Goal: Task Accomplishment & Management: Use online tool/utility

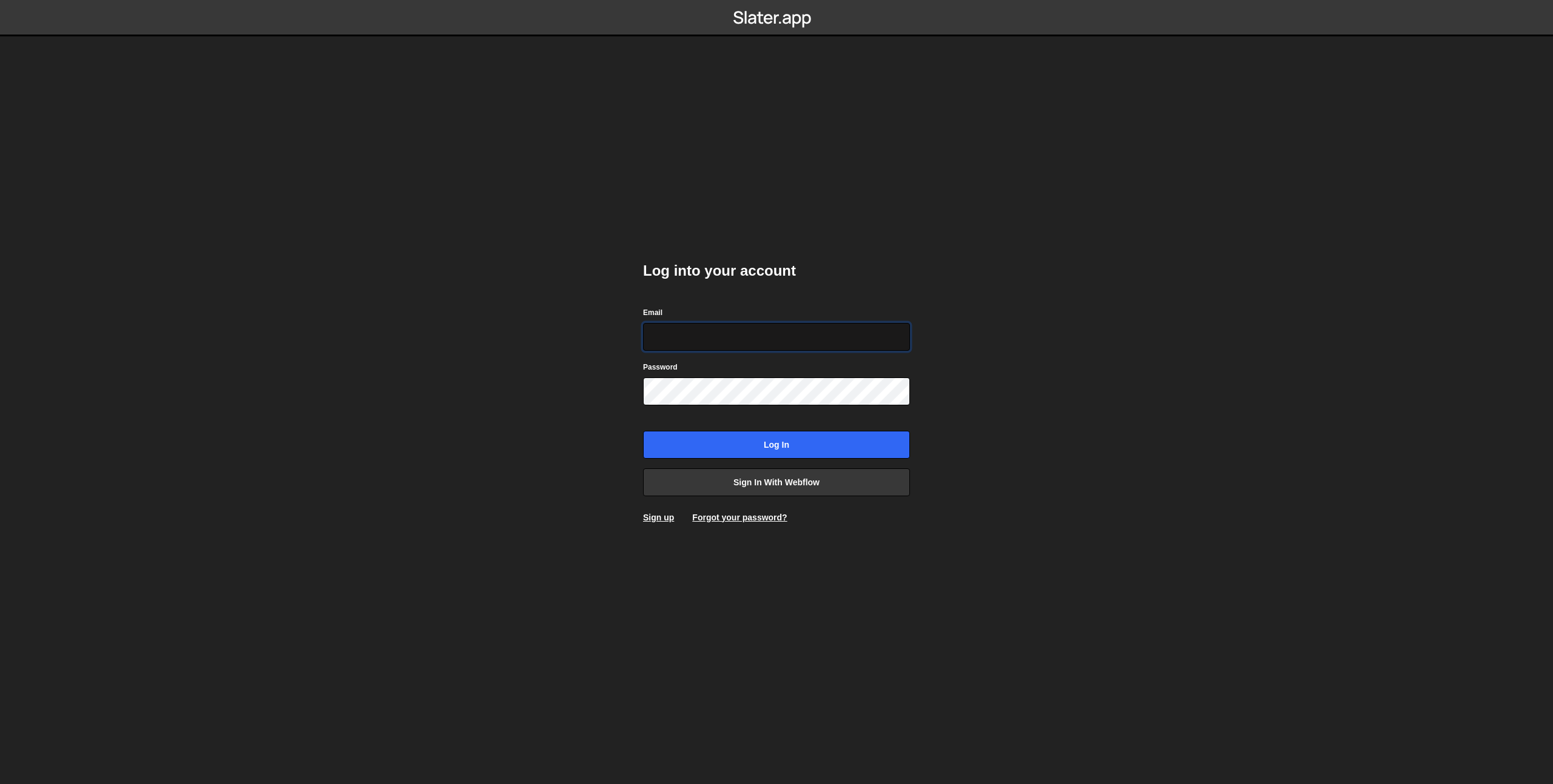
type input "prod-web@cadcom.fr"
click at [761, 439] on input "Log in" at bounding box center [776, 444] width 266 height 28
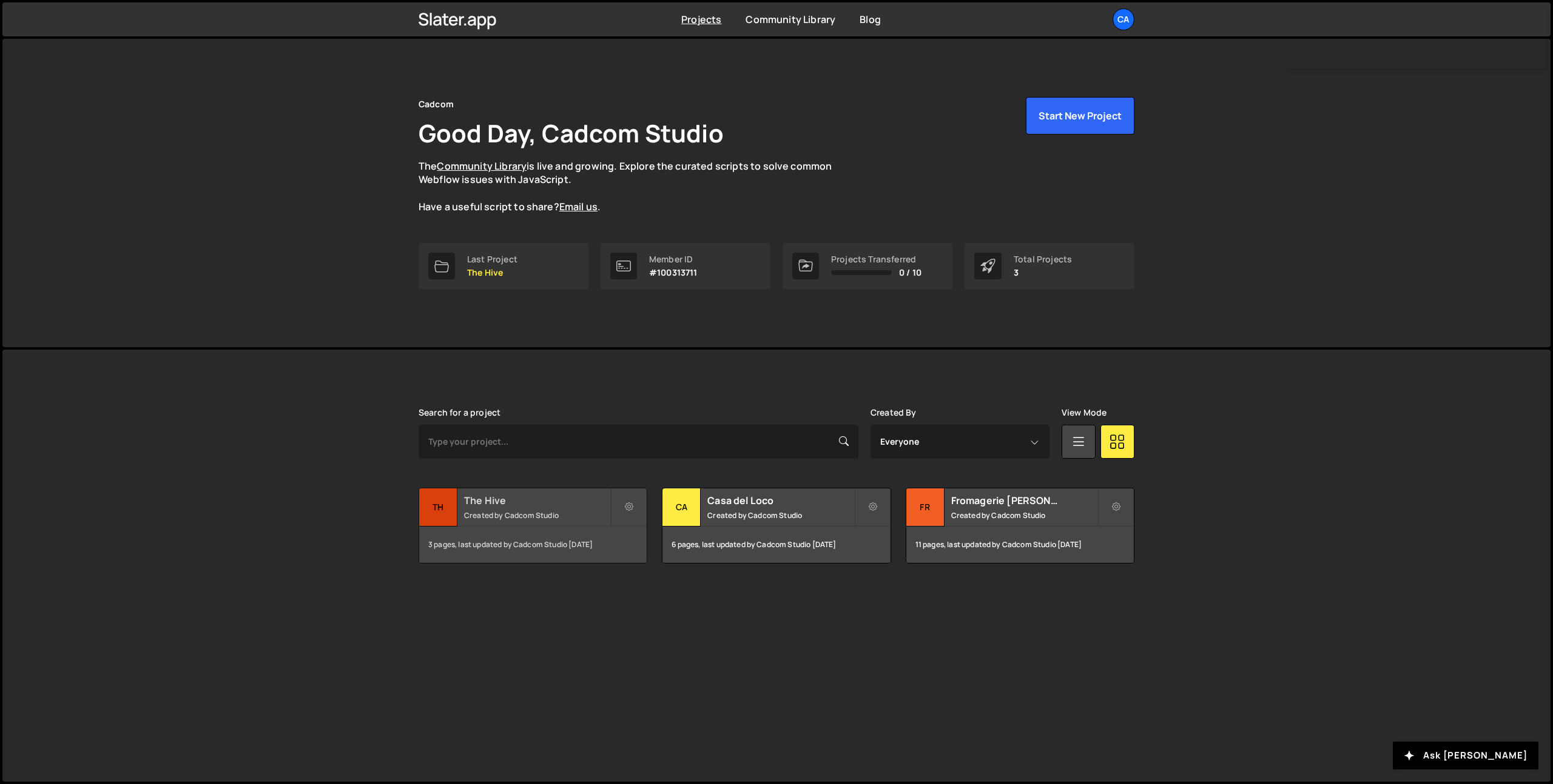
click at [517, 506] on h2 "The Hive" at bounding box center [537, 500] width 147 height 13
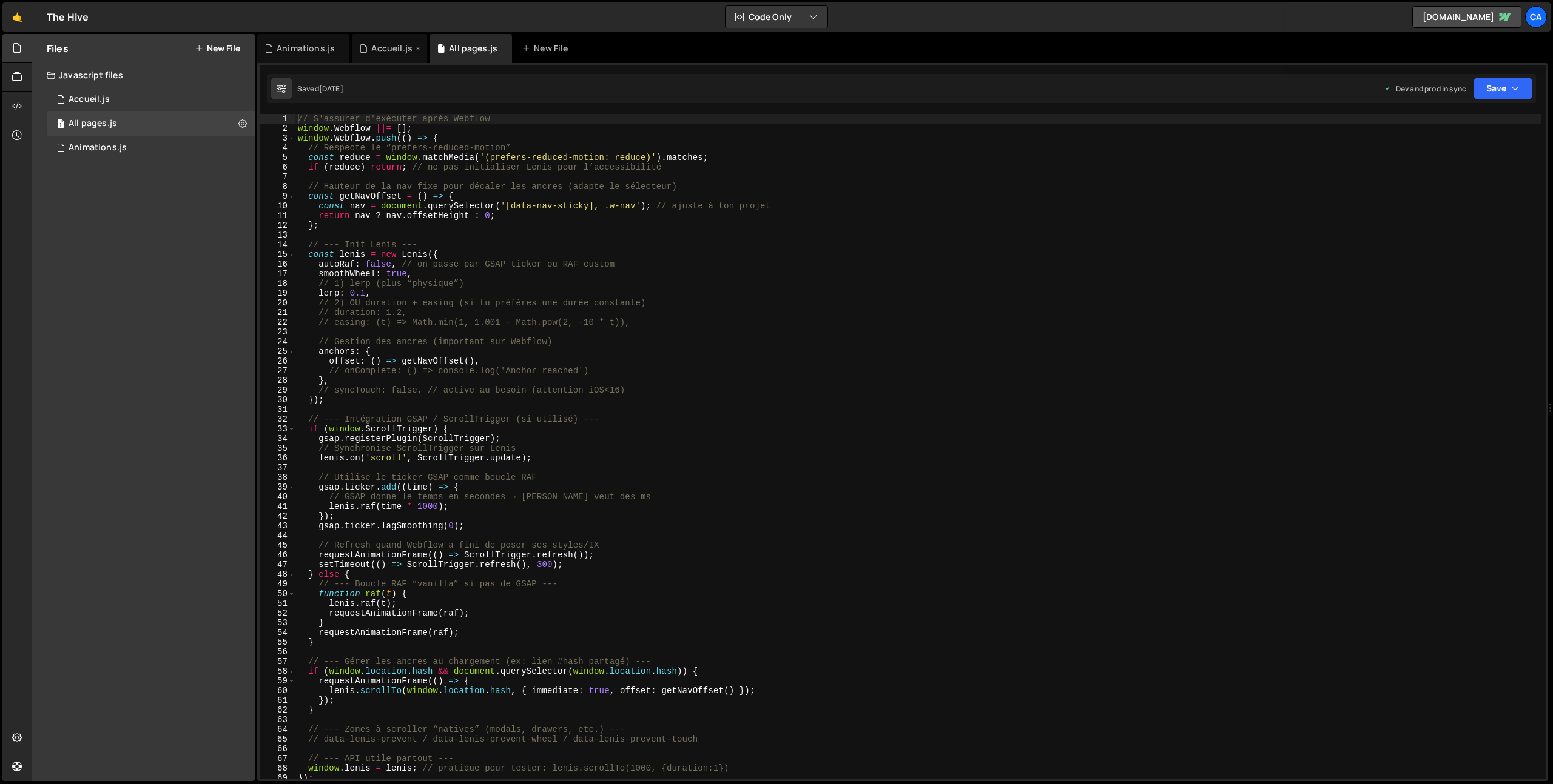
click at [382, 50] on div "Accueil.js" at bounding box center [392, 49] width 42 height 12
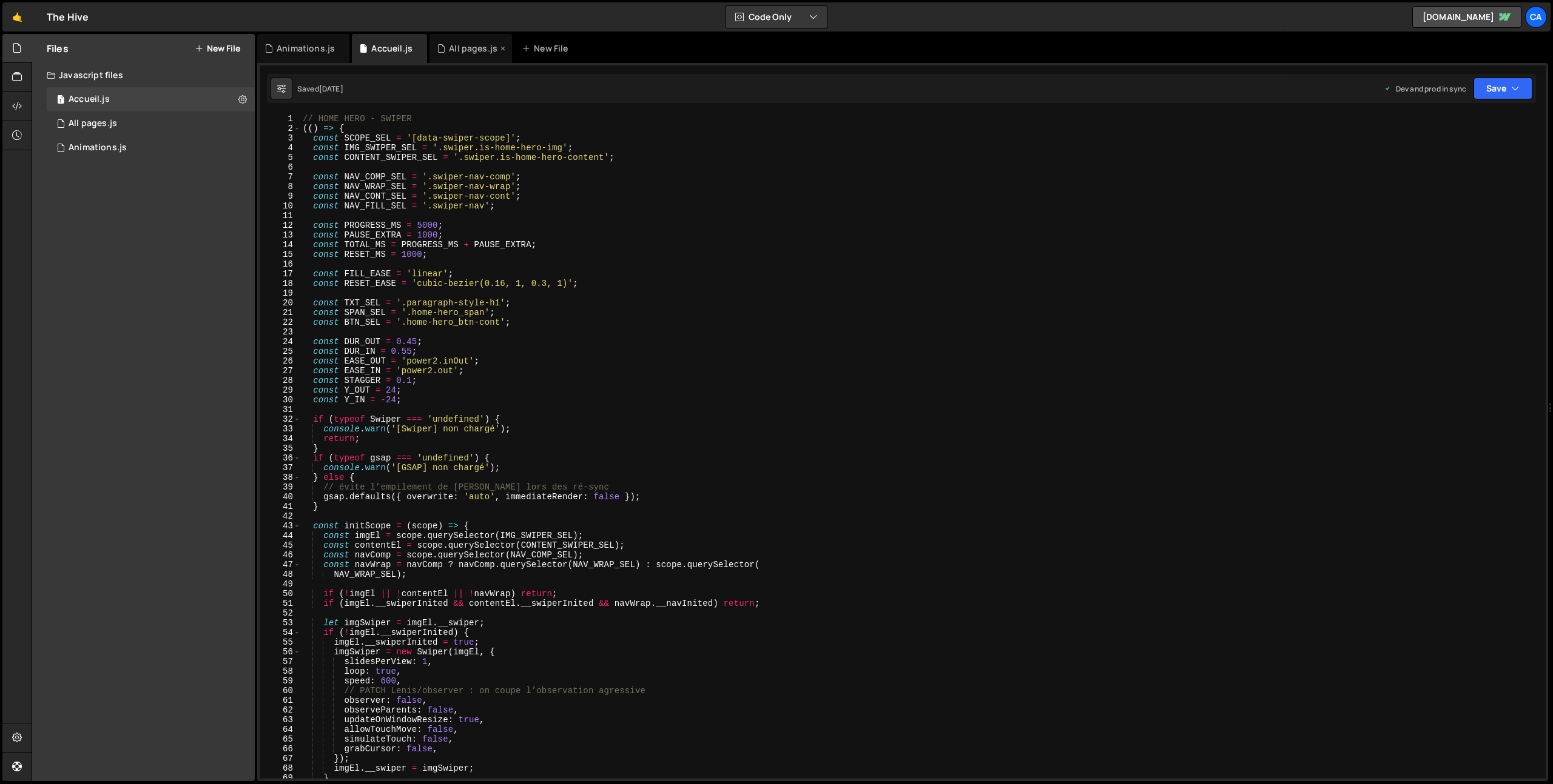
click at [453, 45] on div "All pages.js" at bounding box center [472, 49] width 49 height 12
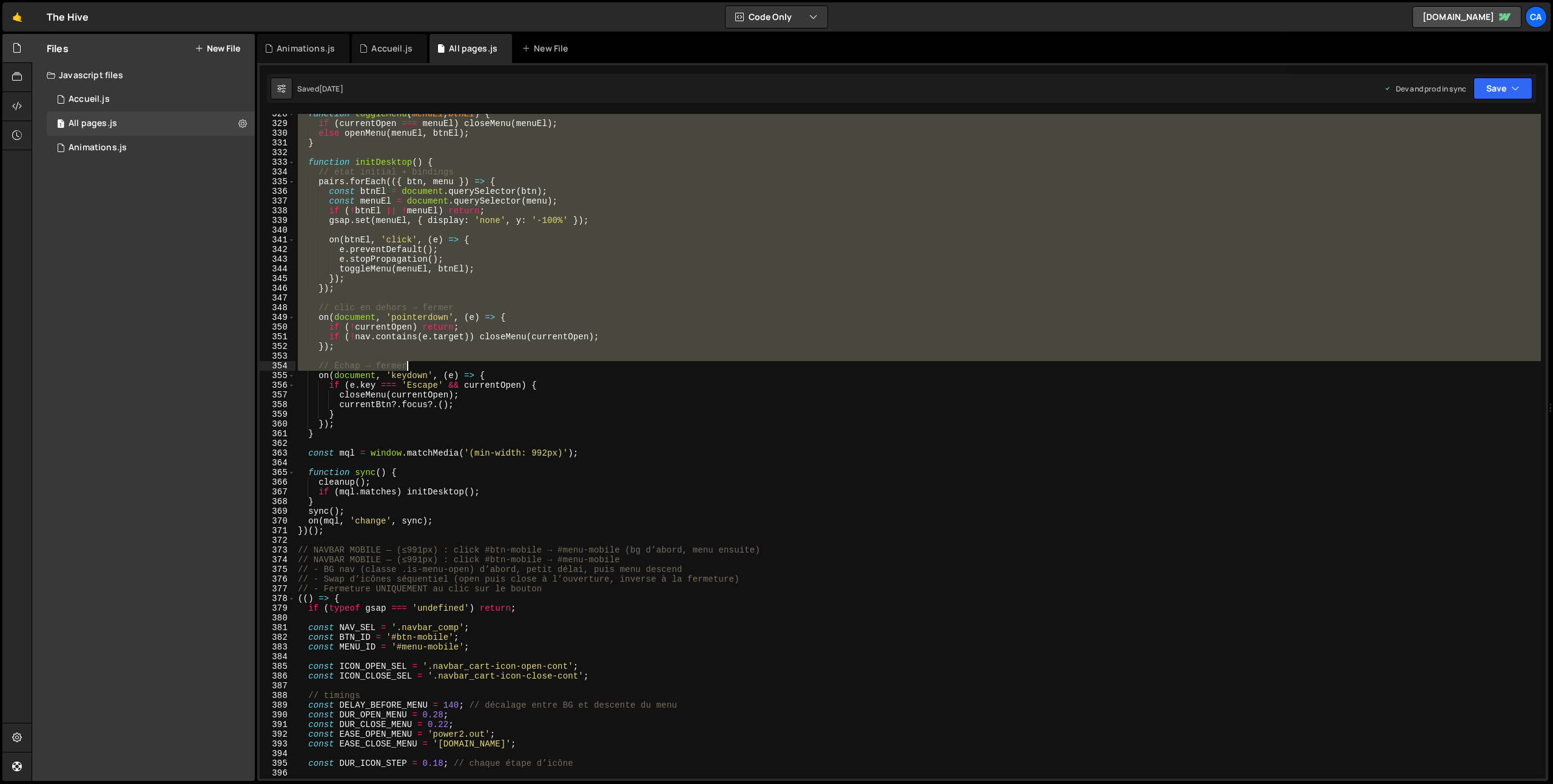
scroll to position [3177, 0]
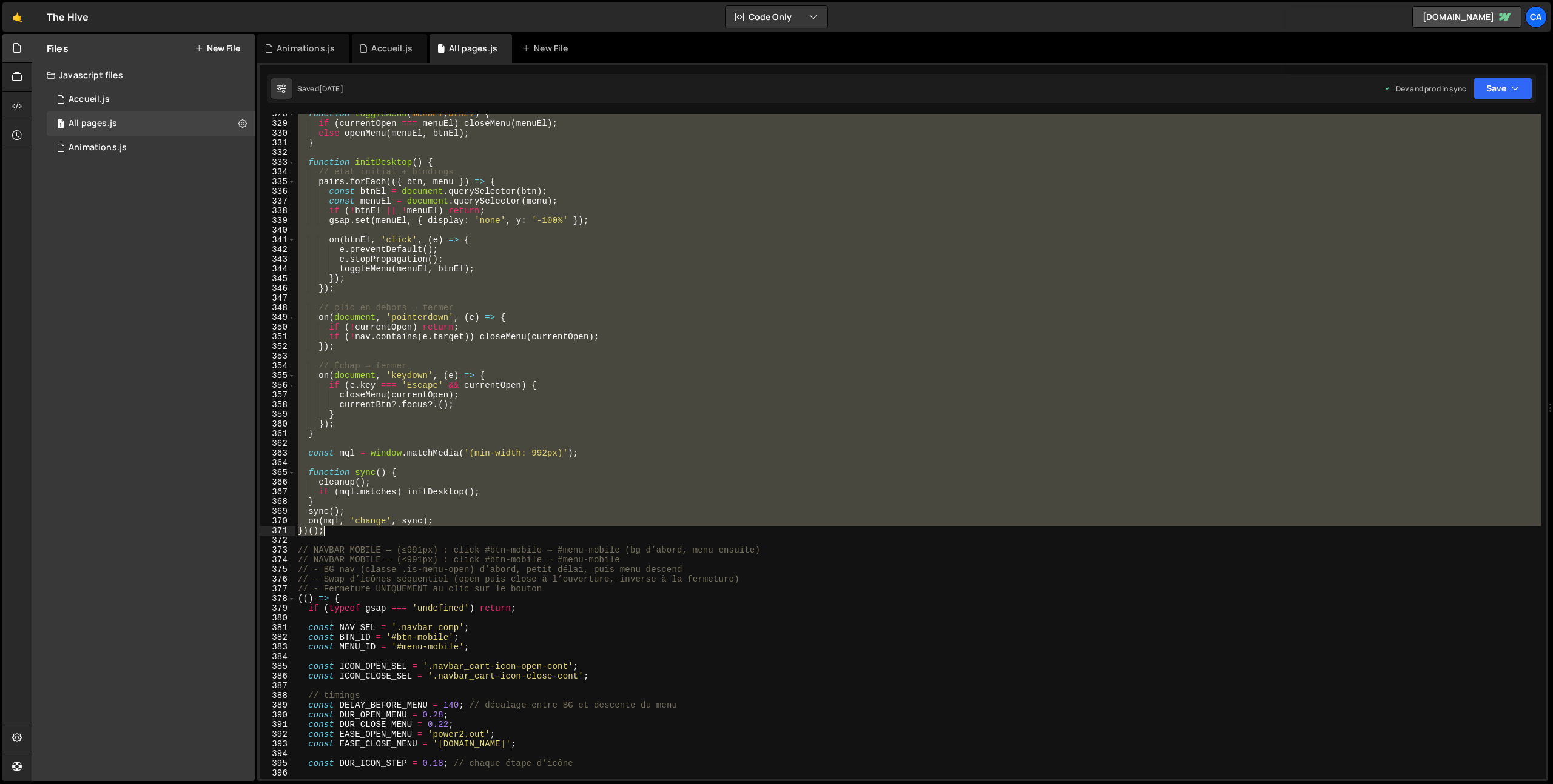
drag, startPoint x: 296, startPoint y: 243, endPoint x: 356, endPoint y: 527, distance: 290.3
click at [356, 528] on div "function toggleMenu ( menuEl , btnEl ) { if ( currentOpen === menuEl ) closeMen…" at bounding box center [917, 450] width 1245 height 684
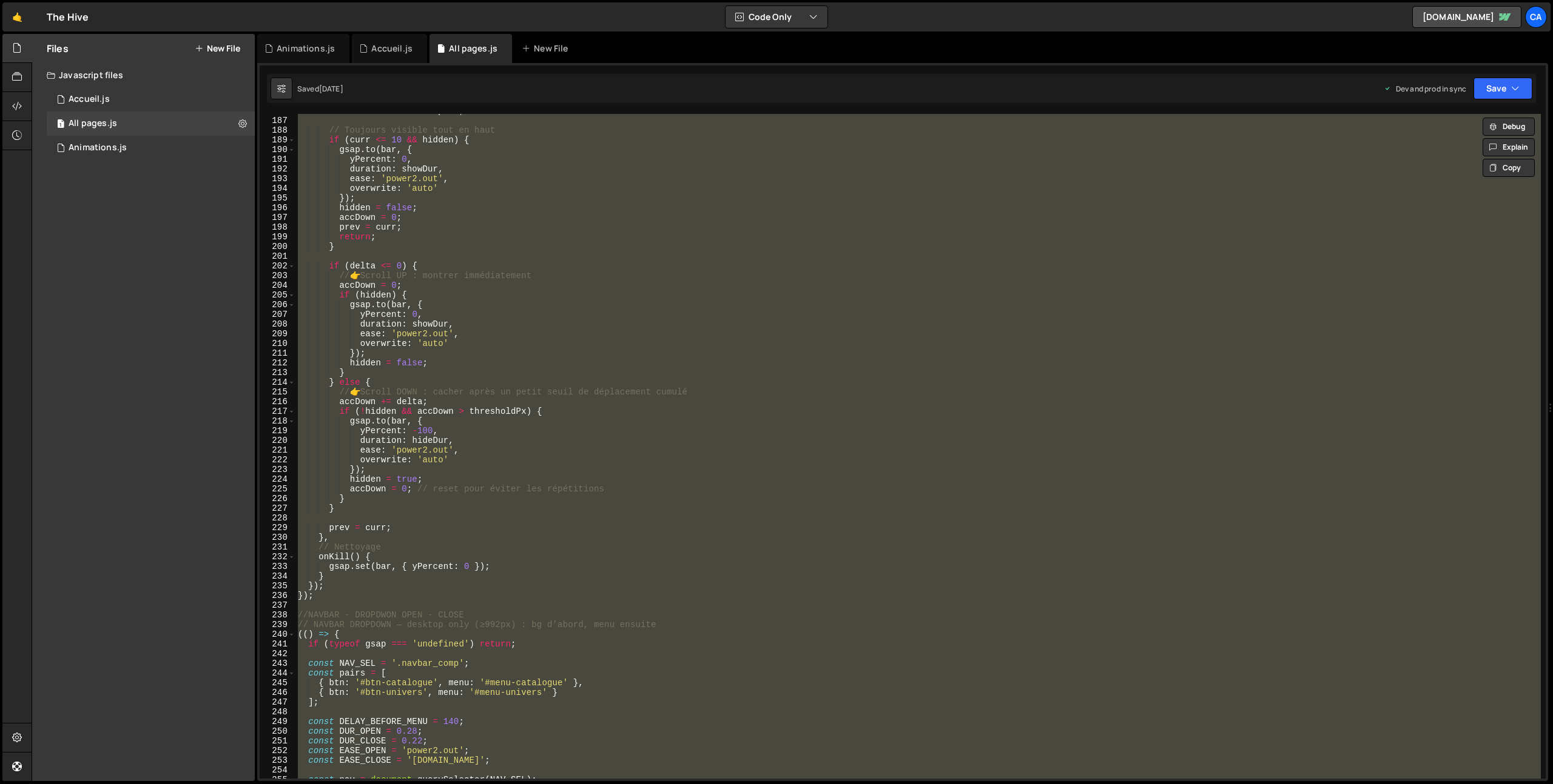
scroll to position [1803, 0]
click at [387, 571] on div "const delta = curr - prev ; // Toujours visible tout en haut if ( curr <= 10 &&…" at bounding box center [917, 446] width 1245 height 665
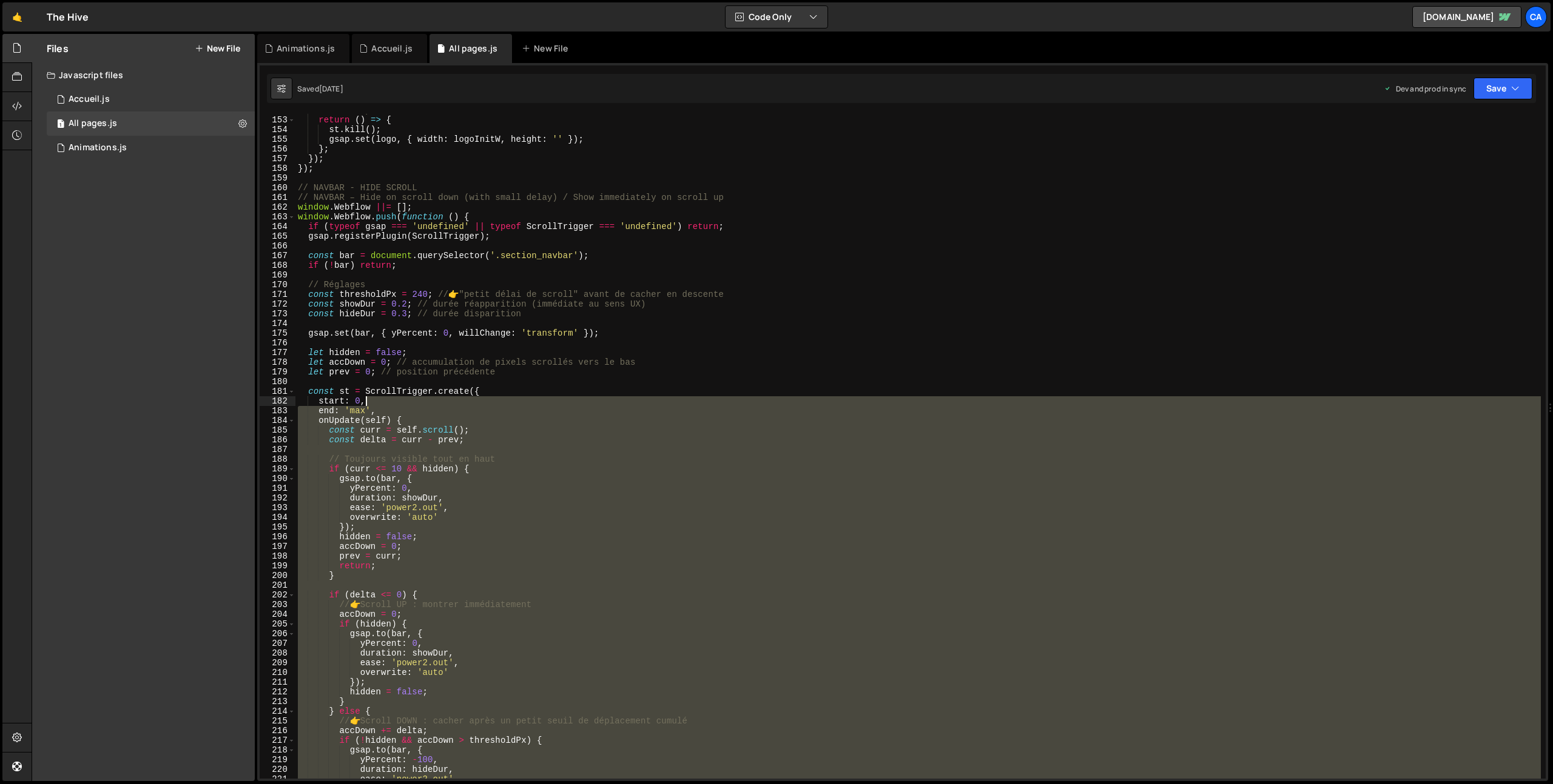
scroll to position [1450, 0]
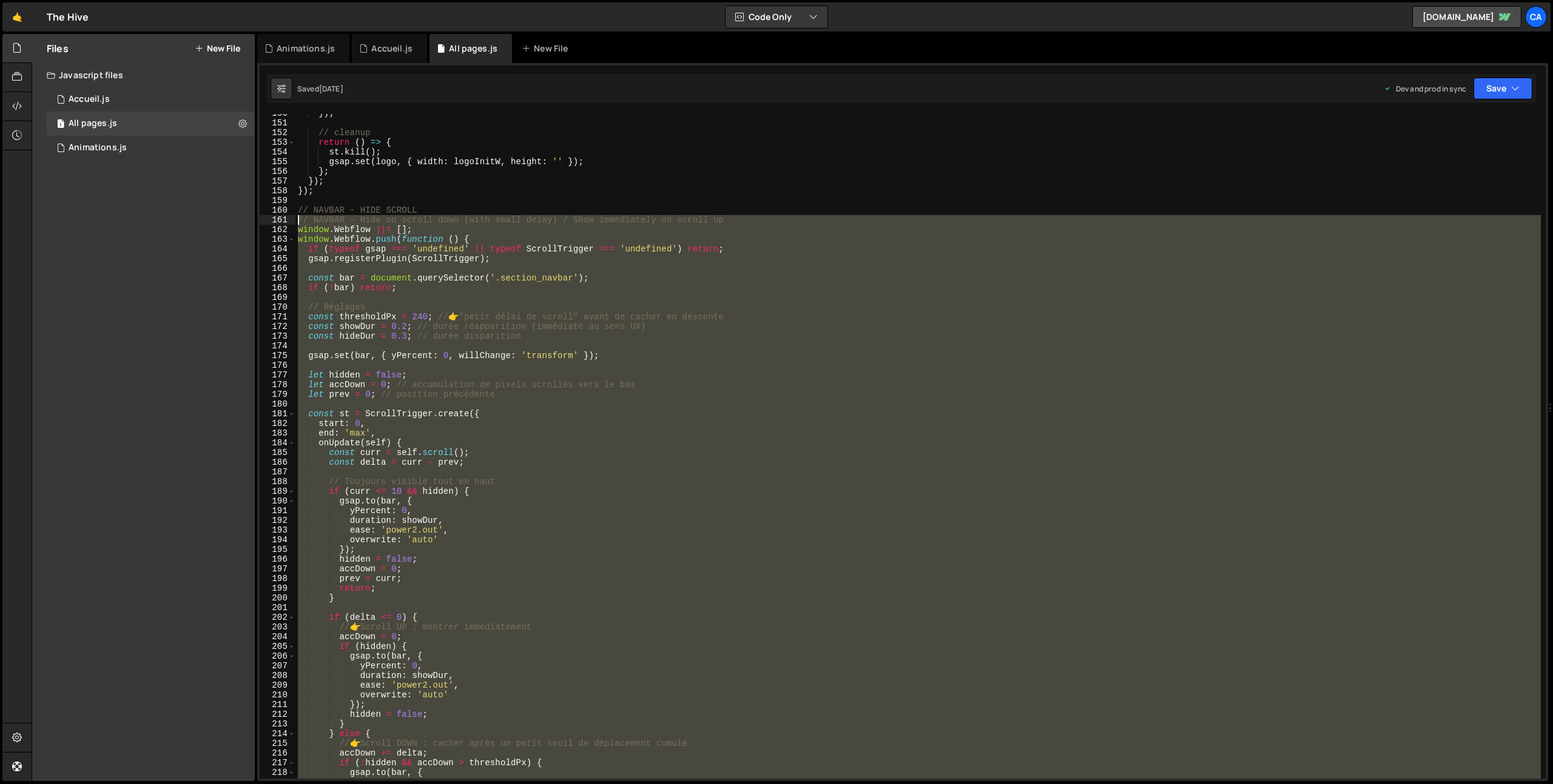
drag, startPoint x: 322, startPoint y: 597, endPoint x: 279, endPoint y: 223, distance: 376.5
click at [279, 223] on div "gsap.set(bar, { yPercent: 0 }); 150 151 152 153 154 155 156 157 158 159 160 161…" at bounding box center [902, 446] width 1286 height 665
type textarea "// NAVBAR – Hide on scroll down (with small delay) / Show immediately on scroll…"
paste textarea
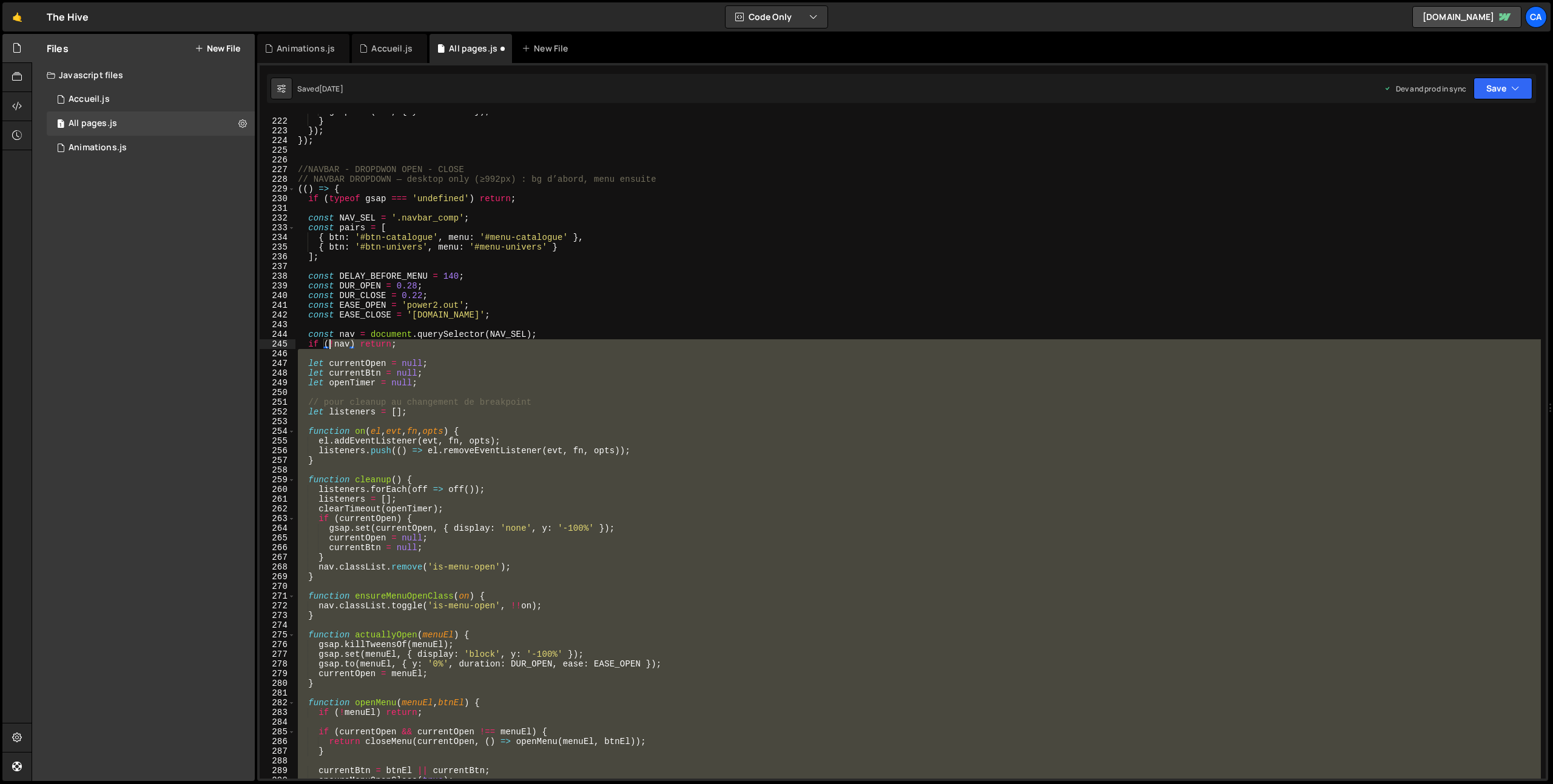
scroll to position [2051, 0]
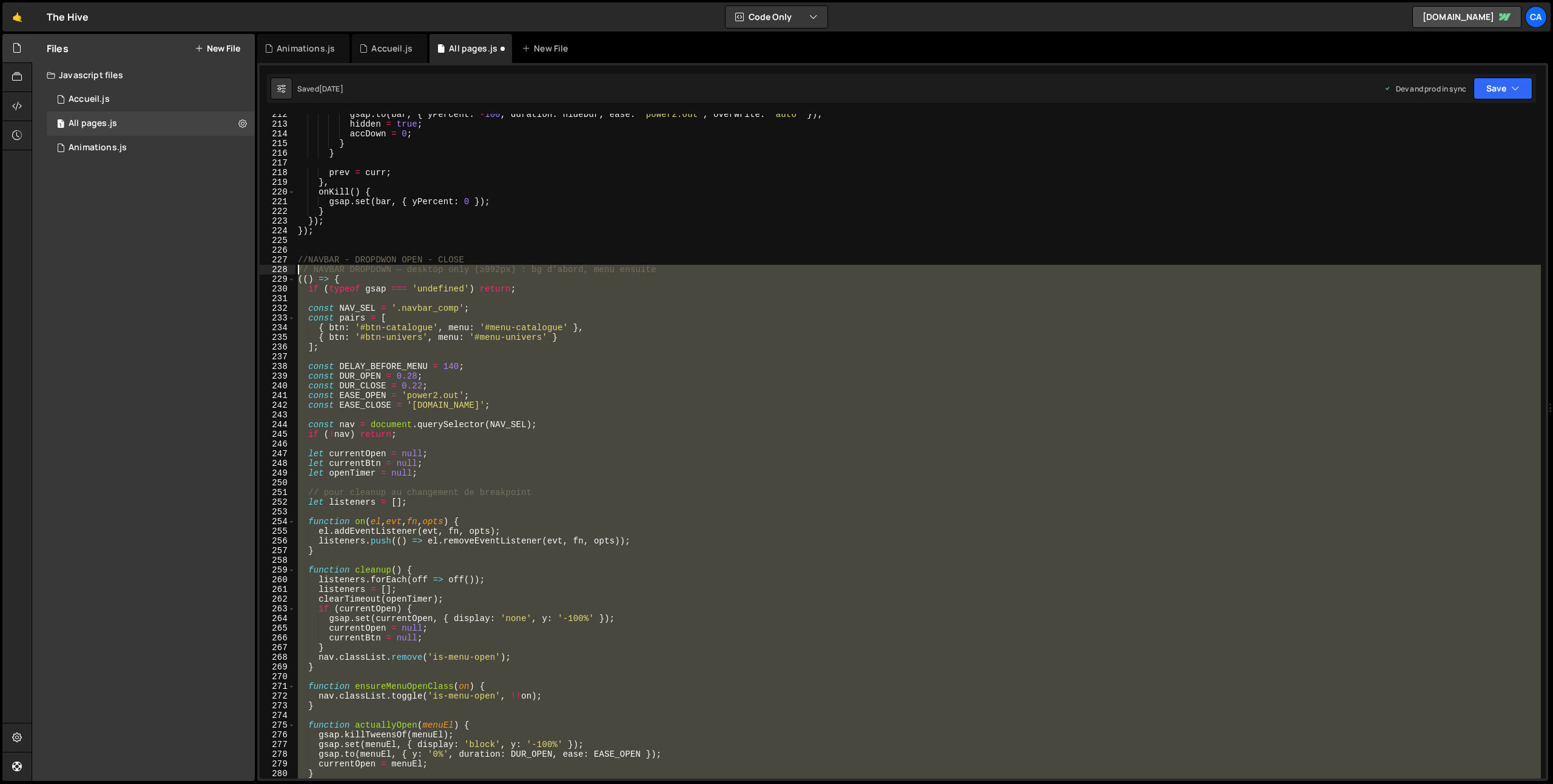
drag, startPoint x: 332, startPoint y: 409, endPoint x: 263, endPoint y: 268, distance: 157.0
click at [263, 268] on div "212 213 214 215 216 217 218 219 220 221 222 223 224 225 226 227 228 229 230 231…" at bounding box center [902, 446] width 1286 height 665
type textarea "// NAVBAR DROPDOWN — desktop only (≥992px) : bg d’abord, menu ensuite (() => {"
paste textarea
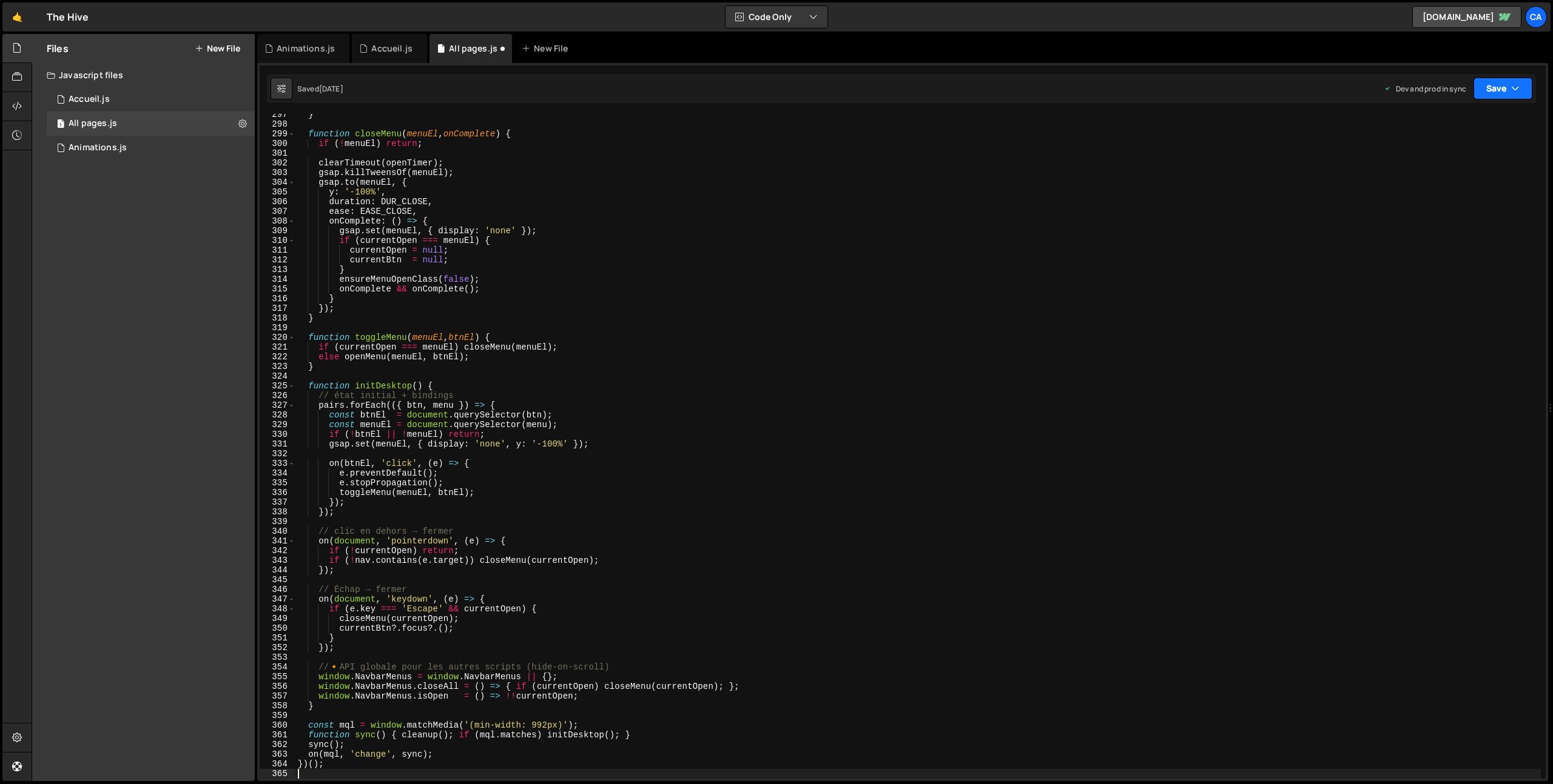
click at [1483, 84] on button "Save" at bounding box center [1502, 88] width 58 height 22
click at [1453, 159] on div "Save to Production S" at bounding box center [1461, 157] width 126 height 12
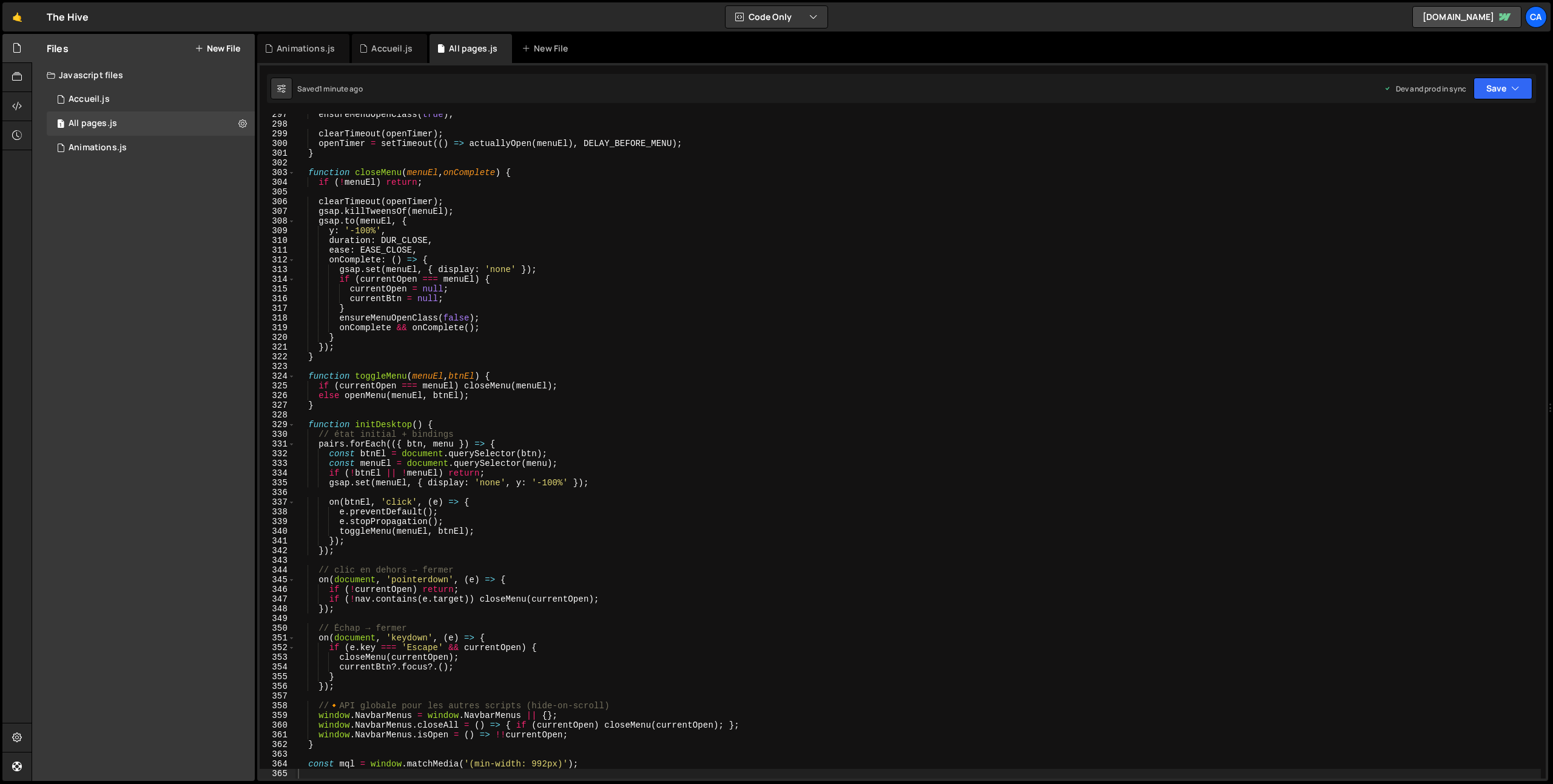
click at [531, 376] on div "ensureMenuOpenClass ( true ) ; clearTimeout ( openTimer ) ; openTimer = setTime…" at bounding box center [917, 451] width 1245 height 684
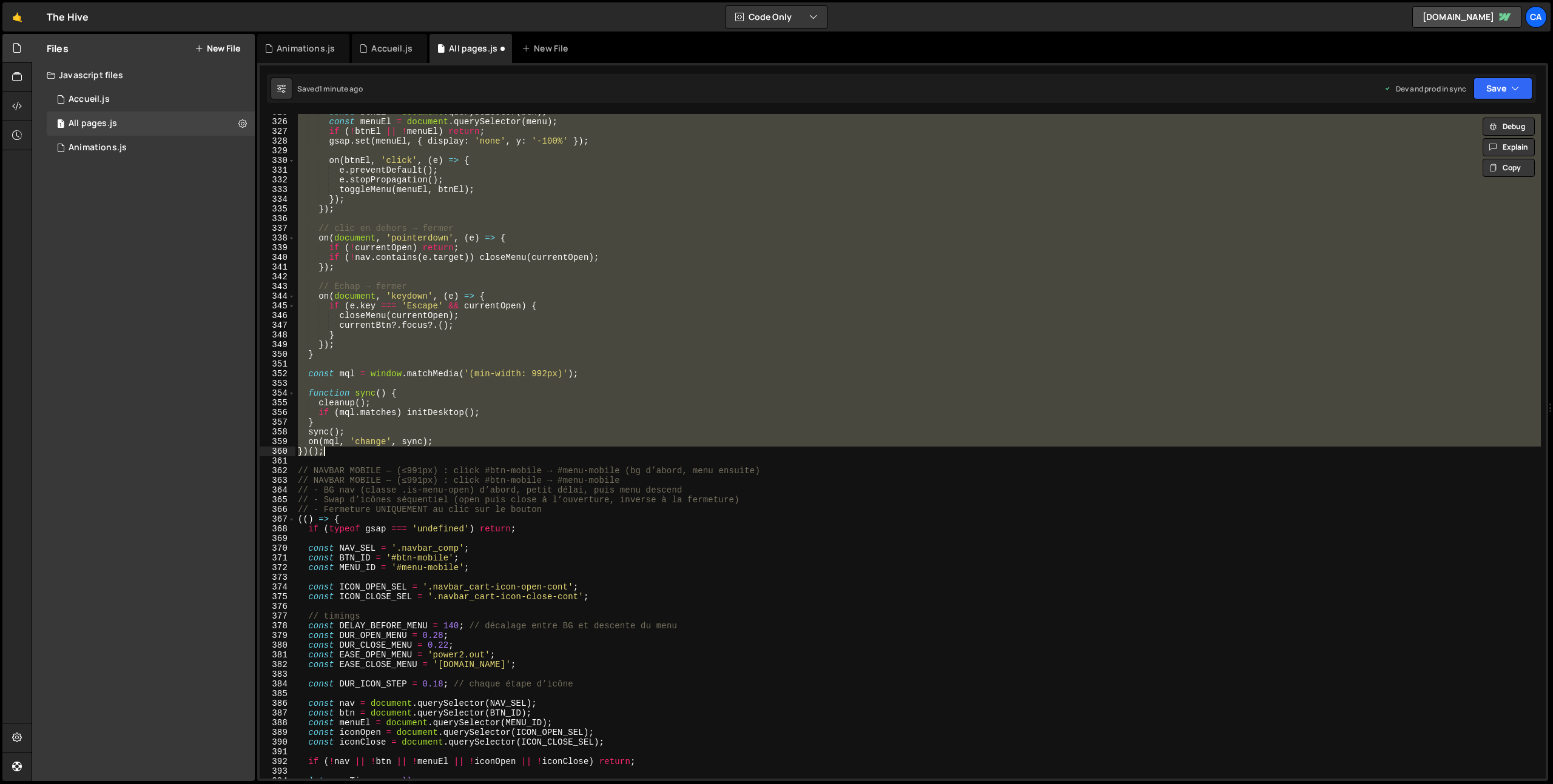
scroll to position [1947, 0]
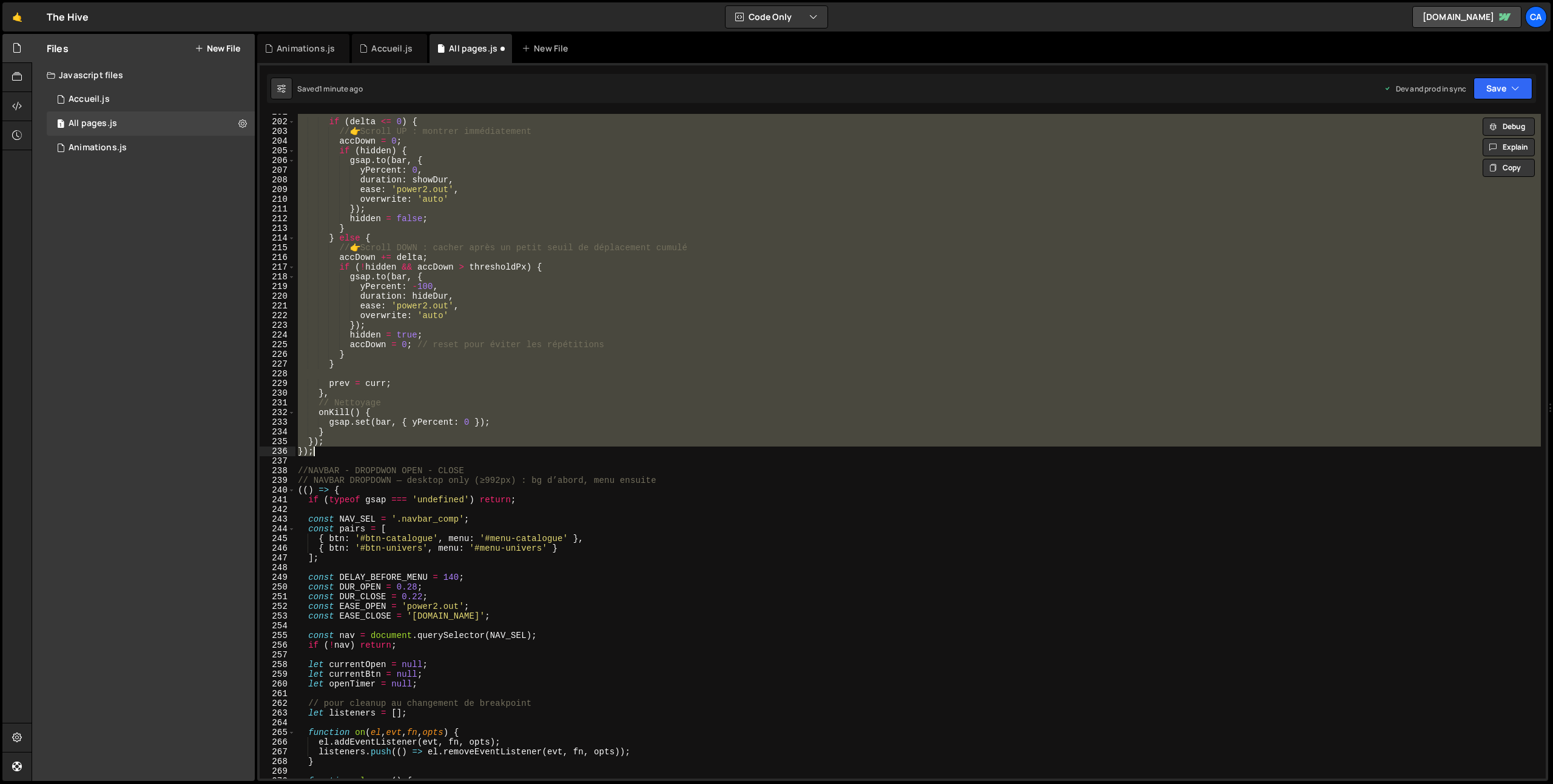
click at [476, 352] on div "if ( delta <= 0 ) { // 👉 Scroll UP : montrer immédiatement accDown = 0 ; if ( h…" at bounding box center [917, 446] width 1245 height 665
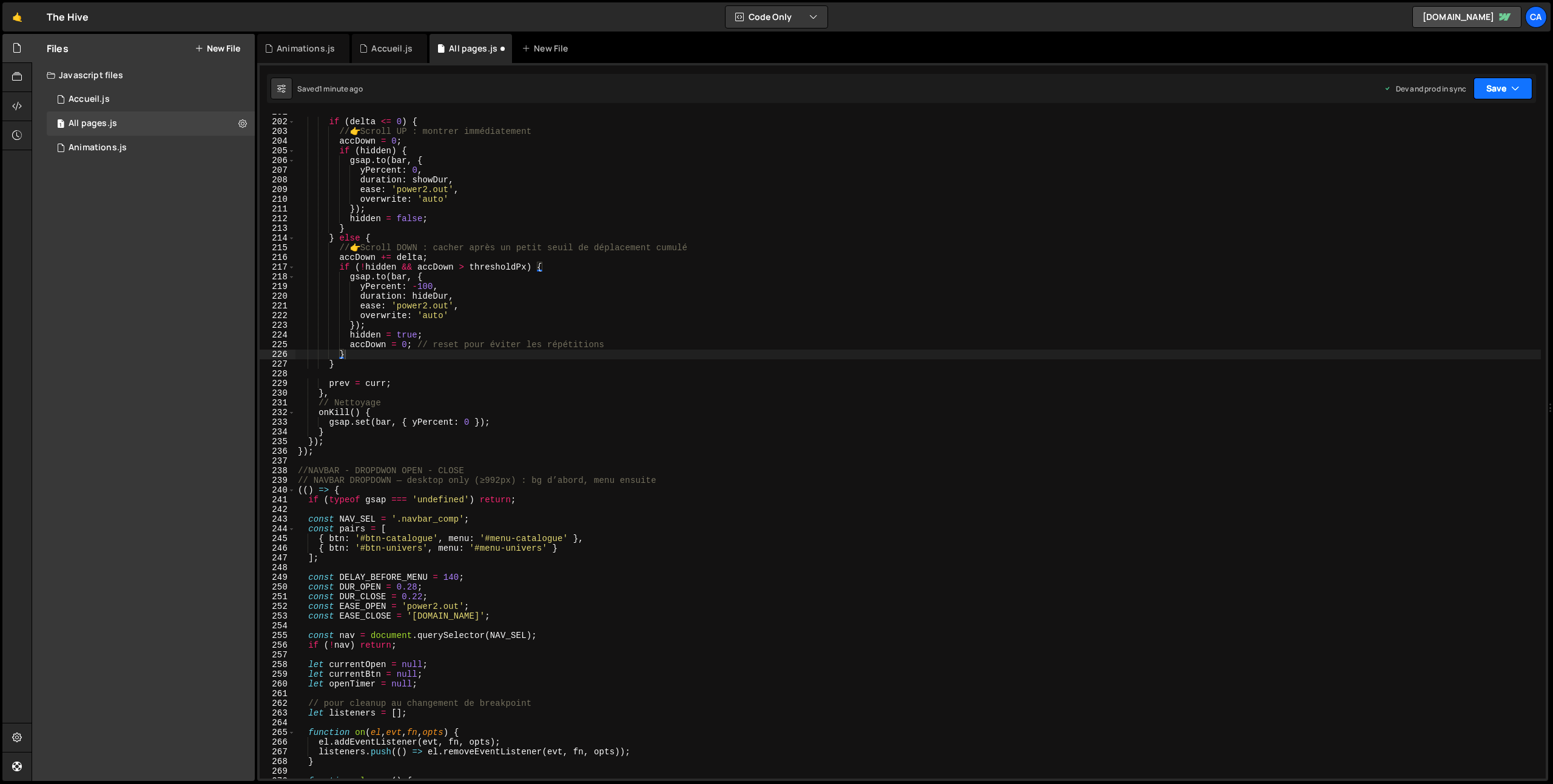
click at [1509, 88] on button "Save" at bounding box center [1502, 88] width 58 height 22
click at [1459, 171] on div "1 minute ago" at bounding box center [1441, 170] width 43 height 10
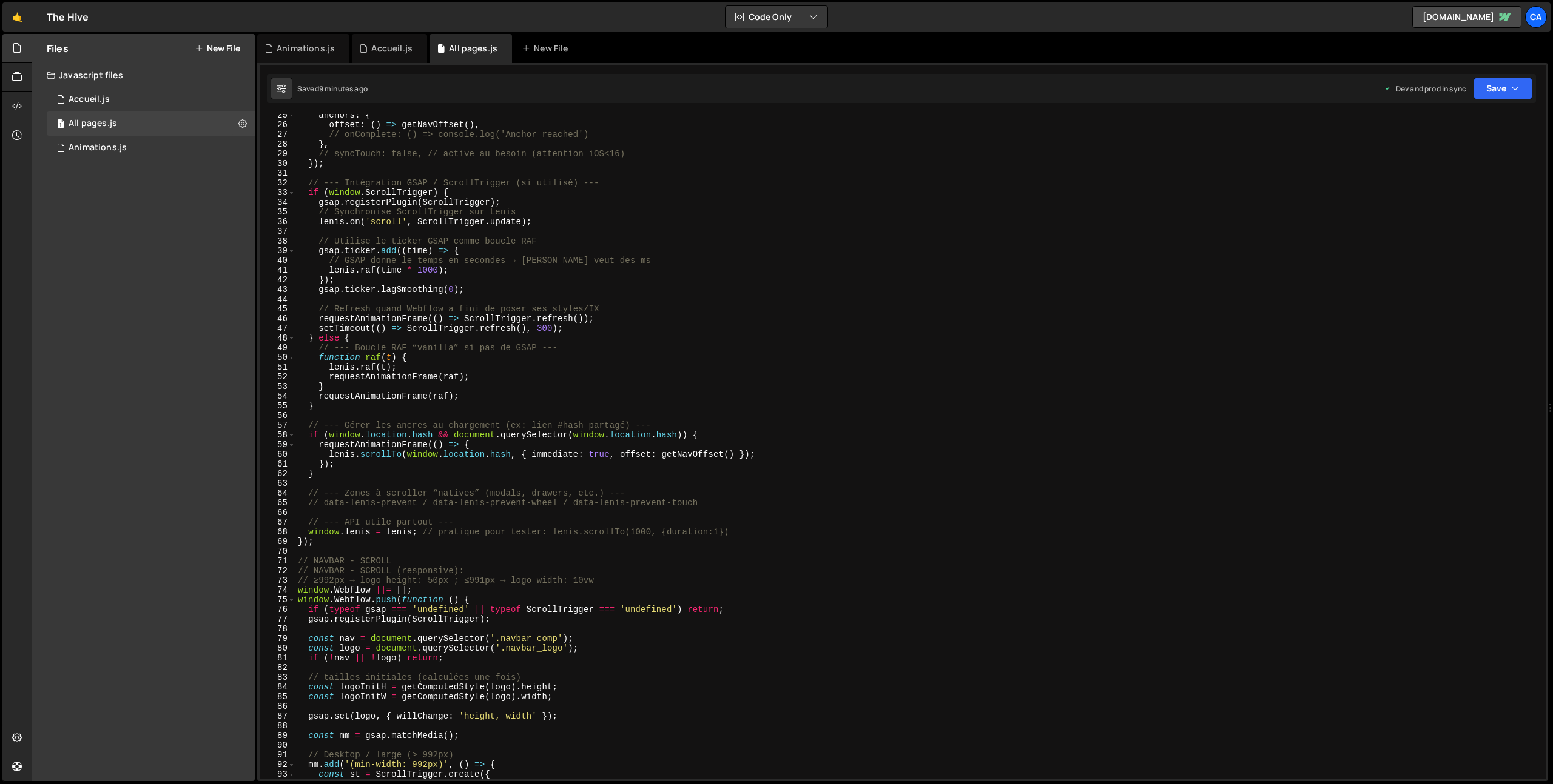
scroll to position [0, 0]
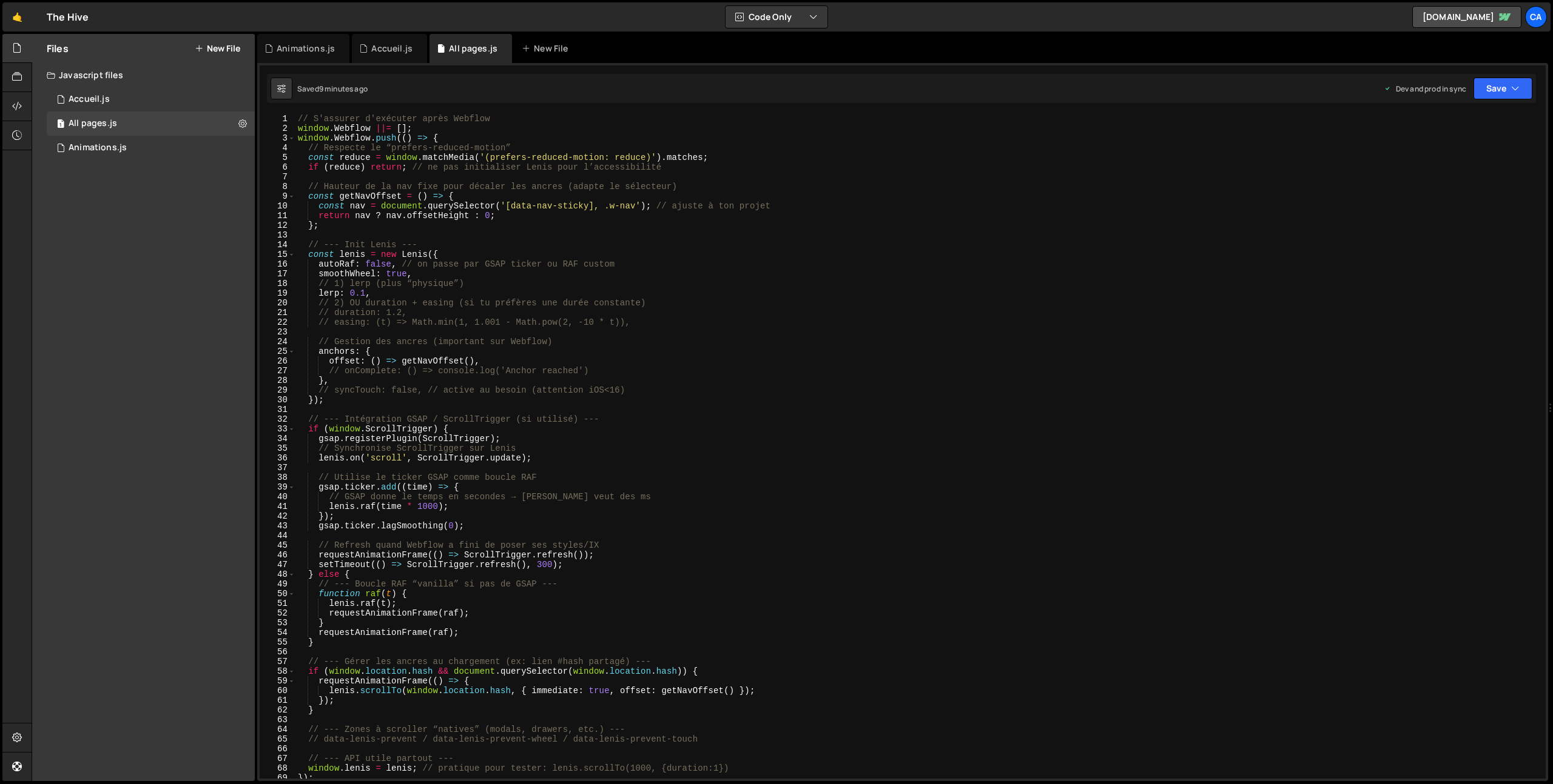
click at [385, 353] on div "// S'assurer d'exécuter après Webflow window . Webflow ||= [ ] ; window . Webfl…" at bounding box center [917, 455] width 1245 height 684
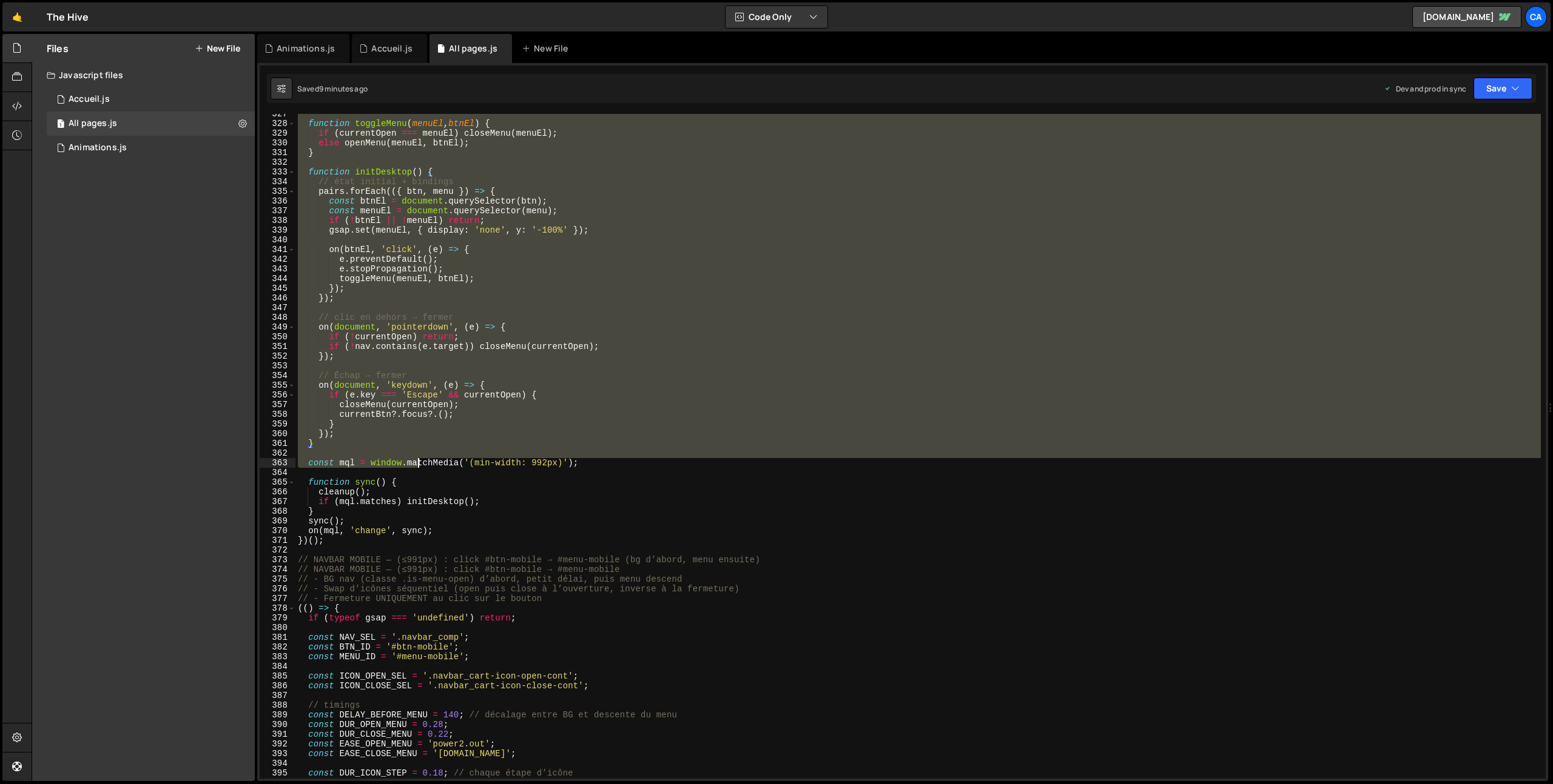
scroll to position [3167, 0]
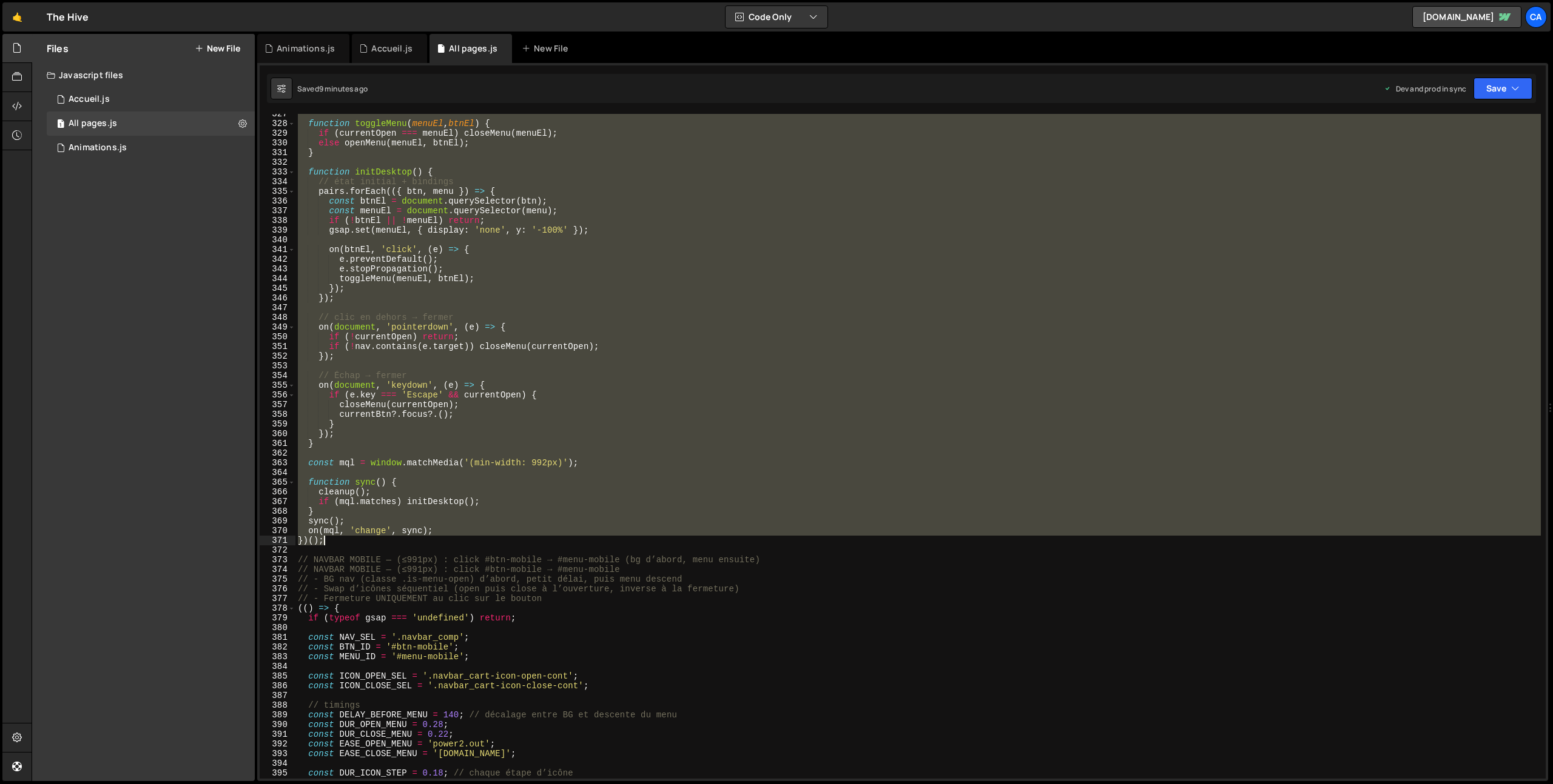
drag, startPoint x: 296, startPoint y: 411, endPoint x: 346, endPoint y: 540, distance: 138.4
click at [346, 540] on div "function toggleMenu ( menuEl , btnEl ) { if ( currentOpen === menuEl ) closeMen…" at bounding box center [917, 450] width 1245 height 684
type textarea "on(mql, 'change', sync); })();"
paste textarea
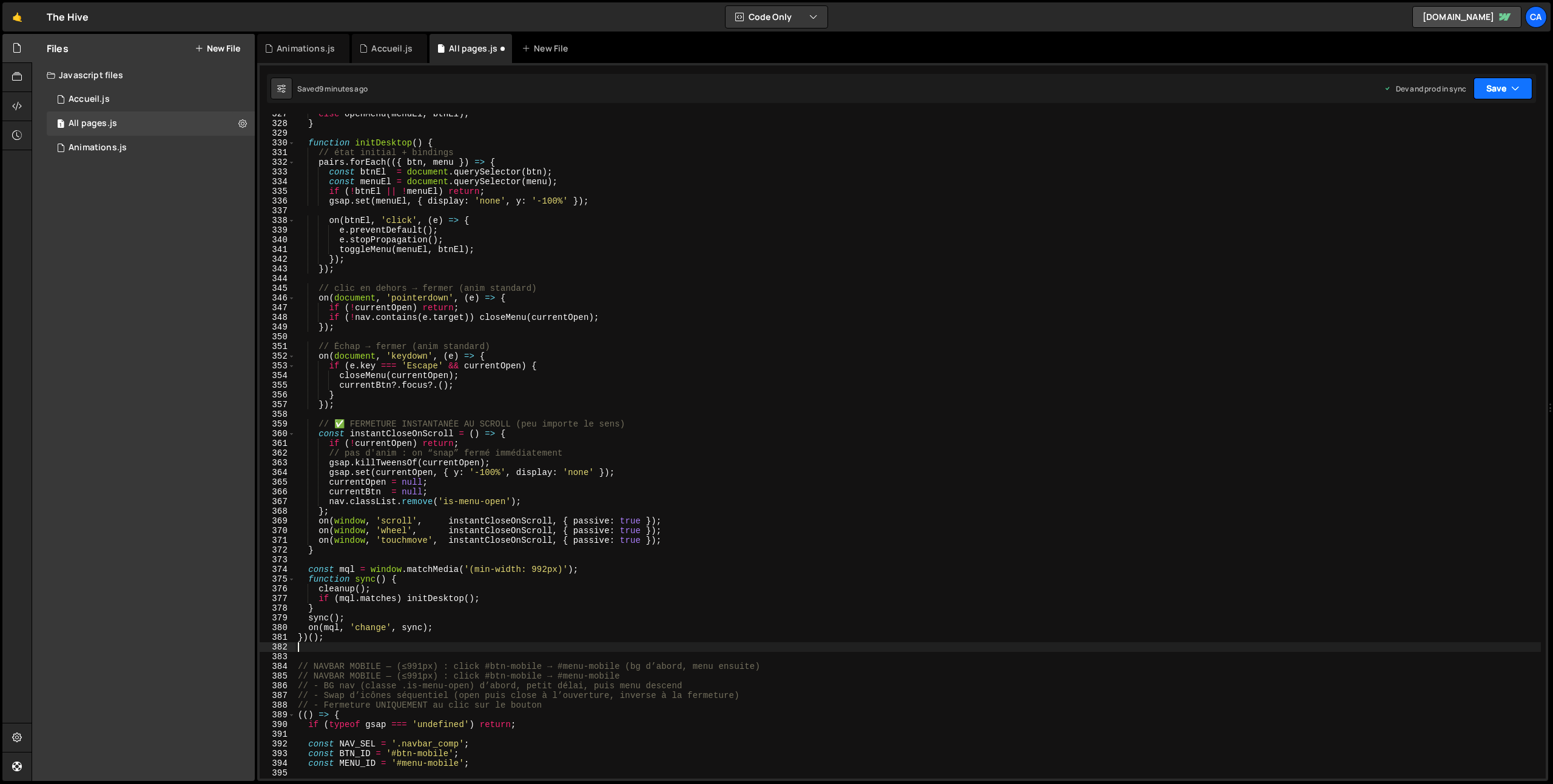
click at [1498, 95] on button "Save" at bounding box center [1502, 88] width 58 height 22
click at [1440, 169] on div "9 minutes ago" at bounding box center [1444, 170] width 48 height 10
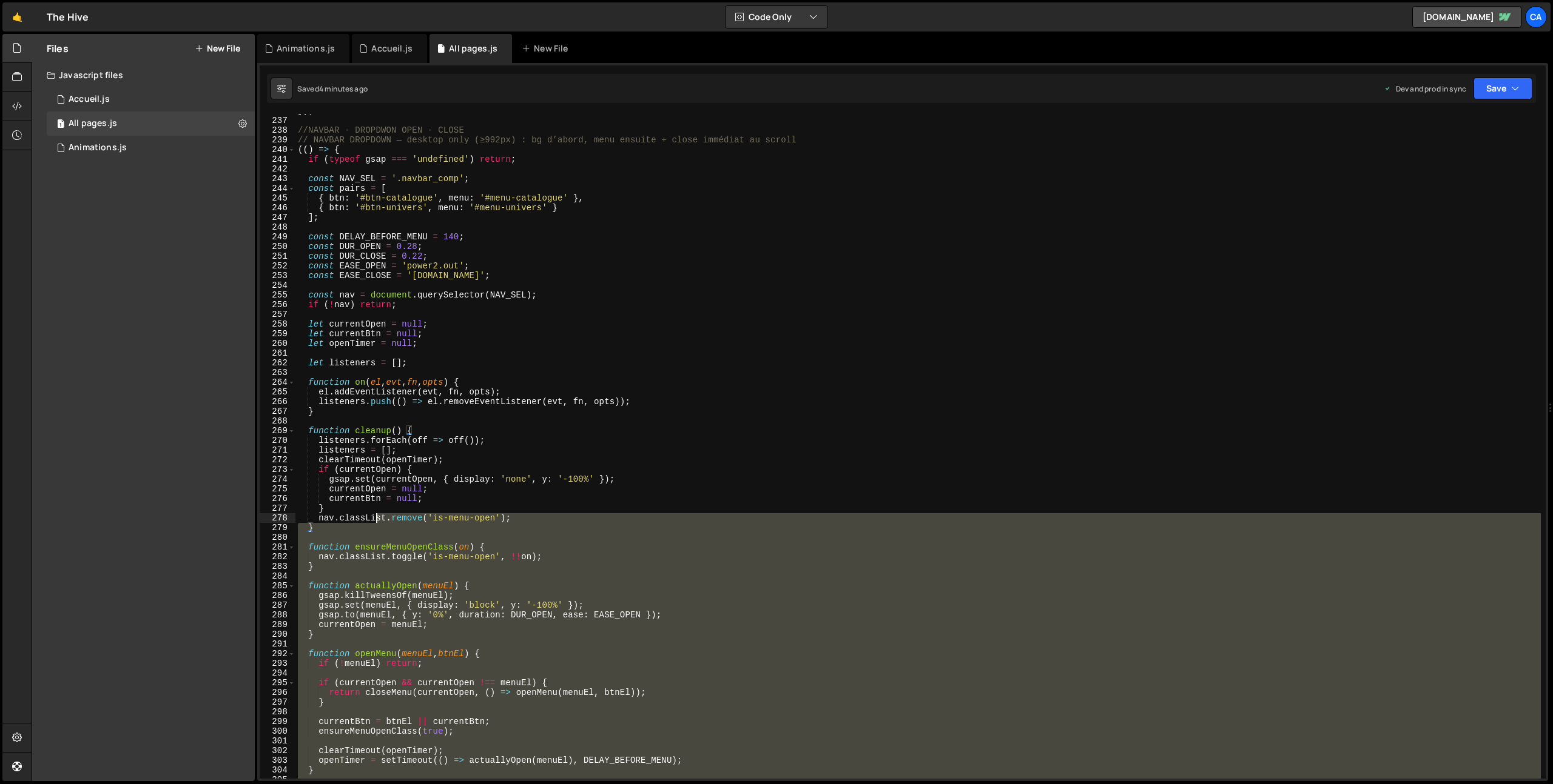
scroll to position [2065, 0]
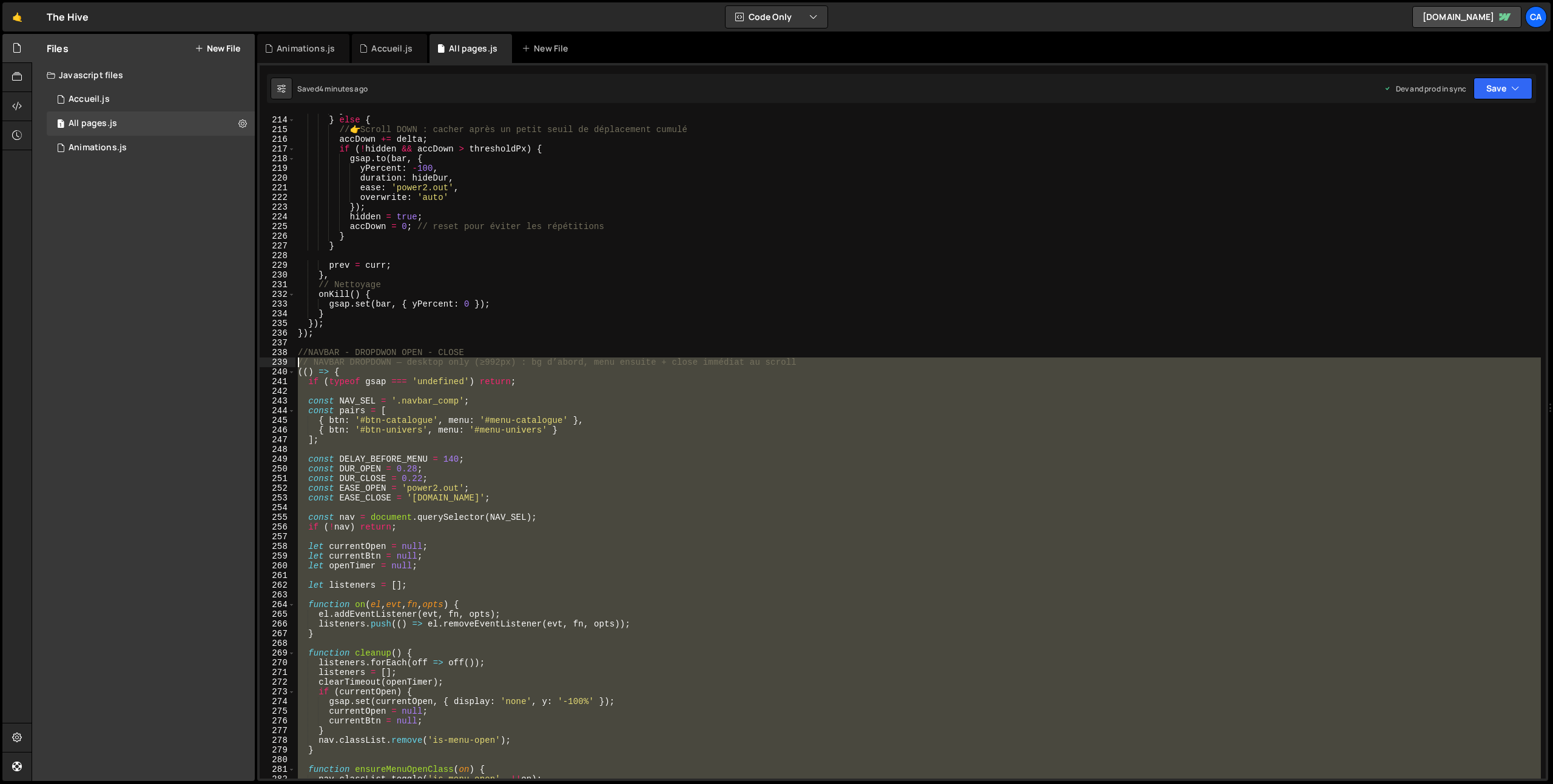
drag, startPoint x: 334, startPoint y: 665, endPoint x: 277, endPoint y: 363, distance: 307.3
click at [277, 363] on div "})(); 213 214 215 216 217 218 219 220 221 222 223 224 225 226 227 228 229 230 2…" at bounding box center [902, 446] width 1286 height 665
type textarea "// NAVBAR DROPDOWN — desktop only (≥992px) : bg d’abord, menu ensuite + close i…"
paste textarea
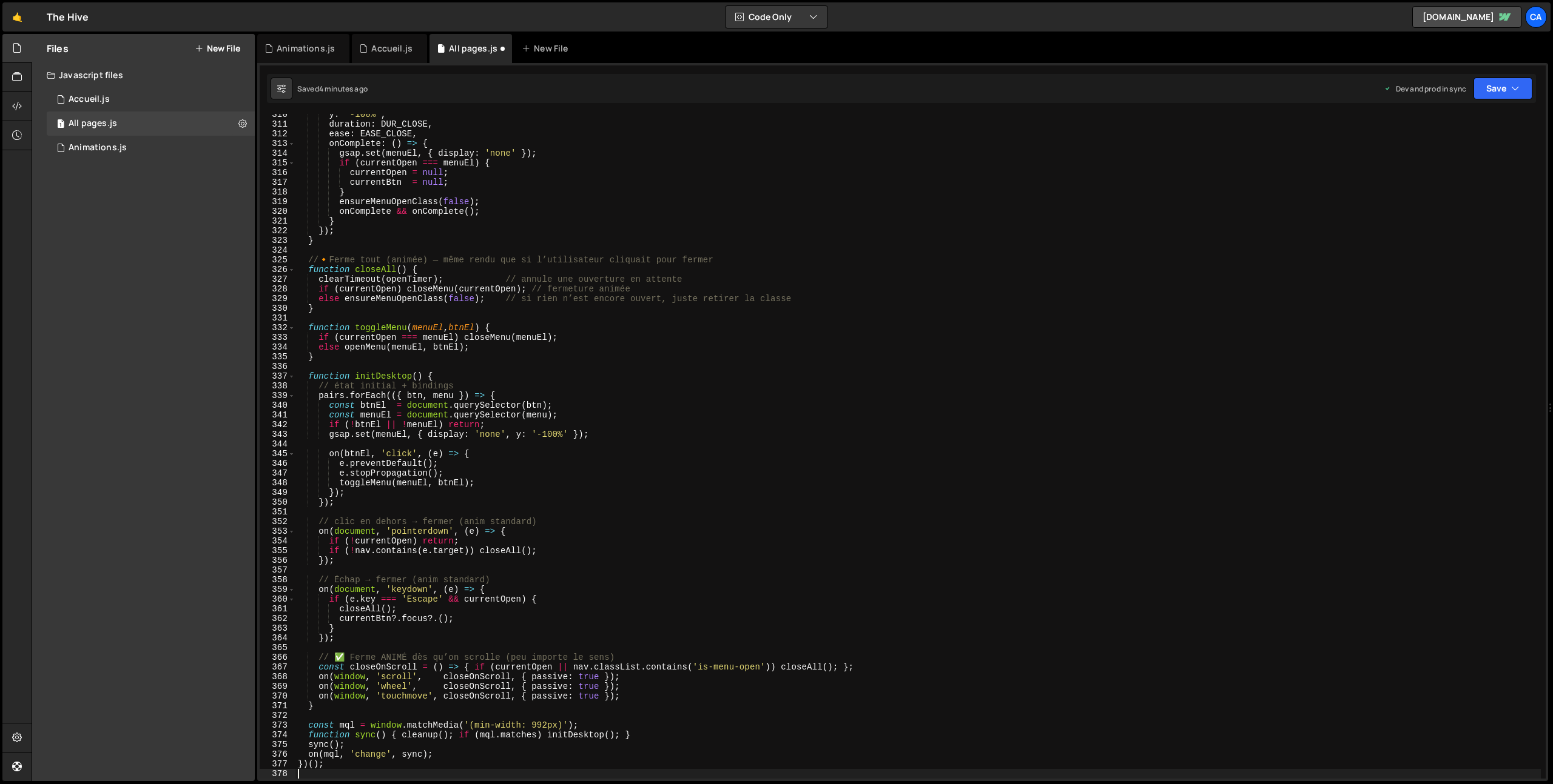
scroll to position [3001, 0]
click at [1499, 93] on button "Save" at bounding box center [1502, 88] width 58 height 22
click at [1476, 151] on div "Save to Production S" at bounding box center [1461, 157] width 126 height 12
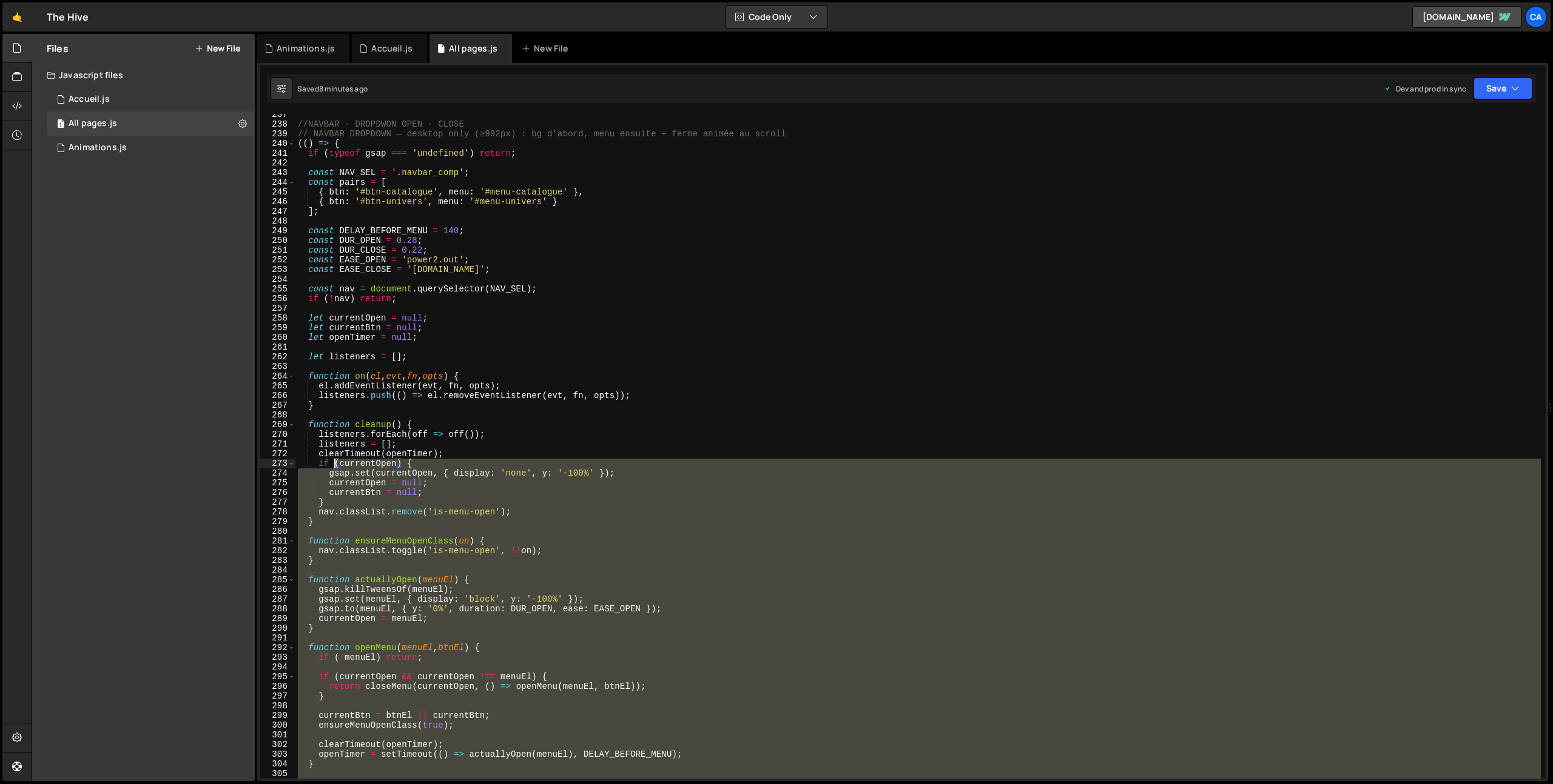
scroll to position [2153, 0]
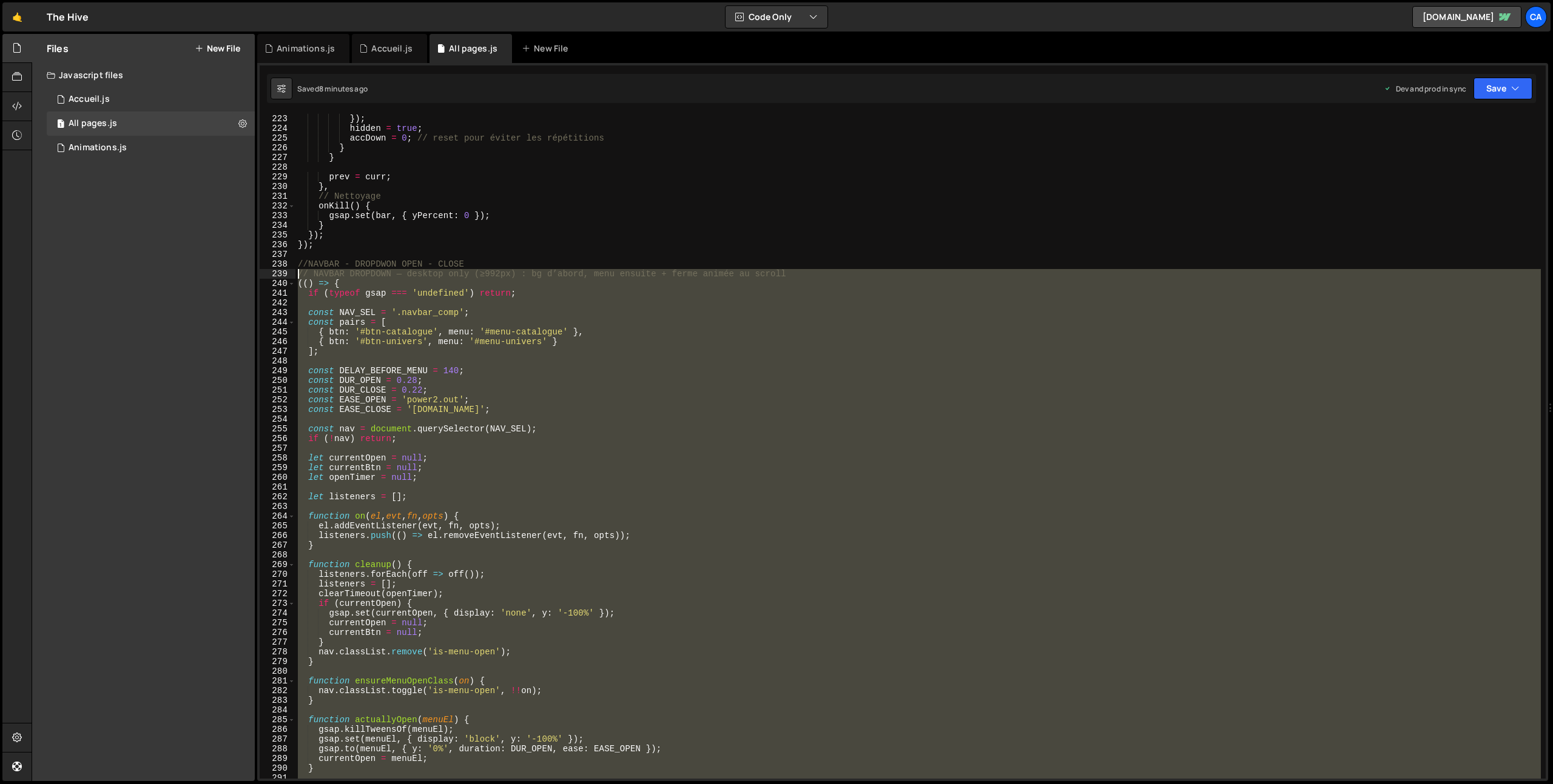
drag, startPoint x: 334, startPoint y: 587, endPoint x: 269, endPoint y: 274, distance: 319.7
click at [269, 274] on div "})(); 222 223 224 225 226 227 228 229 230 231 232 233 234 235 236 237 238 239 2…" at bounding box center [902, 446] width 1286 height 665
type textarea "// NAVBAR DROPDOWN — desktop only (≥992px) : bg d’abord, menu ensuite + ferme a…"
paste textarea
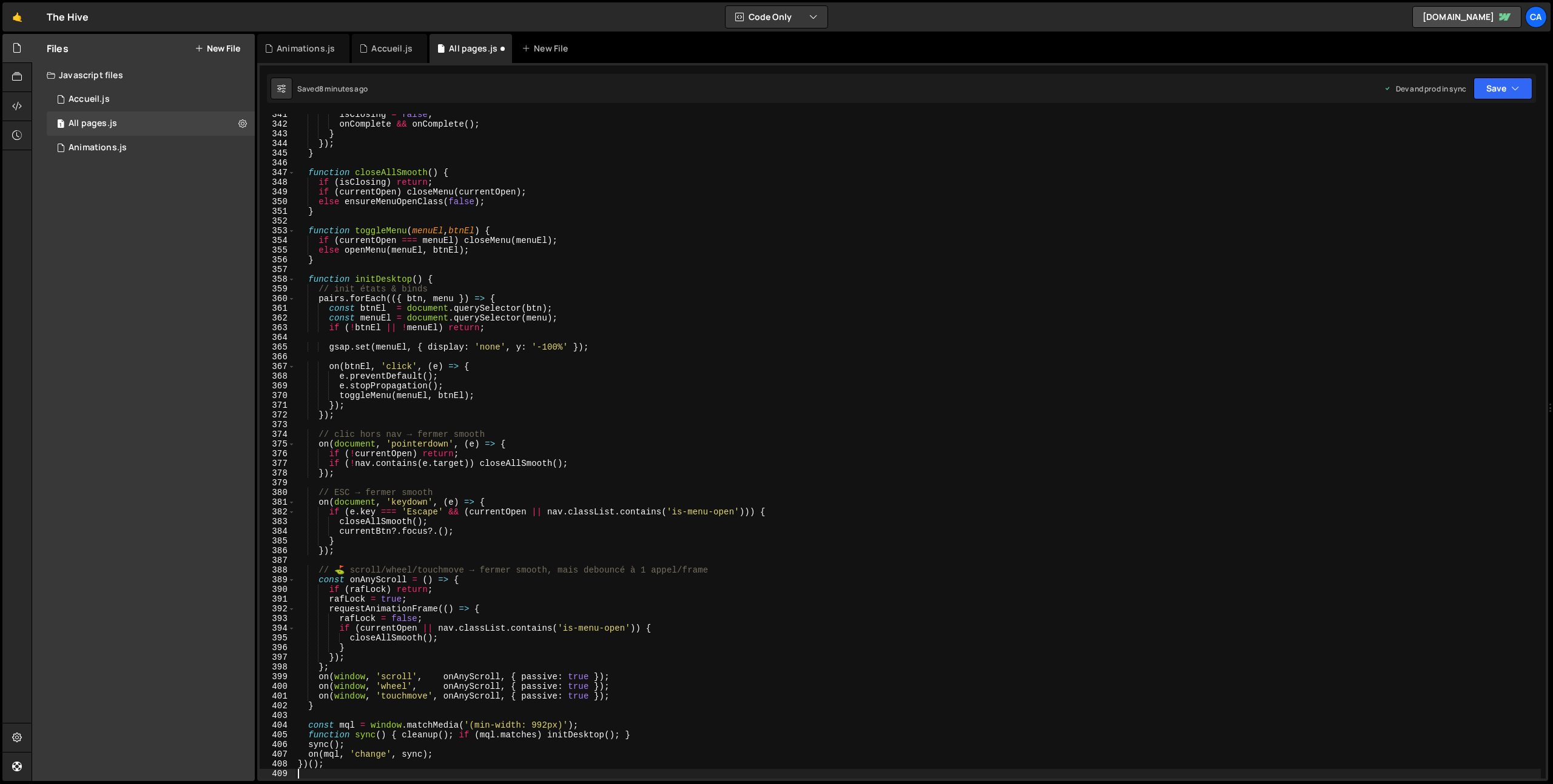
scroll to position [3302, 0]
click at [1517, 82] on icon "button" at bounding box center [1515, 88] width 9 height 12
click at [1413, 179] on button "Save to Production S Saved 8 minutes ago" at bounding box center [1461, 165] width 146 height 40
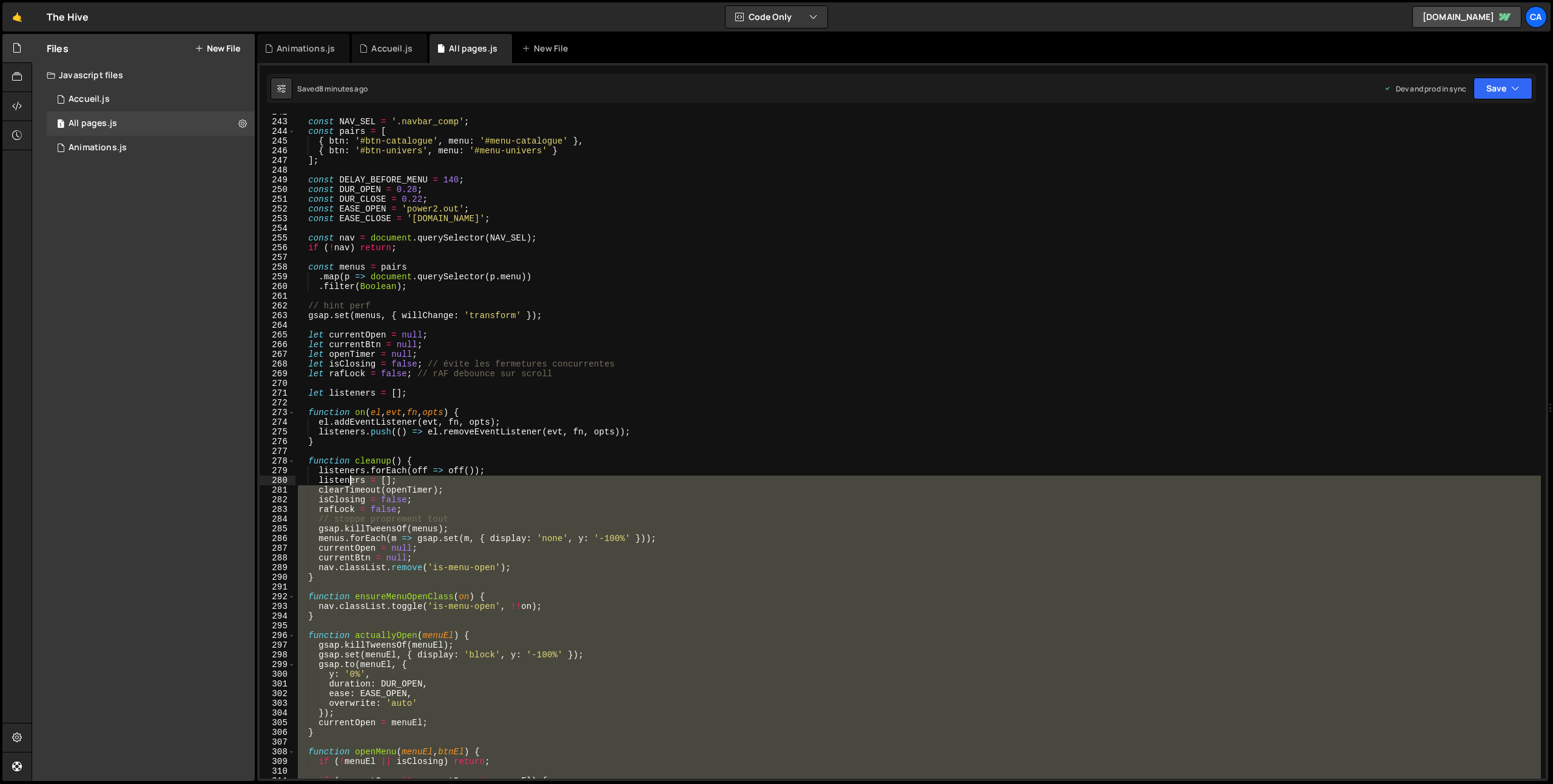
scroll to position [2140, 0]
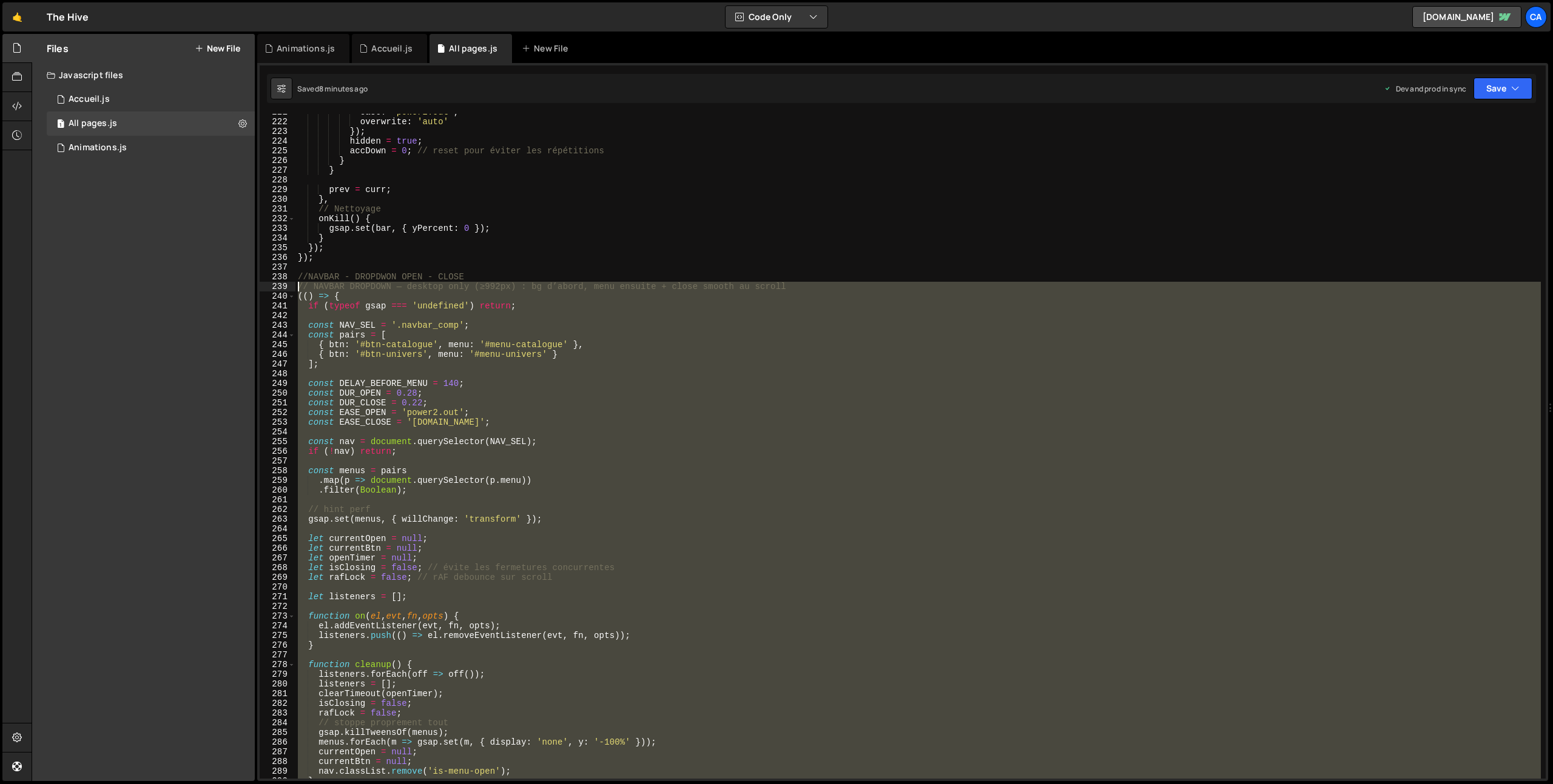
drag, startPoint x: 331, startPoint y: 624, endPoint x: 247, endPoint y: 289, distance: 345.4
click at [247, 289] on div "Files New File Javascript files 1 Accueil.js 0 1 All pages.js 0 1 Animations.js…" at bounding box center [792, 408] width 1521 height 748
type textarea "// NAVBAR DROPDOWN — desktop only (≥992px) : bg d’abord, menu ensuite + close s…"
paste textarea
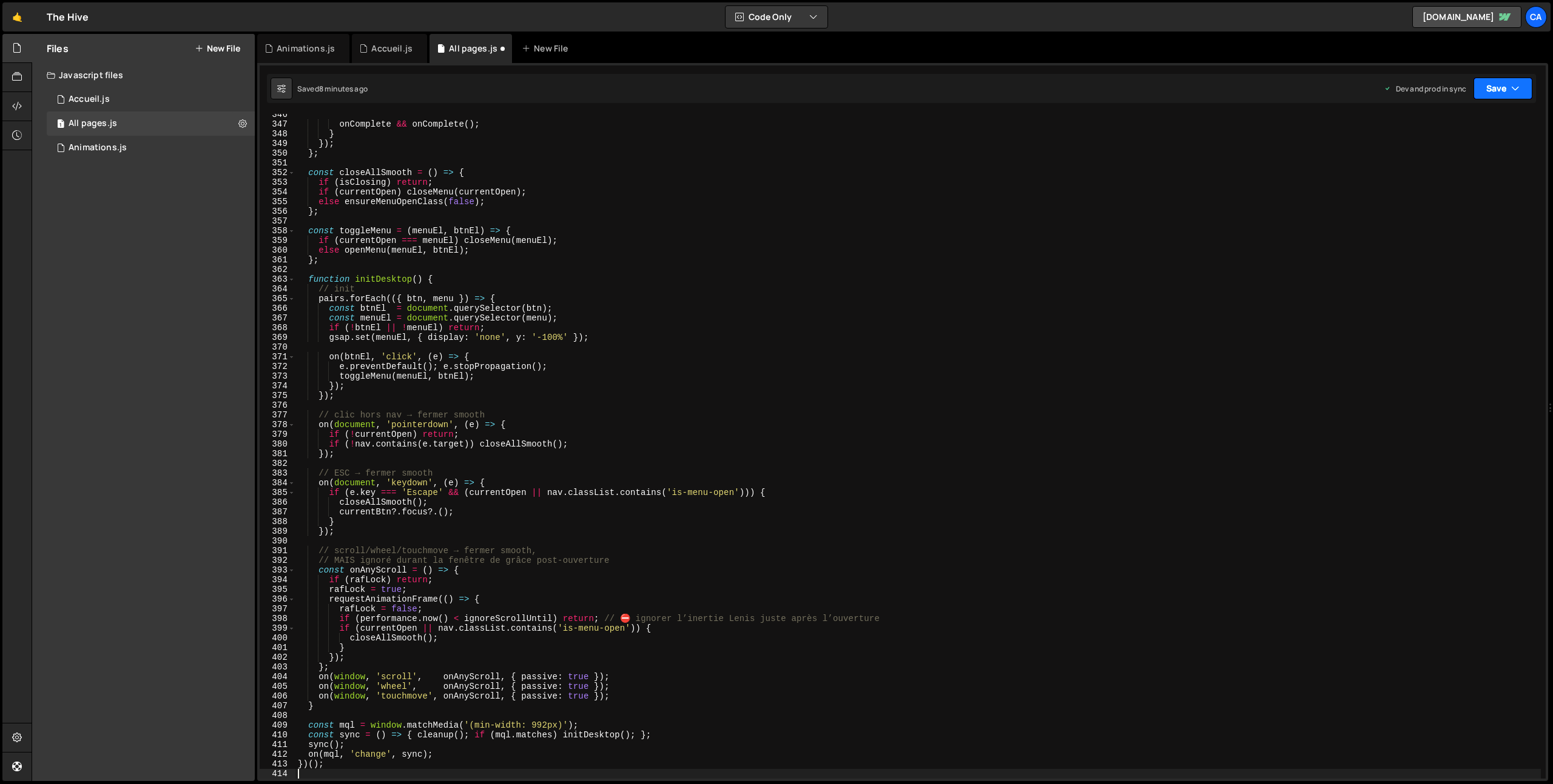
click at [1520, 83] on button "Save" at bounding box center [1502, 88] width 58 height 22
click at [1437, 169] on div "8 minutes ago" at bounding box center [1444, 170] width 48 height 10
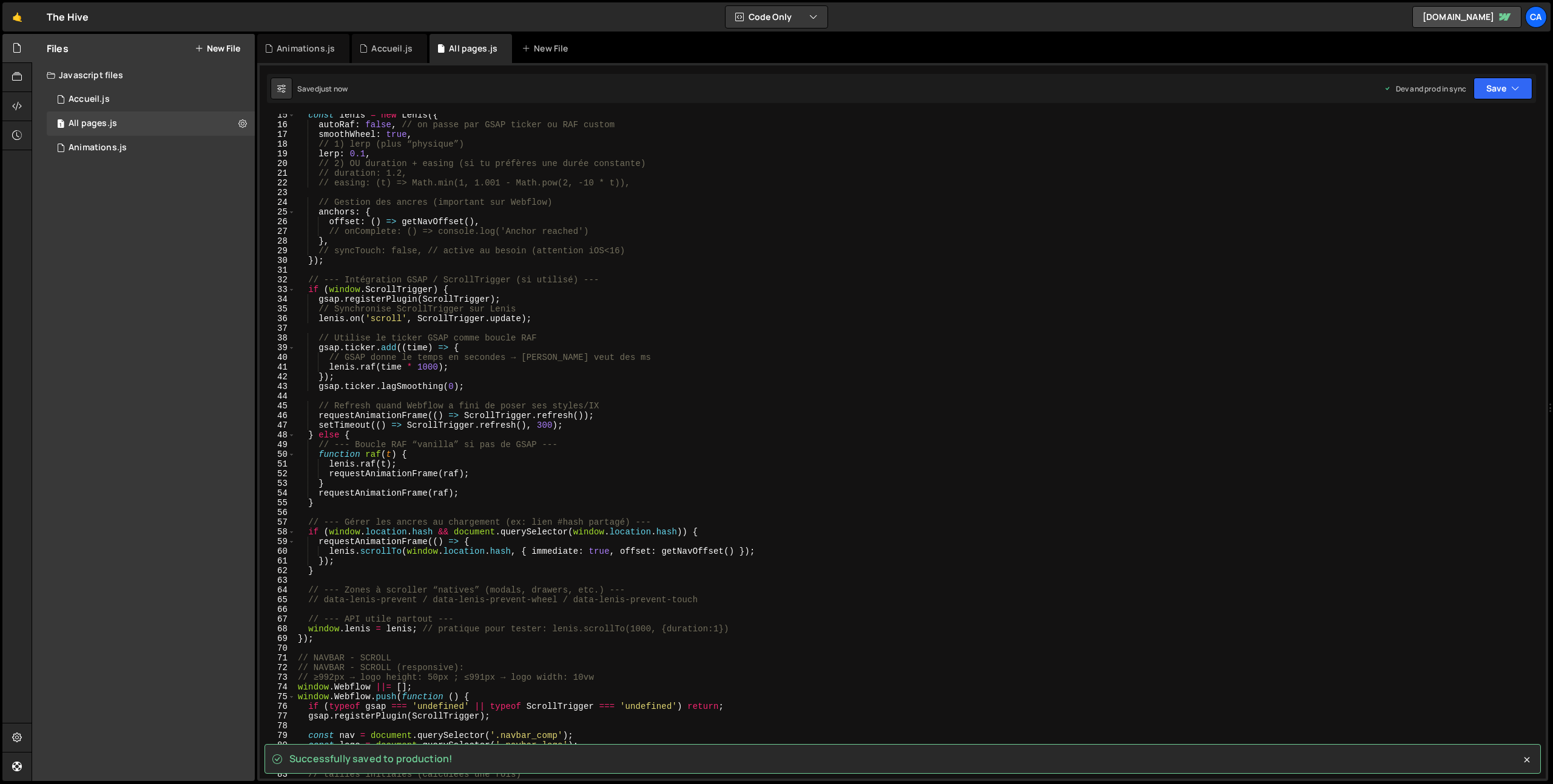
scroll to position [0, 0]
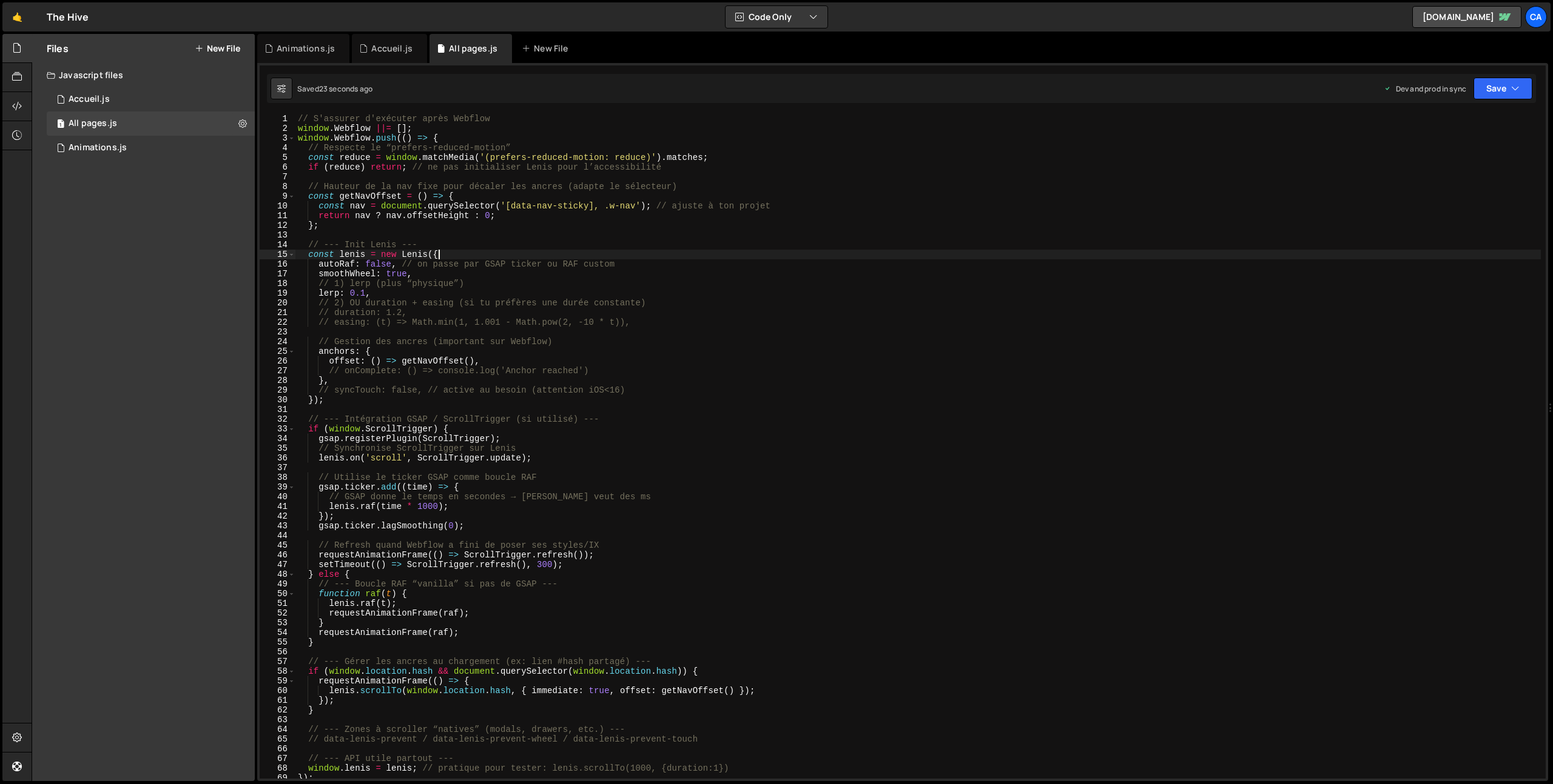
click at [452, 252] on div "// S'assurer d'exécuter après Webflow window . Webflow ||= [ ] ; window . Webfl…" at bounding box center [917, 455] width 1245 height 684
click at [434, 284] on div "// S'assurer d'exécuter après Webflow window . Webflow ||= [ ] ; window . Webfl…" at bounding box center [917, 455] width 1245 height 684
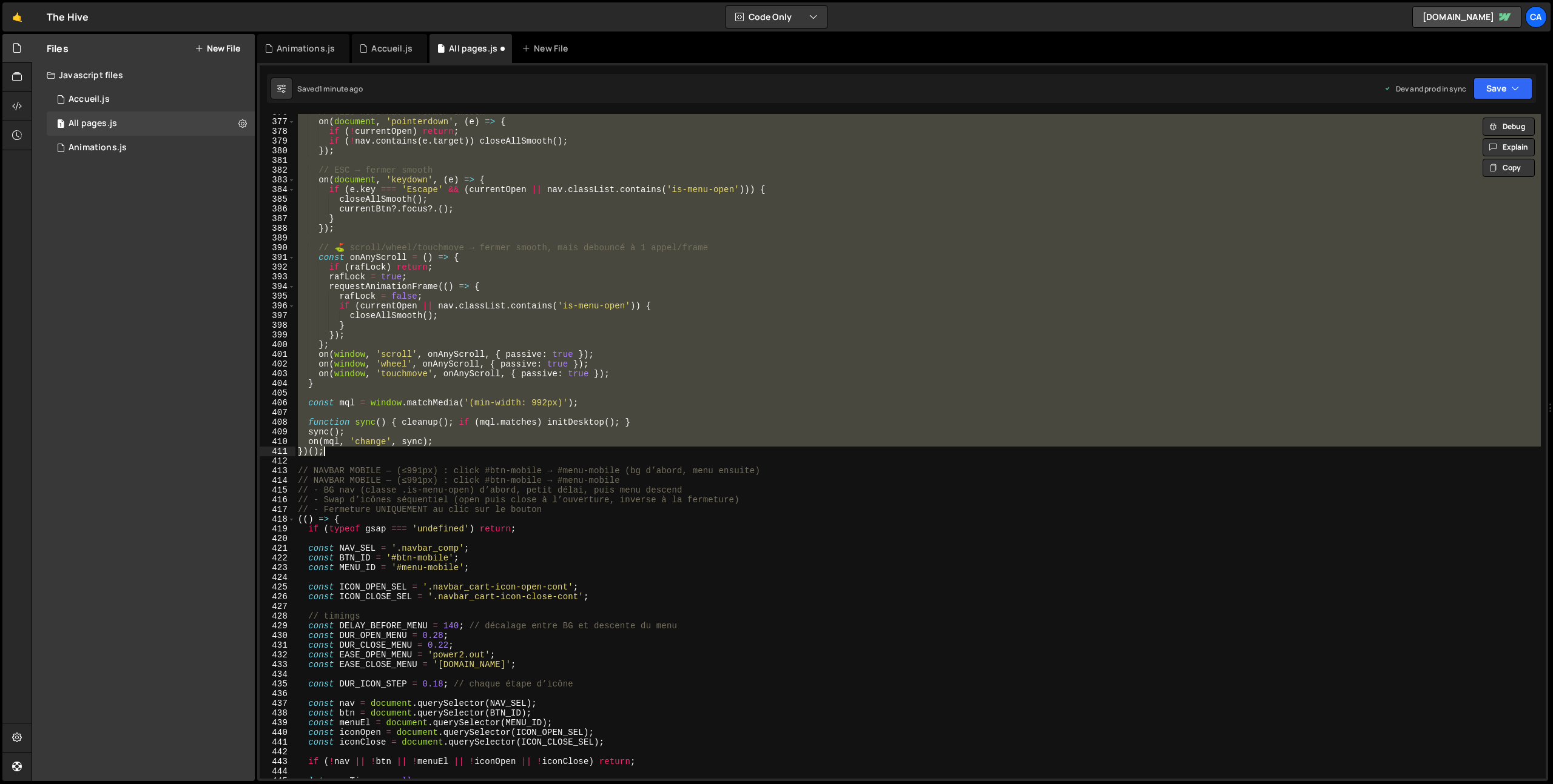
scroll to position [3645, 0]
click at [1480, 81] on button "Save" at bounding box center [1502, 88] width 58 height 22
click at [1461, 176] on div "Saved 1 minute ago" at bounding box center [1461, 170] width 126 height 15
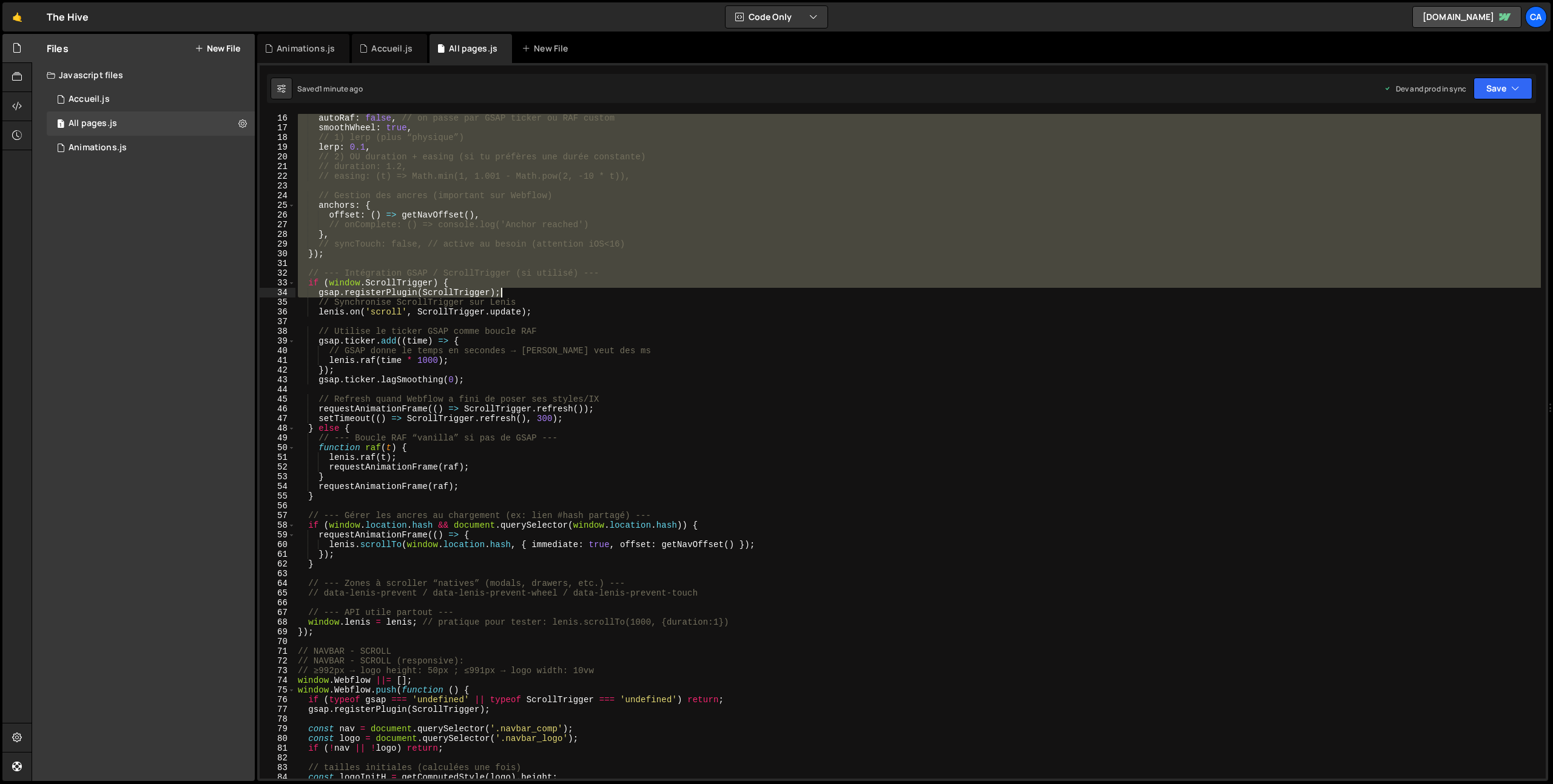
scroll to position [309, 0]
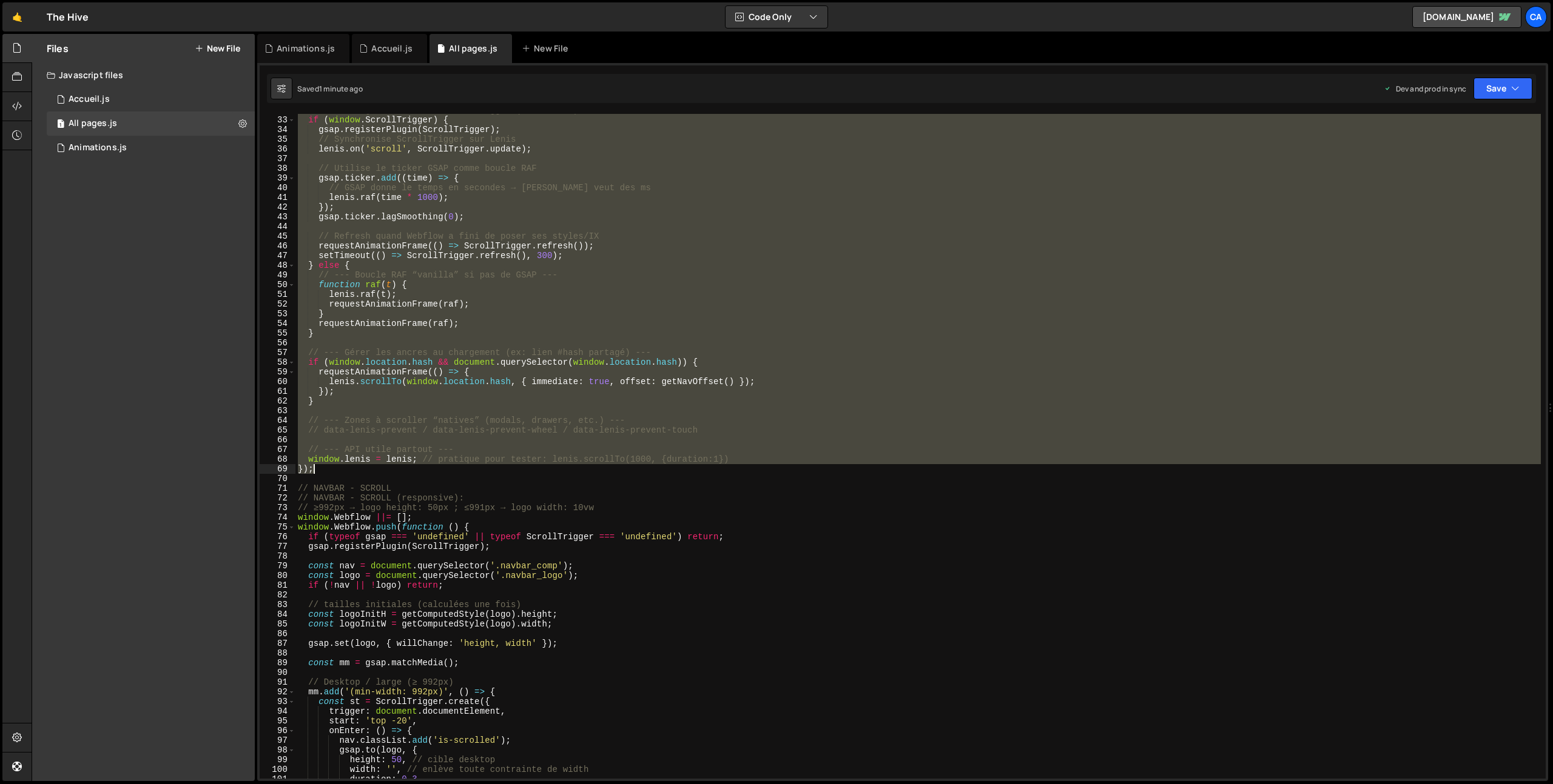
drag, startPoint x: 297, startPoint y: 119, endPoint x: 392, endPoint y: 470, distance: 363.6
click at [392, 470] on div "// --- Intégration GSAP / ScrollTrigger (si utilisé) --- if ( window . ScrollTr…" at bounding box center [917, 447] width 1245 height 684
type textarea "window.lenis = lenis; // pratique pour tester: lenis.scrollTo(1000, {duration:1…"
click at [243, 124] on icon at bounding box center [243, 124] width 9 height 12
click at [329, 146] on button "Edit File Settings" at bounding box center [317, 148] width 119 height 24
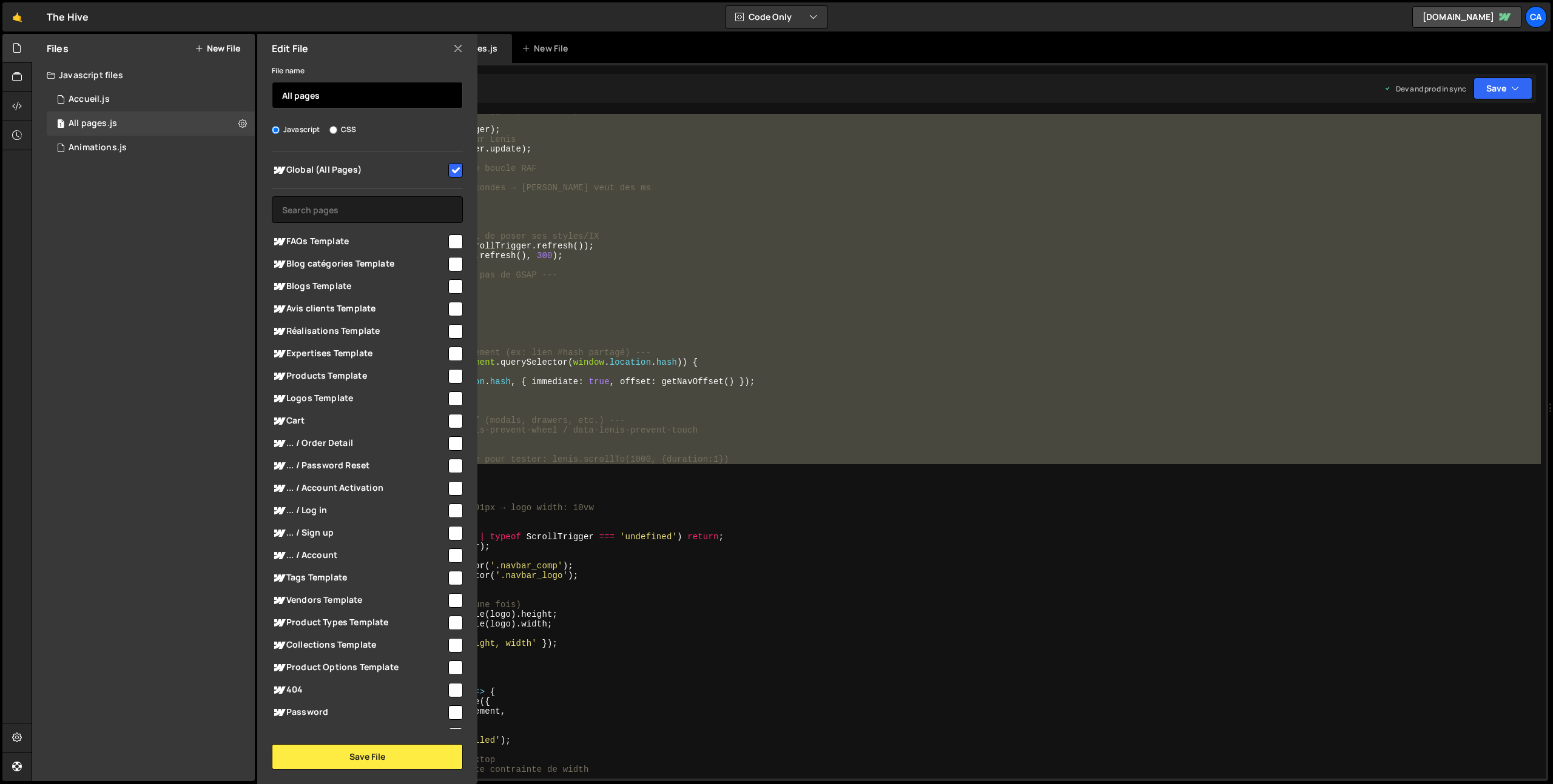
click at [336, 97] on input "All pages" at bounding box center [366, 95] width 191 height 27
type input "Init"
click at [662, 136] on div "// --- Intégration GSAP / ScrollTrigger (si utilisé) --- if ( window . ScrollTr…" at bounding box center [917, 446] width 1245 height 665
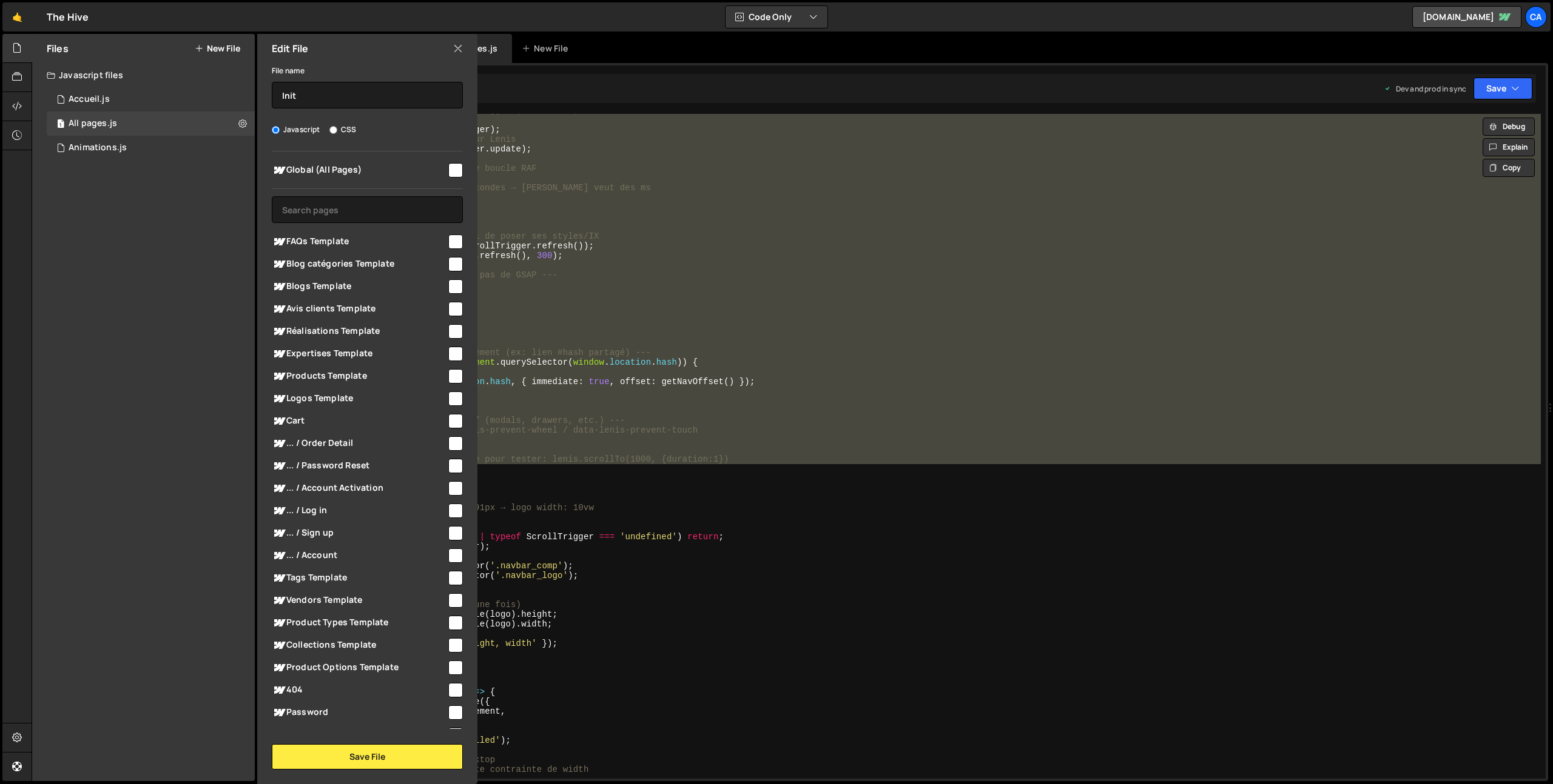
checkbox input "false"
type textarea "// Synchronise ScrollTrigger sur Lenis"
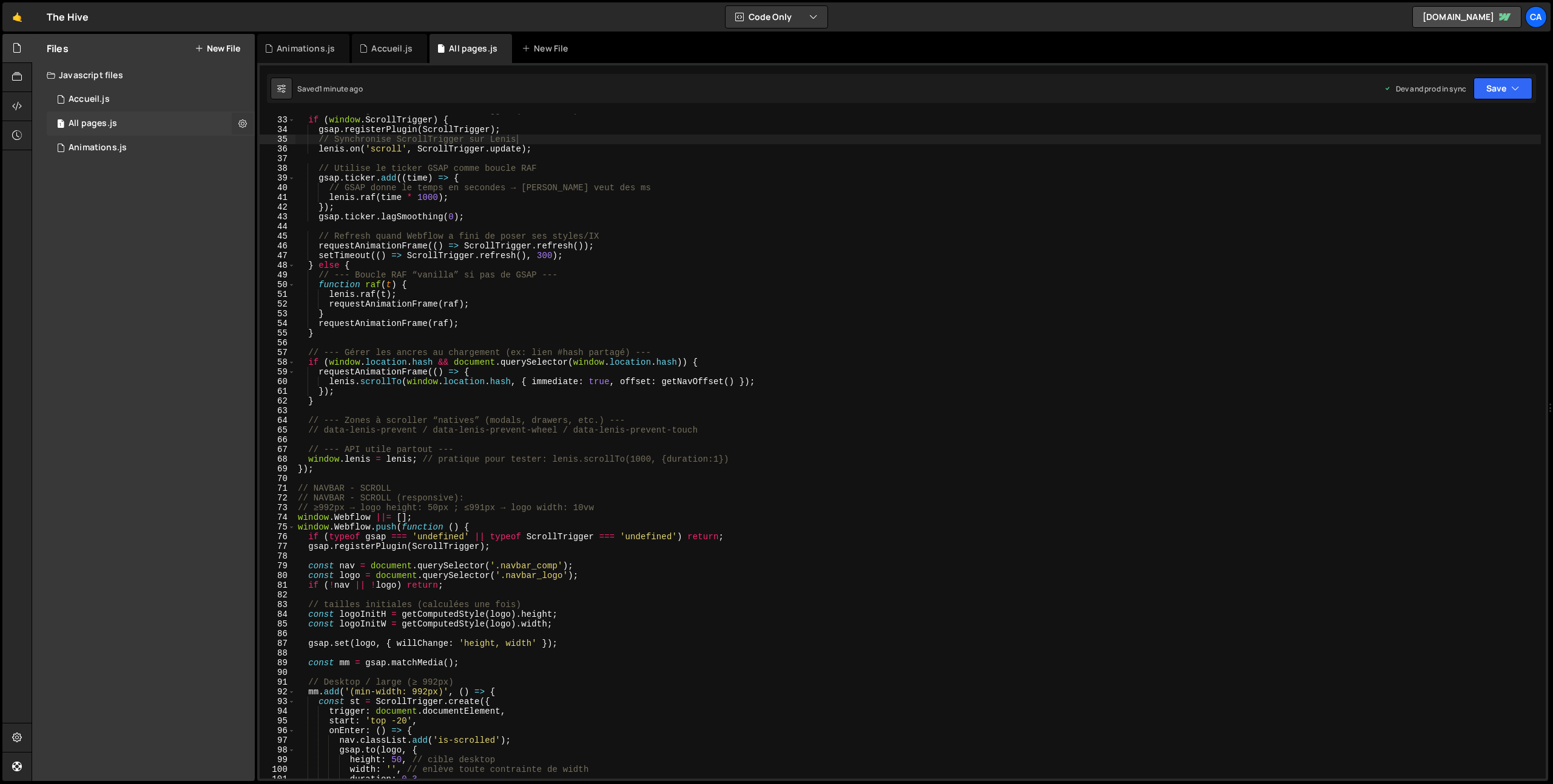
click at [249, 118] on button at bounding box center [243, 124] width 22 height 22
type input "All pages"
radio input "true"
checkbox input "true"
click at [340, 147] on button "Edit File Settings" at bounding box center [317, 148] width 119 height 24
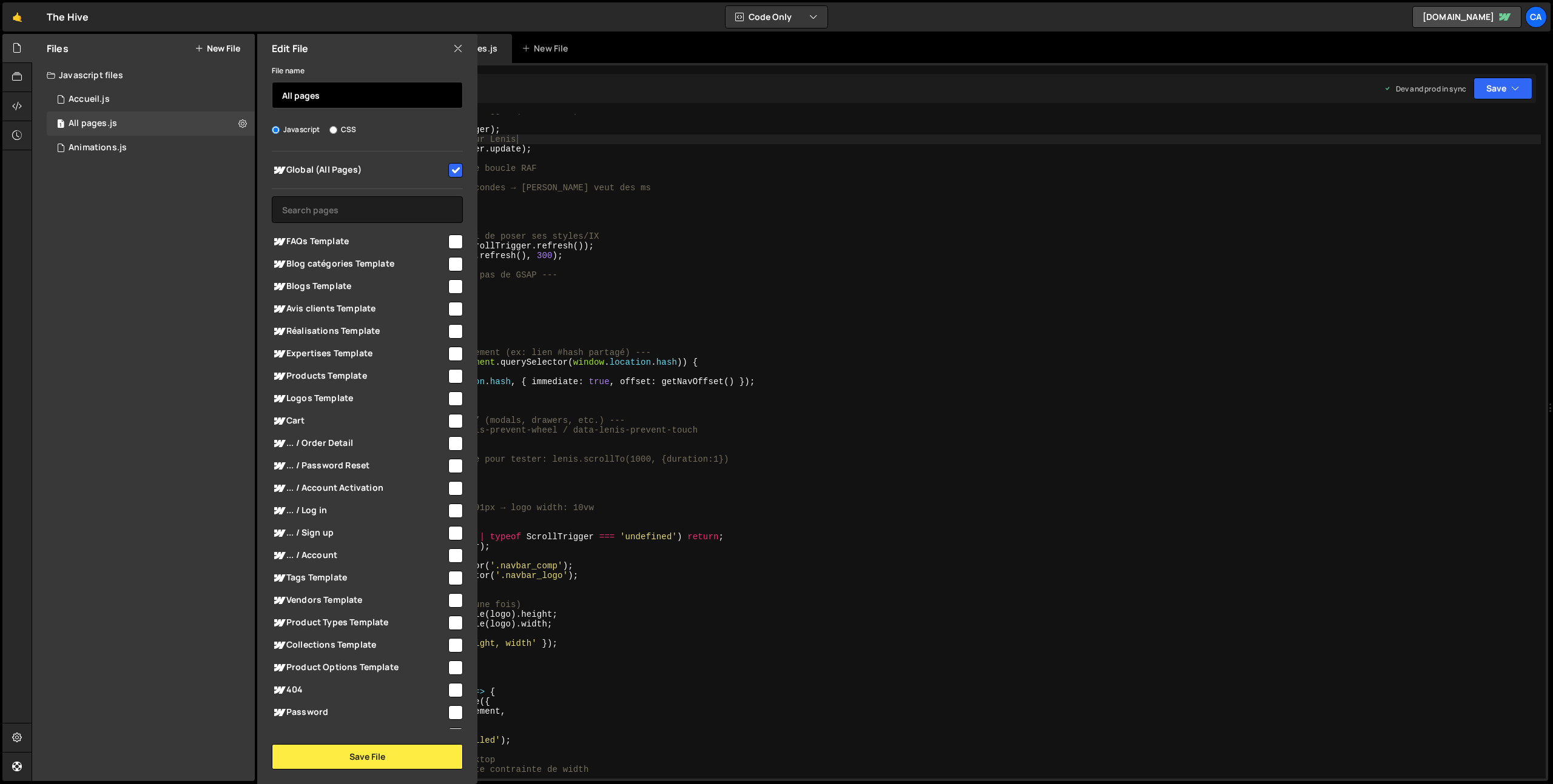
click at [363, 99] on input "All pages" at bounding box center [366, 95] width 191 height 27
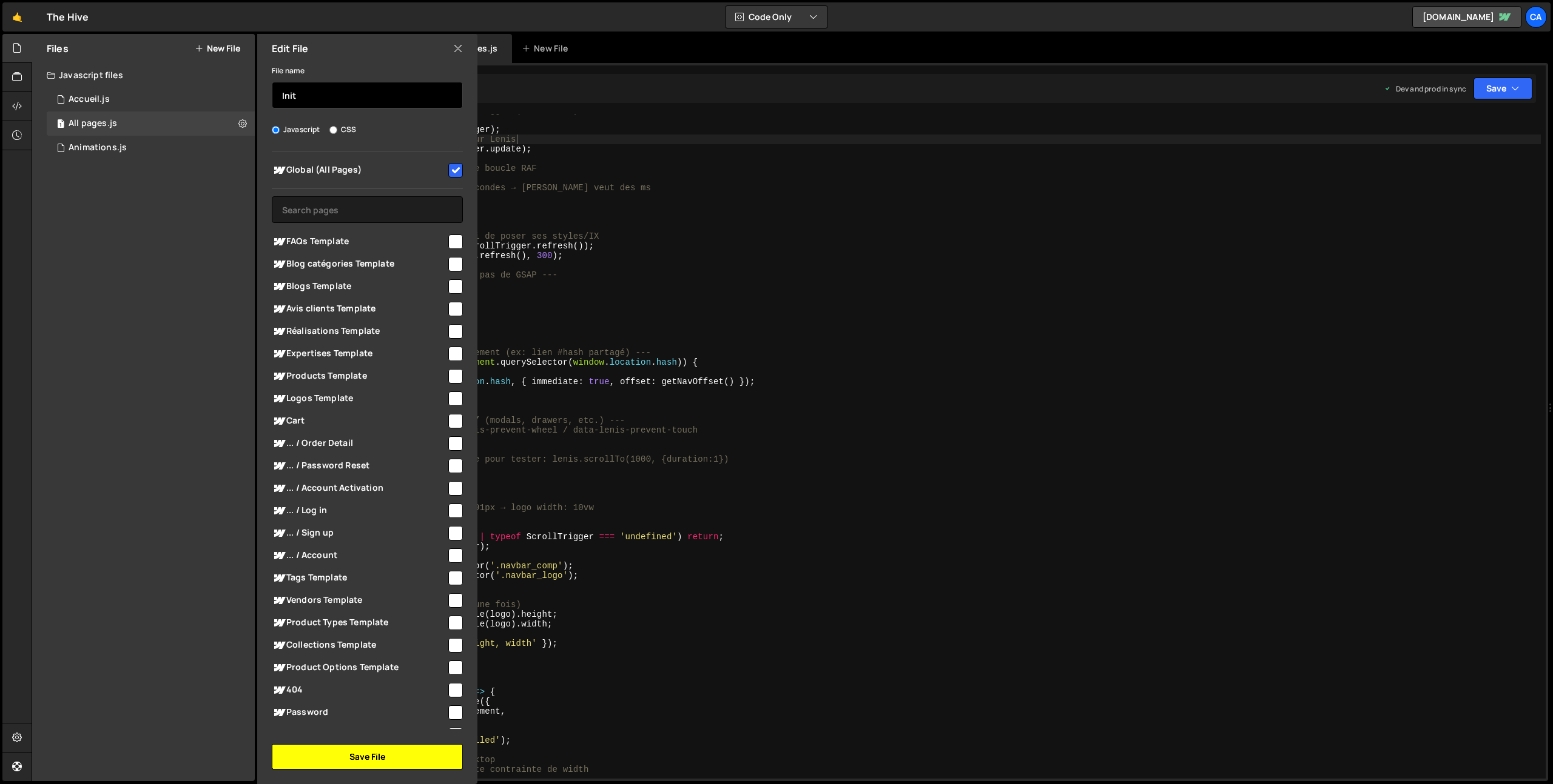
type input "Init"
click at [354, 759] on button "Save File" at bounding box center [366, 757] width 191 height 26
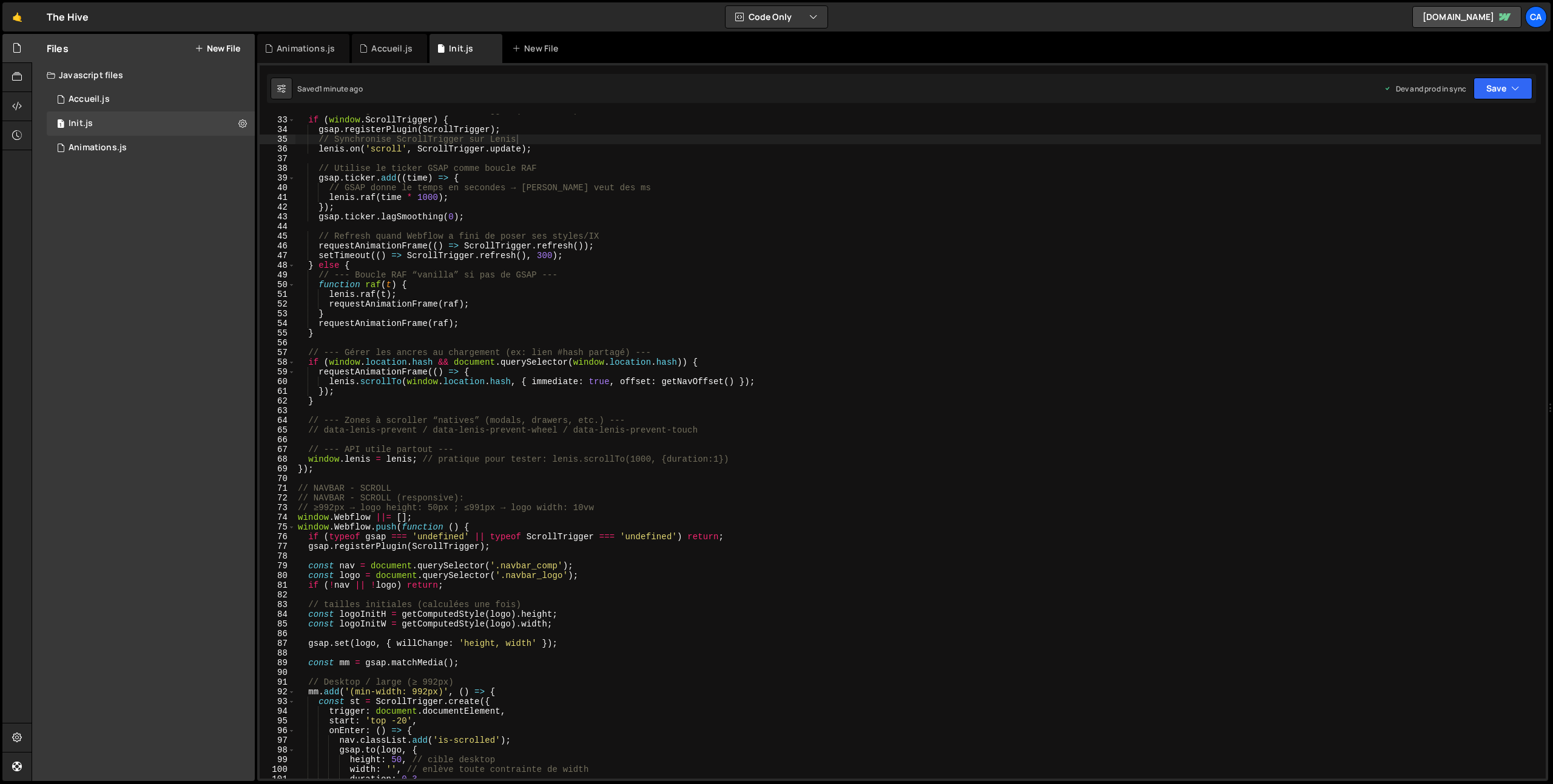
click at [220, 47] on button "New File" at bounding box center [218, 49] width 46 height 10
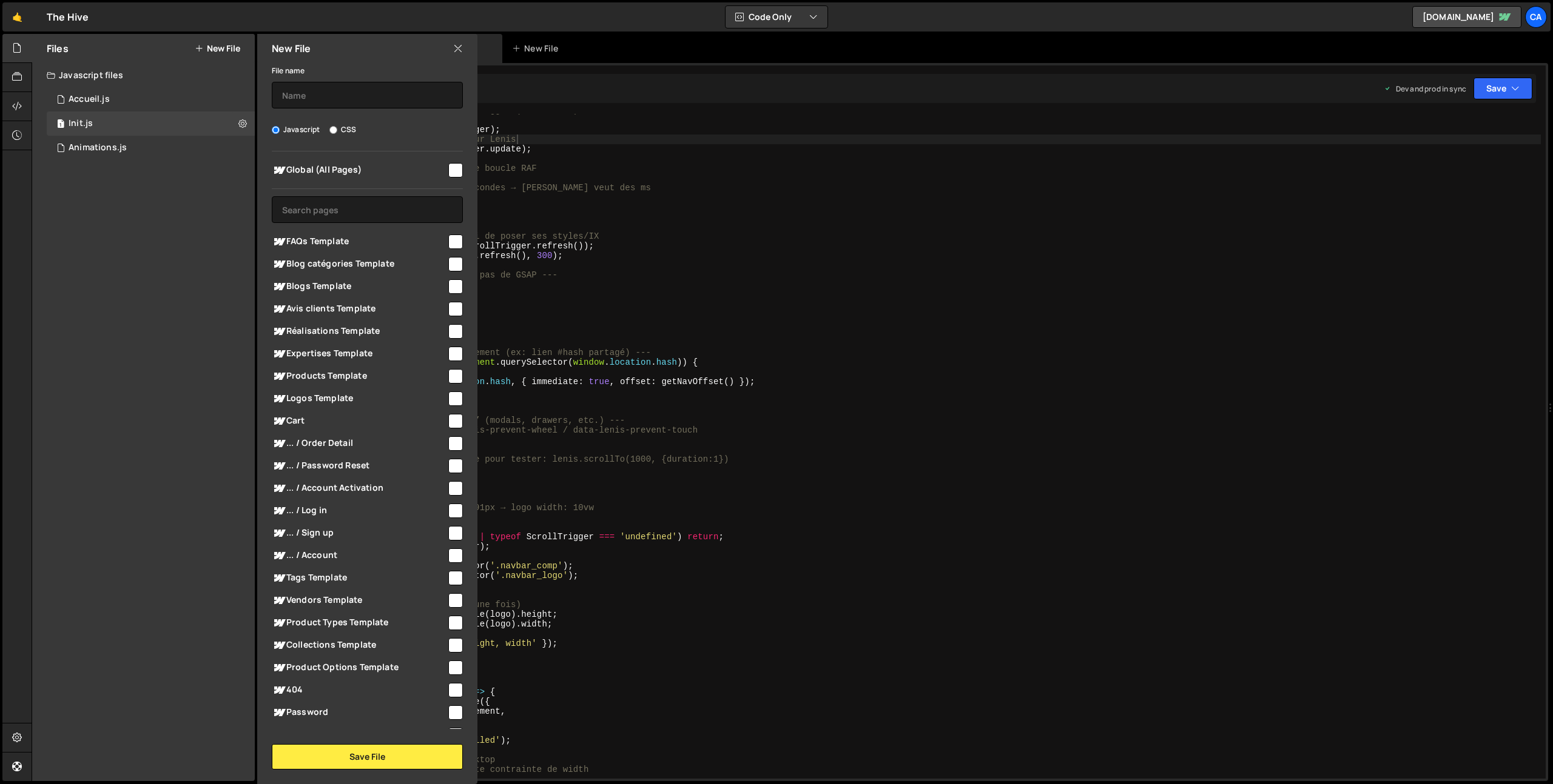
click at [452, 168] on input "checkbox" at bounding box center [456, 170] width 15 height 15
checkbox input "true"
click at [353, 86] on input "text" at bounding box center [366, 95] width 191 height 27
type input "Navbar"
click at [370, 751] on button "Save File" at bounding box center [366, 757] width 191 height 26
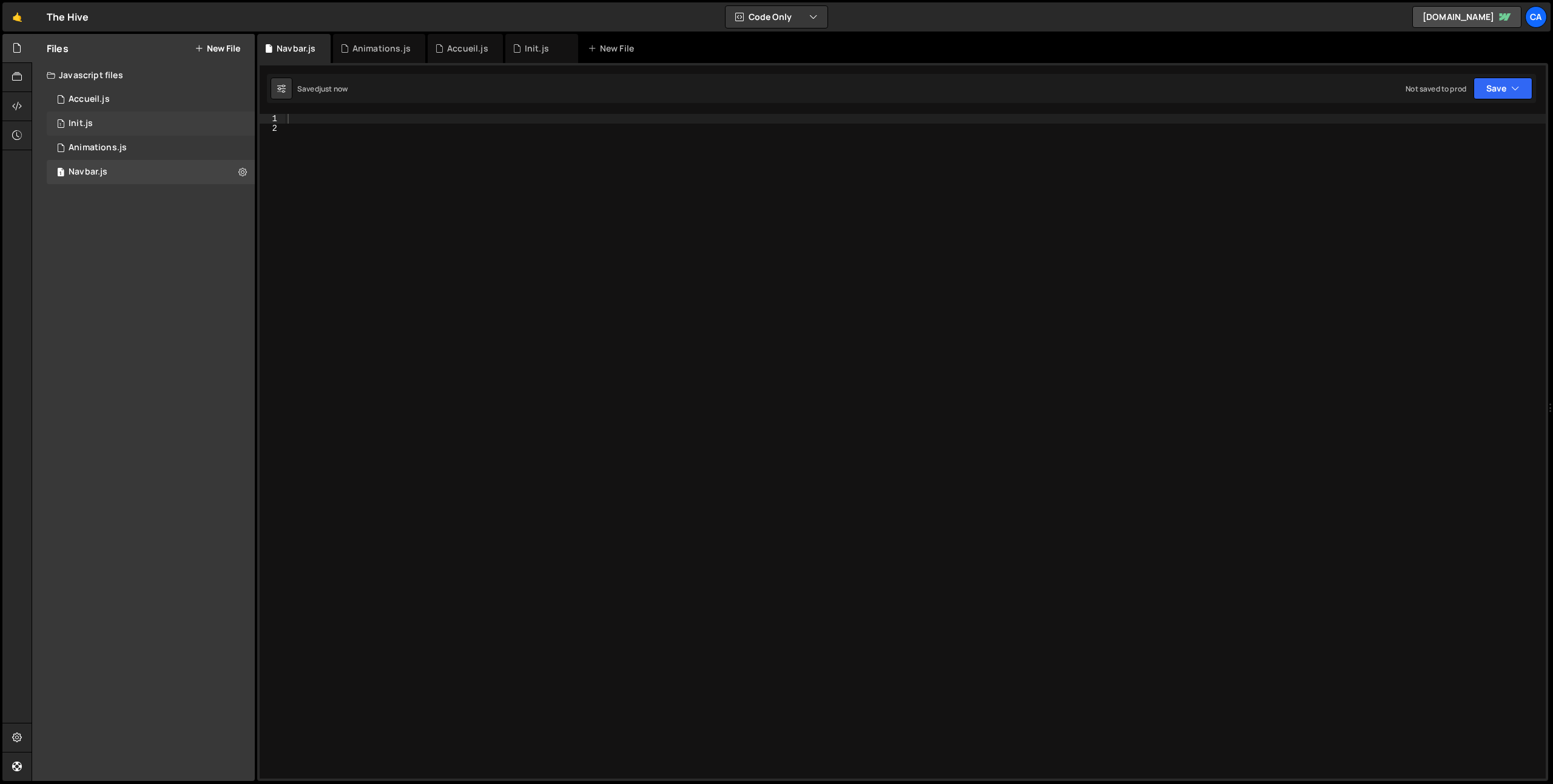
click at [118, 126] on div "1 Init.js 0" at bounding box center [151, 124] width 208 height 24
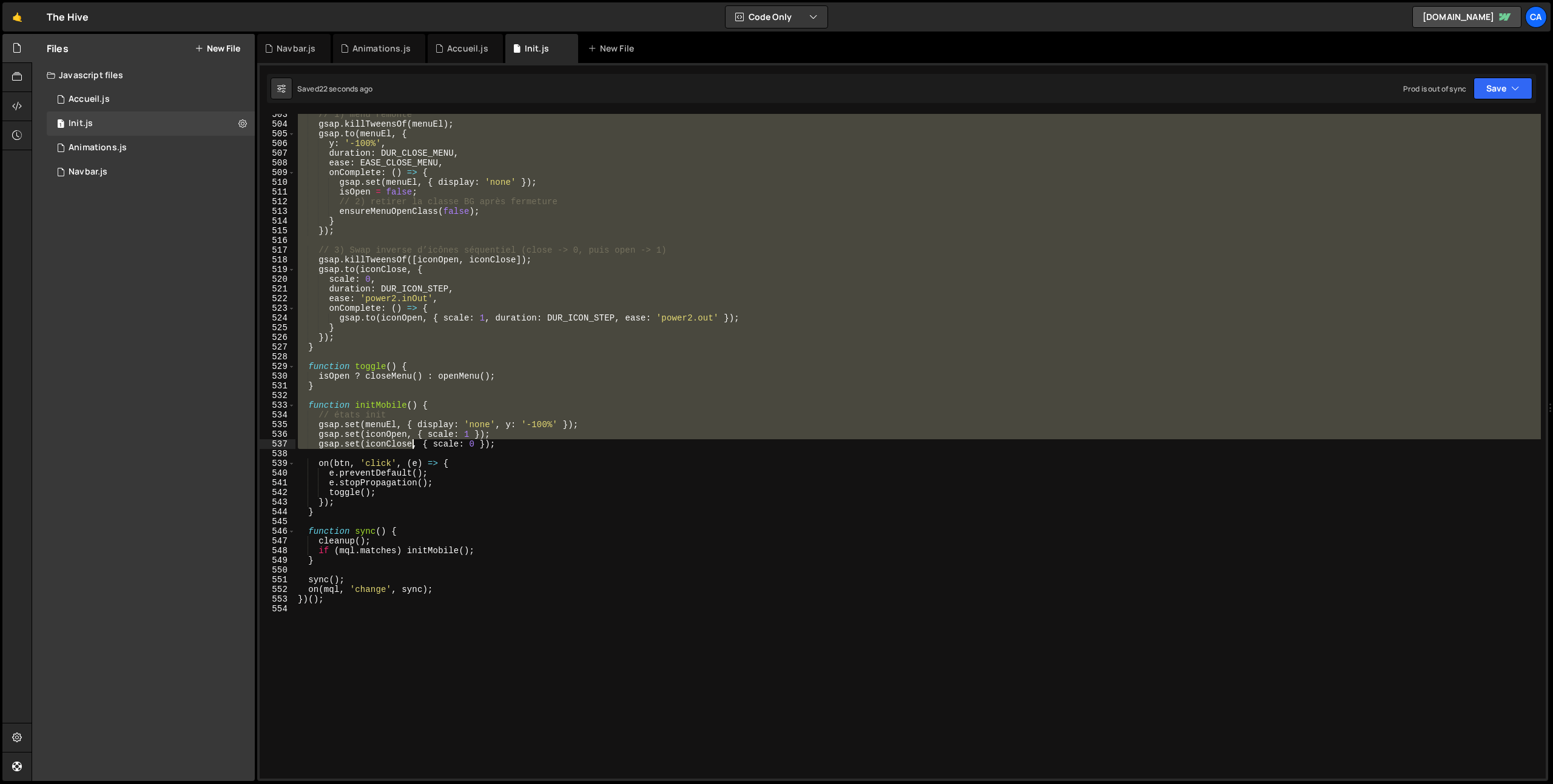
scroll to position [4892, 0]
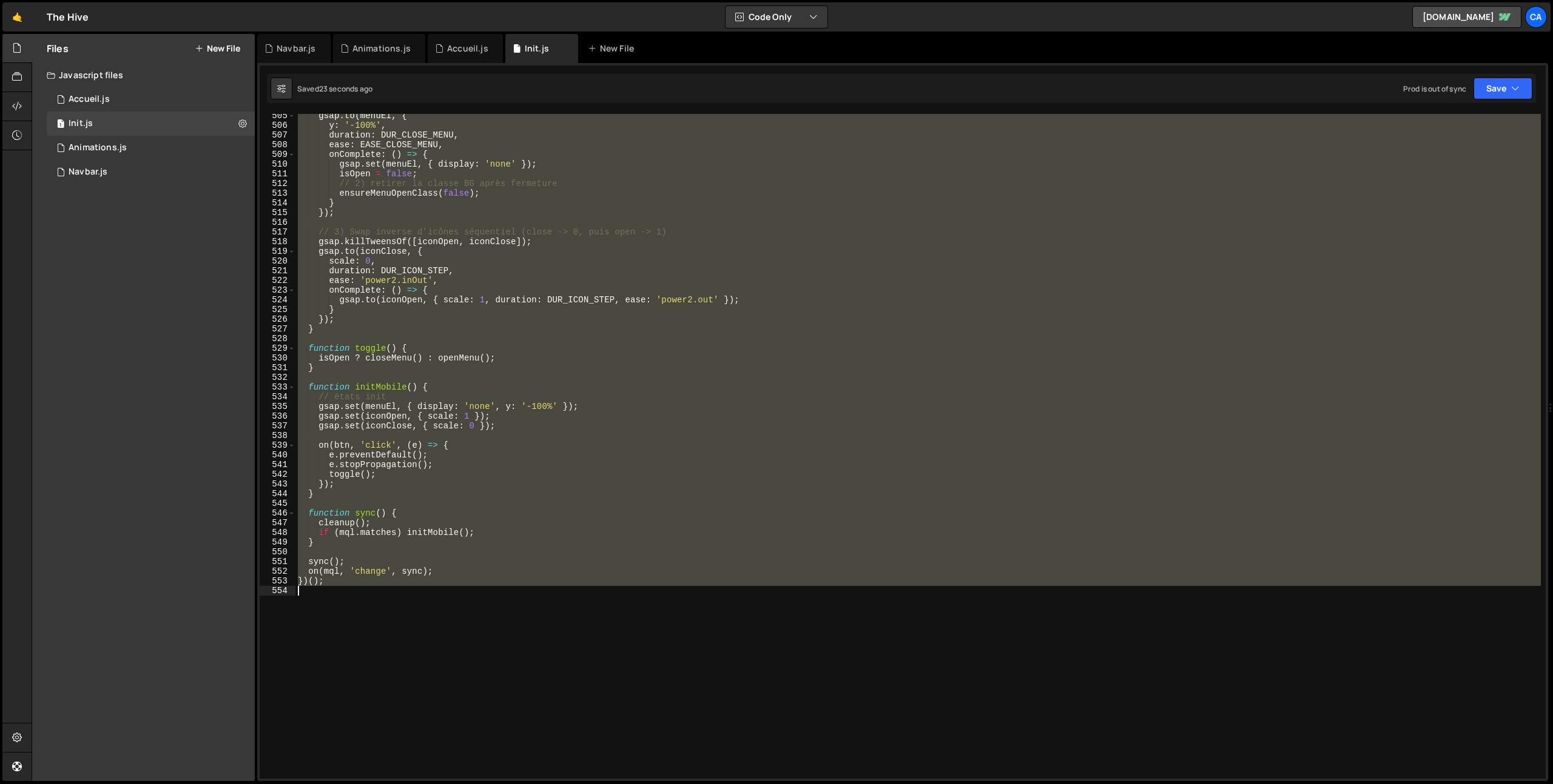
drag, startPoint x: 298, startPoint y: 419, endPoint x: 401, endPoint y: 662, distance: 263.9
click at [401, 662] on div "gsap . to ( menuEl , { y : '-100%' , duration : DUR_CLOSE_MENU , ease : EASE_CL…" at bounding box center [917, 452] width 1245 height 684
type textarea "})();"
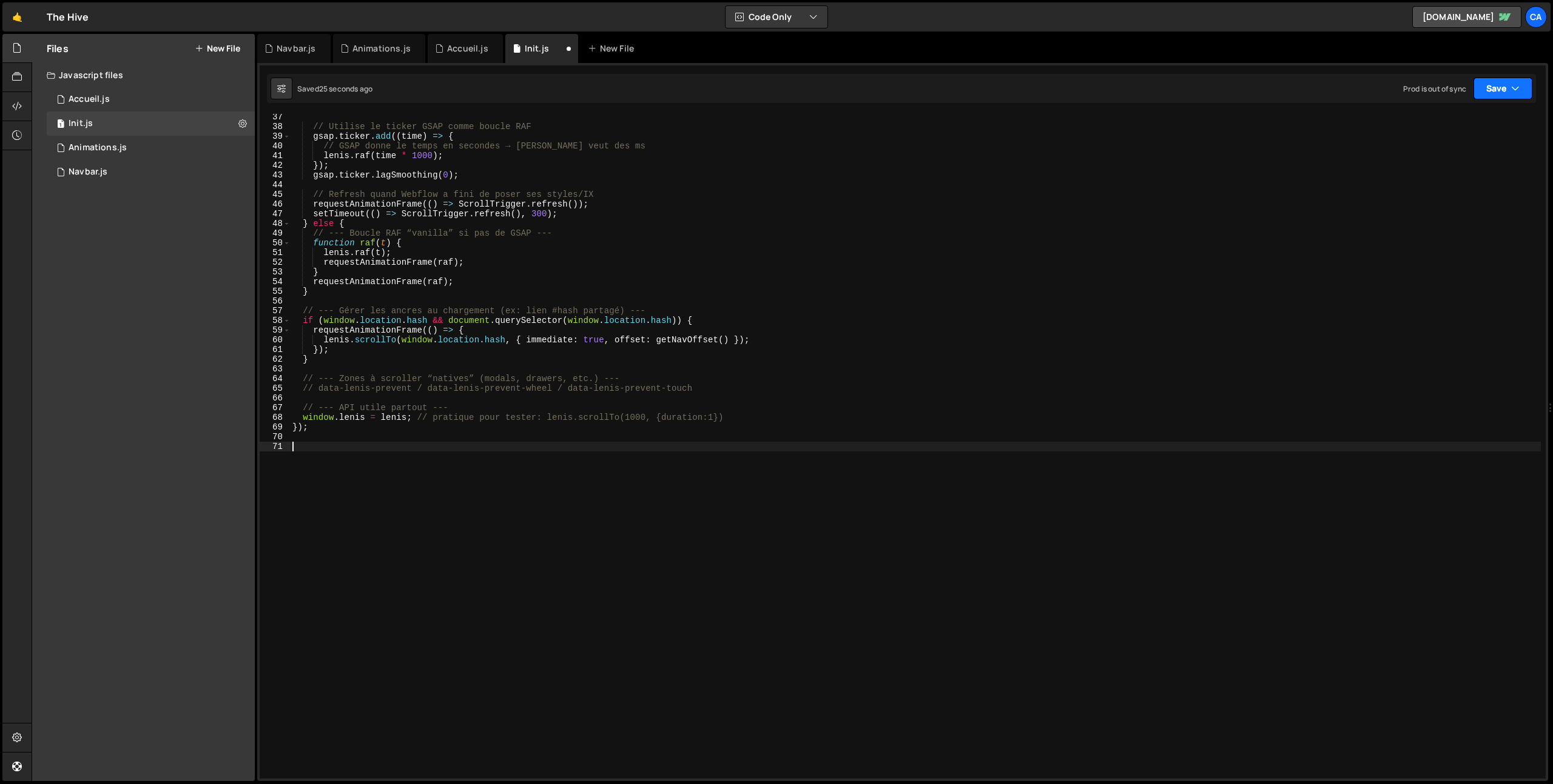
drag, startPoint x: 1503, startPoint y: 102, endPoint x: 1496, endPoint y: 91, distance: 13.0
click at [1503, 102] on div "Saved 25 seconds ago Prod is out of sync Upgrade to Edit Save Save to Staging S…" at bounding box center [900, 88] width 1269 height 29
click at [1496, 90] on button "Save" at bounding box center [1502, 88] width 58 height 22
click at [1453, 163] on div "Saved 2 minutes ago" at bounding box center [1461, 170] width 126 height 15
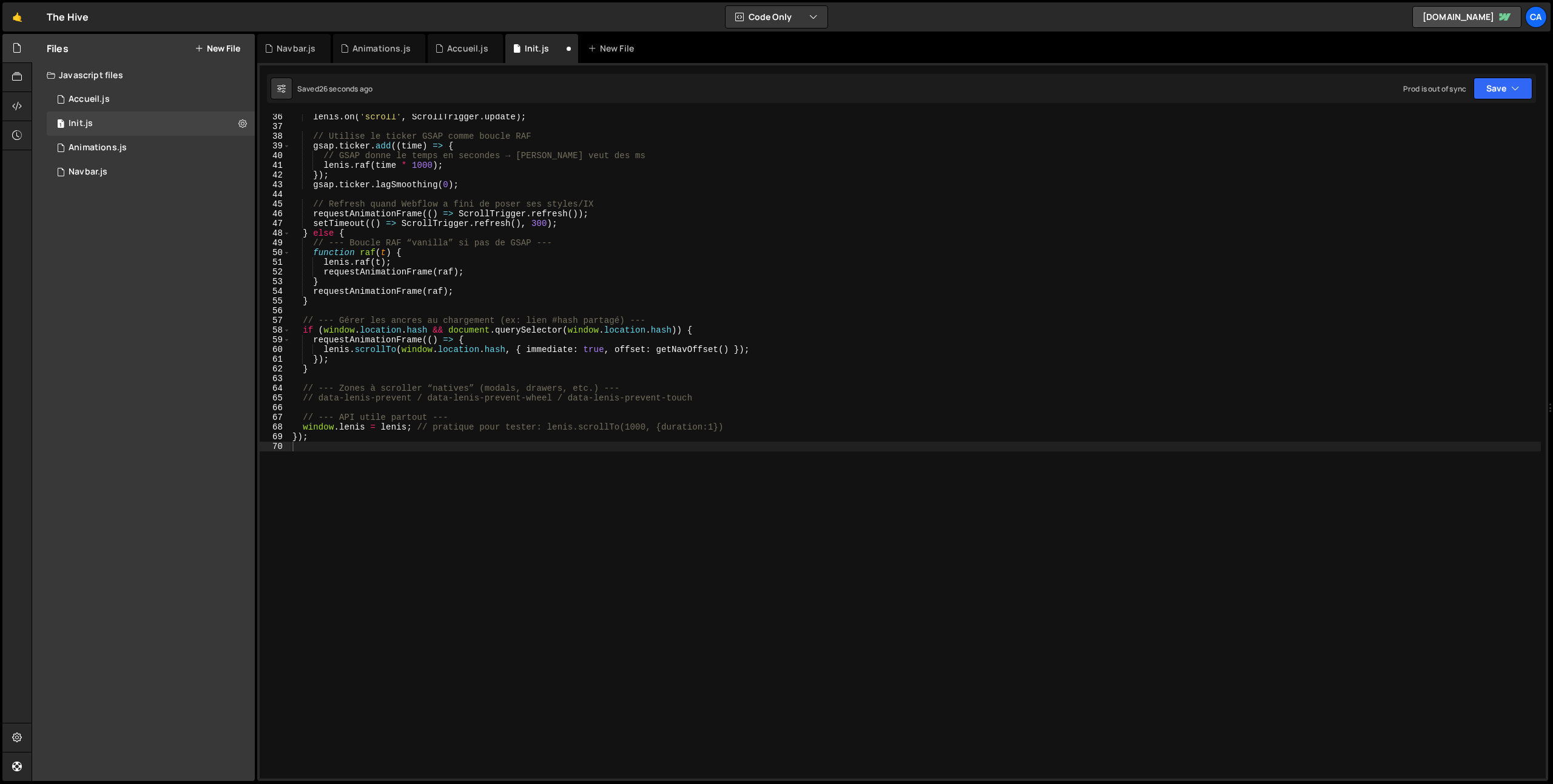
scroll to position [342, 0]
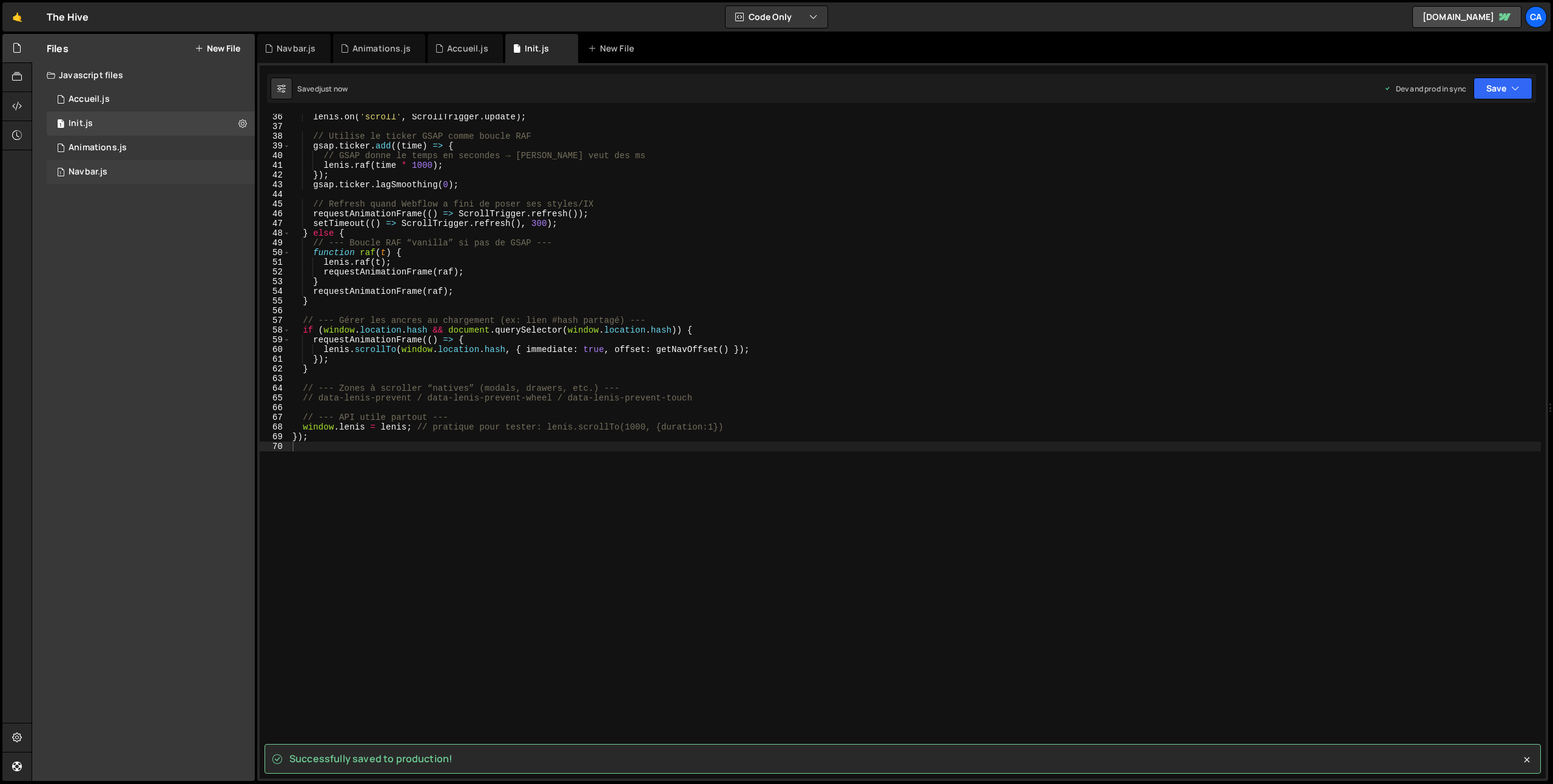
click at [126, 174] on div "1 Navbar.js 0" at bounding box center [151, 172] width 208 height 24
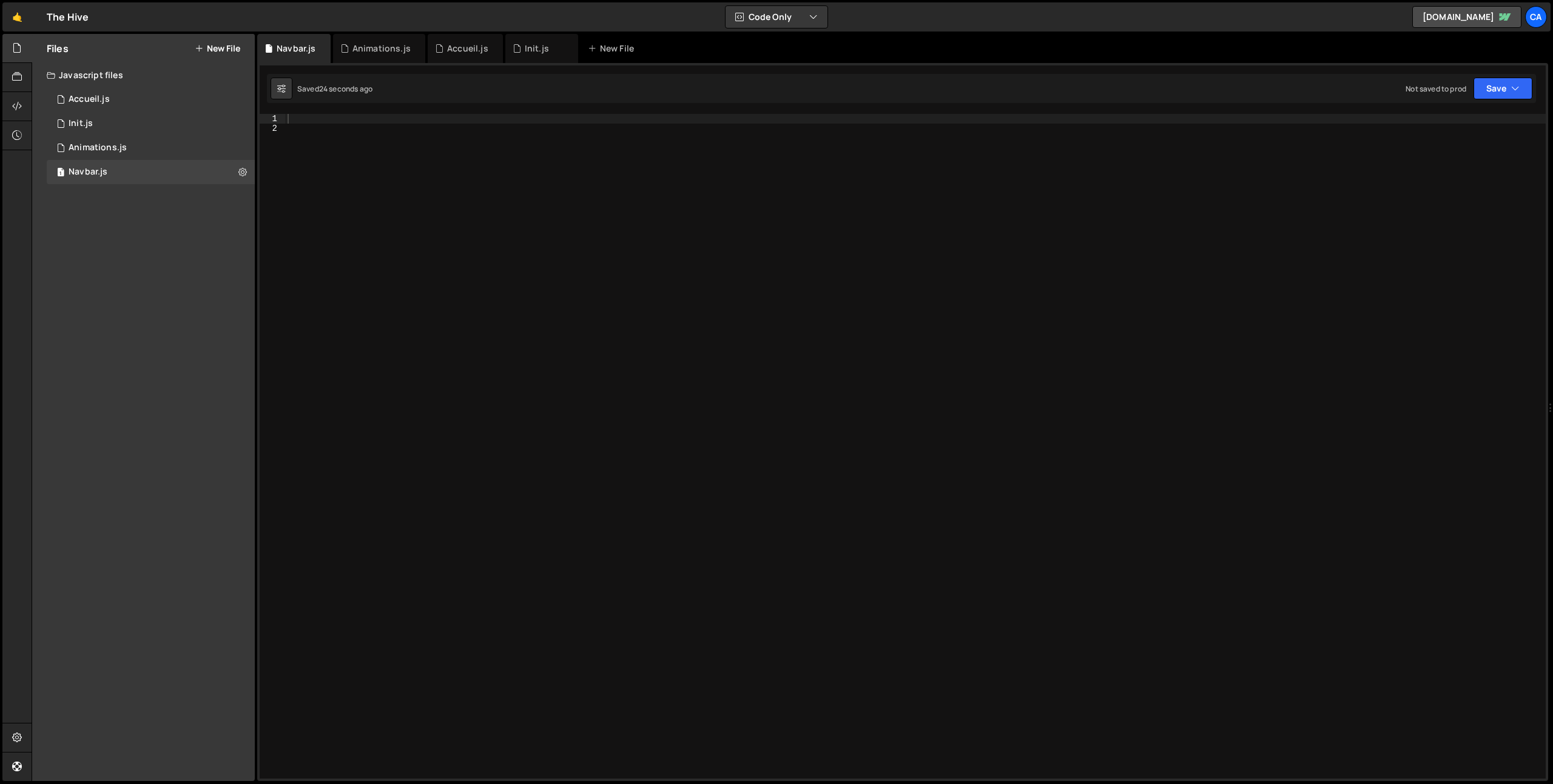
click at [321, 121] on div at bounding box center [915, 455] width 1261 height 684
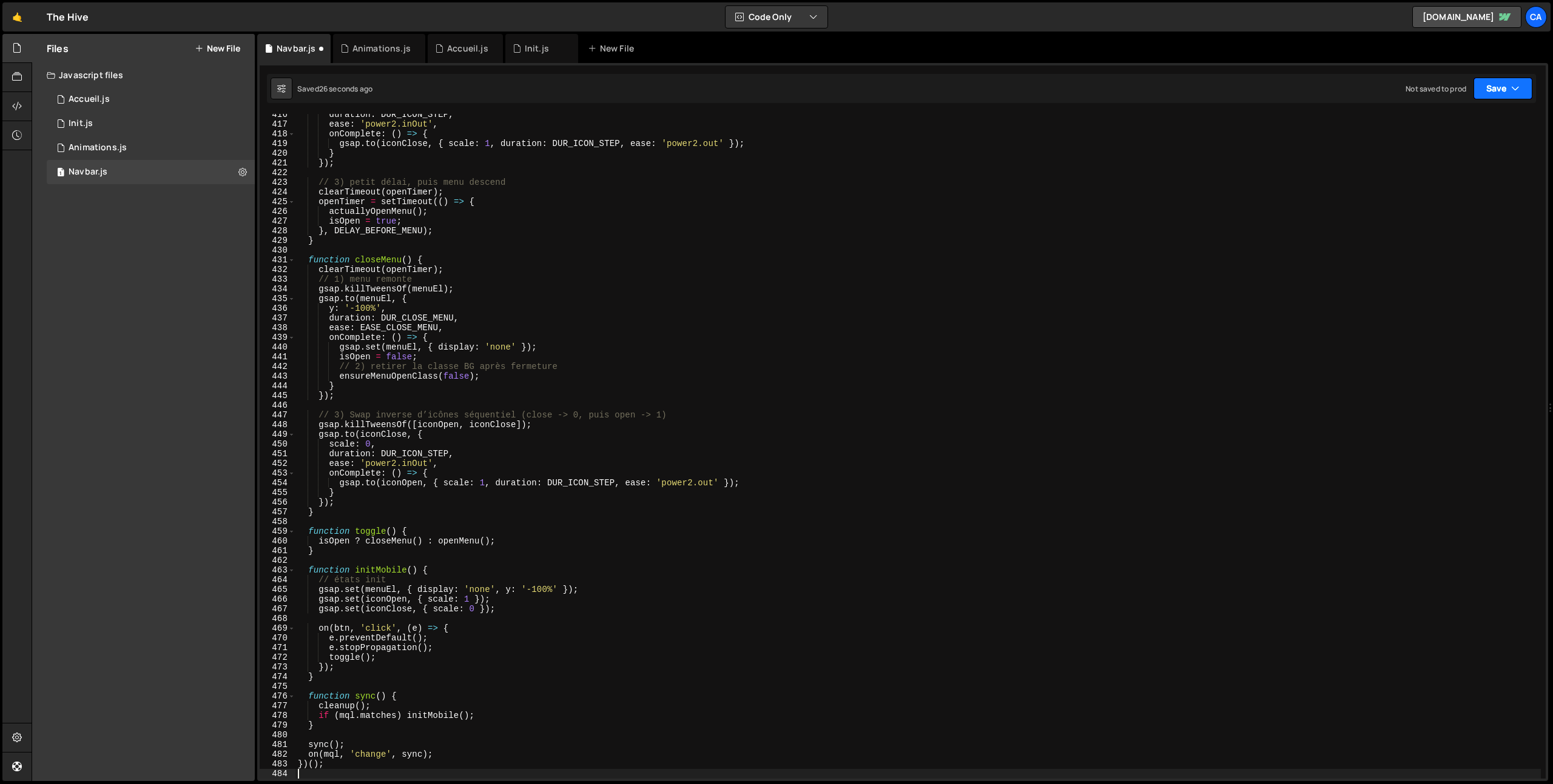
click at [1512, 80] on button "Save" at bounding box center [1502, 88] width 58 height 22
click at [1459, 160] on div "Save to Production S" at bounding box center [1461, 157] width 126 height 12
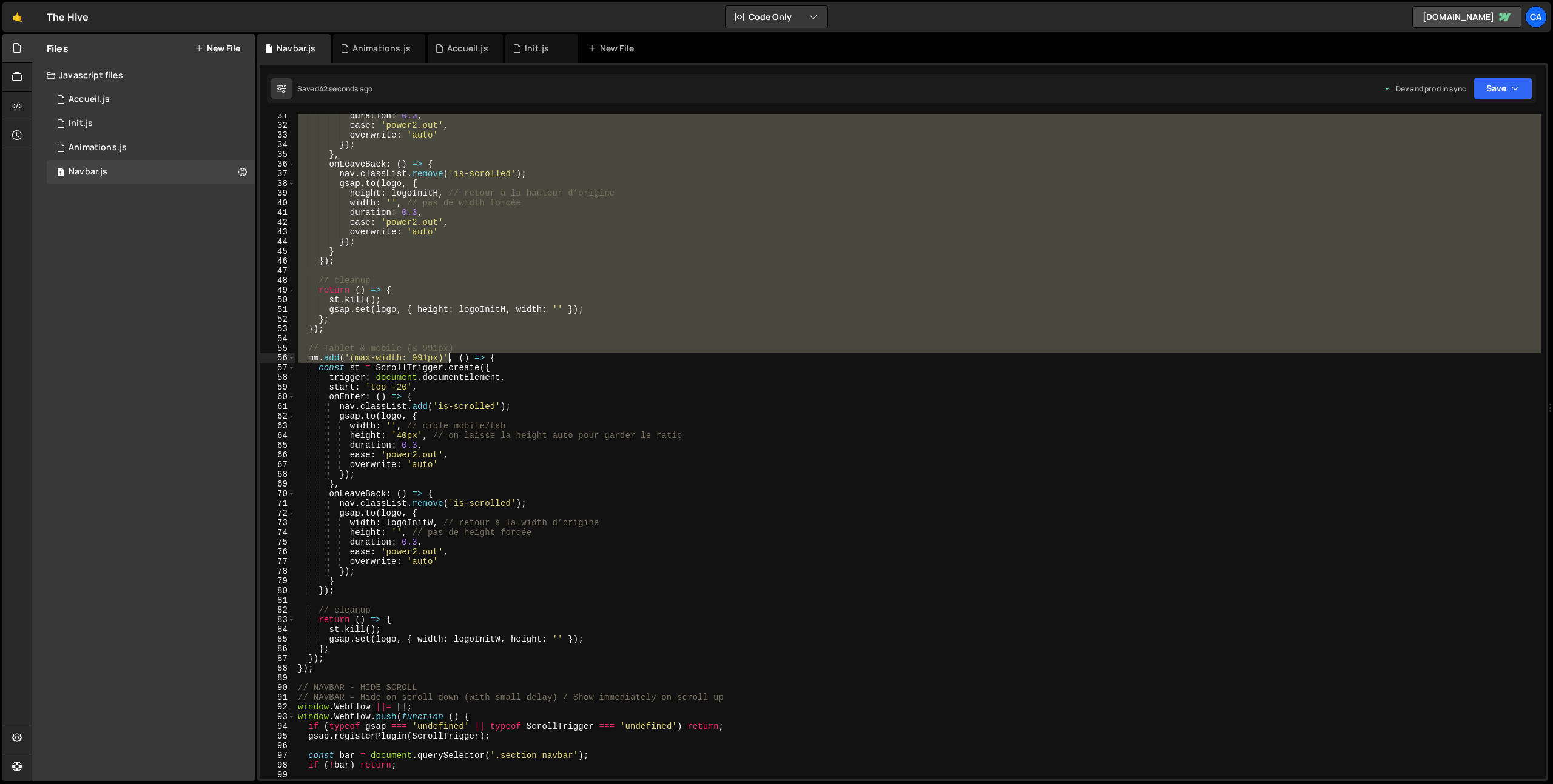
scroll to position [339, 0]
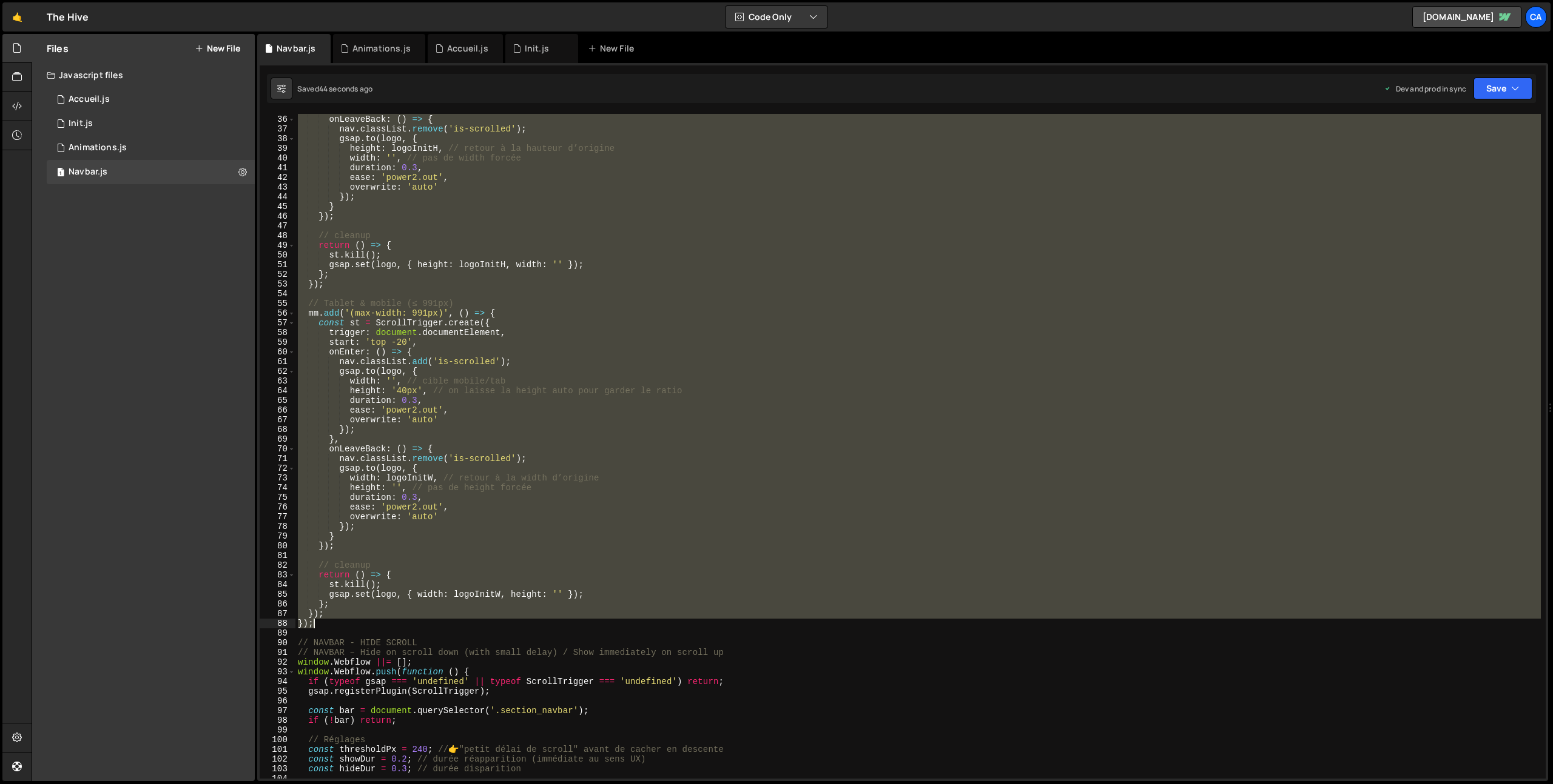
drag, startPoint x: 298, startPoint y: 120, endPoint x: 417, endPoint y: 621, distance: 514.9
click at [417, 621] on div "} , onLeaveBack : ( ) => { nav . classList . remove ( 'is-scrolled' ) ; gsap . …" at bounding box center [917, 446] width 1245 height 684
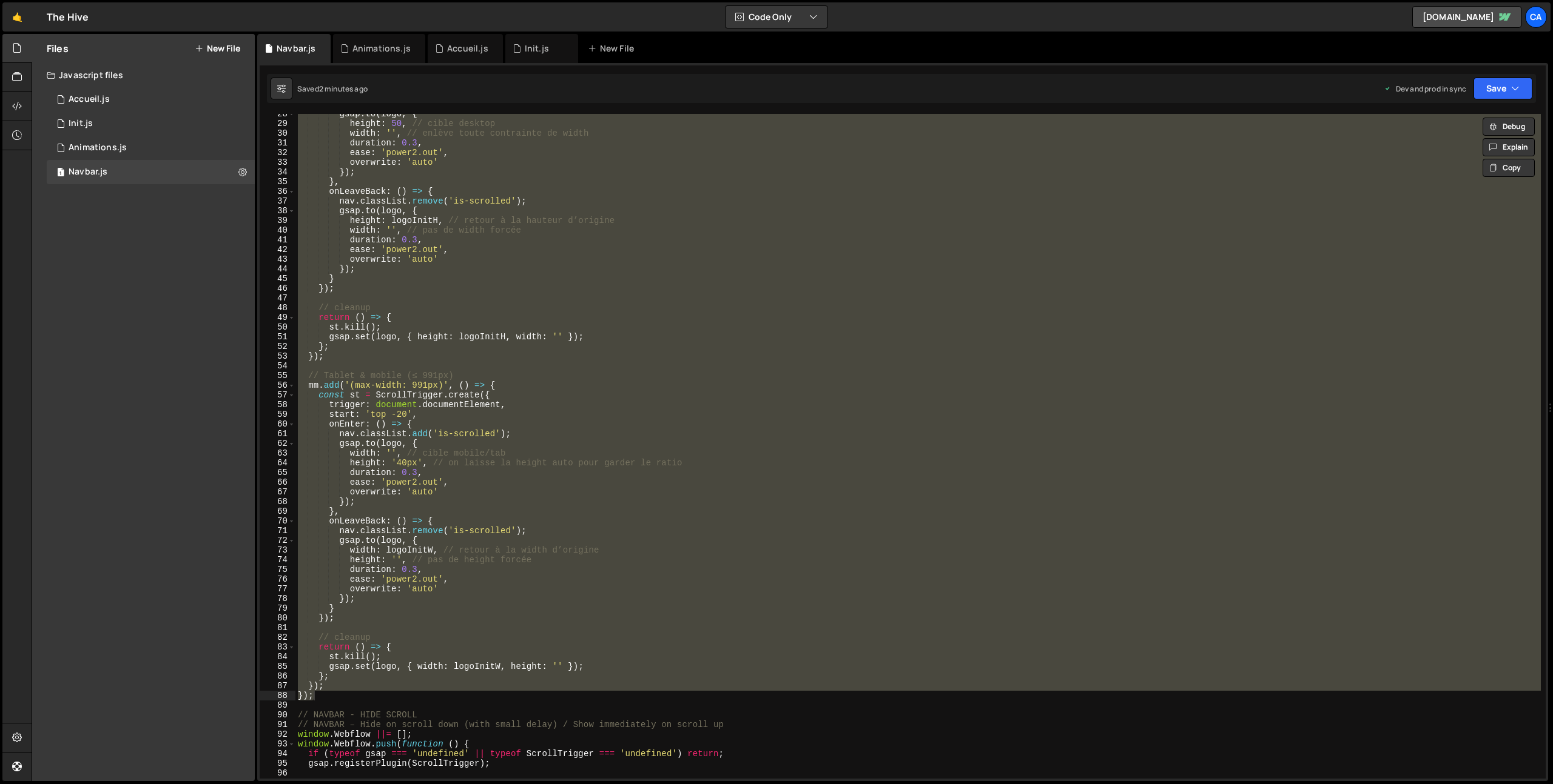
scroll to position [0, 0]
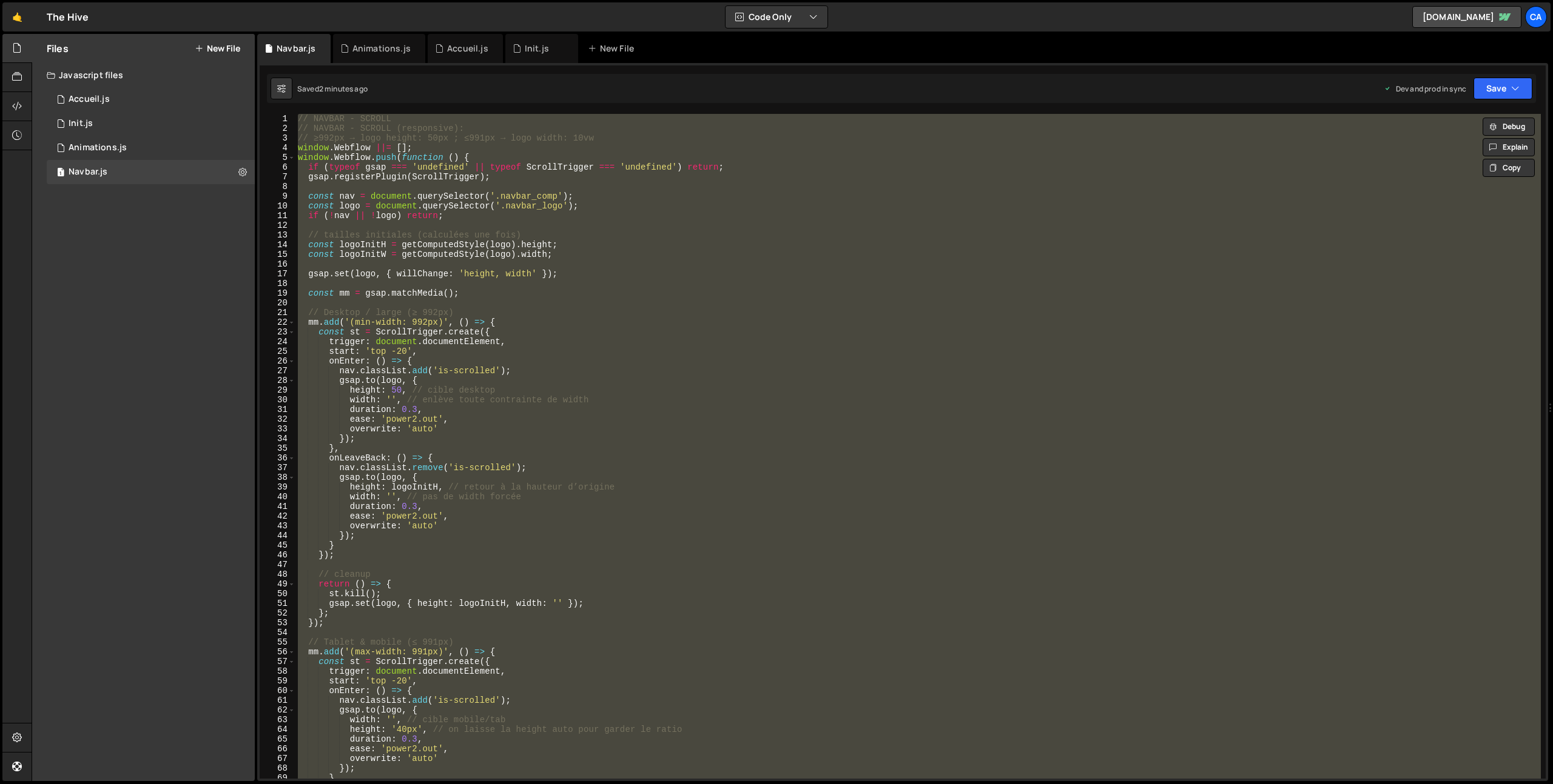
click at [361, 158] on div "// NAVBAR - SCROLL // NAVBAR - SCROLL (responsive): // ≥992px → logo height: 50…" at bounding box center [917, 446] width 1245 height 665
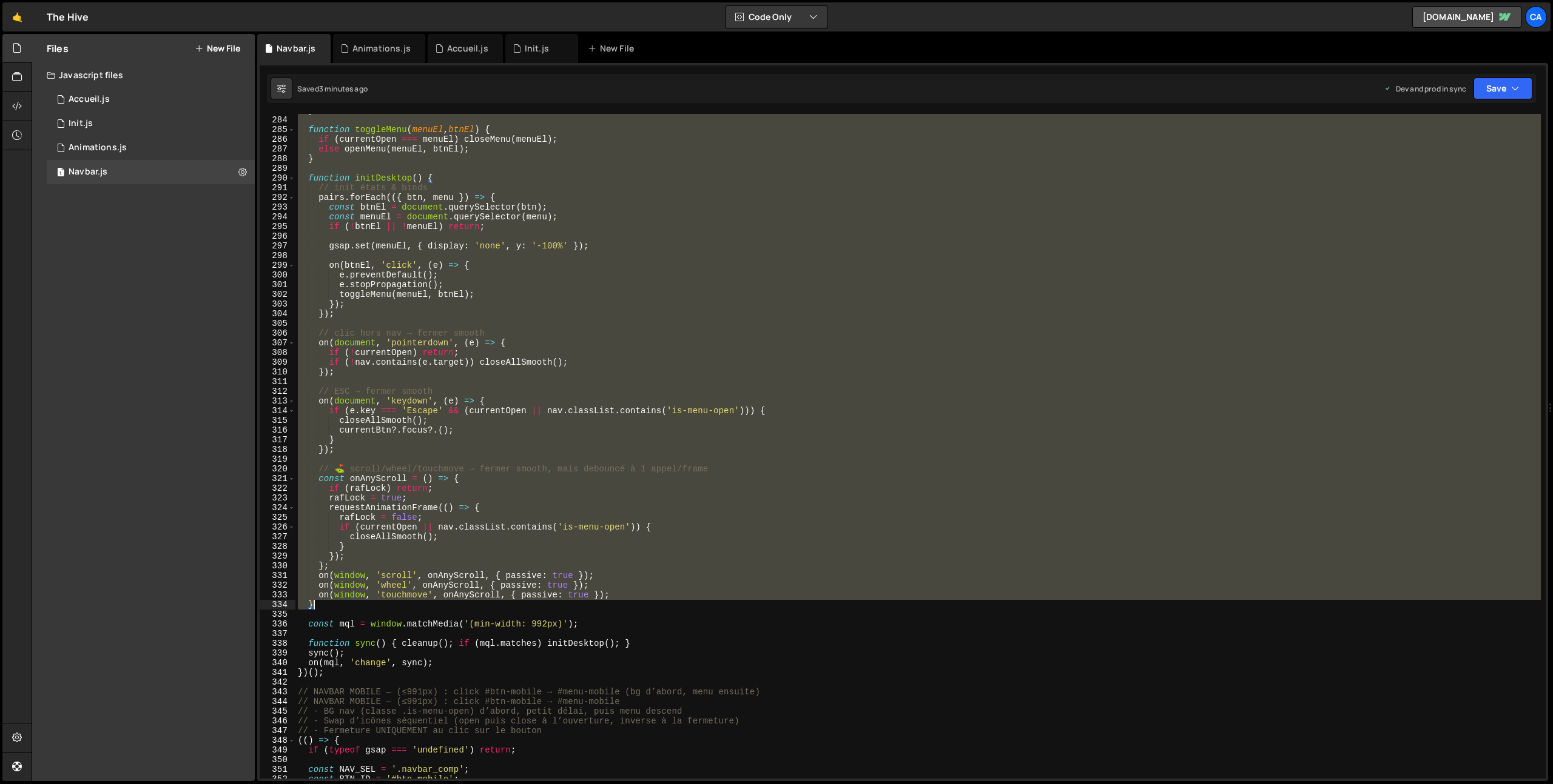
scroll to position [2811, 0]
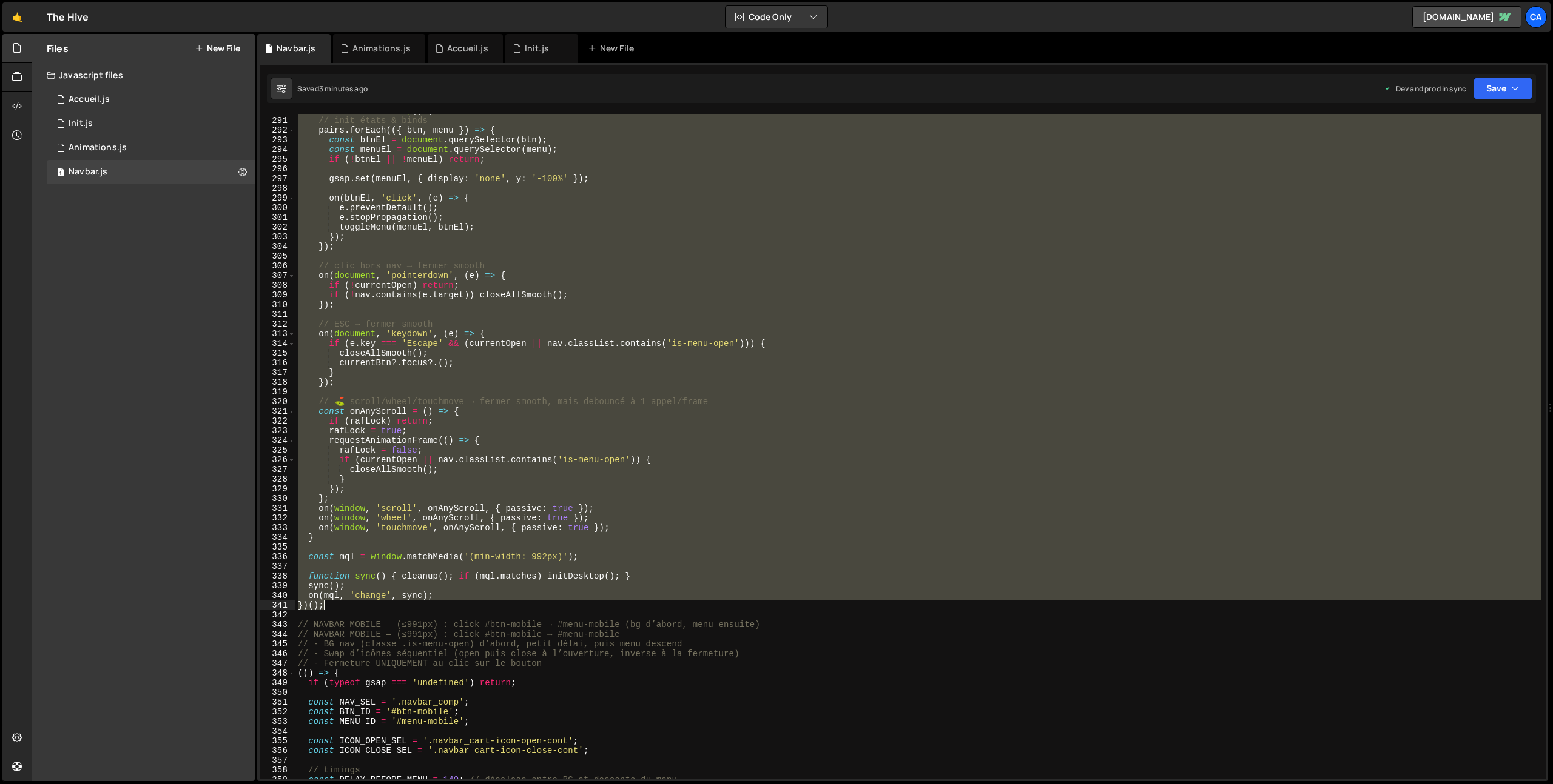
drag, startPoint x: 296, startPoint y: 118, endPoint x: 382, endPoint y: 606, distance: 495.5
click at [382, 606] on div "function initDesktop ( ) { // init états & binds pairs . forEach (({ btn , menu…" at bounding box center [917, 447] width 1245 height 684
click at [353, 605] on div "function initDesktop ( ) { // init états & binds pairs . forEach (({ btn , menu…" at bounding box center [917, 446] width 1245 height 665
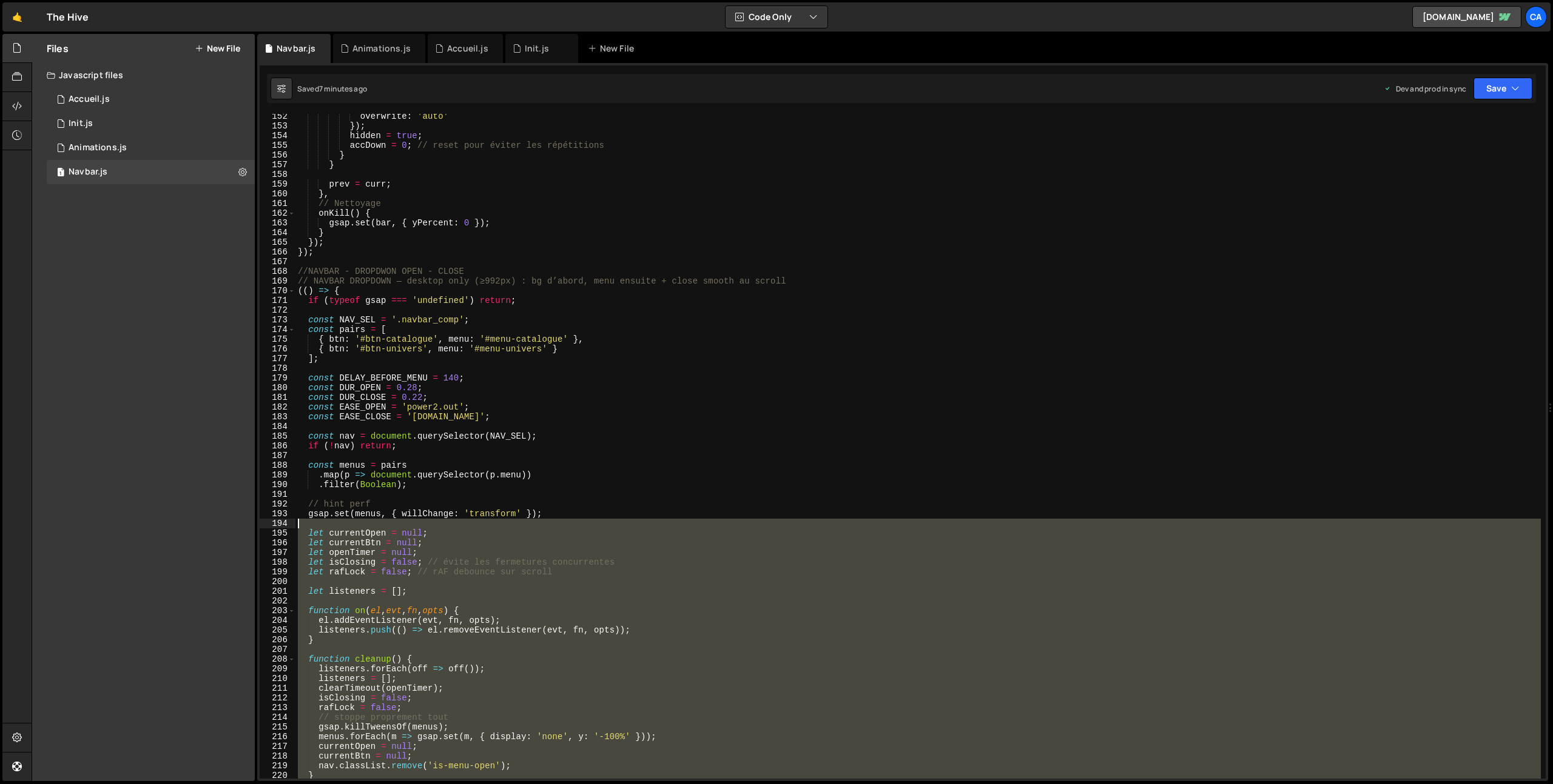
scroll to position [1422, 0]
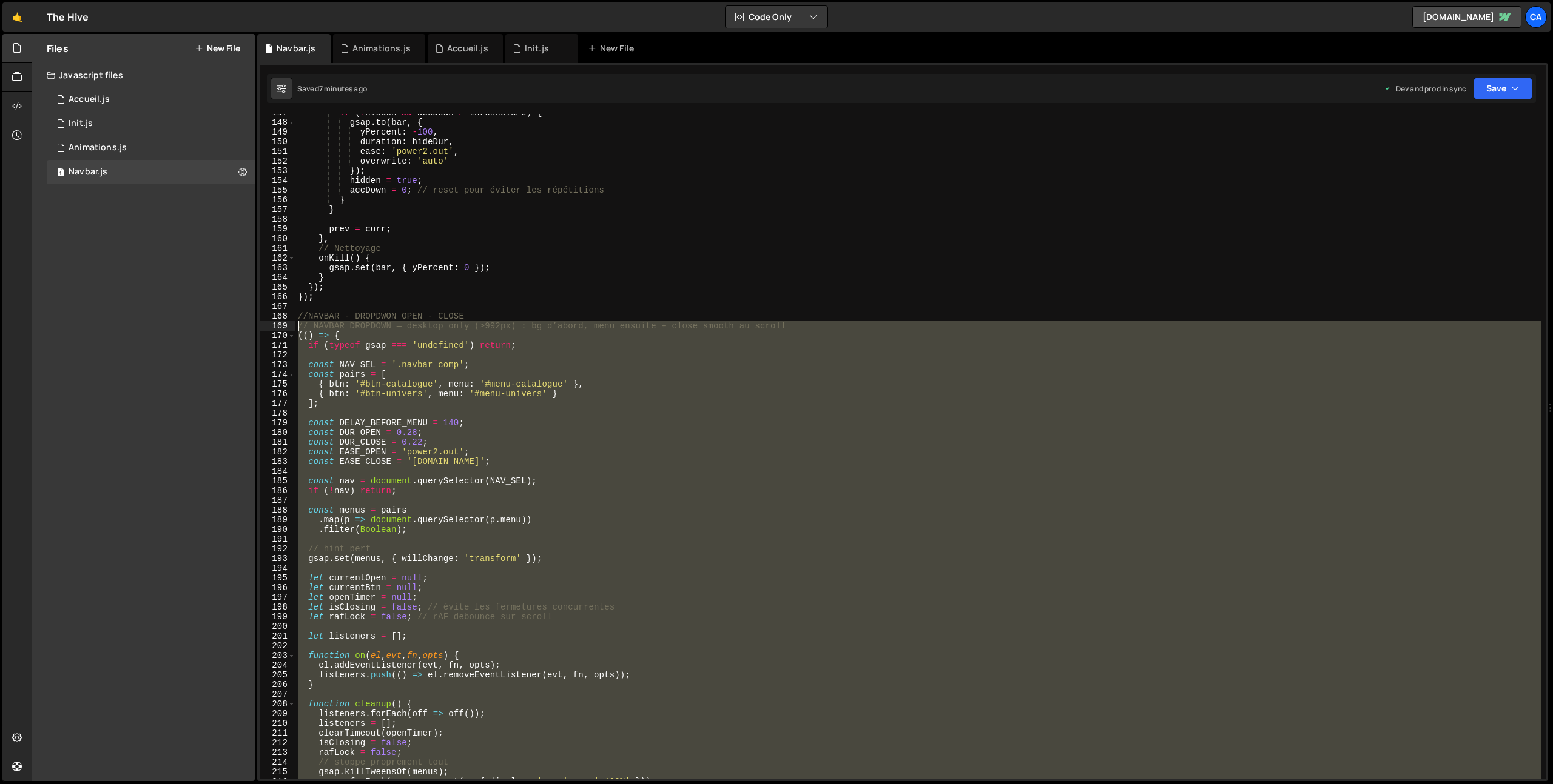
drag, startPoint x: 343, startPoint y: 605, endPoint x: 268, endPoint y: 325, distance: 289.9
click at [268, 325] on div "})(); 147 148 149 150 151 152 153 154 155 156 157 158 159 160 161 162 163 164 1…" at bounding box center [902, 446] width 1286 height 665
type textarea "// NAVBAR DROPDOWN — desktop only (≥992px) : bg d’abord, menu ensuite + close s…"
paste textarea
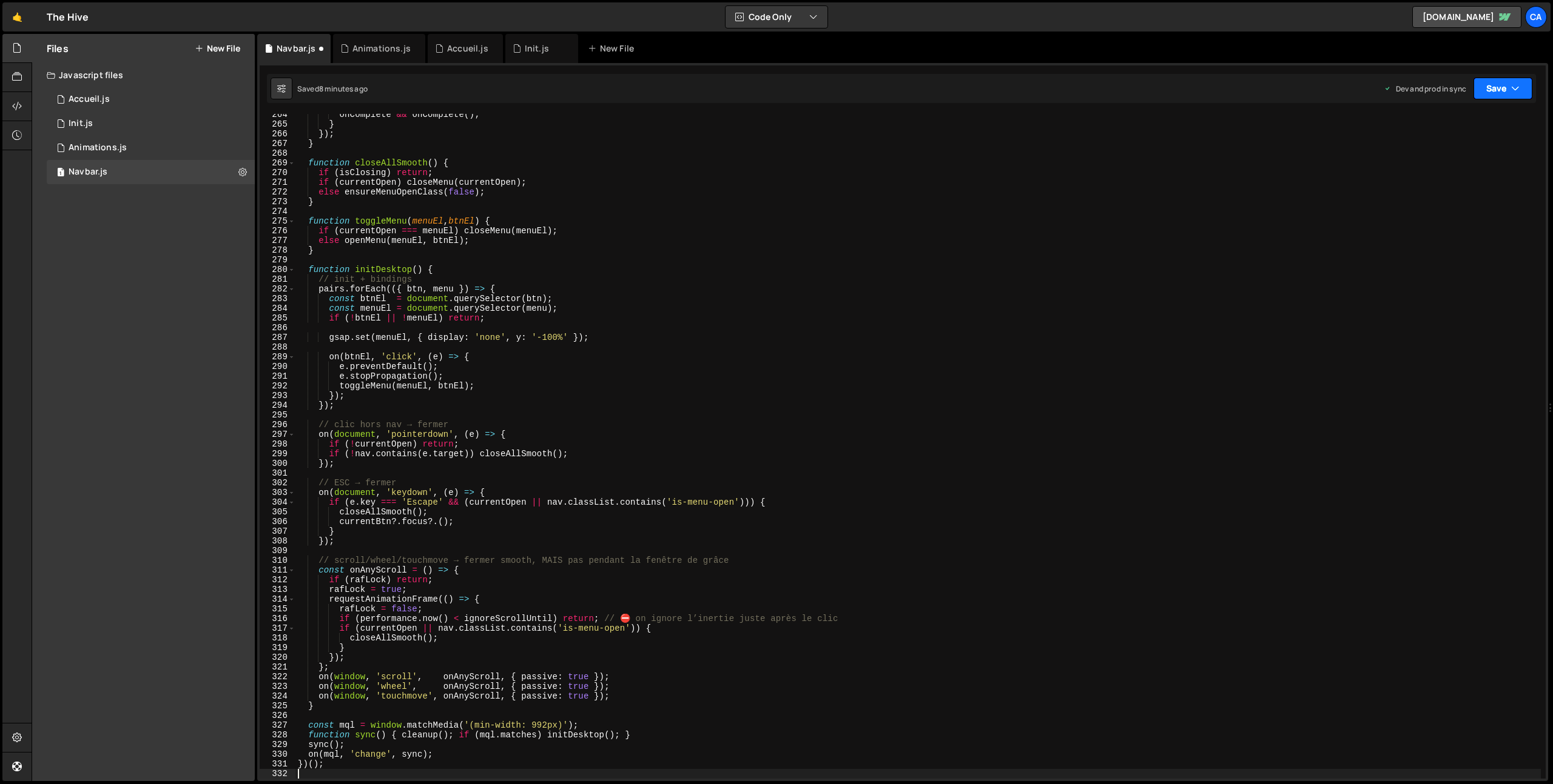
click at [1507, 81] on button "Save" at bounding box center [1502, 88] width 58 height 22
click at [1459, 154] on div "Save to Production S" at bounding box center [1461, 157] width 126 height 12
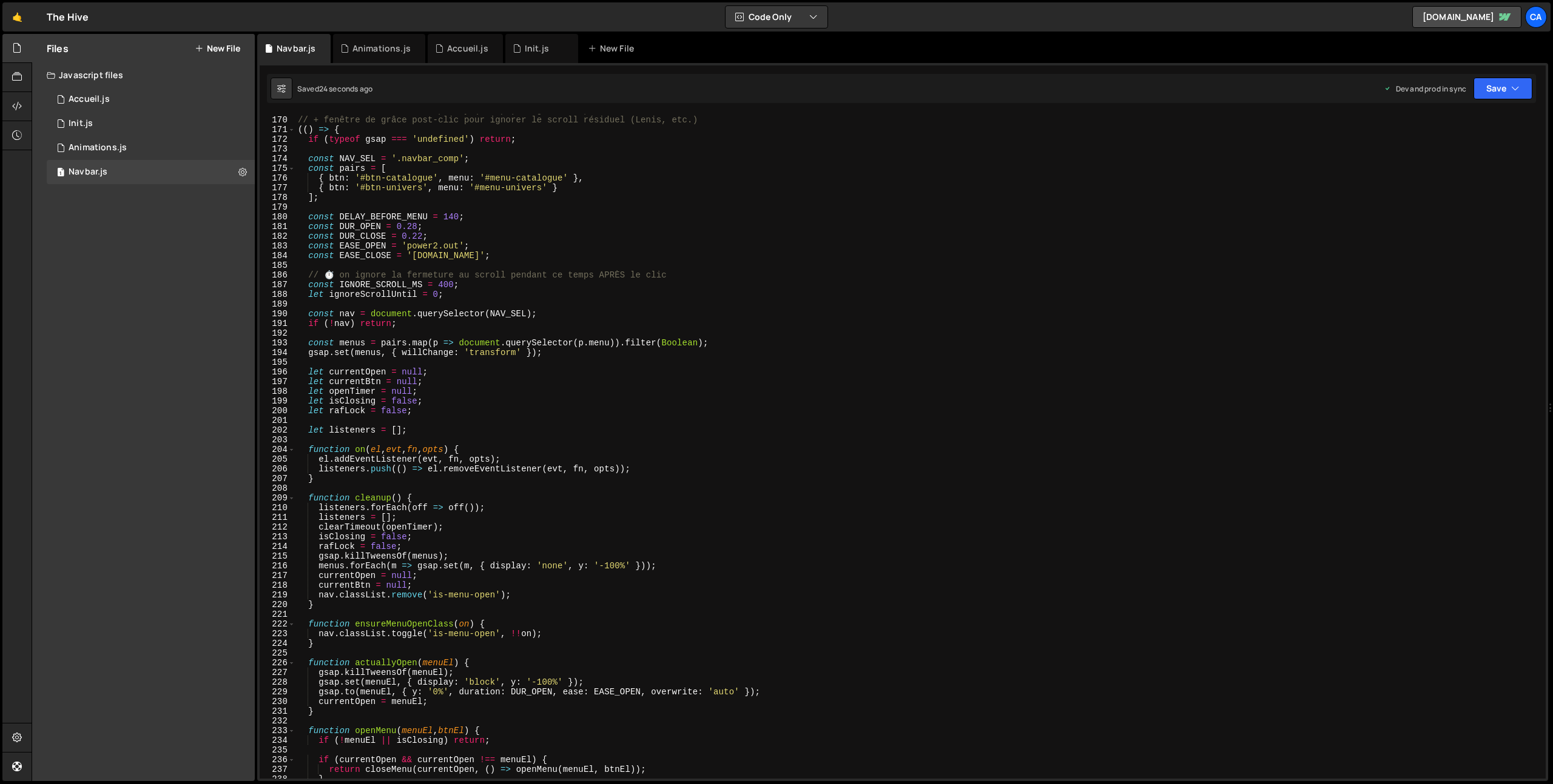
scroll to position [1573, 0]
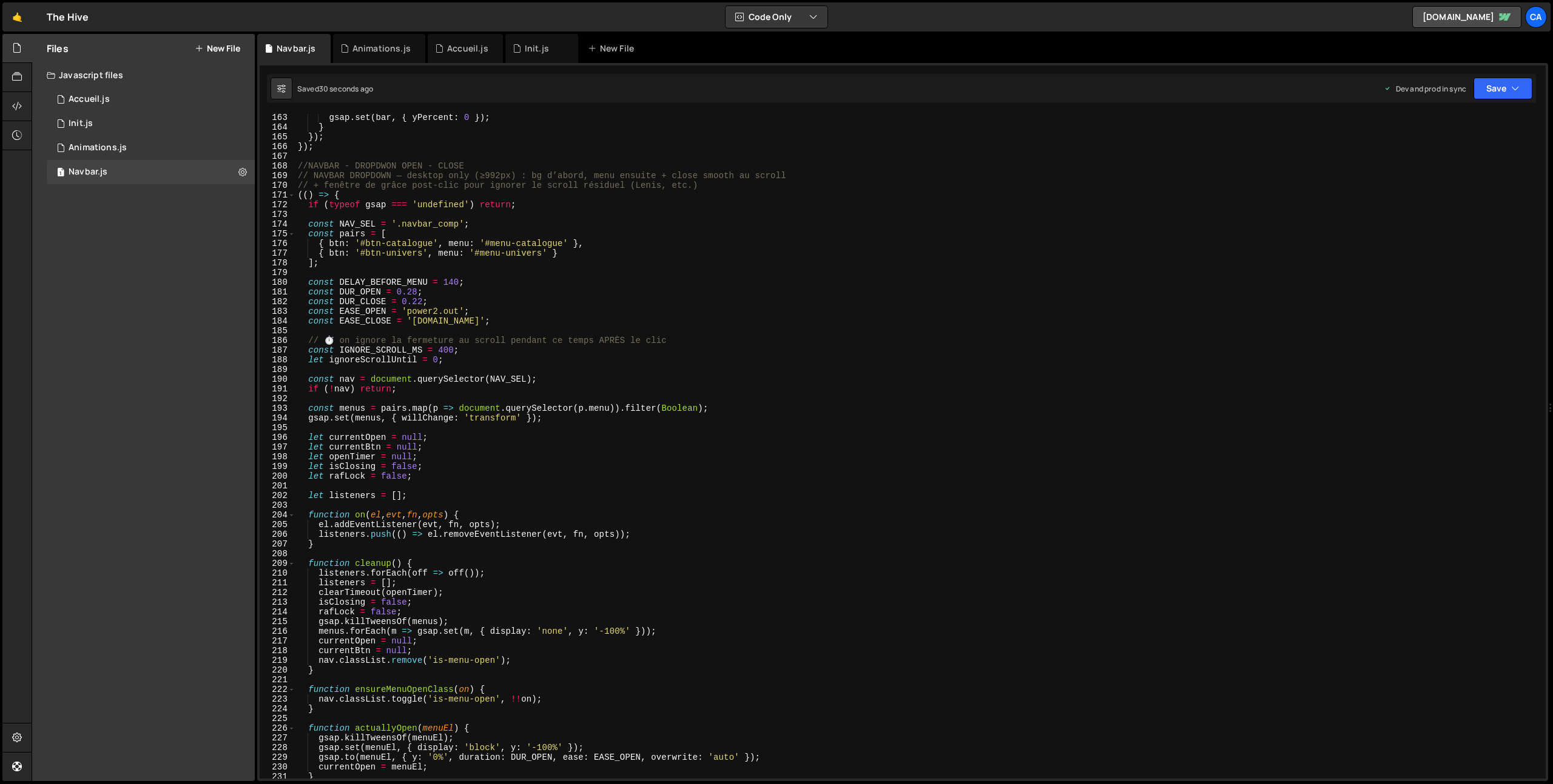
click at [442, 348] on div "gsap . set ( bar , { yPercent : 0 }) ; } }) ; }) ; //NAVBAR - DROPDWON OPEN - C…" at bounding box center [917, 454] width 1245 height 684
click at [1504, 87] on button "Save" at bounding box center [1502, 88] width 58 height 22
click at [1451, 166] on div "33 seconds ago" at bounding box center [1447, 170] width 54 height 10
click at [448, 353] on div "gsap . set ( bar , { yPercent : 0 }) ; } }) ; }) ; //NAVBAR - DROPDWON OPEN - C…" at bounding box center [917, 454] width 1245 height 684
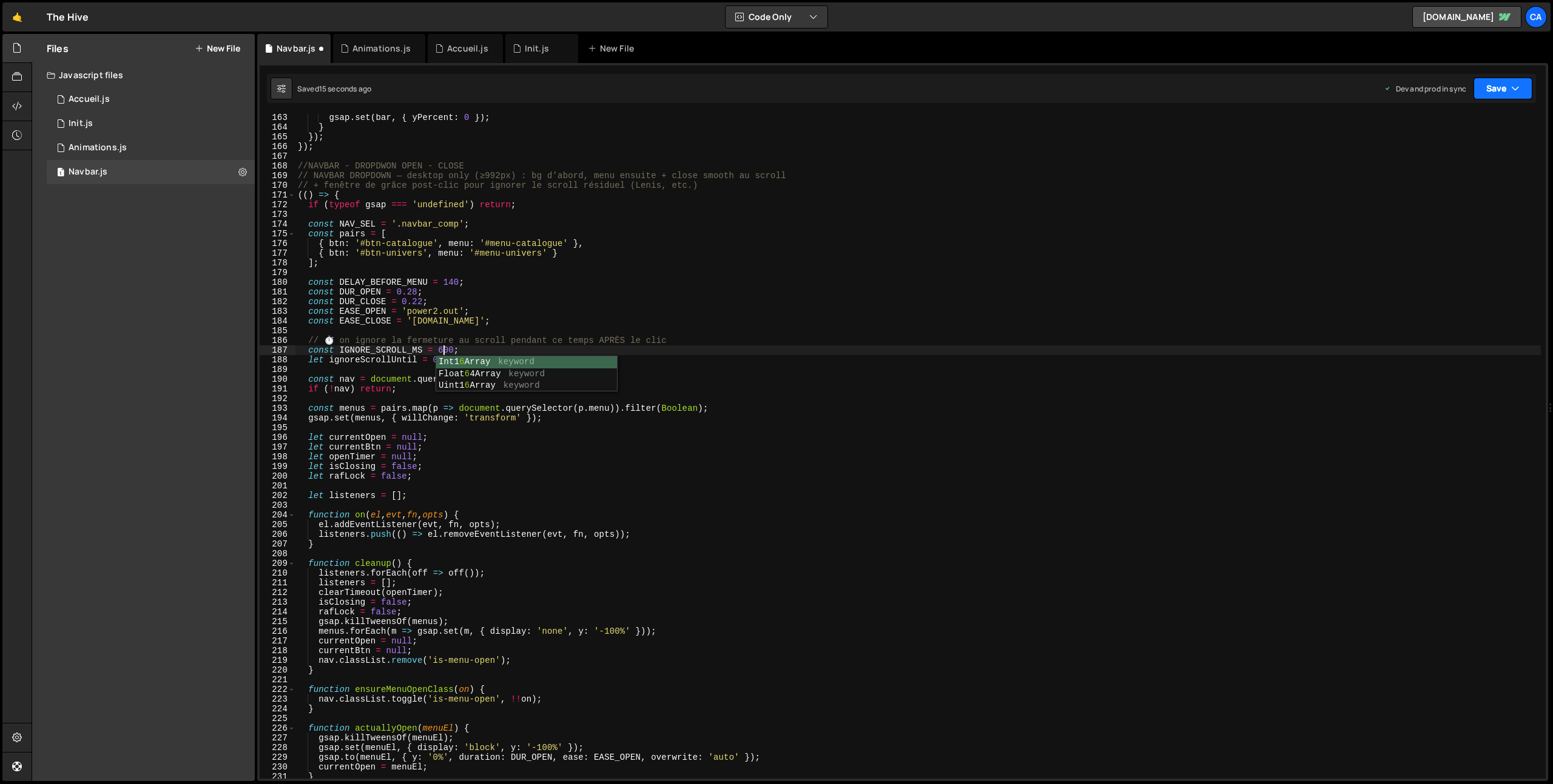
type textarea "const IGNORE_SCROLL_MS = 600;"
click at [1478, 84] on button "Save" at bounding box center [1502, 88] width 58 height 22
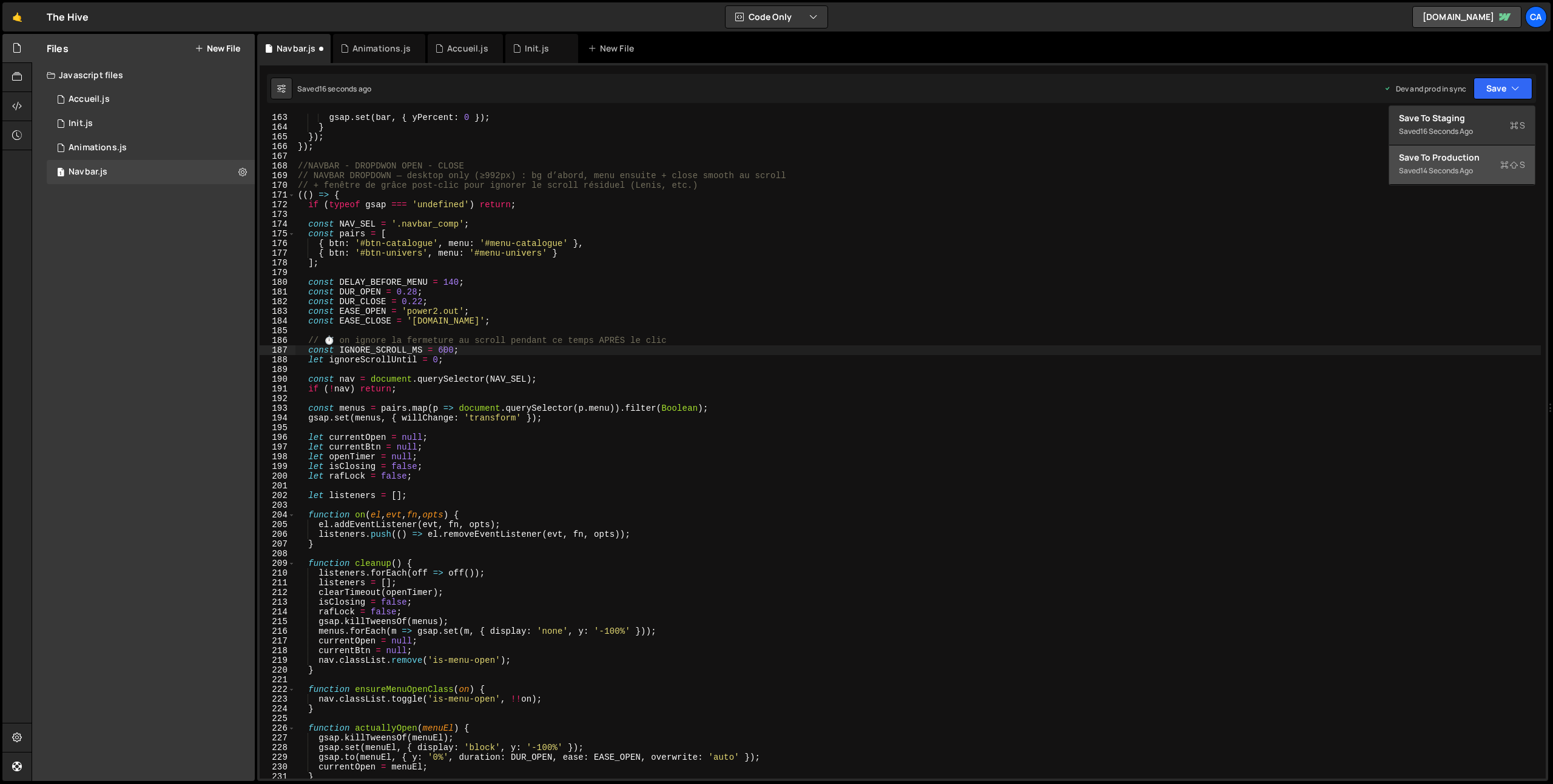
click at [1438, 168] on div "14 seconds ago" at bounding box center [1446, 170] width 52 height 10
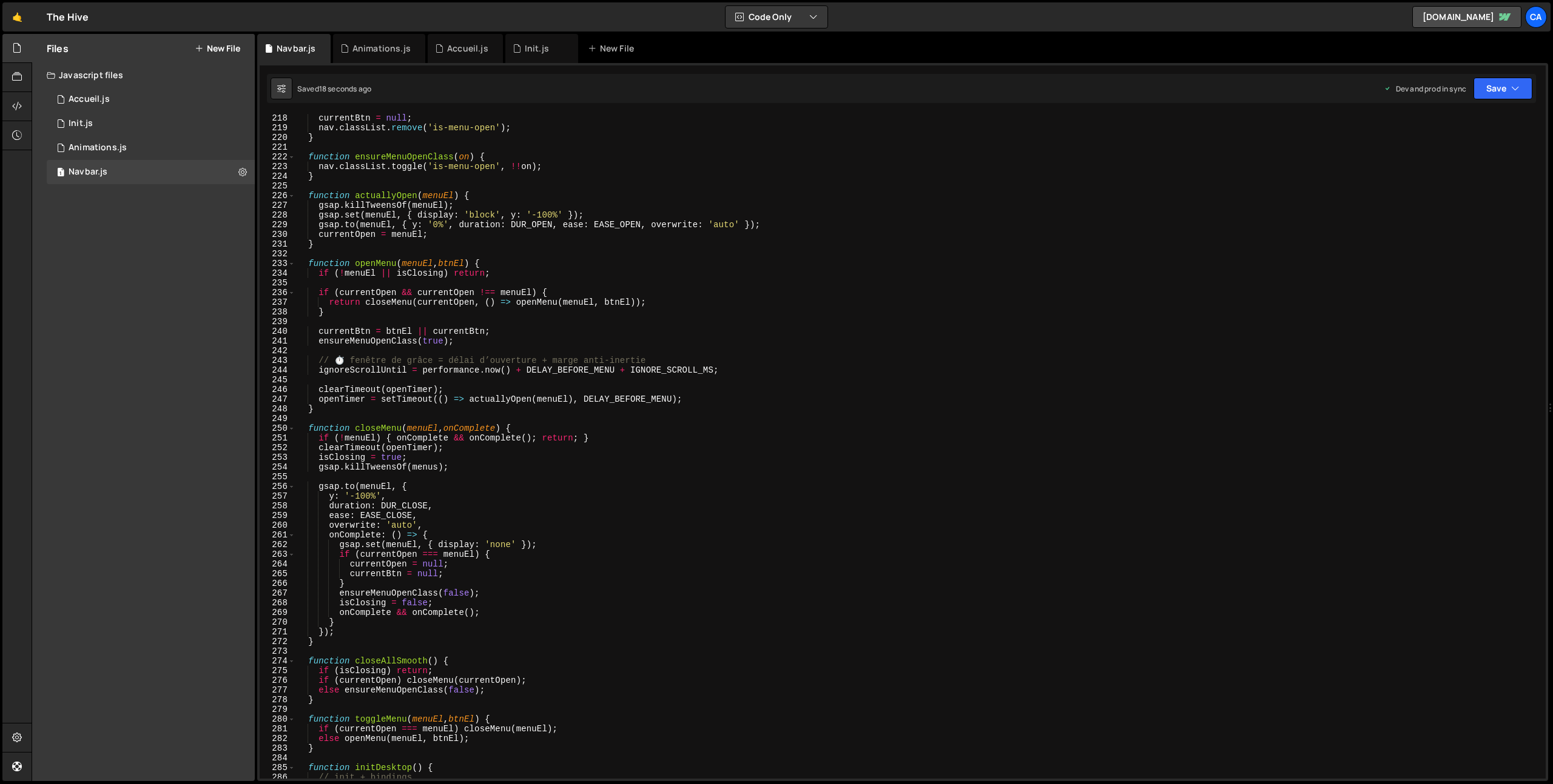
scroll to position [2118, 0]
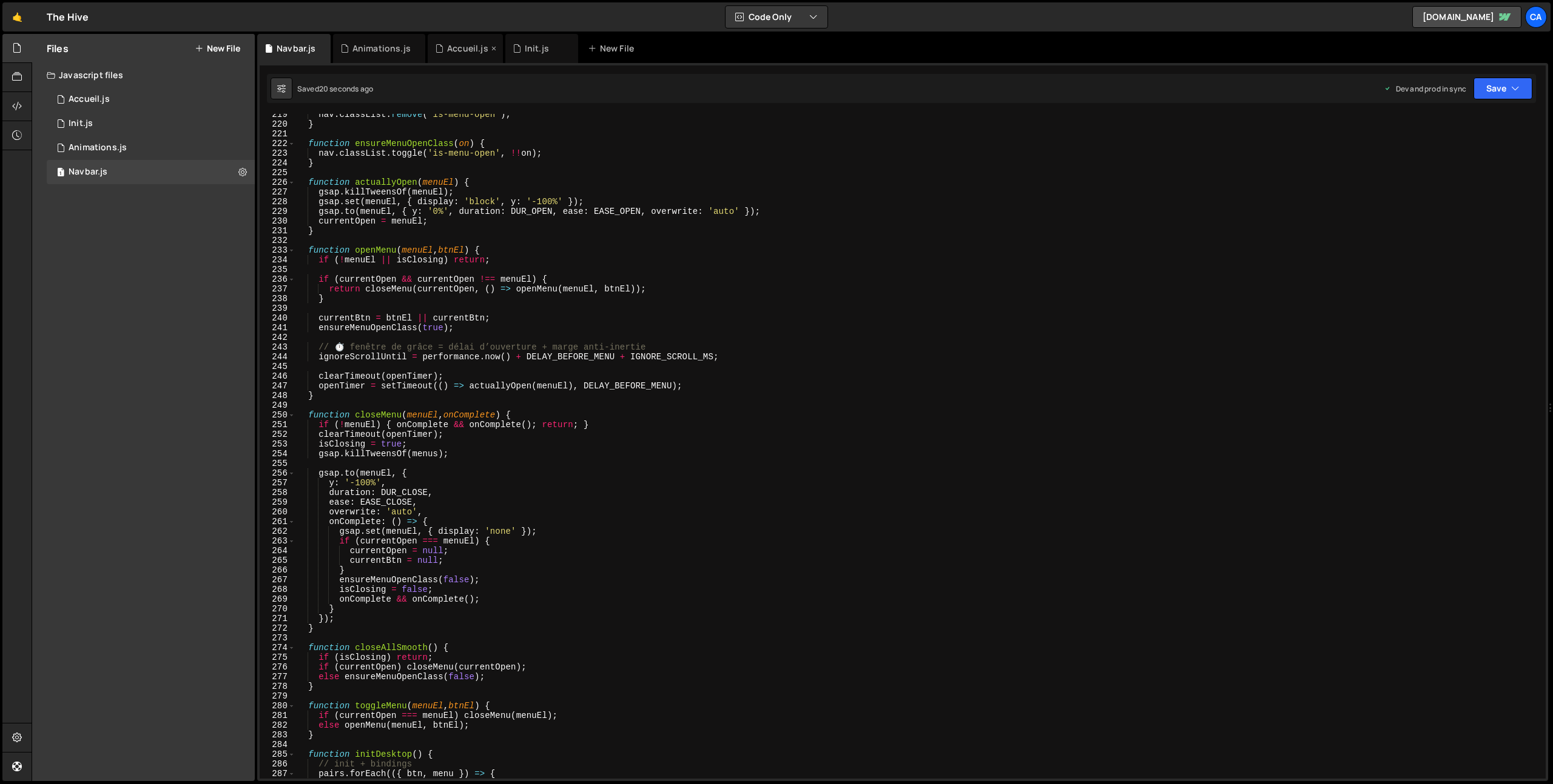
click at [457, 48] on div "Accueil.js" at bounding box center [467, 49] width 42 height 12
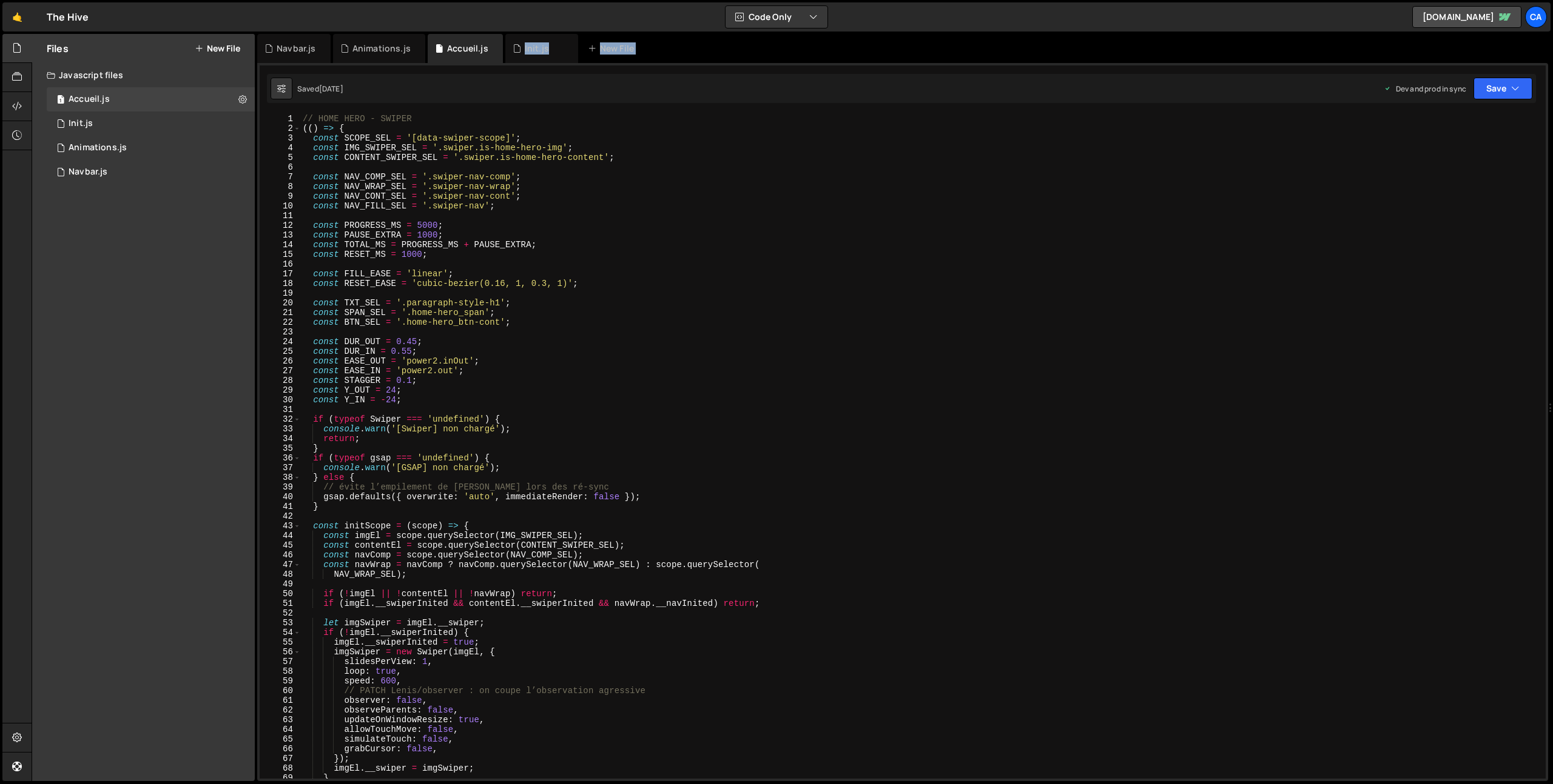
drag, startPoint x: 529, startPoint y: 41, endPoint x: 432, endPoint y: 82, distance: 105.3
click at [431, 80] on div "Debug Explain Copy Navbar.js Animations.js Accueil.js Init.js New File Saved 2 …" at bounding box center [902, 408] width 1291 height 748
click at [454, 47] on div "Accueil.js" at bounding box center [467, 49] width 42 height 12
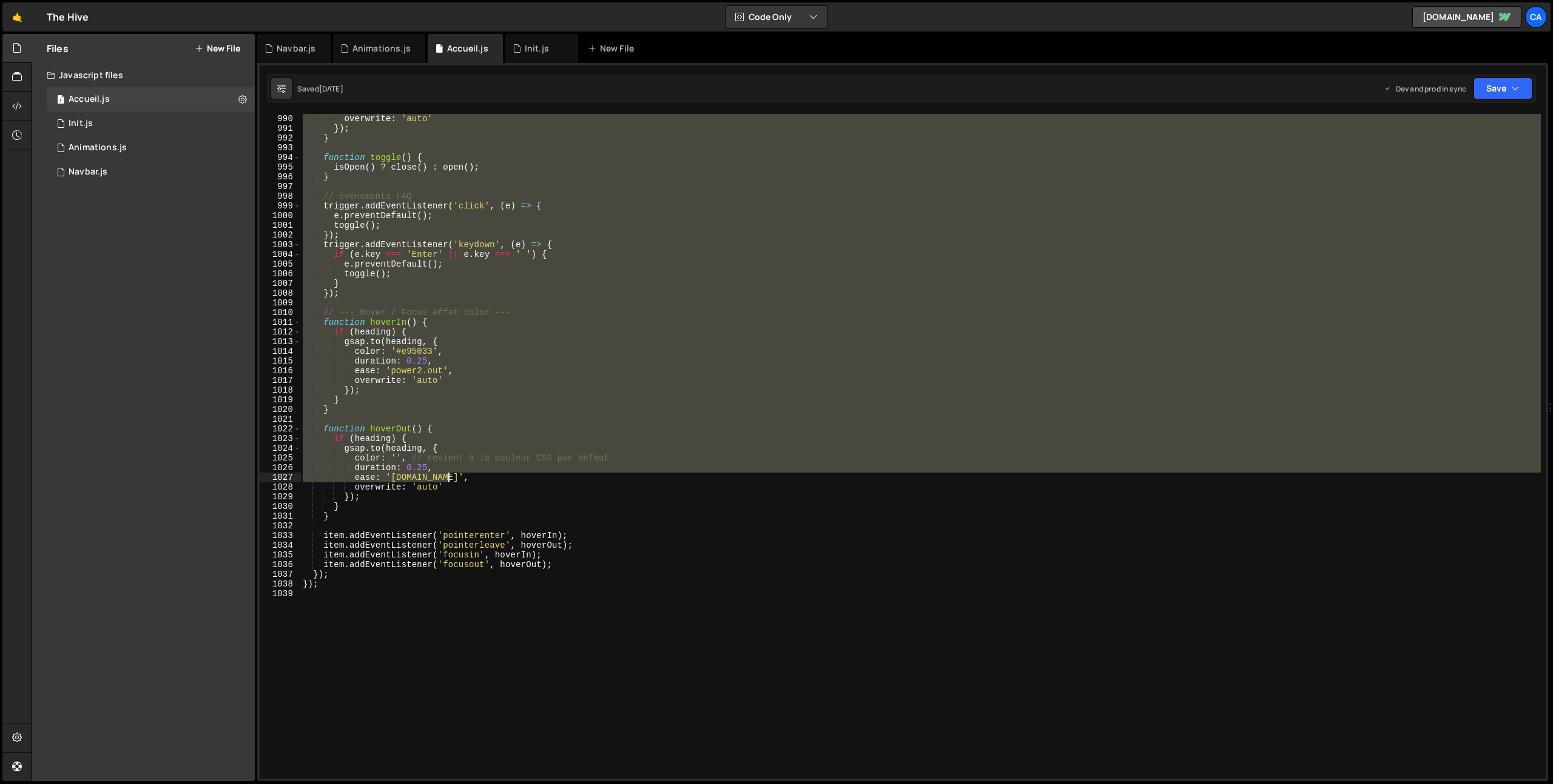
scroll to position [9616, 0]
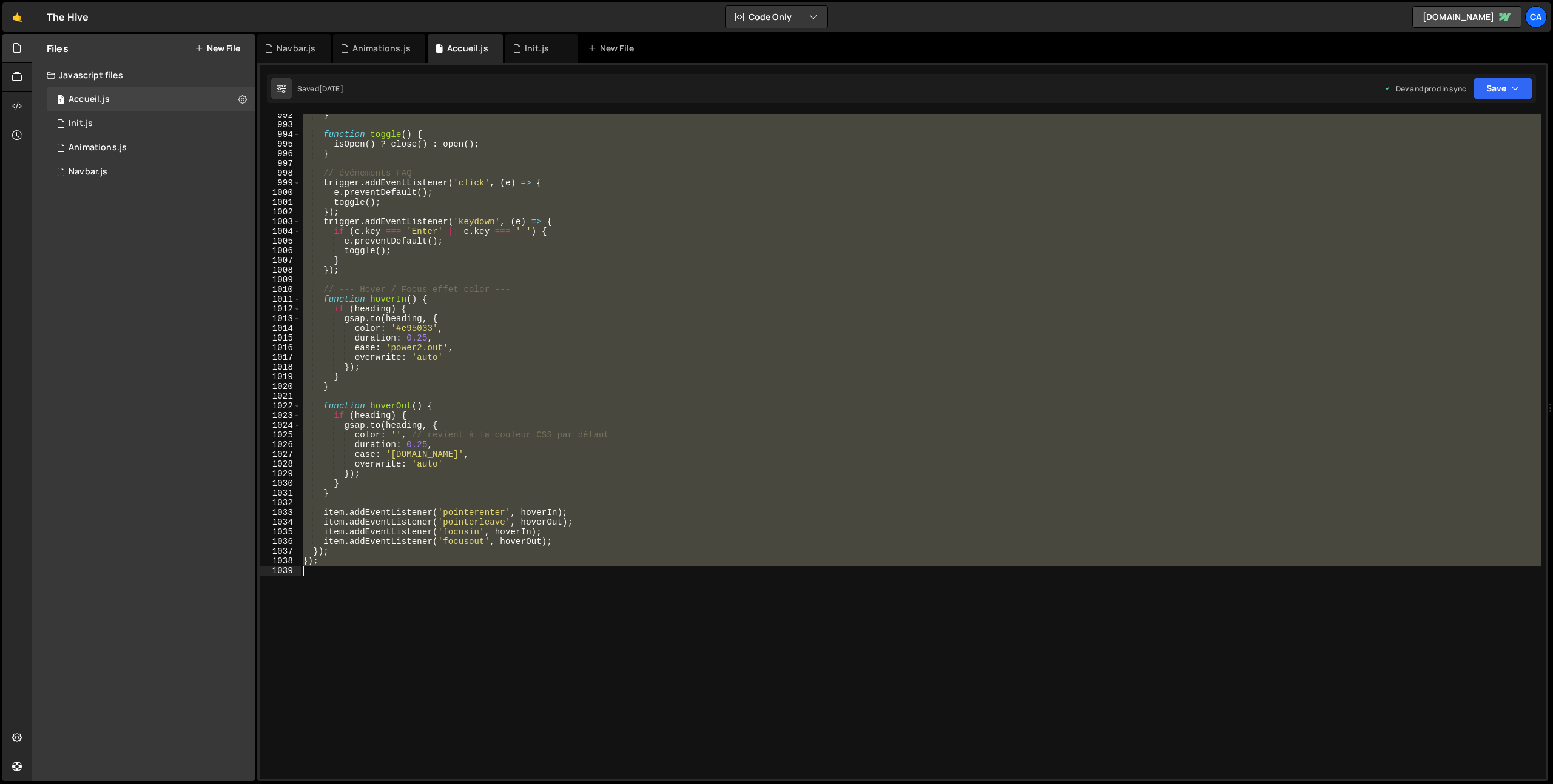
drag, startPoint x: 303, startPoint y: 202, endPoint x: 517, endPoint y: 581, distance: 435.2
click at [517, 581] on div "} function toggle ( ) { isOpen ( ) ? close ( ) : open ( ) ; } // événements FAQ…" at bounding box center [920, 451] width 1240 height 684
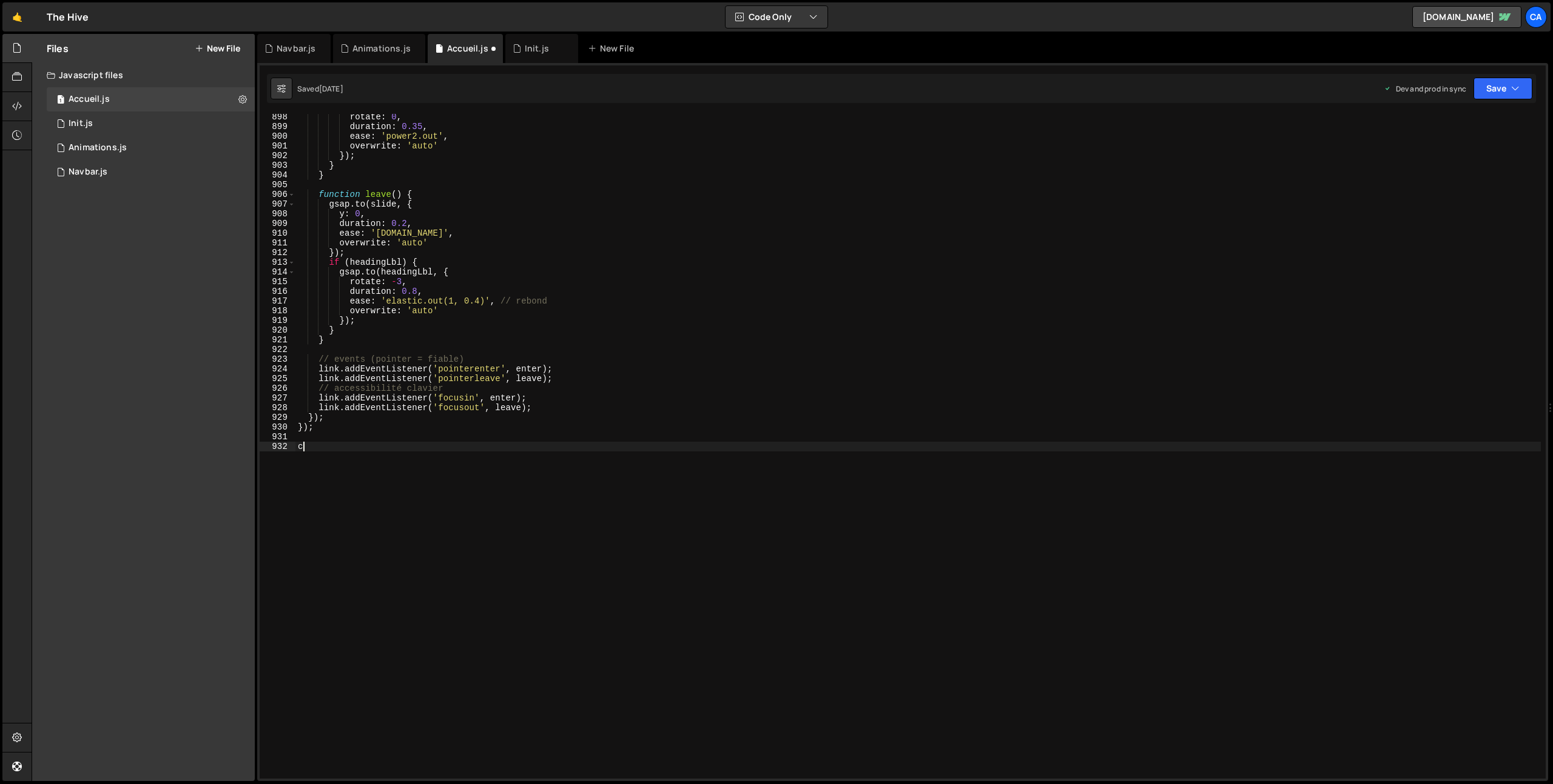
type textarea "c"
click at [355, 443] on div "rotate : 0 , duration : 0.35 , ease : 'power2.out' , overwrite : 'auto' }) ; } …" at bounding box center [917, 453] width 1245 height 684
click at [729, 514] on div "rotate : 0 , duration : 0.35 , ease : 'power2.out' , overwrite : 'auto' }) ; } …" at bounding box center [917, 453] width 1245 height 684
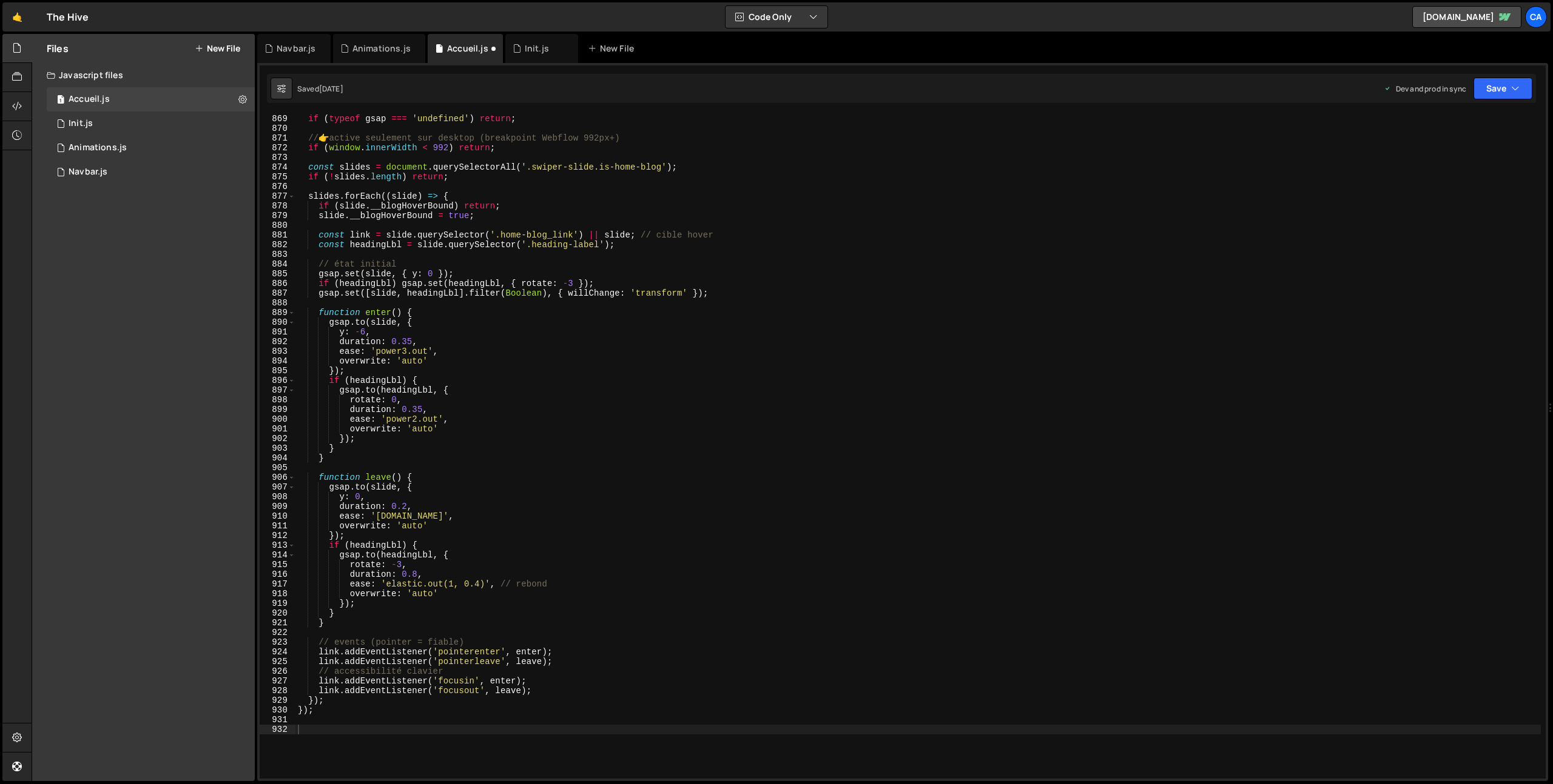
scroll to position [8487, 0]
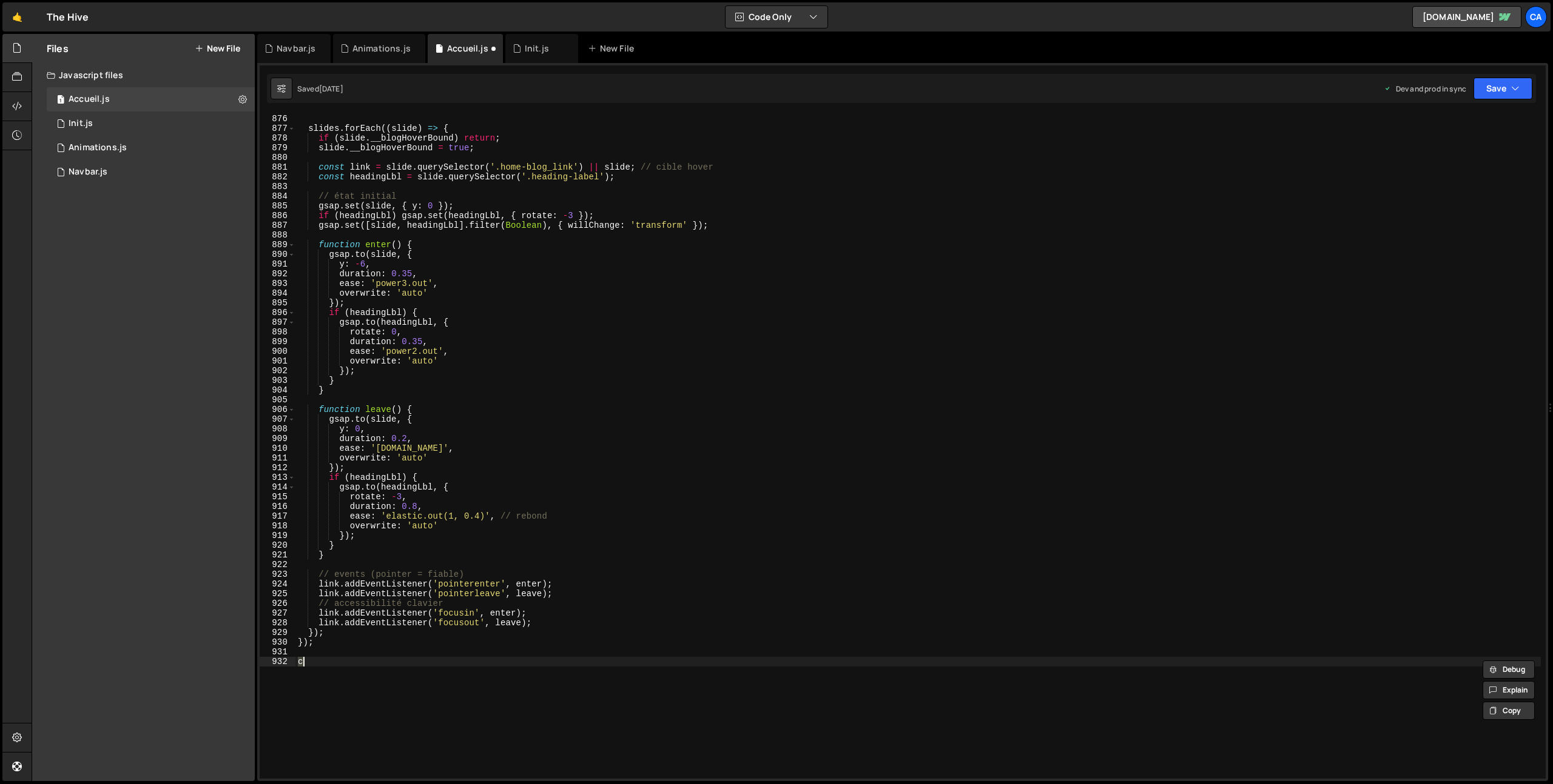
type textarea "});"
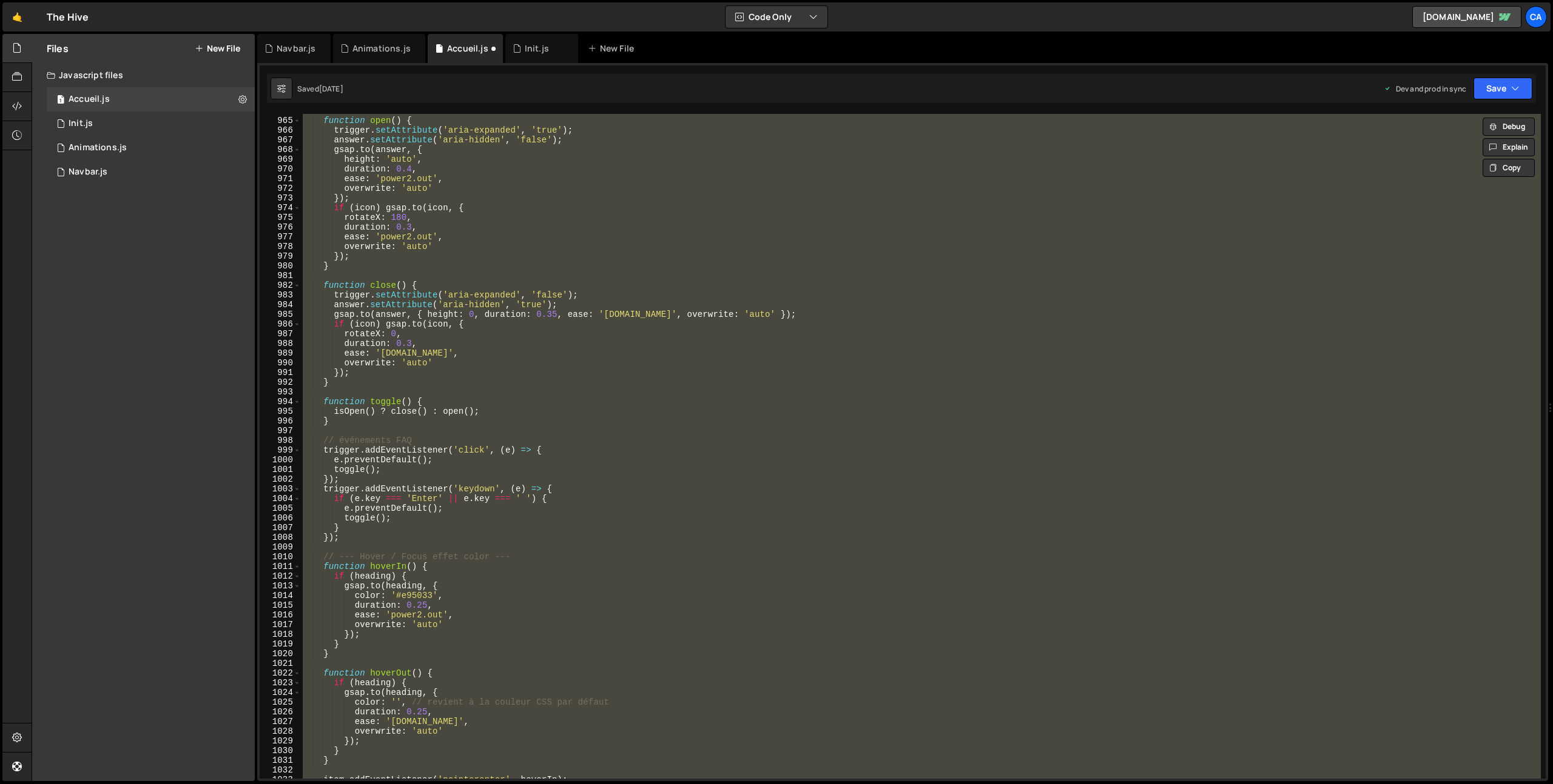
scroll to position [9741, 0]
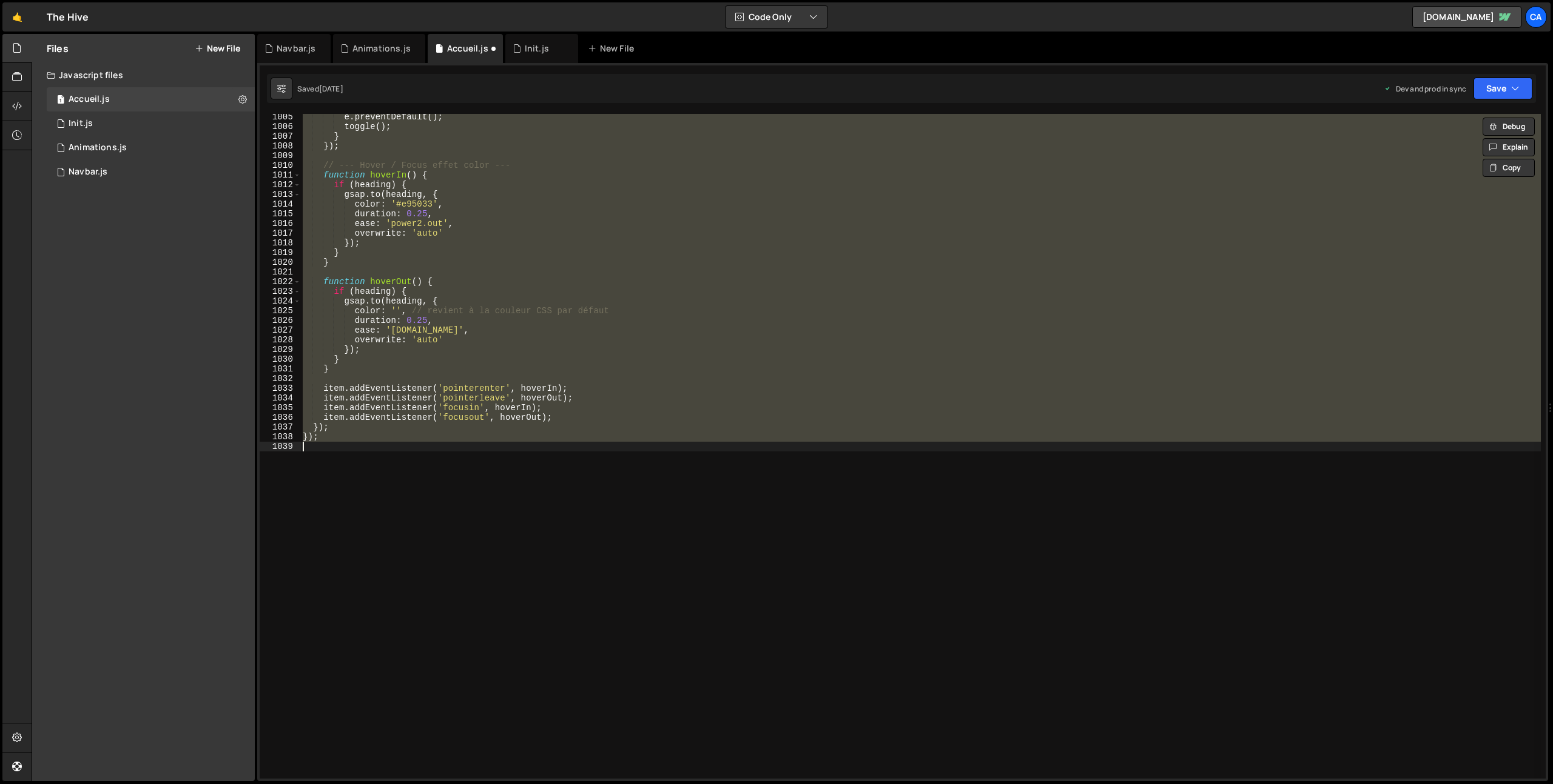
click at [349, 505] on div "e . preventDefault ( ) ; toggle ( ) ; } }) ; // --- Hover / Focus effet color -…" at bounding box center [920, 446] width 1240 height 665
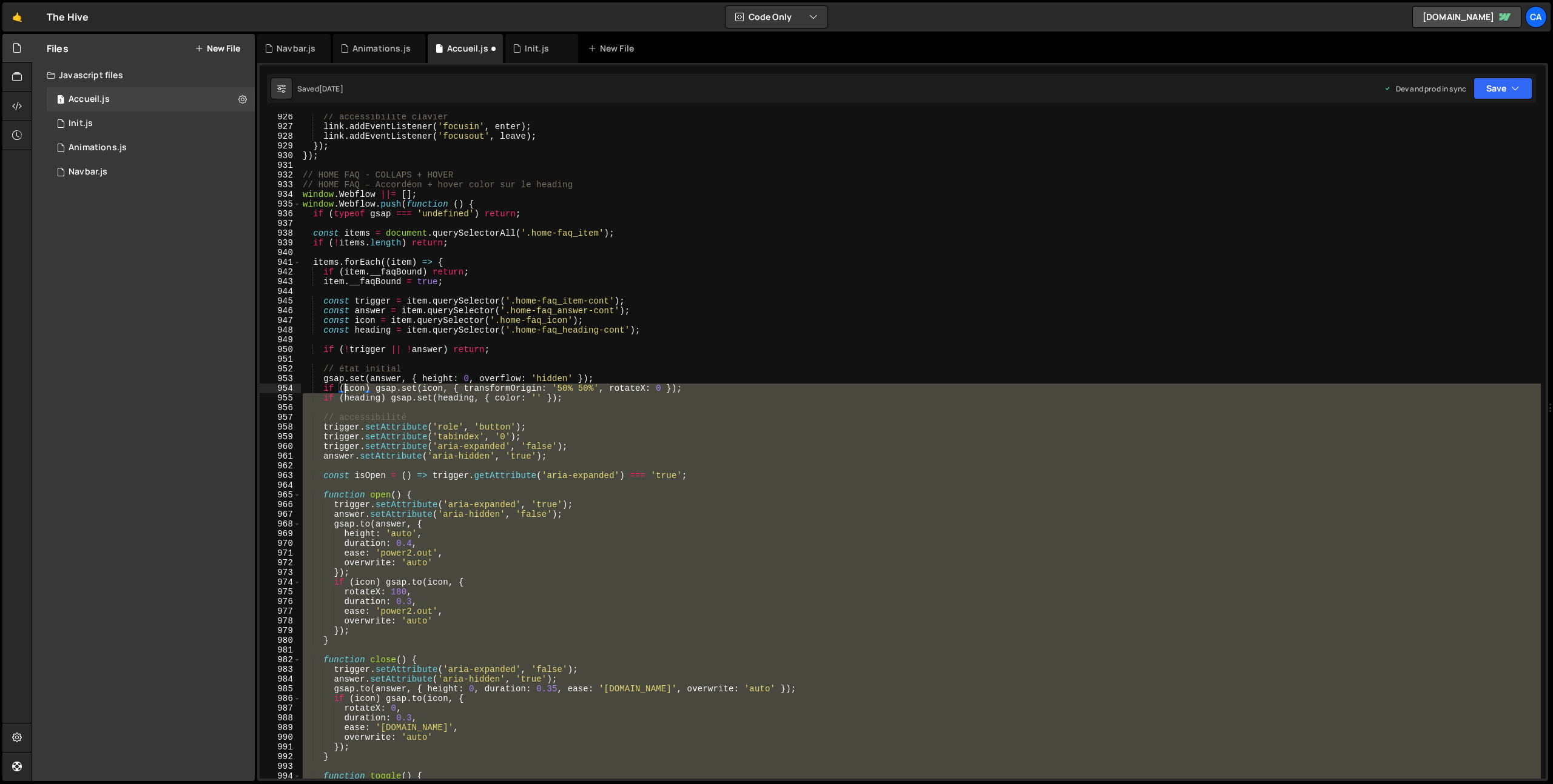
scroll to position [8918, 0]
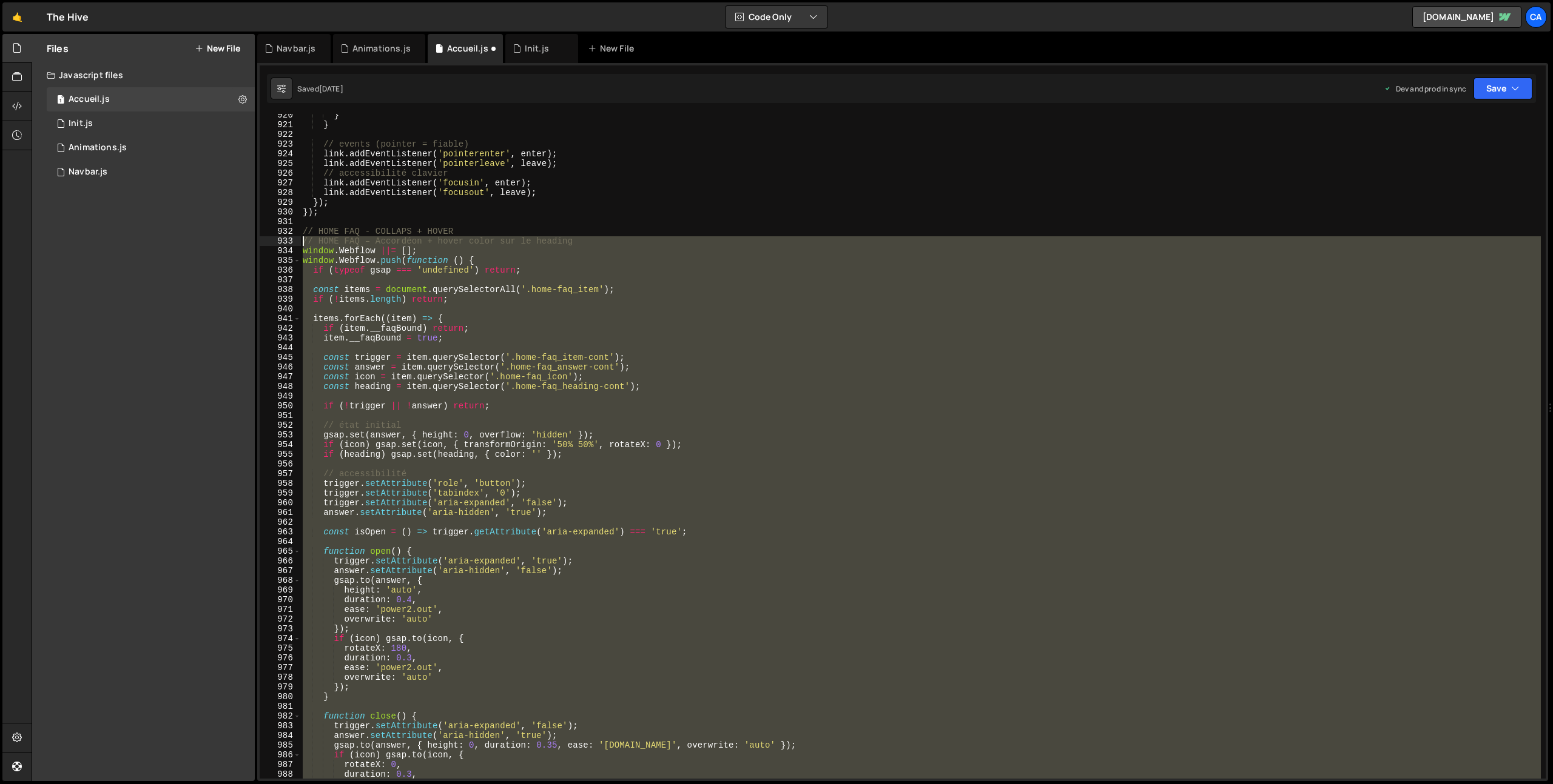
drag, startPoint x: 363, startPoint y: 507, endPoint x: 267, endPoint y: 243, distance: 280.9
click at [267, 243] on div "920 921 922 923 924 925 926 927 928 929 930 931 932 933 934 935 936 937 938 939…" at bounding box center [902, 446] width 1286 height 665
type textarea "// HOME FAQ – Accordéon + hover color sur le heading window.Webflow ||= [];"
paste textarea
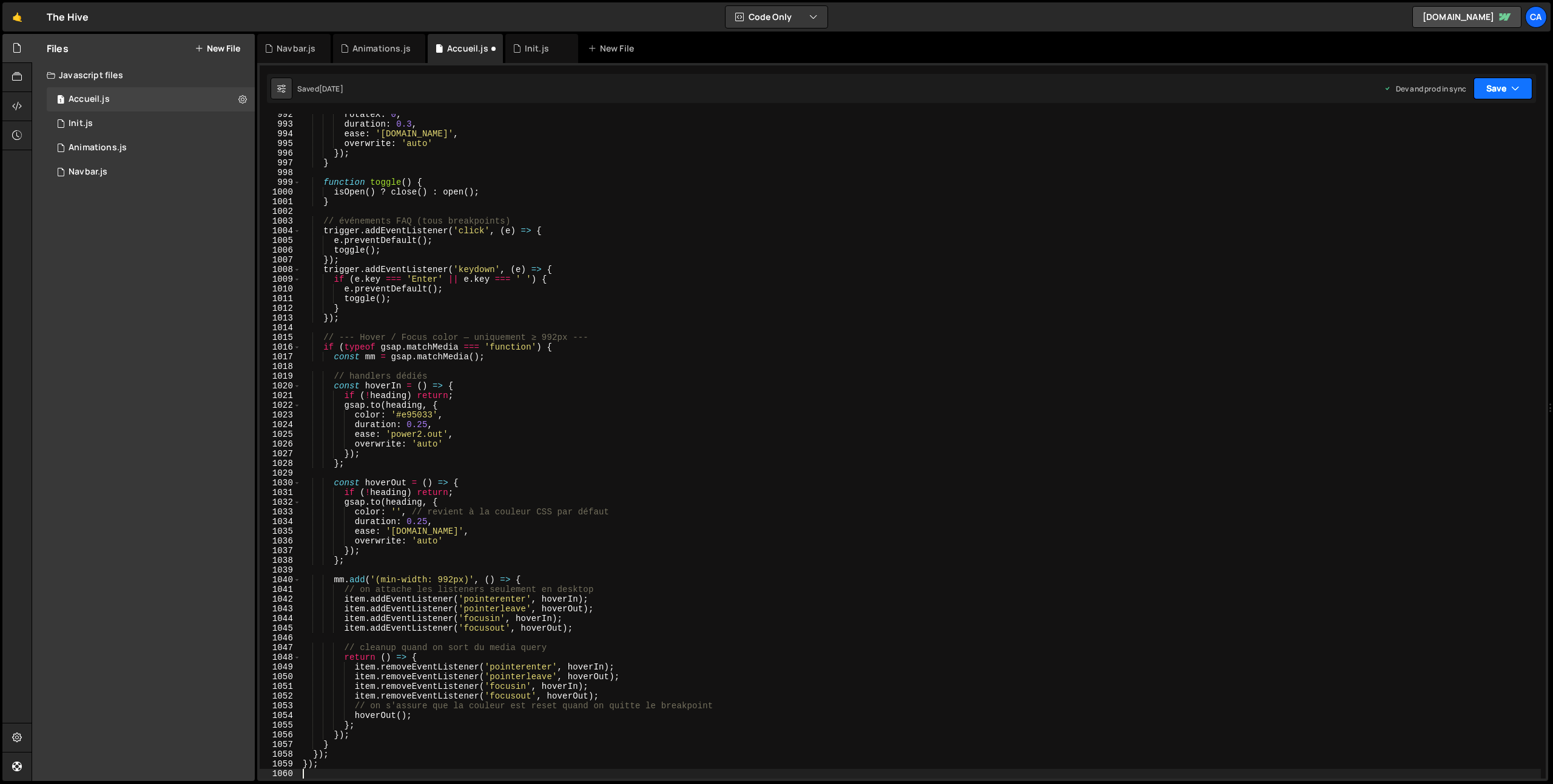
click at [1494, 92] on button "Save" at bounding box center [1502, 88] width 58 height 22
click at [1452, 159] on div "Save to Production S" at bounding box center [1461, 157] width 126 height 12
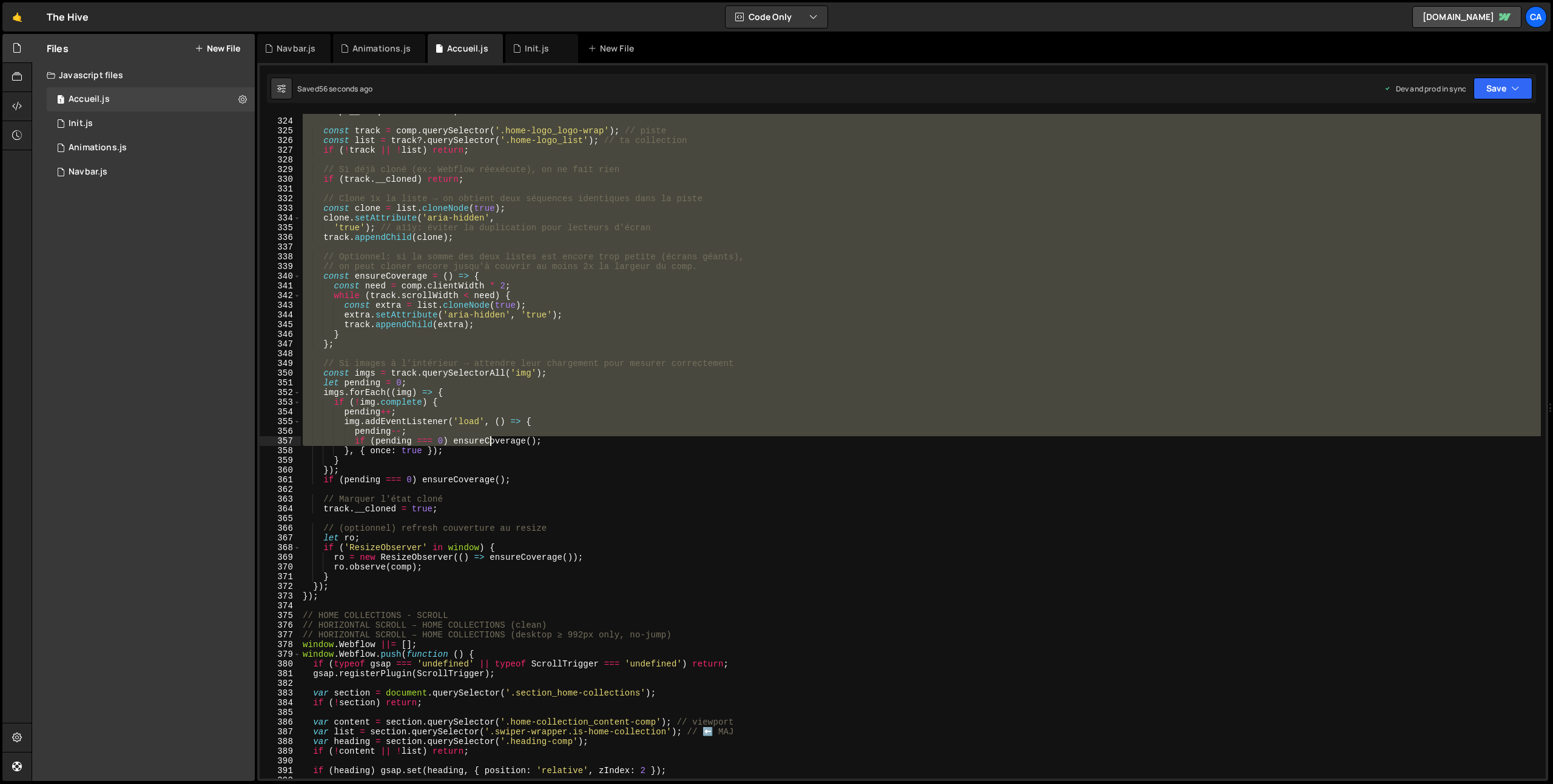
scroll to position [3176, 0]
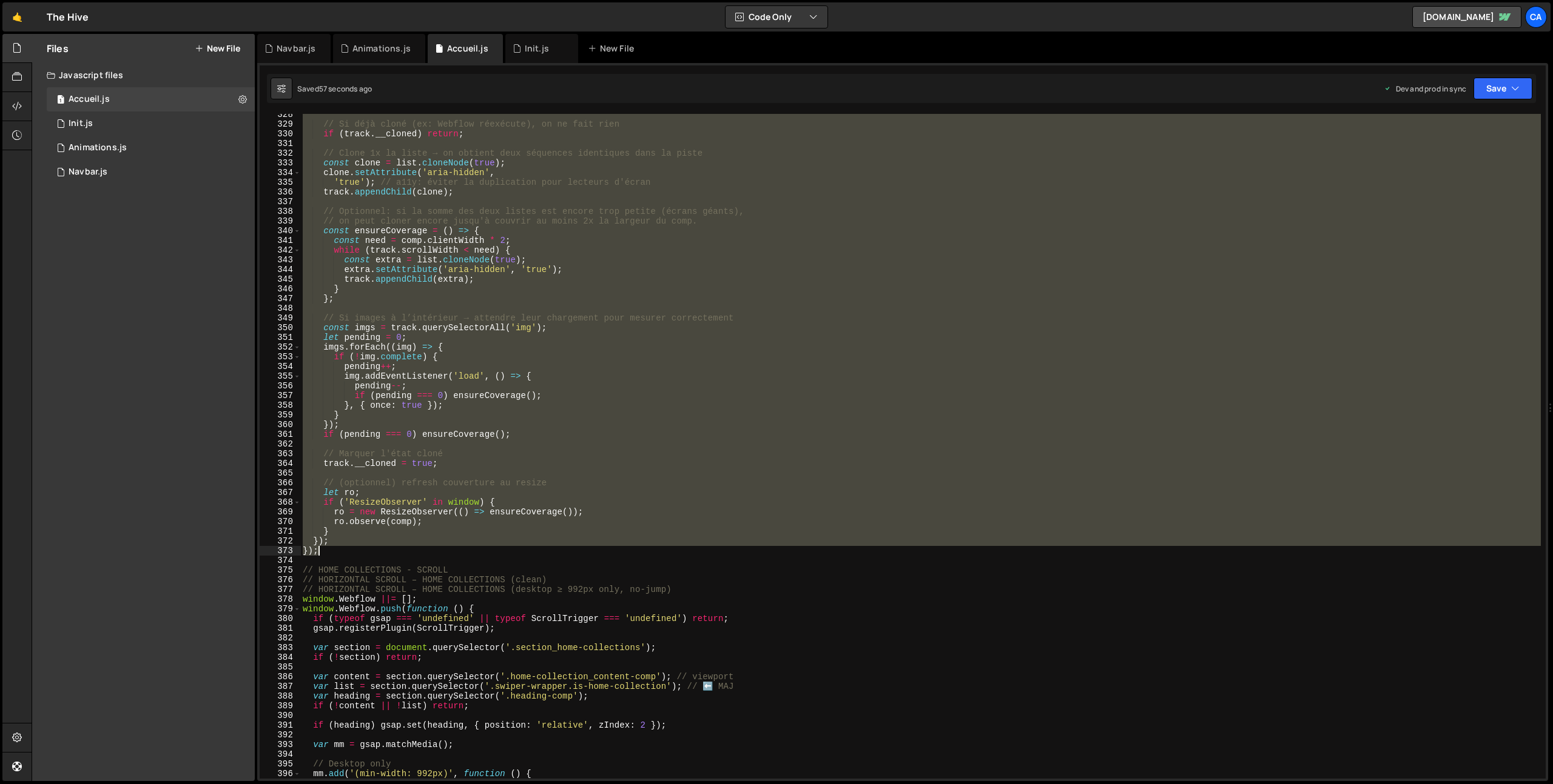
drag, startPoint x: 303, startPoint y: 248, endPoint x: 374, endPoint y: 551, distance: 311.2
click at [374, 551] on div "// Si déjà cloné (ex: Webflow réexécute), on ne fait rien if ( track . __cloned…" at bounding box center [920, 451] width 1240 height 684
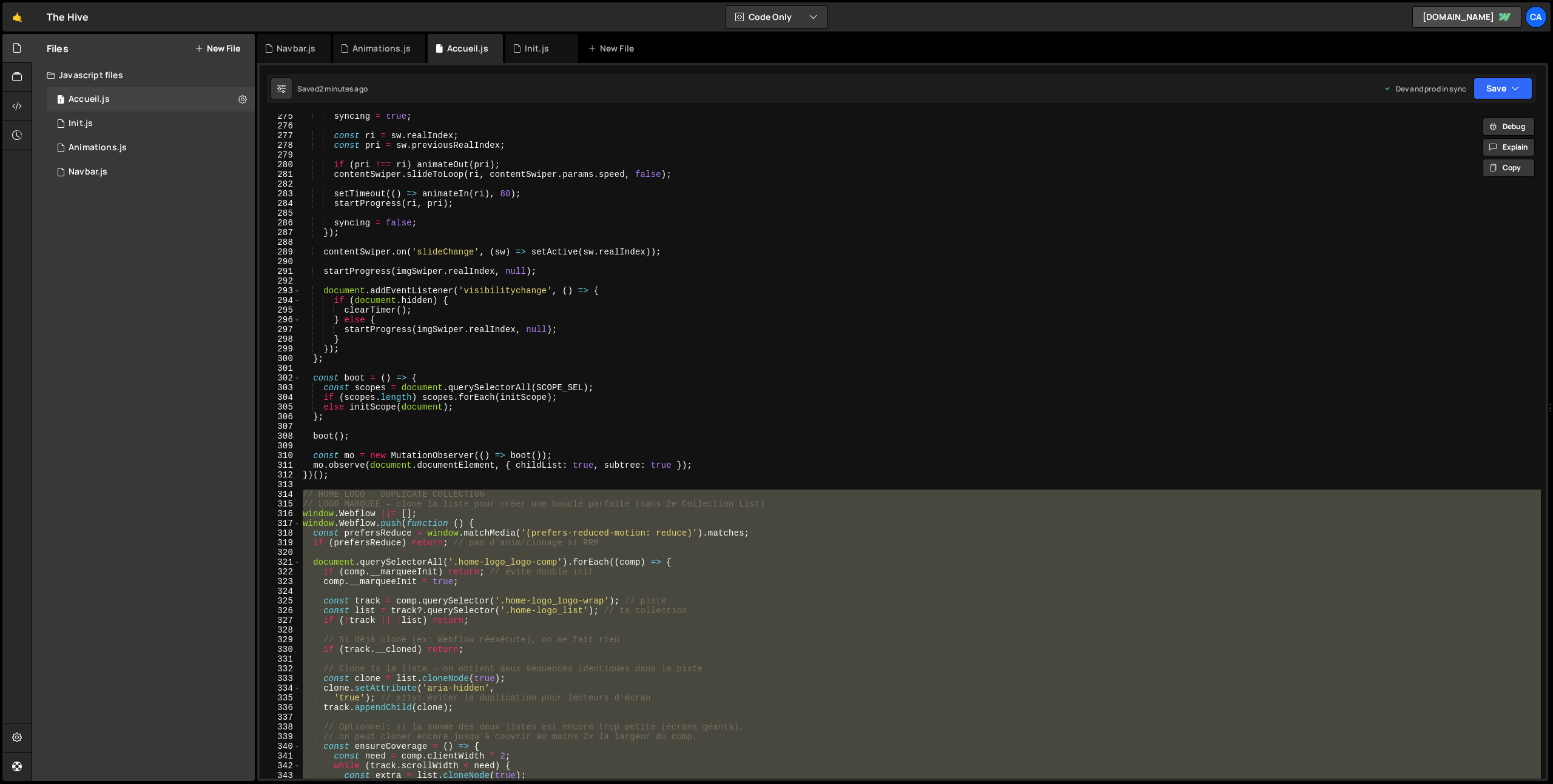
scroll to position [2730, 0]
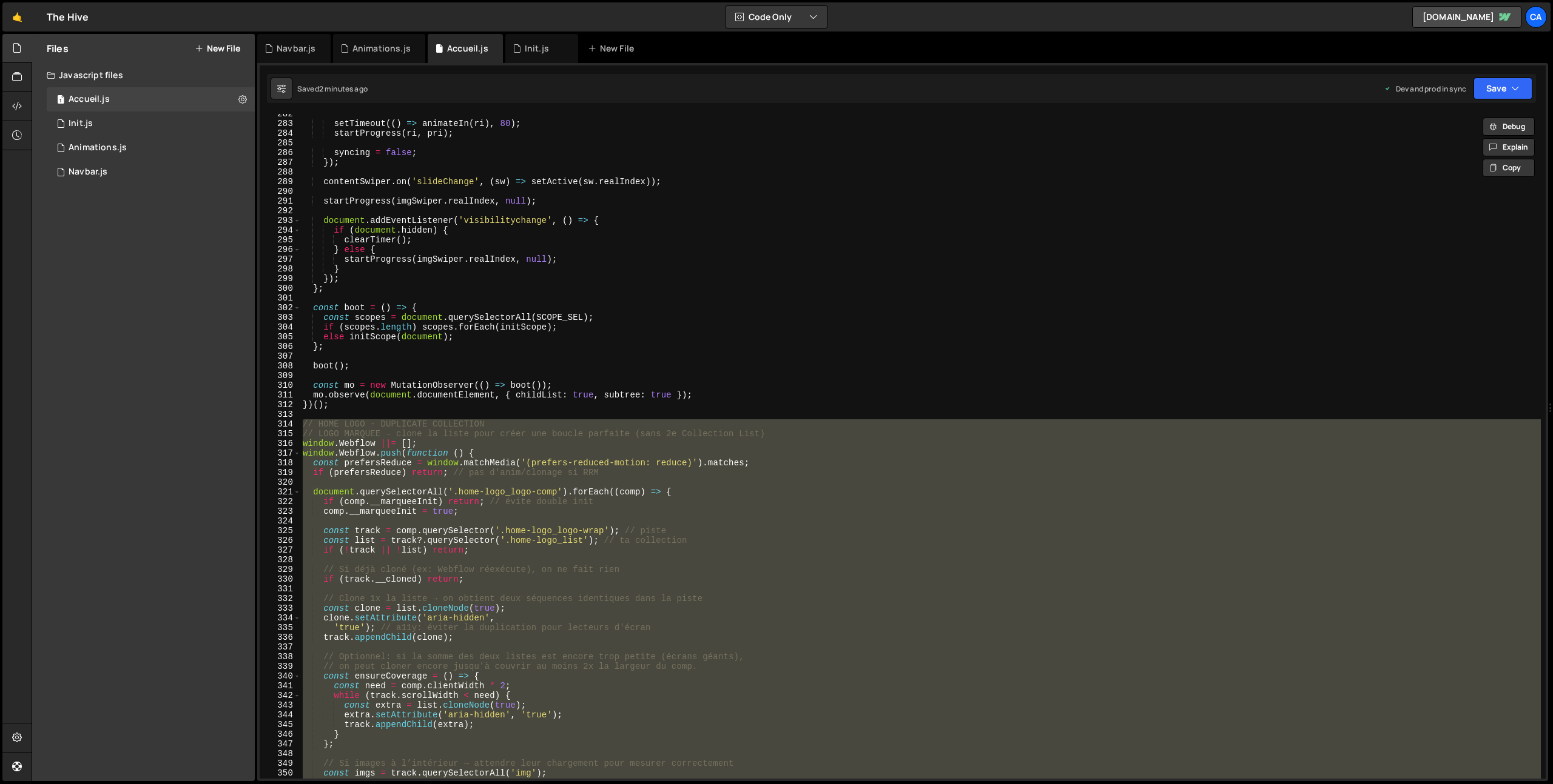
click at [738, 490] on div "setTimeout (( ) => animateIn ( ri ) , 80 ) ; startProgress ( ri , pri ) ; synci…" at bounding box center [920, 446] width 1240 height 665
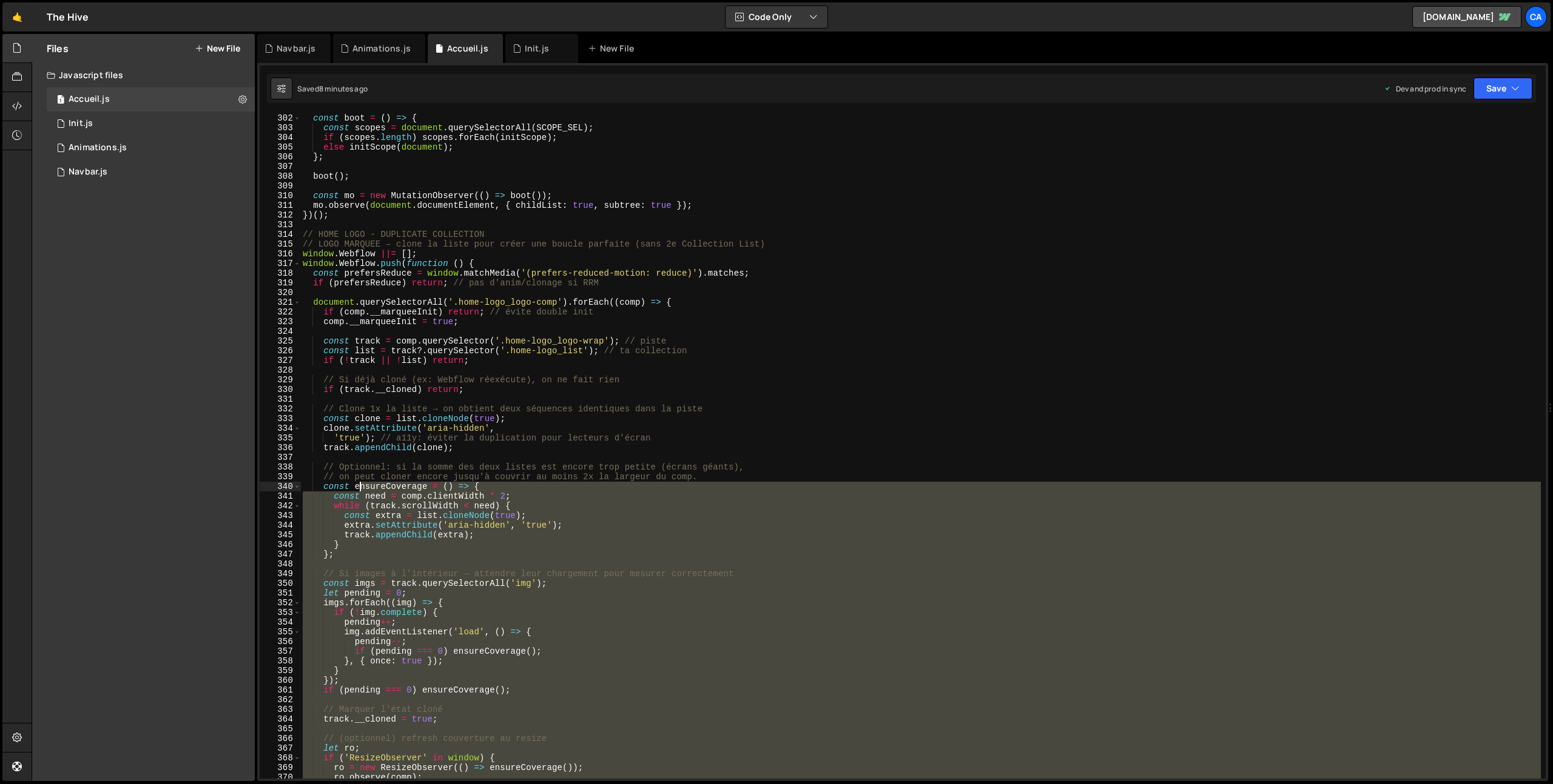
scroll to position [2920, 0]
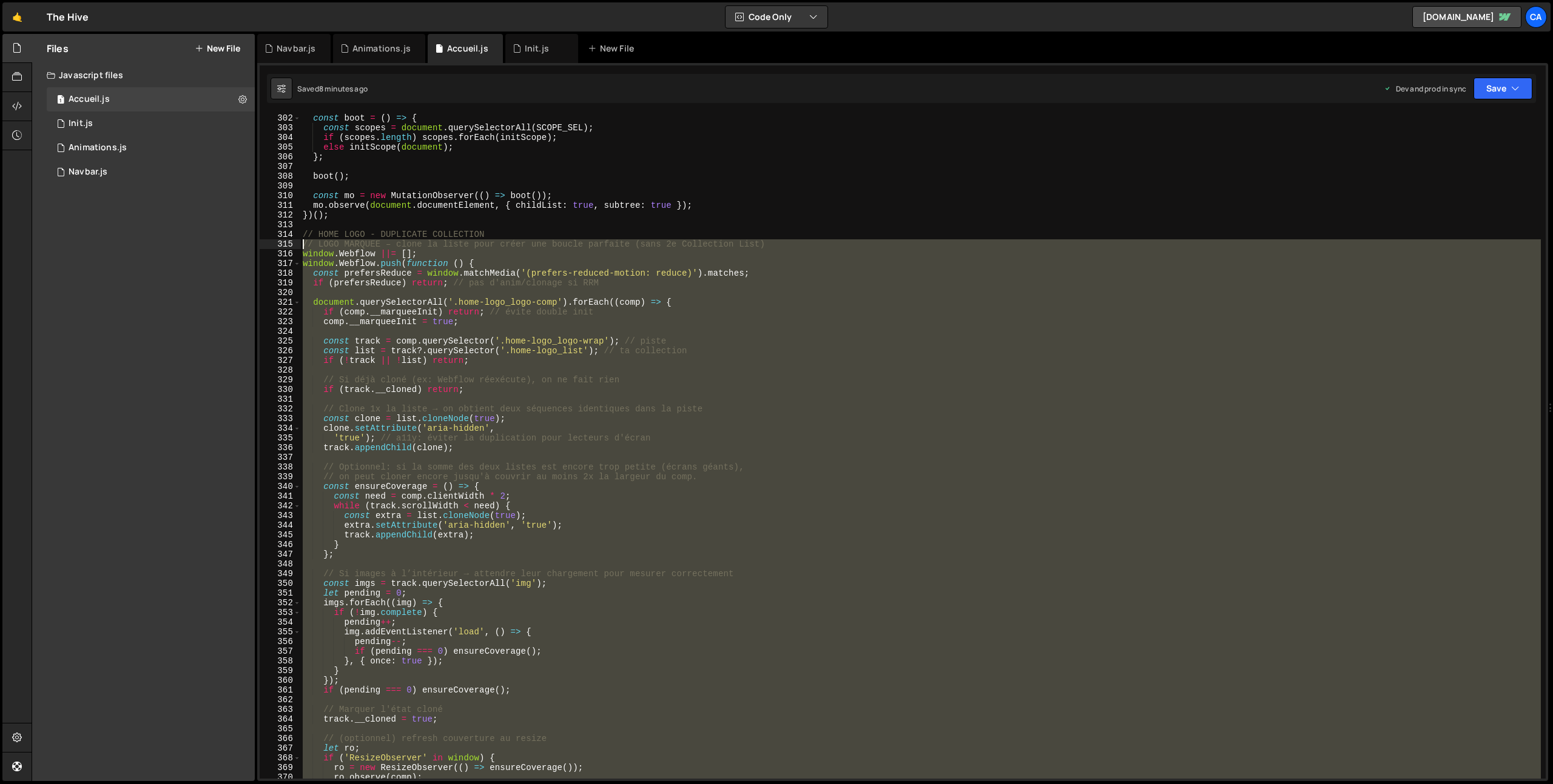
drag, startPoint x: 322, startPoint y: 664, endPoint x: 289, endPoint y: 246, distance: 419.3
click at [289, 246] on div "document.querySelectorAll('.home-logo_logo-comp').forEach((comp) => { 302 303 3…" at bounding box center [902, 446] width 1286 height 665
type textarea "// LOGO MARQUEE – clone la liste pour créer une boucle parfaite (sans 2e Collec…"
paste textarea
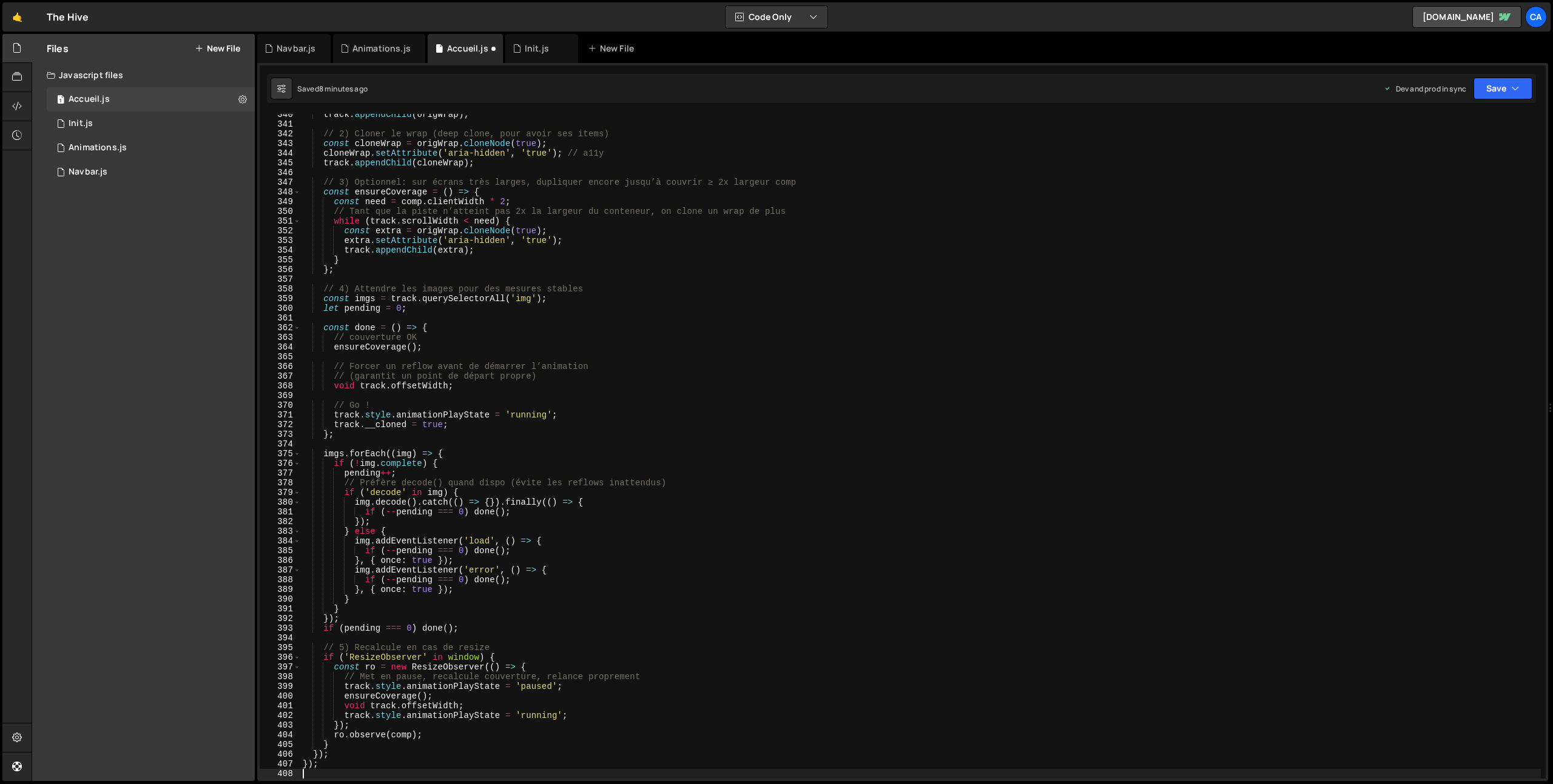
scroll to position [3292, 0]
drag, startPoint x: 1499, startPoint y: 92, endPoint x: 1503, endPoint y: 107, distance: 15.5
click at [1499, 91] on button "Save" at bounding box center [1502, 88] width 58 height 22
click at [1478, 149] on button "Save to Production S Saved 8 minutes ago" at bounding box center [1461, 165] width 146 height 40
click at [292, 55] on div "Navbar.js" at bounding box center [294, 48] width 73 height 29
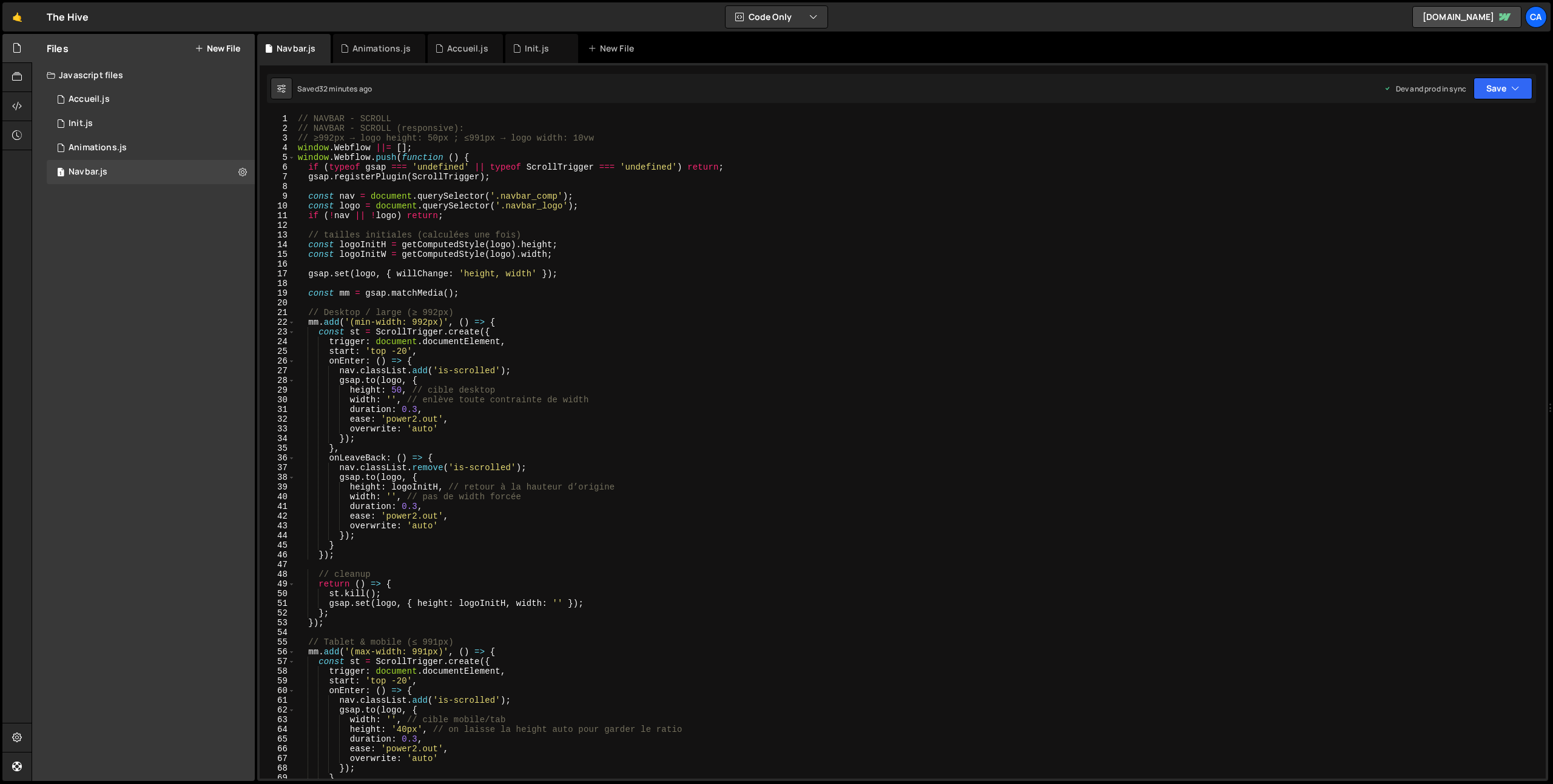
scroll to position [0, 0]
click at [436, 142] on div "// NAVBAR - SCROLL // NAVBAR - SCROLL (responsive): // ≥992px → logo height: 50…" at bounding box center [917, 455] width 1245 height 684
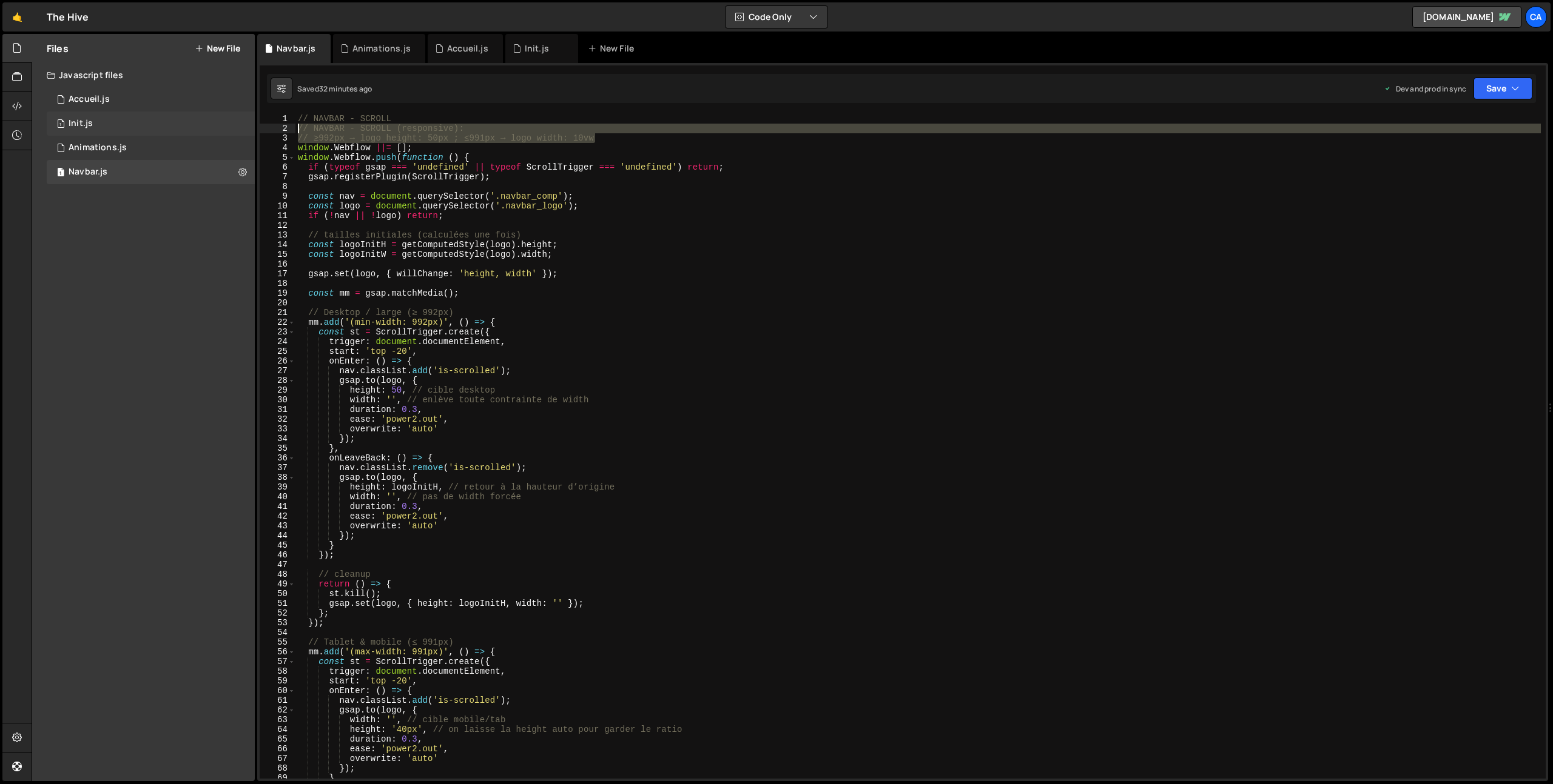
drag, startPoint x: 660, startPoint y: 140, endPoint x: 238, endPoint y: 131, distance: 422.1
click at [238, 131] on div "Files New File Javascript files 1 Accueil.js 0 1 Init.js 0 1 Animations.js 0 1 0" at bounding box center [792, 408] width 1521 height 748
type textarea "// NAVBAR - SCROLL (responsive): // ≥992px → logo height: 50px ; ≤991px → logo …"
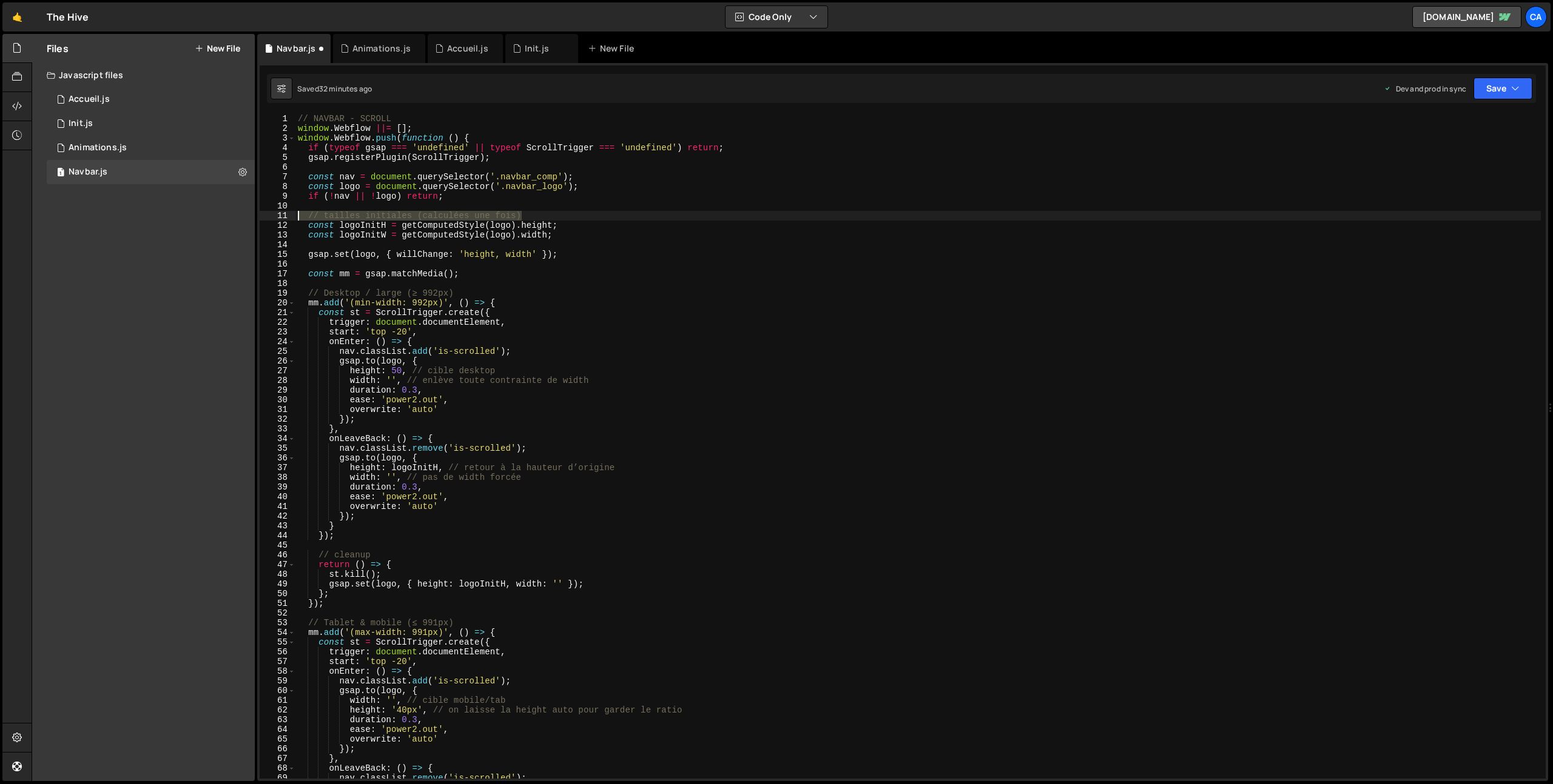
drag, startPoint x: 544, startPoint y: 216, endPoint x: 268, endPoint y: 212, distance: 276.0
click at [268, 212] on div "// NAVBAR - SCROLL 1 2 3 4 5 6 7 8 9 10 11 12 13 14 15 16 17 18 19 20 21 22 23 …" at bounding box center [902, 446] width 1286 height 665
type textarea "// tailles initiales (calculées une fois)"
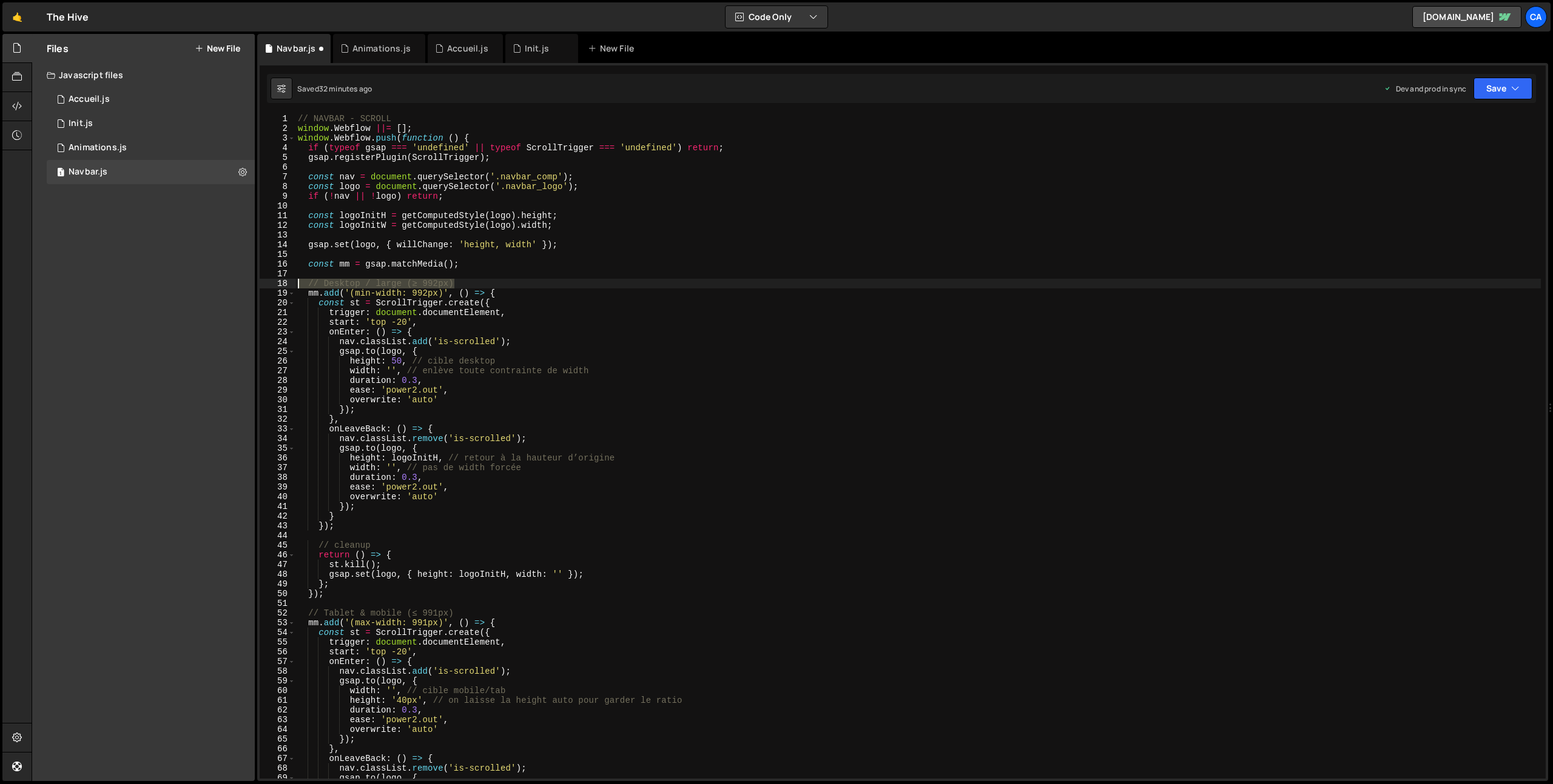
drag, startPoint x: 466, startPoint y: 279, endPoint x: 274, endPoint y: 279, distance: 192.0
click at [274, 279] on div "1 2 3 4 5 6 7 8 9 10 11 12 13 14 15 16 17 18 19 20 21 22 23 24 25 26 27 28 29 3…" at bounding box center [902, 446] width 1286 height 665
type textarea "// Desktop / large (≥ 992px)"
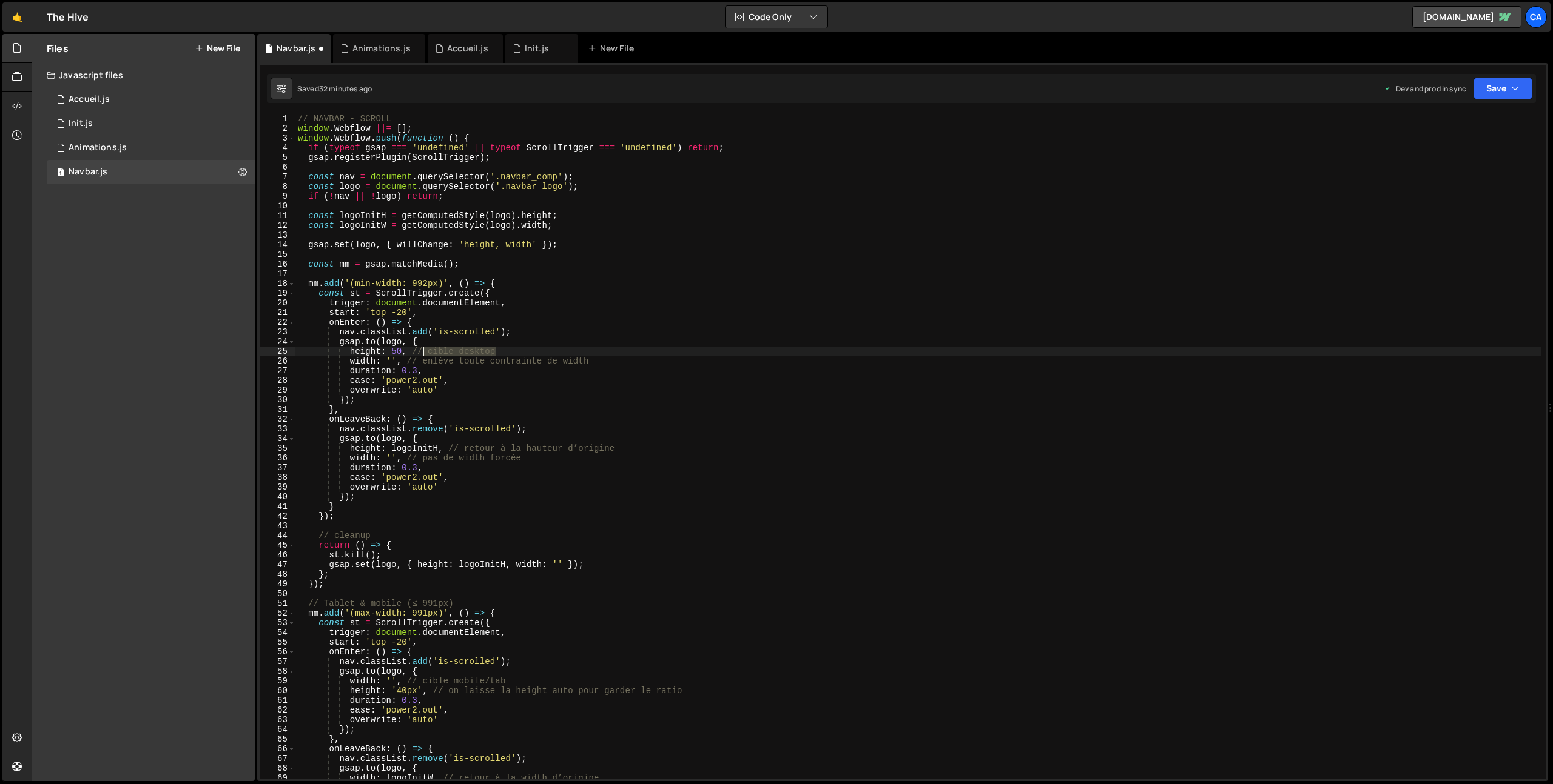
drag, startPoint x: 496, startPoint y: 349, endPoint x: 420, endPoint y: 351, distance: 76.0
click at [420, 351] on div "// NAVBAR - SCROLL window . Webflow ||= [ ] ; window . Webflow . push ( functio…" at bounding box center [917, 455] width 1245 height 684
drag, startPoint x: 602, startPoint y: 360, endPoint x: 411, endPoint y: 360, distance: 191.0
click at [410, 360] on div "// NAVBAR - SCROLL window . Webflow ||= [ ] ; window . Webflow . push ( functio…" at bounding box center [917, 455] width 1245 height 684
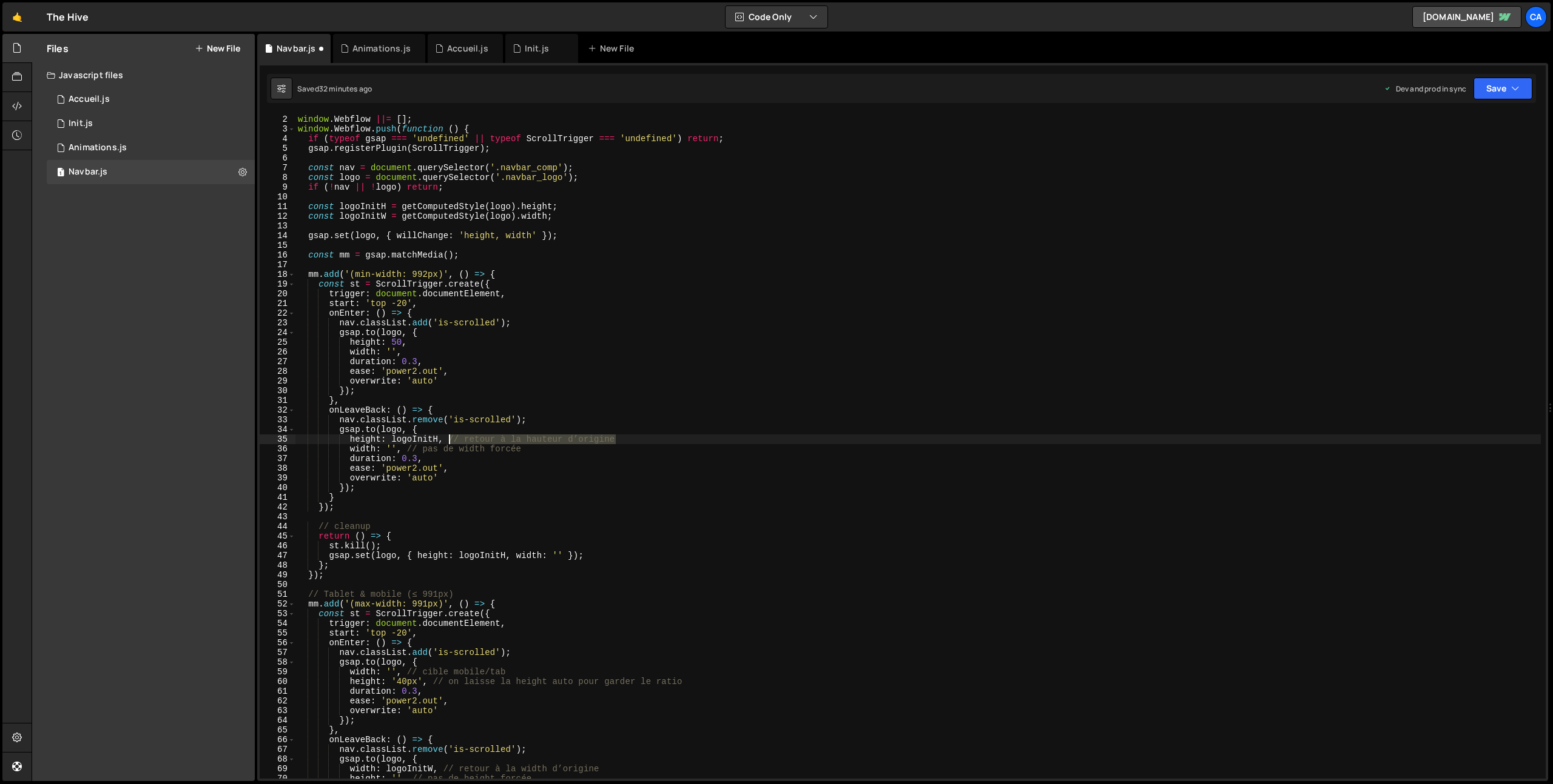
drag, startPoint x: 630, startPoint y: 441, endPoint x: 447, endPoint y: 442, distance: 183.0
click at [447, 442] on div "// NAVBAR - SCROLL window . Webflow ||= [ ] ; window . Webflow . push ( functio…" at bounding box center [917, 446] width 1245 height 684
drag, startPoint x: 550, startPoint y: 448, endPoint x: 410, endPoint y: 450, distance: 140.0
click at [410, 450] on div "// NAVBAR - SCROLL window . Webflow ||= [ ] ; window . Webflow . push ( functio…" at bounding box center [917, 446] width 1245 height 684
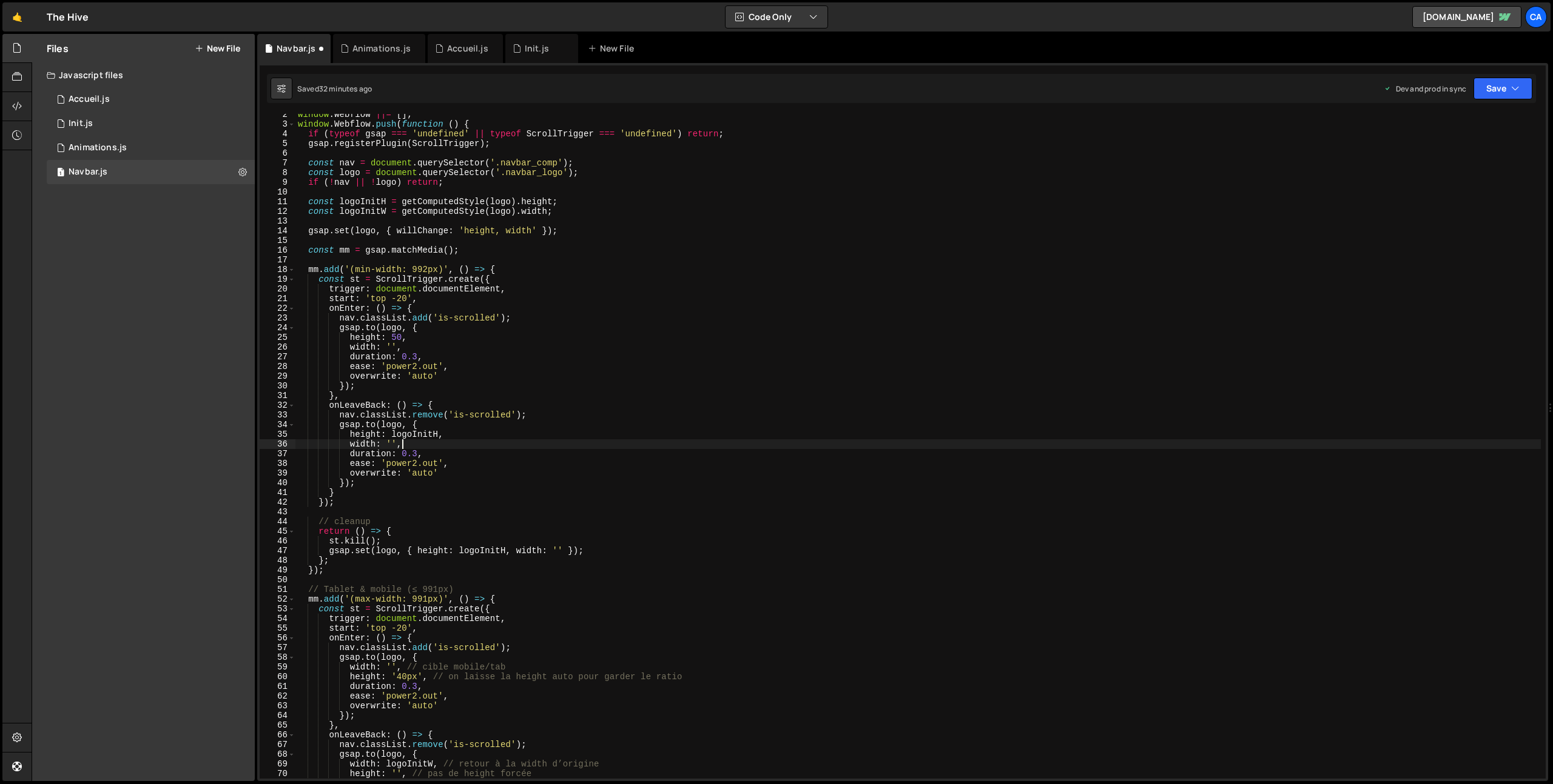
scroll to position [79, 0]
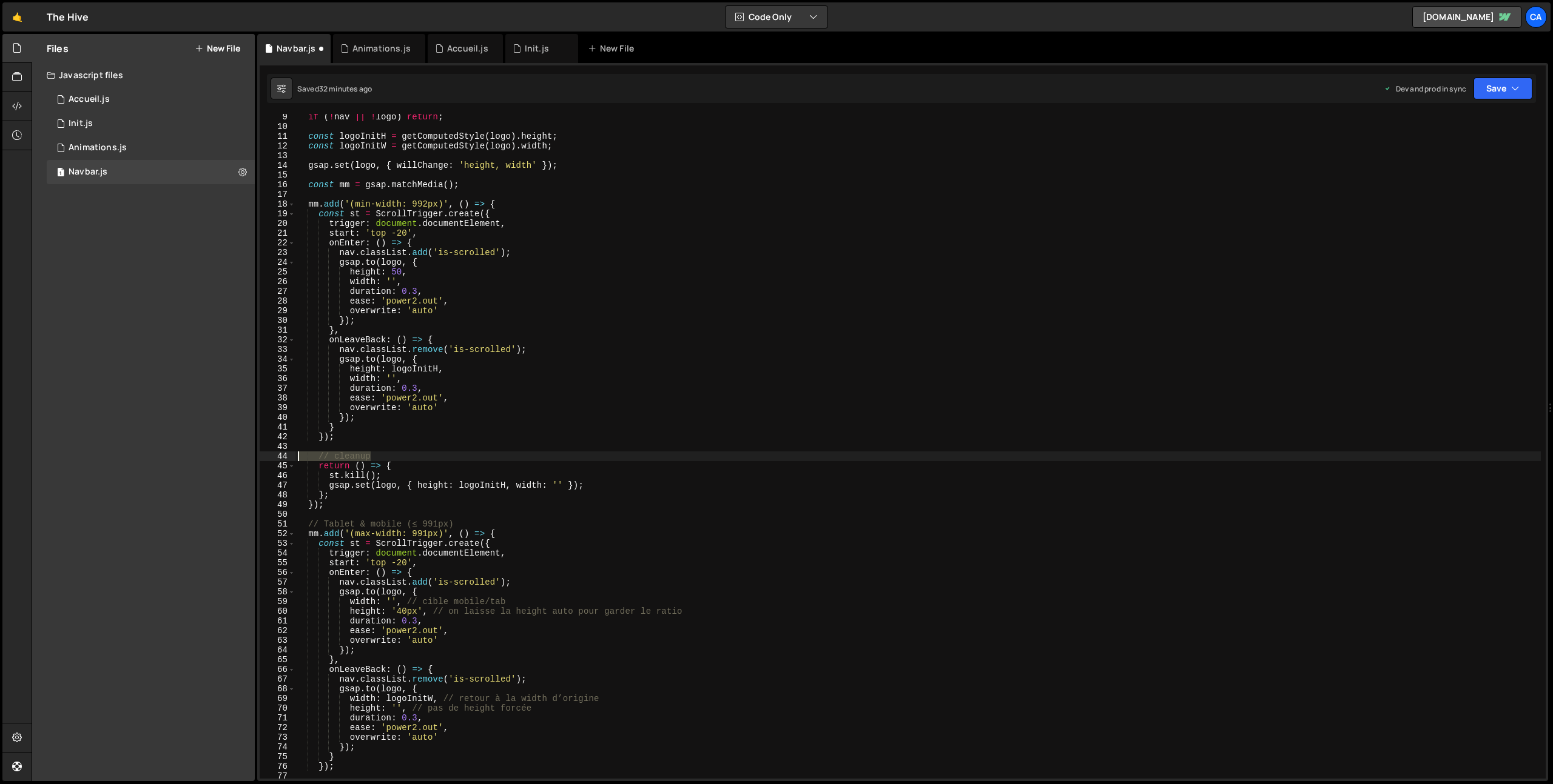
drag, startPoint x: 380, startPoint y: 455, endPoint x: 265, endPoint y: 456, distance: 115.0
click at [265, 456] on div "width: '', 9 10 11 12 13 14 15 16 17 18 19 20 21 22 23 24 25 26 27 28 29 30 31 …" at bounding box center [902, 446] width 1286 height 665
type textarea "// cleanup"
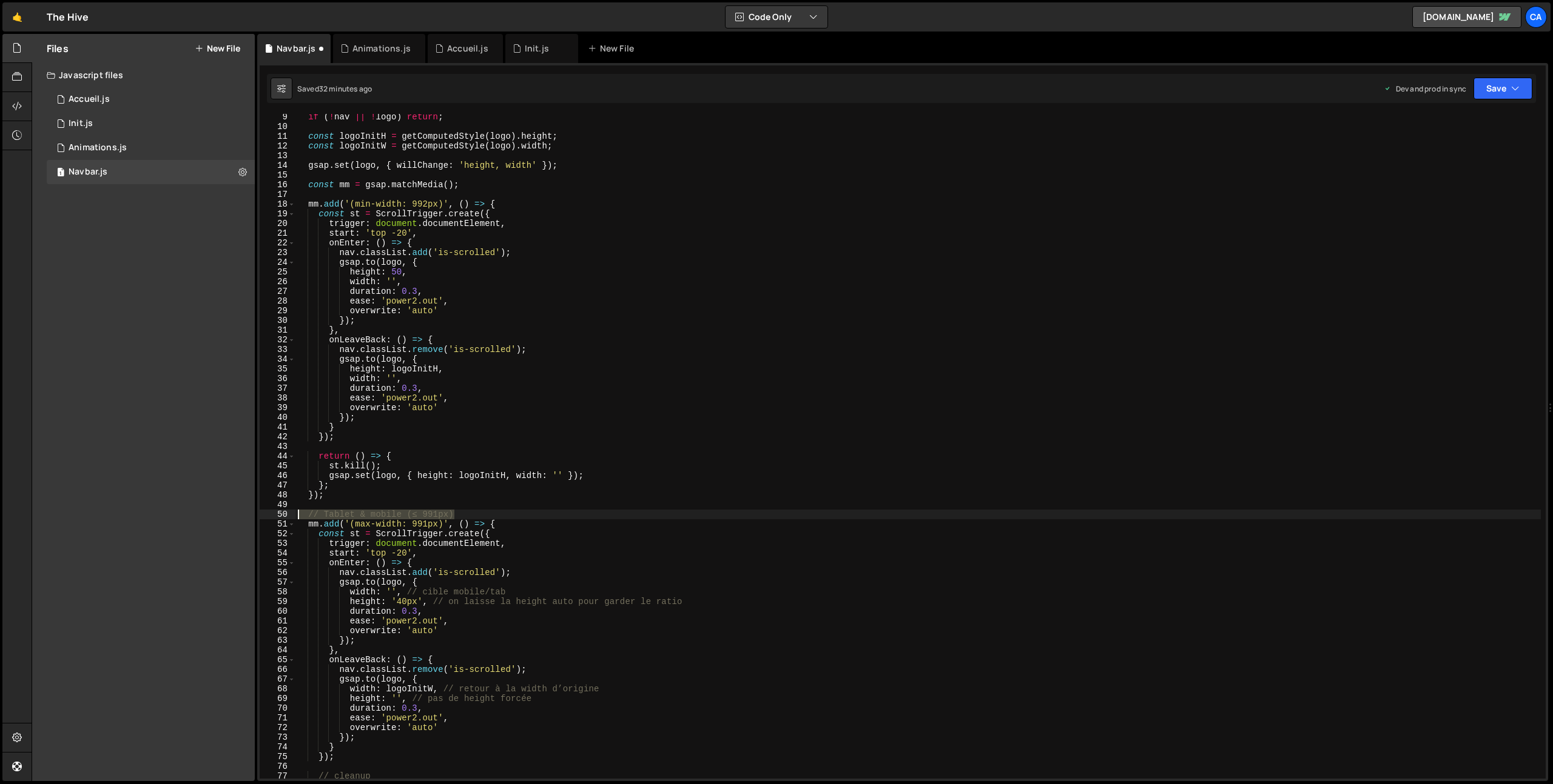
drag, startPoint x: 442, startPoint y: 511, endPoint x: 287, endPoint y: 514, distance: 155.0
click at [288, 514] on div "9 10 11 12 13 14 15 16 17 18 19 20 21 22 23 24 25 26 27 28 29 30 31 32 33 34 35…" at bounding box center [902, 446] width 1286 height 665
type textarea "// Tablet & mobile (≤ 991px)"
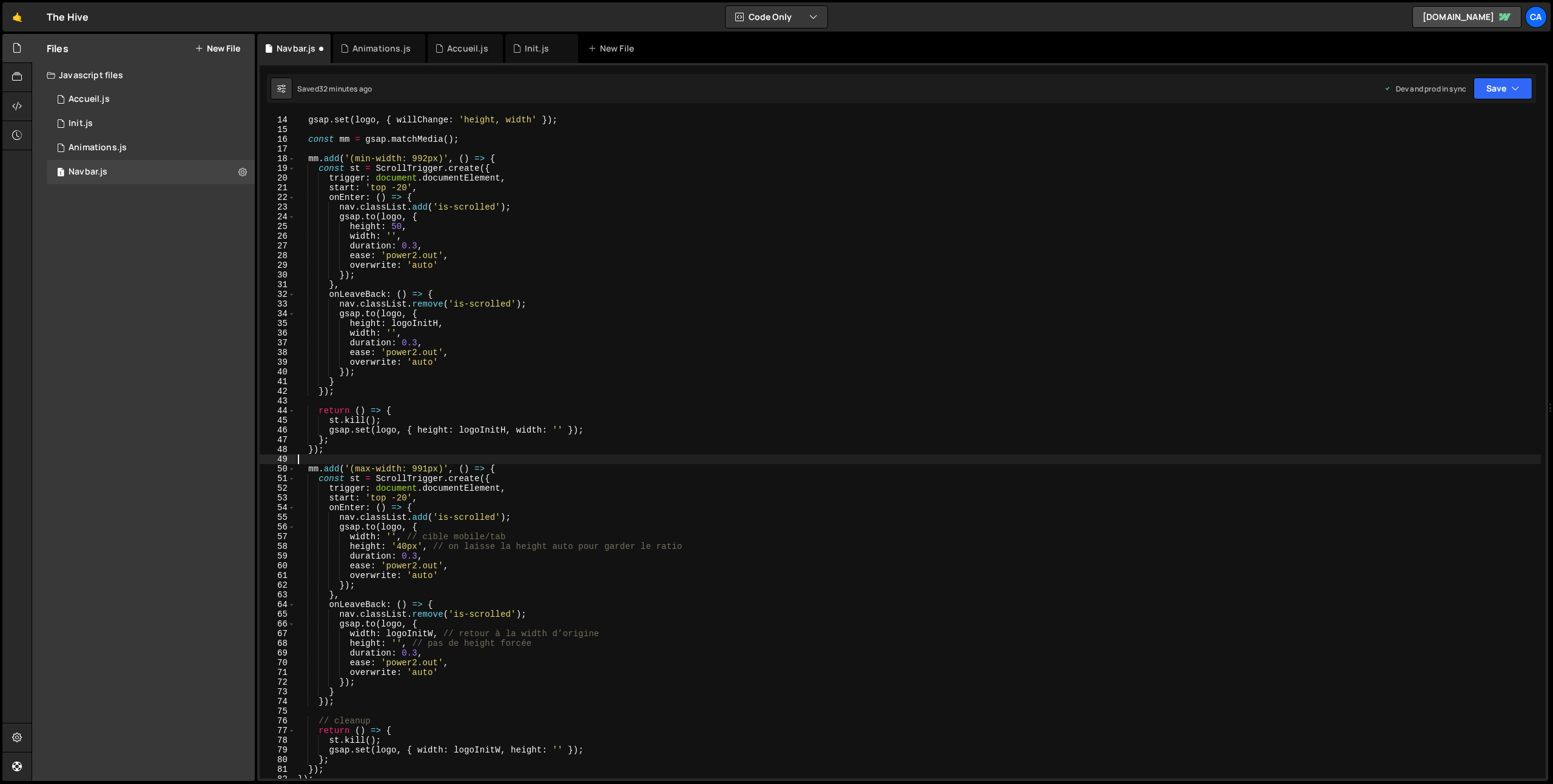
scroll to position [147, 0]
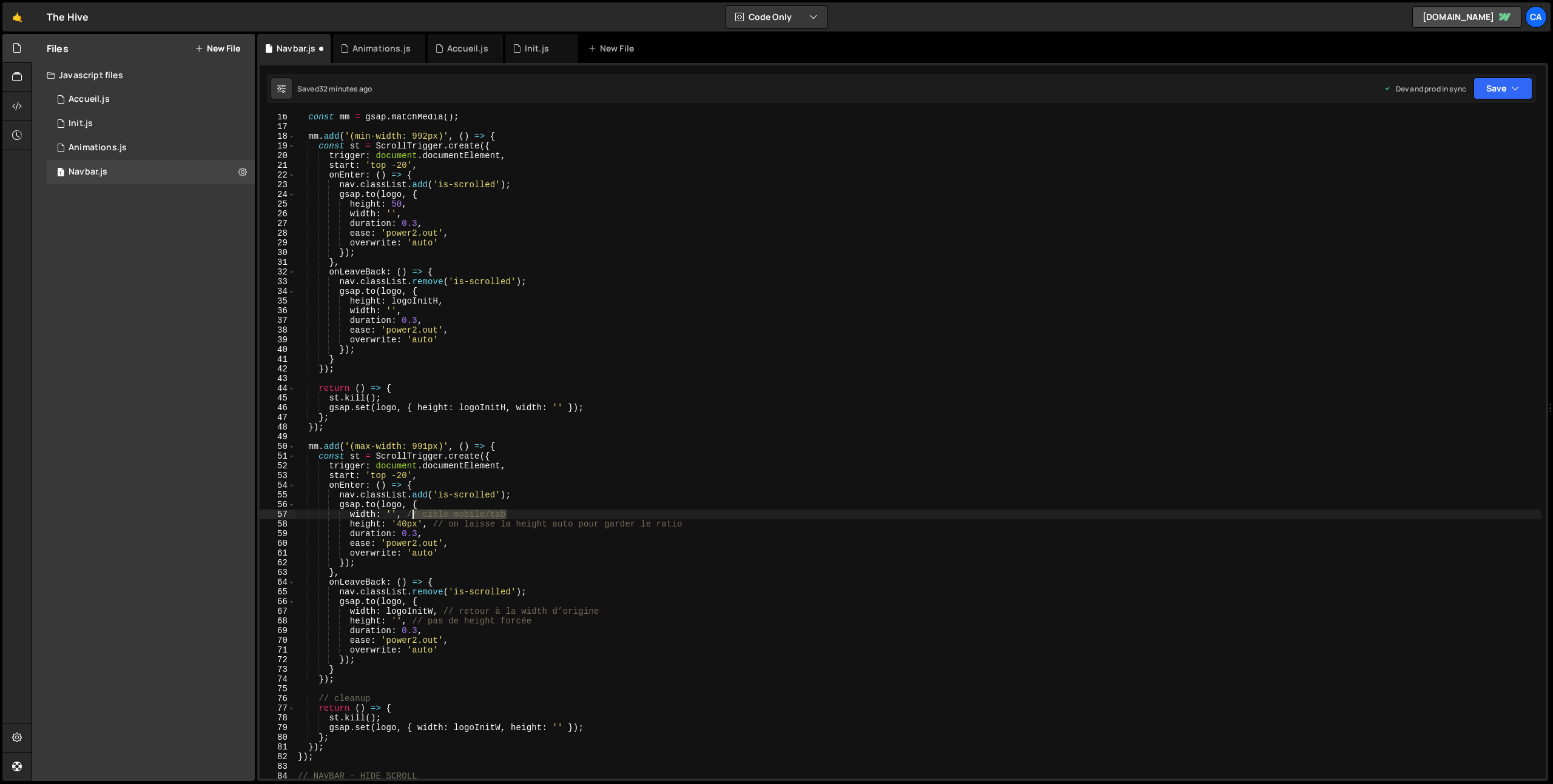
drag, startPoint x: 538, startPoint y: 514, endPoint x: 414, endPoint y: 517, distance: 124.0
click at [414, 517] on div "const mm = gsap . matchMedia ( ) ; mm . add ( '(min-width: 992px)' , ( ) => { c…" at bounding box center [917, 453] width 1245 height 684
drag, startPoint x: 696, startPoint y: 526, endPoint x: 437, endPoint y: 525, distance: 259.0
click at [437, 525] on div "const mm = gsap . matchMedia ( ) ; mm . add ( '(min-width: 992px)' , ( ) => { c…" at bounding box center [917, 453] width 1245 height 684
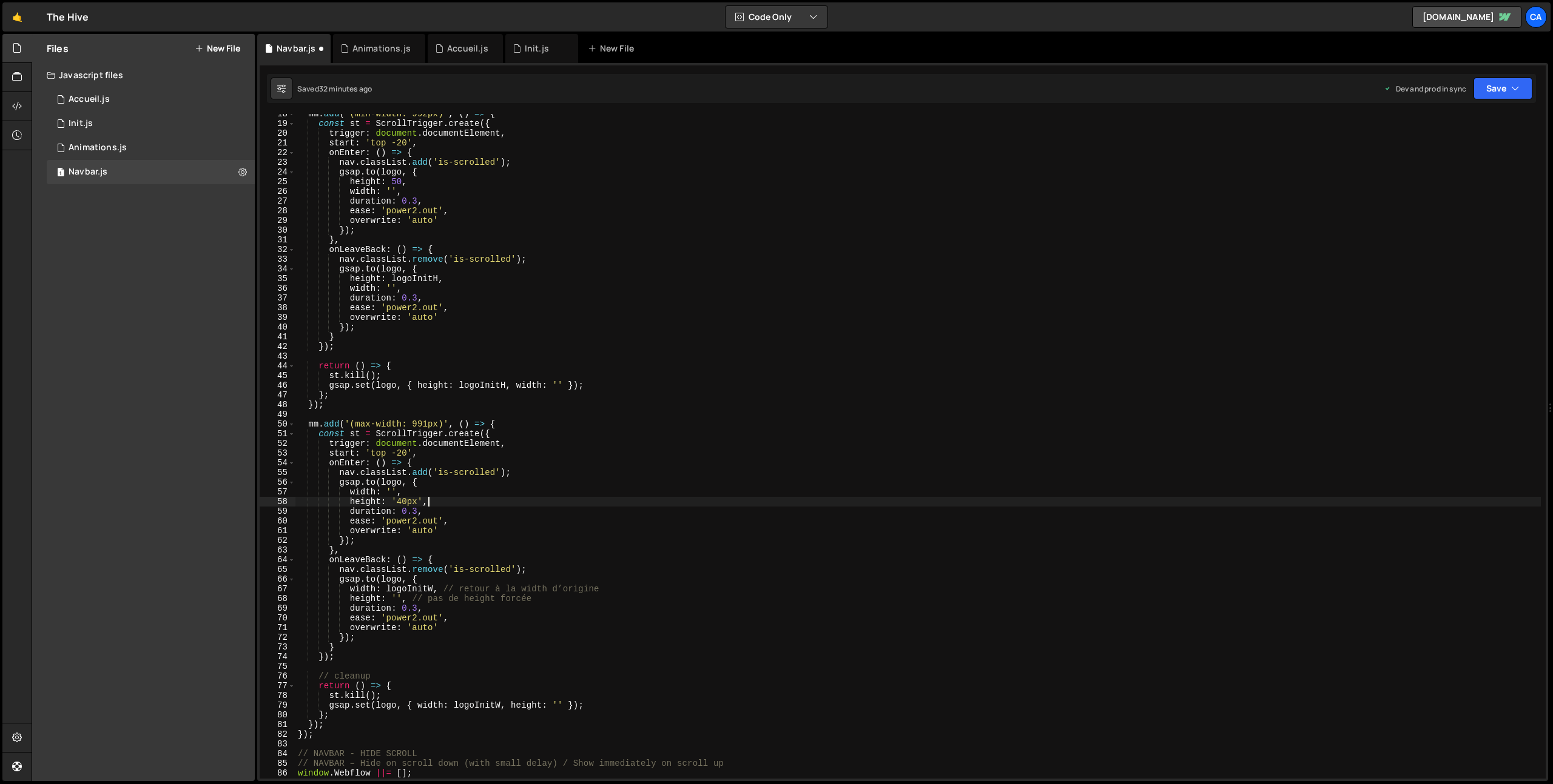
scroll to position [215, 0]
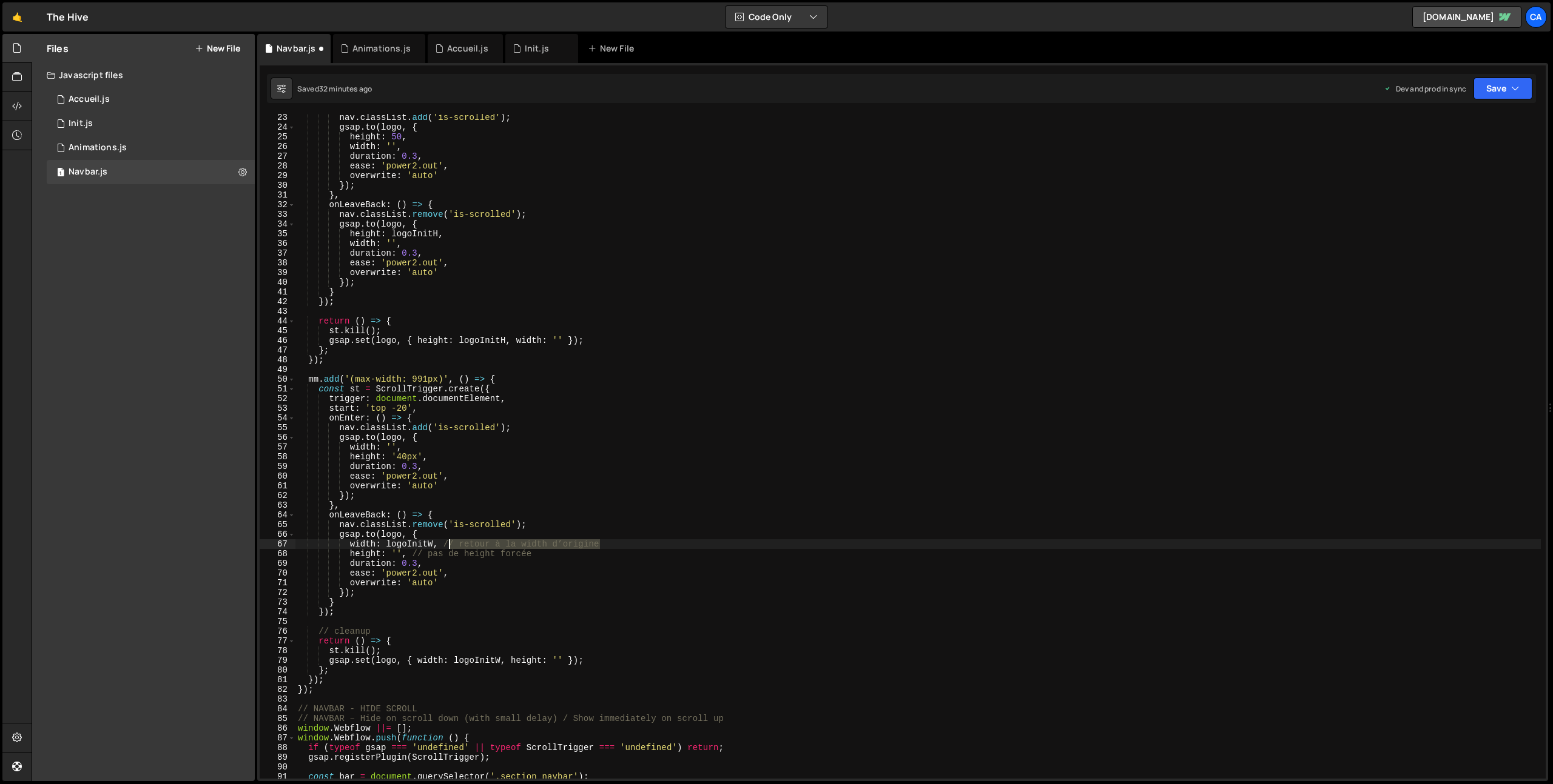
drag, startPoint x: 600, startPoint y: 543, endPoint x: 452, endPoint y: 543, distance: 148.0
click at [452, 543] on div "nav . classList . add ( 'is-scrolled' ) ; gsap . to ( logo , { height : 50 , wi…" at bounding box center [917, 454] width 1245 height 684
drag, startPoint x: 546, startPoint y: 556, endPoint x: 413, endPoint y: 556, distance: 133.0
click at [413, 556] on div "nav . classList . add ( 'is-scrolled' ) ; gsap . to ( logo , { height : 50 , wi…" at bounding box center [917, 454] width 1245 height 684
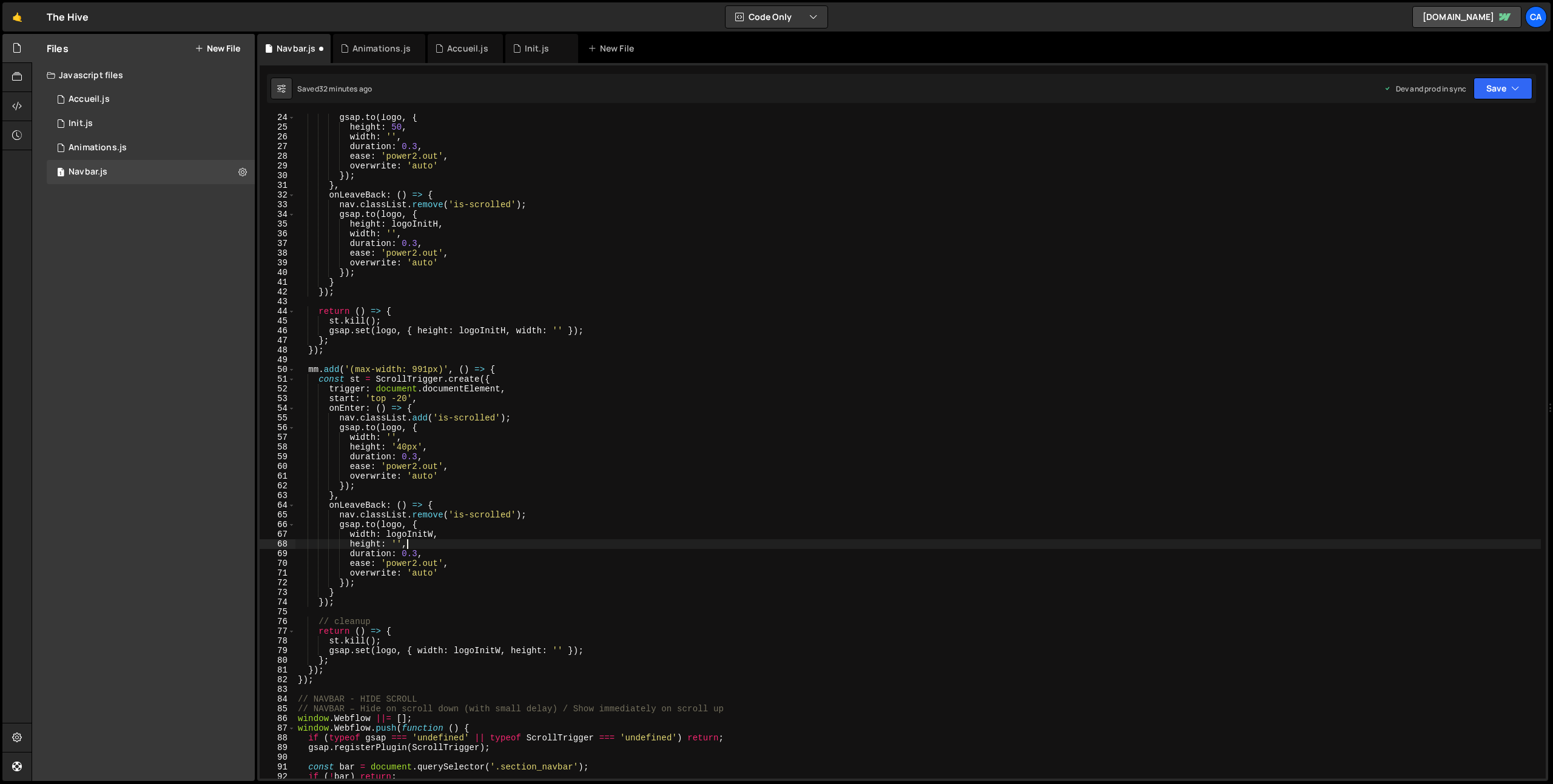
scroll to position [307, 0]
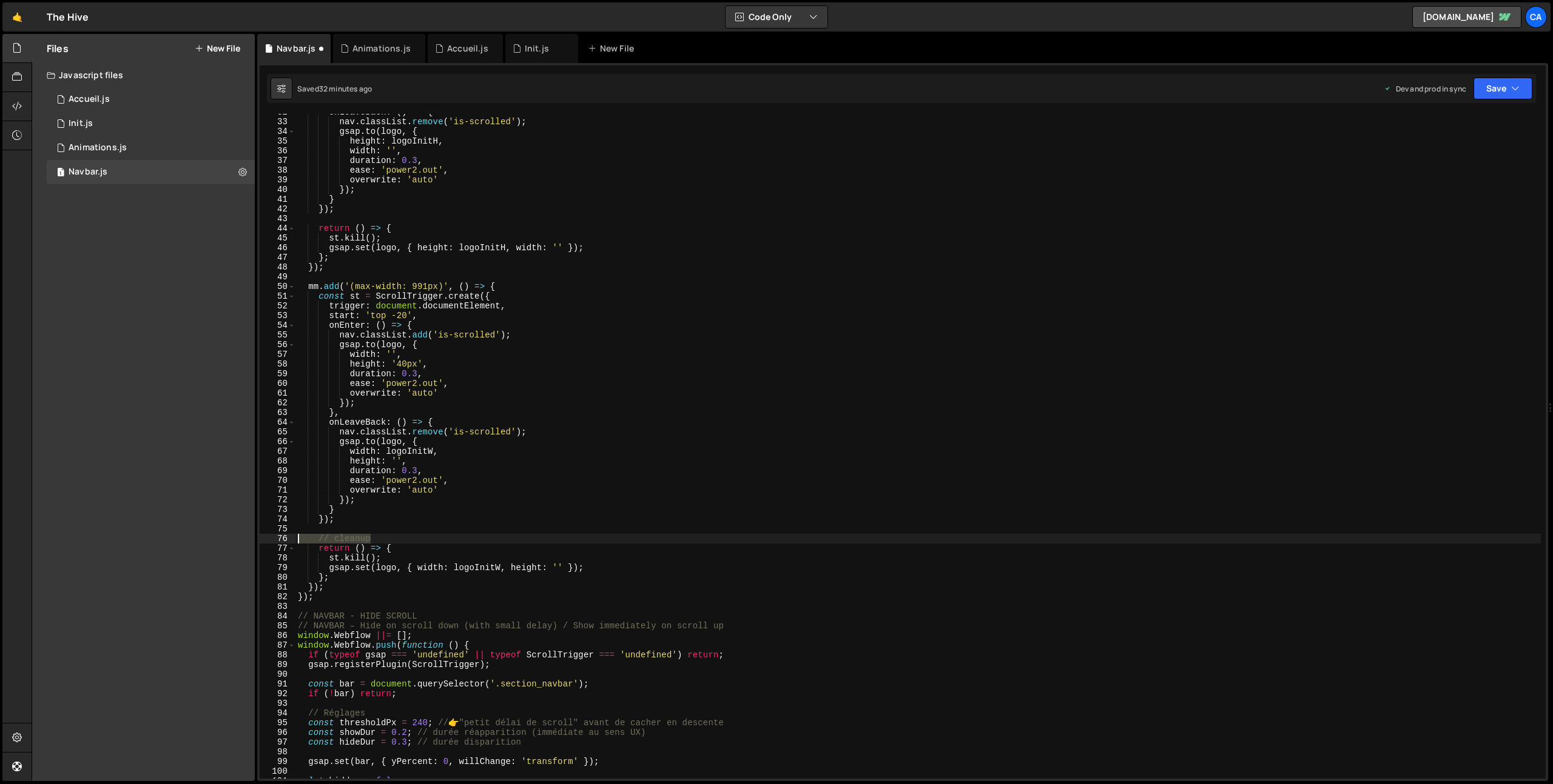
drag, startPoint x: 381, startPoint y: 539, endPoint x: 284, endPoint y: 539, distance: 97.0
click at [284, 539] on div "height: '', 32 33 34 35 36 37 38 39 40 41 42 43 44 45 46 47 48 49 50 51 52 53 5…" at bounding box center [902, 446] width 1286 height 665
type textarea "// cleanup"
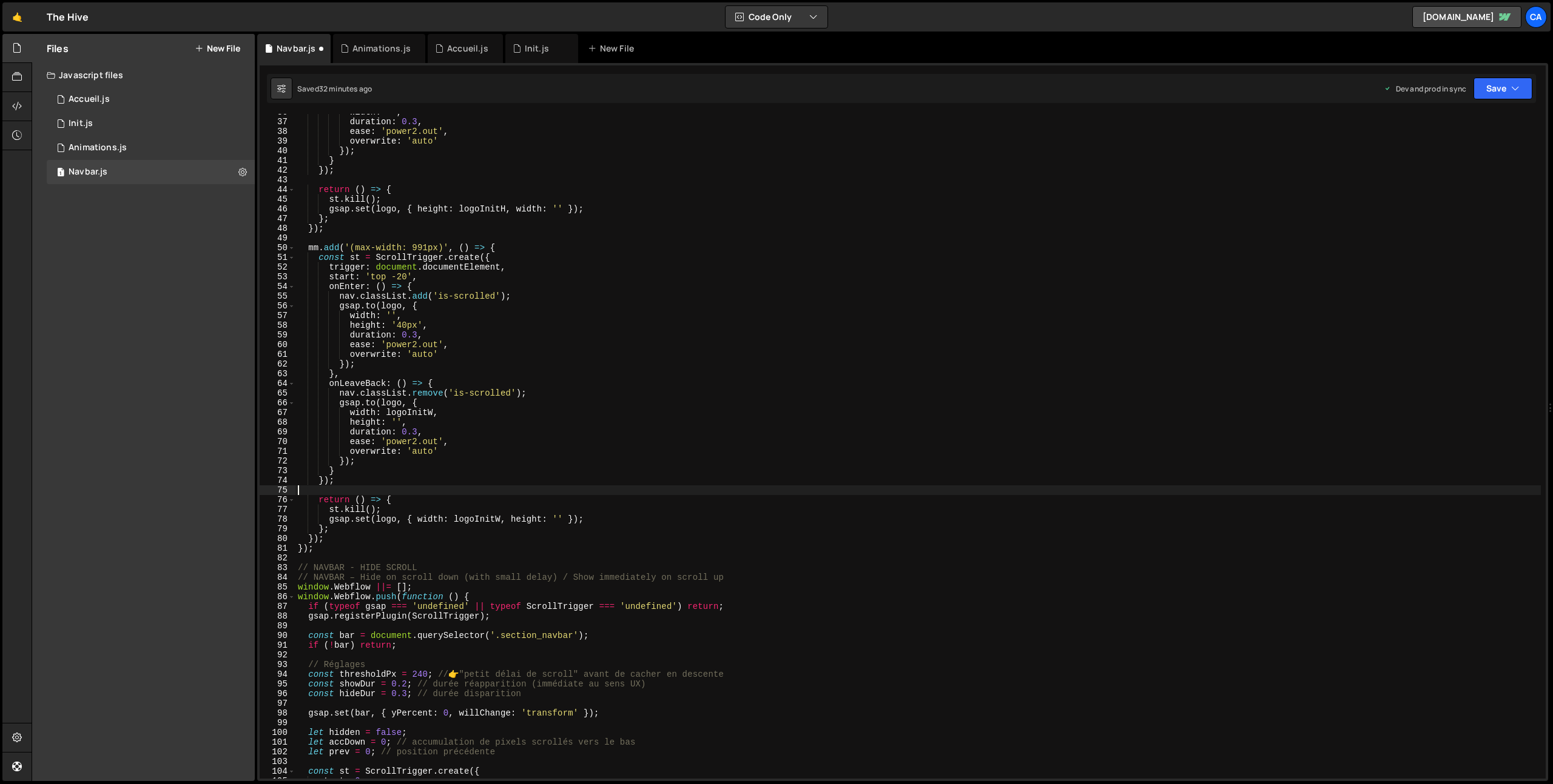
scroll to position [346, 0]
drag, startPoint x: 749, startPoint y: 577, endPoint x: 274, endPoint y: 576, distance: 475.0
click at [274, 576] on div "36 37 38 39 40 41 42 43 44 45 46 47 48 49 50 51 52 53 54 55 56 57 58 59 60 61 6…" at bounding box center [902, 446] width 1286 height 665
type textarea "// NAVBAR – Hide on scroll down (with small delay) / Show immediately on scroll…"
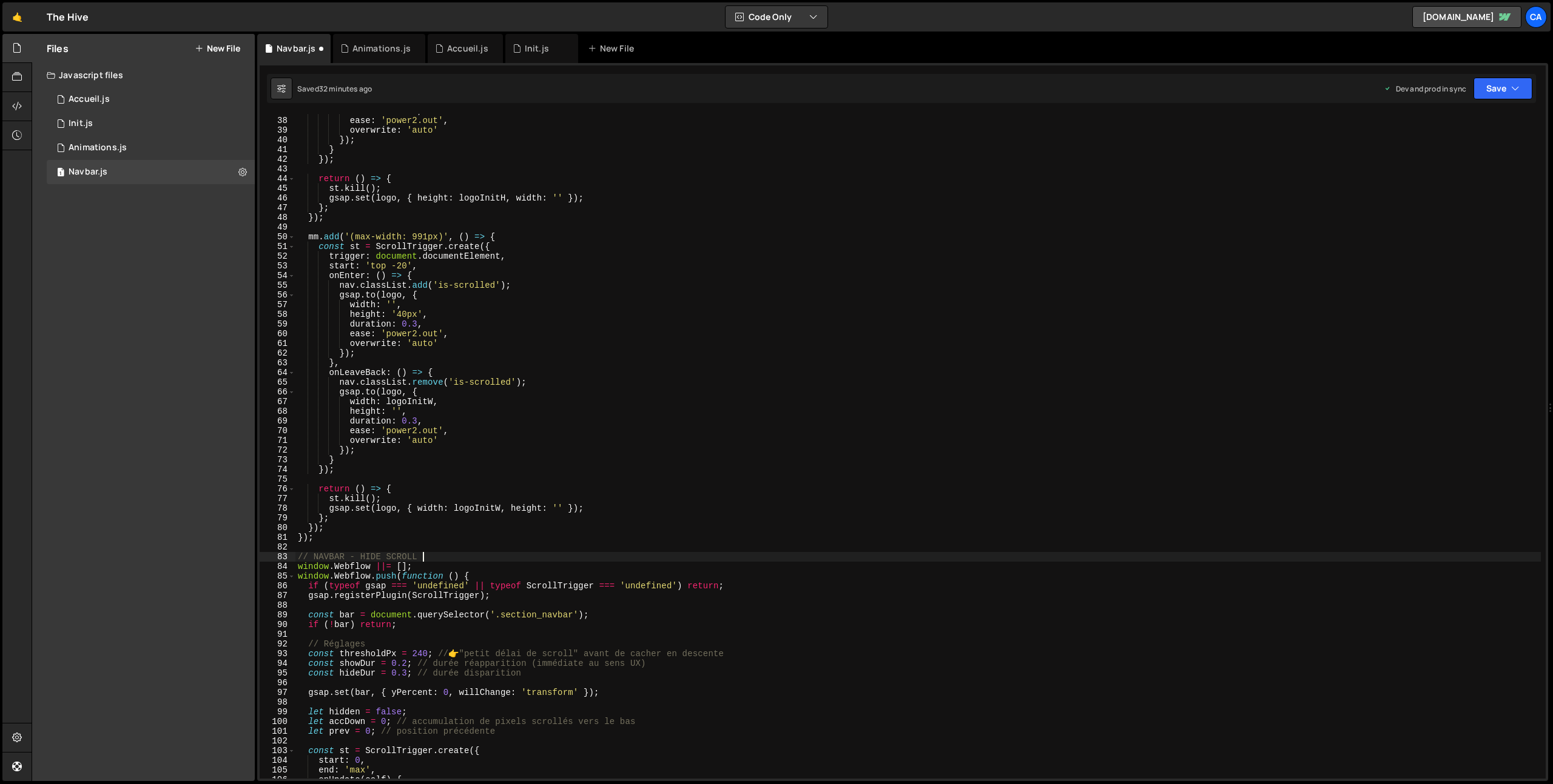
scroll to position [444, 0]
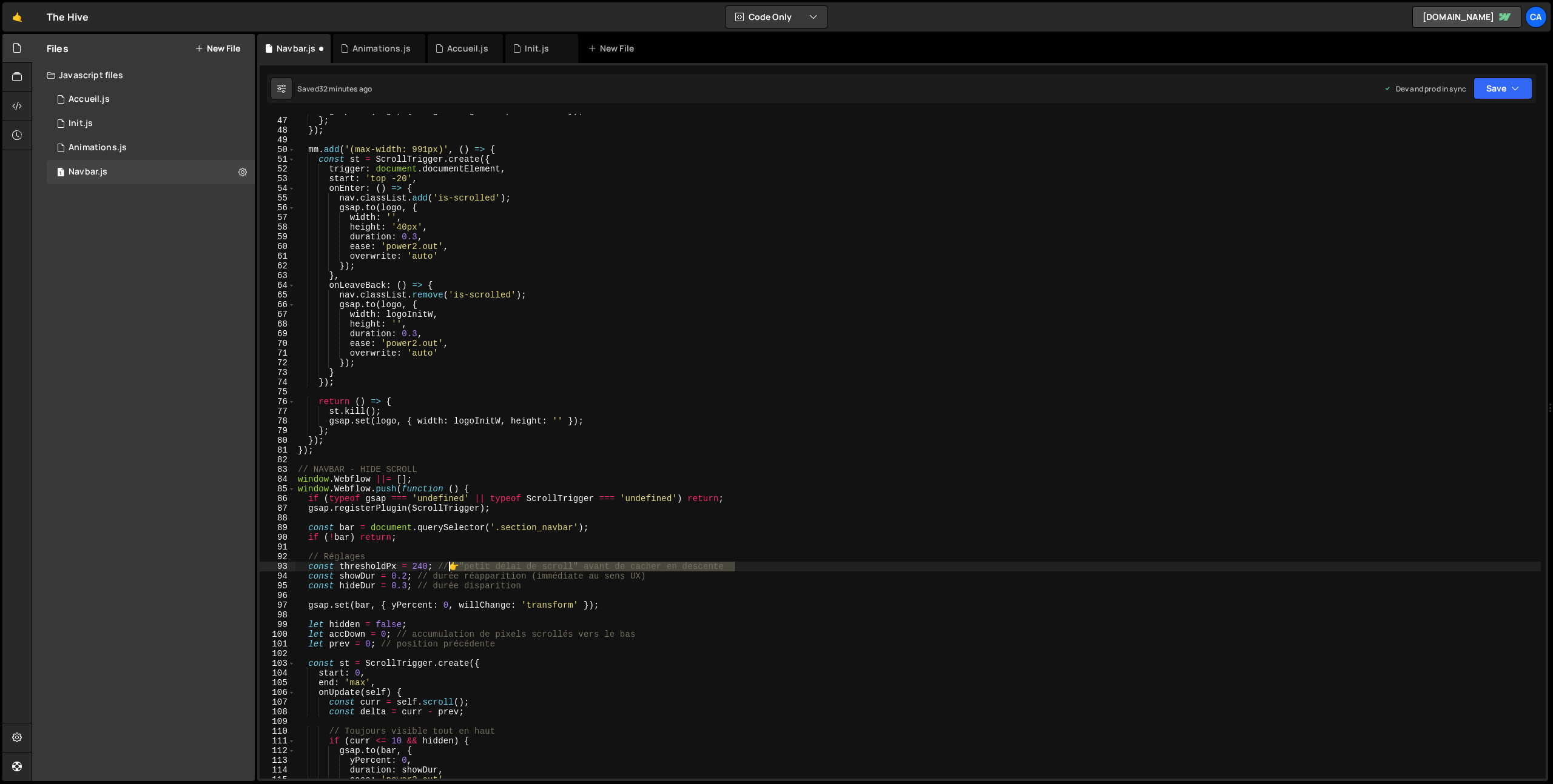
drag, startPoint x: 739, startPoint y: 566, endPoint x: 447, endPoint y: 567, distance: 292.0
click at [447, 567] on div "gsap . set ( logo , { height : logoInitH , width : '' }) ; } ; }) ; mm . add ( …" at bounding box center [917, 447] width 1245 height 684
drag, startPoint x: 665, startPoint y: 578, endPoint x: 418, endPoint y: 576, distance: 247.0
click at [418, 576] on div "gsap . set ( logo , { height : logoInitH , width : '' }) ; } ; }) ; mm . add ( …" at bounding box center [917, 447] width 1245 height 684
drag, startPoint x: 531, startPoint y: 586, endPoint x: 420, endPoint y: 588, distance: 111.0
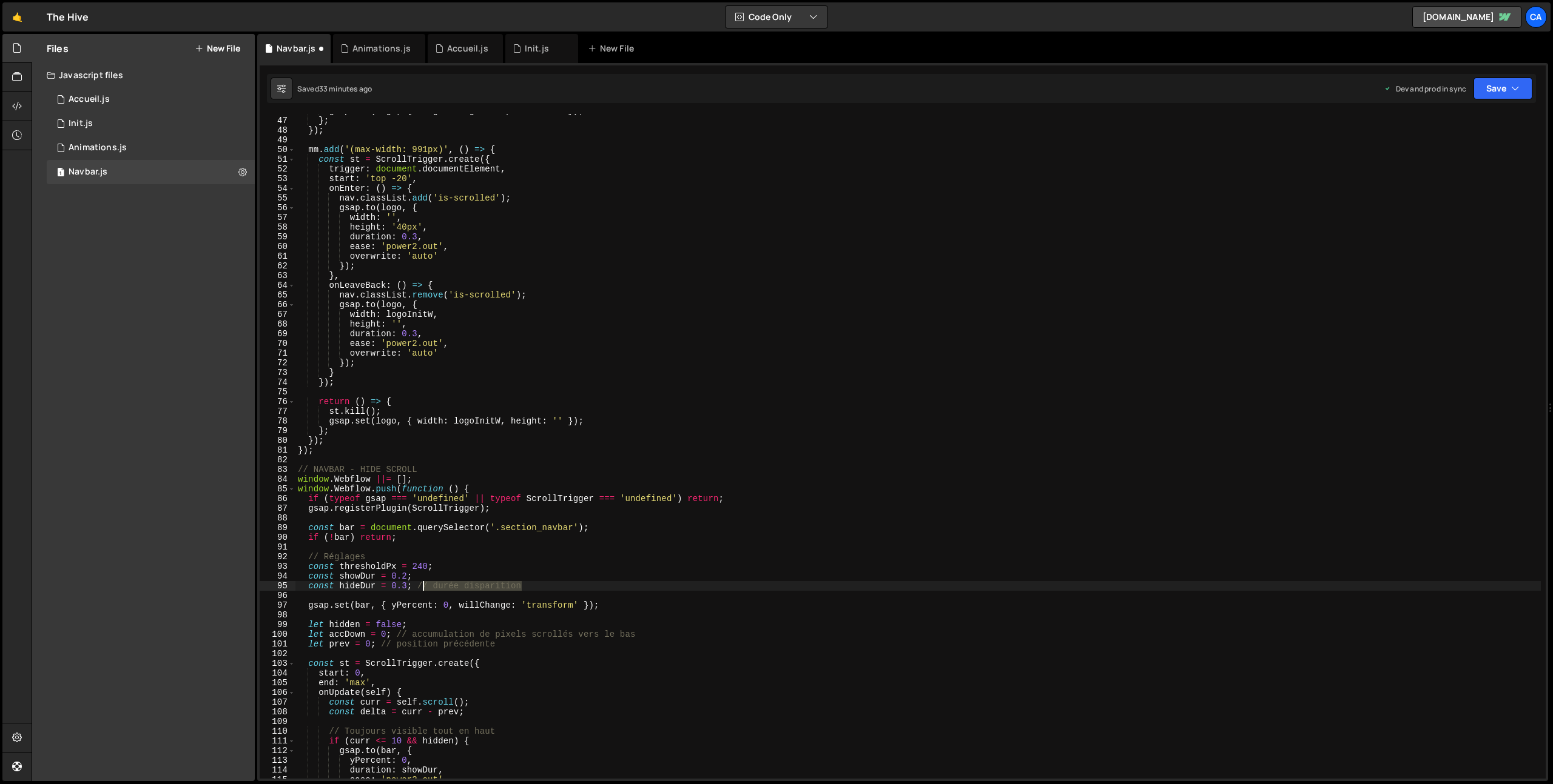
click at [420, 588] on div "gsap . set ( logo , { height : logoInitH , width : '' }) ; } ; }) ; mm . add ( …" at bounding box center [917, 447] width 1245 height 684
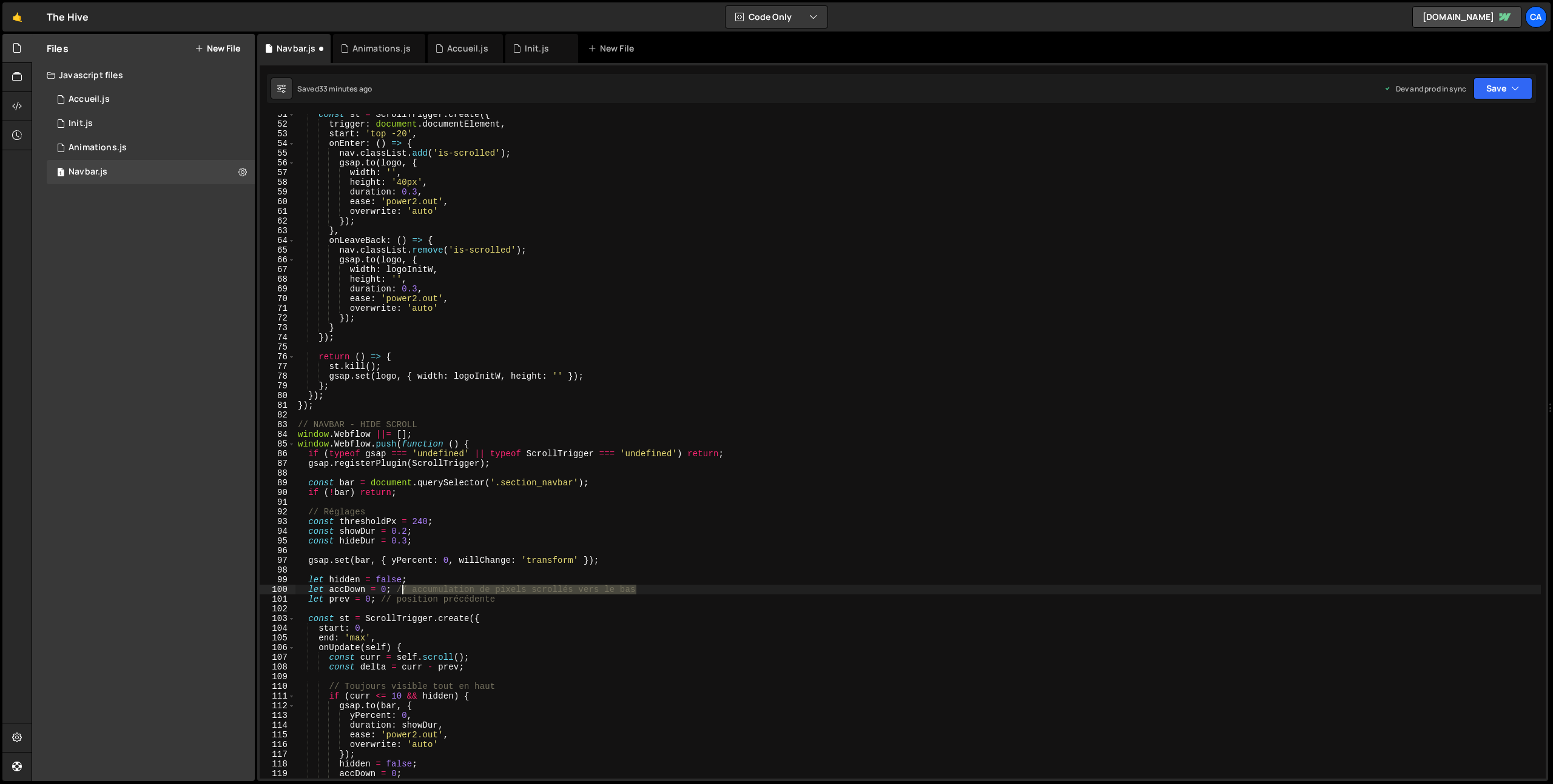
drag, startPoint x: 646, startPoint y: 592, endPoint x: 401, endPoint y: 590, distance: 245.0
click at [401, 590] on div "const st = ScrollTrigger . create ({ trigger : document . documentElement , sta…" at bounding box center [917, 451] width 1245 height 684
drag, startPoint x: 506, startPoint y: 600, endPoint x: 384, endPoint y: 599, distance: 122.0
click at [384, 599] on div "const st = ScrollTrigger . create ({ trigger : document . documentElement , sta…" at bounding box center [917, 451] width 1245 height 684
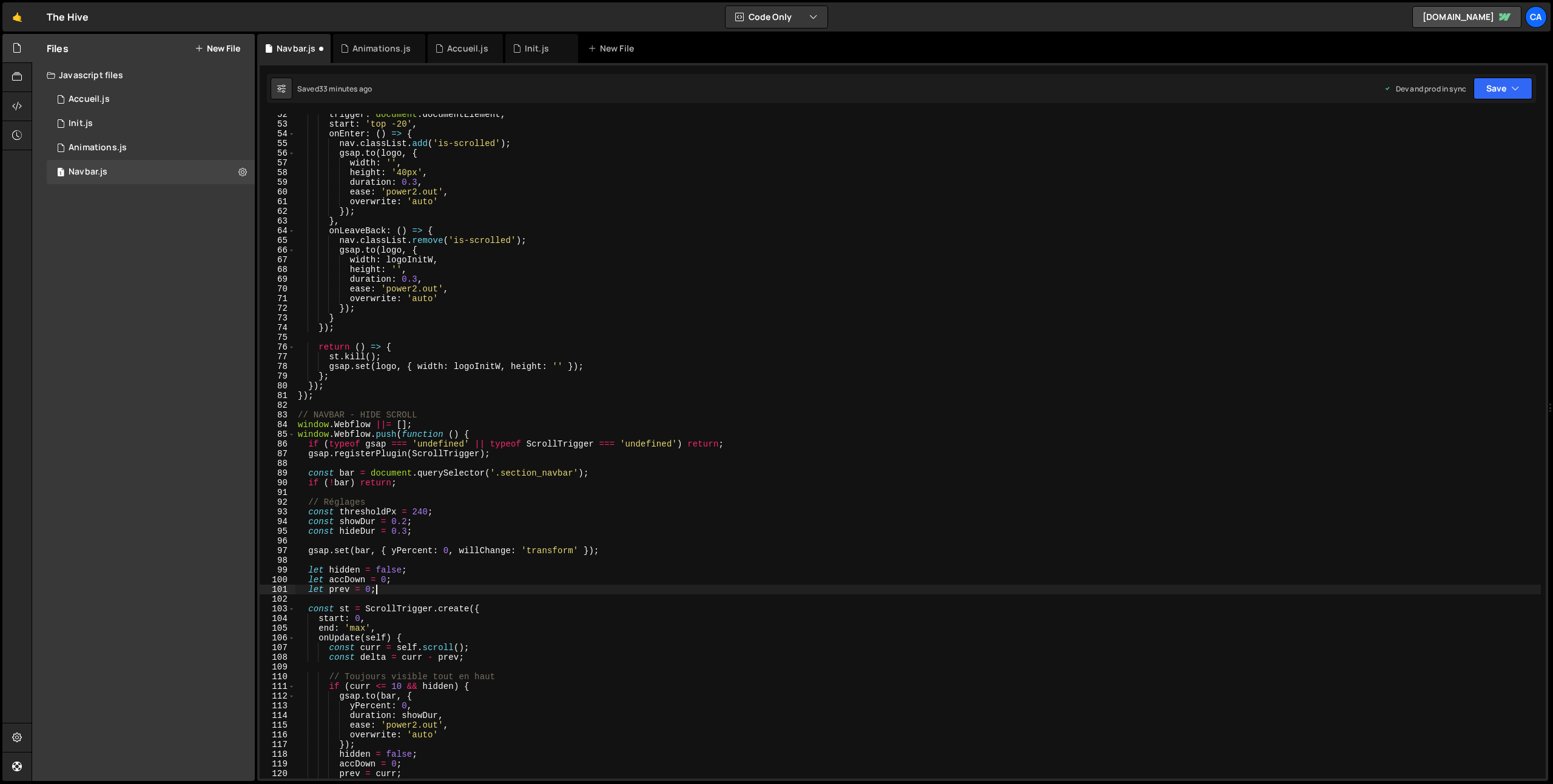
scroll to position [503, 0]
drag, startPoint x: 381, startPoint y: 497, endPoint x: 277, endPoint y: 495, distance: 104.0
click at [277, 495] on div "let prev = 0; 52 53 54 55 56 57 58 59 60 61 62 63 64 65 66 67 68 69 70 71 72 73…" at bounding box center [902, 446] width 1286 height 665
type textarea "// Réglages"
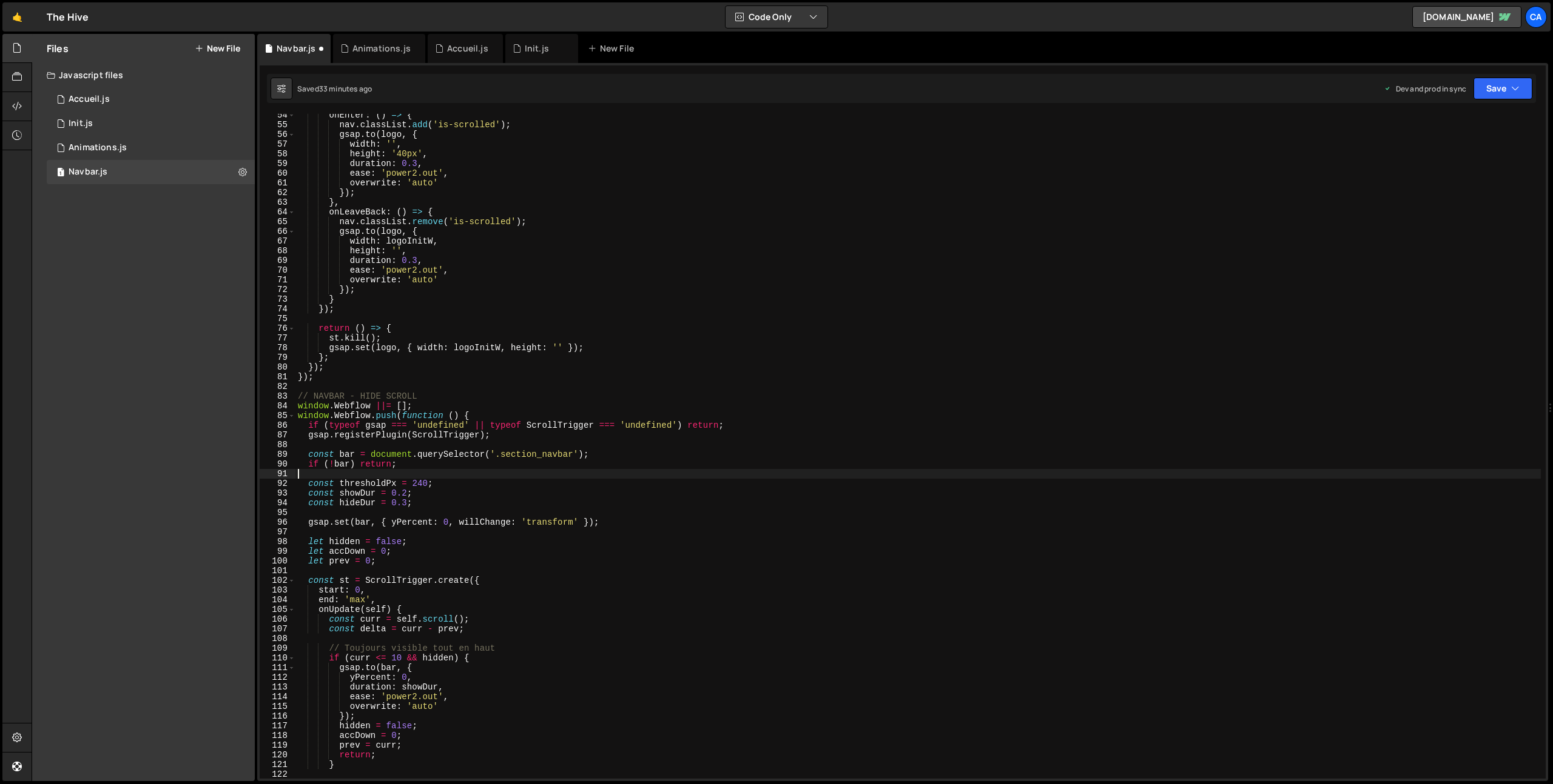
scroll to position [598, 0]
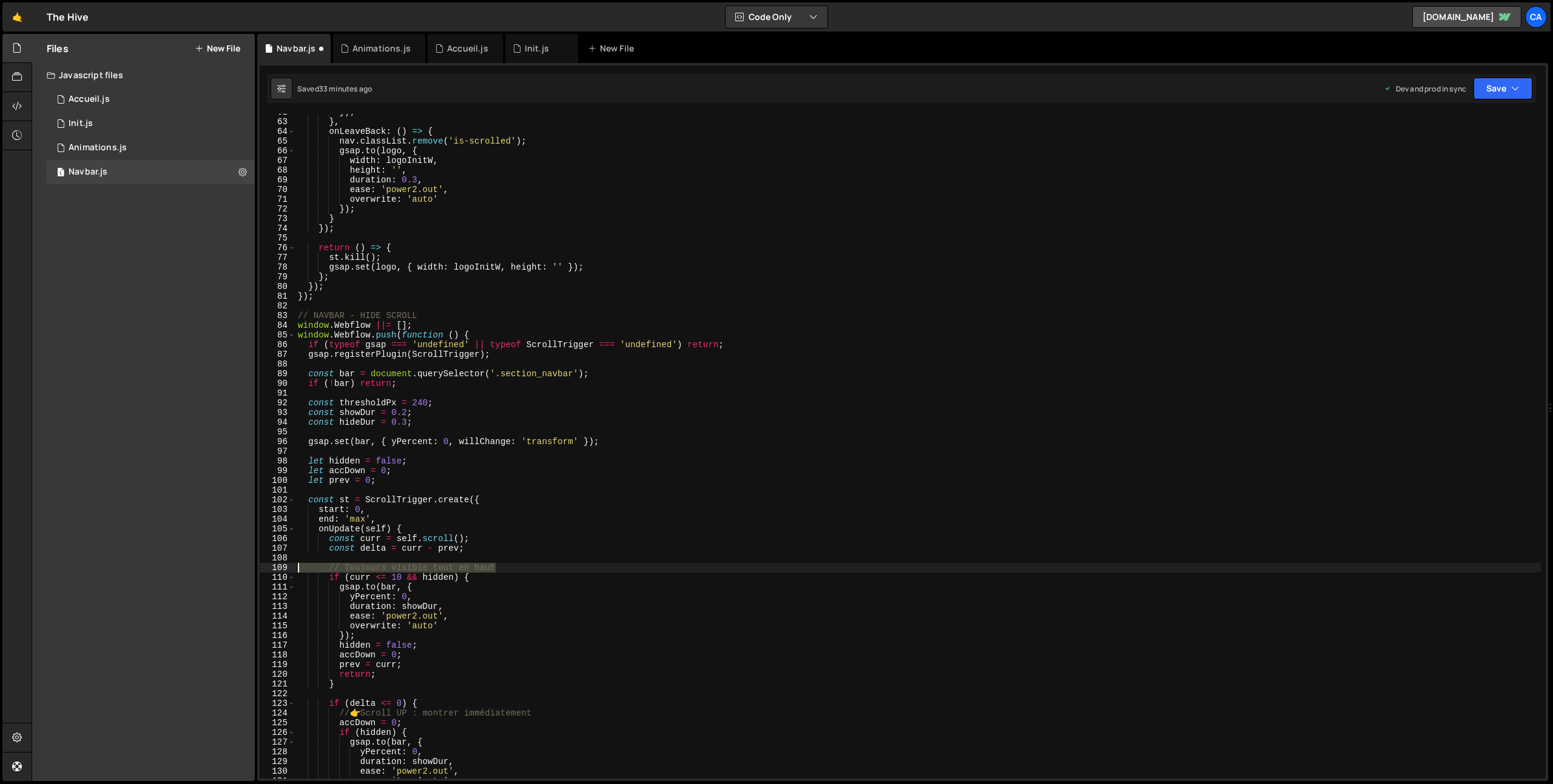
drag, startPoint x: 514, startPoint y: 568, endPoint x: 287, endPoint y: 565, distance: 227.0
click at [287, 565] on div "62 63 64 65 66 67 68 69 70 71 72 73 74 75 76 77 78 79 80 81 82 83 84 85 86 87 8…" at bounding box center [902, 446] width 1286 height 665
type textarea "// Toujours visible tout en haut"
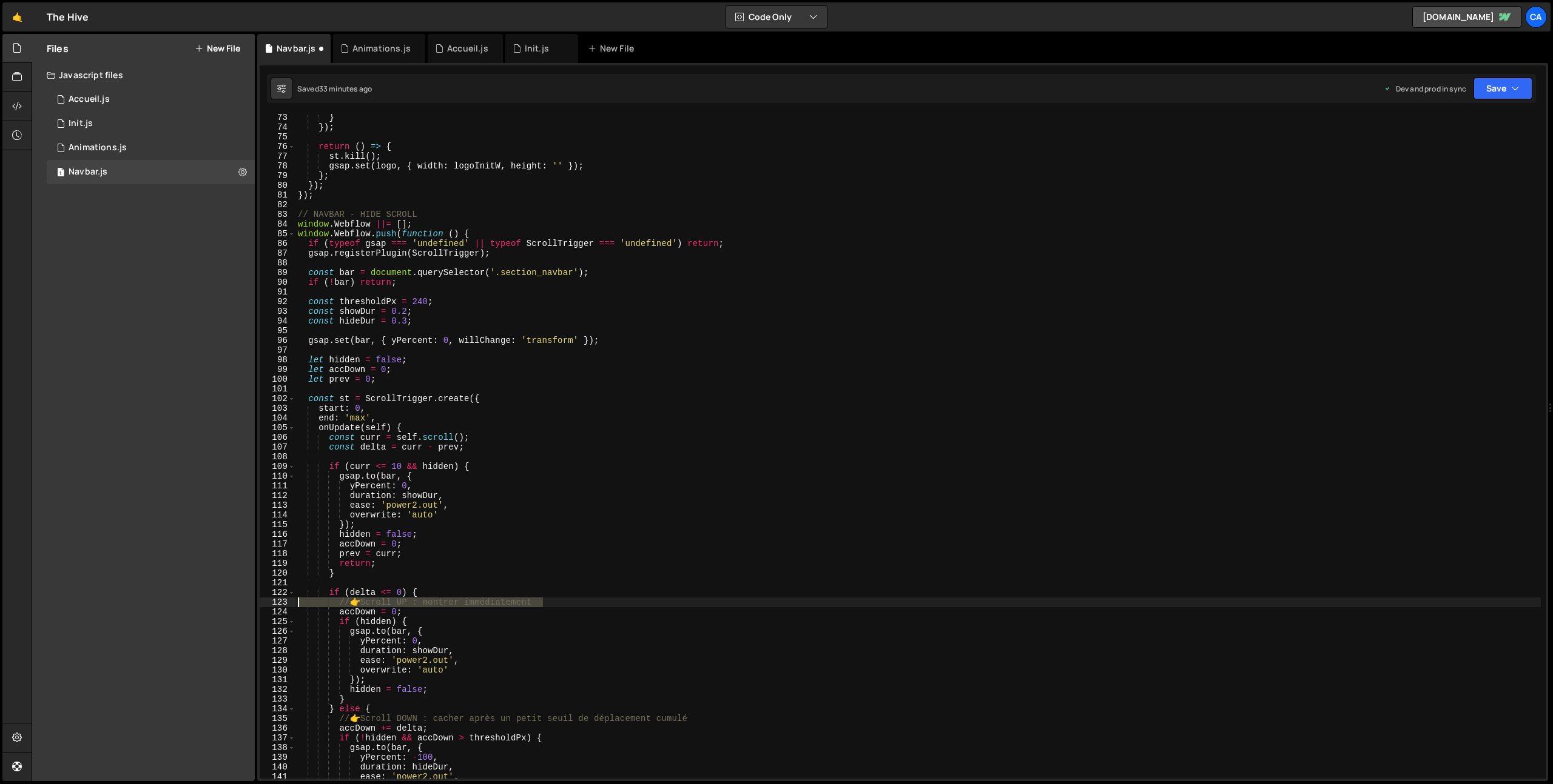
drag, startPoint x: 550, startPoint y: 603, endPoint x: 288, endPoint y: 600, distance: 262.0
click at [288, 600] on div "73 74 75 76 77 78 79 80 81 82 83 84 85 86 87 88 89 90 91 92 93 94 95 96 97 98 9…" at bounding box center [902, 446] width 1286 height 665
type textarea "// 👉 Scroll UP : montrer immédiatement"
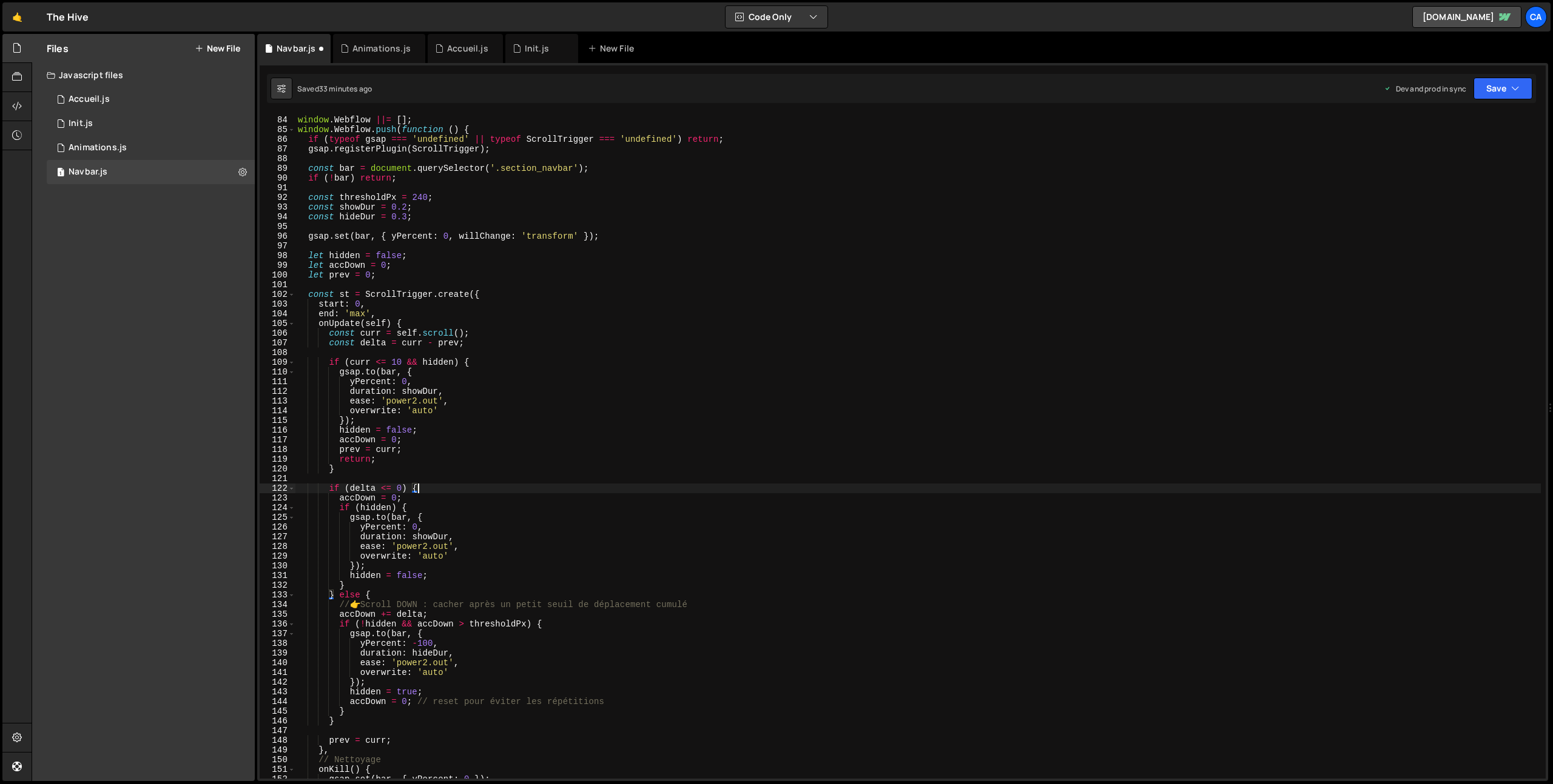
scroll to position [804, 0]
drag, startPoint x: 719, startPoint y: 604, endPoint x: 271, endPoint y: 608, distance: 448.0
click at [271, 608] on div "if (delta <= 0) { 83 84 85 86 87 88 89 90 91 92 93 94 95 96 97 98 99 100 101 10…" at bounding box center [902, 446] width 1286 height 665
type textarea "// 👉 Scroll DOWN : cacher après un petit seuil de déplacement cumulé"
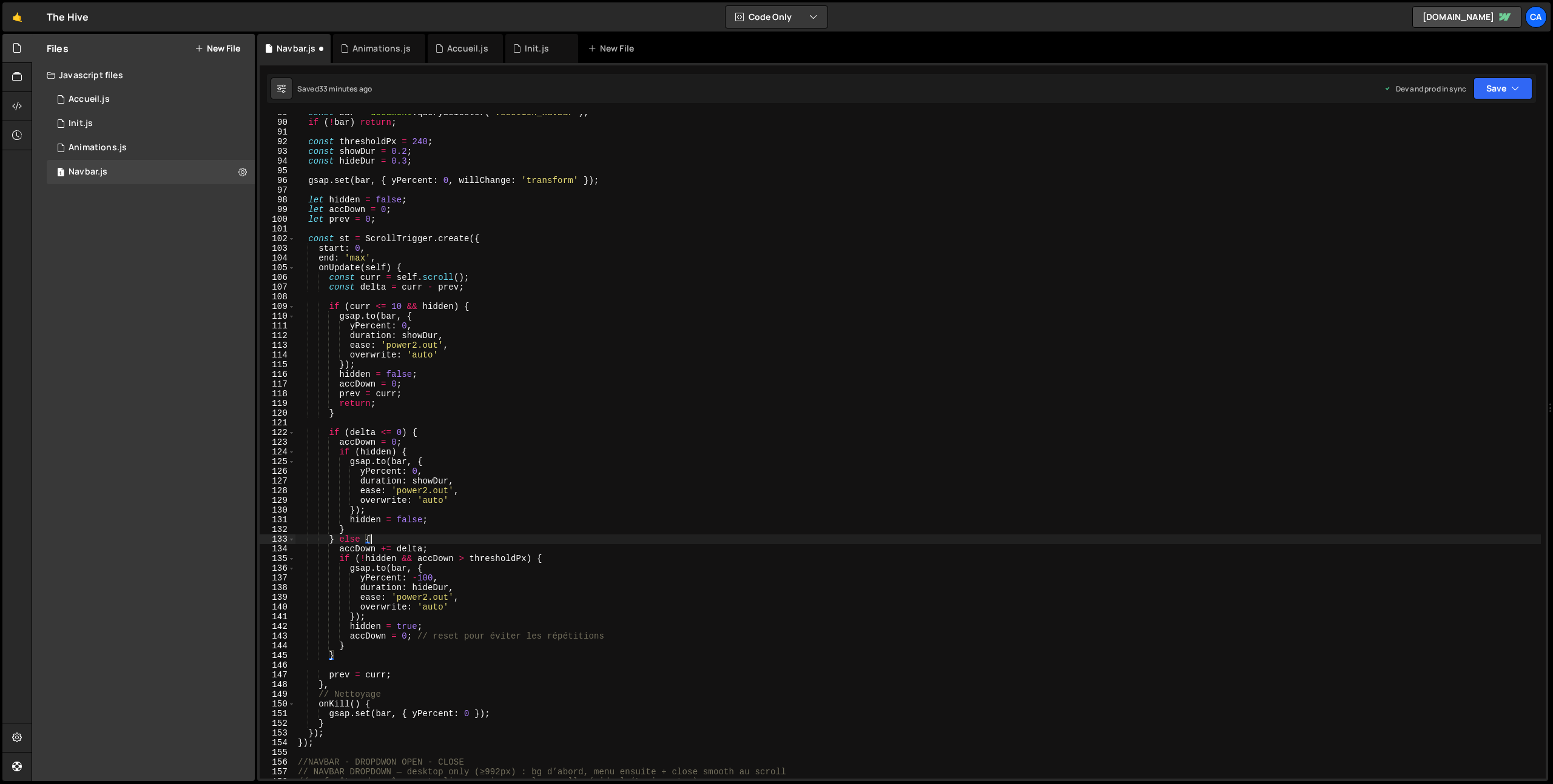
scroll to position [905, 0]
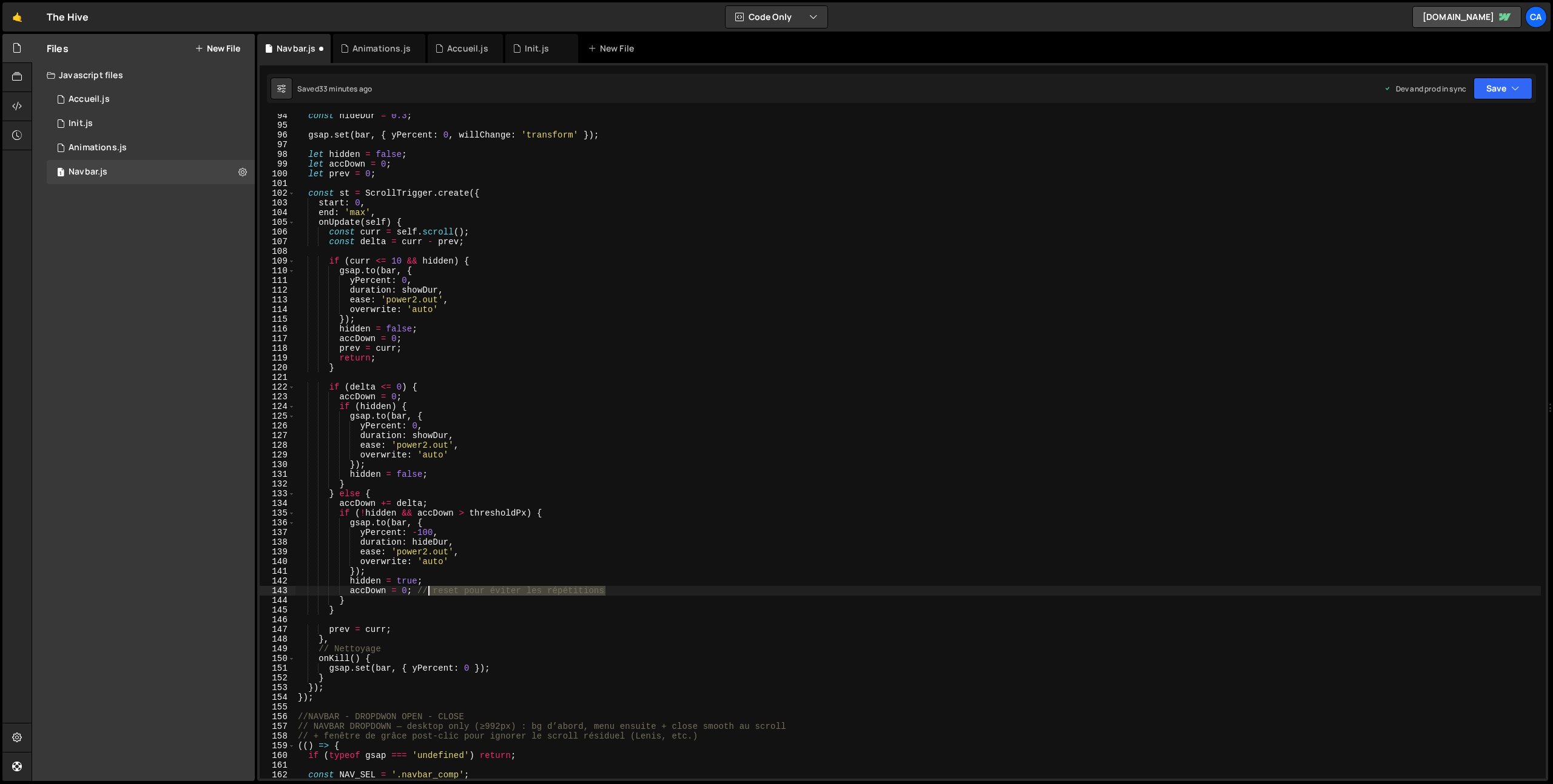
drag, startPoint x: 624, startPoint y: 593, endPoint x: 427, endPoint y: 590, distance: 197.0
click at [427, 590] on div "const hideDur = 0.3 ; gsap . set ( bar , { yPercent : 0 , willChange : 'transfo…" at bounding box center [917, 452] width 1245 height 684
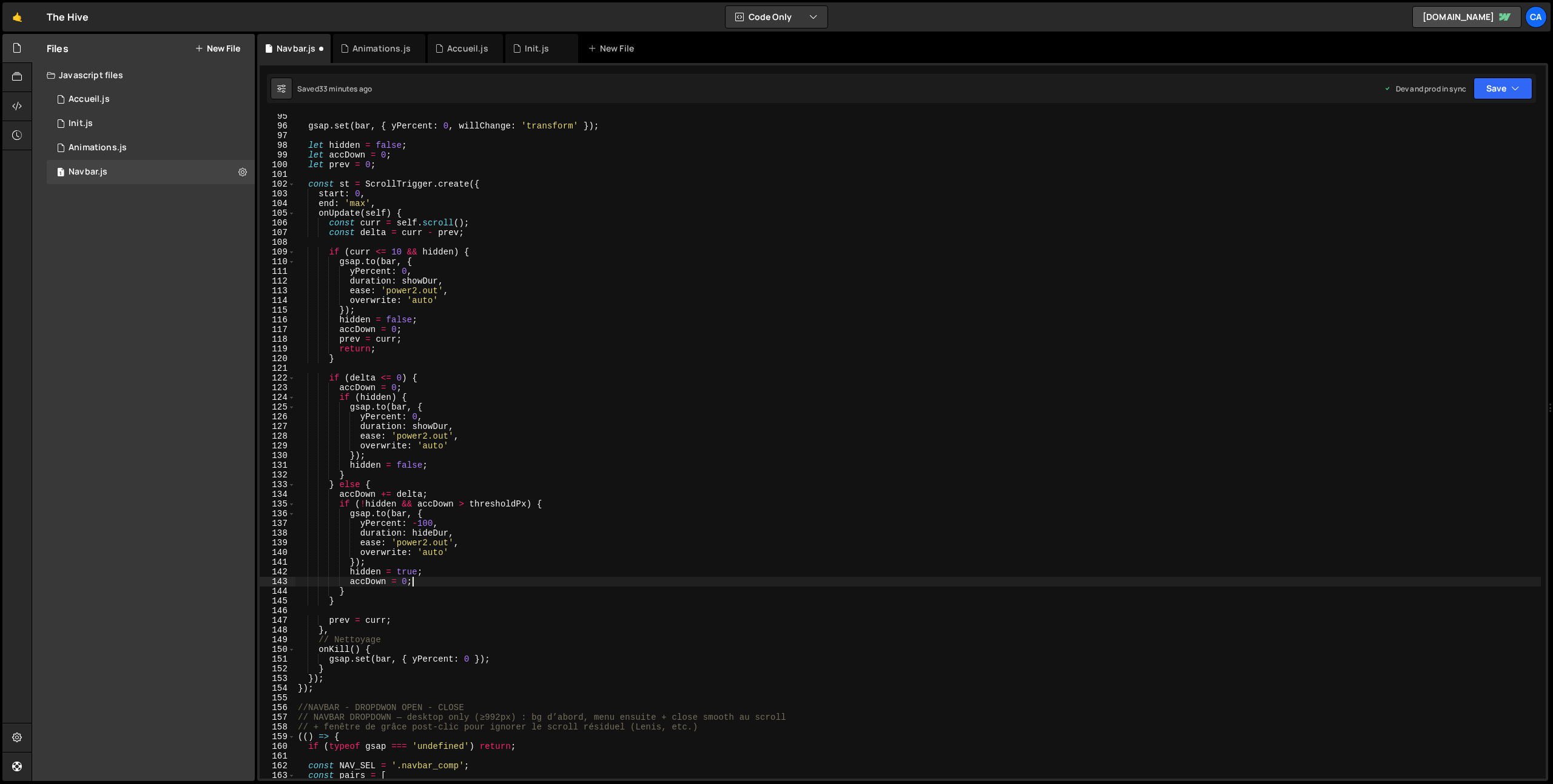
scroll to position [951, 0]
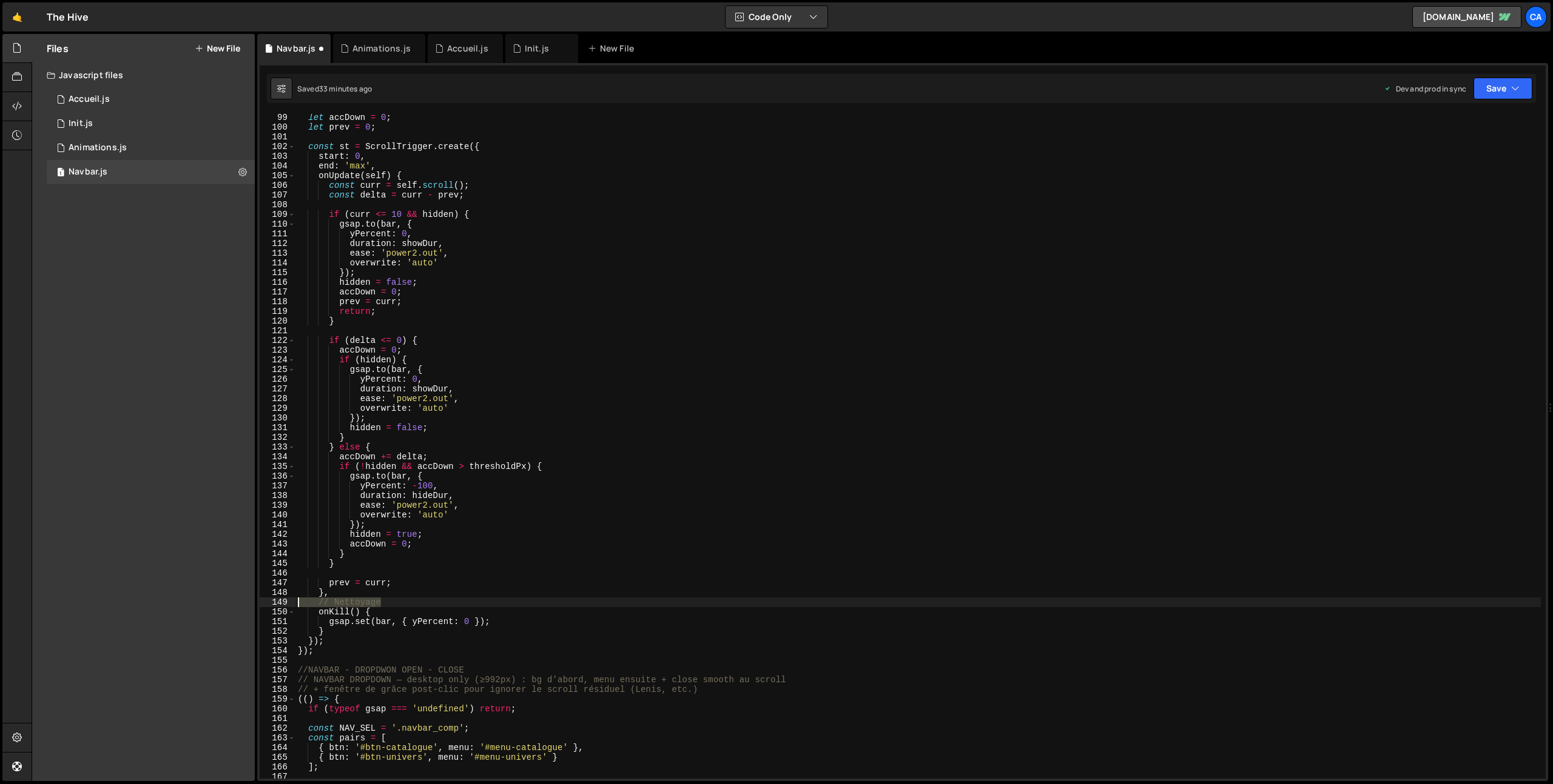
drag, startPoint x: 401, startPoint y: 605, endPoint x: 260, endPoint y: 601, distance: 141.1
click at [260, 601] on div "accDown = 0; 99 100 101 102 103 104 105 106 107 108 109 110 111 112 113 114 115…" at bounding box center [902, 446] width 1286 height 665
type textarea "// Nettoyage"
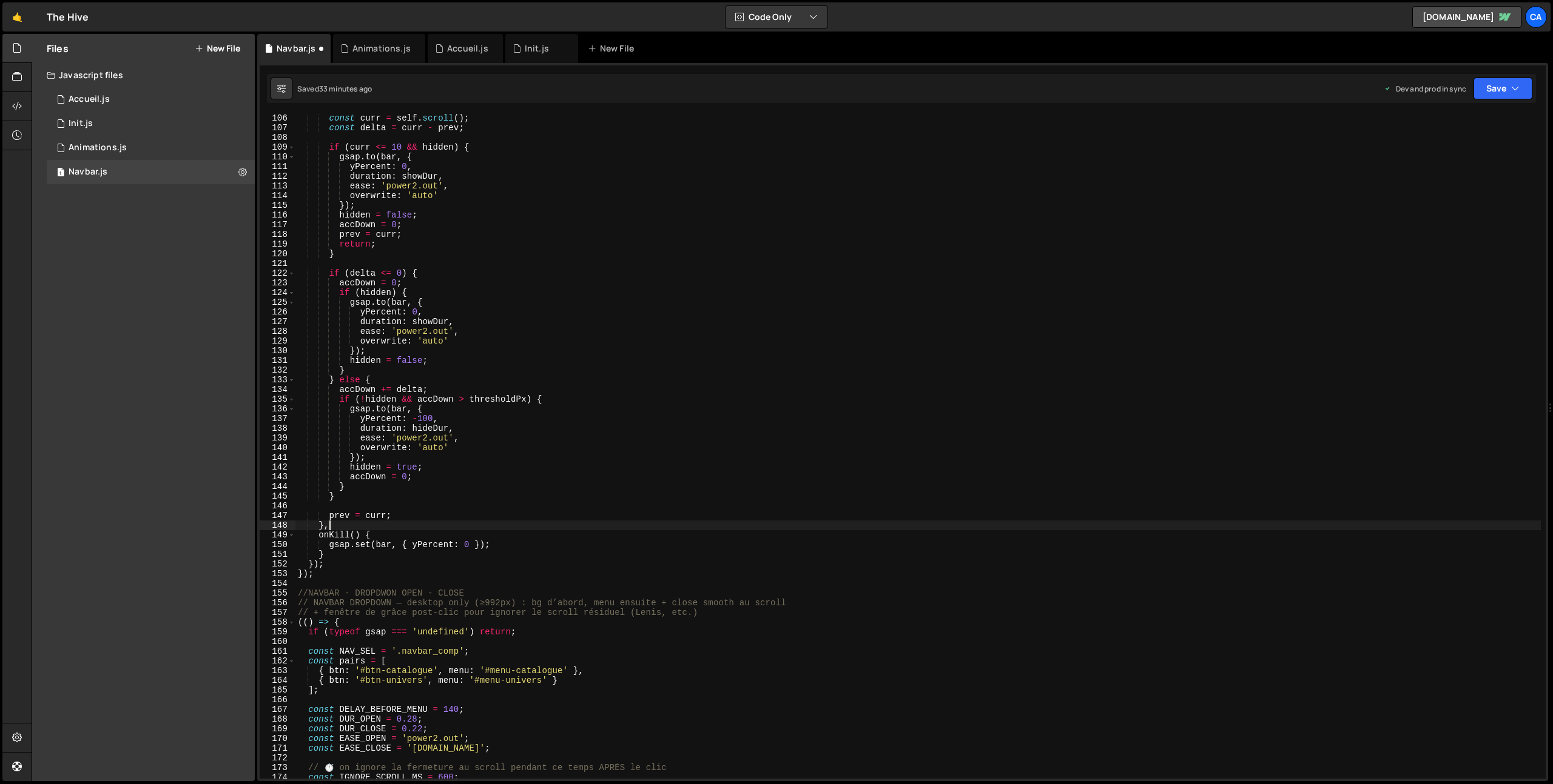
scroll to position [1019, 0]
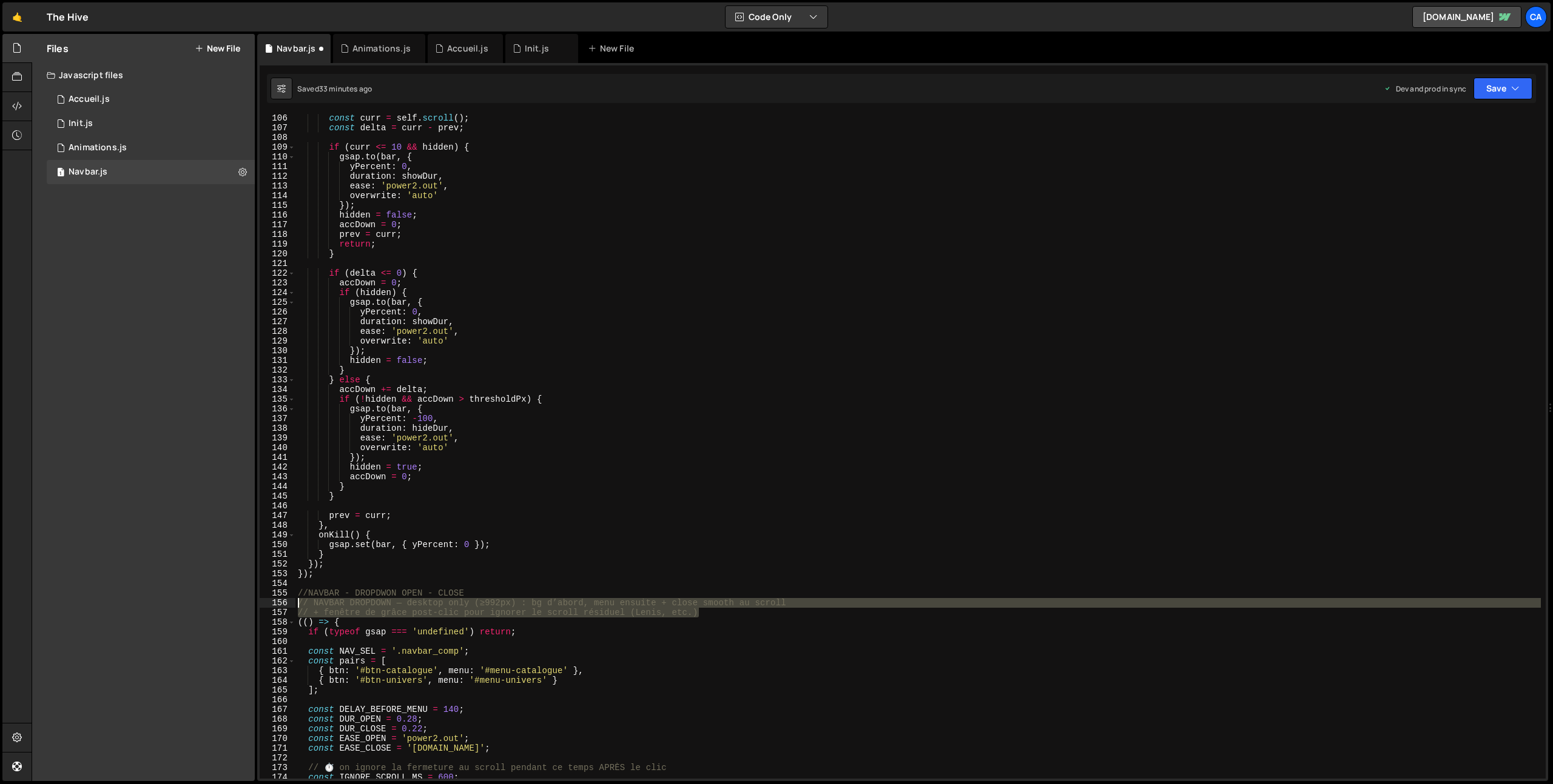
drag, startPoint x: 688, startPoint y: 612, endPoint x: 272, endPoint y: 604, distance: 416.1
click at [272, 604] on div "}, 106 107 108 109 110 111 112 113 114 115 116 117 118 119 120 121 122 123 124 …" at bounding box center [902, 446] width 1286 height 665
type textarea "// NAVBAR DROPDOWN — desktop only (≥992px) : bg d’abord, menu ensuite + close s…"
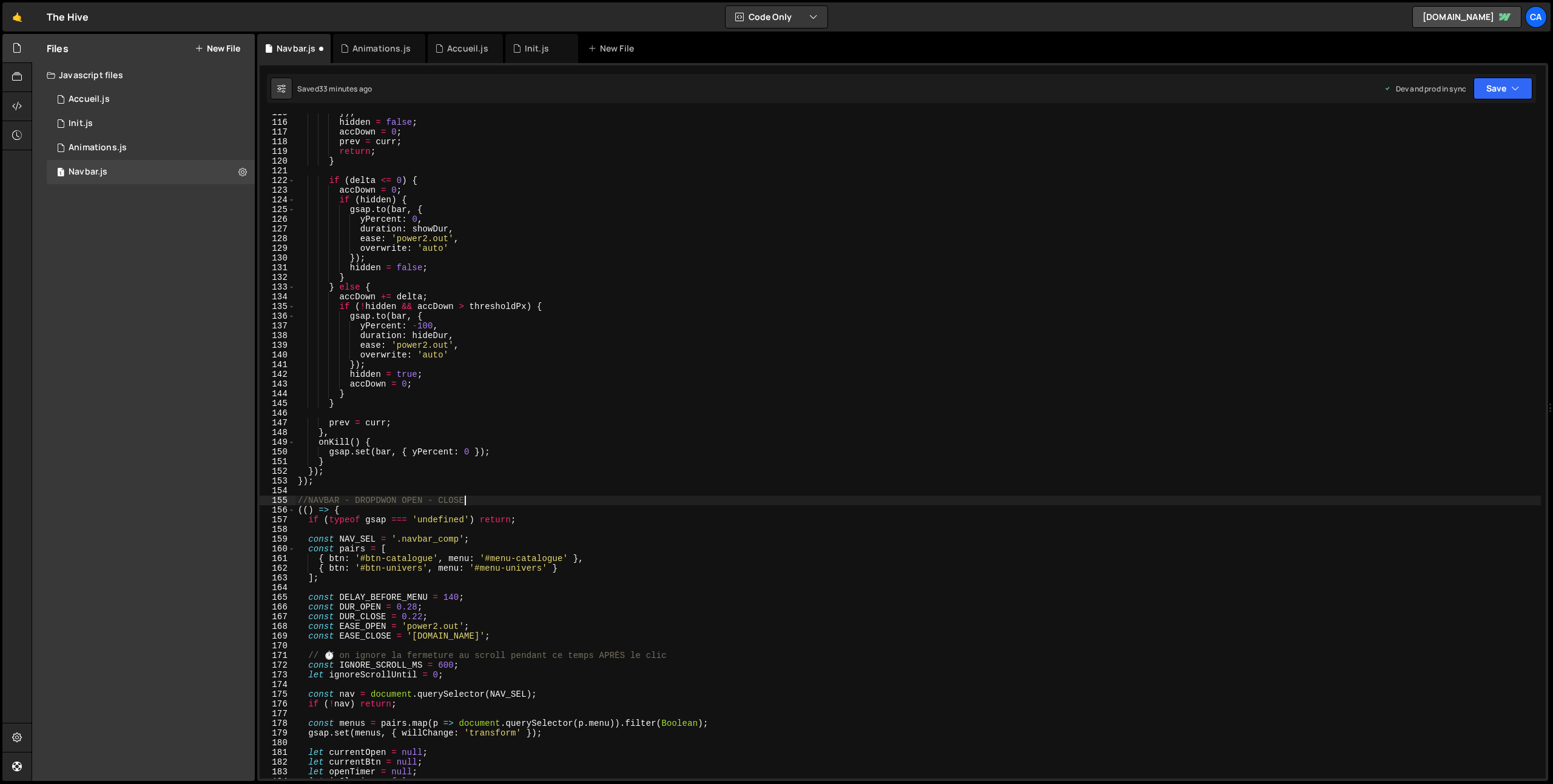
scroll to position [1140, 0]
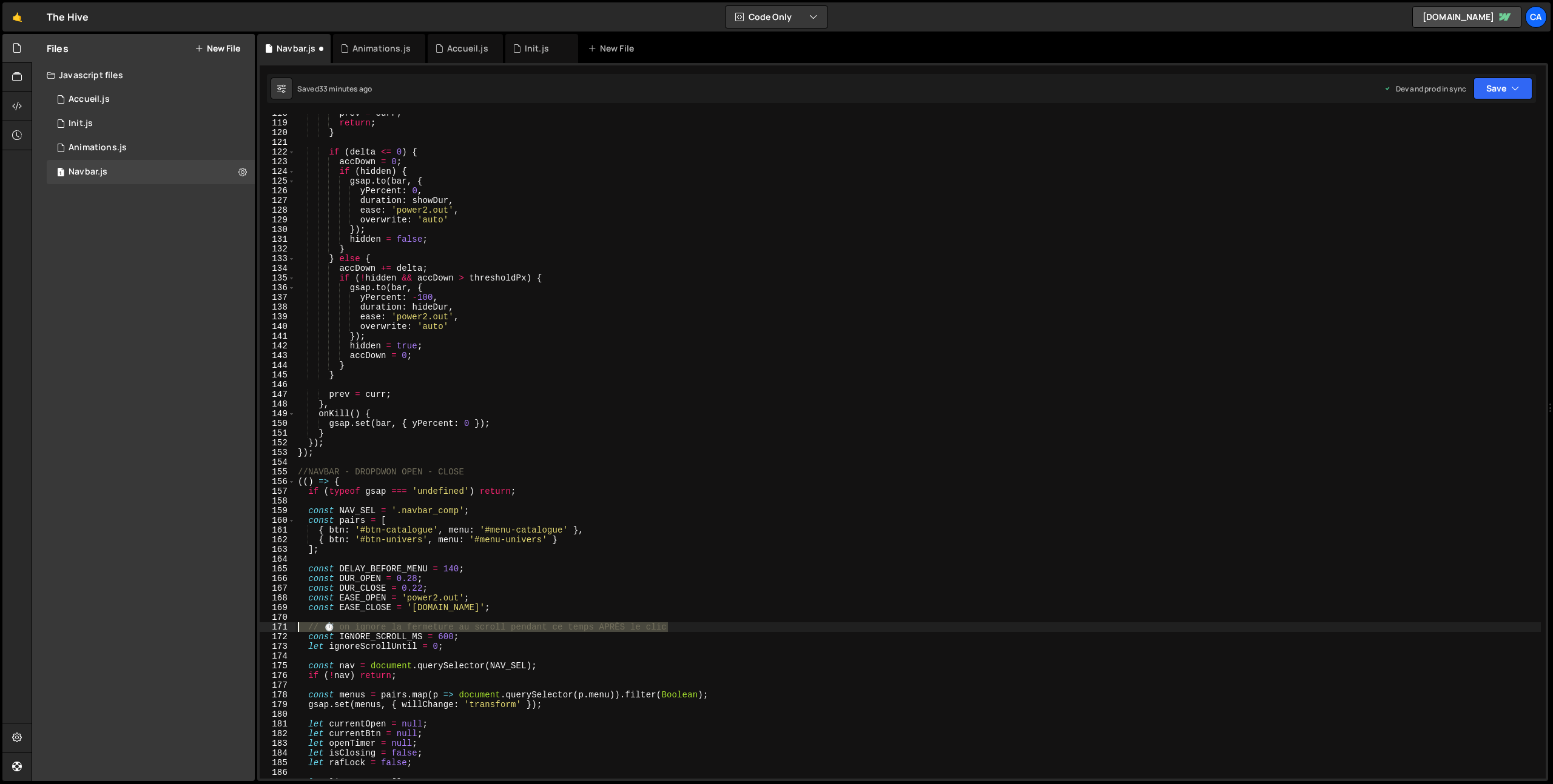
drag, startPoint x: 681, startPoint y: 627, endPoint x: 281, endPoint y: 626, distance: 400.0
click at [281, 626] on div "//NAVBAR - DROPDWON OPEN - CLOSE 118 119 120 121 122 123 124 125 126 127 128 12…" at bounding box center [902, 446] width 1286 height 665
type textarea "// ⏱️ on ignore la fermeture au scroll pendant ce temps APRÈS le clic"
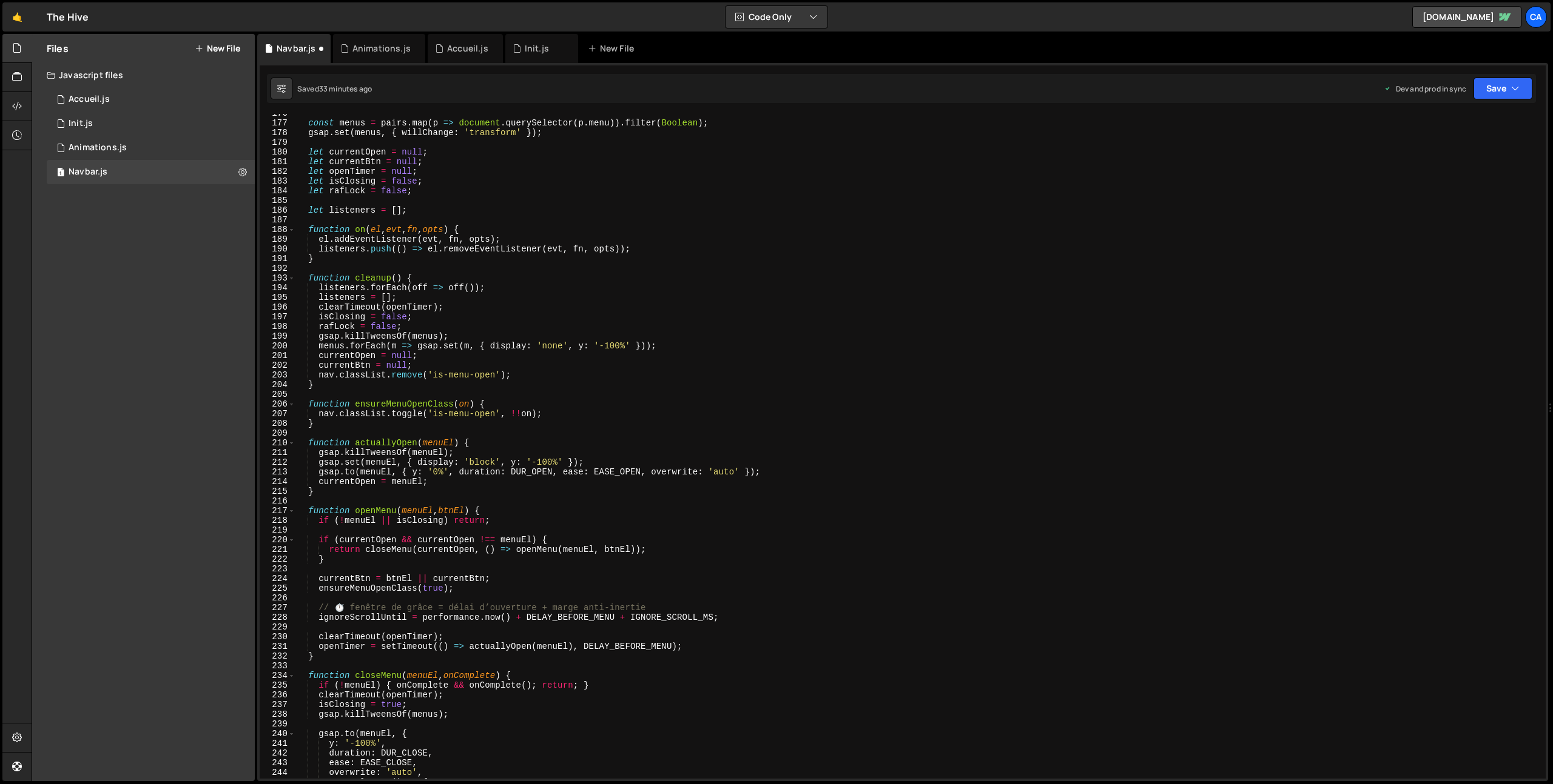
scroll to position [1725, 0]
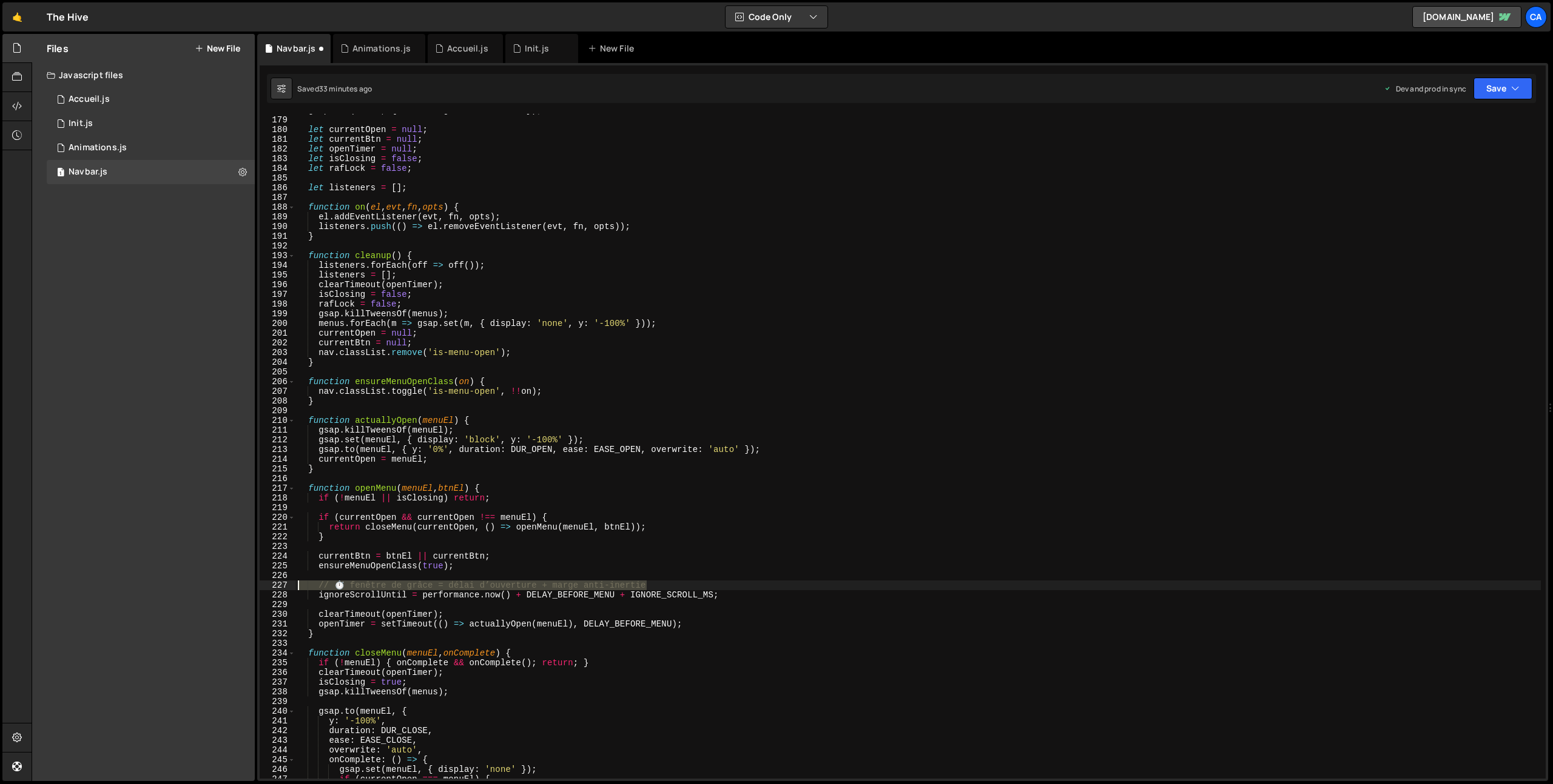
drag, startPoint x: 658, startPoint y: 587, endPoint x: 270, endPoint y: 587, distance: 388.0
click at [270, 587] on div "178 179 180 181 182 183 184 185 186 187 188 189 190 191 192 193 194 195 196 197…" at bounding box center [902, 446] width 1286 height 665
type textarea "// ⏱️ fenêtre de grâce = délai d’ouverture + marge anti-inertie"
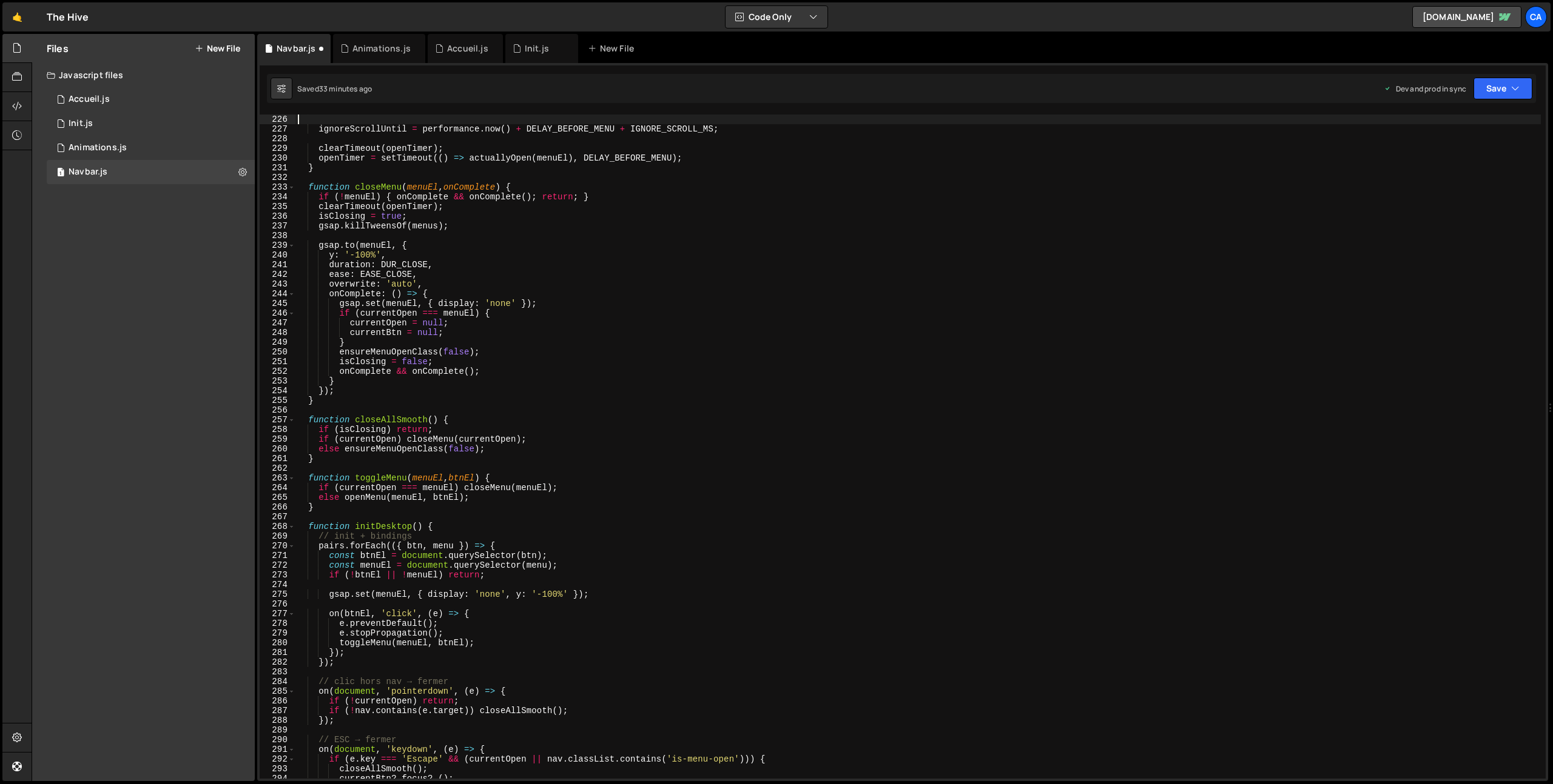
scroll to position [2182, 0]
drag, startPoint x: 424, startPoint y: 538, endPoint x: 268, endPoint y: 538, distance: 156.0
click at [268, 538] on div "225 226 227 228 229 230 231 232 233 234 235 236 237 238 239 240 241 242 243 244…" at bounding box center [902, 446] width 1286 height 665
type textarea "// init + bindings"
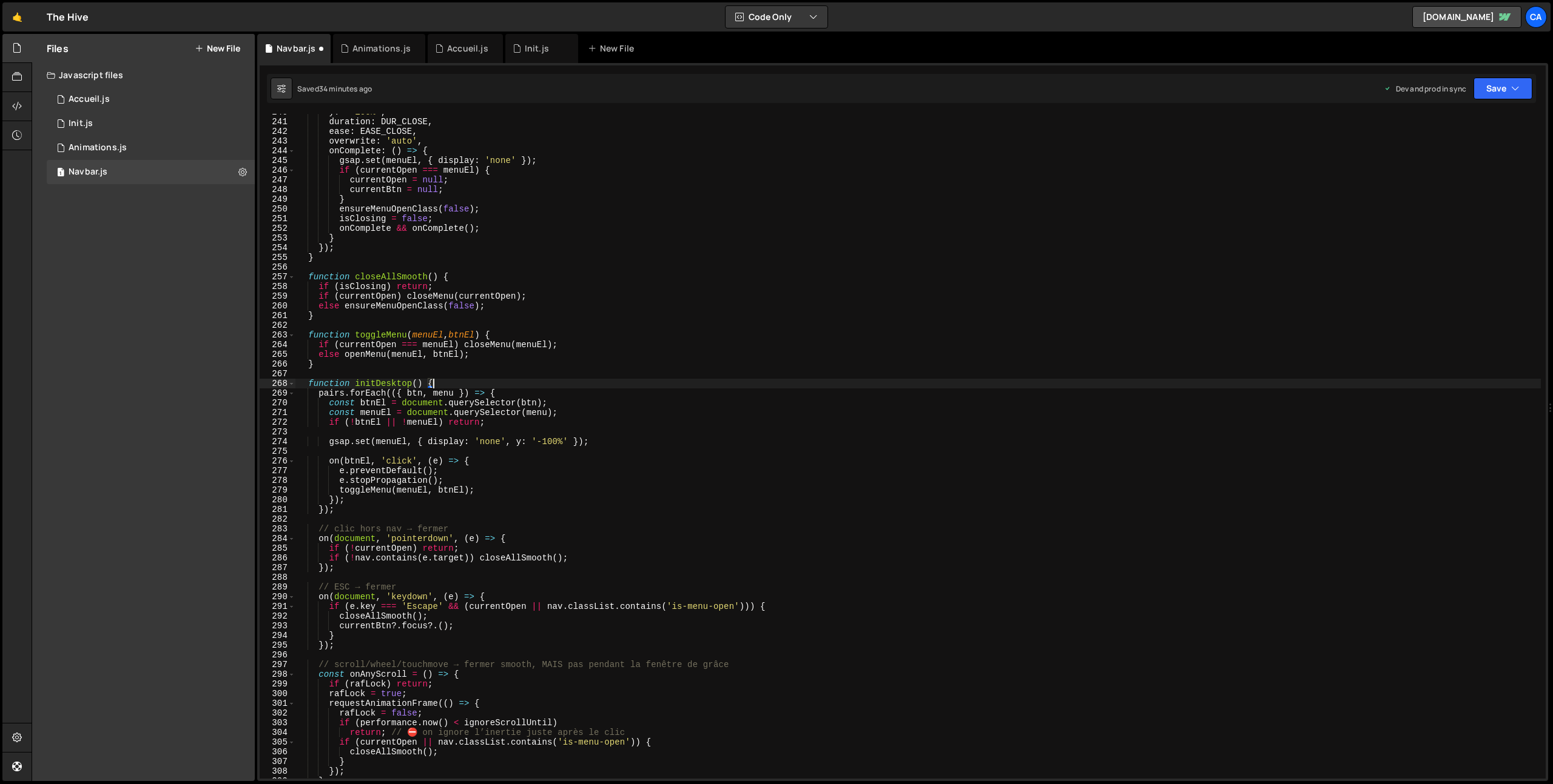
scroll to position [2325, 0]
drag, startPoint x: 459, startPoint y: 531, endPoint x: 282, endPoint y: 530, distance: 177.0
click at [282, 530] on div "function initDesktop() { 240 241 242 243 244 245 246 247 248 249 250 251 252 25…" at bounding box center [902, 446] width 1286 height 665
type textarea "// clic hors nav → fermer"
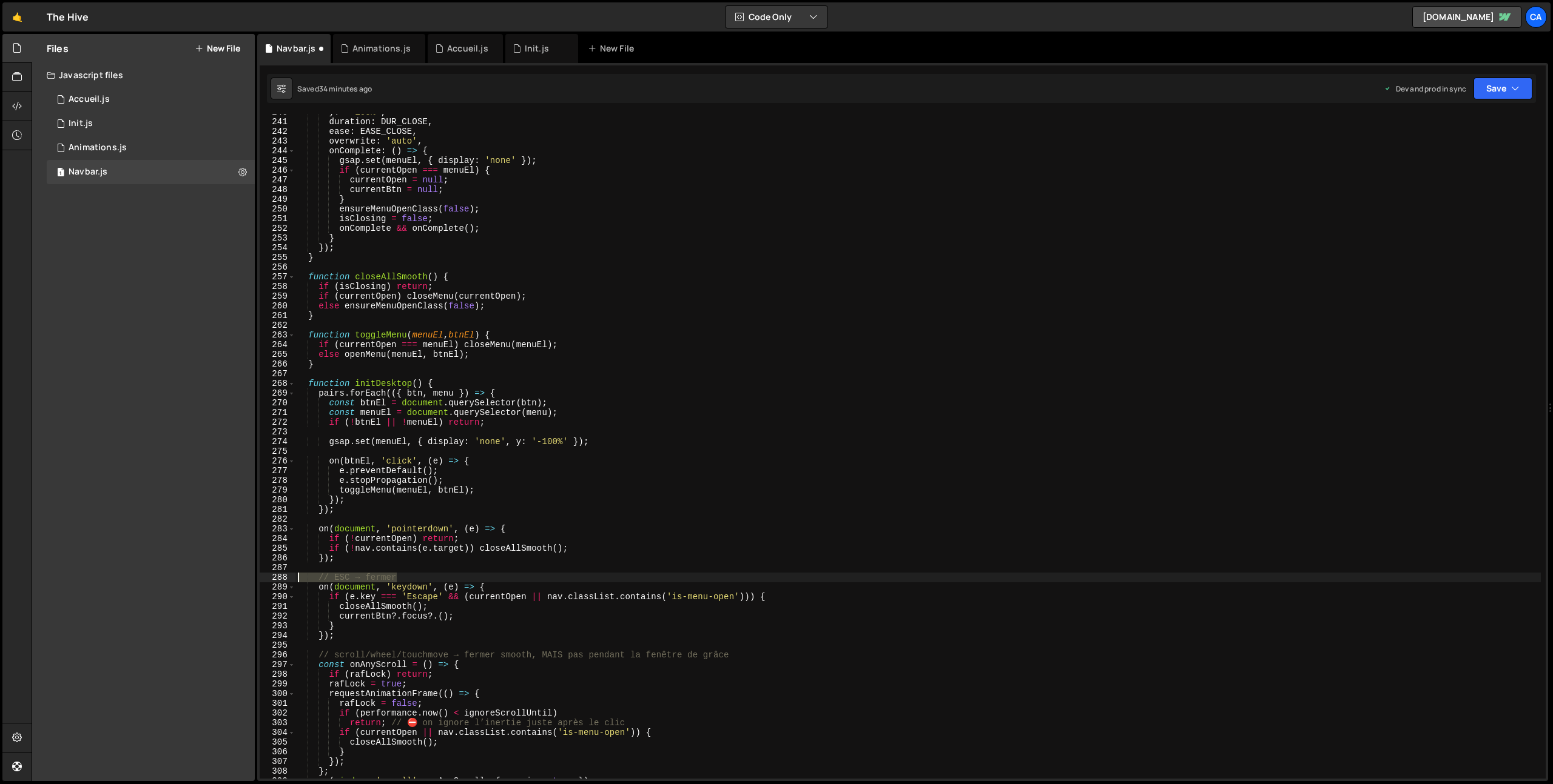
drag, startPoint x: 404, startPoint y: 579, endPoint x: 284, endPoint y: 575, distance: 120.1
click at [284, 575] on div "240 241 242 243 244 245 246 247 248 249 250 251 252 253 254 255 256 257 258 259…" at bounding box center [902, 446] width 1286 height 665
type textarea "// ESC → fermer"
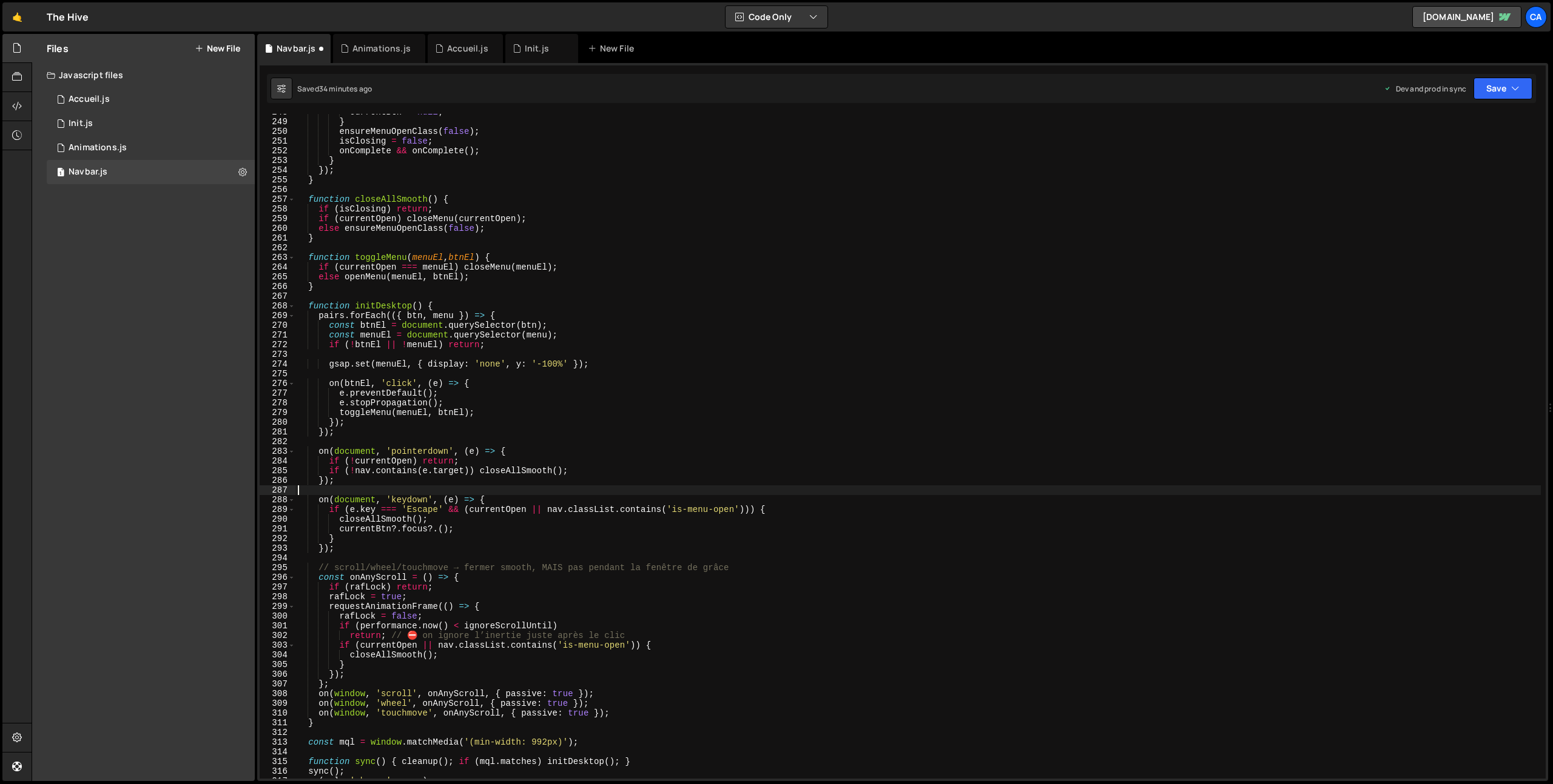
scroll to position [2402, 0]
drag, startPoint x: 744, startPoint y: 568, endPoint x: 273, endPoint y: 568, distance: 471.0
click at [273, 568] on div "248 249 250 251 252 253 254 255 256 257 258 259 260 261 262 263 264 265 266 267…" at bounding box center [902, 446] width 1286 height 665
type textarea "// scroll/wheel/touchmove → fermer smooth, MAIS pas pendant la fenêtre de grâce"
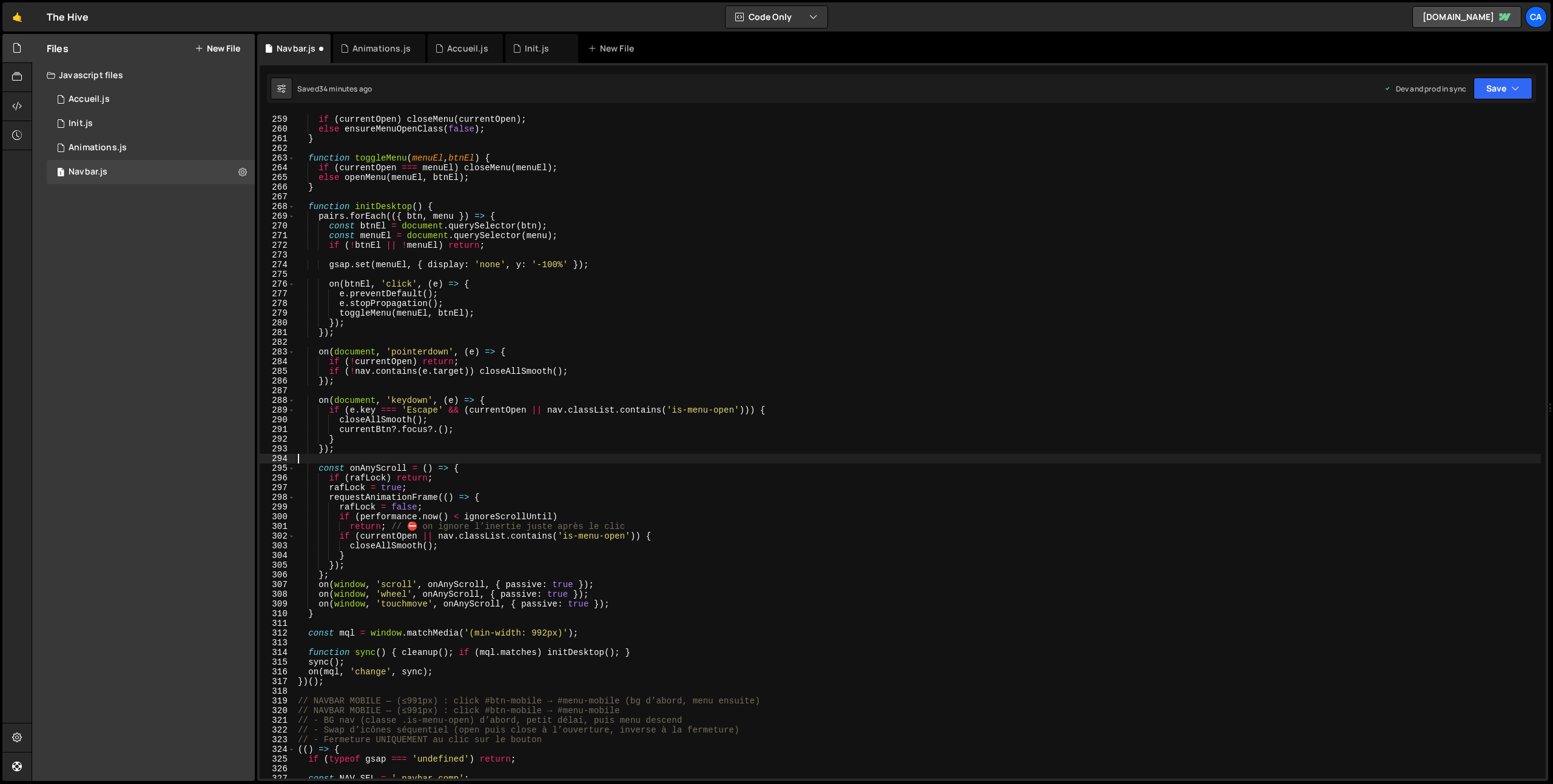
scroll to position [2501, 0]
drag, startPoint x: 636, startPoint y: 527, endPoint x: 423, endPoint y: 529, distance: 213.0
click at [423, 529] on div "if ( isClosing ) return ; if ( currentOpen ) closeMenu ( currentOpen ) ; else e…" at bounding box center [917, 446] width 1245 height 684
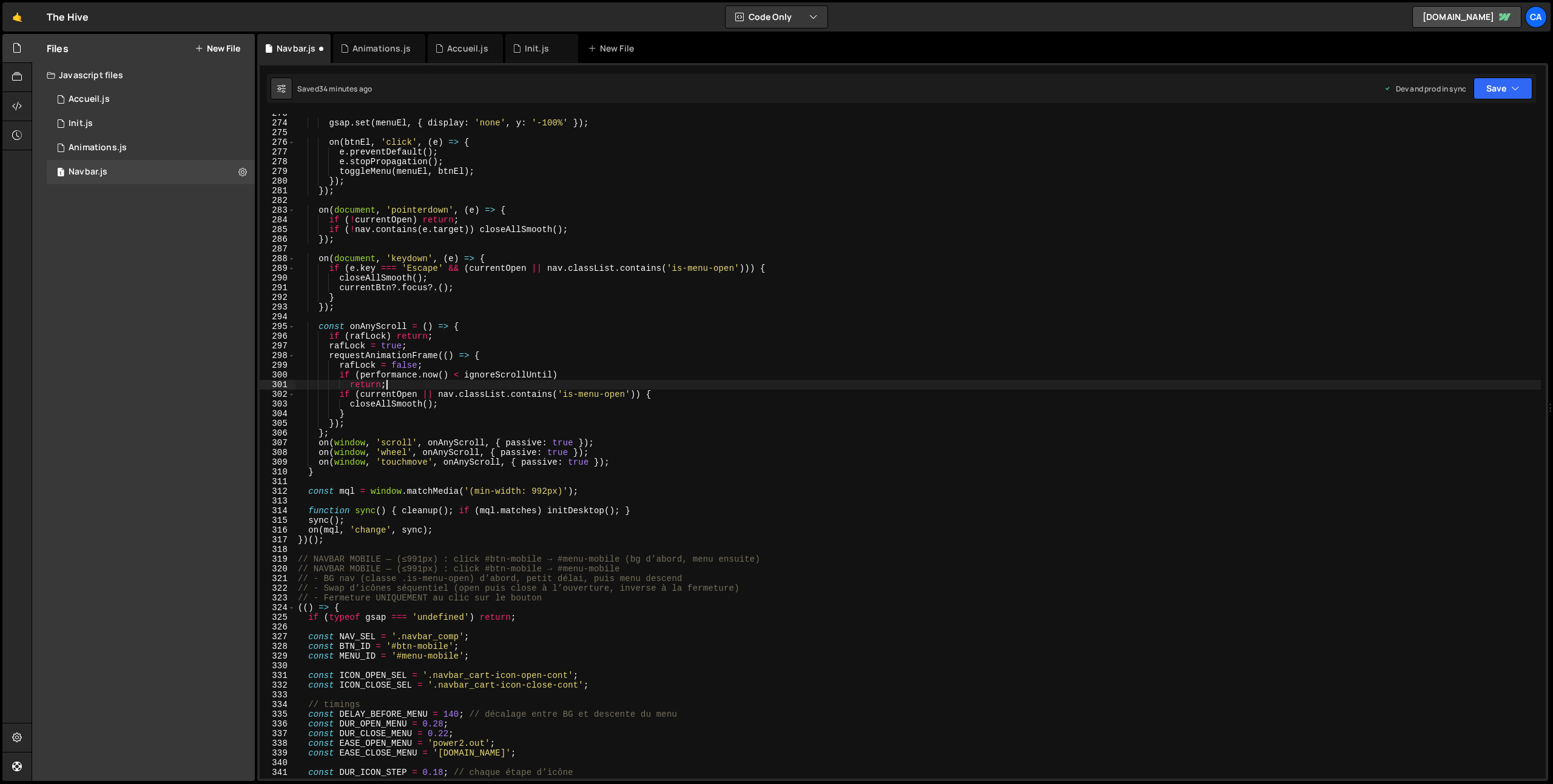
scroll to position [2667, 0]
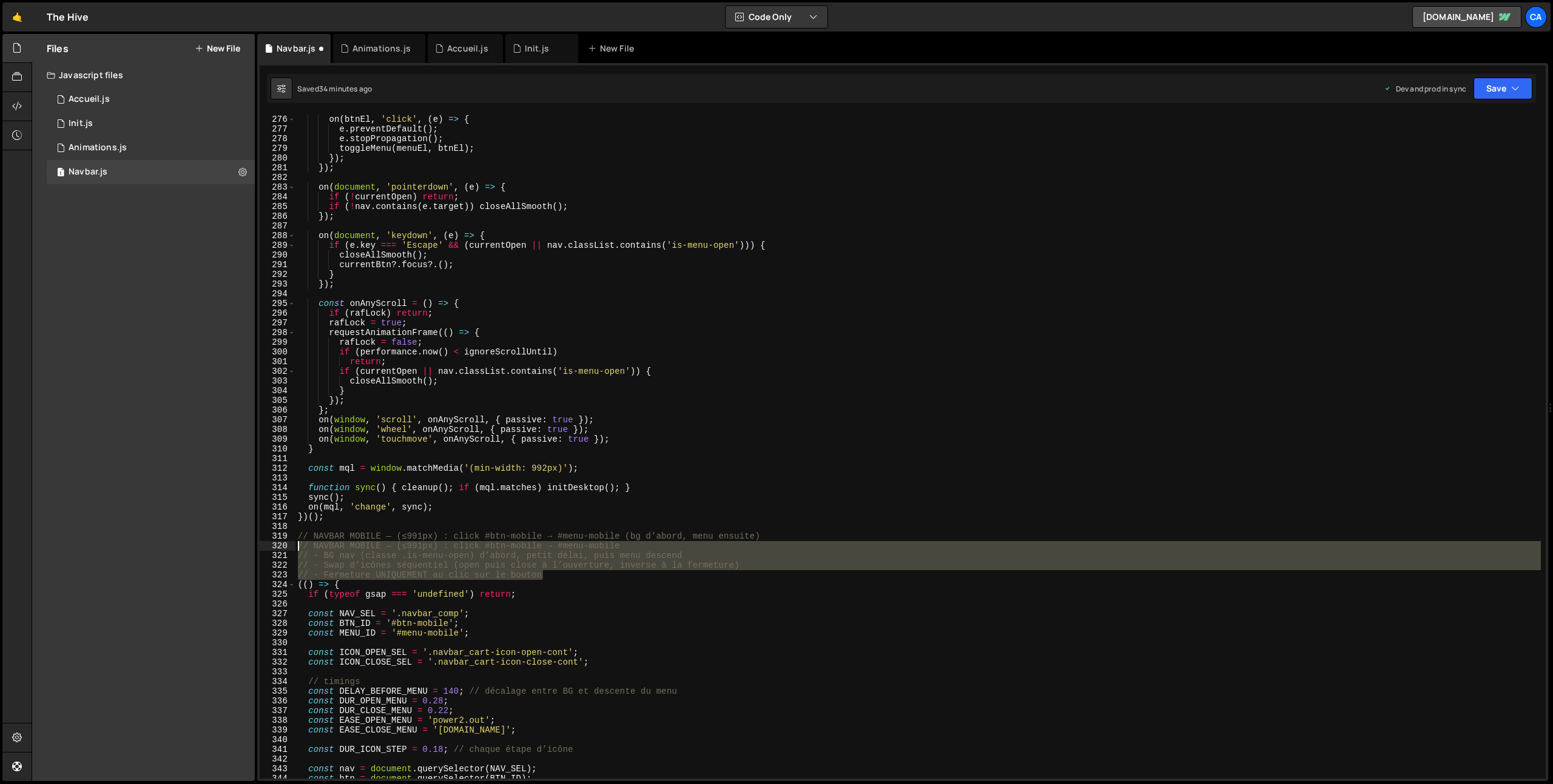
drag, startPoint x: 553, startPoint y: 576, endPoint x: 268, endPoint y: 549, distance: 286.3
click at [268, 549] on div "return; 275 276 277 278 279 280 281 282 283 284 285 286 287 288 289 290 291 292…" at bounding box center [902, 446] width 1286 height 665
type textarea "// NAVBAR MOBILE — (≤991px) : click #btn-mobile → #menu-mobile // - BG nav (cla…"
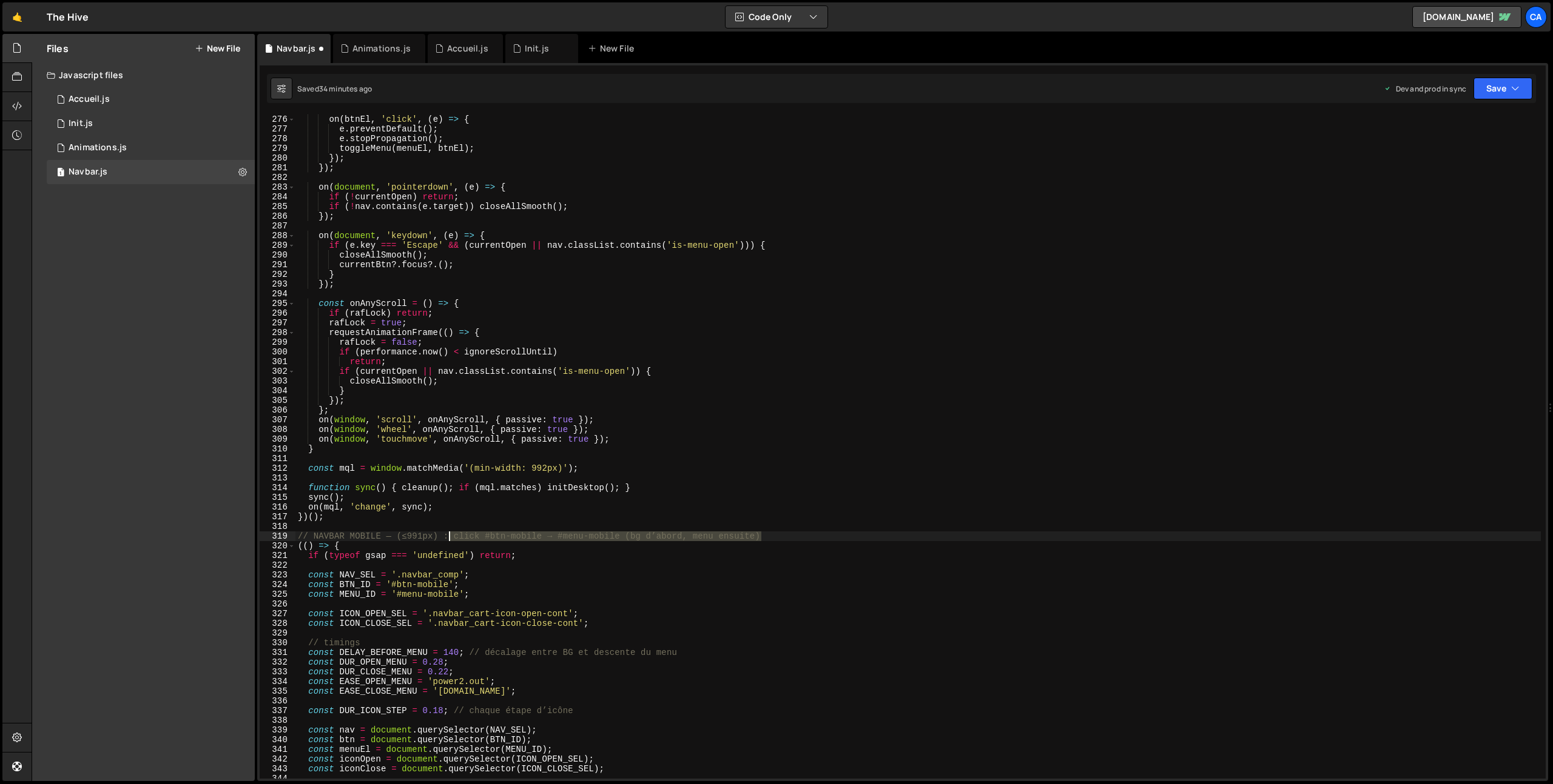
drag, startPoint x: 789, startPoint y: 537, endPoint x: 447, endPoint y: 538, distance: 342.0
click at [447, 538] on div "on ( btnEl , 'click' , ( e ) => { e . preventDefault ( ) ; e . stopPropagation …" at bounding box center [917, 446] width 1245 height 684
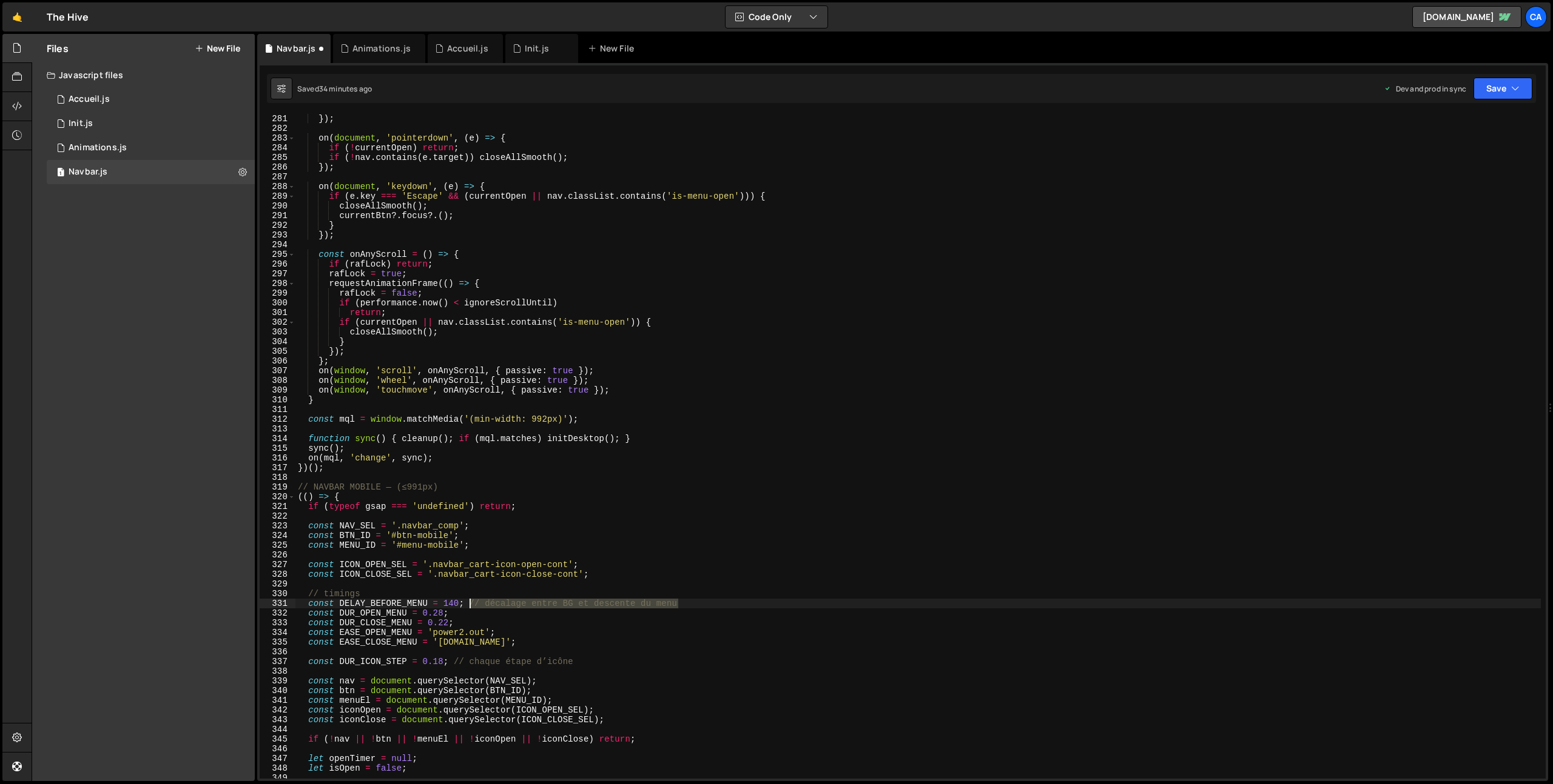
drag, startPoint x: 684, startPoint y: 603, endPoint x: 468, endPoint y: 603, distance: 216.0
click at [468, 603] on div "}) ; }) ; on ( document , 'pointerdown' , ( e ) => { if ( ! currentOpen ) retur…" at bounding box center [917, 445] width 1245 height 684
drag, startPoint x: 569, startPoint y: 662, endPoint x: 453, endPoint y: 658, distance: 116.1
click at [453, 658] on div "}) ; }) ; on ( document , 'pointerdown' , ( e ) => { if ( ! currentOpen ) retur…" at bounding box center [917, 445] width 1245 height 684
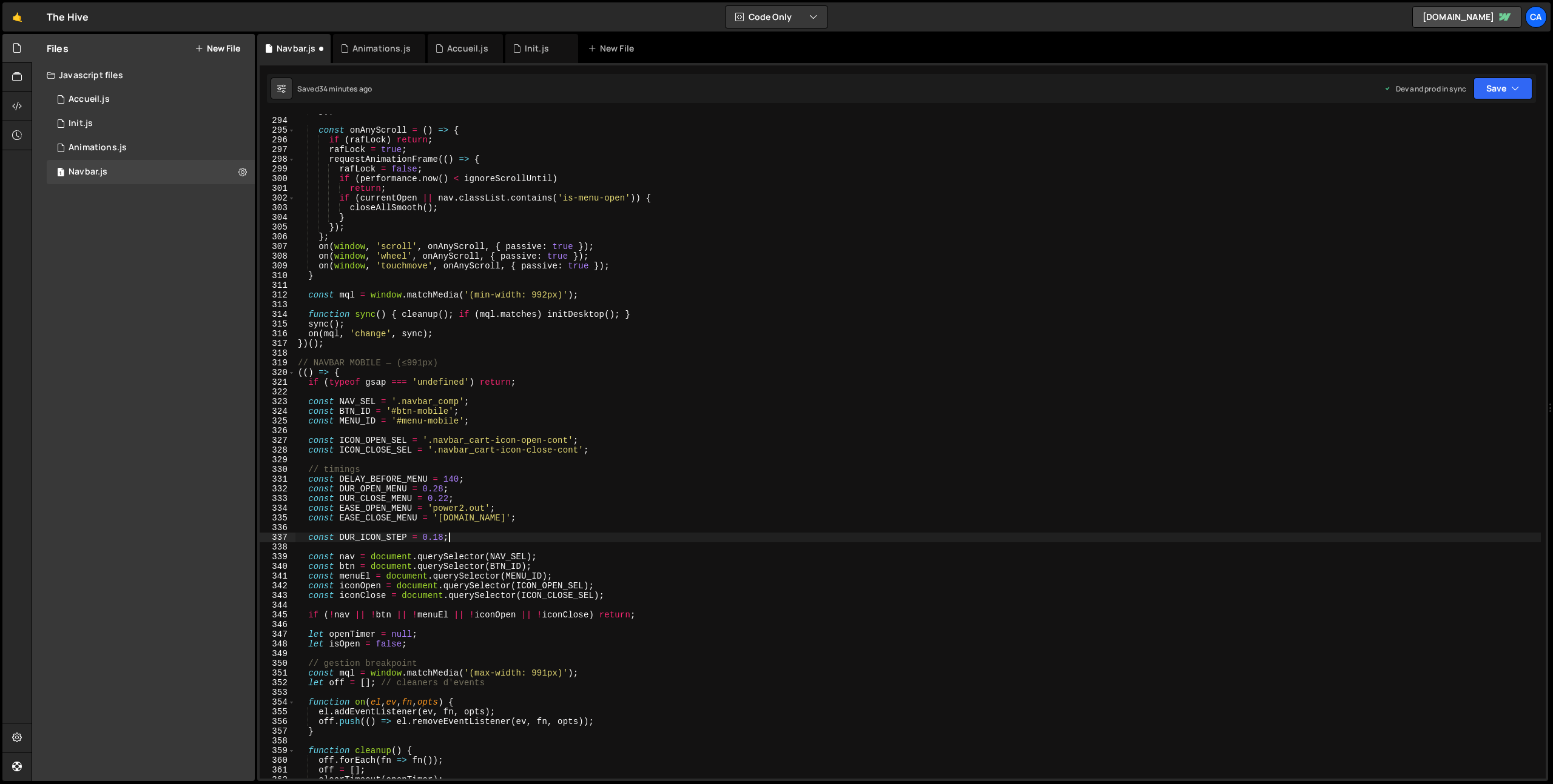
scroll to position [2905, 0]
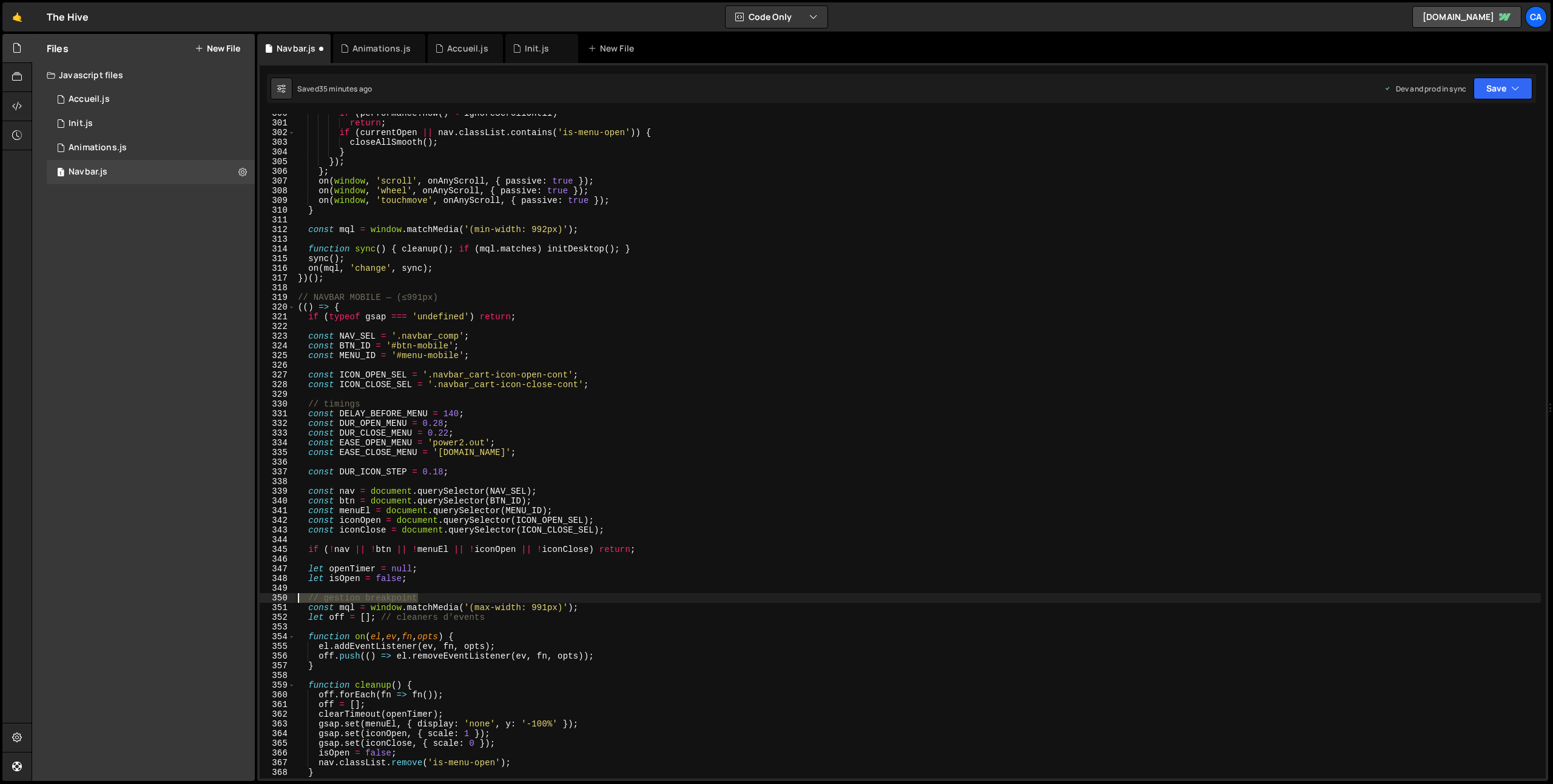
drag, startPoint x: 426, startPoint y: 599, endPoint x: 279, endPoint y: 597, distance: 147.0
click at [279, 597] on div "const DUR_ICON_STEP = 0.18; 300 301 302 303 304 305 306 307 308 309 310 311 312…" at bounding box center [902, 446] width 1286 height 665
type textarea "// gestion breakpoint"
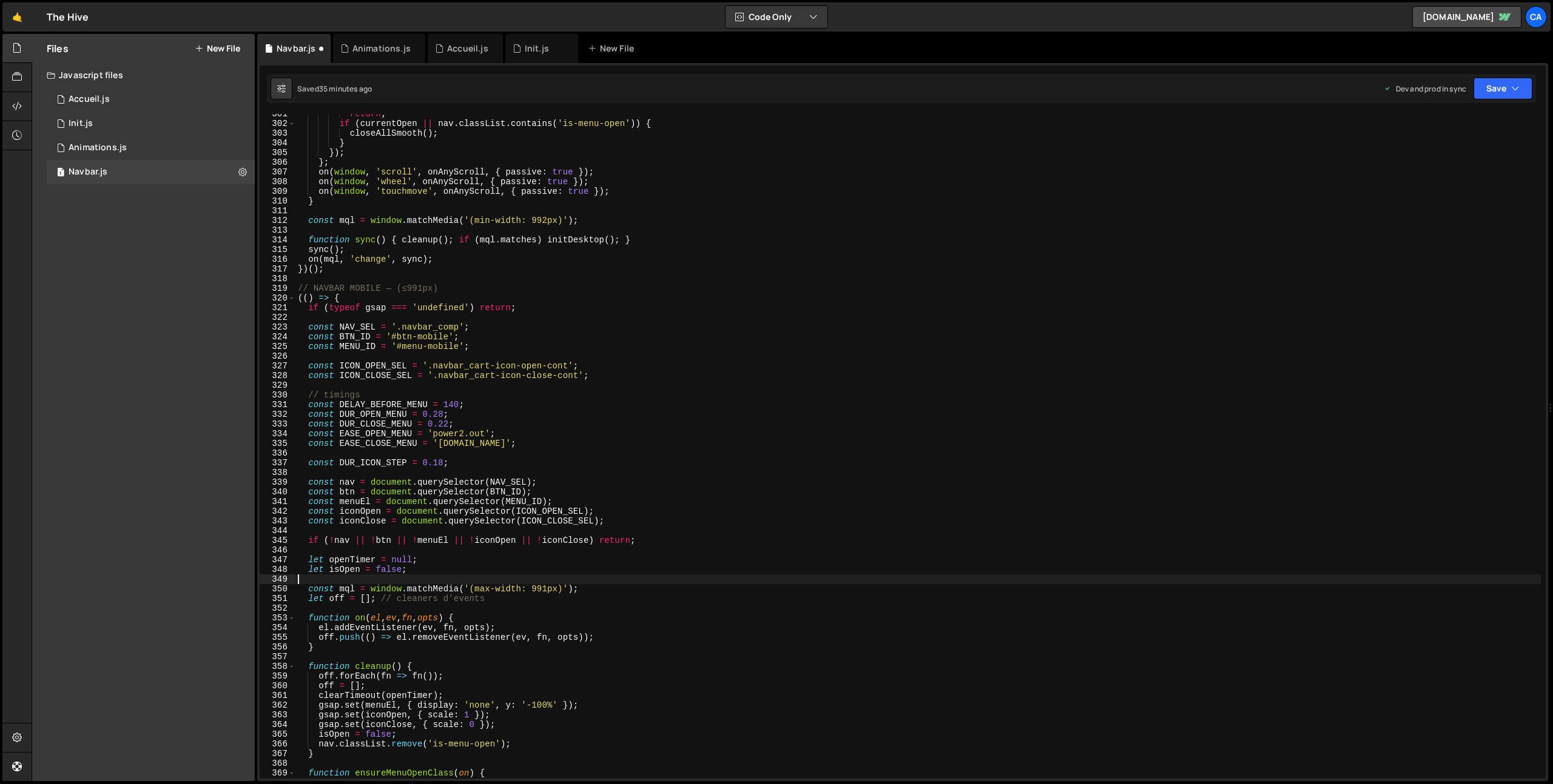
scroll to position [2963, 0]
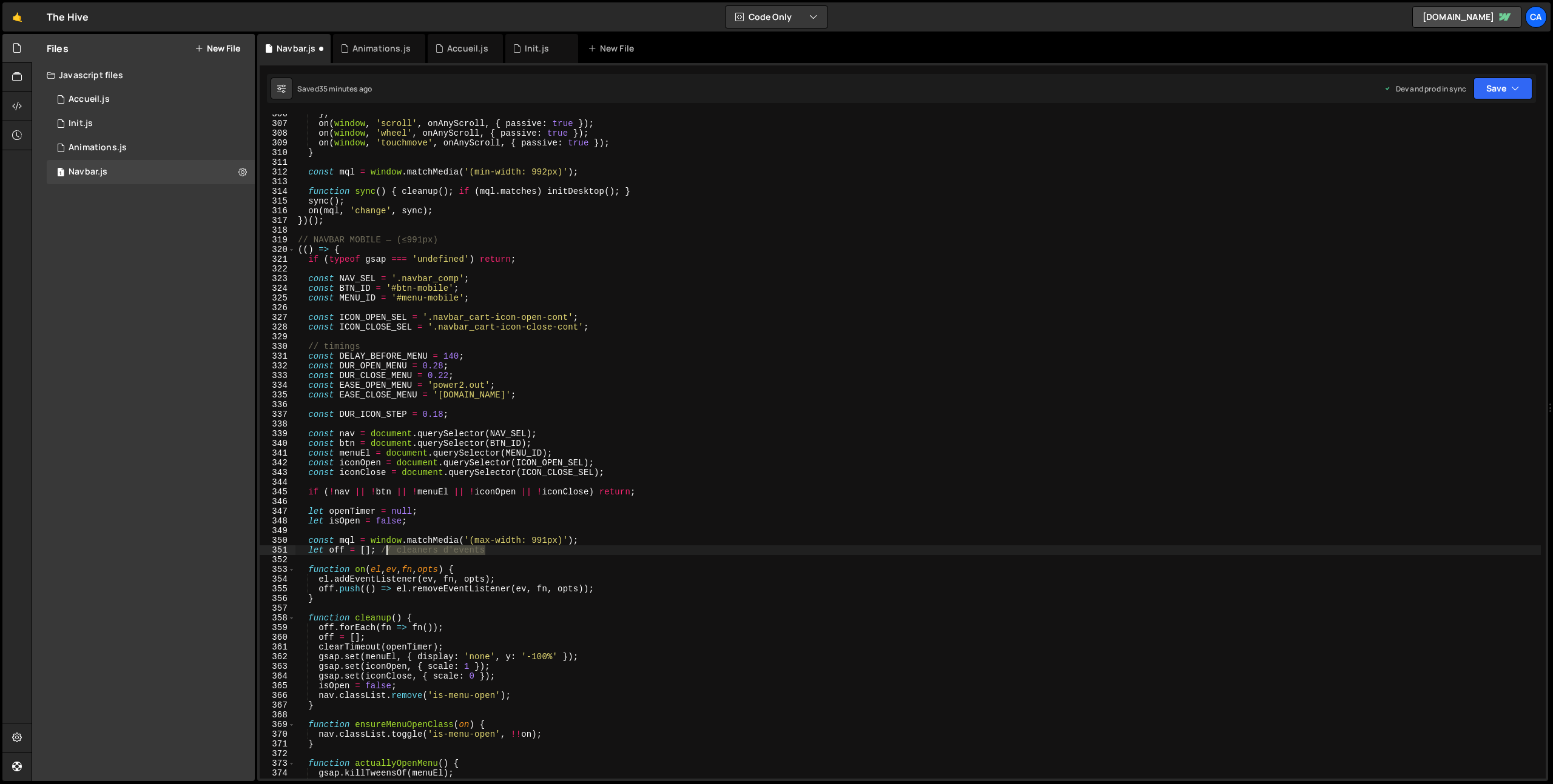
drag, startPoint x: 506, startPoint y: 553, endPoint x: 393, endPoint y: 550, distance: 113.0
click at [387, 550] on div "} ; on ( window , 'scroll' , onAnyScroll , { passive : true }) ; on ( window , …" at bounding box center [917, 450] width 1245 height 684
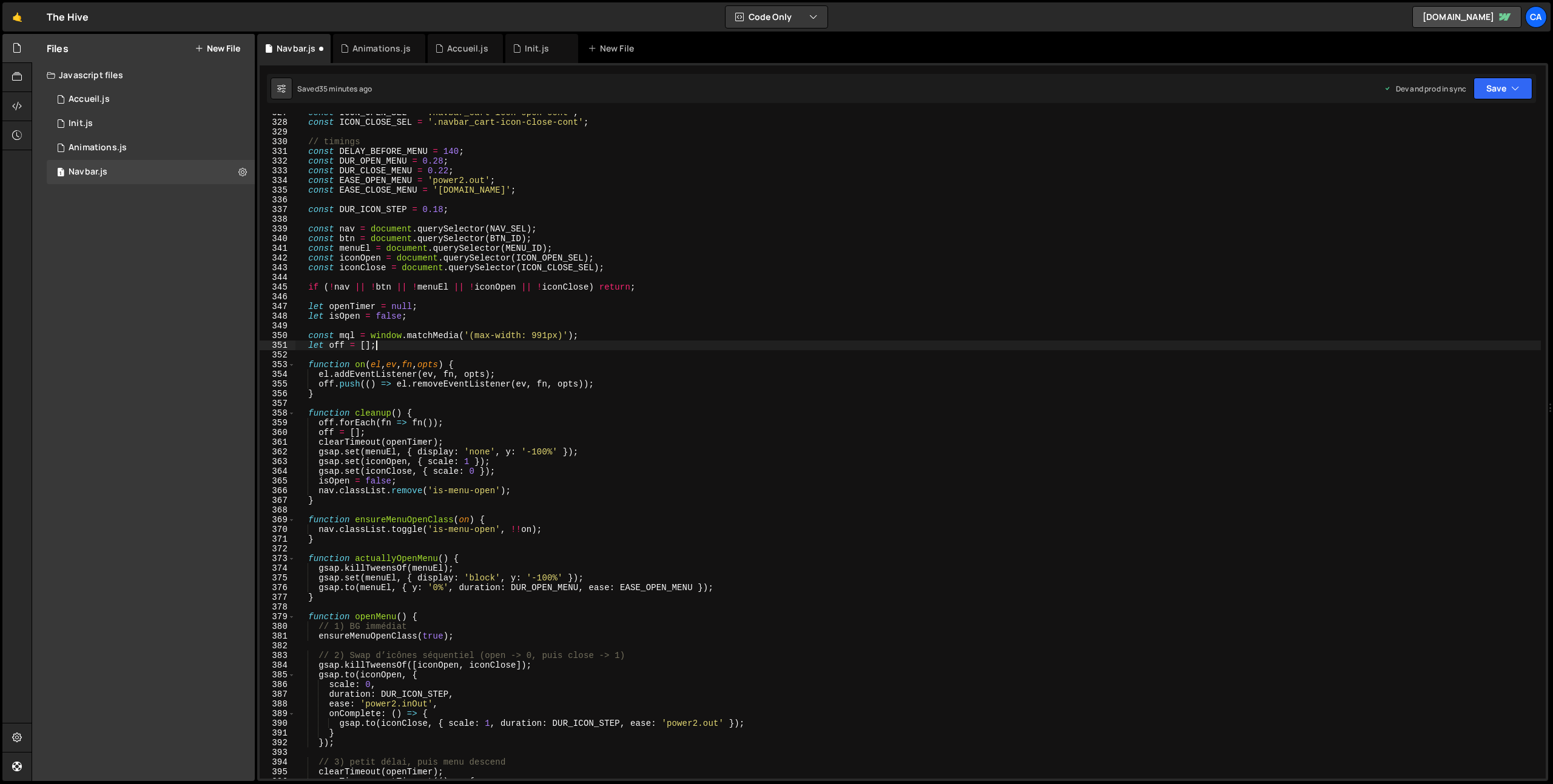
scroll to position [3178, 0]
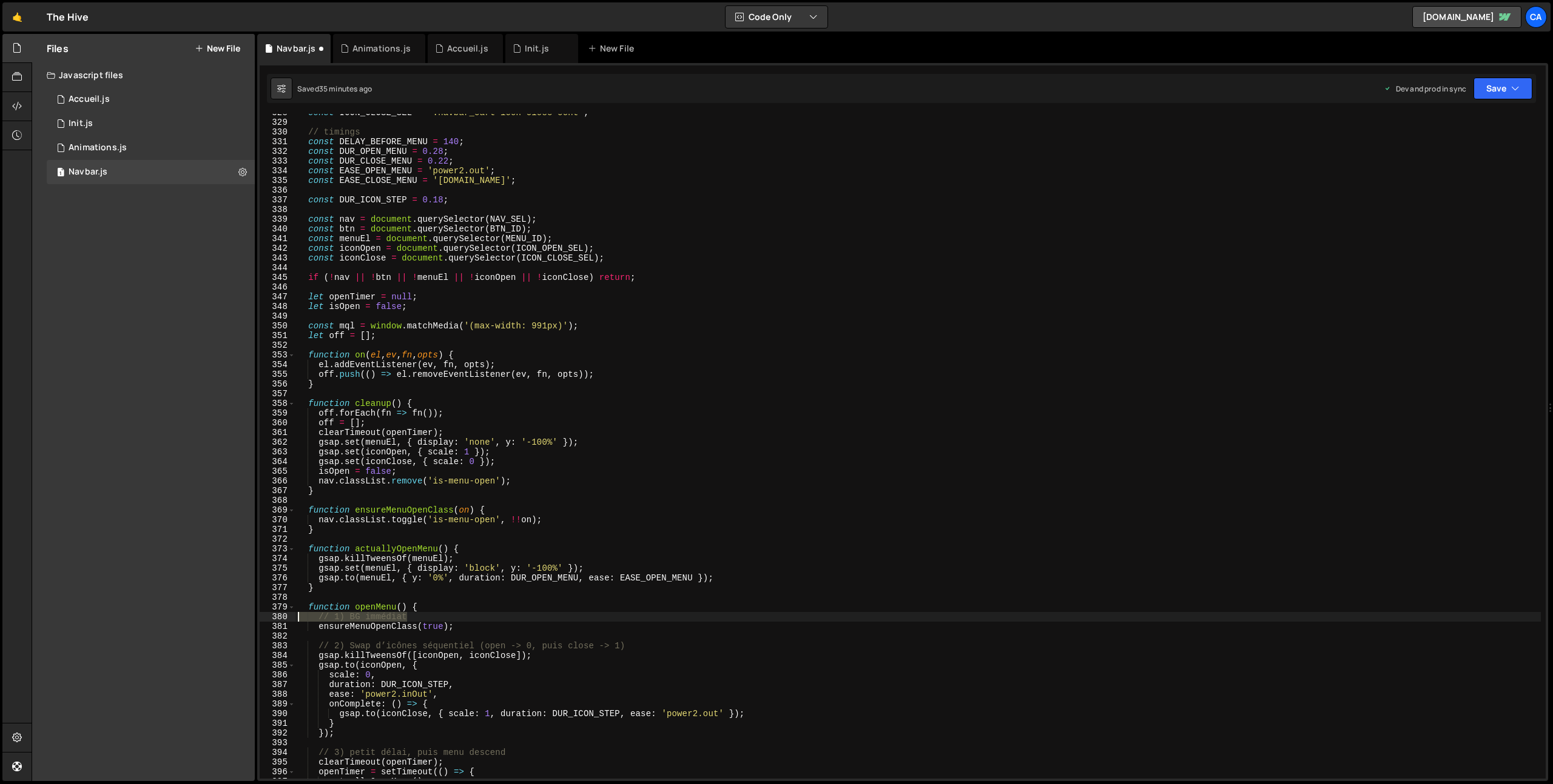
drag, startPoint x: 416, startPoint y: 619, endPoint x: 281, endPoint y: 617, distance: 135.0
click at [281, 617] on div "let off = []; 328 329 330 331 332 333 334 335 336 337 338 339 340 341 342 343 3…" at bounding box center [902, 446] width 1286 height 665
type textarea "// 1) BG immédiat"
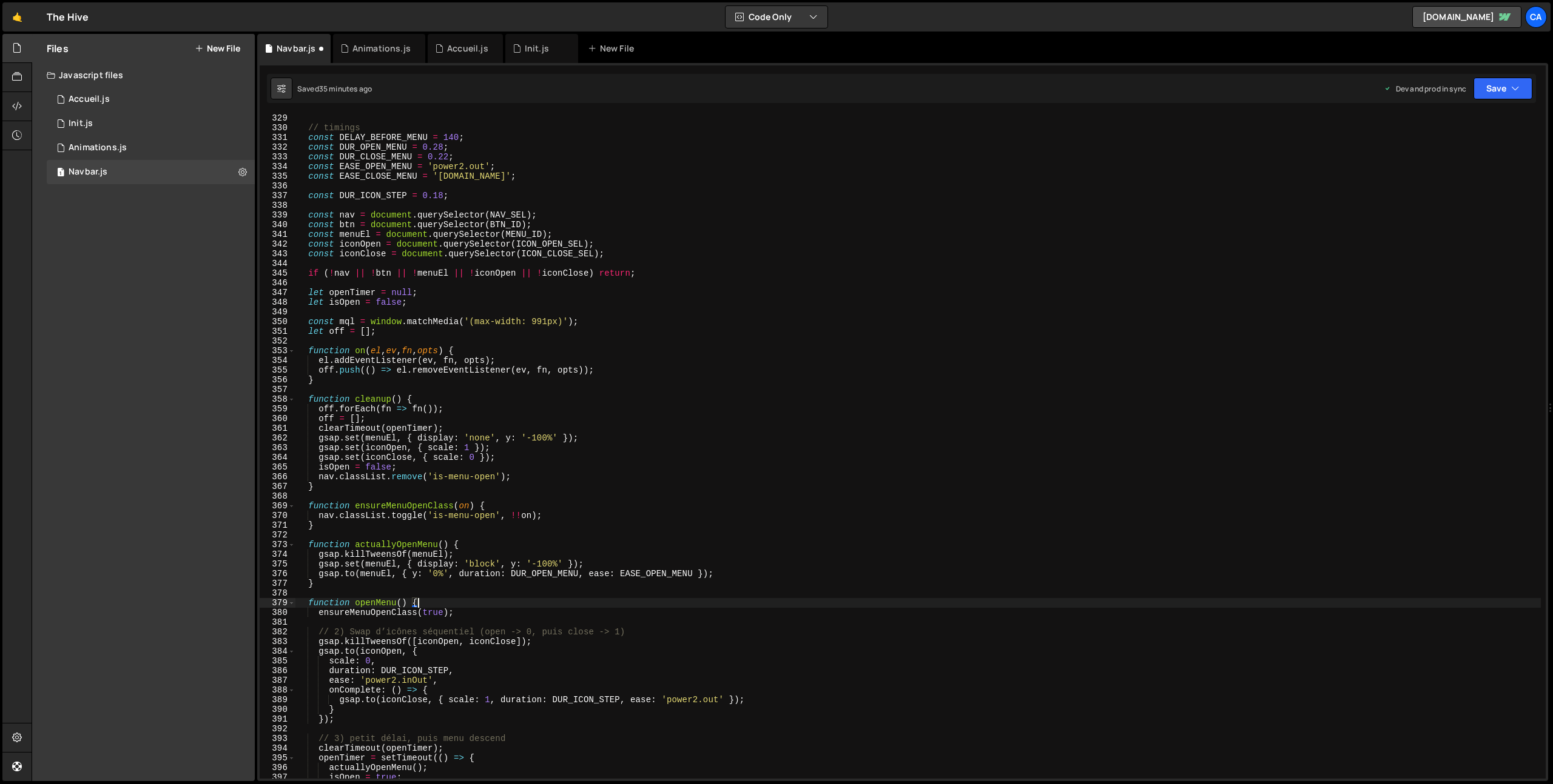
scroll to position [3250, 0]
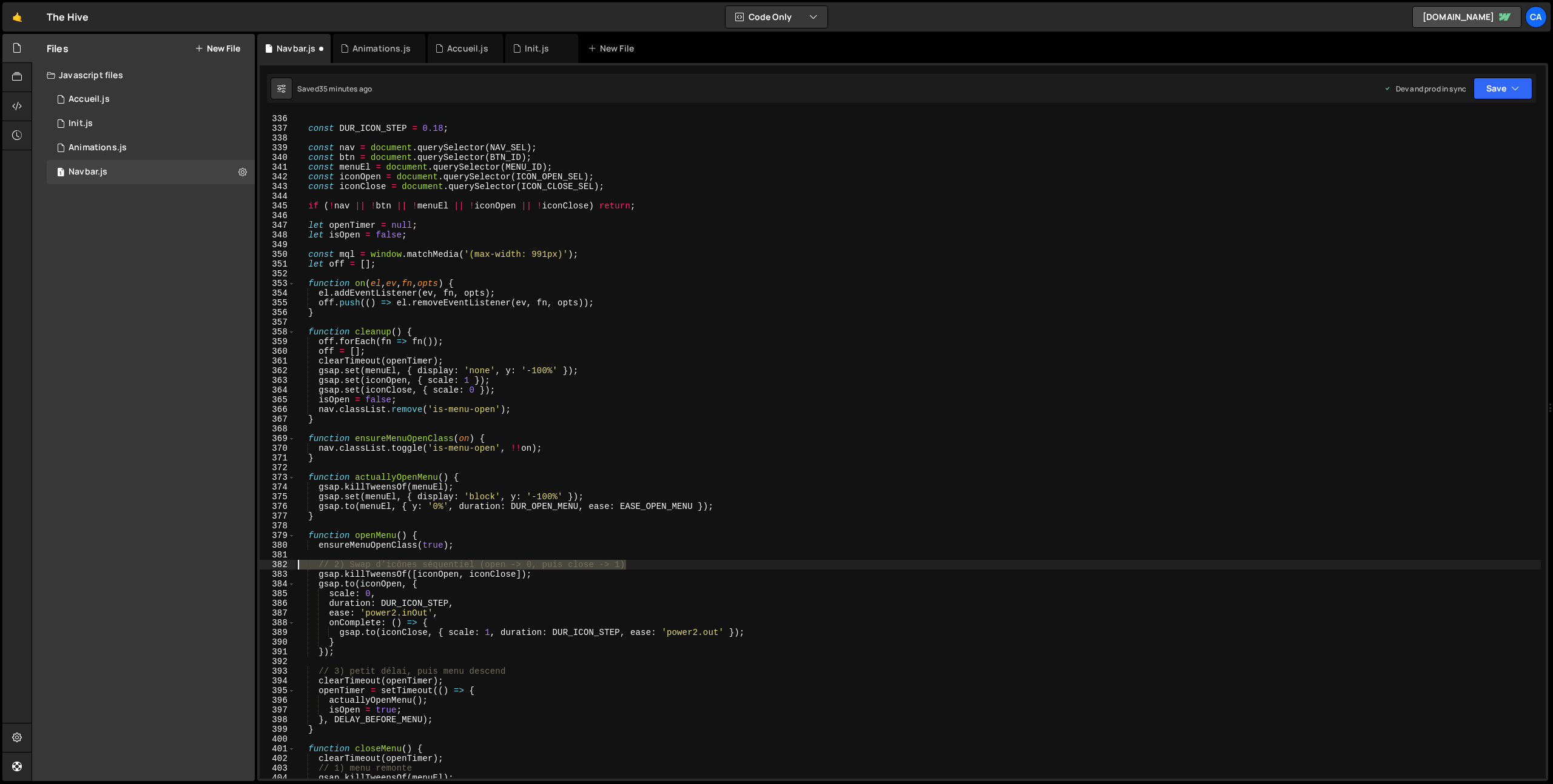
drag, startPoint x: 638, startPoint y: 564, endPoint x: 282, endPoint y: 567, distance: 356.0
click at [282, 567] on div "function openMenu() { 336 337 338 339 340 341 342 343 344 345 346 347 348 349 3…" at bounding box center [902, 446] width 1286 height 665
type textarea "// 2) Swap d’icônes séquentiel (open -> 0, puis close -> 1)"
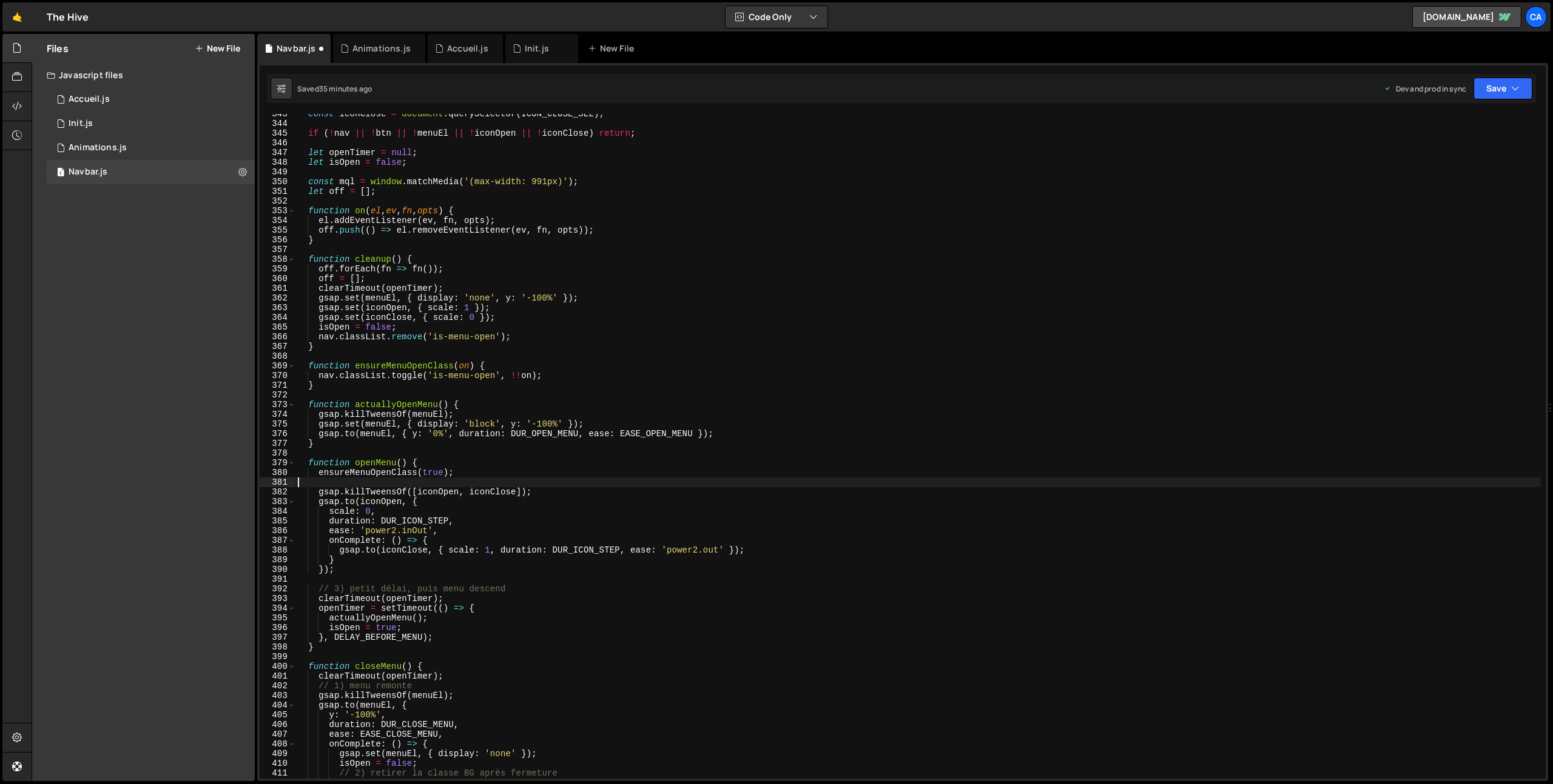
scroll to position [3345, 0]
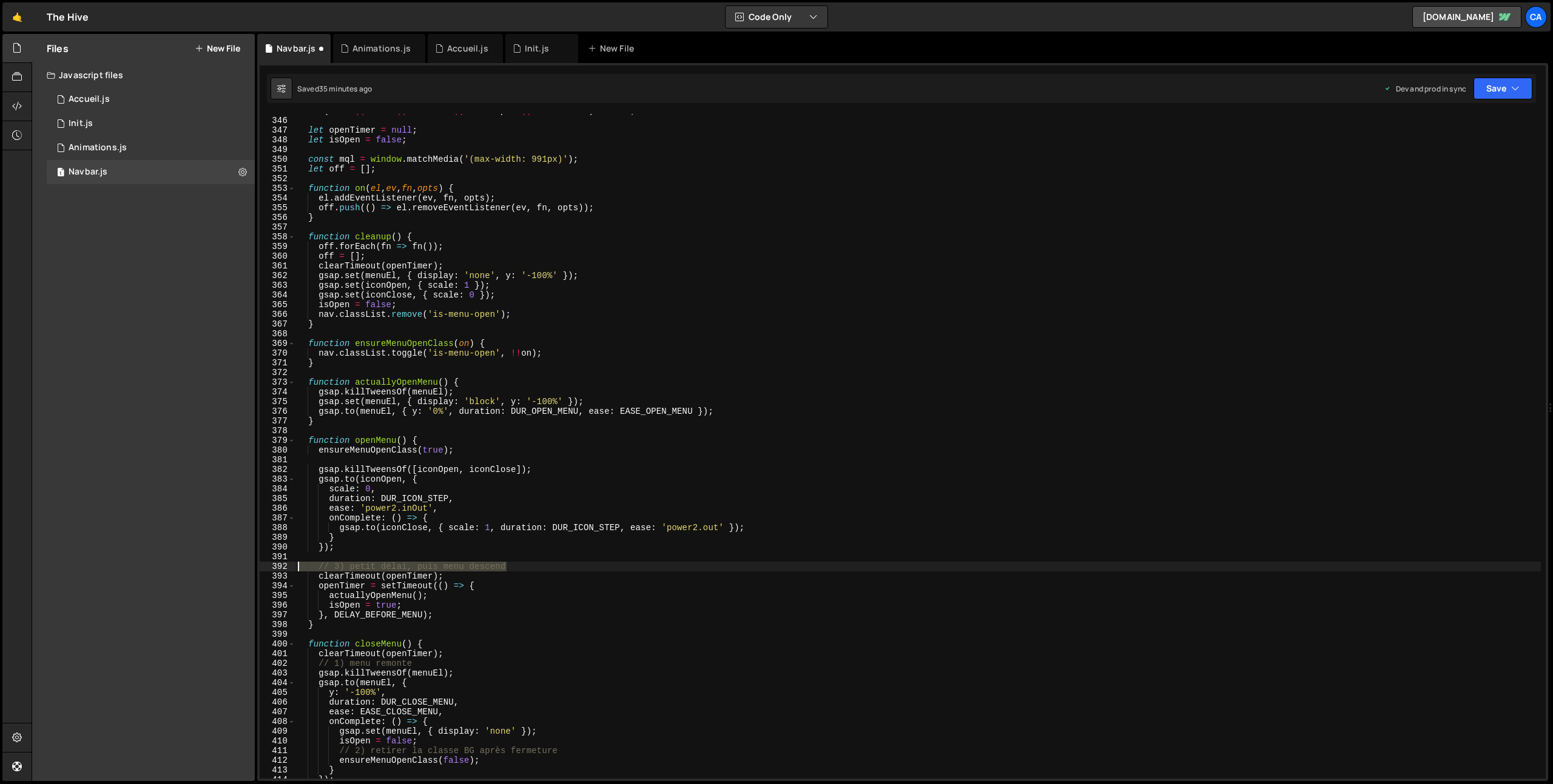
drag, startPoint x: 494, startPoint y: 567, endPoint x: 265, endPoint y: 567, distance: 229.0
click at [265, 567] on div "345 346 347 348 349 350 351 352 353 354 355 356 357 358 359 360 361 362 363 364…" at bounding box center [902, 446] width 1286 height 665
type textarea "// 3) petit délai, puis menu descend"
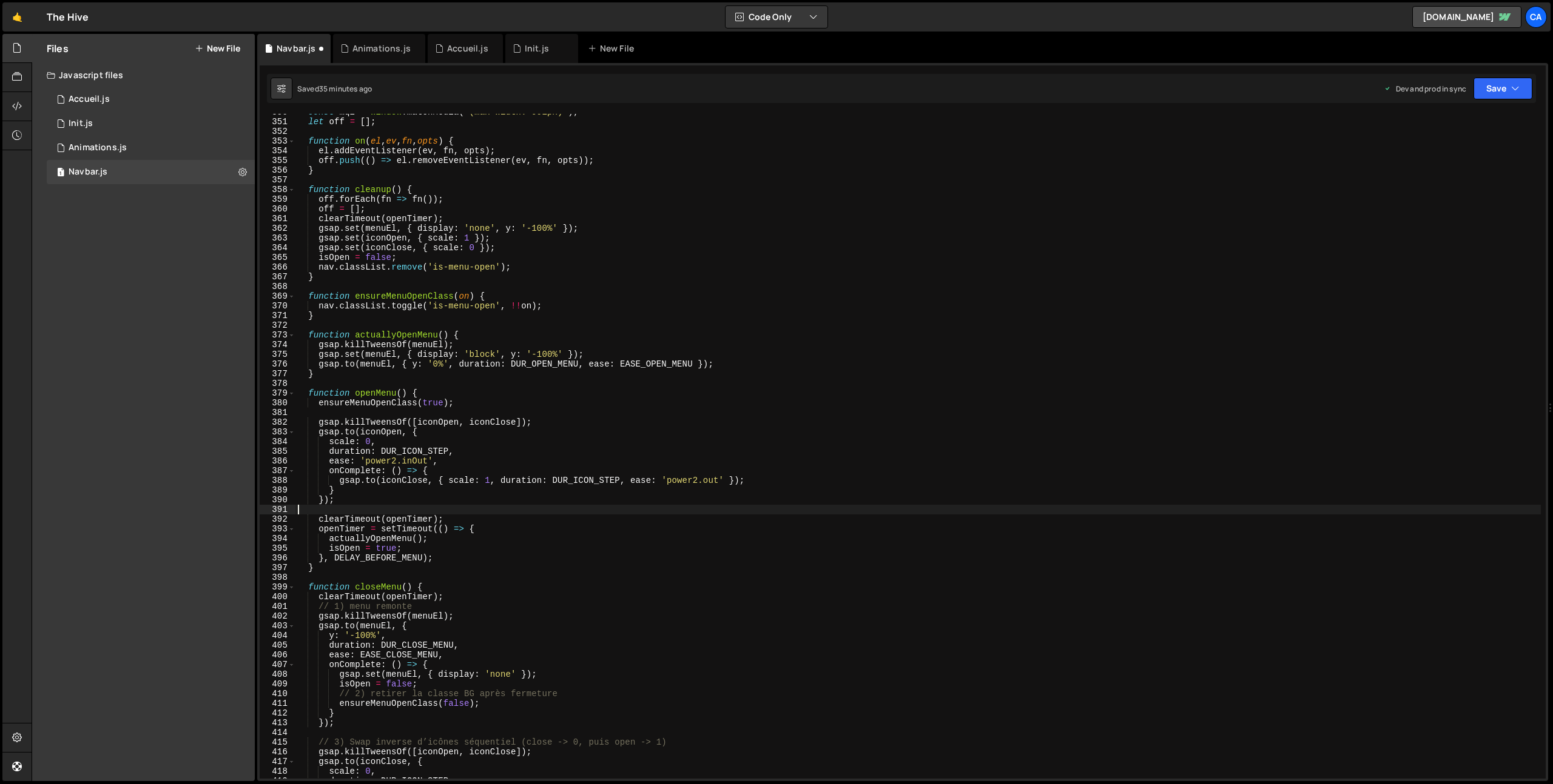
scroll to position [3415, 0]
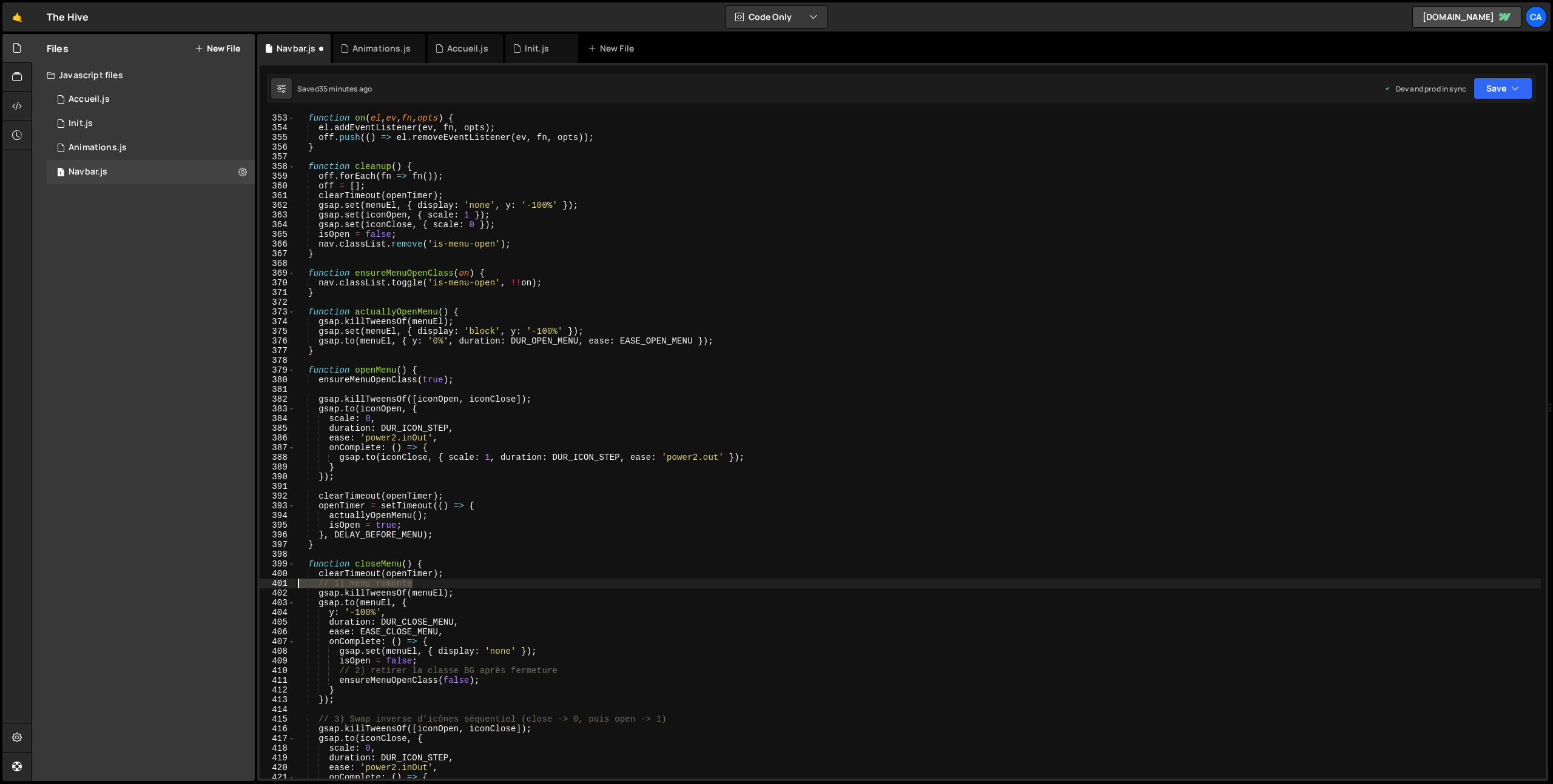
drag, startPoint x: 422, startPoint y: 584, endPoint x: 268, endPoint y: 581, distance: 154.0
click at [268, 581] on div "353 354 355 356 357 358 359 360 361 362 363 364 365 366 367 368 369 370 371 372…" at bounding box center [902, 446] width 1286 height 665
type textarea "// 1) menu remonte"
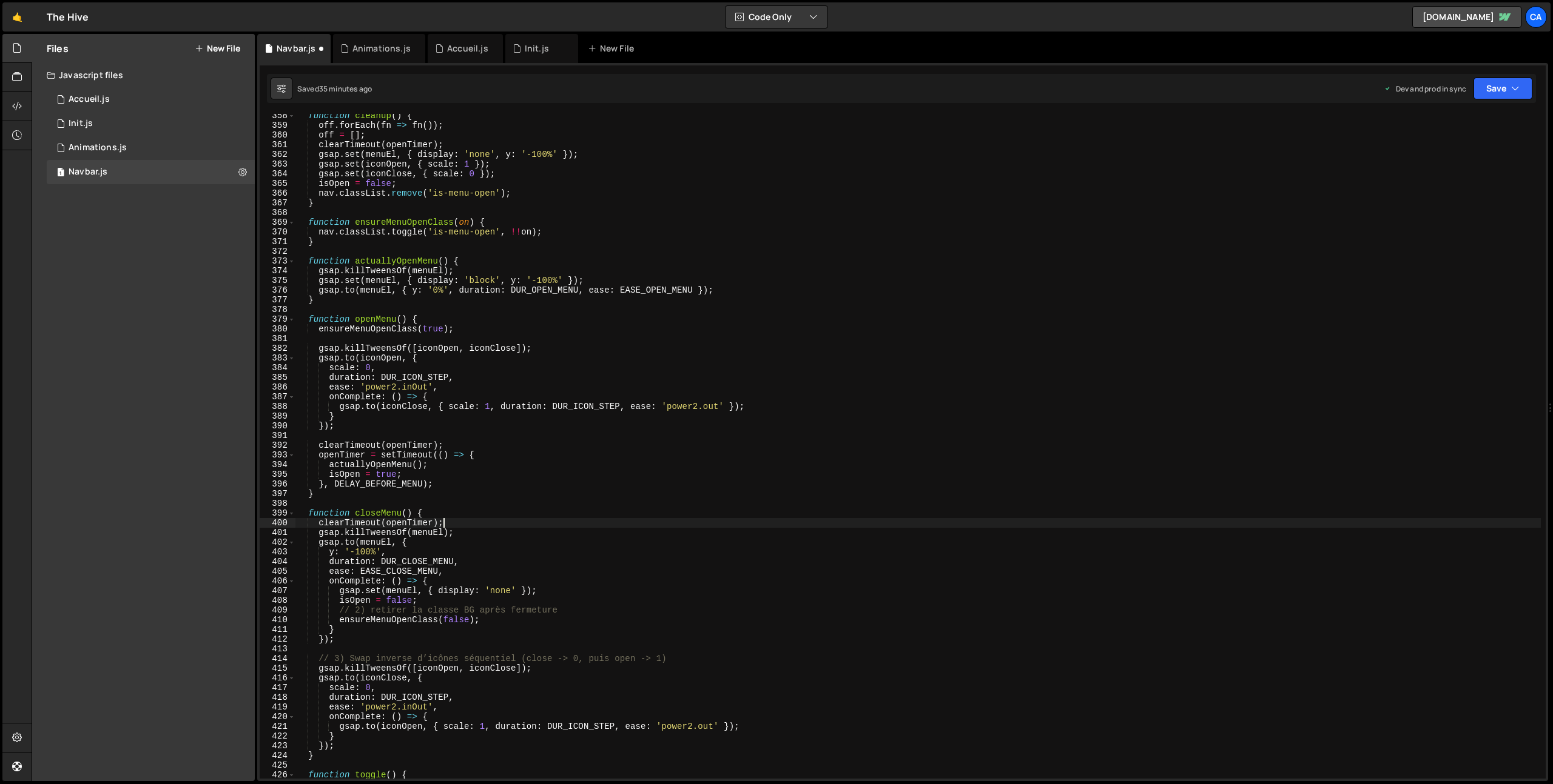
scroll to position [3488, 0]
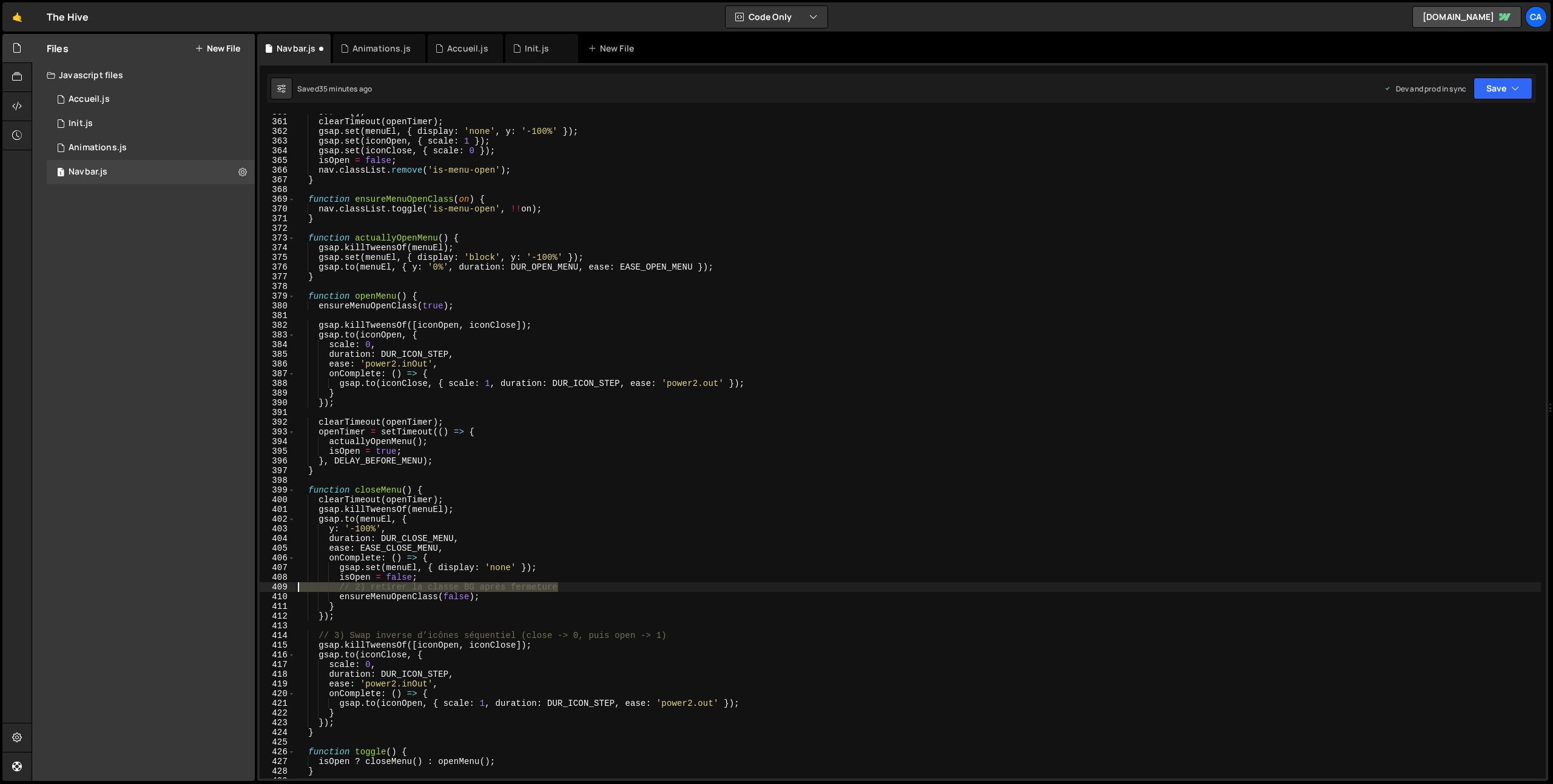
drag, startPoint x: 571, startPoint y: 587, endPoint x: 283, endPoint y: 589, distance: 288.0
click at [283, 589] on div "clearTimeout(openTimer); 360 361 362 363 364 365 366 367 368 369 370 371 372 37…" at bounding box center [902, 446] width 1286 height 665
type textarea "// 2) retirer la classe BG après fermeture"
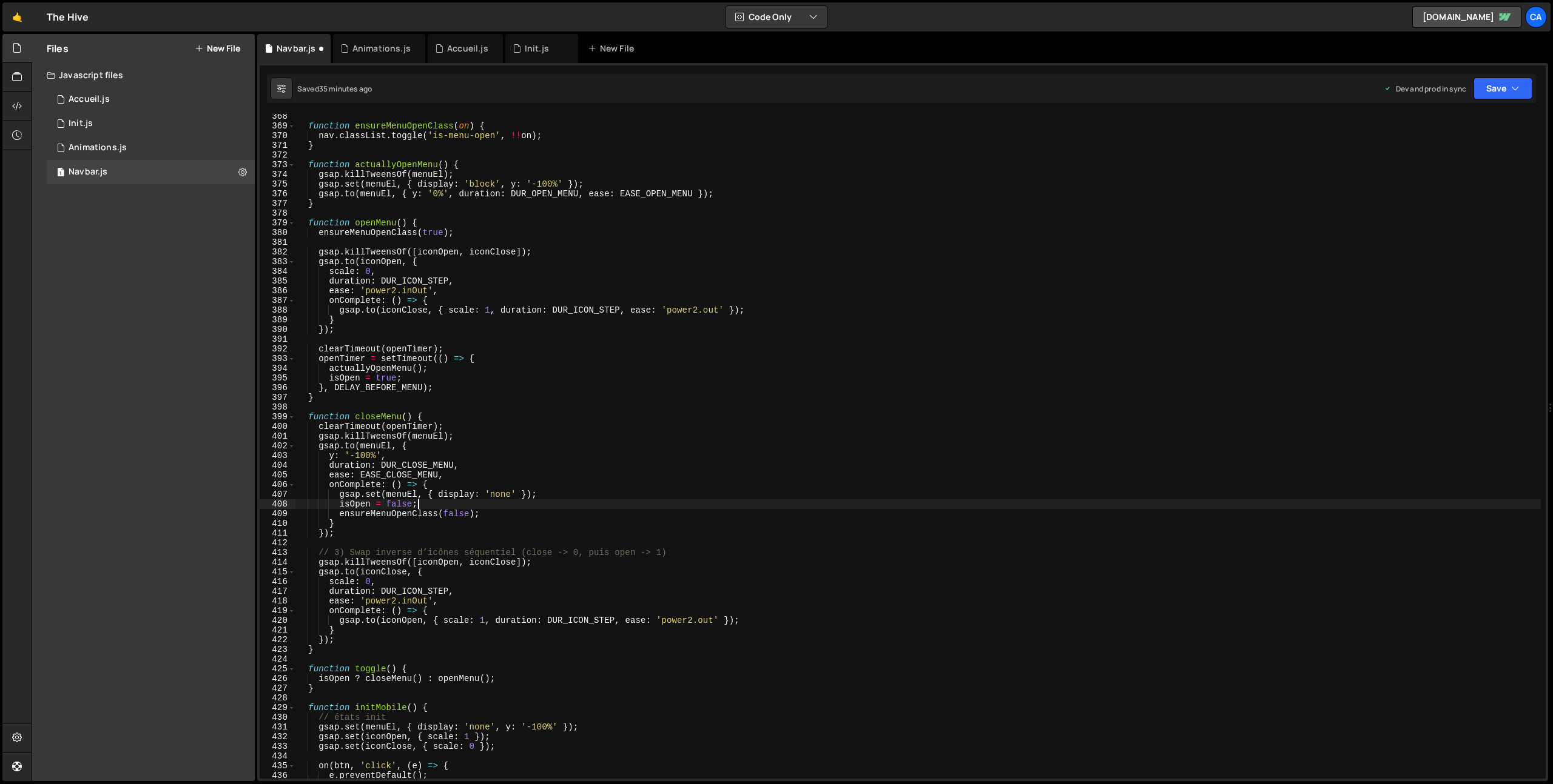
scroll to position [3563, 0]
drag, startPoint x: 675, startPoint y: 553, endPoint x: 291, endPoint y: 553, distance: 384.0
click at [291, 554] on div "isOpen = false; 368 369 370 371 372 373 374 375 376 377 378 379 380 381 382 383…" at bounding box center [902, 446] width 1286 height 665
type textarea "// 3) Swap inverse d’icônes séquentiel (close -> 0, puis open -> 1)"
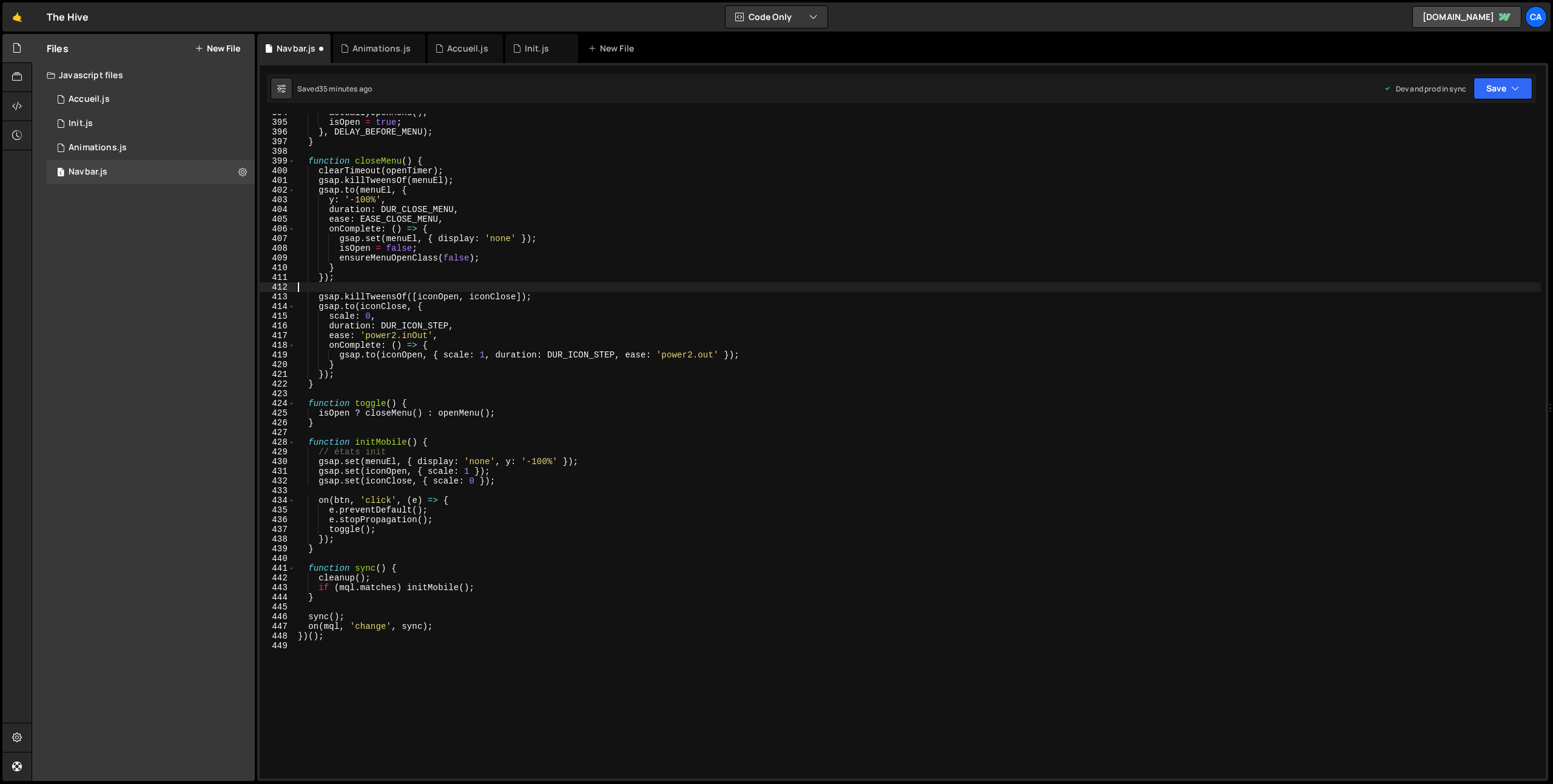
scroll to position [3886, 0]
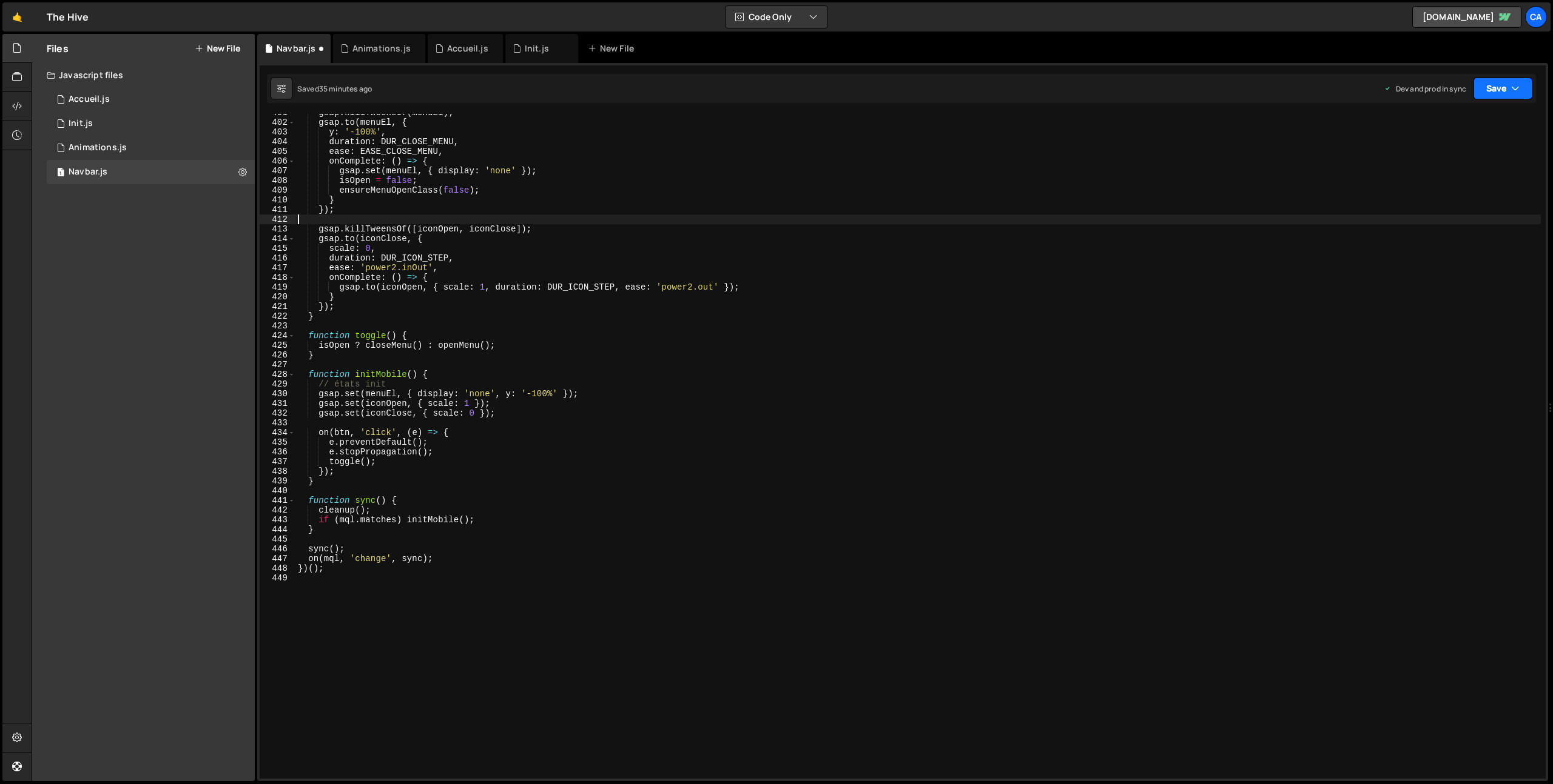
click at [1505, 96] on button "Save" at bounding box center [1502, 88] width 58 height 22
click at [1441, 163] on div "Saved 35 minutes ago" at bounding box center [1461, 170] width 126 height 15
click at [375, 49] on div "Animations.js" at bounding box center [381, 49] width 58 height 12
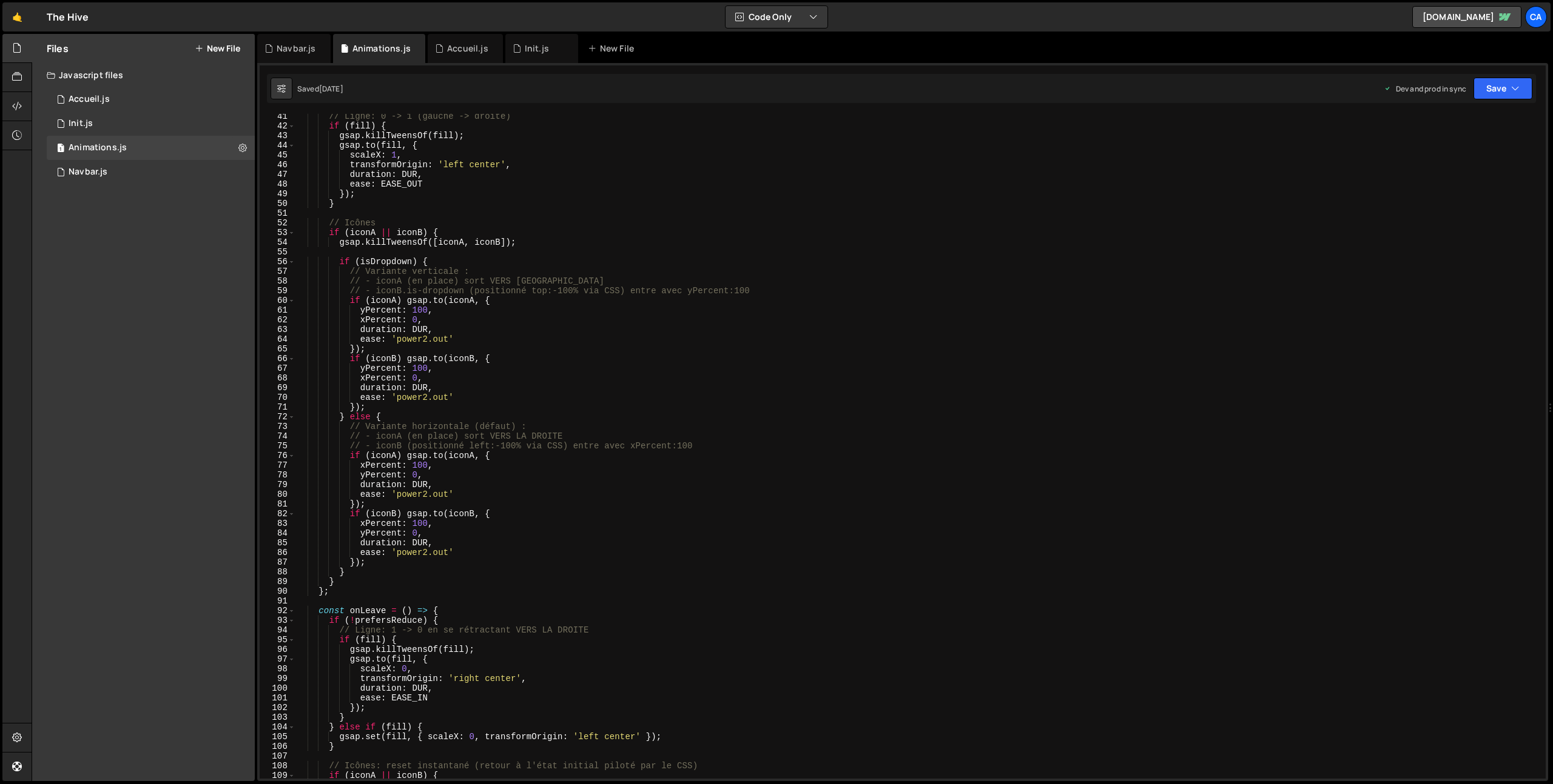
scroll to position [0, 0]
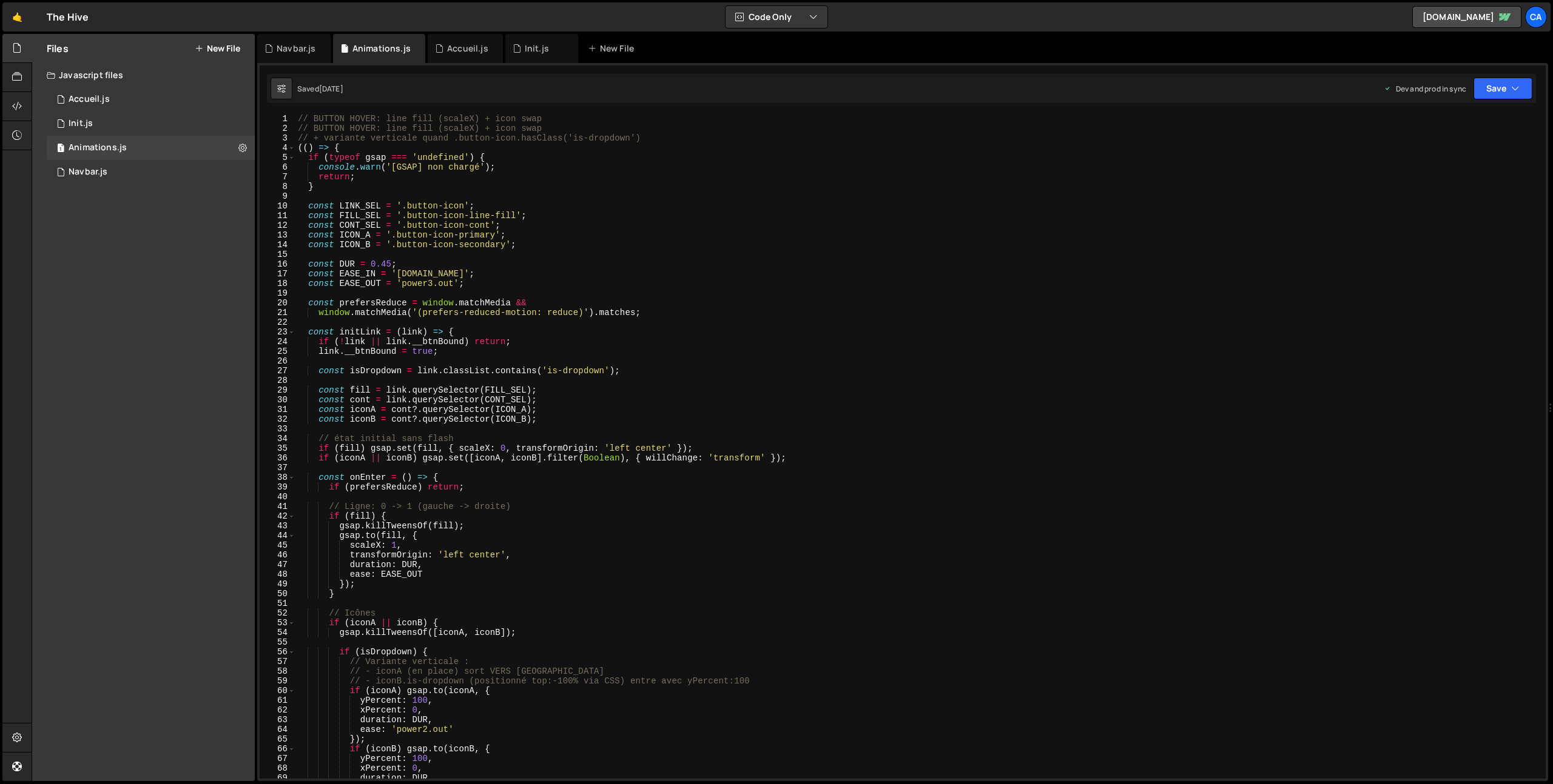
click at [482, 140] on div "// BUTTON HOVER: line fill (scaleX) + icon swap // BUTTON HOVER: line fill (sca…" at bounding box center [917, 455] width 1245 height 684
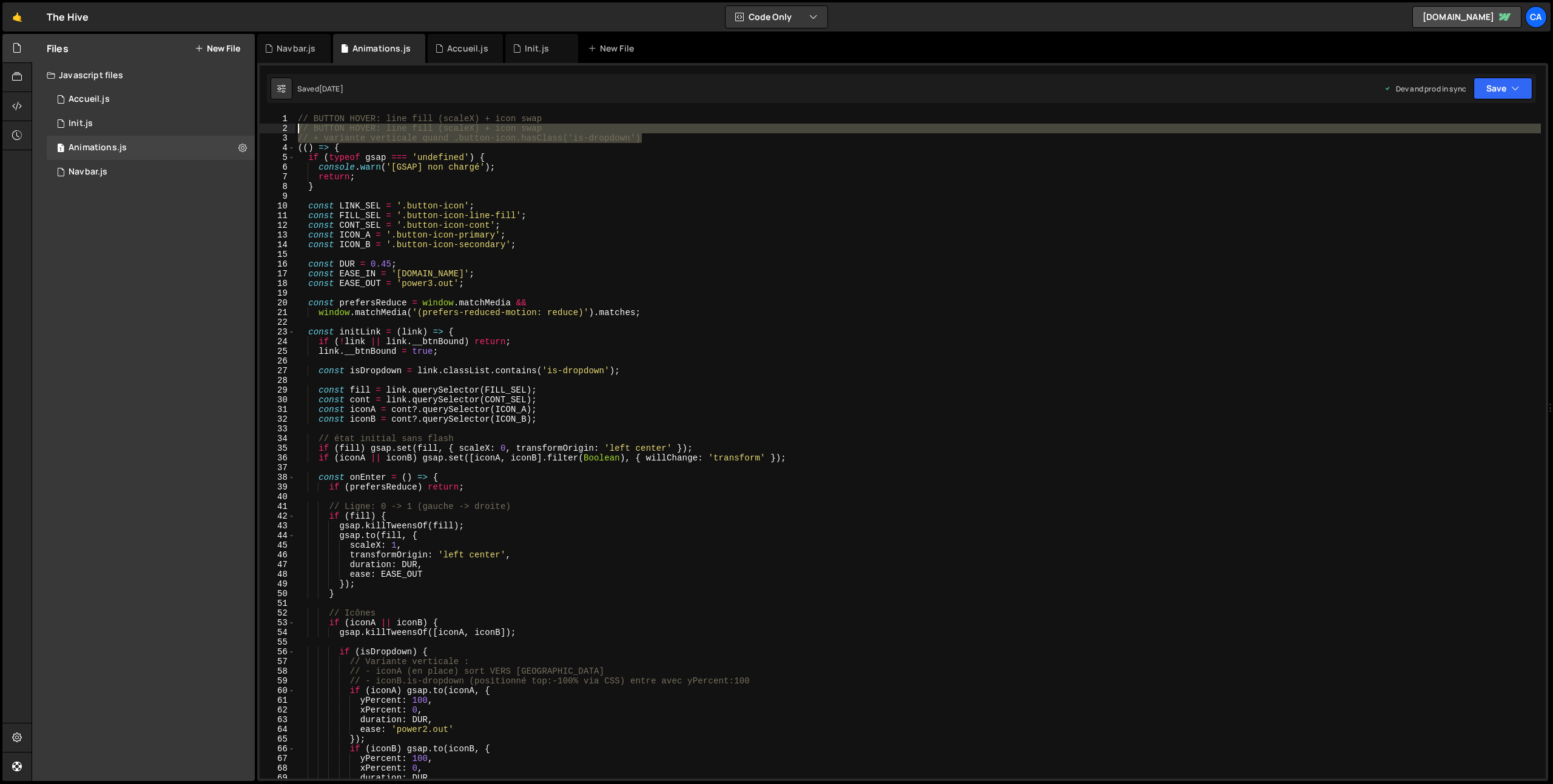
drag, startPoint x: 658, startPoint y: 139, endPoint x: 266, endPoint y: 127, distance: 392.2
click at [266, 127] on div "// + variante verticale quand .button-icon.hasClass('is-dropdown') 1 2 3 4 5 6 …" at bounding box center [902, 446] width 1286 height 665
type textarea "// BUTTON HOVER: line fill (scaleX) + icon swap // + variante verticale quand .…"
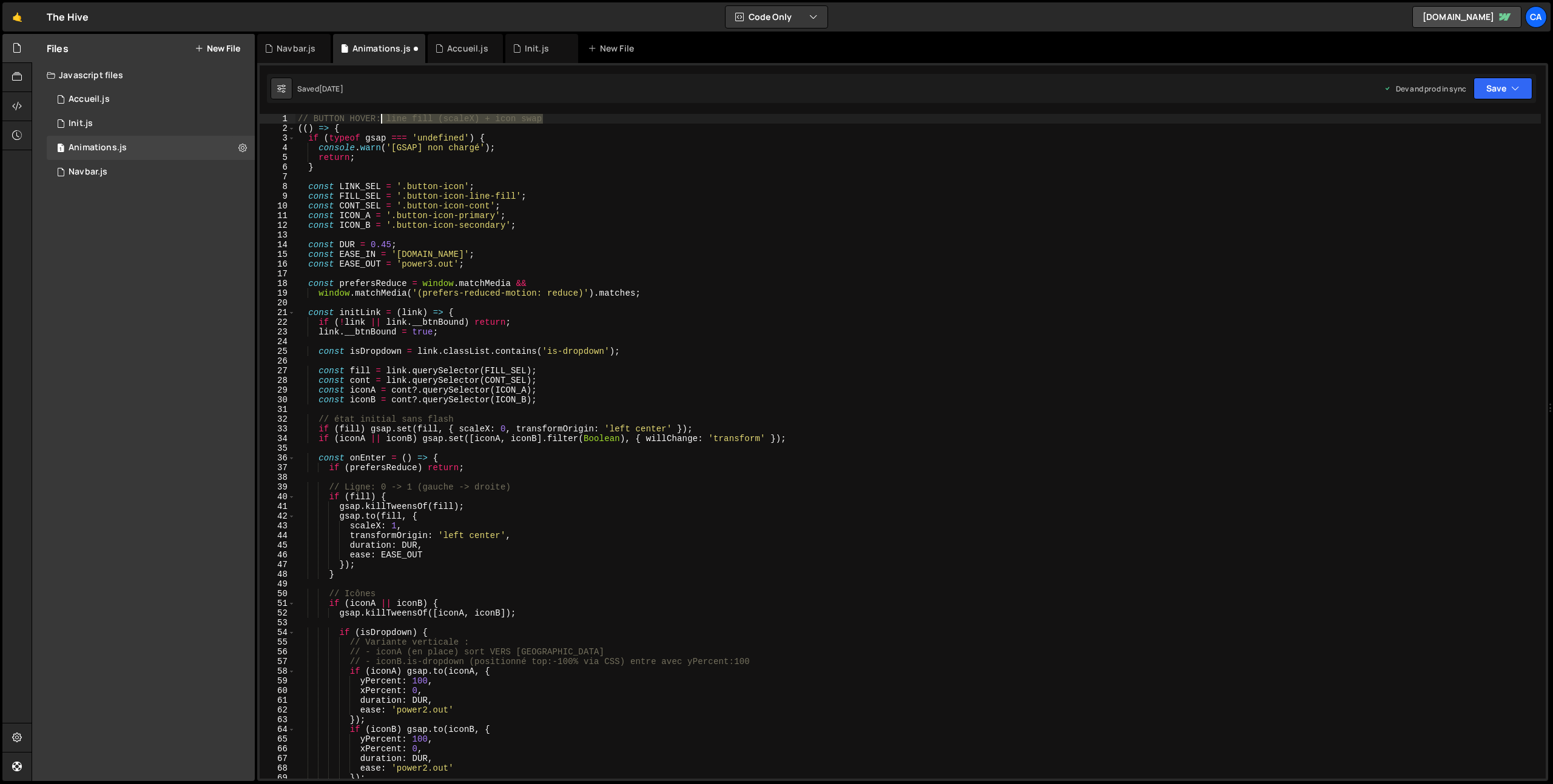
drag, startPoint x: 499, startPoint y: 120, endPoint x: 382, endPoint y: 121, distance: 117.0
click at [382, 121] on div "// BUTTON HOVER: line fill (scaleX) + icon swap (( ) => { if ( typeof gsap === …" at bounding box center [917, 455] width 1245 height 684
drag, startPoint x: 469, startPoint y: 418, endPoint x: 269, endPoint y: 416, distance: 200.0
click at [268, 416] on div "// BUTTON HOVER 1 2 3 4 5 6 7 8 9 10 11 12 13 14 15 16 17 18 19 20 21 22 23 24 …" at bounding box center [902, 446] width 1286 height 665
type textarea "// état initial sans flash"
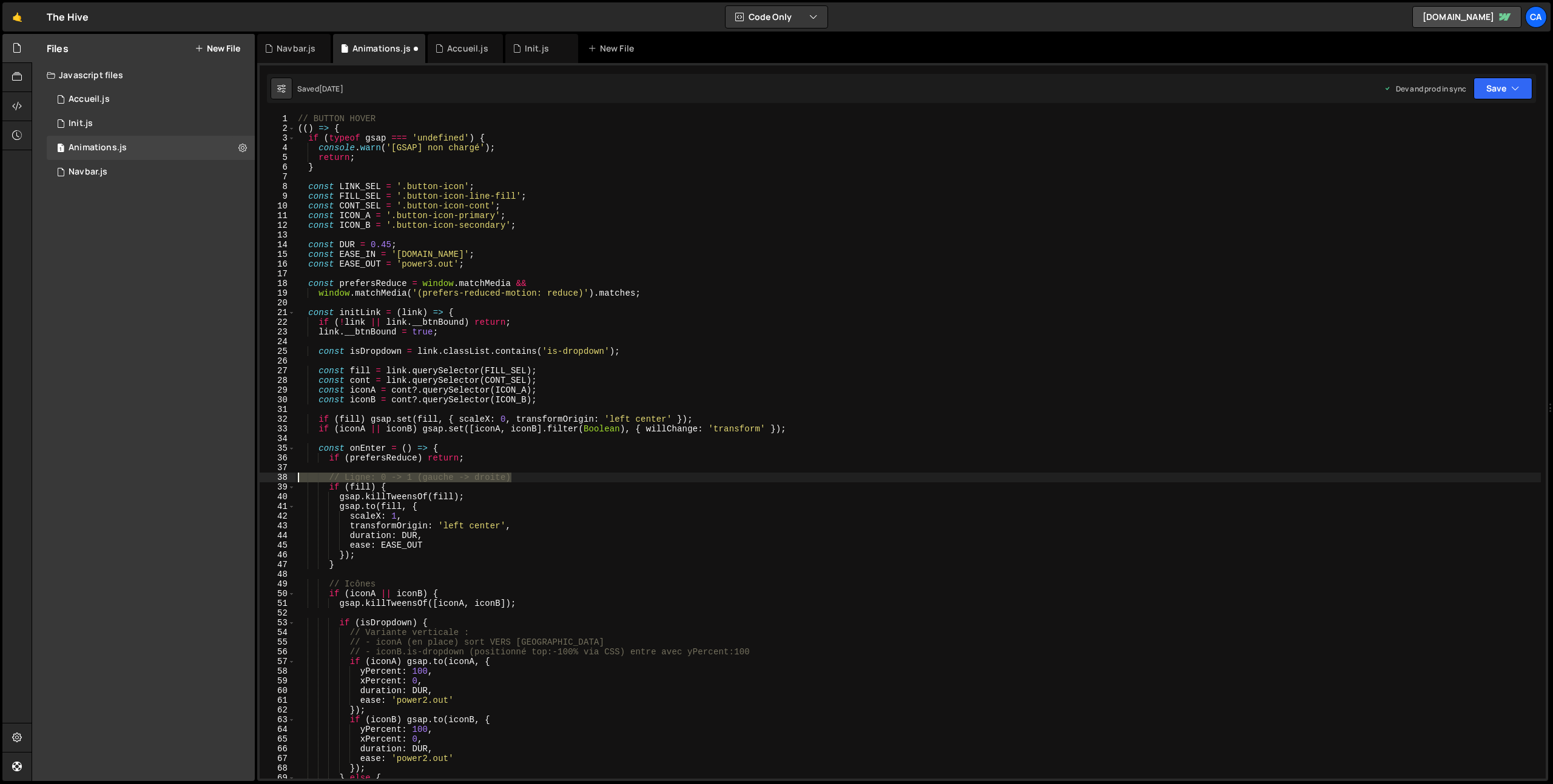
drag, startPoint x: 517, startPoint y: 478, endPoint x: 241, endPoint y: 475, distance: 276.0
click at [241, 475] on div "Files New File Javascript files 1 Accueil.js 0 1 Init.js 0 1 Animations.js 0 1 0" at bounding box center [792, 408] width 1521 height 748
type textarea "// Ligne: 0 -> 1 (gauche -> droite)"
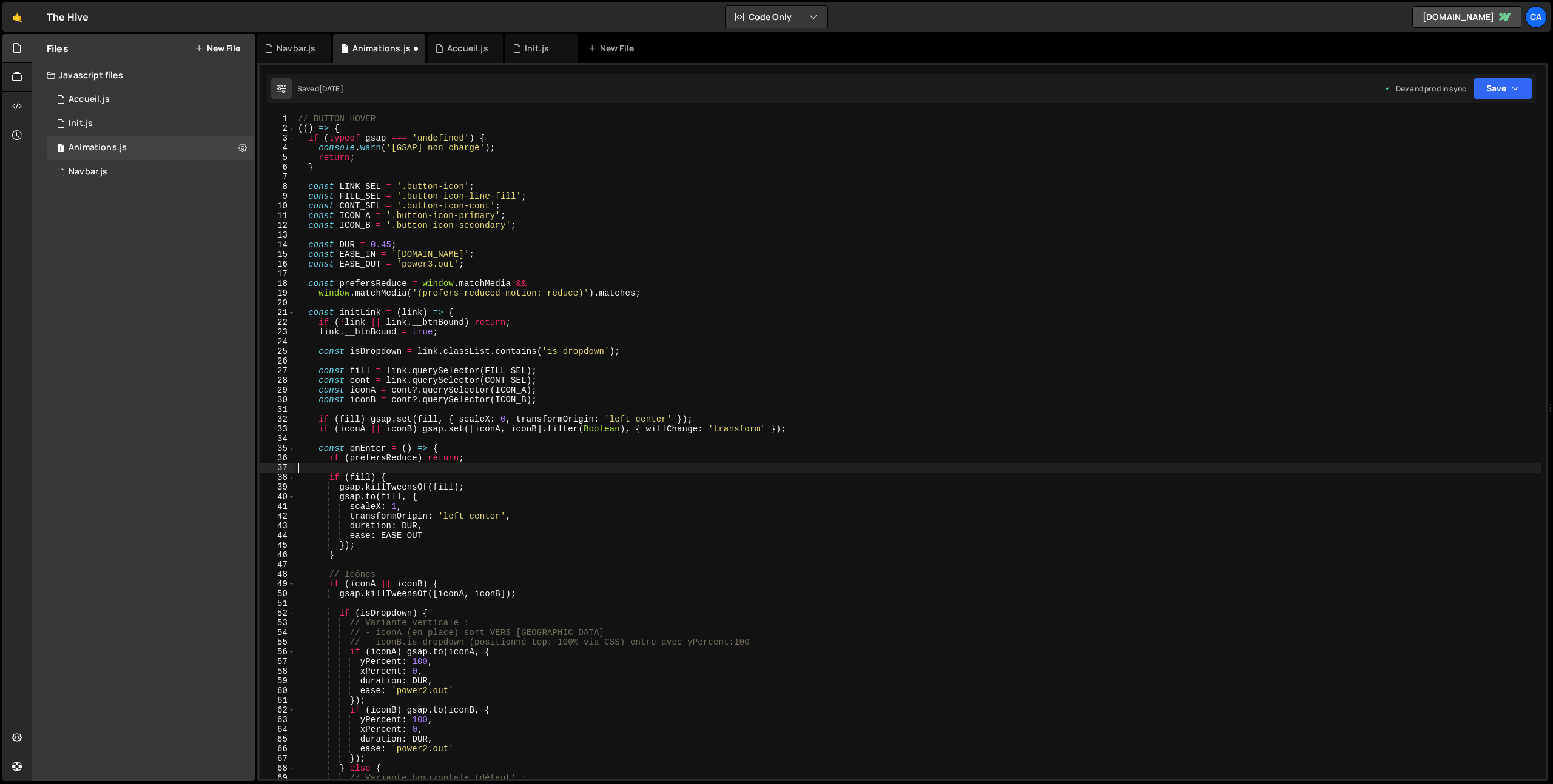
scroll to position [29, 0]
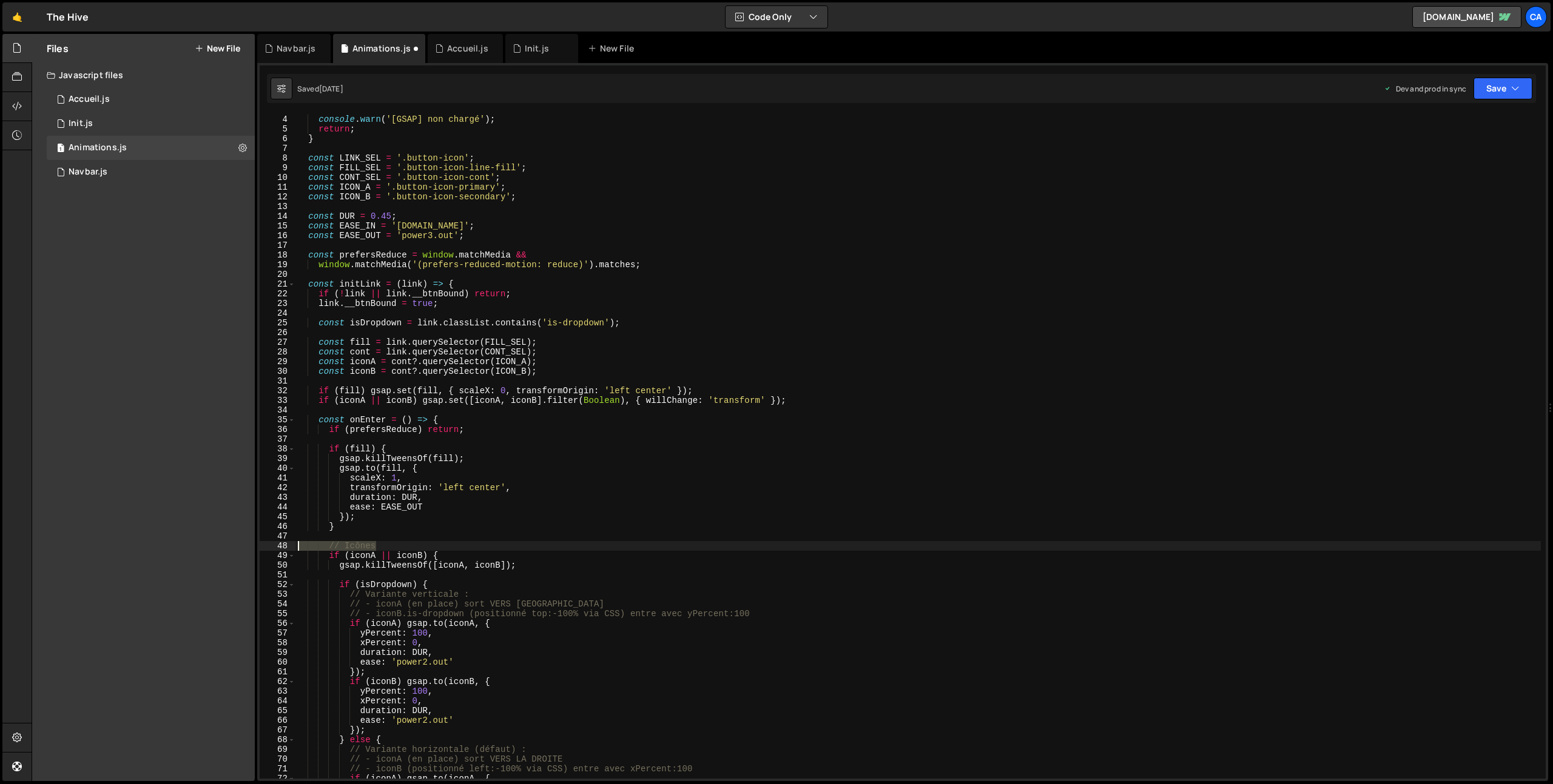
drag, startPoint x: 389, startPoint y: 545, endPoint x: 255, endPoint y: 545, distance: 134.0
click at [255, 545] on div "Files New File Javascript files 1 Accueil.js 0 1 Init.js 0 1 Animations.js 0 1 0" at bounding box center [792, 408] width 1521 height 748
type textarea "// Icônes"
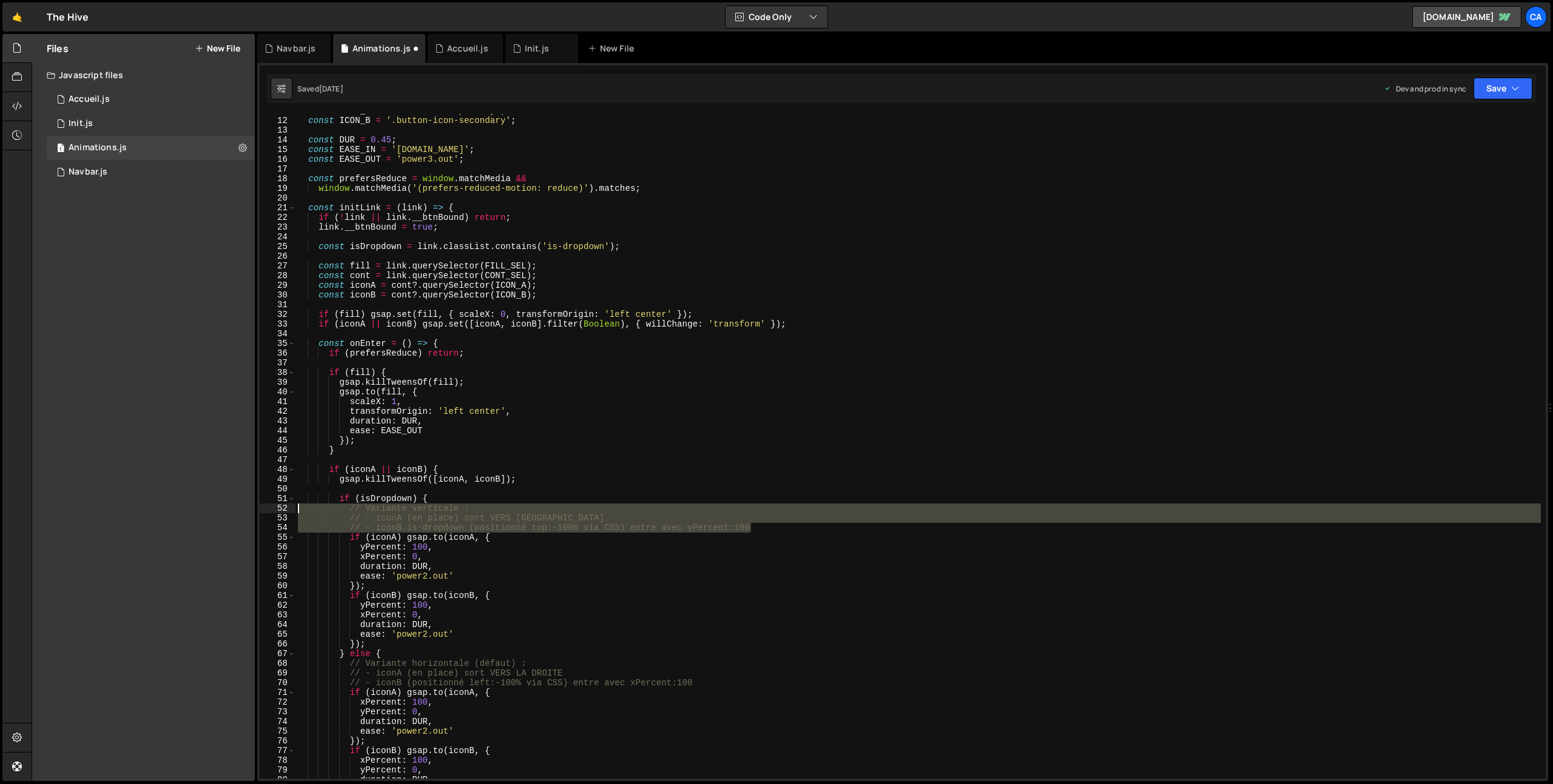
drag, startPoint x: 769, startPoint y: 528, endPoint x: 247, endPoint y: 508, distance: 522.4
click at [247, 508] on div "Files New File Javascript files 1 Accueil.js 0 1 Init.js 0 1 Animations.js 0 1 0" at bounding box center [792, 408] width 1521 height 748
type textarea "// Variante verticale : // - iconA (en place) sort VERS LE BAS"
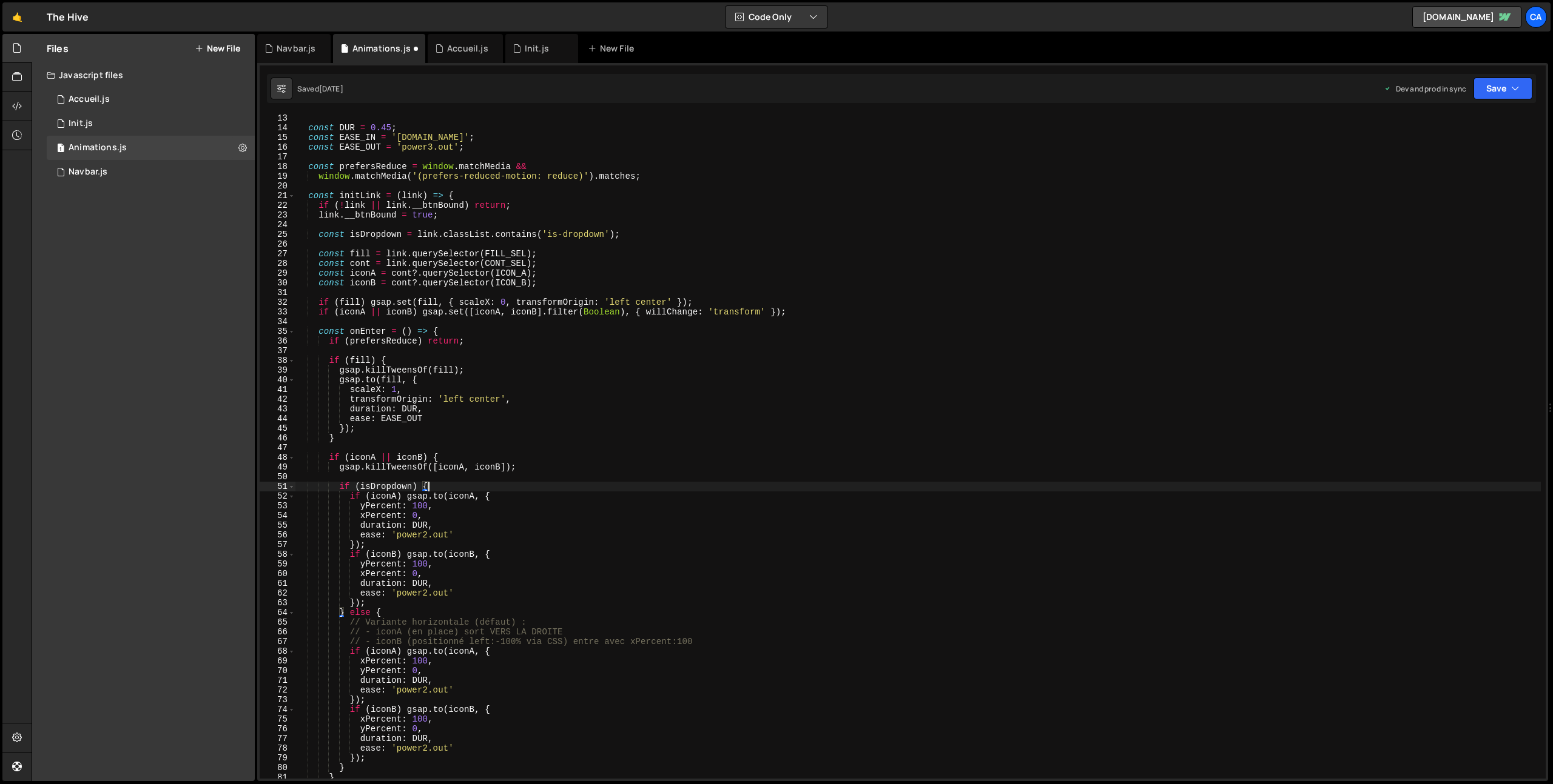
scroll to position [166, 0]
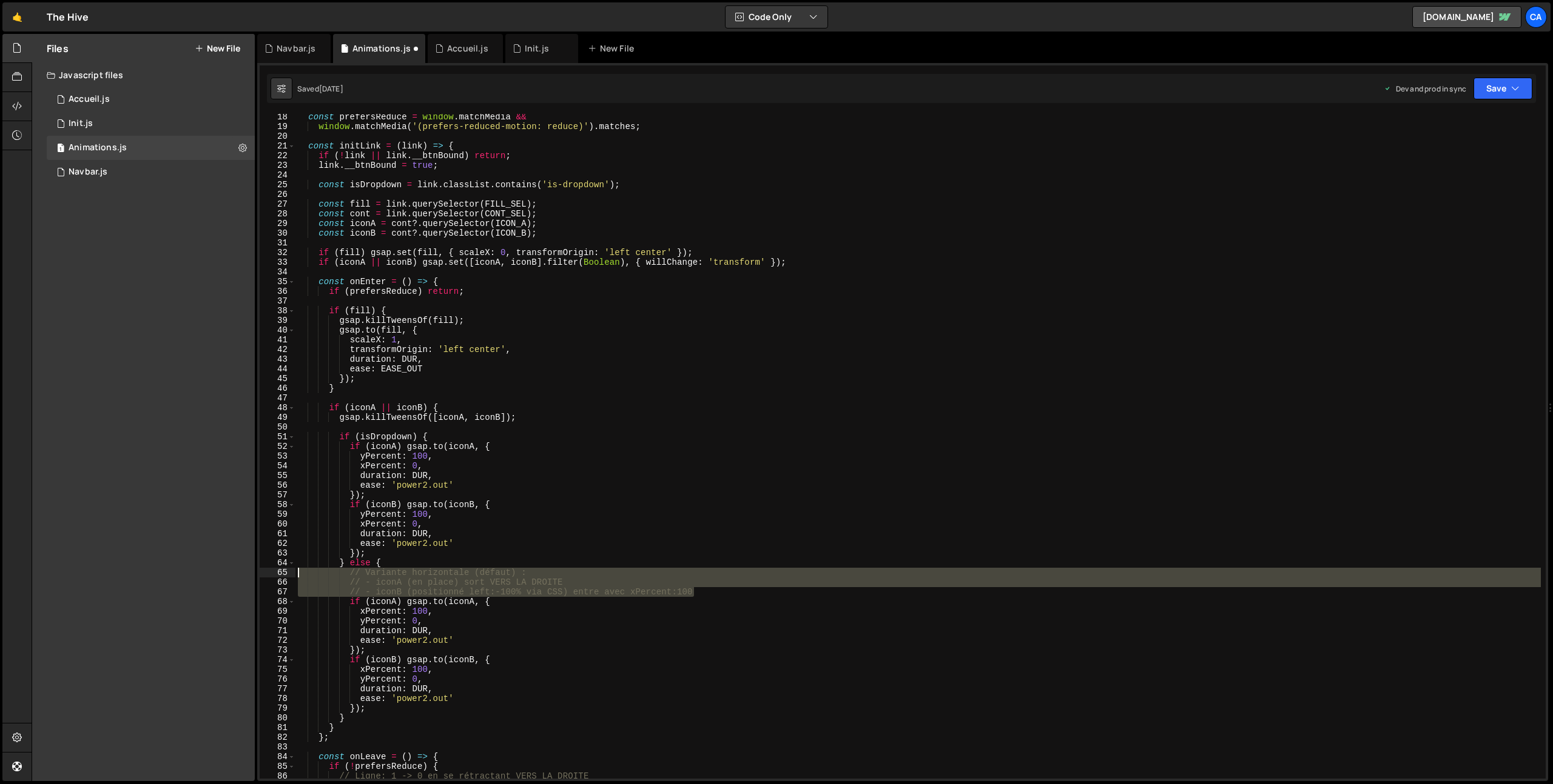
drag, startPoint x: 705, startPoint y: 592, endPoint x: 230, endPoint y: 573, distance: 475.4
click at [230, 573] on div "Files New File Javascript files 1 Accueil.js 0 1 Init.js 0 1 Animations.js 0 1 0" at bounding box center [792, 408] width 1521 height 748
type textarea "// Variante horizontale (défaut) : // - iconA (en place) sort VERS LA DROITE"
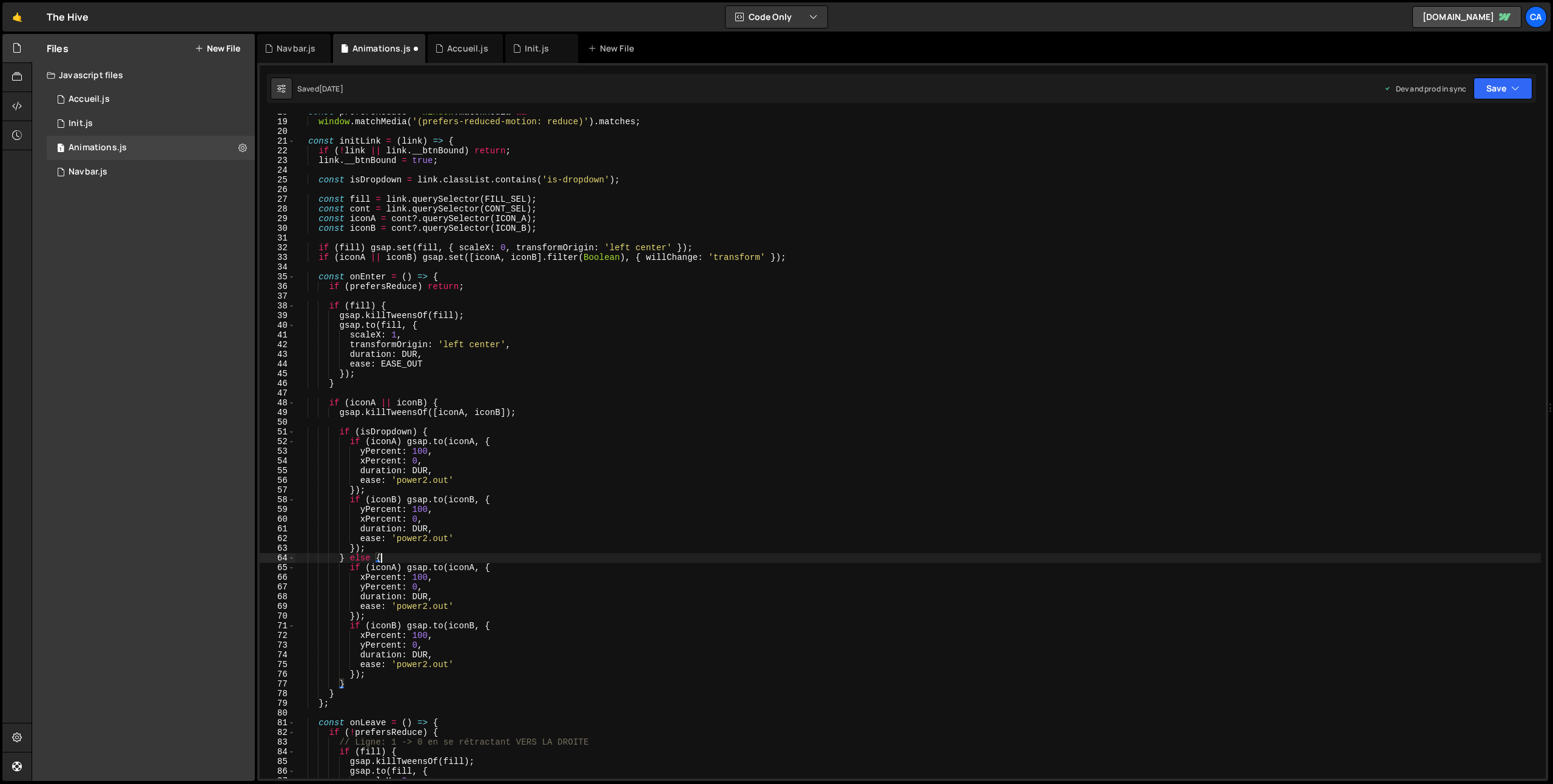
scroll to position [272, 0]
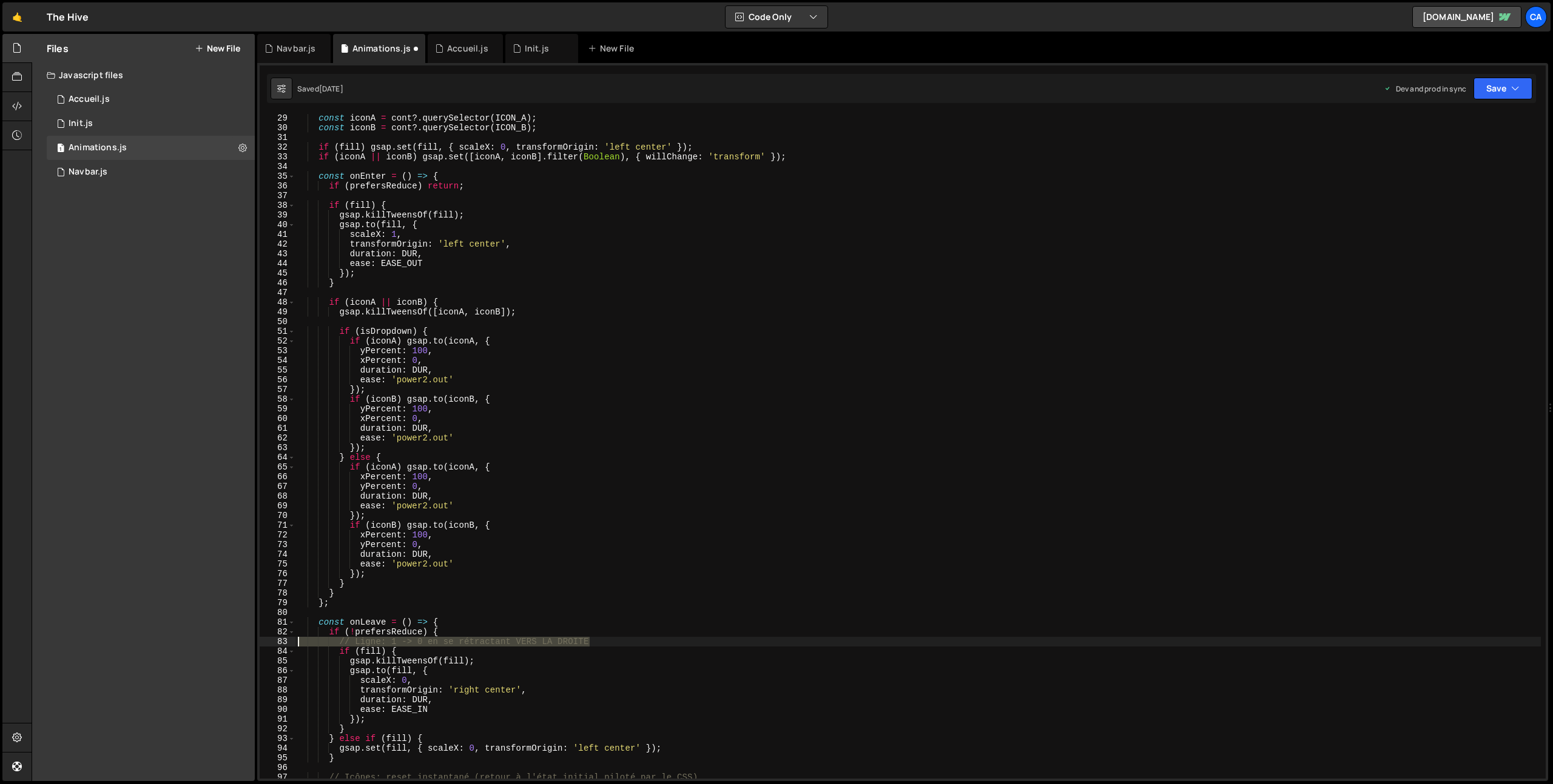
drag, startPoint x: 603, startPoint y: 640, endPoint x: 270, endPoint y: 640, distance: 333.0
click at [270, 640] on div "} else { 29 30 31 32 33 34 35 36 37 38 39 40 41 42 43 44 45 46 47 48 49 50 51 5…" at bounding box center [902, 446] width 1286 height 665
type textarea "// Ligne: 1 -> 0 en se rétractant VERS LA DROITE"
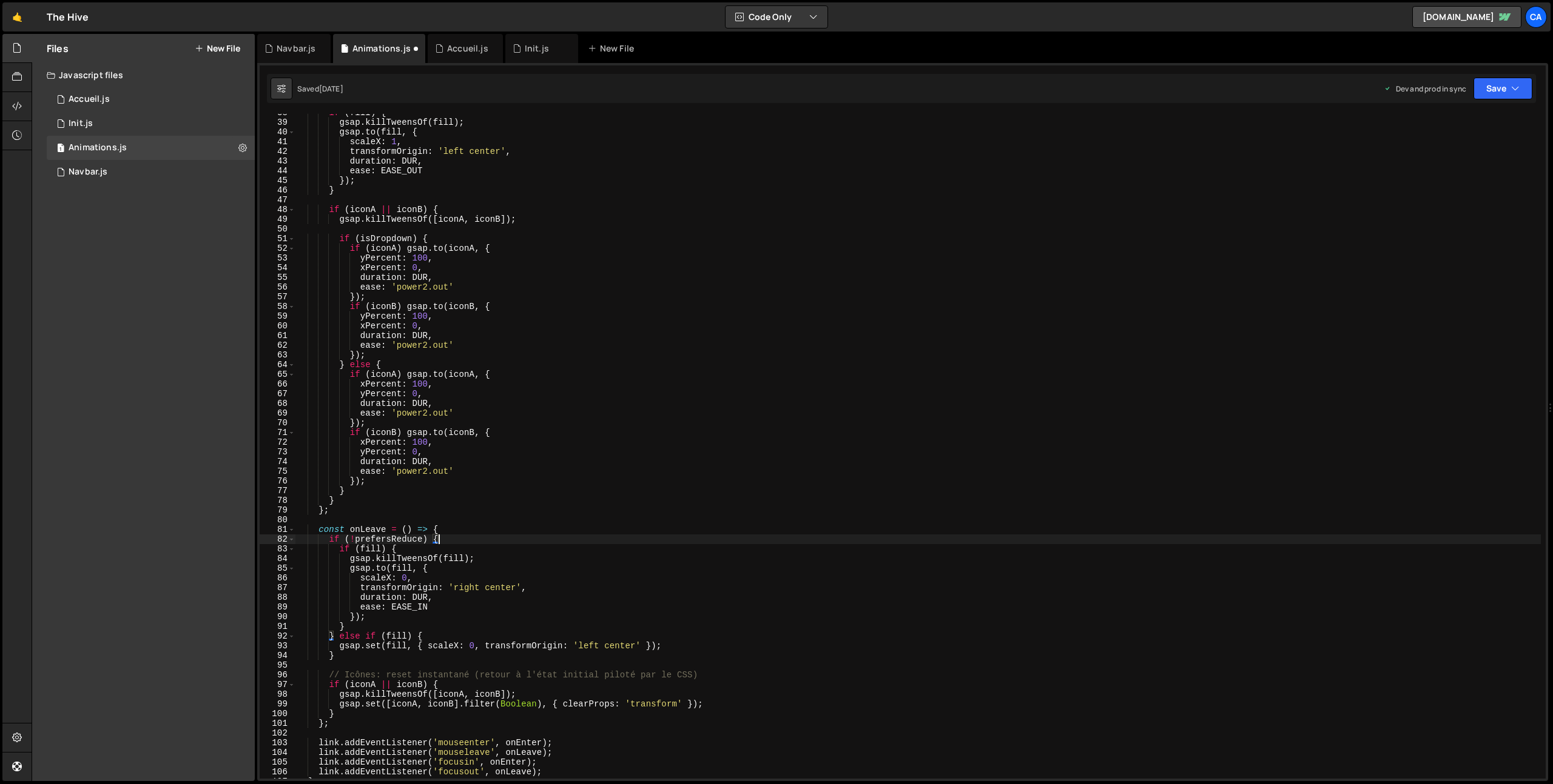
scroll to position [483, 0]
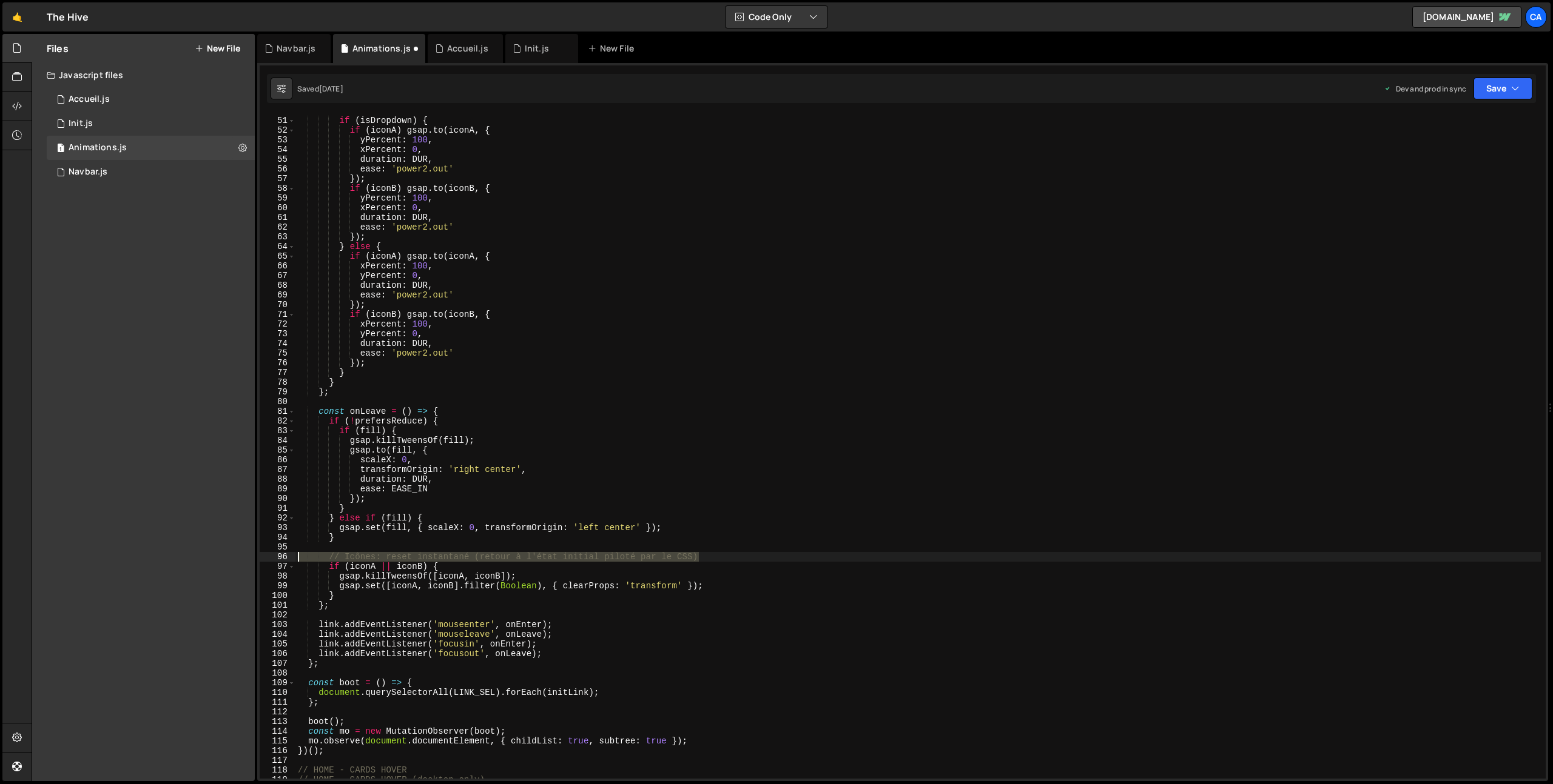
drag, startPoint x: 713, startPoint y: 555, endPoint x: 287, endPoint y: 557, distance: 426.0
click at [287, 557] on div "if (!prefersReduce) { 50 51 52 53 54 55 56 57 58 59 60 61 62 63 64 65 66 67 68 …" at bounding box center [902, 446] width 1286 height 665
type textarea "// Icônes: reset instantané (retour à l'état initial piloté par le CSS)"
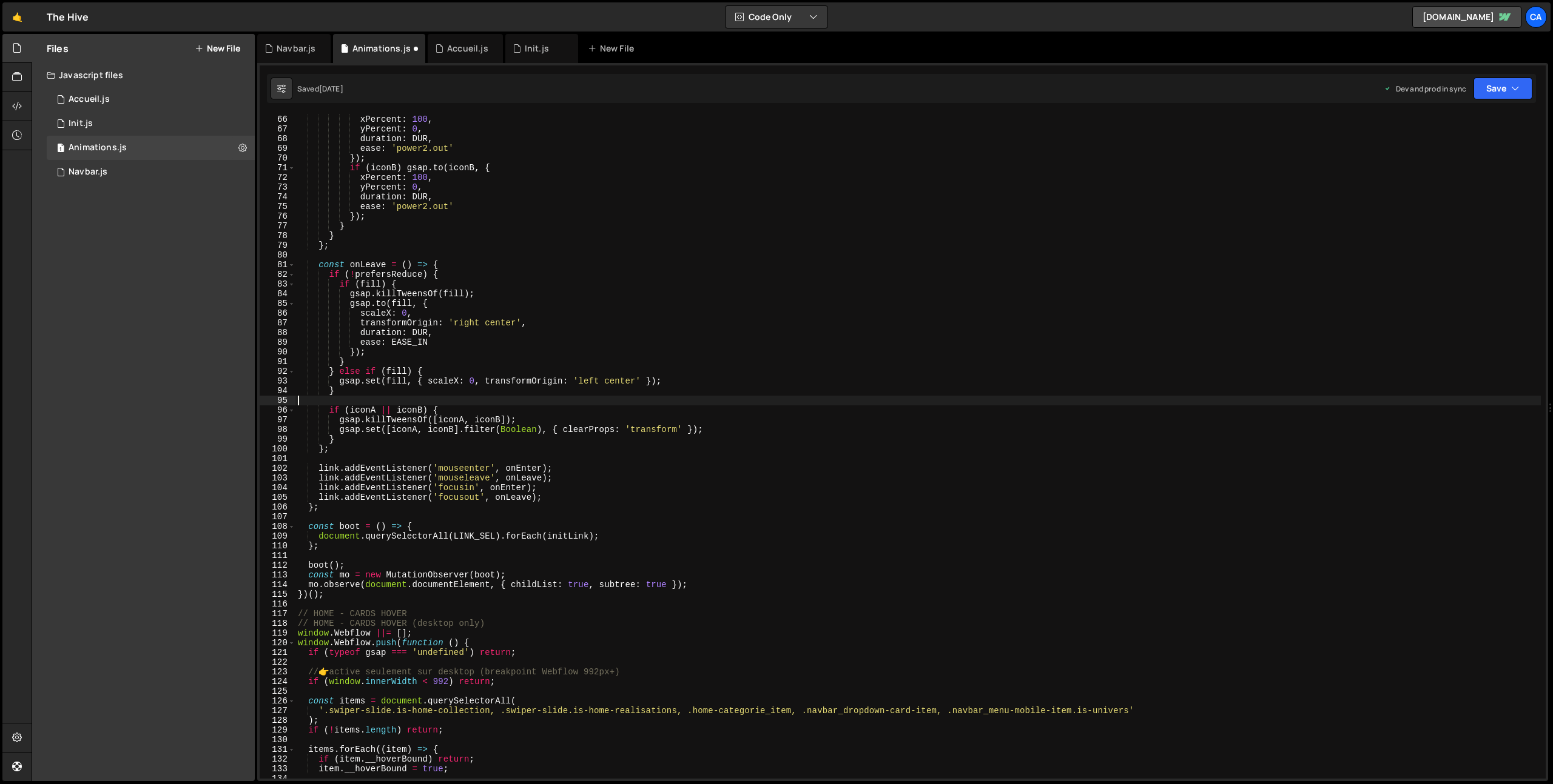
scroll to position [652, 0]
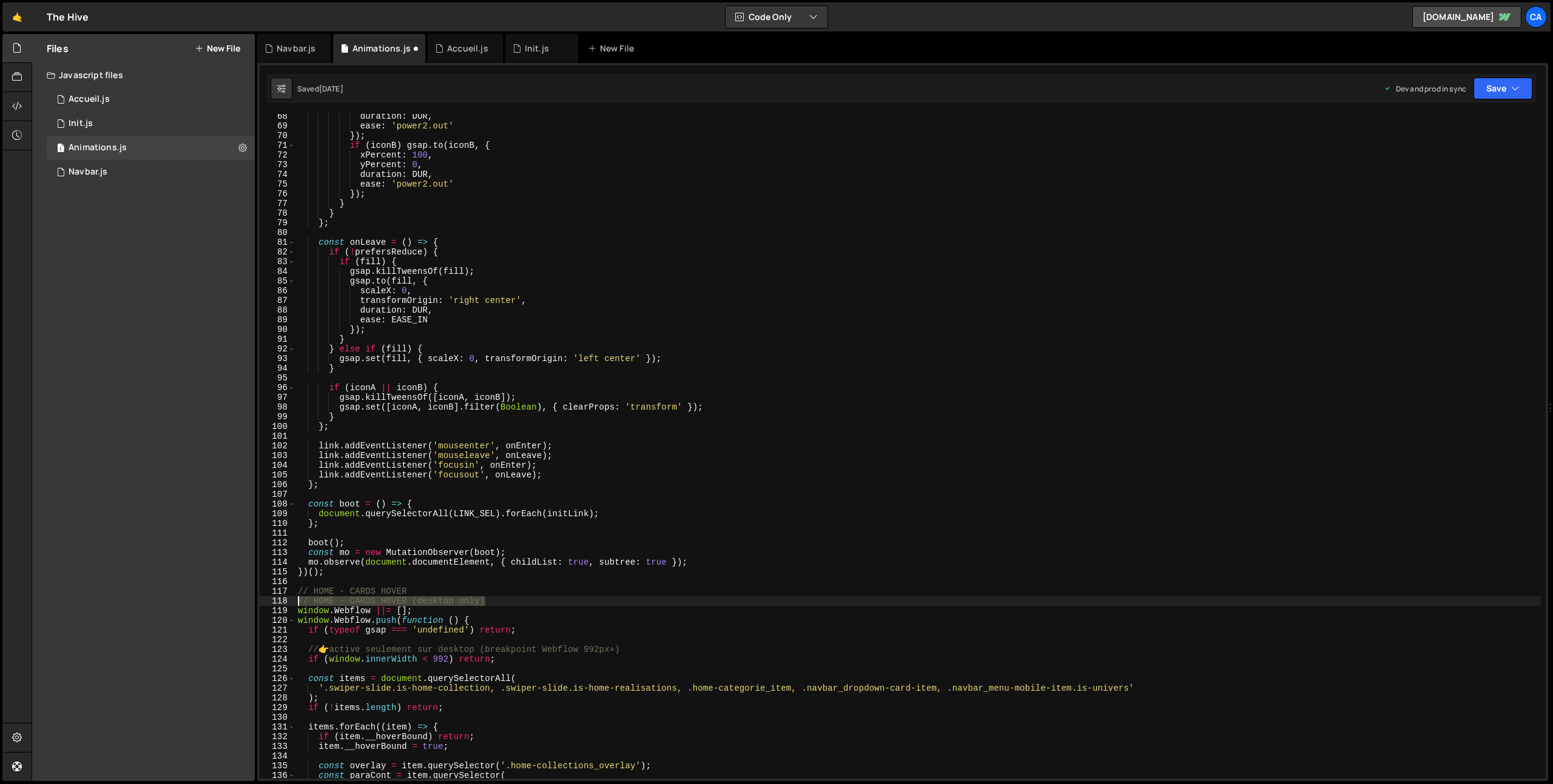
drag, startPoint x: 491, startPoint y: 602, endPoint x: 270, endPoint y: 602, distance: 221.0
click at [270, 602] on div "68 69 70 71 72 73 74 75 76 77 78 79 80 81 82 83 84 85 86 87 88 89 90 91 92 93 9…" at bounding box center [902, 446] width 1286 height 665
type textarea "// HOME - CARDS HOVER (desktop only)"
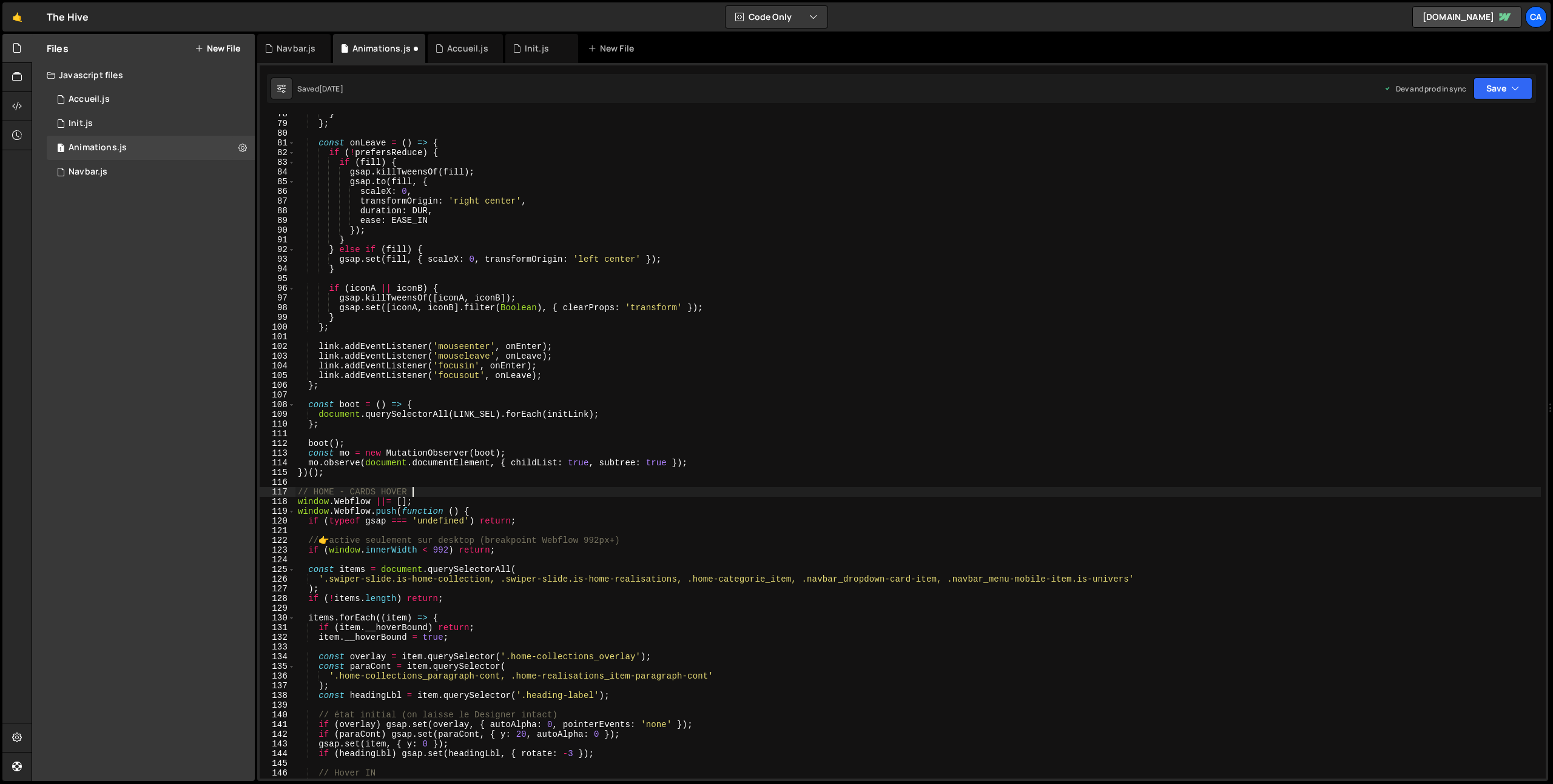
scroll to position [751, 0]
drag, startPoint x: 648, startPoint y: 539, endPoint x: 252, endPoint y: 540, distance: 396.0
click at [252, 540] on div "Files New File Javascript files 1 Accueil.js 0 1 Init.js 0 1 Animations.js 0 1 0" at bounding box center [792, 408] width 1521 height 748
type textarea "// 👉 active seulement sur desktop (breakpoint Webflow 992px+)"
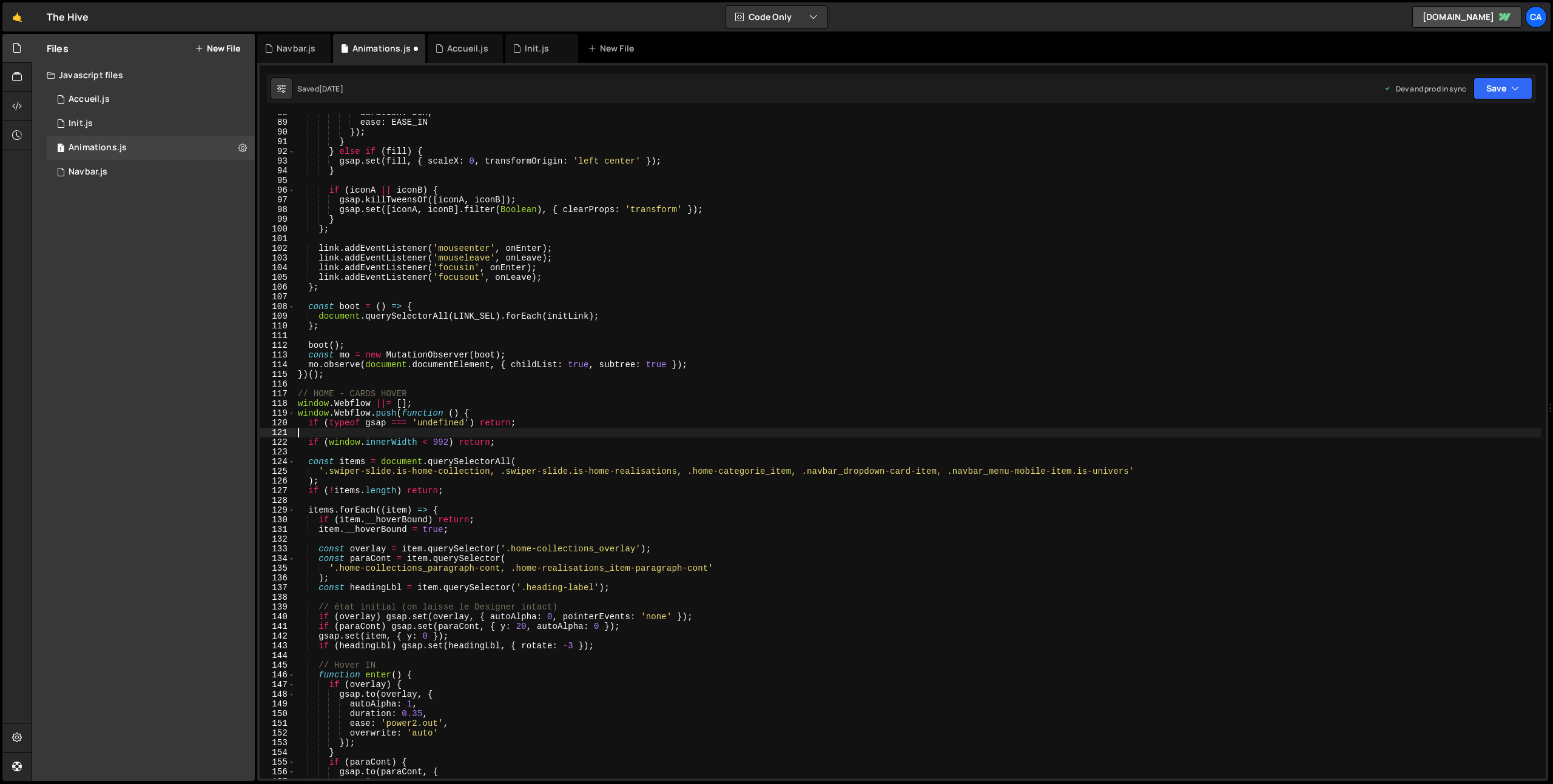
scroll to position [872, 0]
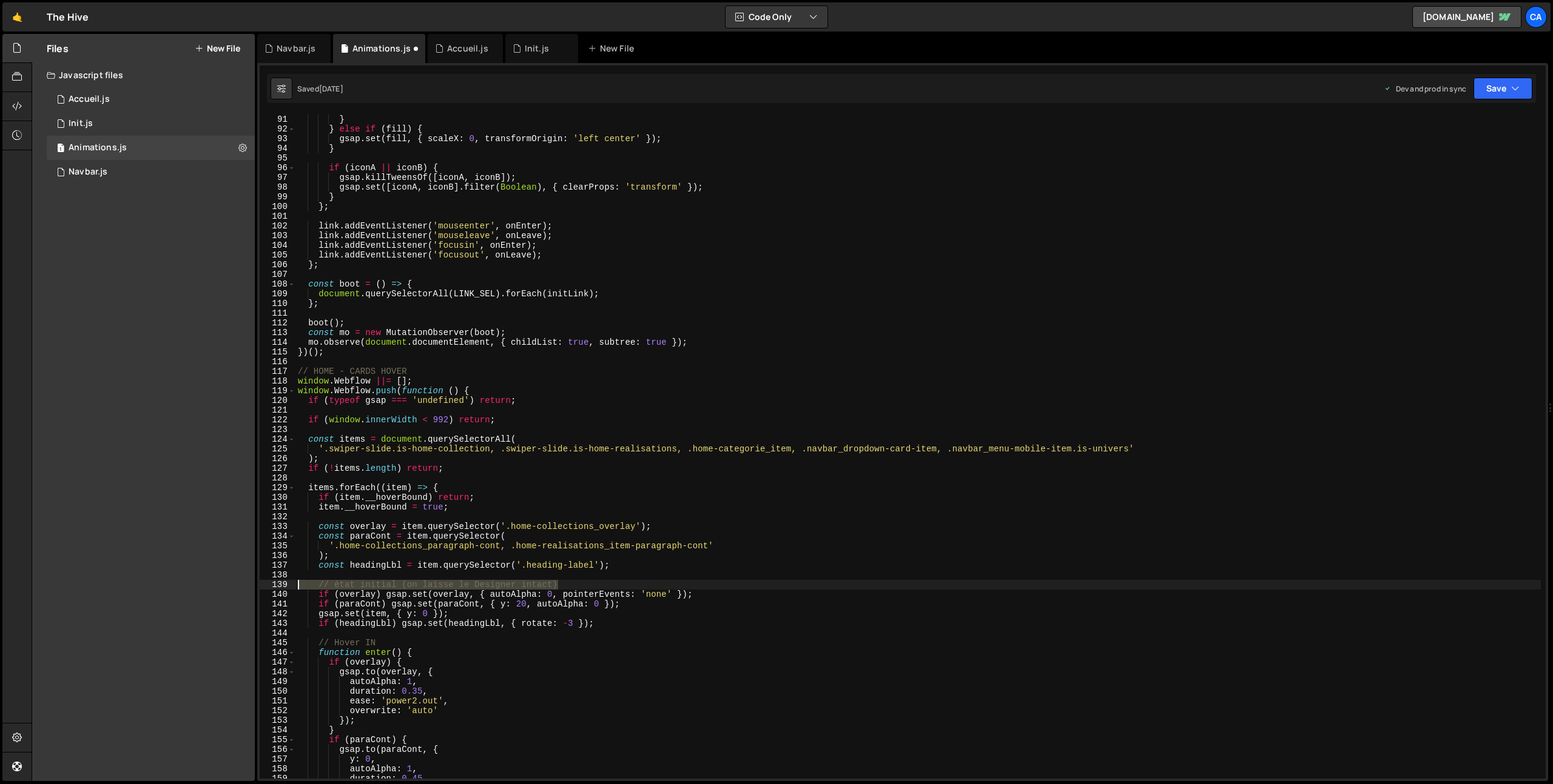
drag, startPoint x: 569, startPoint y: 584, endPoint x: 283, endPoint y: 585, distance: 286.0
click at [283, 585] on div "90 91 92 93 94 95 96 97 98 99 100 101 102 103 104 105 106 107 108 109 110 111 1…" at bounding box center [902, 446] width 1286 height 665
type textarea "// état initial (on laisse le Designer intact)"
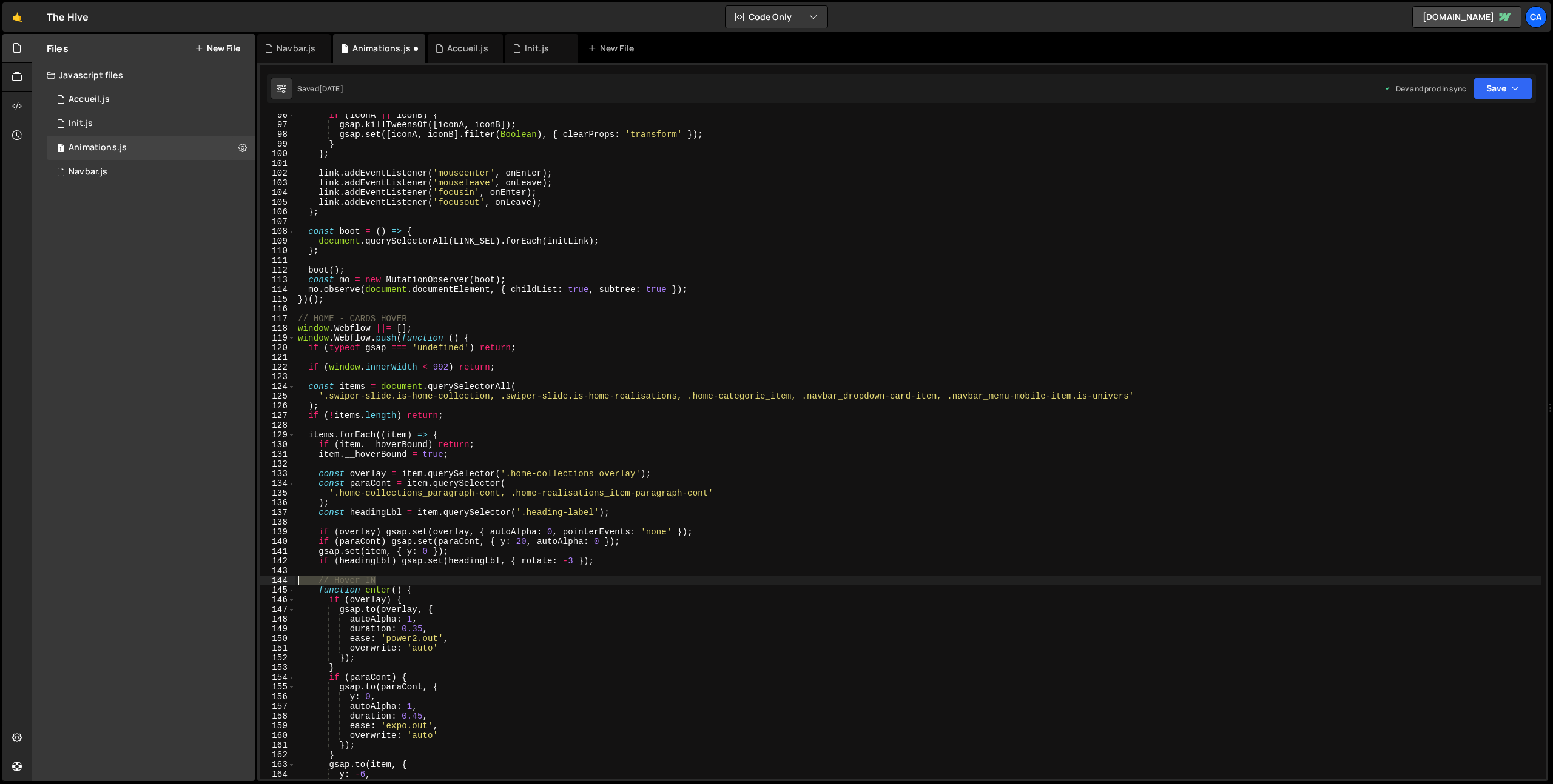
drag, startPoint x: 376, startPoint y: 580, endPoint x: 282, endPoint y: 579, distance: 94.0
click at [282, 579] on div "96 97 98 99 100 101 102 103 104 105 106 107 108 109 110 111 112 113 114 115 116…" at bounding box center [902, 446] width 1286 height 665
type textarea "// Hover IN"
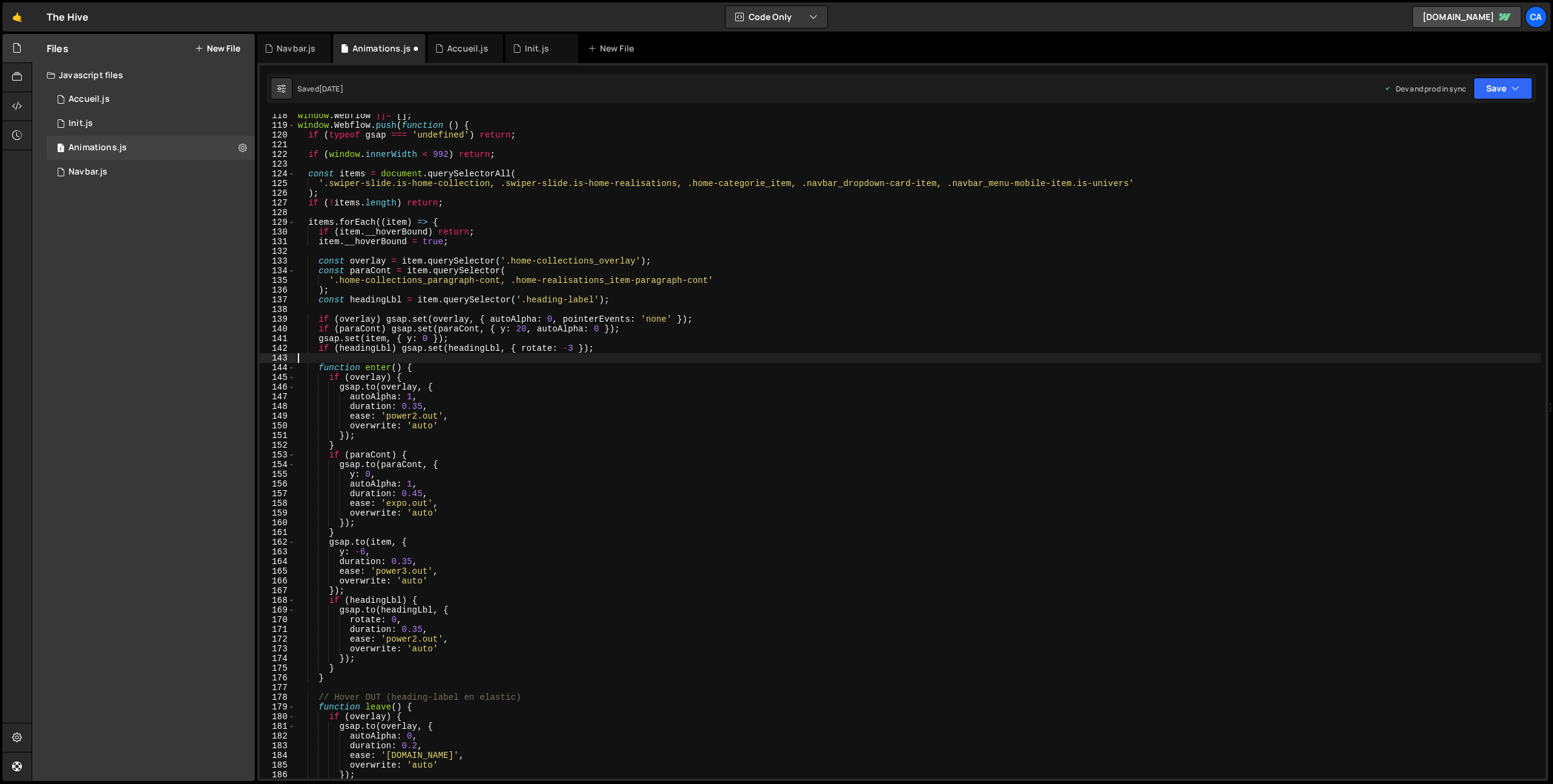
scroll to position [1207, 0]
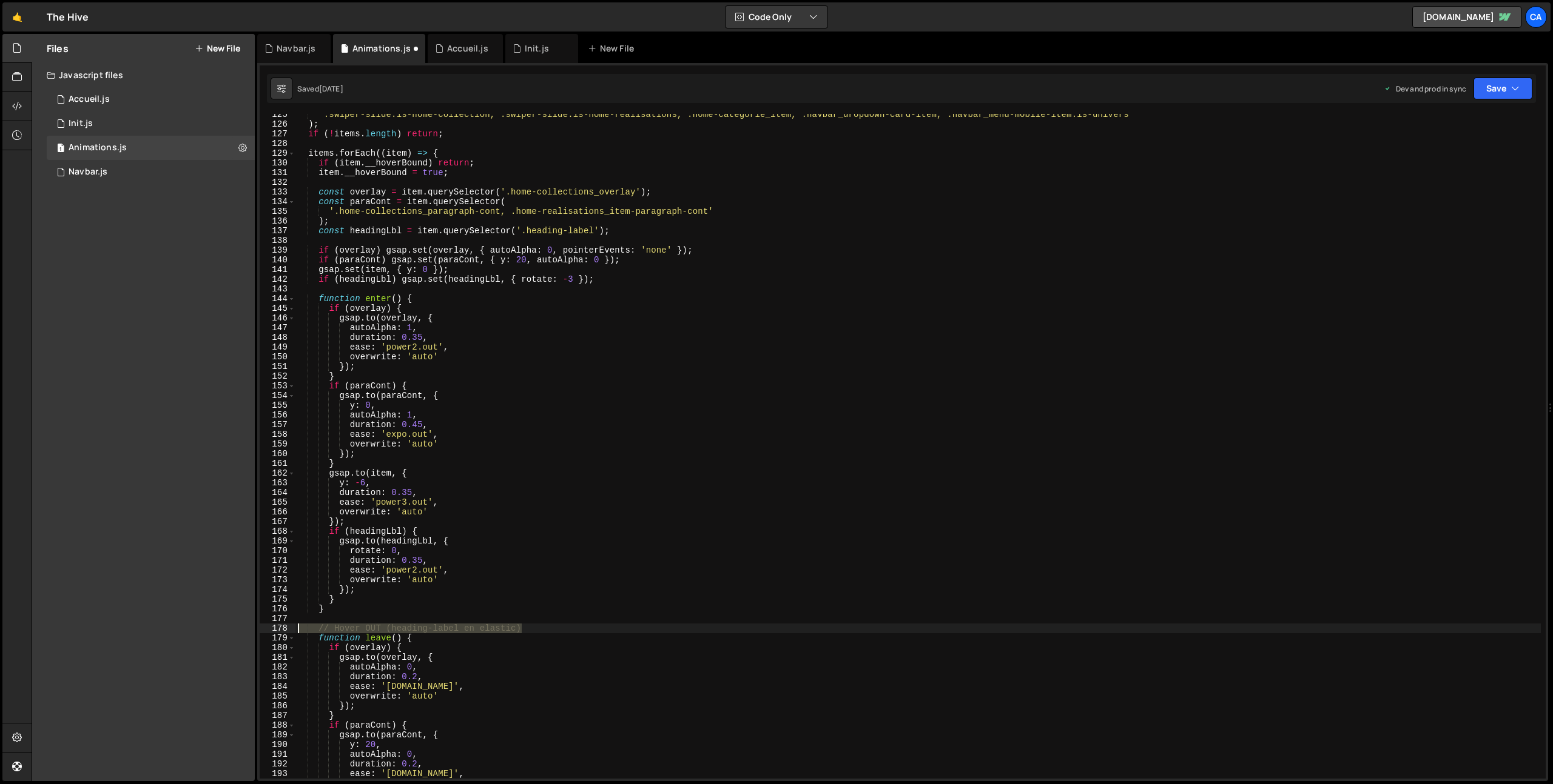
drag, startPoint x: 534, startPoint y: 630, endPoint x: 276, endPoint y: 626, distance: 258.0
click at [276, 626] on div "125 126 127 128 129 130 131 132 133 134 135 136 137 138 139 140 141 142 143 144…" at bounding box center [902, 446] width 1286 height 665
type textarea "// Hover OUT (heading-label en elastic)"
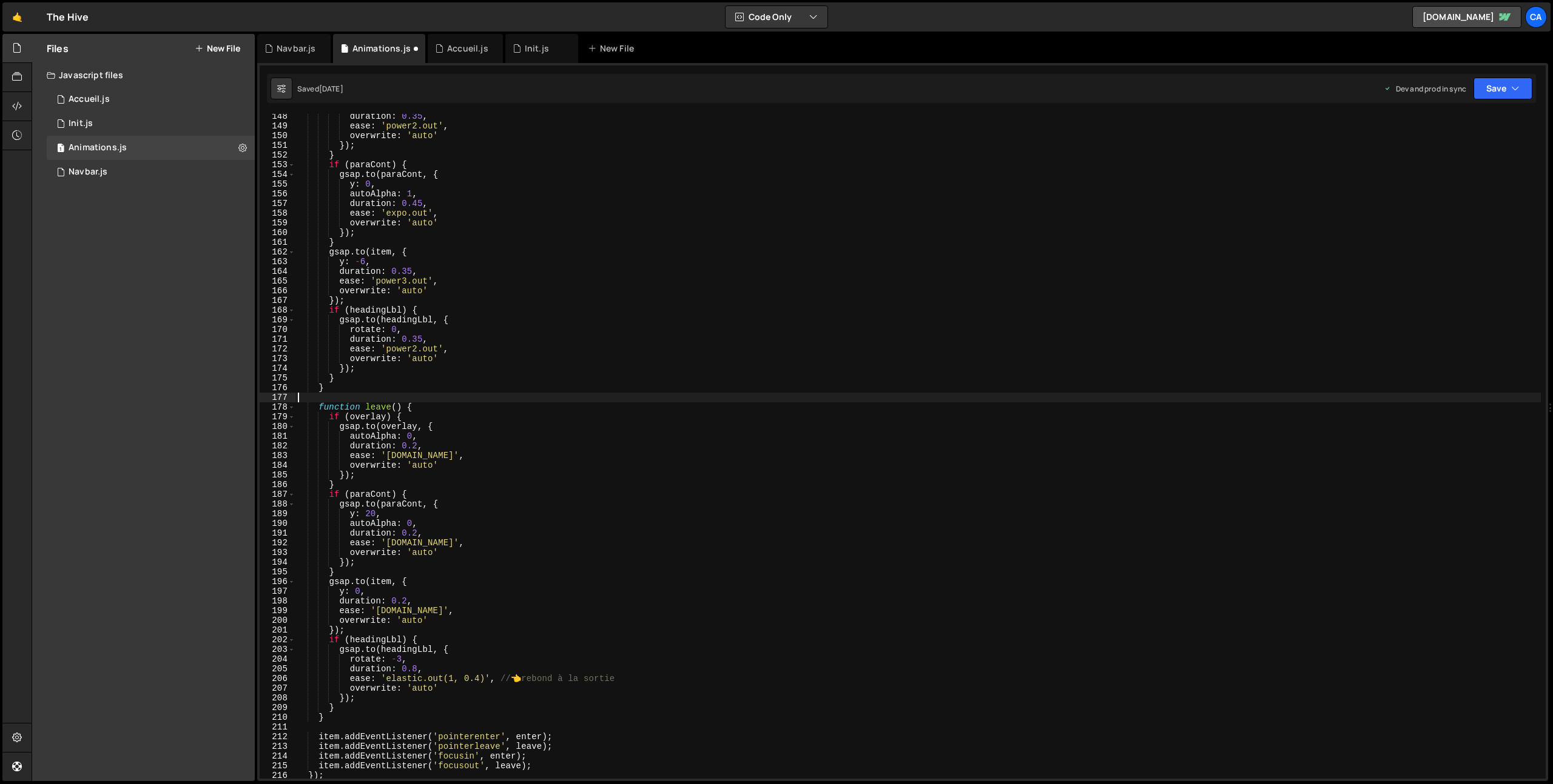
scroll to position [1450, 0]
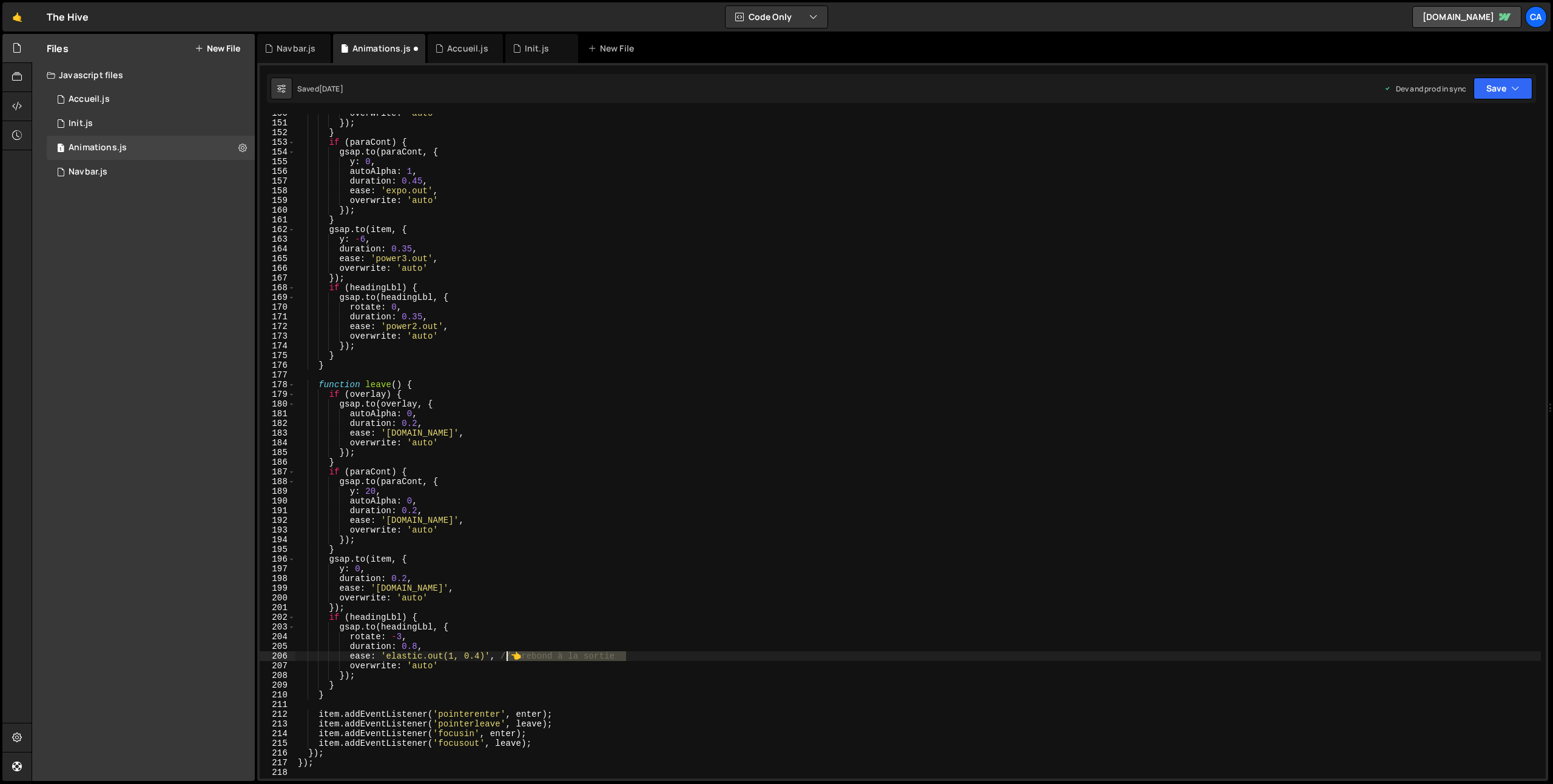
drag, startPoint x: 629, startPoint y: 657, endPoint x: 504, endPoint y: 657, distance: 125.0
click at [504, 657] on div "overwrite : 'auto' }) ; } if ( paraCont ) { gsap . to ( paraCont , { y : 0 , au…" at bounding box center [917, 450] width 1245 height 684
type textarea "ease: 'elastic.out(1, 0.4)',"
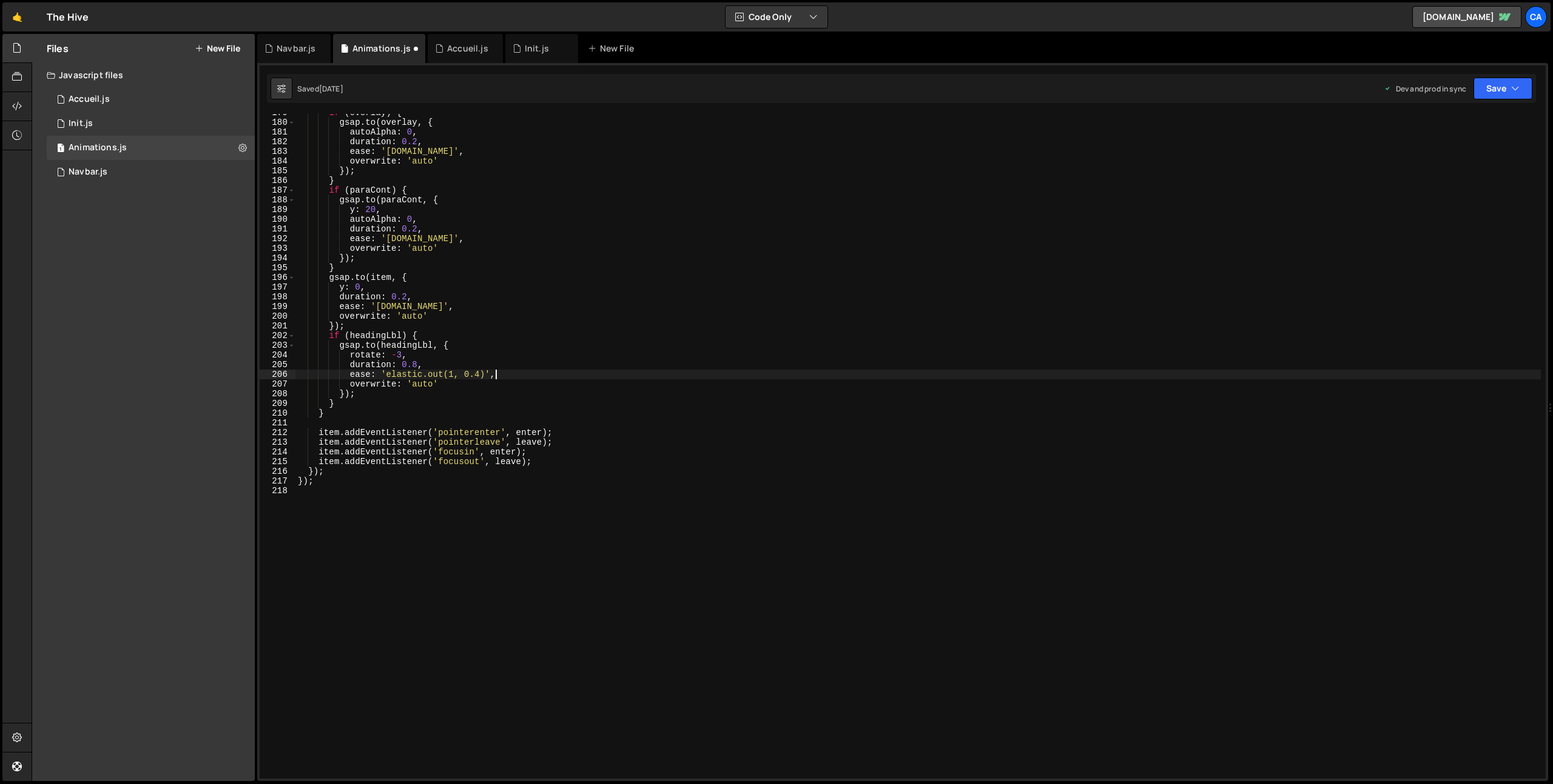
scroll to position [1732, 0]
click at [1499, 84] on button "Save" at bounding box center [1502, 88] width 58 height 22
click at [1440, 174] on div "2 days ago" at bounding box center [1432, 170] width 24 height 10
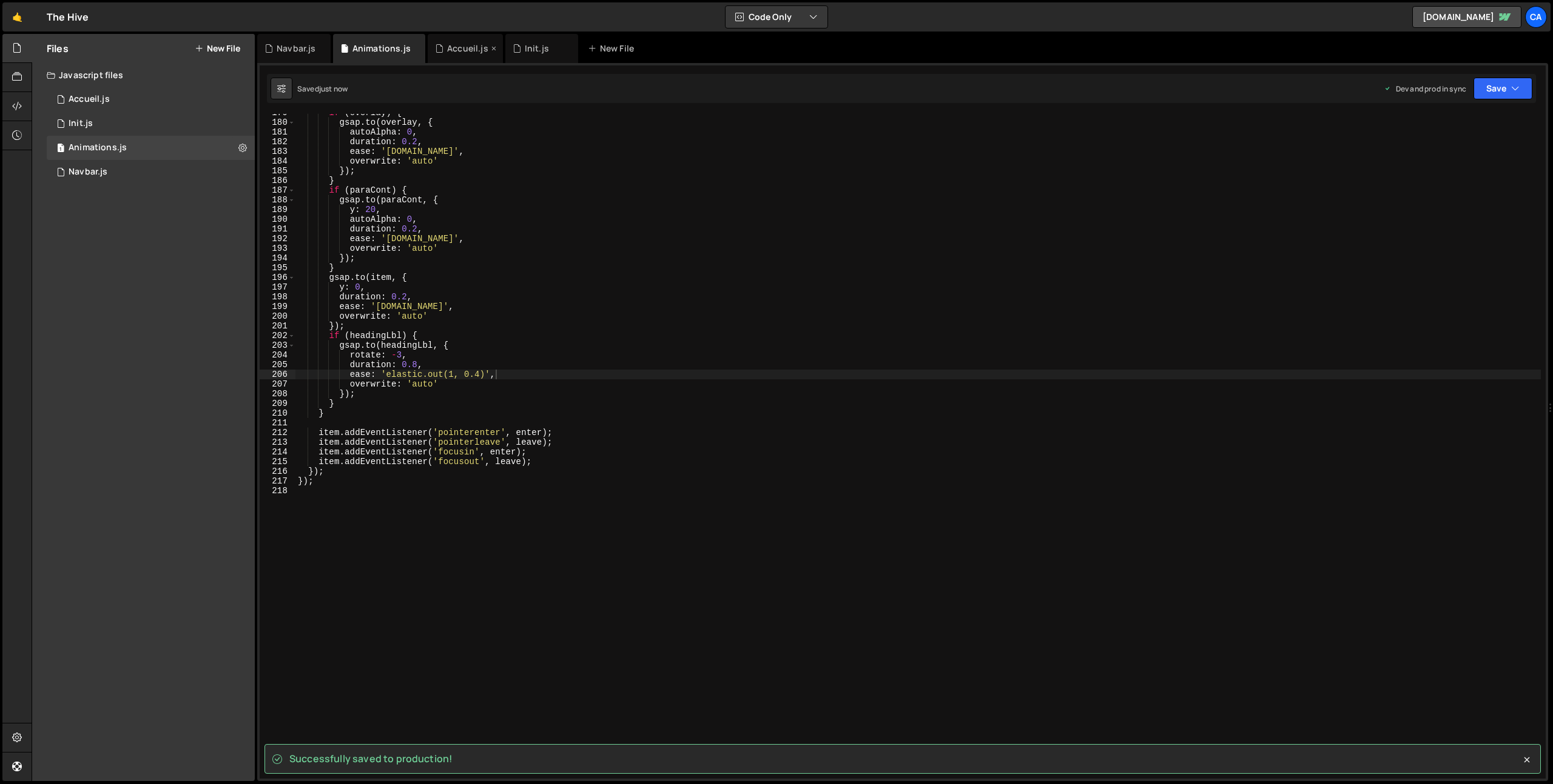
click at [449, 48] on div "Accueil.js" at bounding box center [467, 49] width 42 height 12
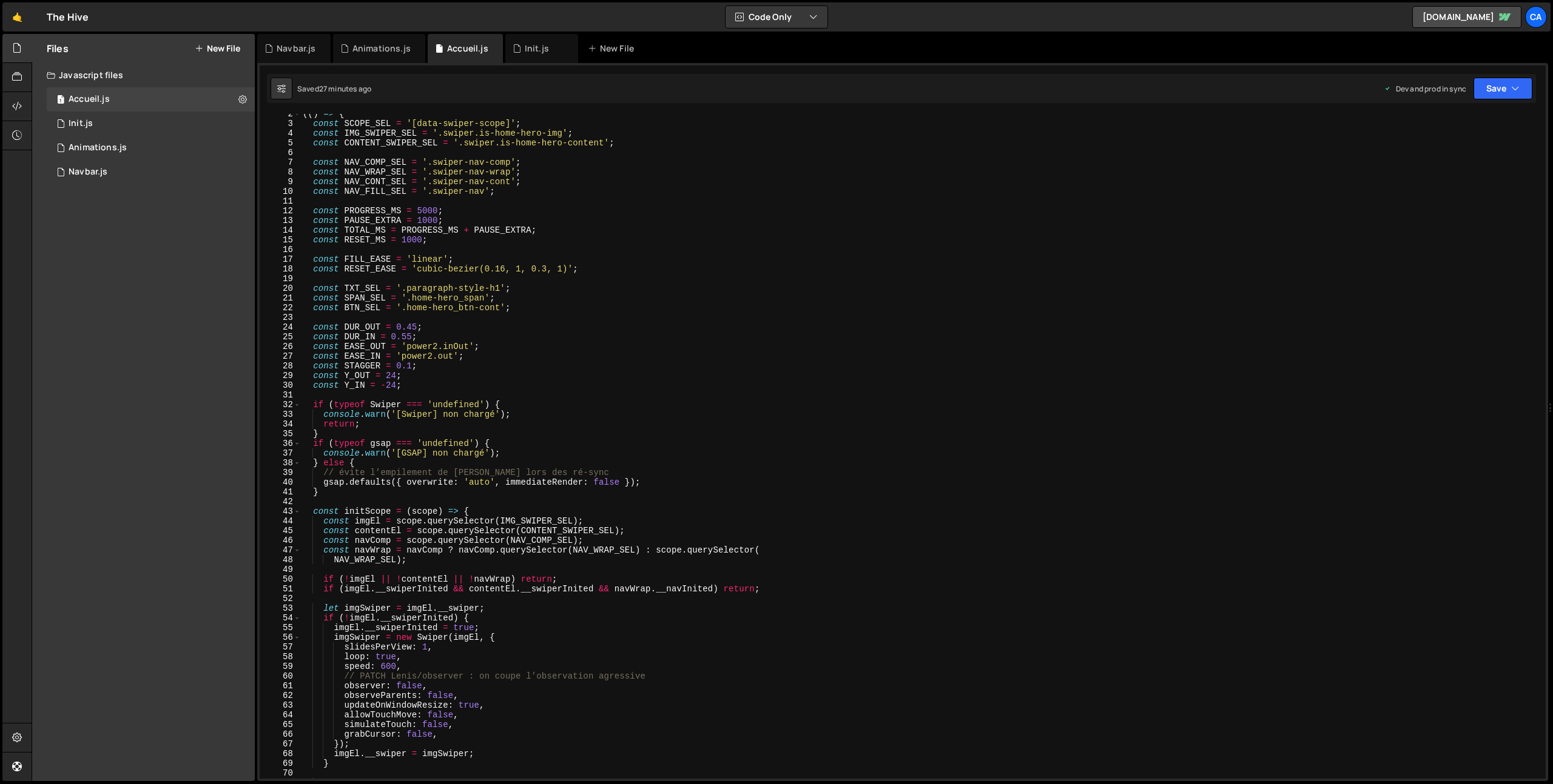
scroll to position [0, 0]
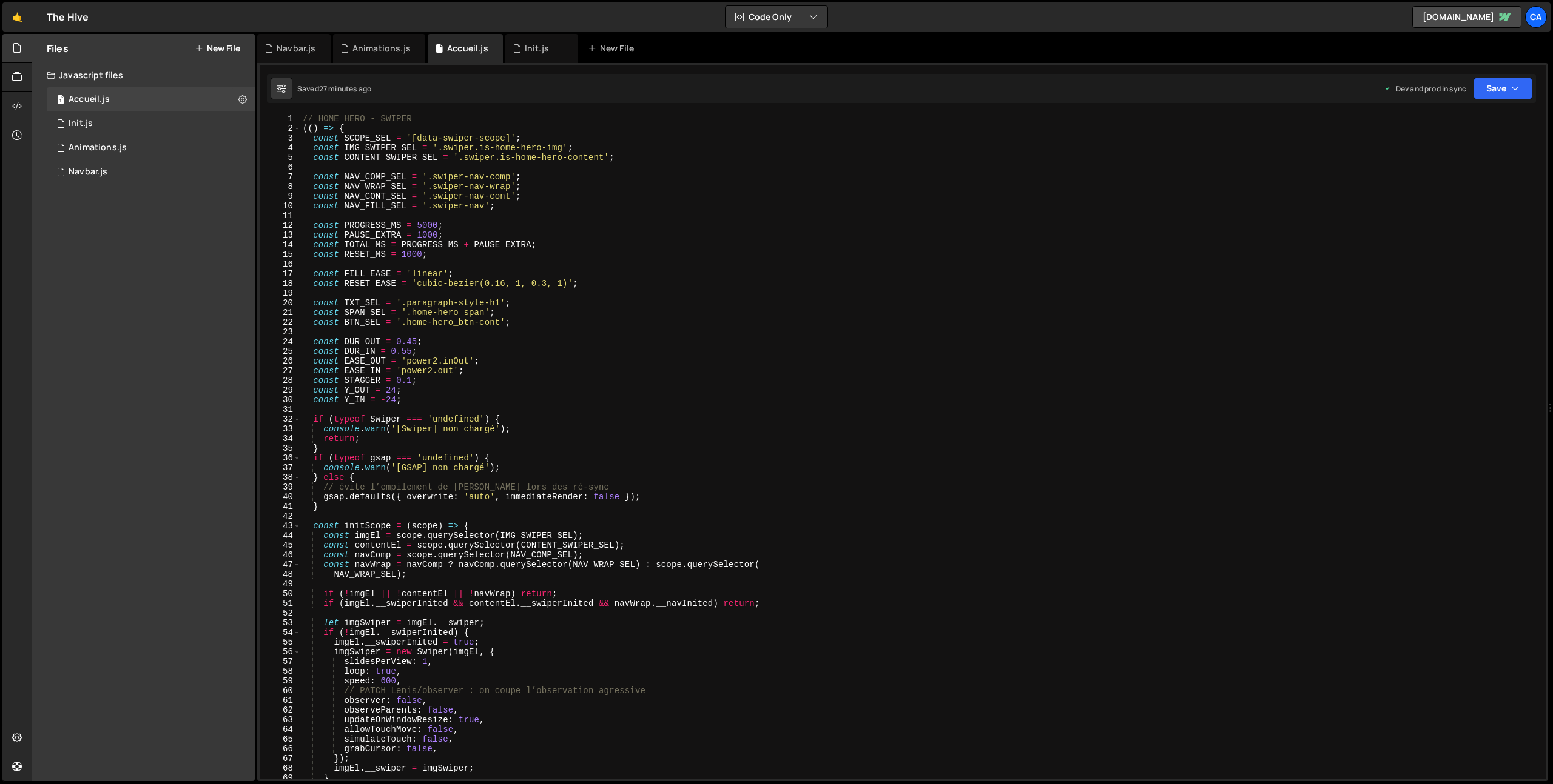
type textarea "// évite l’empilement de tweens lors des ré-sync"
drag, startPoint x: 579, startPoint y: 487, endPoint x: 287, endPoint y: 488, distance: 292.0
click at [287, 488] on div "// évite l’empilement de tweens lors des ré-sync 1 2 3 4 5 6 7 8 9 10 11 12 13 …" at bounding box center [902, 446] width 1286 height 665
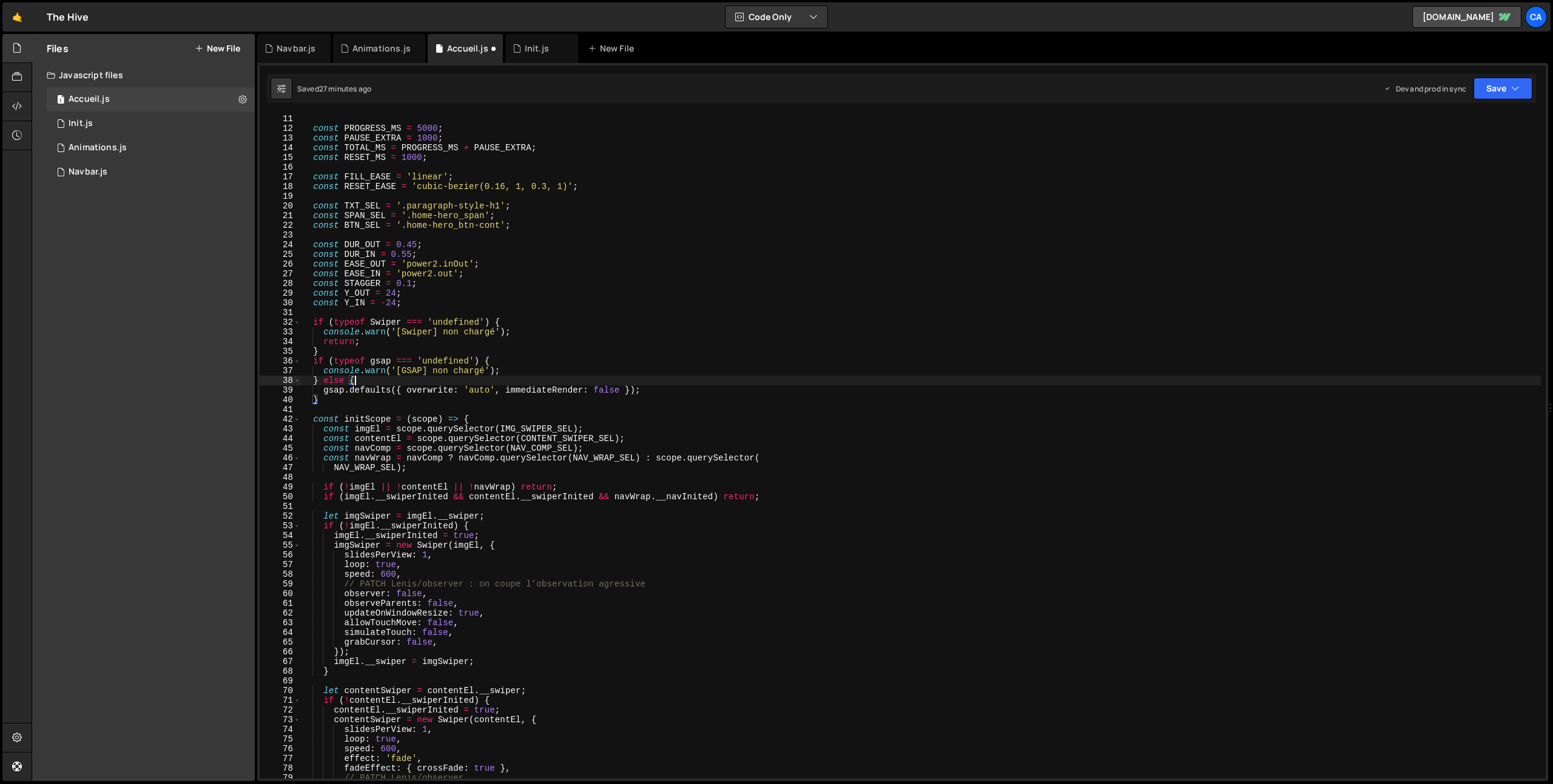
scroll to position [97, 0]
drag, startPoint x: 662, startPoint y: 588, endPoint x: 287, endPoint y: 586, distance: 375.0
click at [287, 586] on div "} else { 10 11 12 13 14 15 16 17 18 19 20 21 22 23 24 25 26 27 28 29 30 31 32 3…" at bounding box center [902, 446] width 1286 height 665
type textarea "// PATCH Lenis/observer : on coupe l’observation agressive"
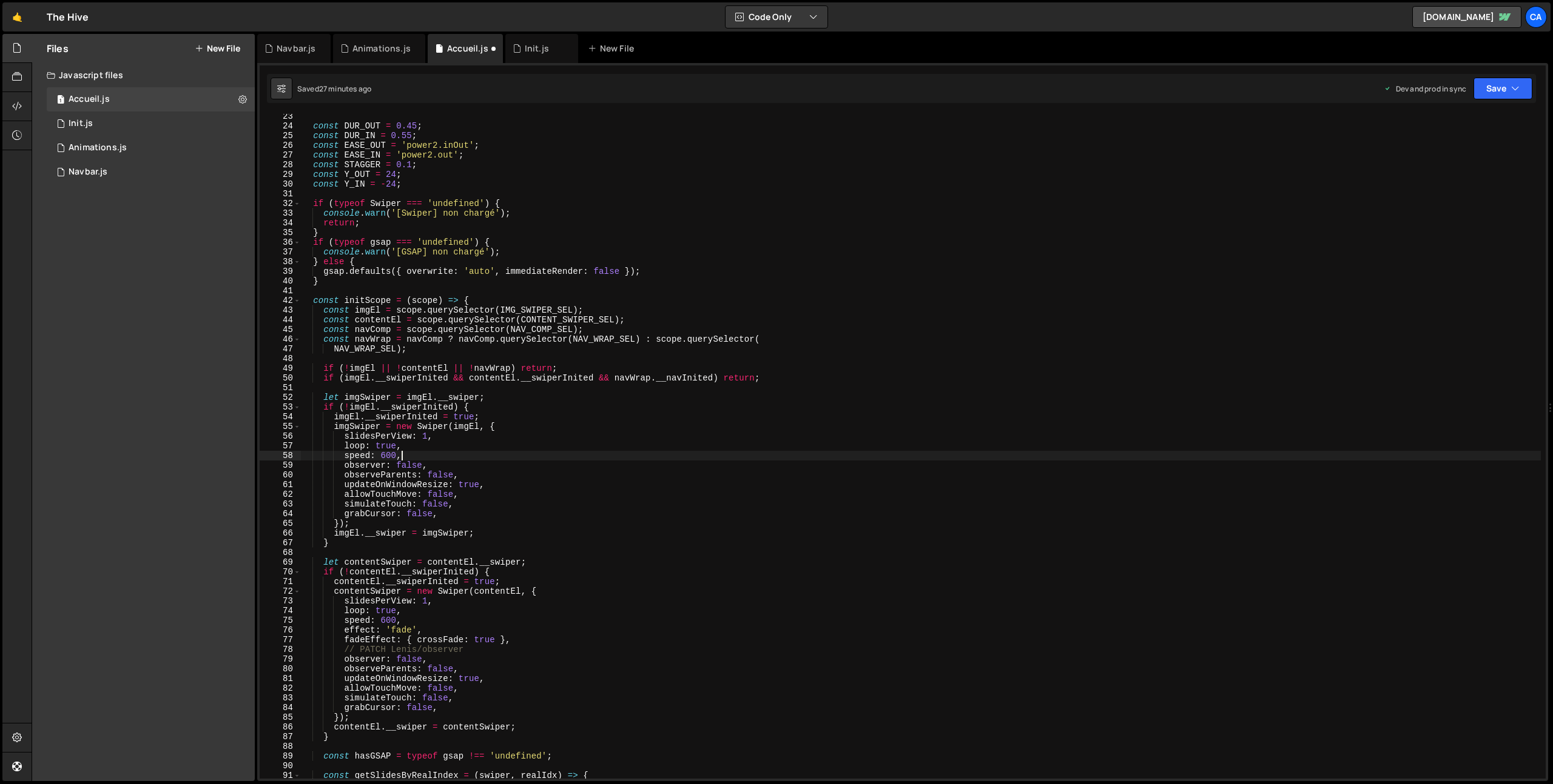
scroll to position [234, 0]
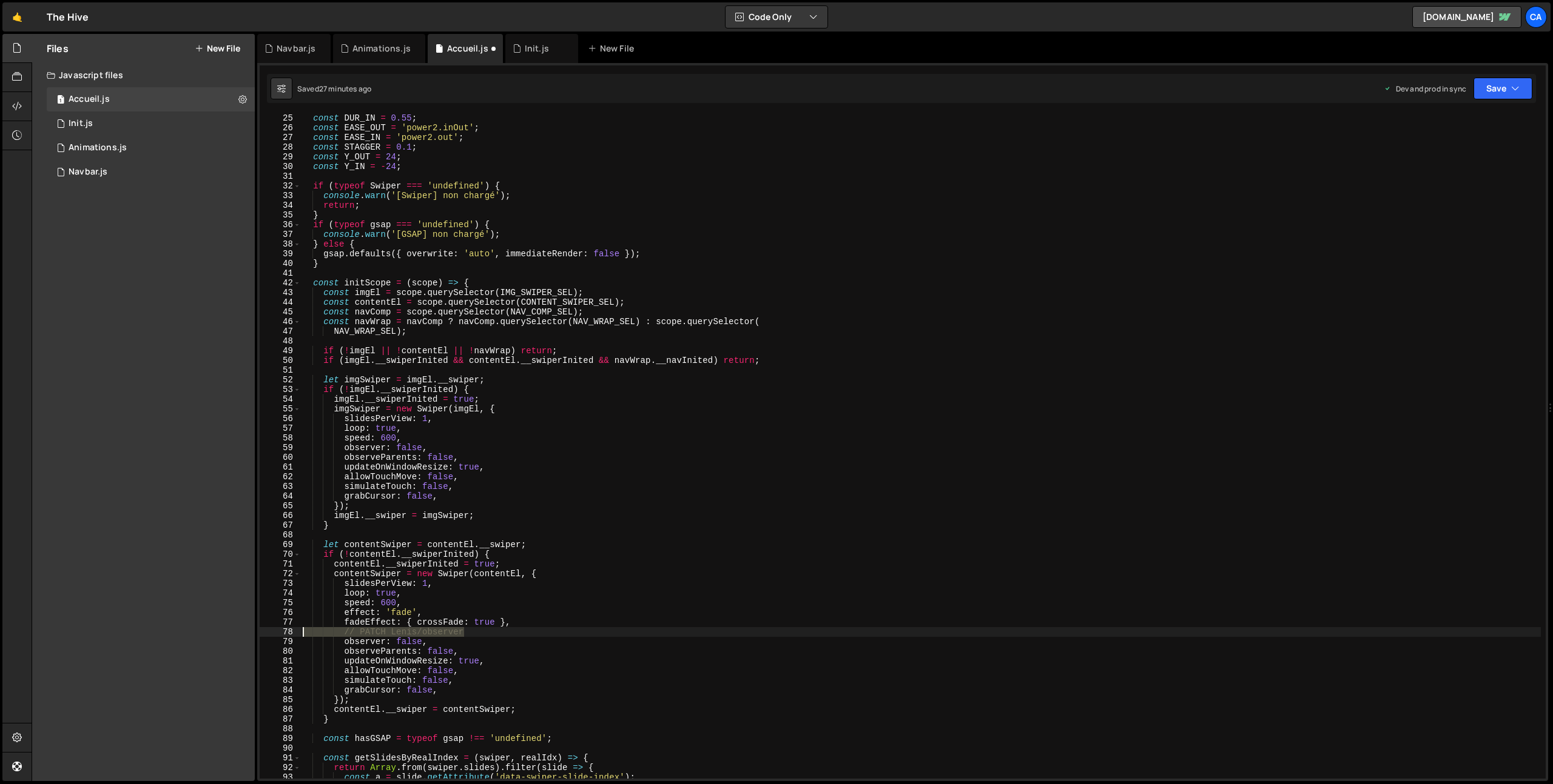
drag, startPoint x: 477, startPoint y: 635, endPoint x: 286, endPoint y: 635, distance: 191.0
click at [286, 635] on div "speed: 600, 25 26 27 28 29 30 31 32 33 34 35 36 37 38 39 40 41 42 43 44 45 46 4…" at bounding box center [902, 446] width 1286 height 665
type textarea "// PATCH Lenis/observer"
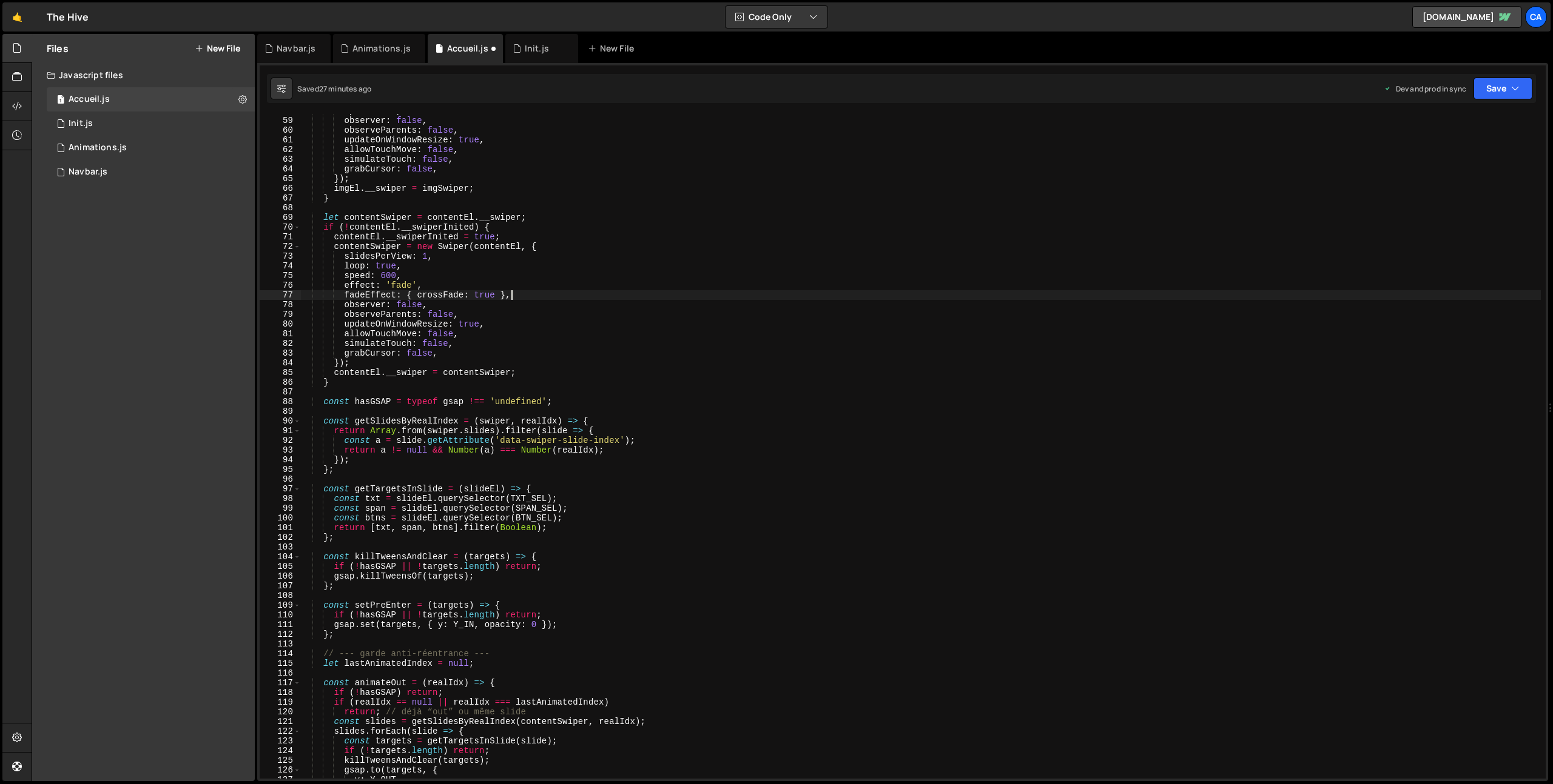
scroll to position [606, 0]
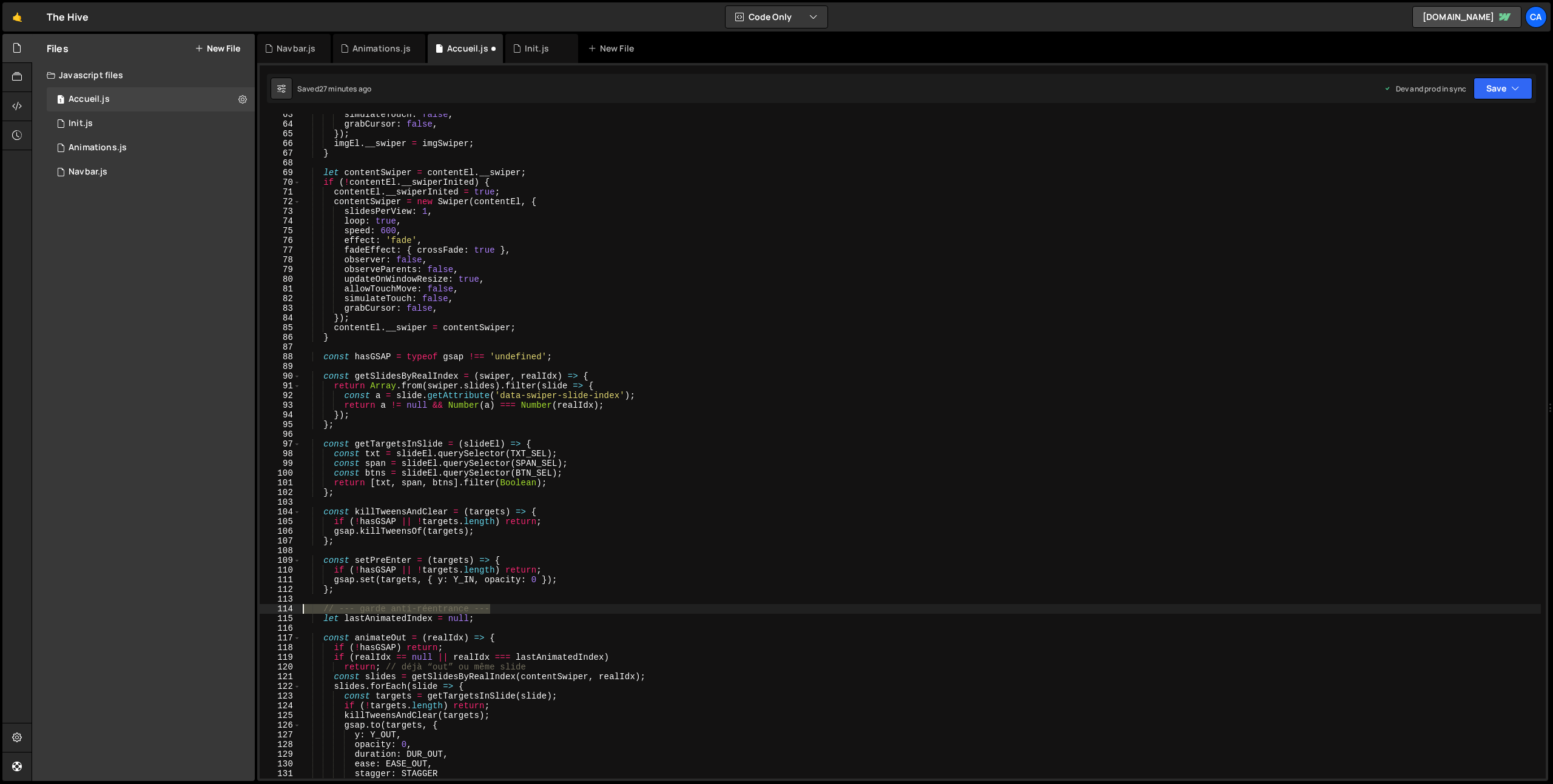
drag, startPoint x: 478, startPoint y: 613, endPoint x: 278, endPoint y: 610, distance: 200.0
click at [278, 610] on div "fadeEffect: { crossFade: true }, 63 64 65 66 67 68 69 70 71 72 73 74 75 76 77 7…" at bounding box center [902, 446] width 1286 height 665
type textarea "// --- garde anti-réentrance ---"
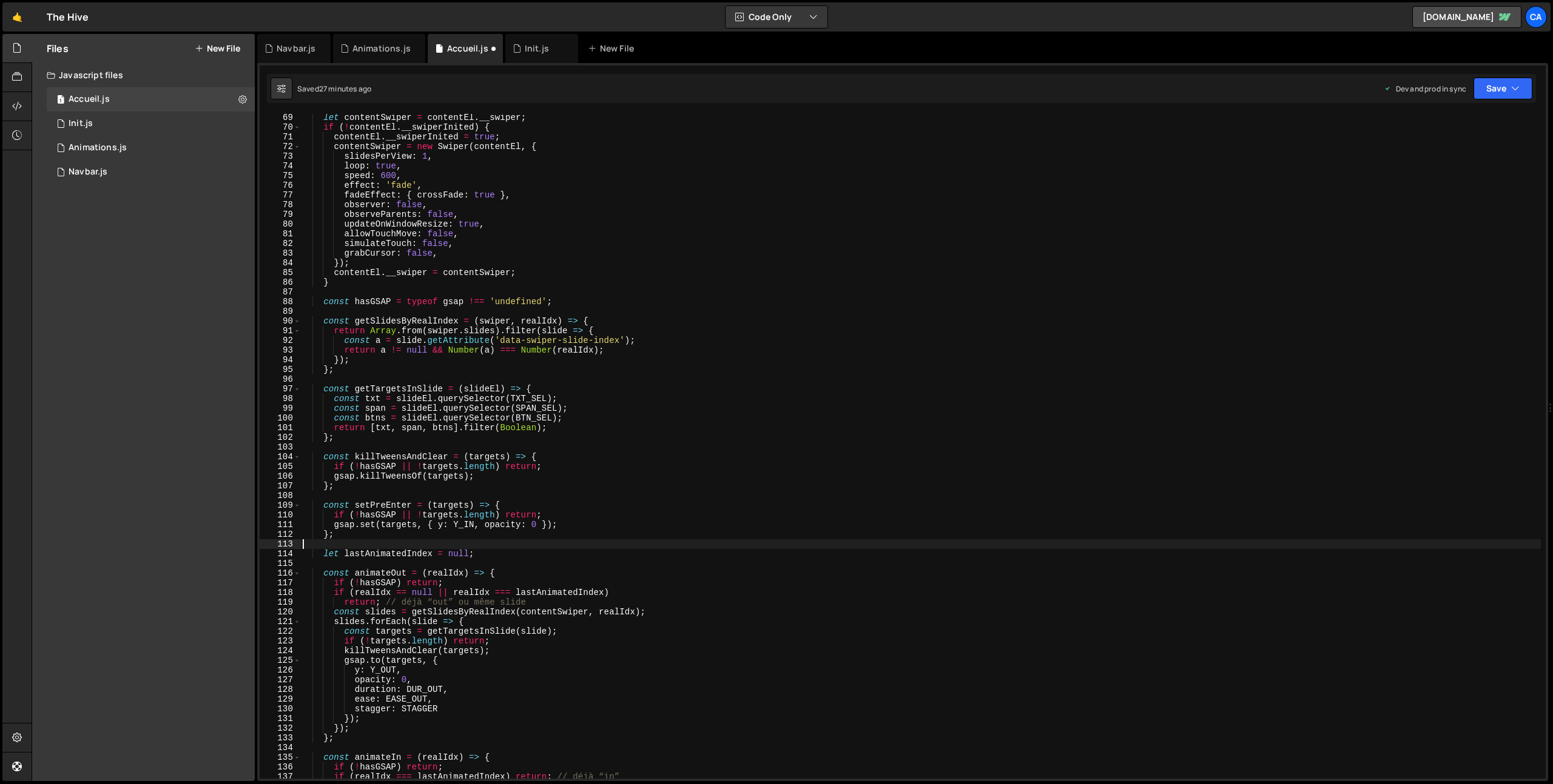
scroll to position [683, 0]
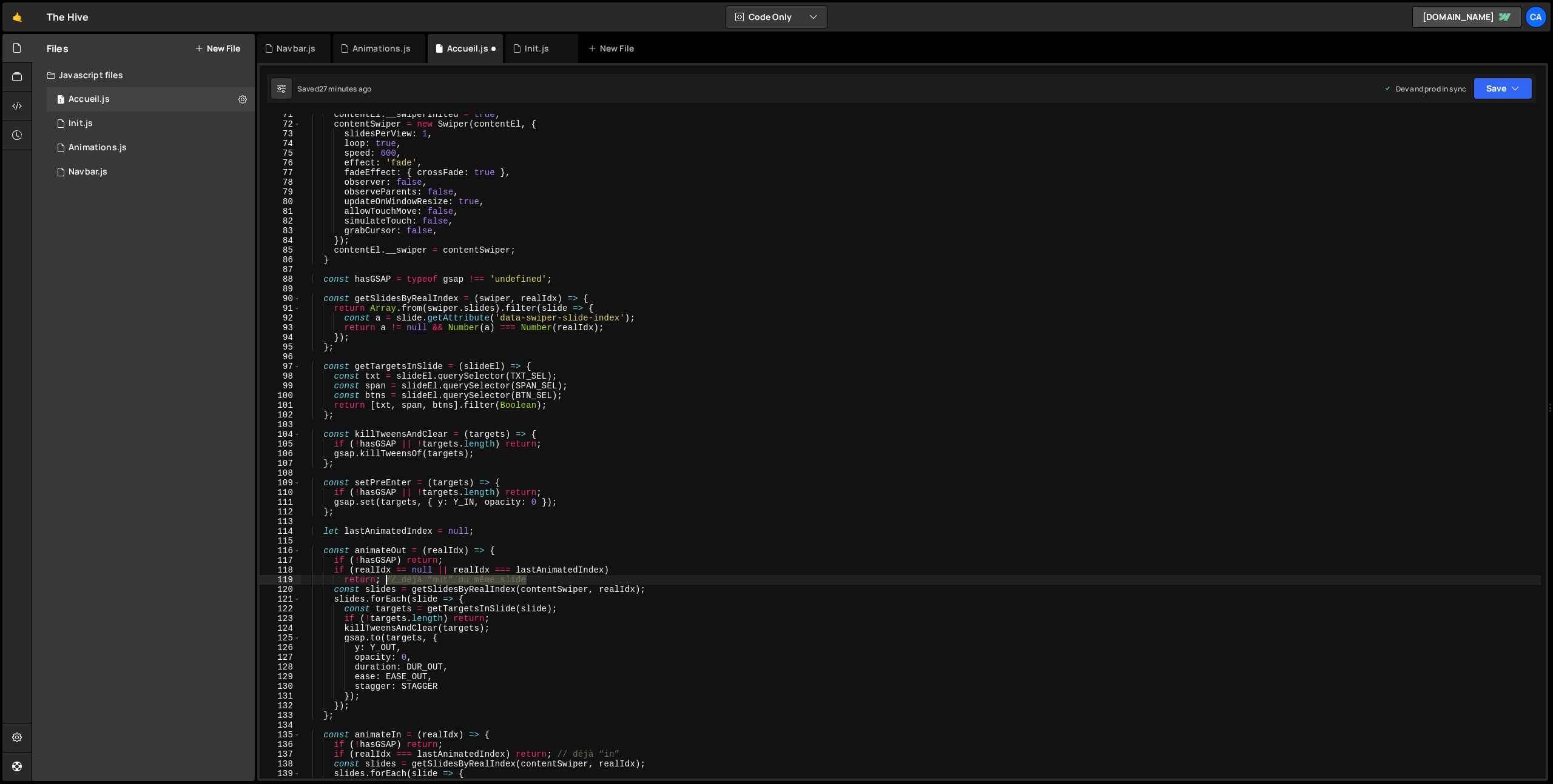
drag, startPoint x: 533, startPoint y: 581, endPoint x: 387, endPoint y: 581, distance: 146.0
click at [387, 581] on div "contentEl . __swiperInited = true ; contentSwiper = new Swiper ( contentEl , { …" at bounding box center [920, 451] width 1240 height 684
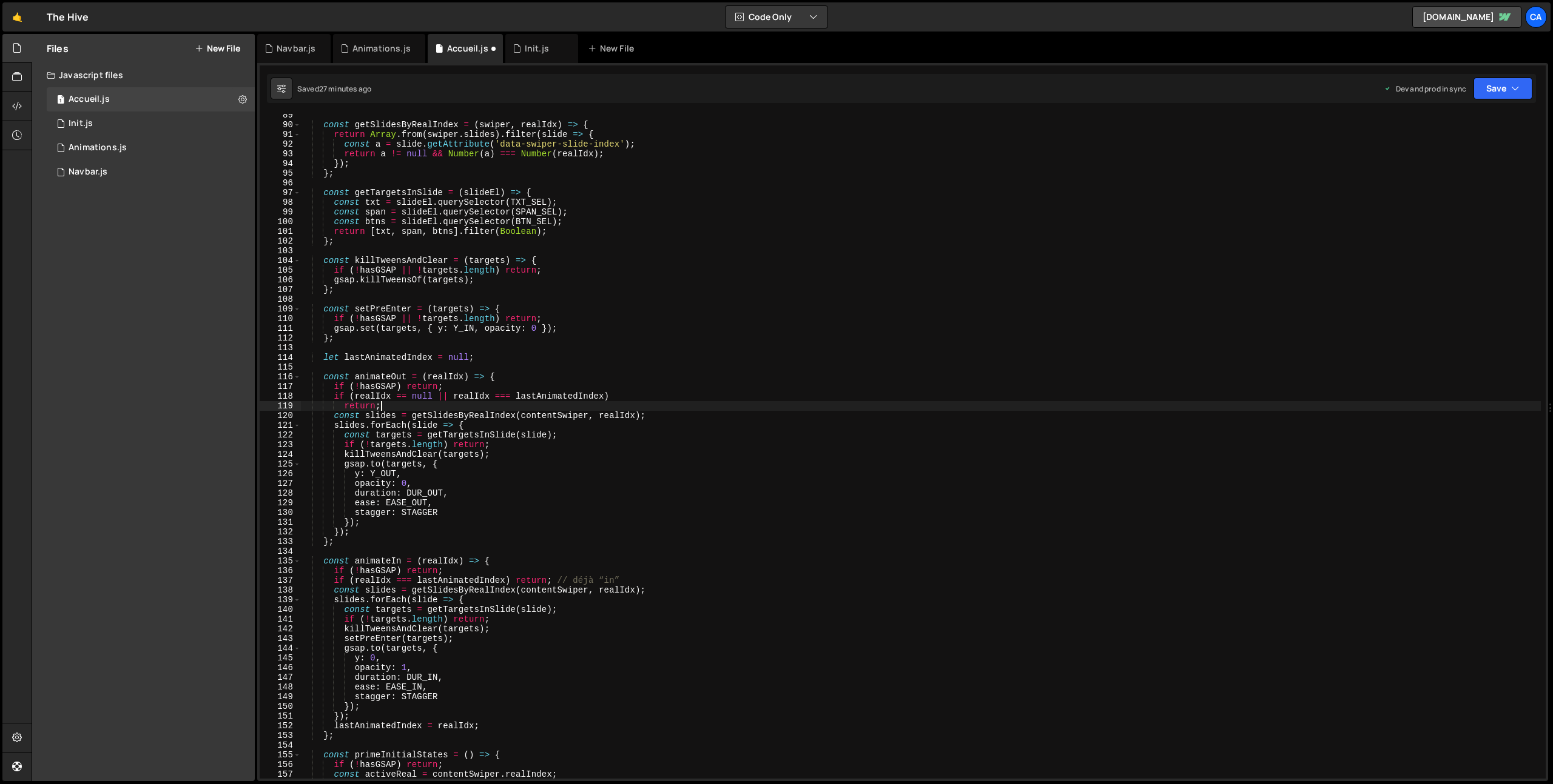
scroll to position [903, 0]
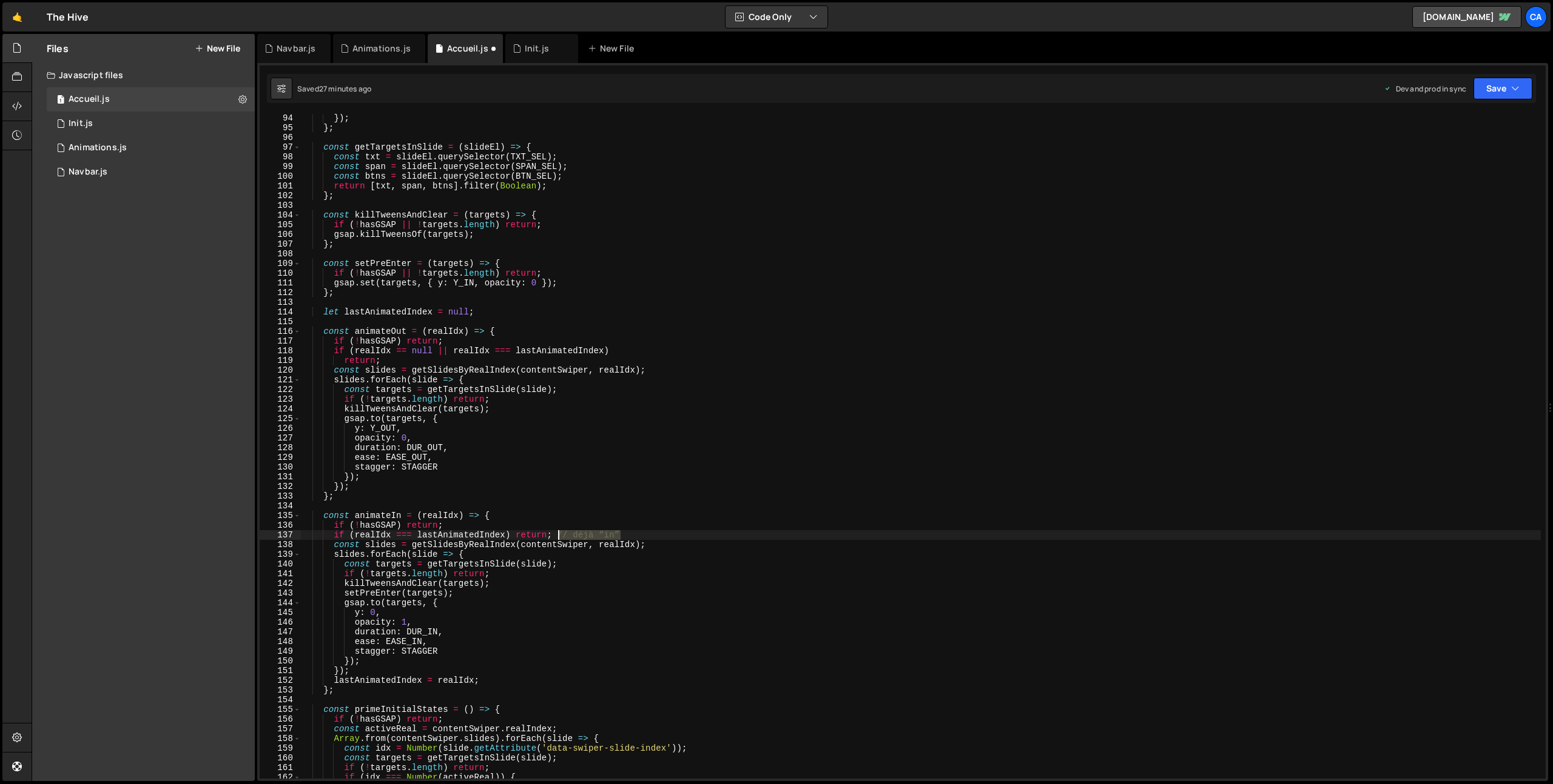
drag, startPoint x: 633, startPoint y: 536, endPoint x: 560, endPoint y: 538, distance: 73.0
click at [560, 538] on div "}) ; } ; const getTargetsInSlide = ( slideEl ) => { const txt = slideEl . query…" at bounding box center [920, 455] width 1240 height 684
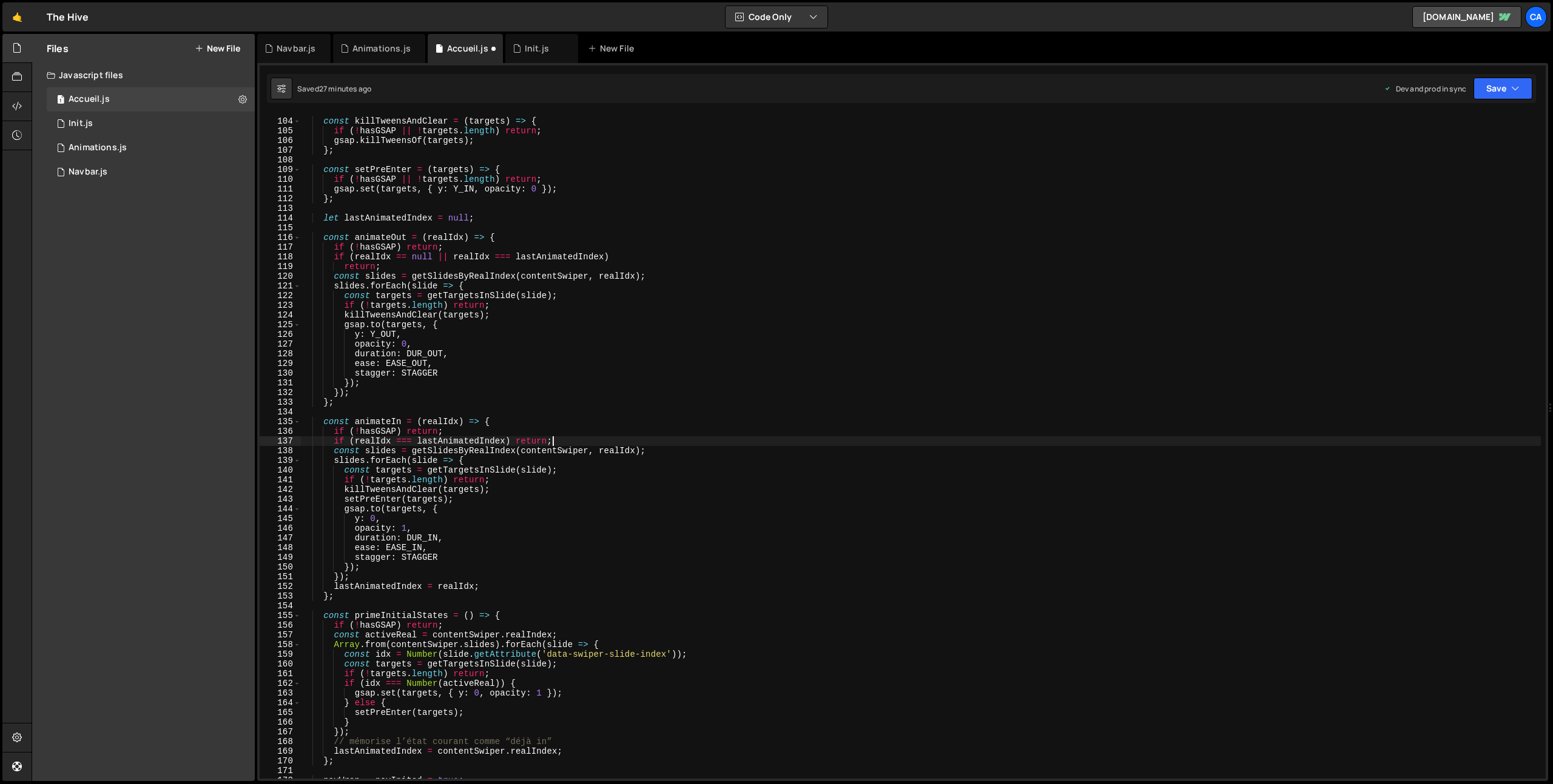
scroll to position [1096, 0]
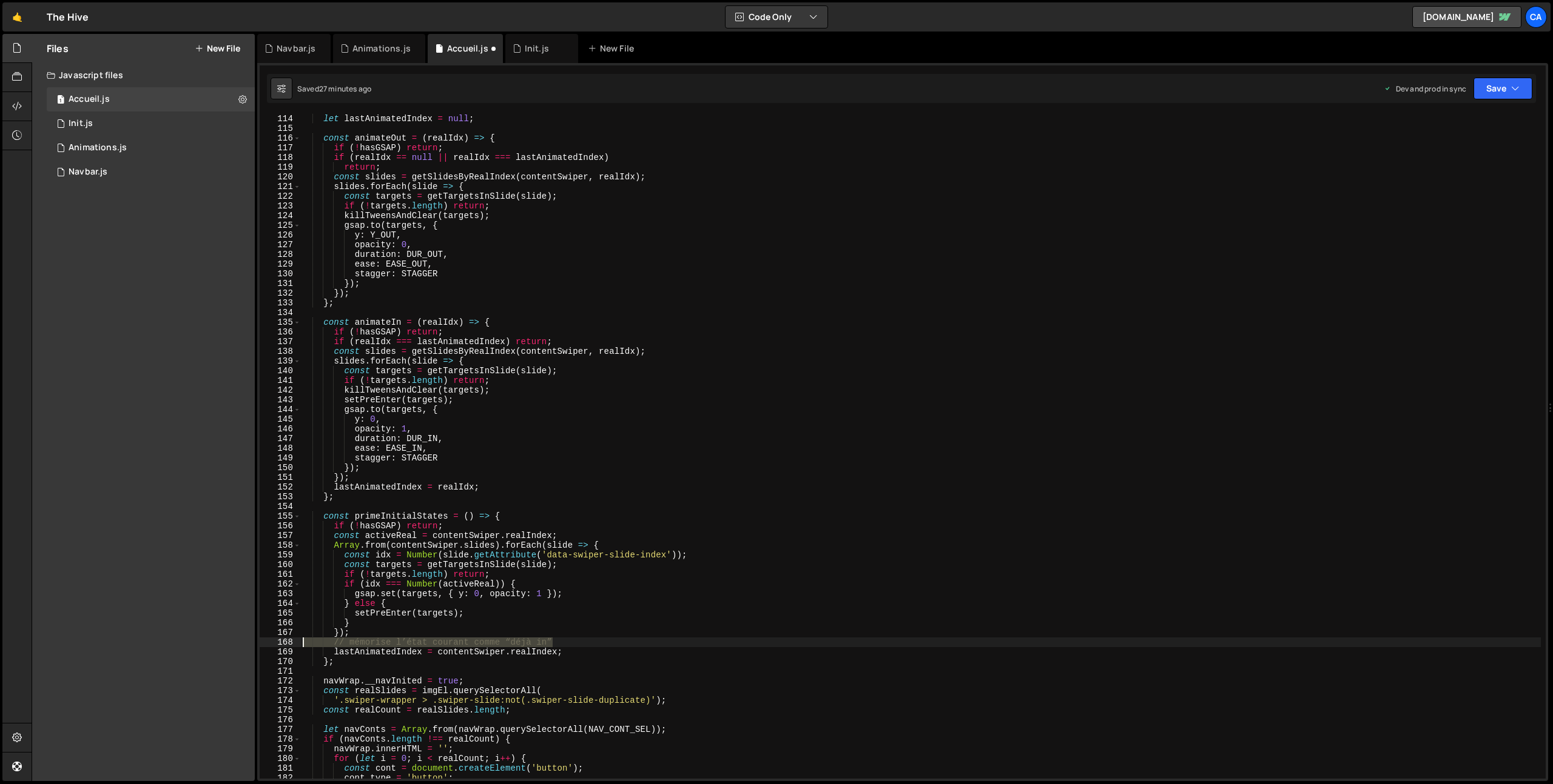
drag, startPoint x: 560, startPoint y: 642, endPoint x: 275, endPoint y: 645, distance: 285.0
click at [275, 645] on div "if (realIdx === lastAnimatedIndex) return; 114 115 116 117 118 119 120 121 122 …" at bounding box center [902, 446] width 1286 height 665
type textarea "// mémorise l’état courant comme “déjà in”"
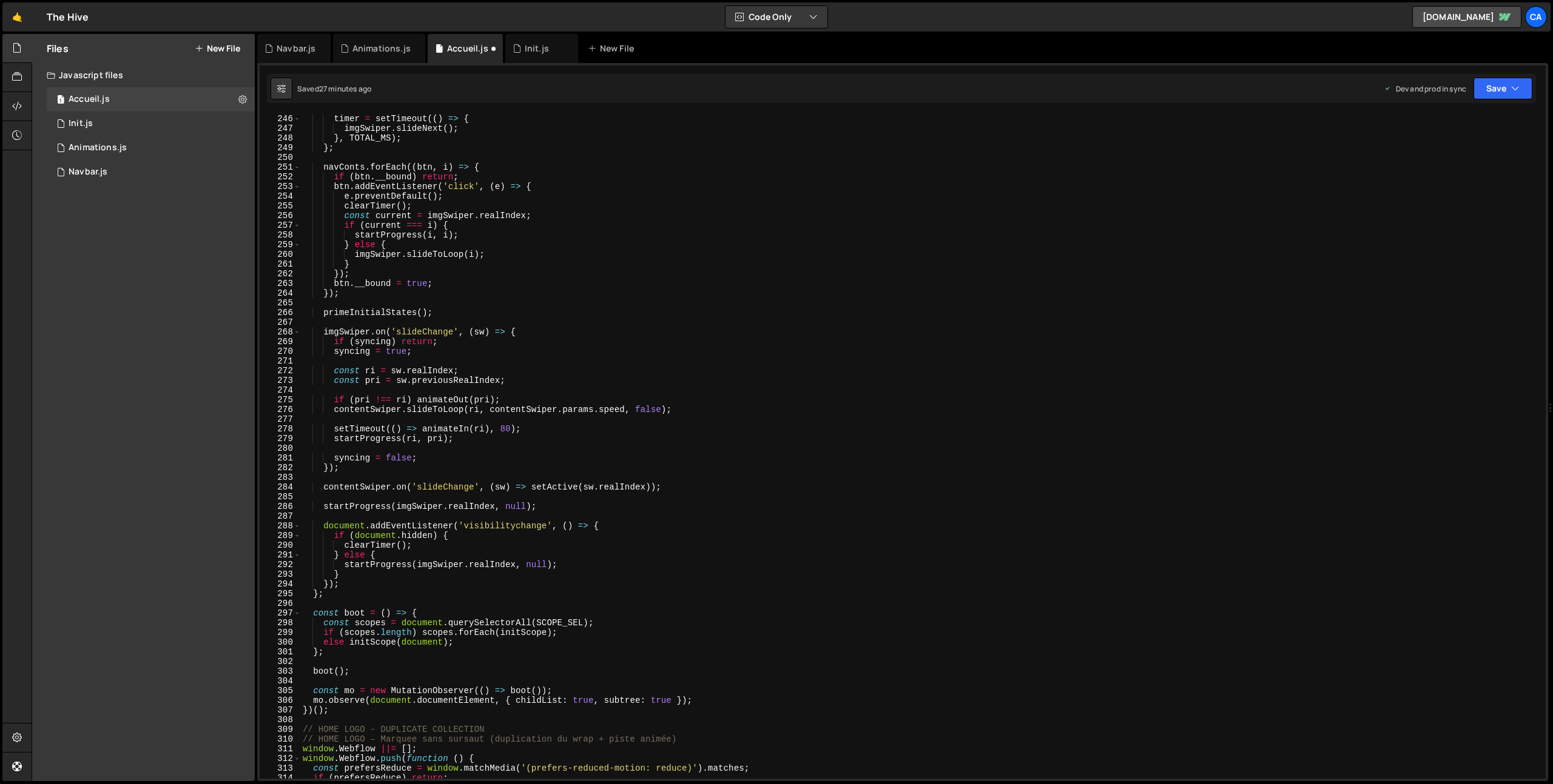
scroll to position [2478, 0]
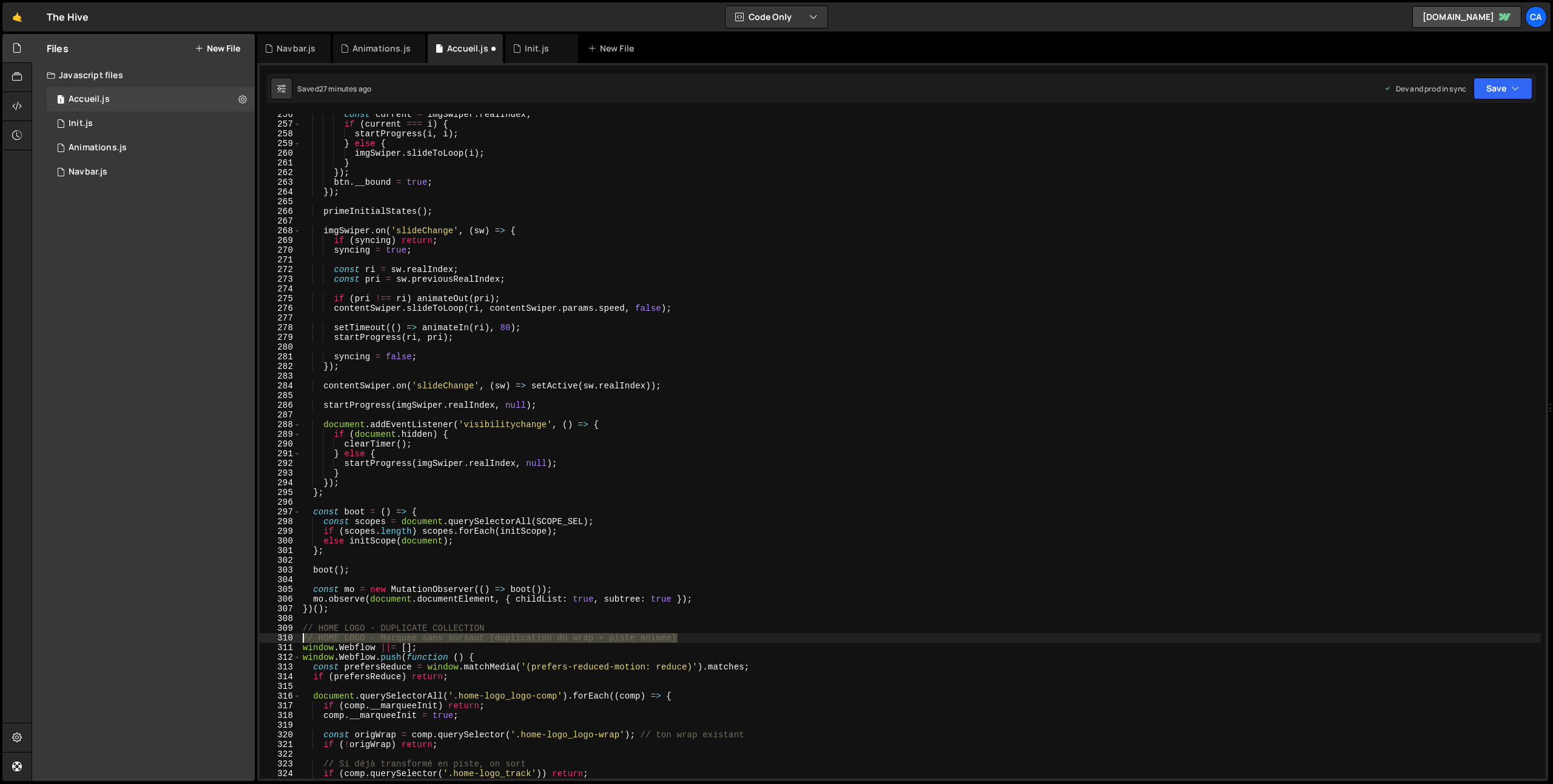
drag, startPoint x: 684, startPoint y: 638, endPoint x: 279, endPoint y: 638, distance: 405.0
click at [279, 638] on div "}); 256 257 258 259 260 261 262 263 264 265 266 267 268 269 270 271 272 273 274…" at bounding box center [902, 446] width 1286 height 665
type textarea "// HOME LOGO – Marquee sans sursaut (duplication du wrap + piste animée)"
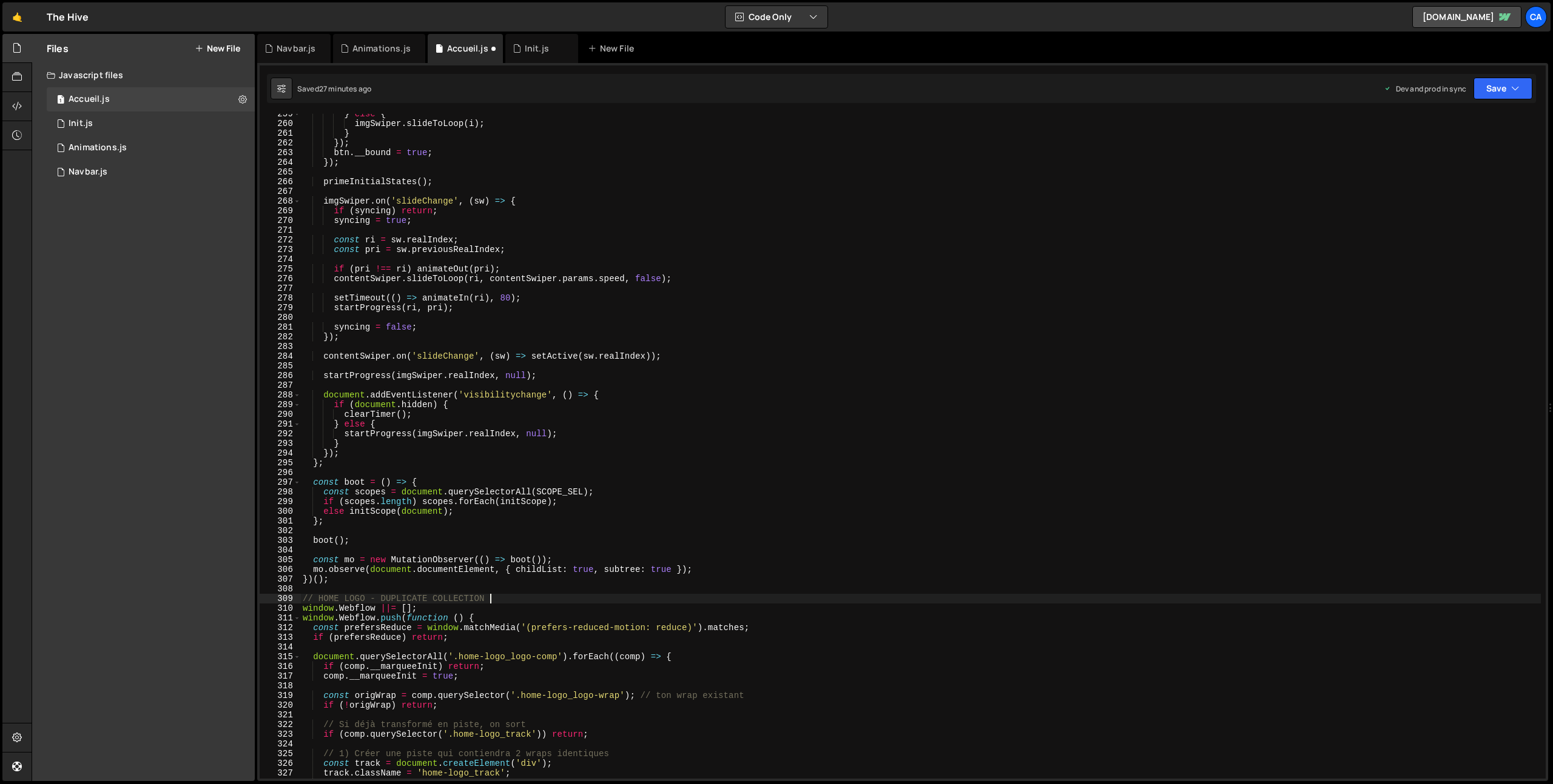
scroll to position [2597, 0]
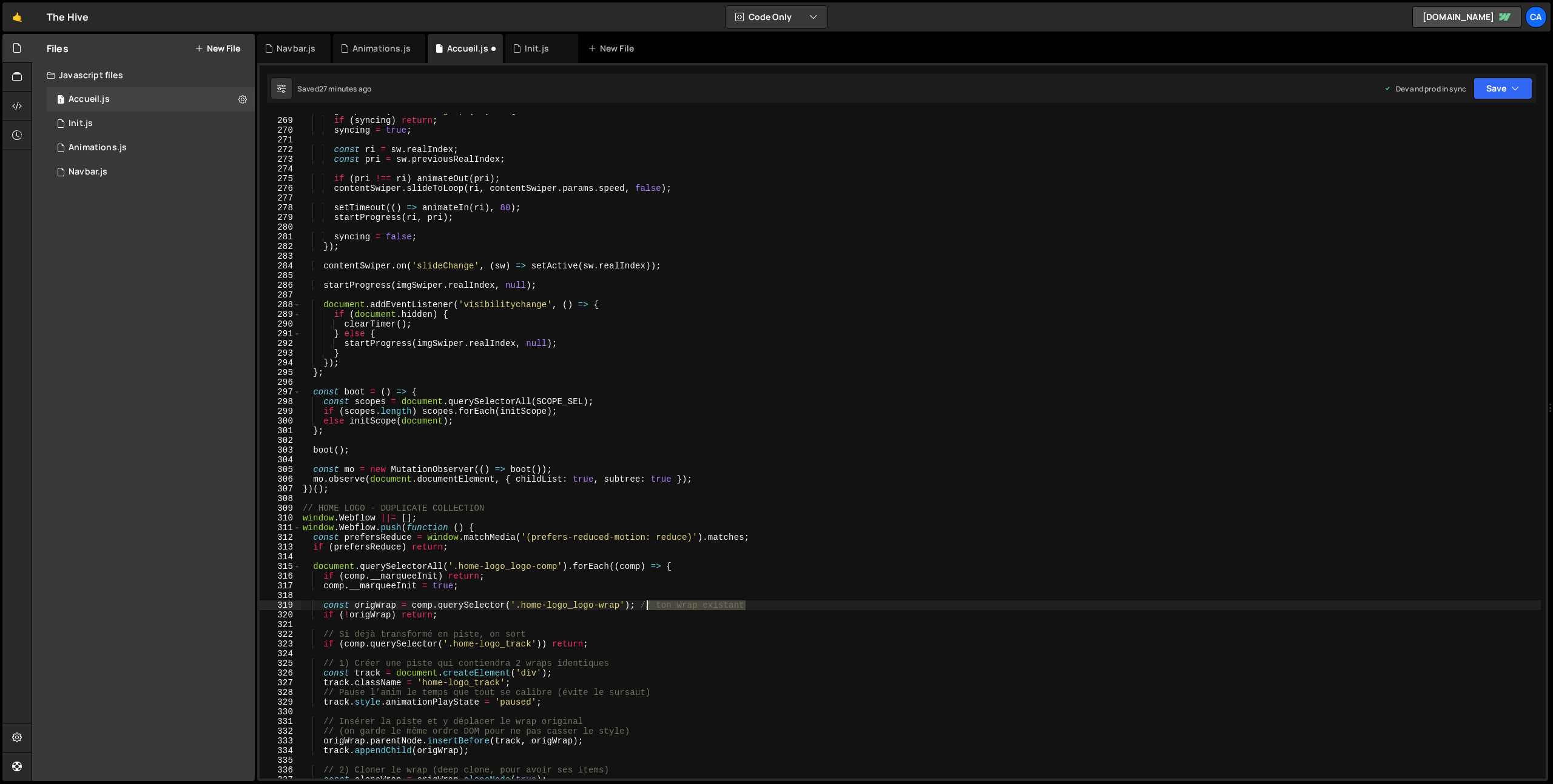
drag, startPoint x: 769, startPoint y: 606, endPoint x: 644, endPoint y: 606, distance: 125.0
click at [644, 606] on div "imgSwiper . on ( 'slideChange' , ( sw ) => { if ( syncing ) return ; syncing = …" at bounding box center [920, 447] width 1240 height 684
drag, startPoint x: 541, startPoint y: 635, endPoint x: 276, endPoint y: 631, distance: 265.0
click at [276, 632] on div "const origWrap = comp.querySelector('.home-logo_logo-wrap'); 268 269 270 271 27…" at bounding box center [902, 446] width 1286 height 665
type textarea "// Si déjà transformé en piste, on sort"
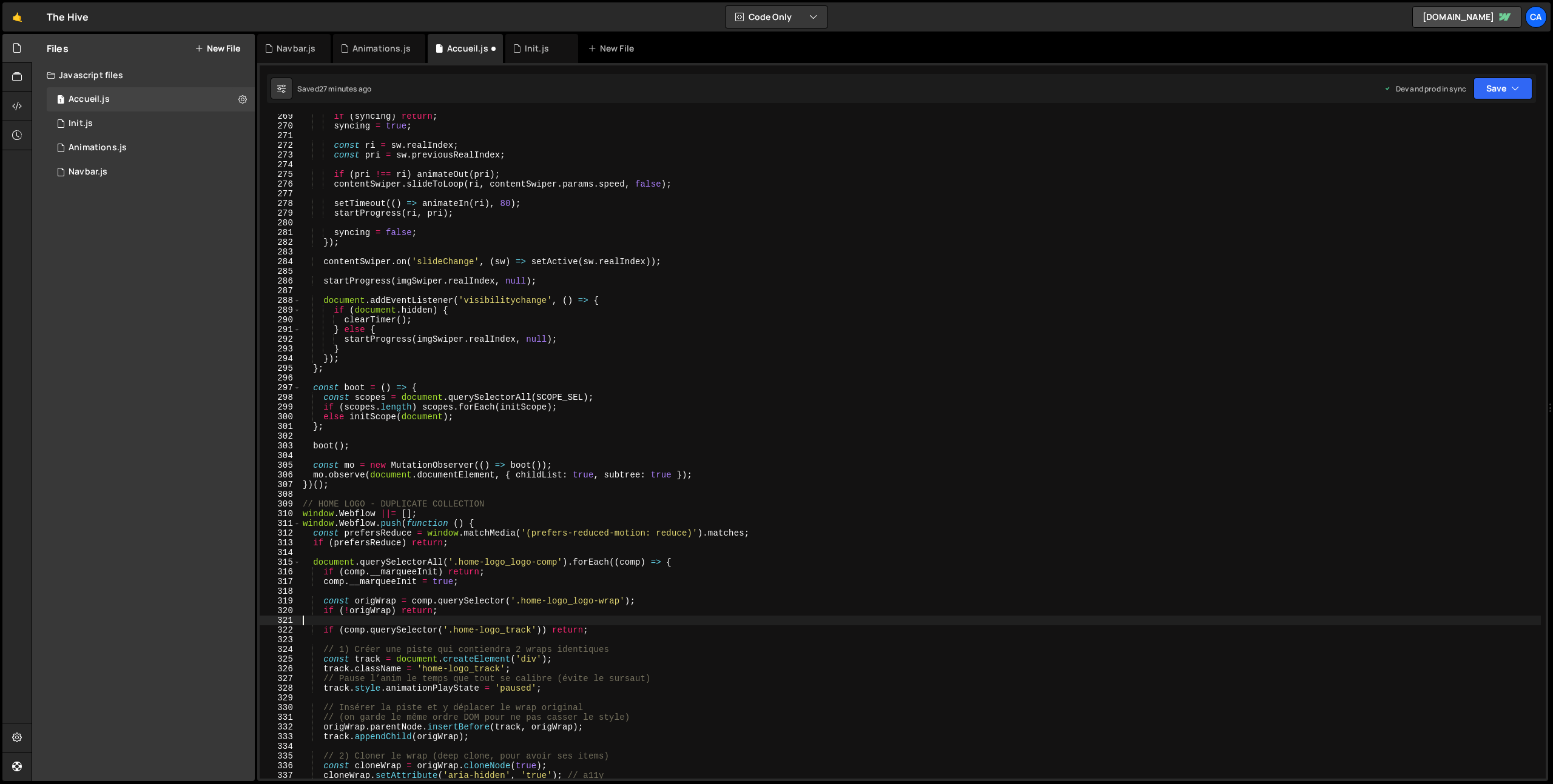
scroll to position [2673, 0]
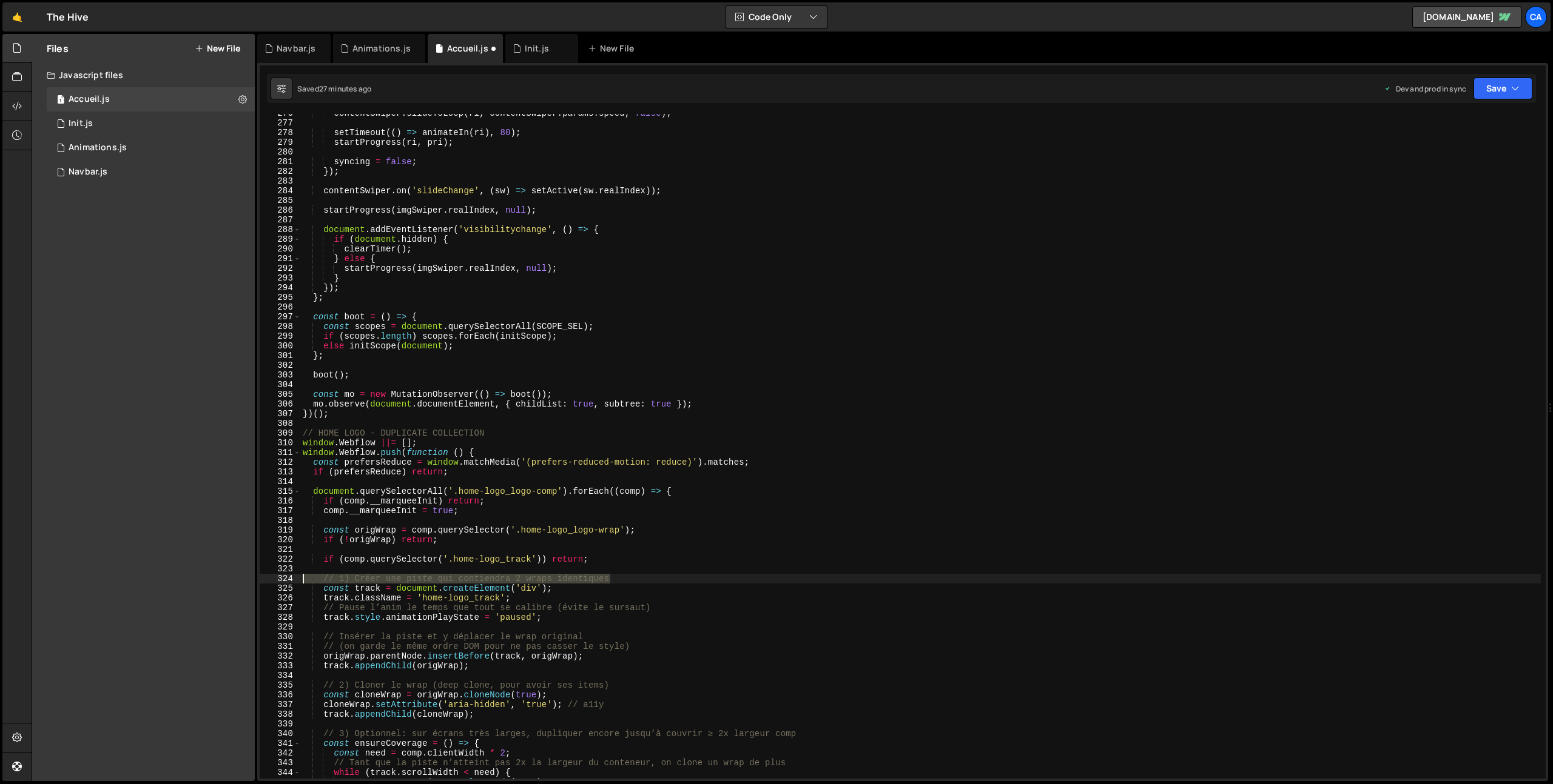
drag, startPoint x: 622, startPoint y: 579, endPoint x: 284, endPoint y: 580, distance: 338.0
click at [284, 580] on div "276 277 278 279 280 281 282 283 284 285 286 287 288 289 290 291 292 293 294 295…" at bounding box center [902, 446] width 1286 height 665
type textarea "// 1) Créer une piste qui contiendra 2 wraps identiques"
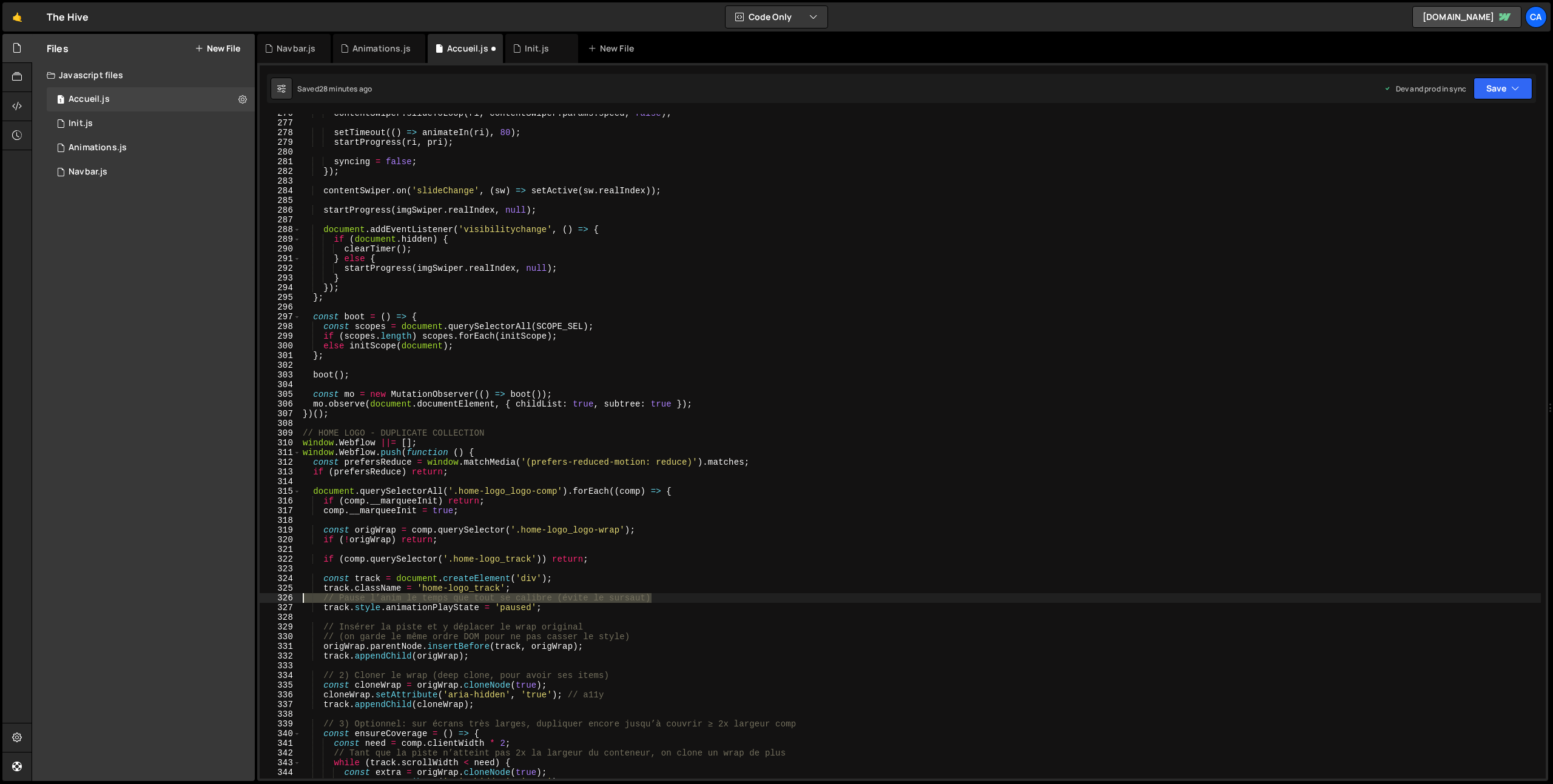
drag, startPoint x: 670, startPoint y: 595, endPoint x: 275, endPoint y: 598, distance: 395.0
click at [275, 598] on div "276 277 278 279 280 281 282 283 284 285 286 287 288 289 290 291 292 293 294 295…" at bounding box center [902, 446] width 1286 height 665
type textarea "// Pause l’anim le temps que tout se calibre (évite le sursaut)"
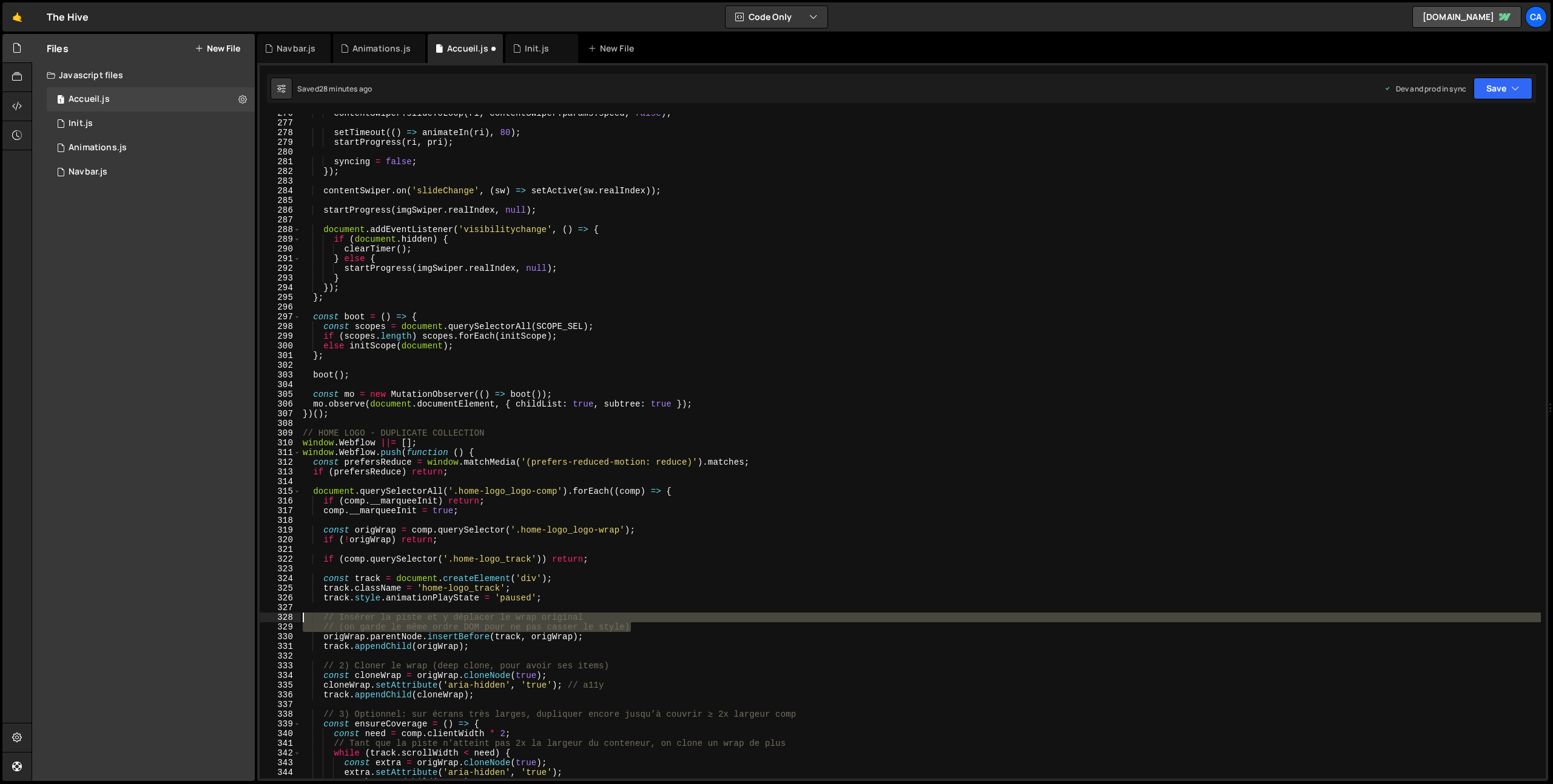
drag, startPoint x: 637, startPoint y: 629, endPoint x: 290, endPoint y: 621, distance: 347.1
click at [290, 621] on div "track.className = 'home-logo_track'; 276 277 278 279 280 281 282 283 284 285 28…" at bounding box center [902, 446] width 1286 height 665
type textarea "// Insérer la piste et y déplacer le wrap original // (on garde le même ordre D…"
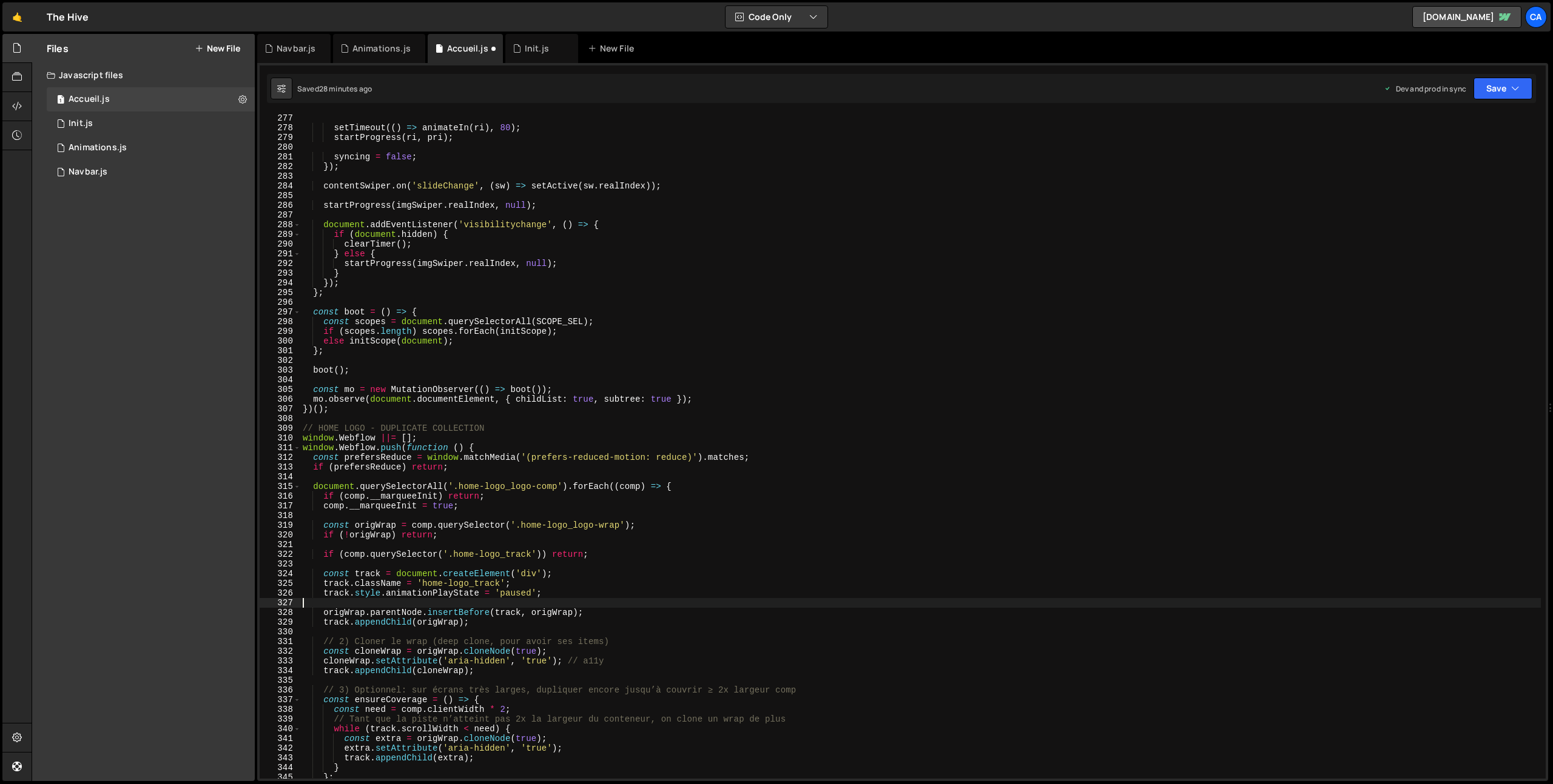
scroll to position [2708, 0]
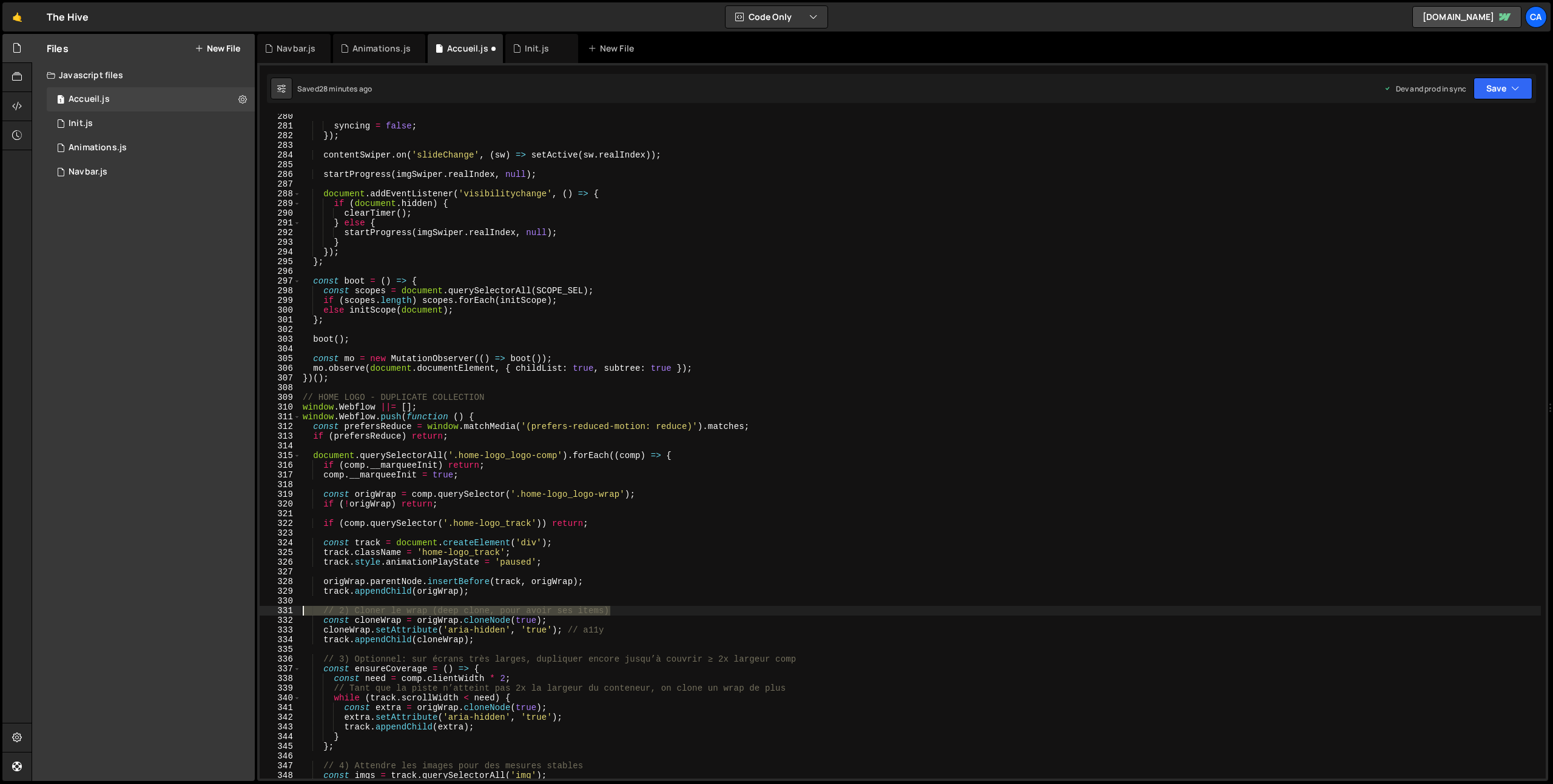
drag, startPoint x: 619, startPoint y: 612, endPoint x: 289, endPoint y: 608, distance: 330.0
click at [289, 608] on div "280 281 282 283 284 285 286 287 288 289 290 291 292 293 294 295 296 297 298 299…" at bounding box center [902, 446] width 1286 height 665
type textarea "// 2) Cloner le wrap (deep clone, pour avoir ses items)"
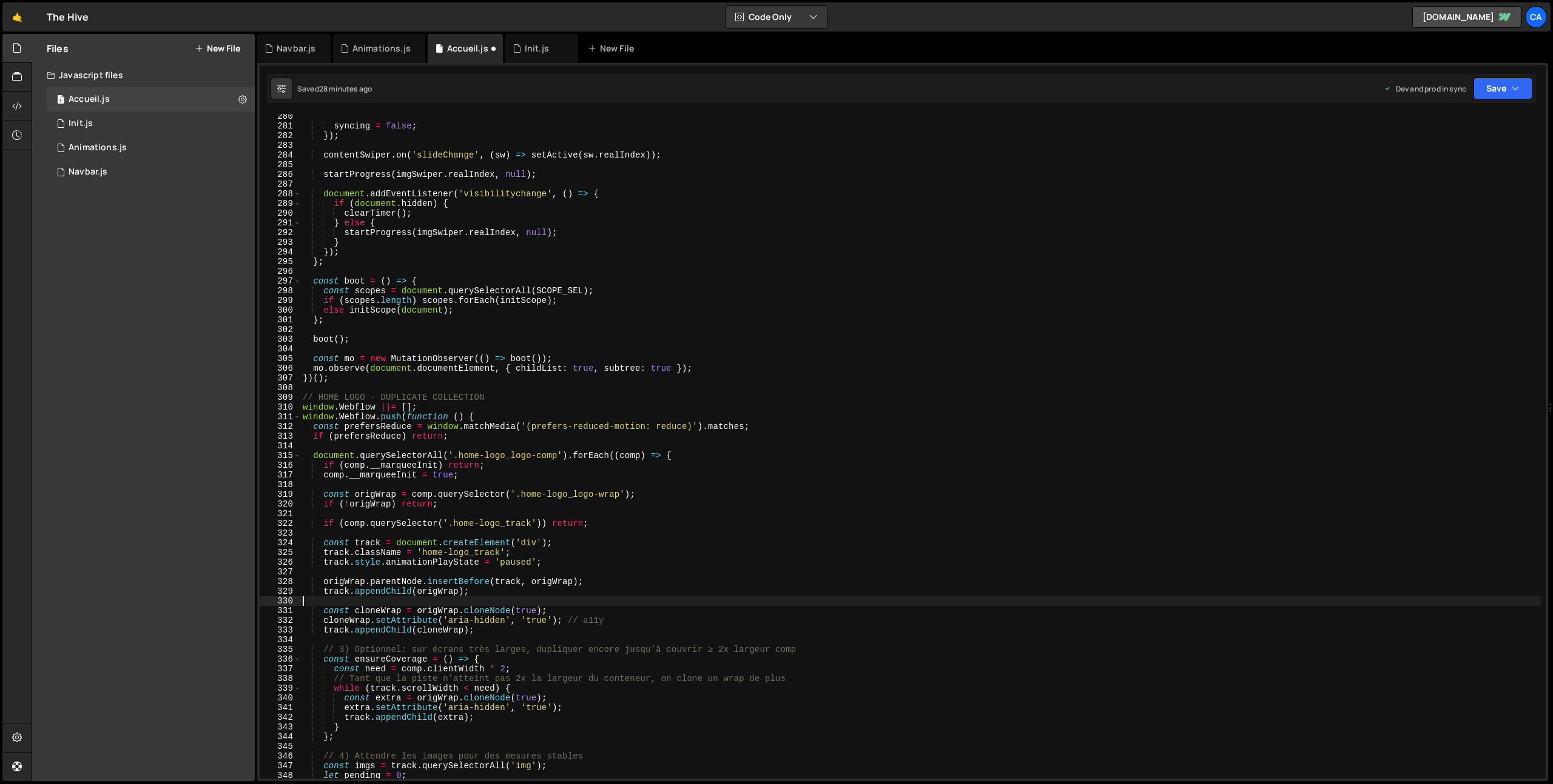
scroll to position [2765, 0]
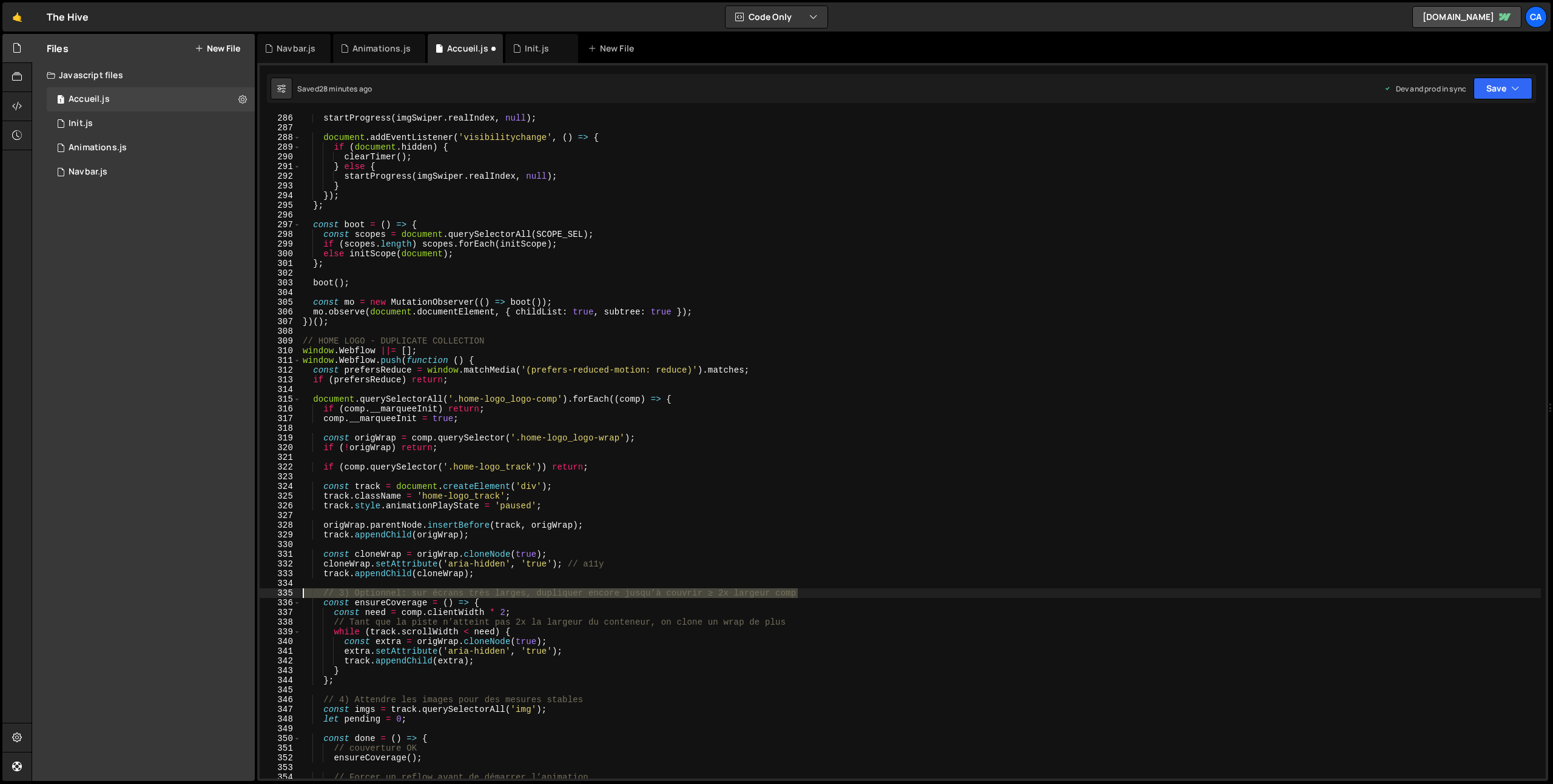
drag, startPoint x: 800, startPoint y: 593, endPoint x: 276, endPoint y: 594, distance: 524.0
click at [276, 594] on div "286 287 288 289 290 291 292 293 294 295 296 297 298 299 300 301 302 303 304 305…" at bounding box center [902, 446] width 1286 height 665
type textarea "// 3) Optionnel: sur écrans très larges, dupliquer encore jusqu’à couvrir ≥ 2x …"
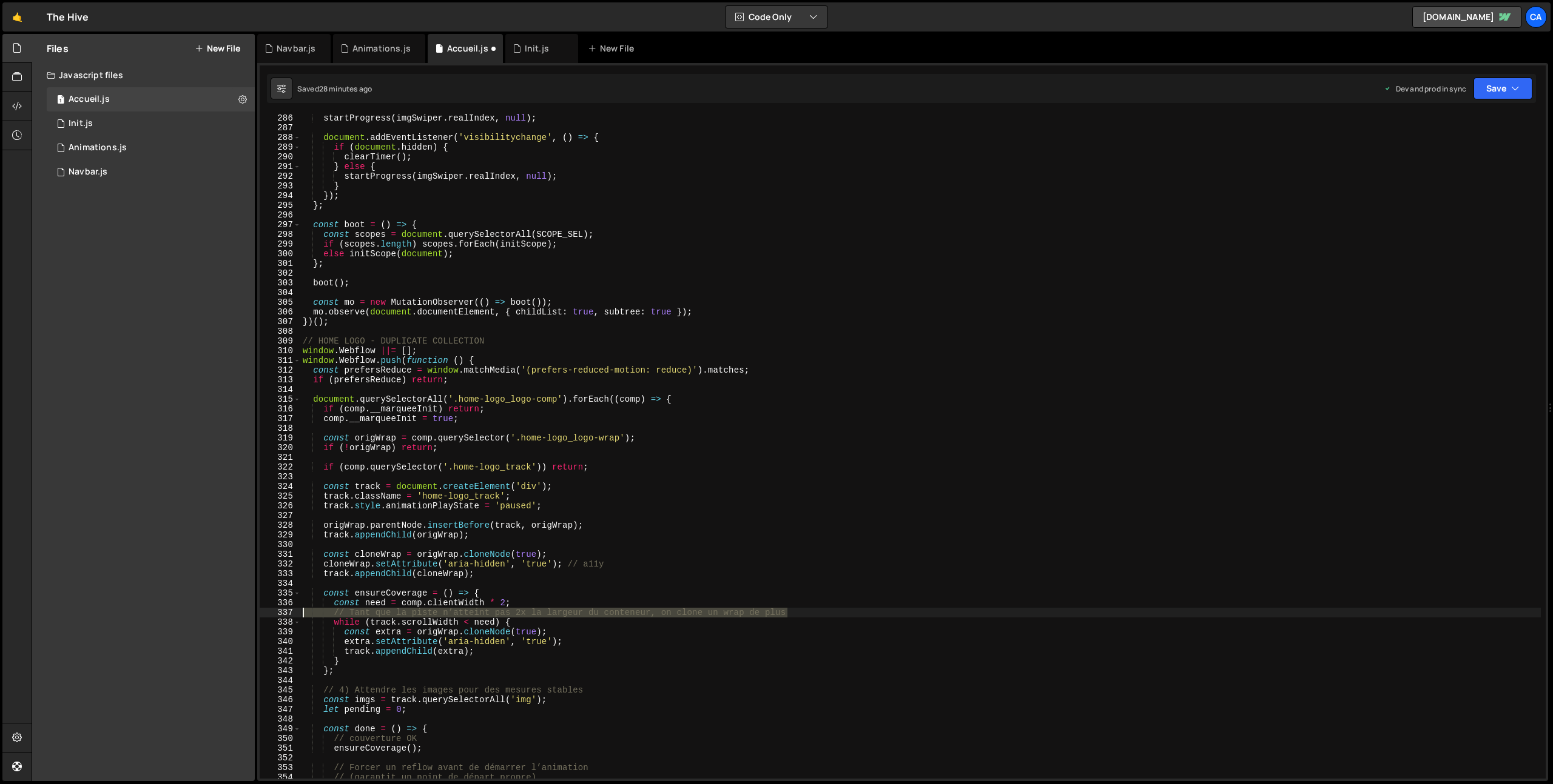
drag, startPoint x: 804, startPoint y: 614, endPoint x: 279, endPoint y: 613, distance: 525.0
click at [279, 613] on div "286 287 288 289 290 291 292 293 294 295 296 297 298 299 300 301 302 303 304 305…" at bounding box center [902, 446] width 1286 height 665
type textarea "// Tant que la piste n’atteint pas 2x la largeur du conteneur, on clone un wrap…"
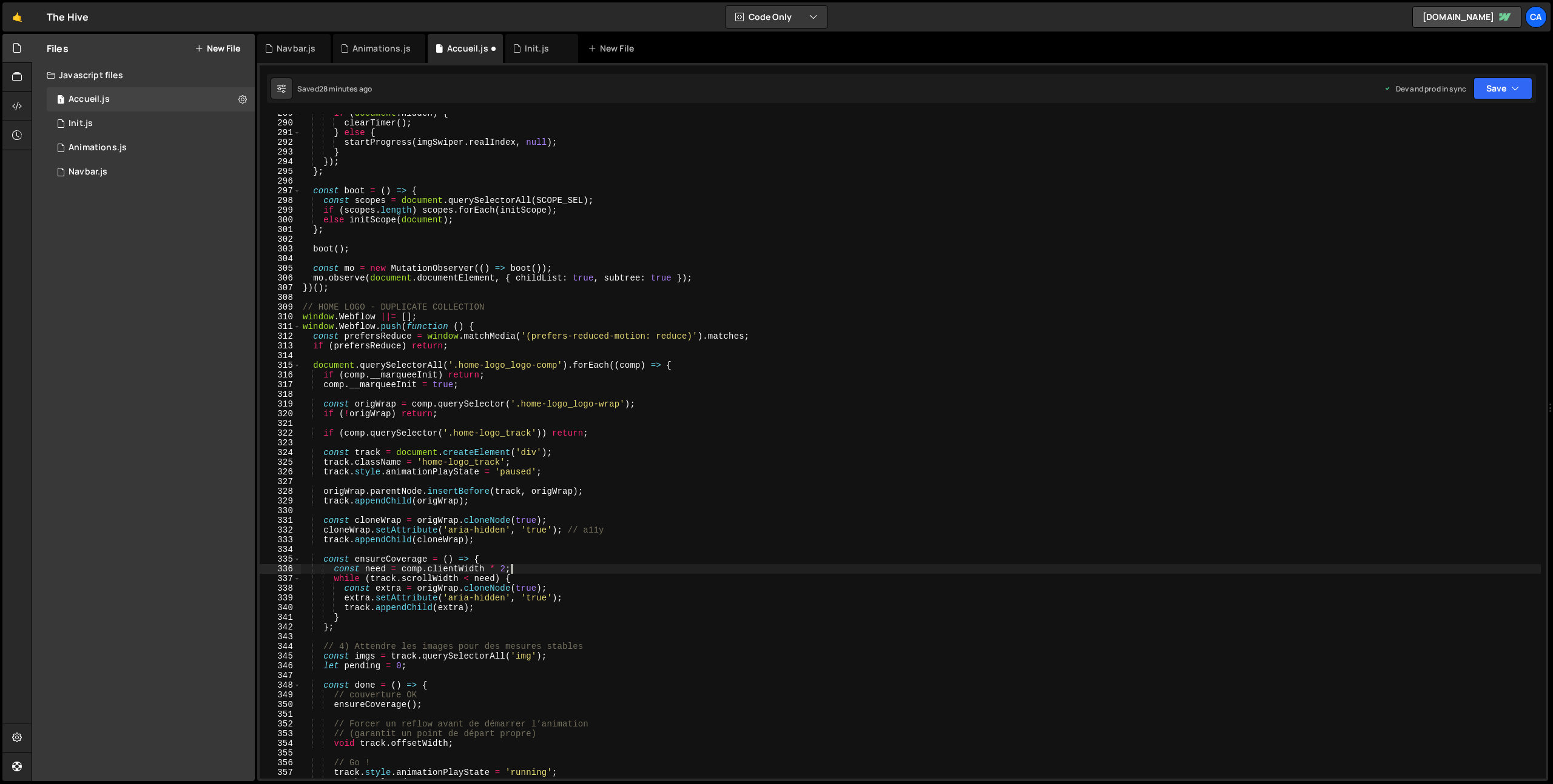
scroll to position [2822, 0]
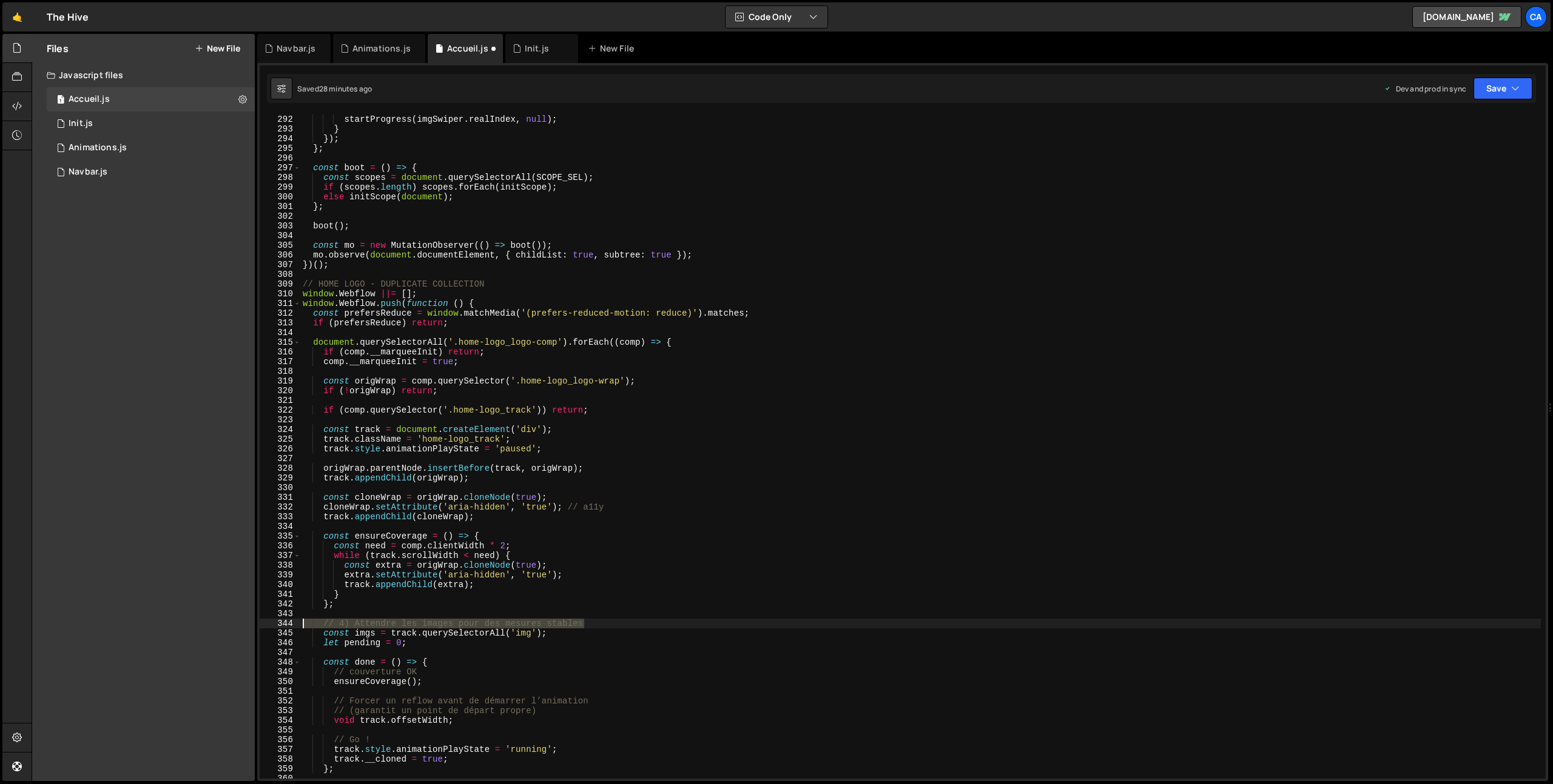
drag, startPoint x: 600, startPoint y: 625, endPoint x: 292, endPoint y: 622, distance: 308.0
click at [292, 622] on div "const need = comp.clientWidth * 2; 291 292 293 294 295 296 297 298 299 300 301 …" at bounding box center [902, 446] width 1286 height 665
type textarea "// 4) Attendre les images pour des mesures stables"
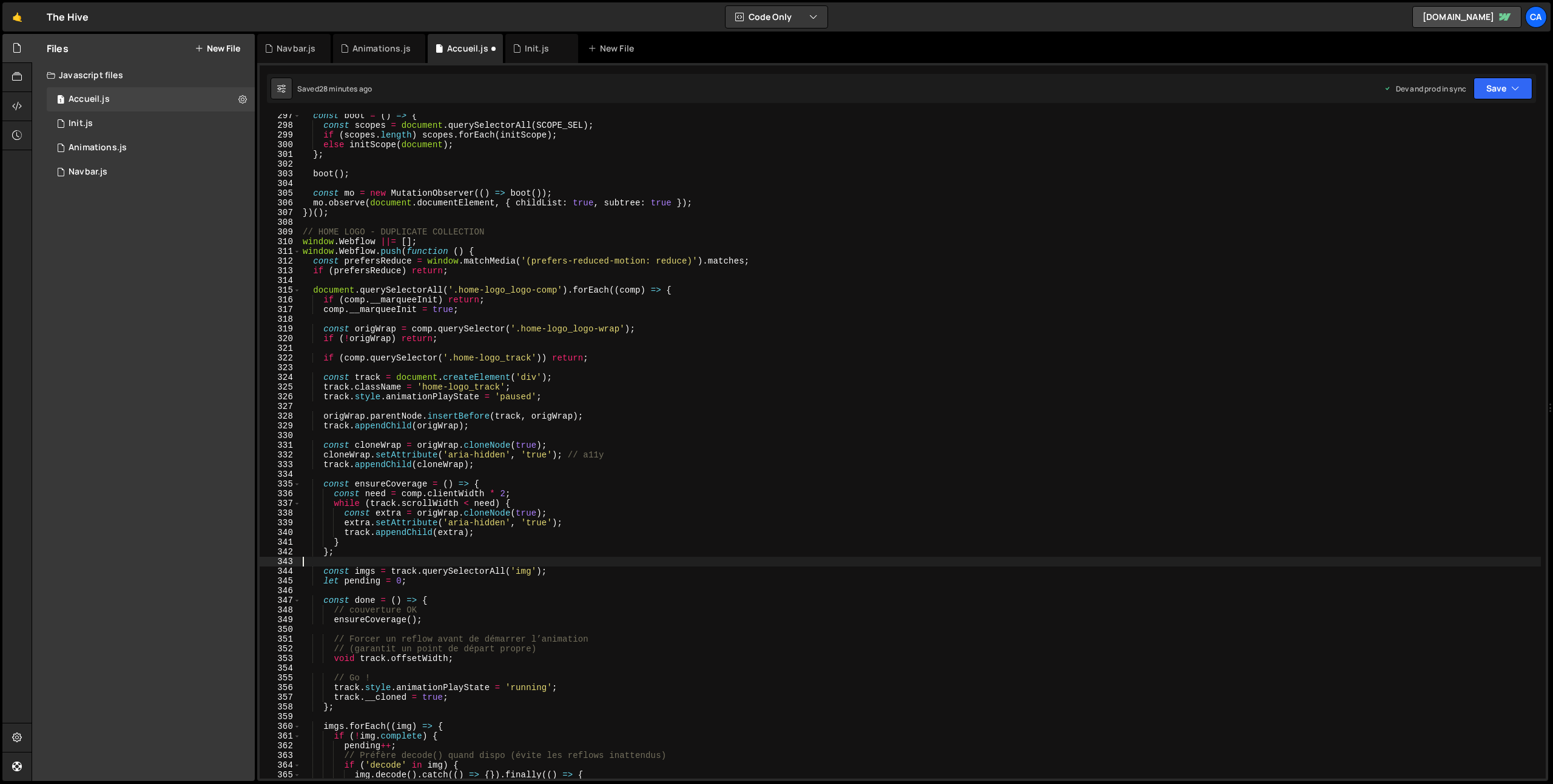
scroll to position [2874, 0]
drag, startPoint x: 432, startPoint y: 611, endPoint x: 274, endPoint y: 611, distance: 158.0
click at [274, 611] on div "297 298 299 300 301 302 303 304 305 306 307 308 309 310 311 312 313 314 315 316…" at bounding box center [902, 446] width 1286 height 665
type textarea "// couverture OK"
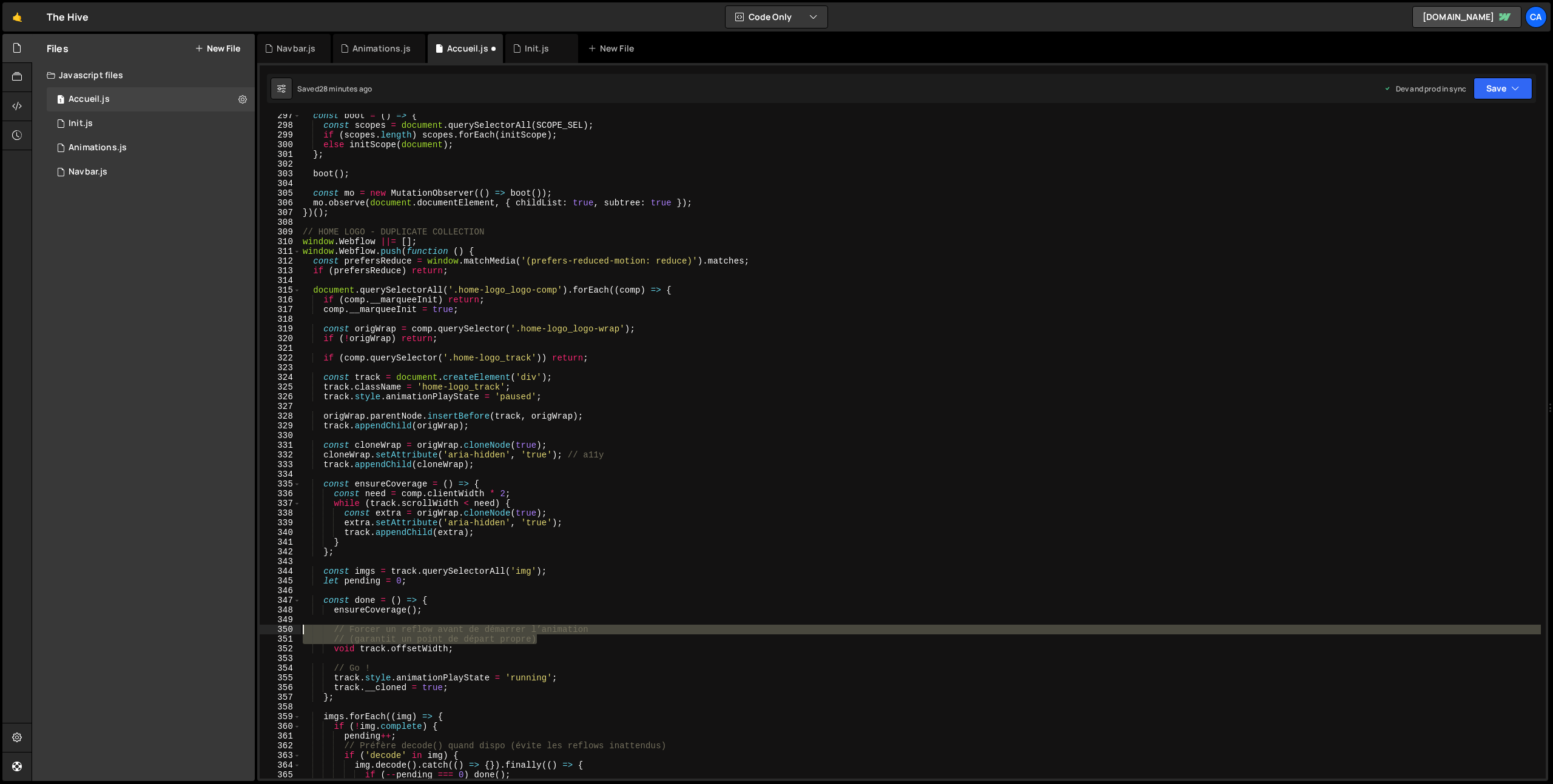
drag, startPoint x: 546, startPoint y: 641, endPoint x: 267, endPoint y: 632, distance: 279.1
click at [267, 632] on div "const done = () => { 297 298 299 300 301 302 303 304 305 306 307 308 309 310 31…" at bounding box center [902, 446] width 1286 height 665
type textarea "// Forcer un reflow avant de démarrer l’animation // (garantit un point de dépa…"
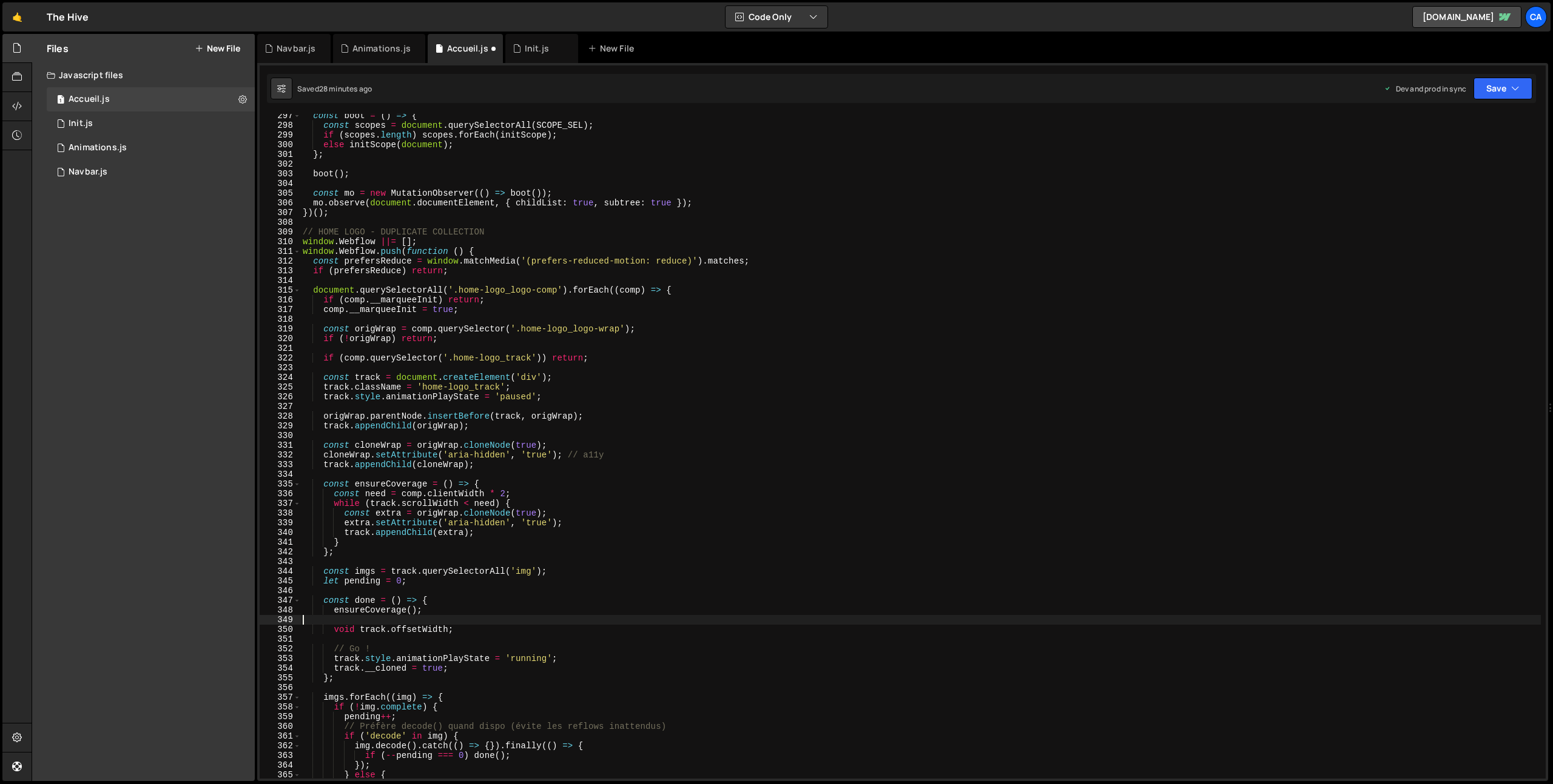
scroll to position [2884, 0]
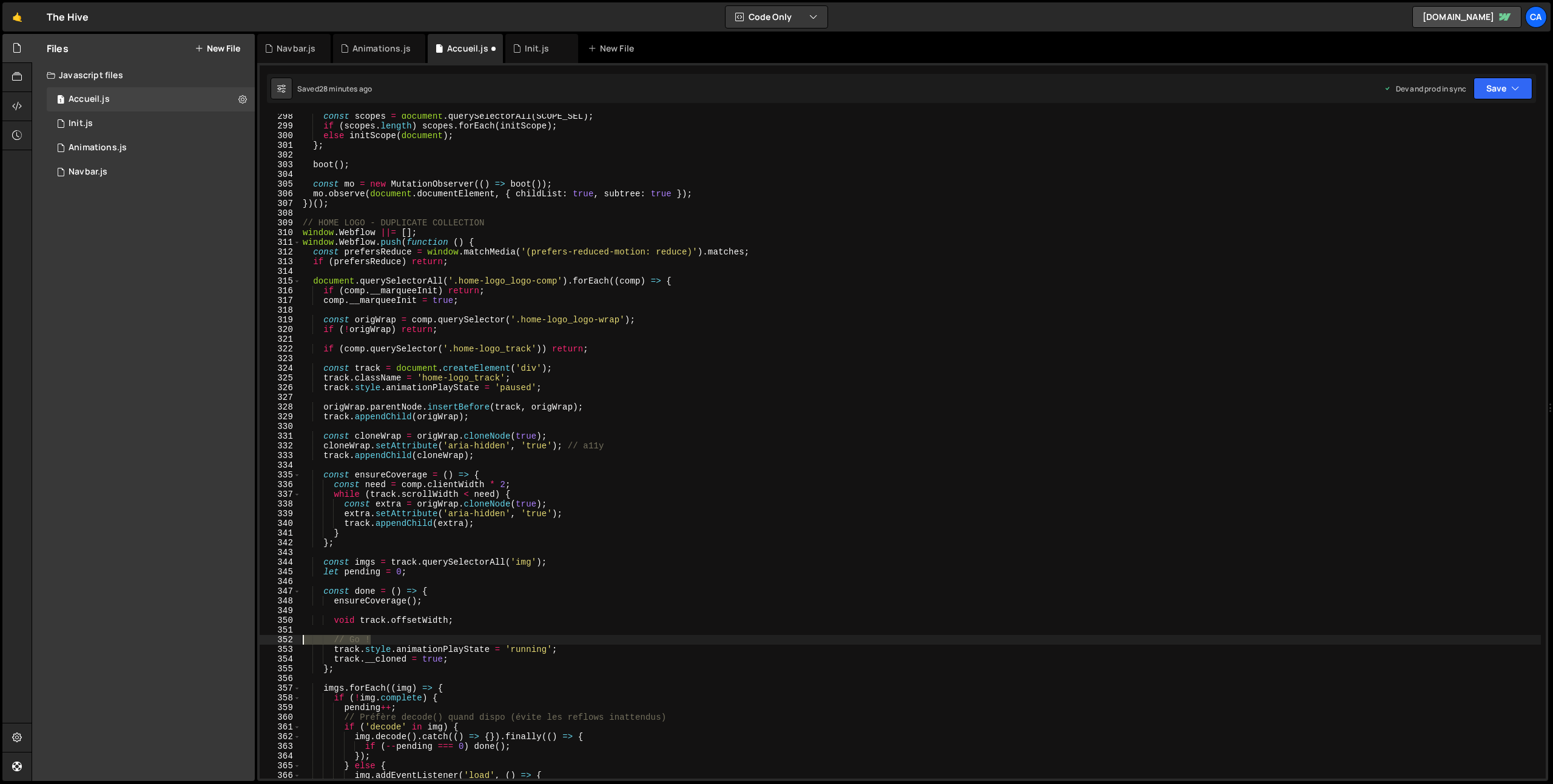
drag, startPoint x: 368, startPoint y: 638, endPoint x: 287, endPoint y: 636, distance: 81.0
click at [287, 636] on div "298 299 300 301 302 303 304 305 306 307 308 309 310 311 312 313 314 315 316 317…" at bounding box center [902, 446] width 1286 height 665
type textarea "// Go !"
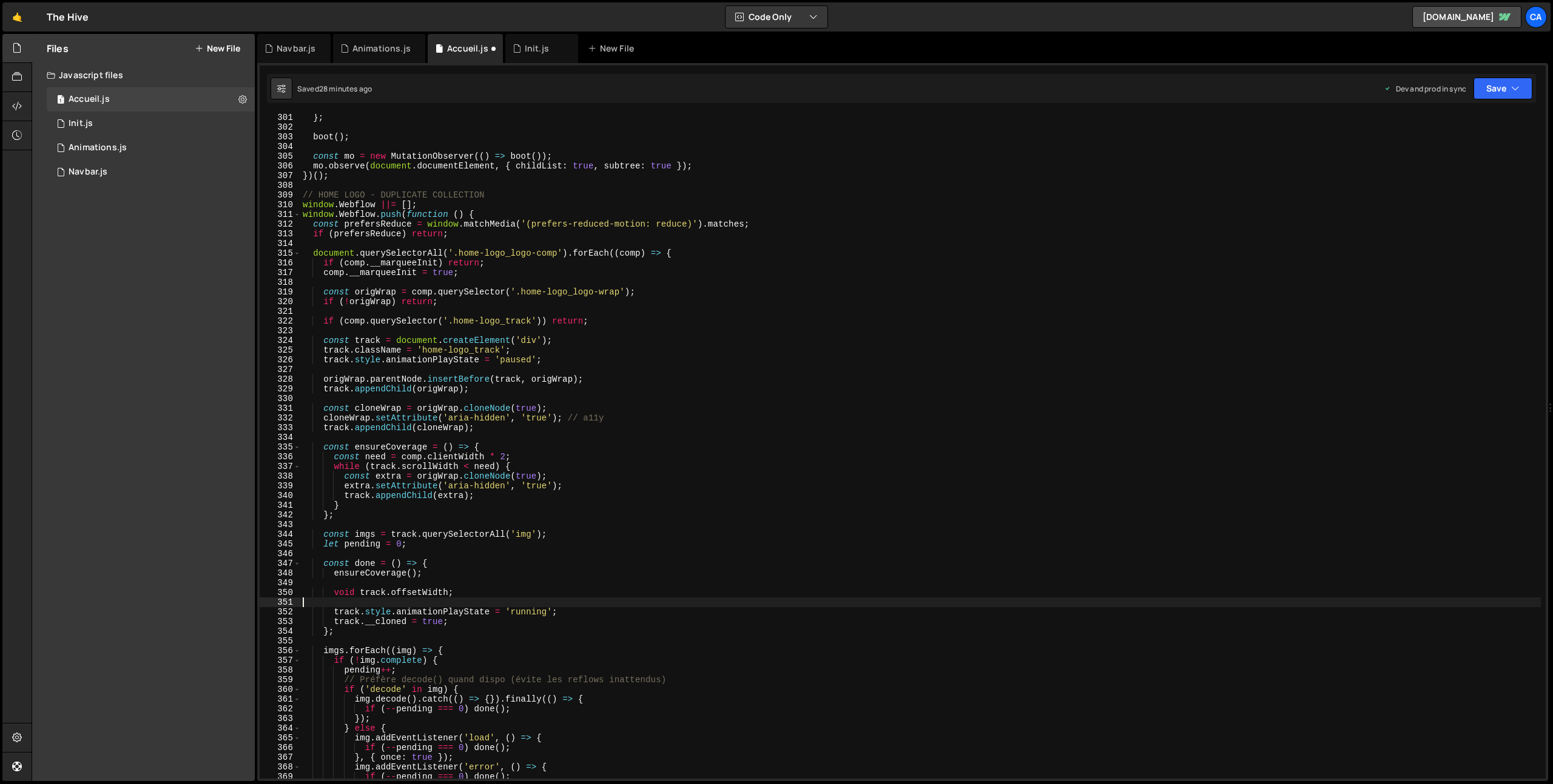
scroll to position [2957, 0]
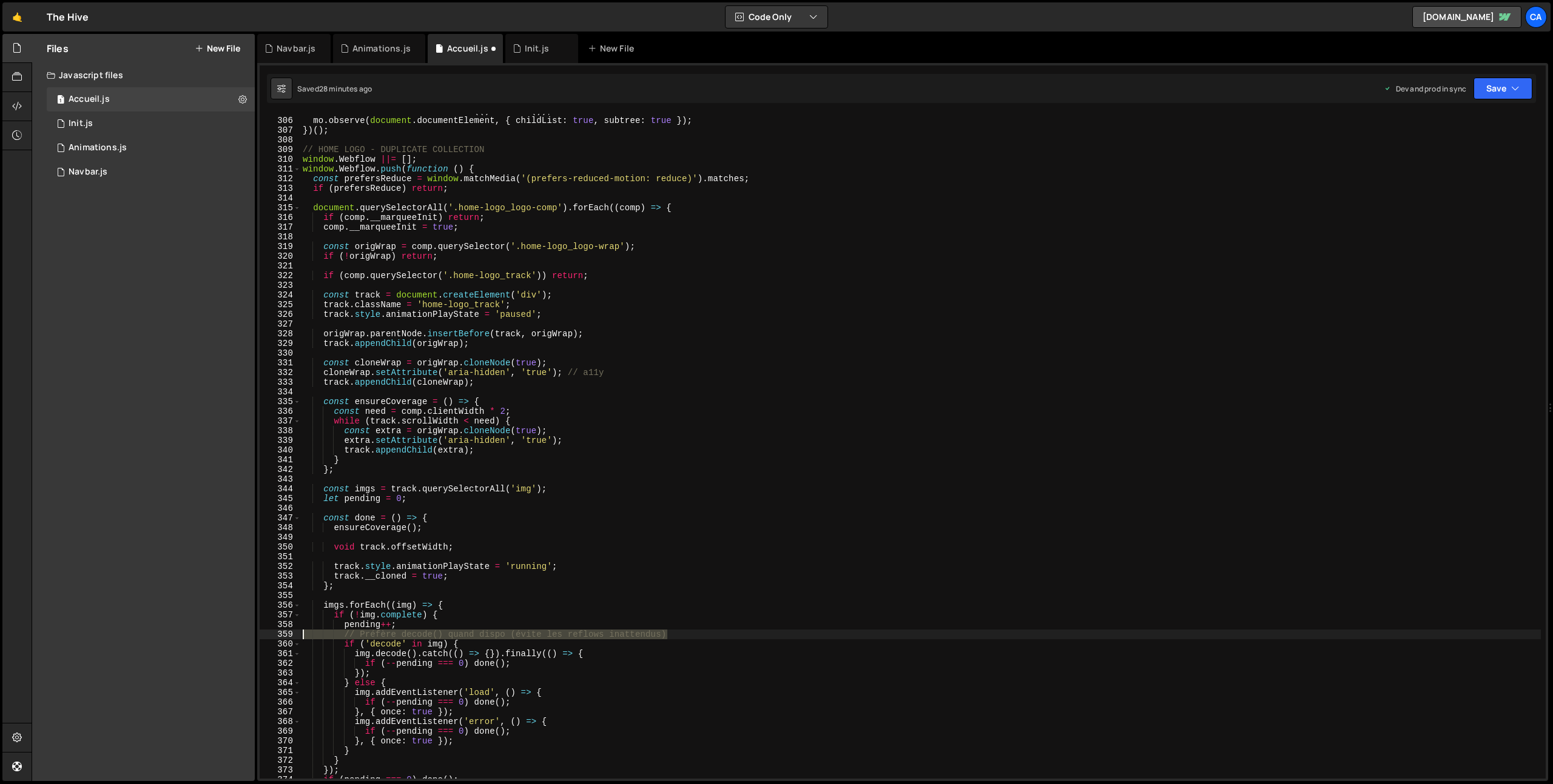
drag, startPoint x: 643, startPoint y: 635, endPoint x: 290, endPoint y: 635, distance: 353.0
click at [290, 635] on div "305 306 307 308 309 310 311 312 313 314 315 316 317 318 319 320 321 322 323 324…" at bounding box center [902, 446] width 1286 height 665
type textarea "// Préfère decode() quand dispo (évite les reflows inattendus)"
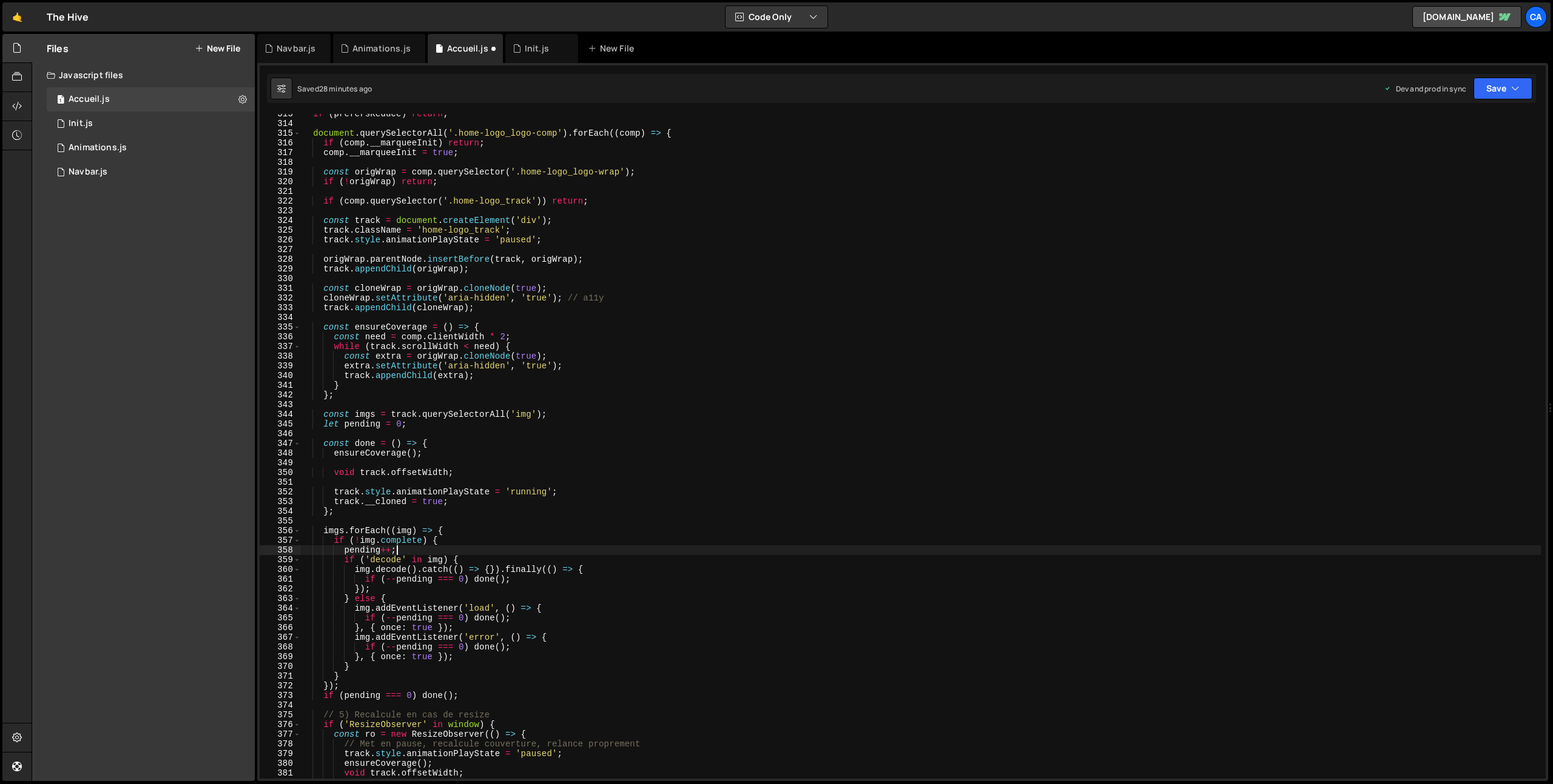
scroll to position [3137, 0]
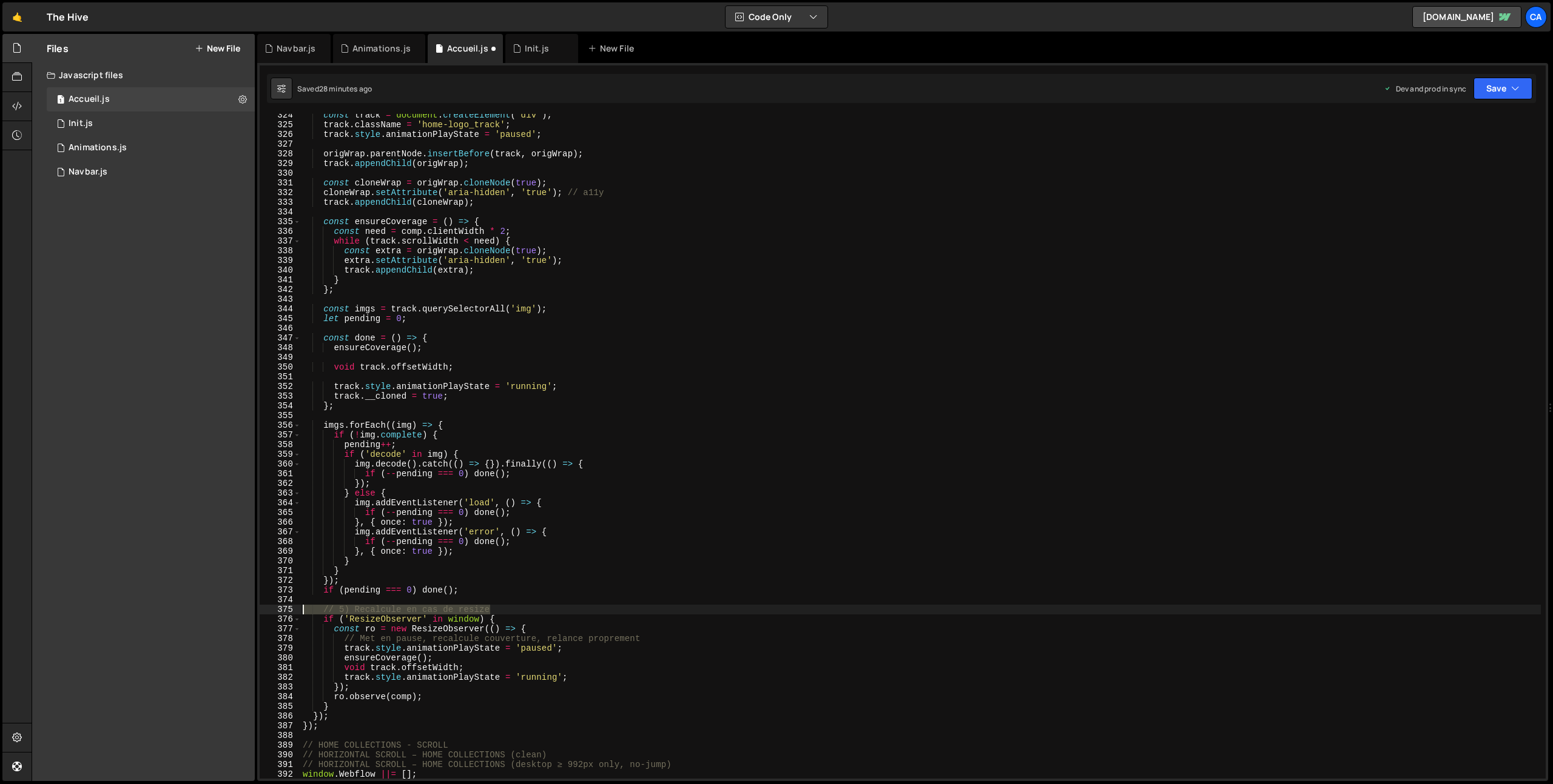
drag, startPoint x: 503, startPoint y: 611, endPoint x: 271, endPoint y: 610, distance: 232.0
click at [271, 610] on div "pending++; 324 325 326 327 328 329 330 331 332 333 334 335 336 337 338 339 340 …" at bounding box center [902, 446] width 1286 height 665
type textarea "// 5) Recalcule en cas de resize"
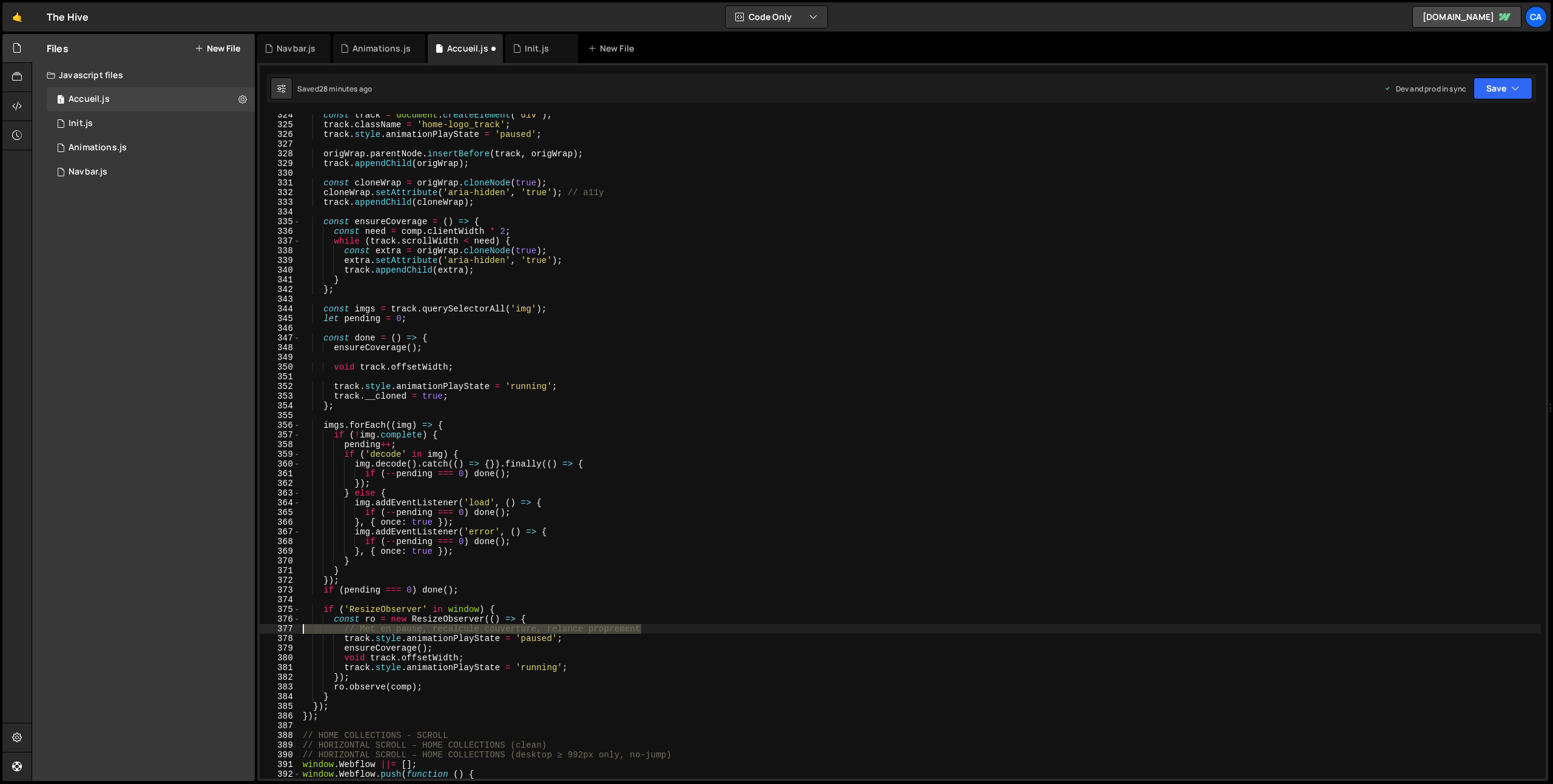
drag, startPoint x: 654, startPoint y: 631, endPoint x: 287, endPoint y: 628, distance: 367.0
click at [287, 628] on div "324 325 326 327 328 329 330 331 332 333 334 335 336 337 338 339 340 341 342 343…" at bounding box center [902, 446] width 1286 height 665
type textarea "// Met en pause, recalcule couverture, relance proprement"
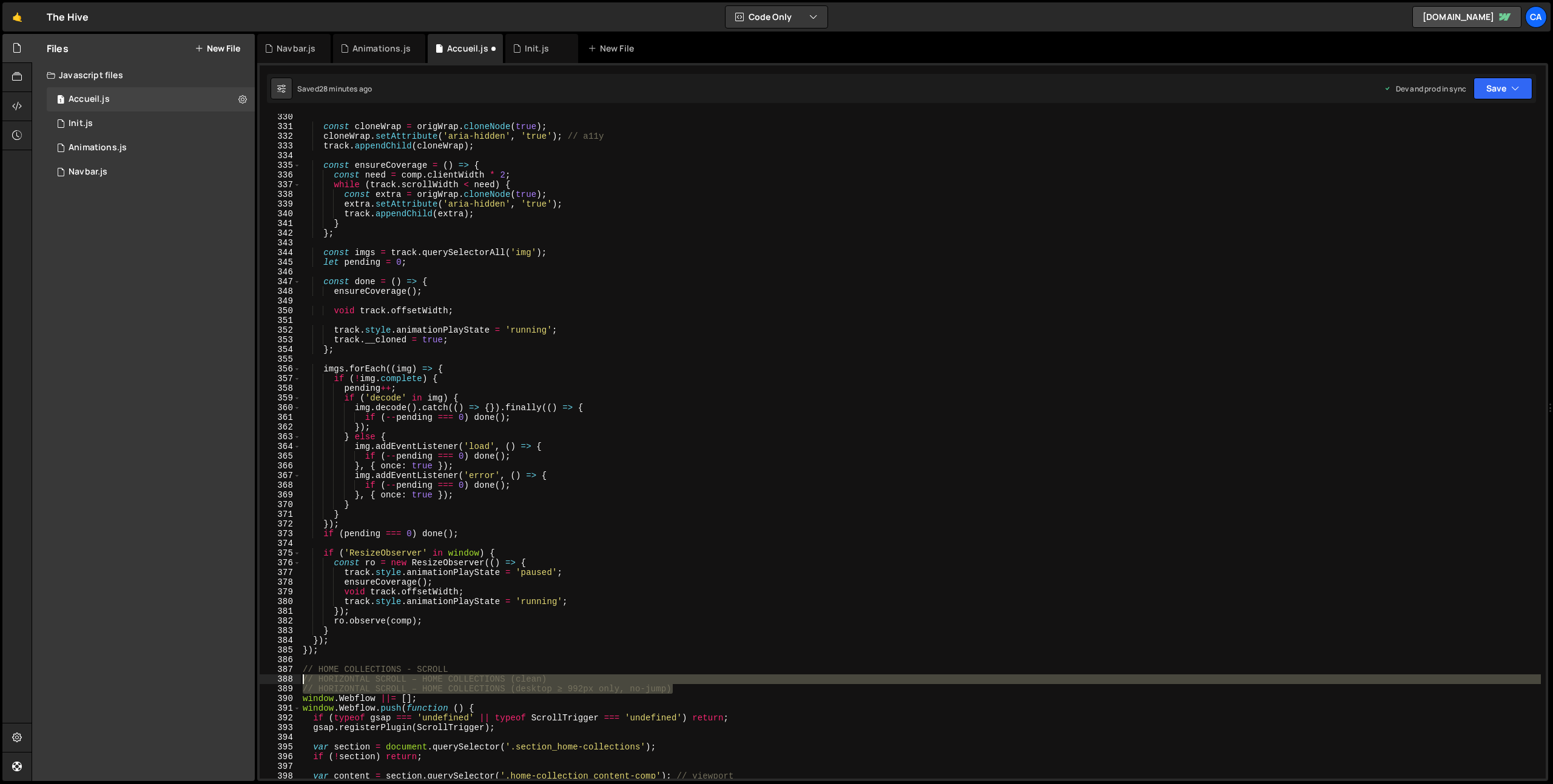
drag, startPoint x: 669, startPoint y: 689, endPoint x: 290, endPoint y: 681, distance: 379.1
click at [290, 681] on div "const ro = new ResizeObserver(() => { 330 331 332 333 334 335 336 337 338 339 3…" at bounding box center [902, 446] width 1286 height 665
type textarea "// HORIZONTAL SCROLL – HOME COLLECTIONS (clean) // HORIZONTAL SCROLL – HOME COL…"
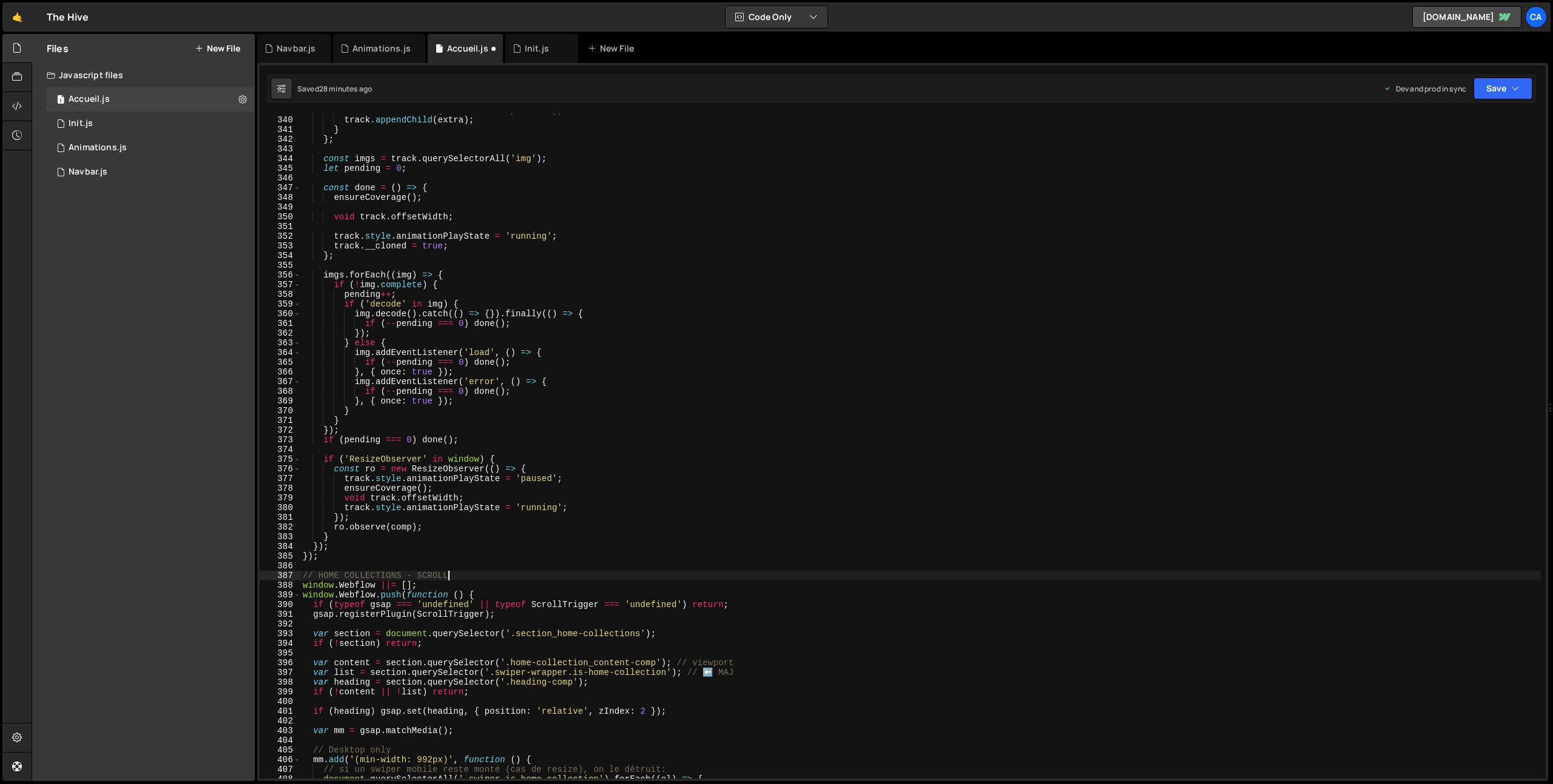
scroll to position [3309, 0]
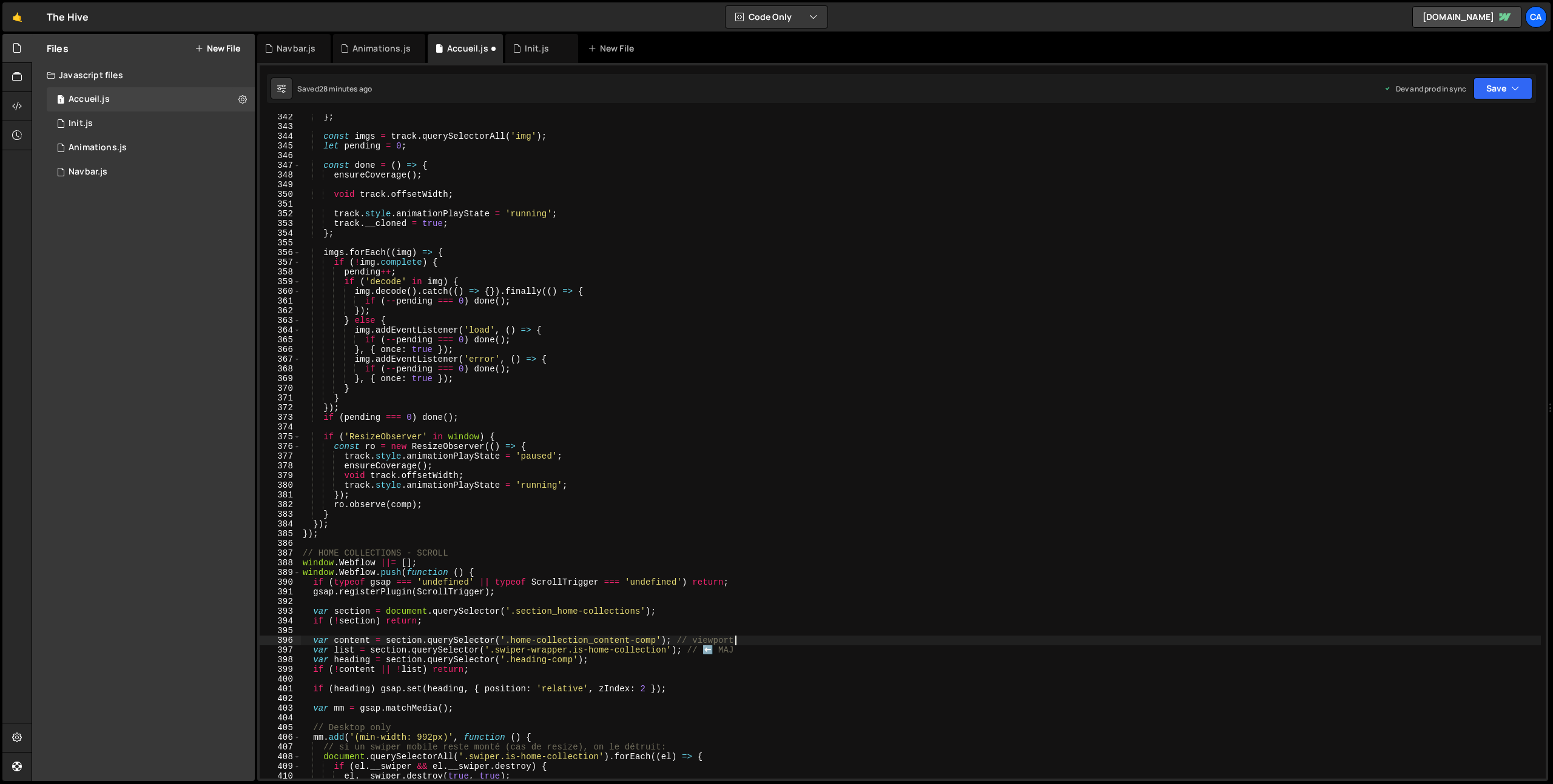
click at [747, 640] on div "} ; const imgs = track . querySelectorAll ( 'img' ) ; let pending = 0 ; const d…" at bounding box center [920, 453] width 1240 height 684
click at [756, 648] on div "} ; const imgs = track . querySelectorAll ( 'img' ) ; let pending = 0 ; const d…" at bounding box center [920, 453] width 1240 height 684
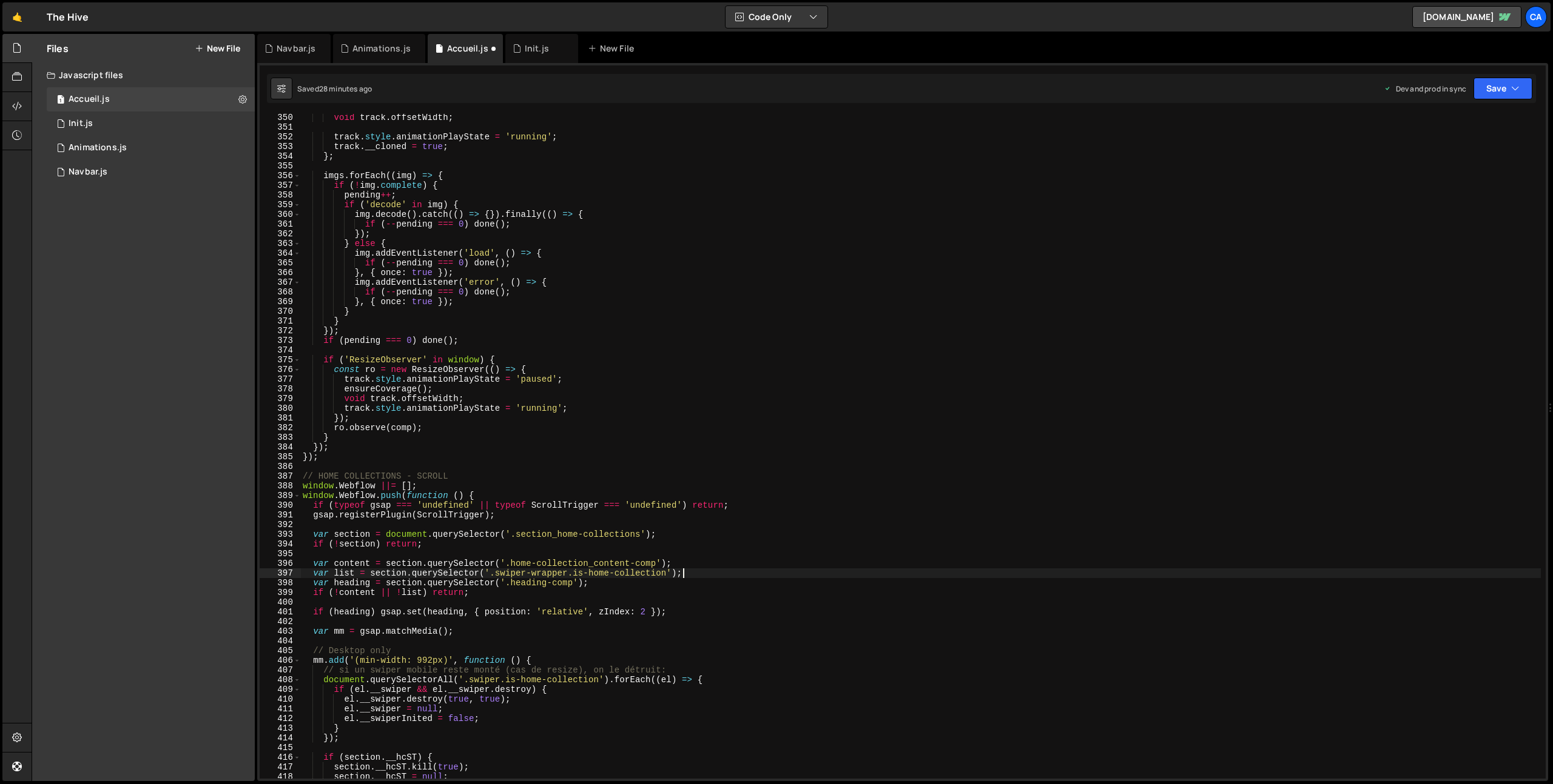
scroll to position [3386, 0]
drag, startPoint x: 397, startPoint y: 650, endPoint x: 282, endPoint y: 647, distance: 115.0
click at [282, 647] on div "var list = section.querySelector('.swiper-wrapper.is-home-collection'); 350 351…" at bounding box center [902, 446] width 1286 height 665
type textarea "// Desktop only"
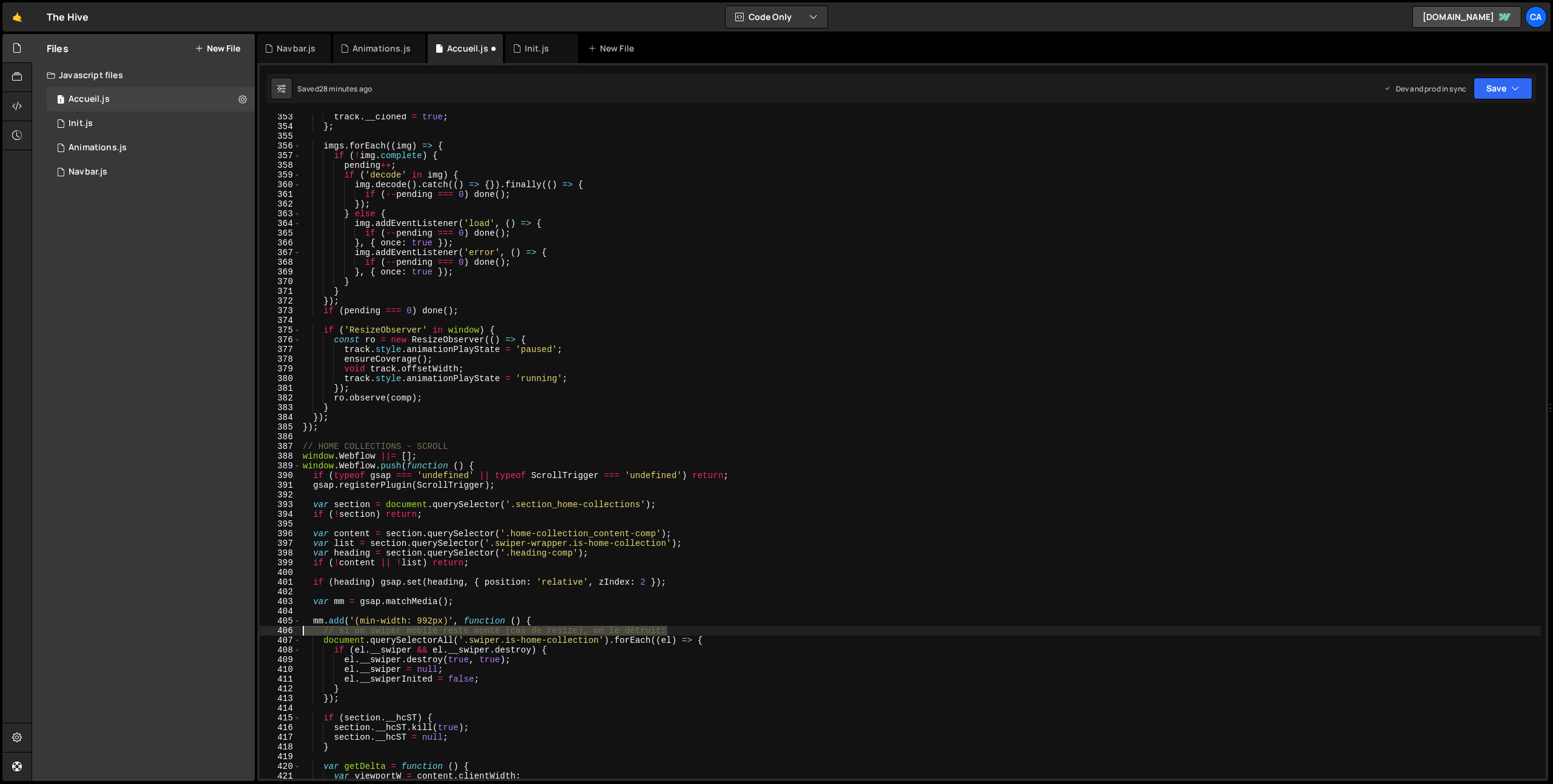
drag, startPoint x: 691, startPoint y: 632, endPoint x: 293, endPoint y: 630, distance: 398.0
click at [293, 630] on div "353 354 355 356 357 358 359 360 361 362 363 364 365 366 367 368 369 370 371 372…" at bounding box center [902, 446] width 1286 height 665
type textarea "// si un swiper mobile reste monté (cas de resize), on le détruit:"
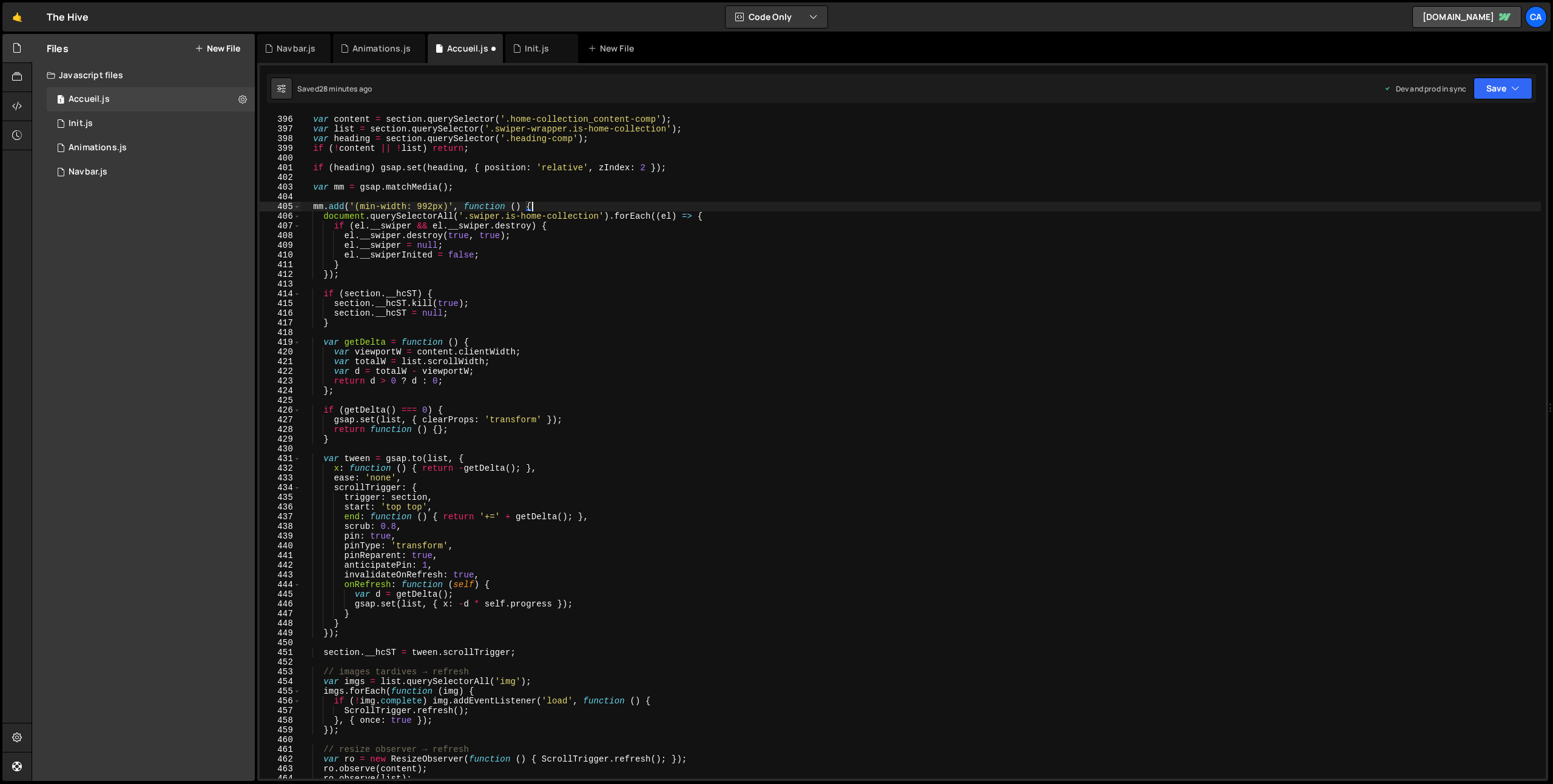
scroll to position [3853, 0]
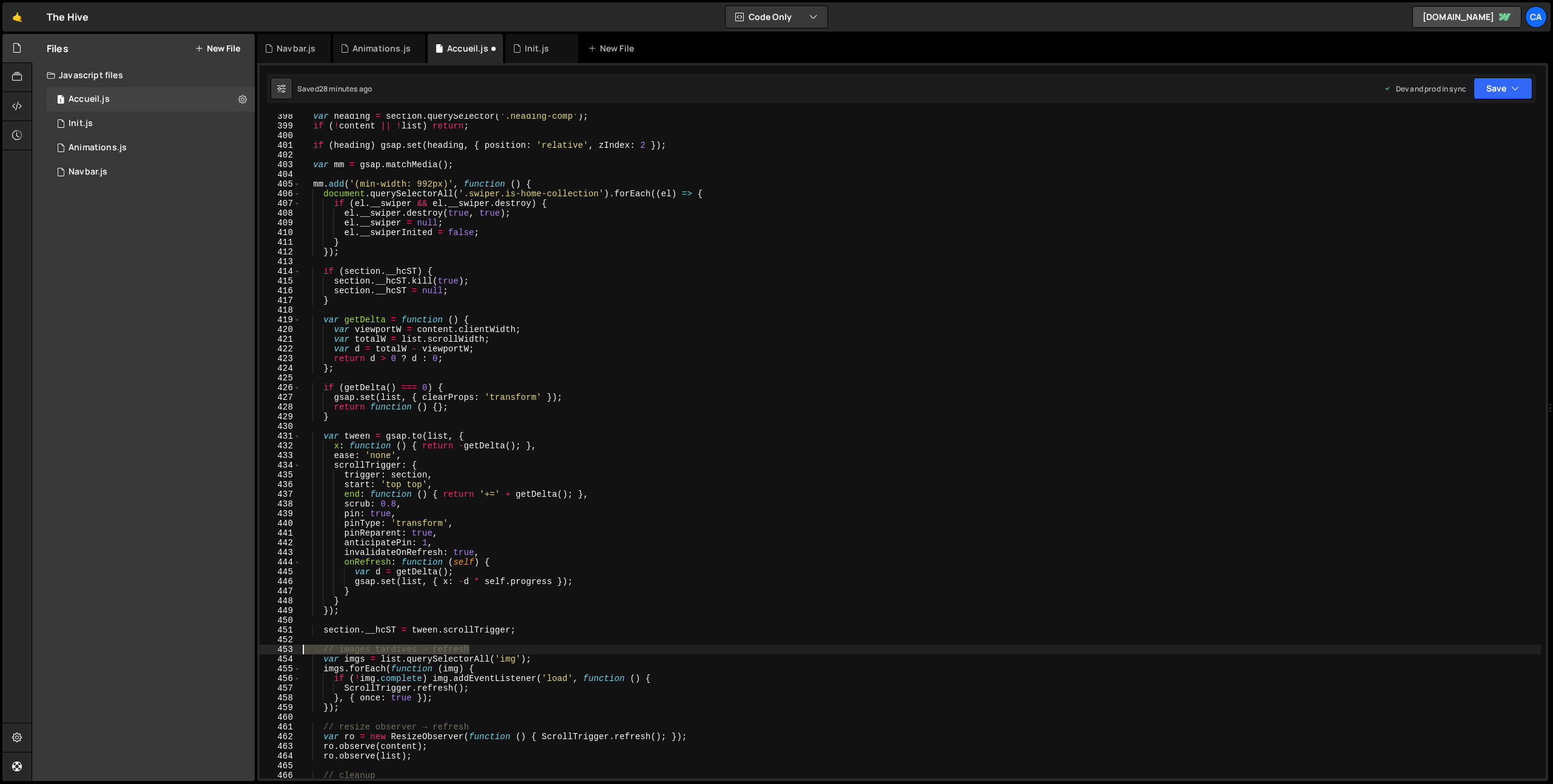
drag, startPoint x: 455, startPoint y: 651, endPoint x: 279, endPoint y: 650, distance: 176.0
click at [279, 650] on div "mm.add('(min-width: 992px)', function () { 398 399 400 401 402 403 404 405 406 …" at bounding box center [902, 446] width 1286 height 665
type textarea "// images tardives → refresh"
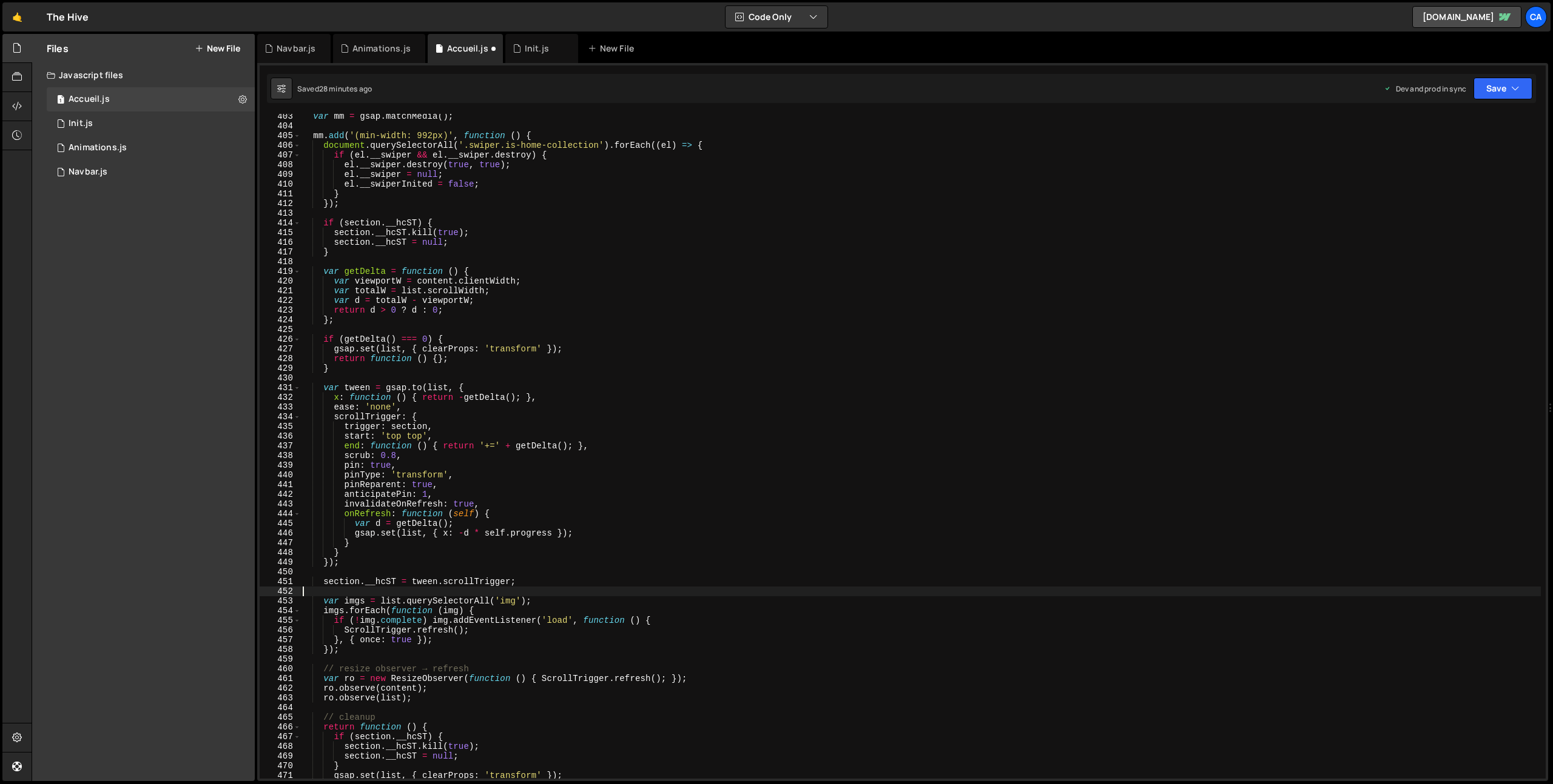
scroll to position [3901, 0]
drag, startPoint x: 481, startPoint y: 669, endPoint x: 293, endPoint y: 668, distance: 188.0
click at [293, 668] on div "403 404 405 406 407 408 409 410 411 412 413 414 415 416 417 418 419 420 421 422…" at bounding box center [902, 446] width 1286 height 665
type textarea "// resize observer → refresh"
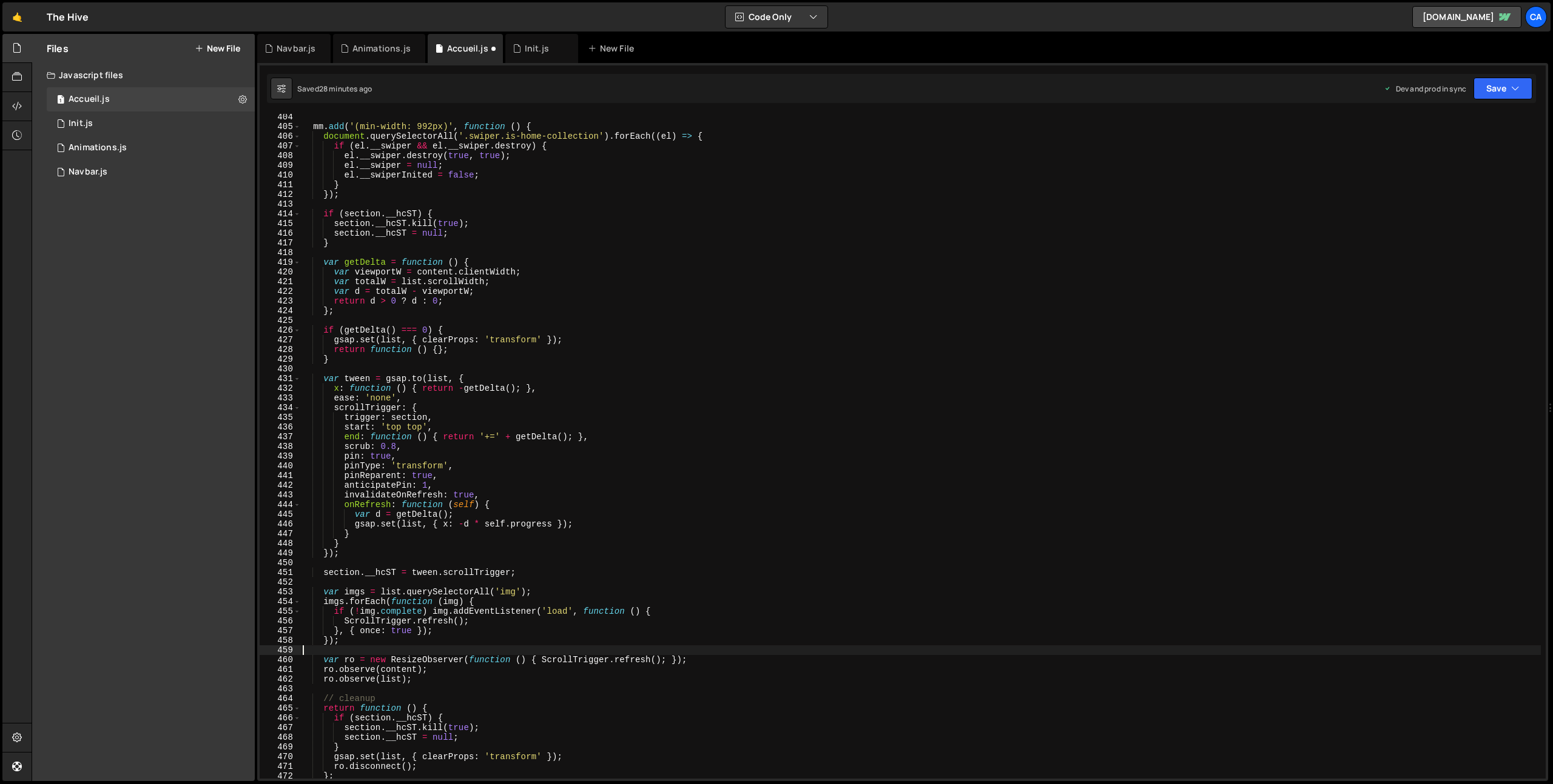
scroll to position [3951, 0]
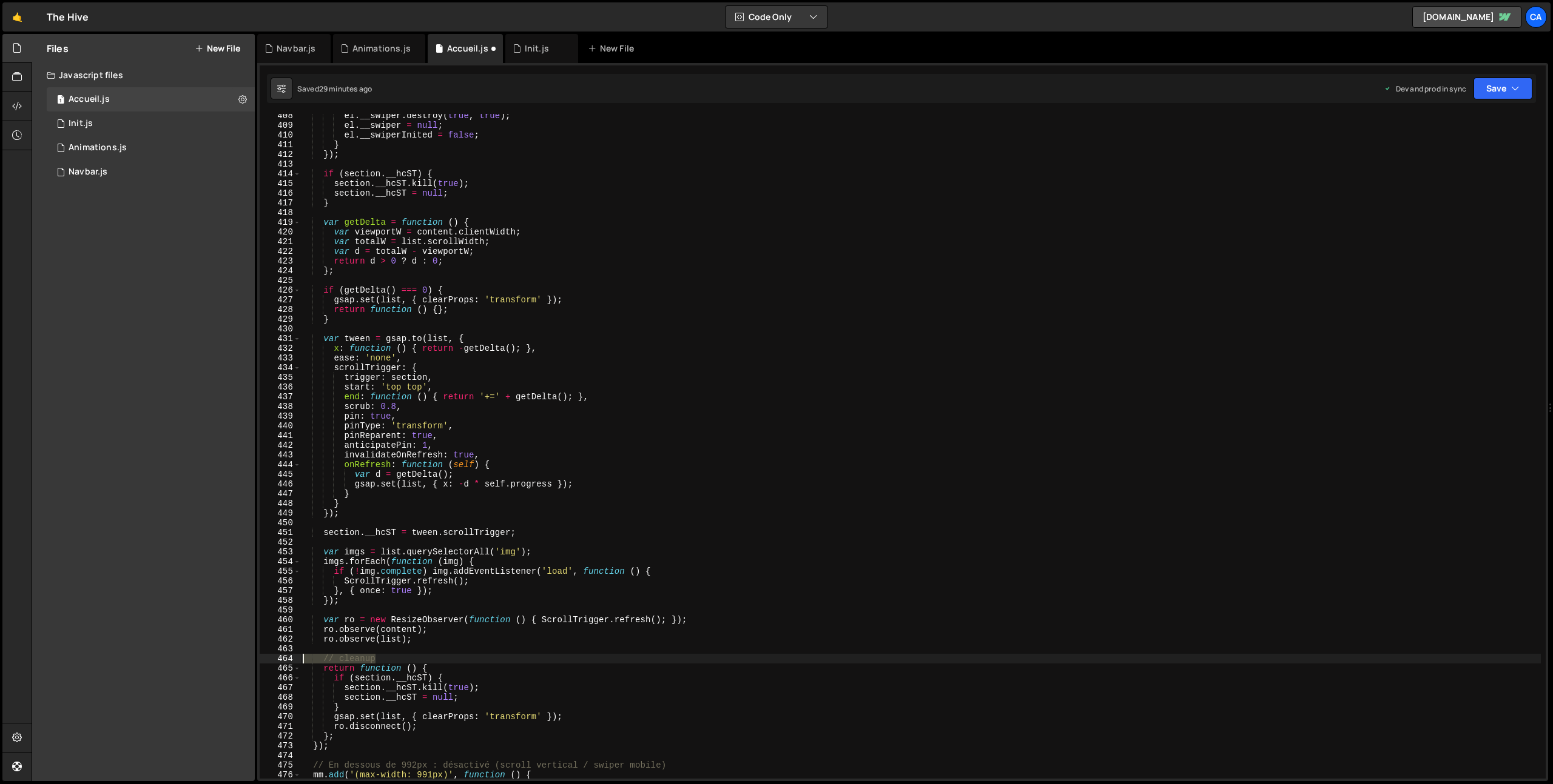
drag, startPoint x: 385, startPoint y: 660, endPoint x: 283, endPoint y: 659, distance: 102.0
click at [283, 659] on div "408 409 410 411 412 413 414 415 416 417 418 419 420 421 422 423 424 425 426 427…" at bounding box center [902, 446] width 1286 height 665
type textarea "// cleanup"
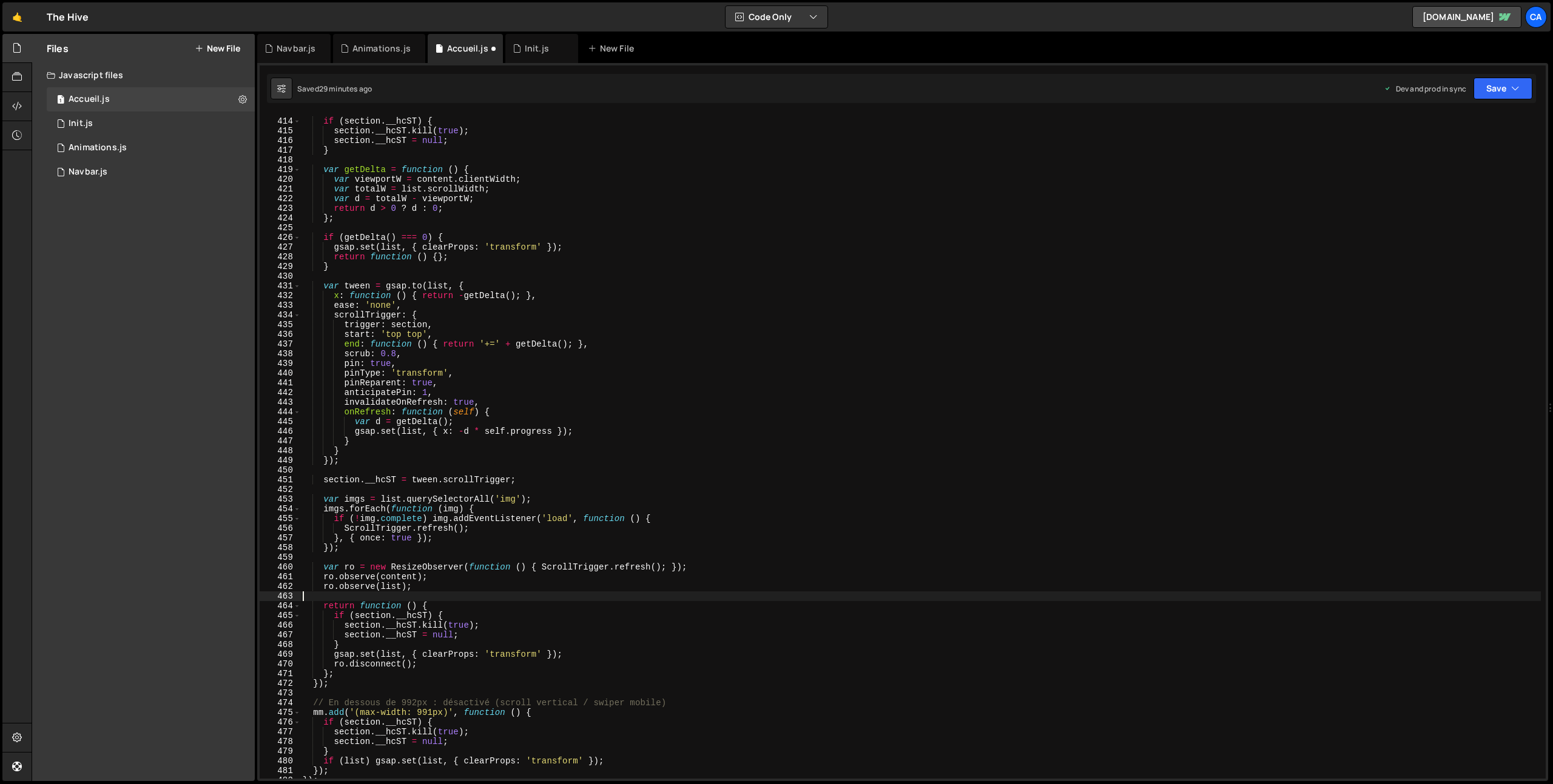
scroll to position [4026, 0]
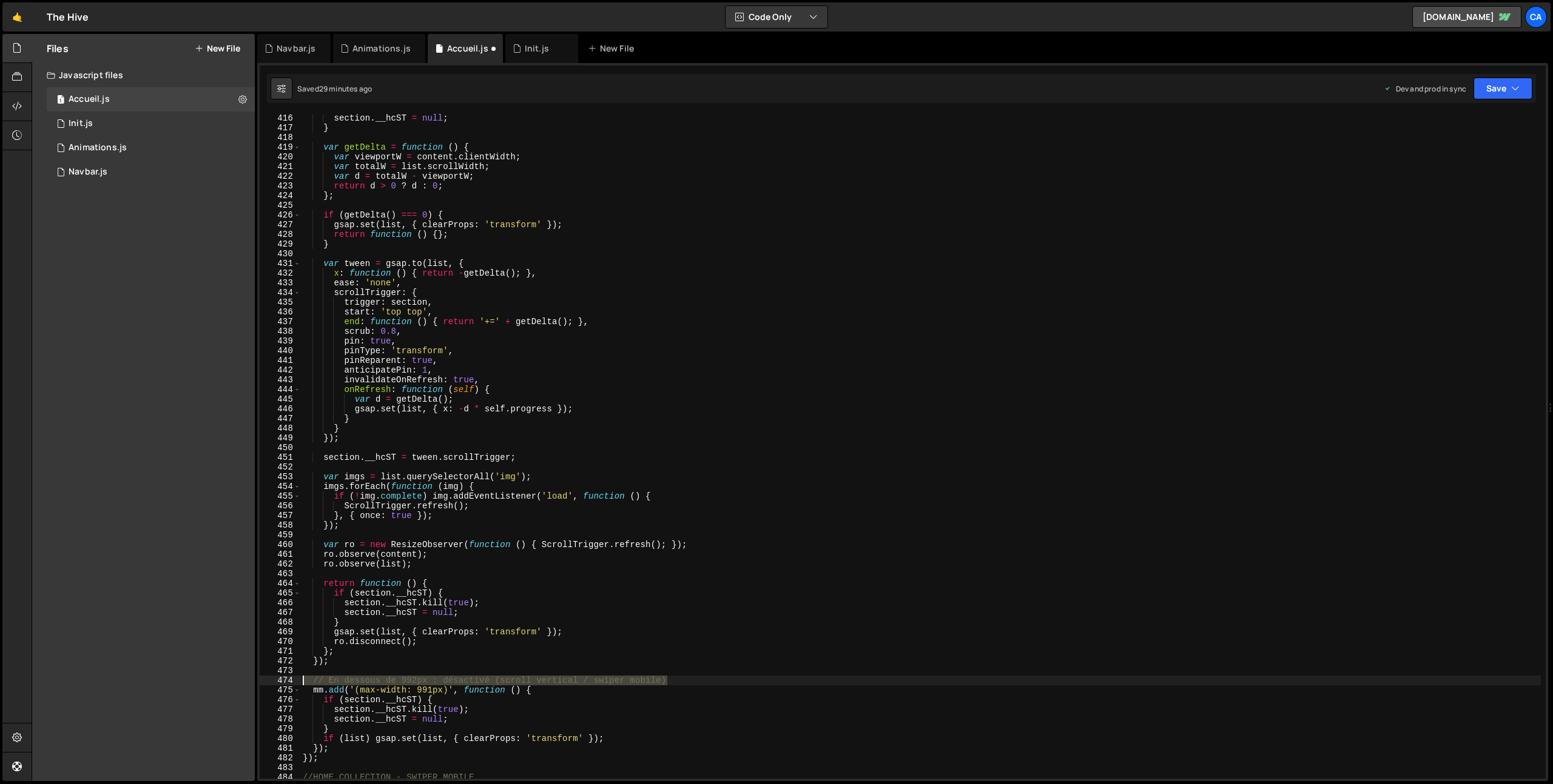
drag, startPoint x: 676, startPoint y: 682, endPoint x: 274, endPoint y: 679, distance: 402.0
click at [274, 681] on div "416 417 418 419 420 421 422 423 424 425 426 427 428 429 430 431 432 433 434 435…" at bounding box center [902, 446] width 1286 height 665
type textarea "// En dessous de 992px : désactivé (scroll vertical / swiper mobile)"
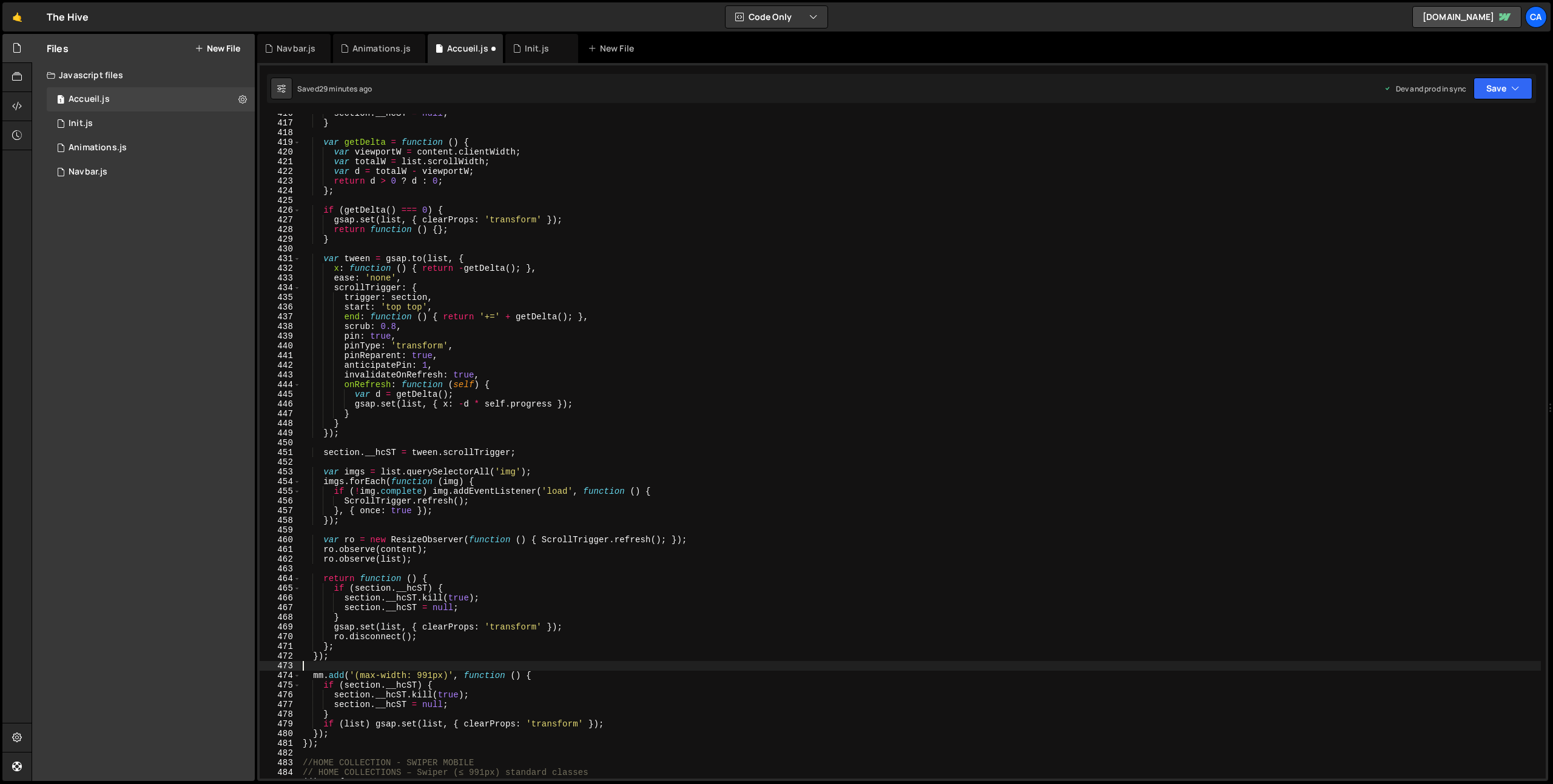
scroll to position [4120, 0]
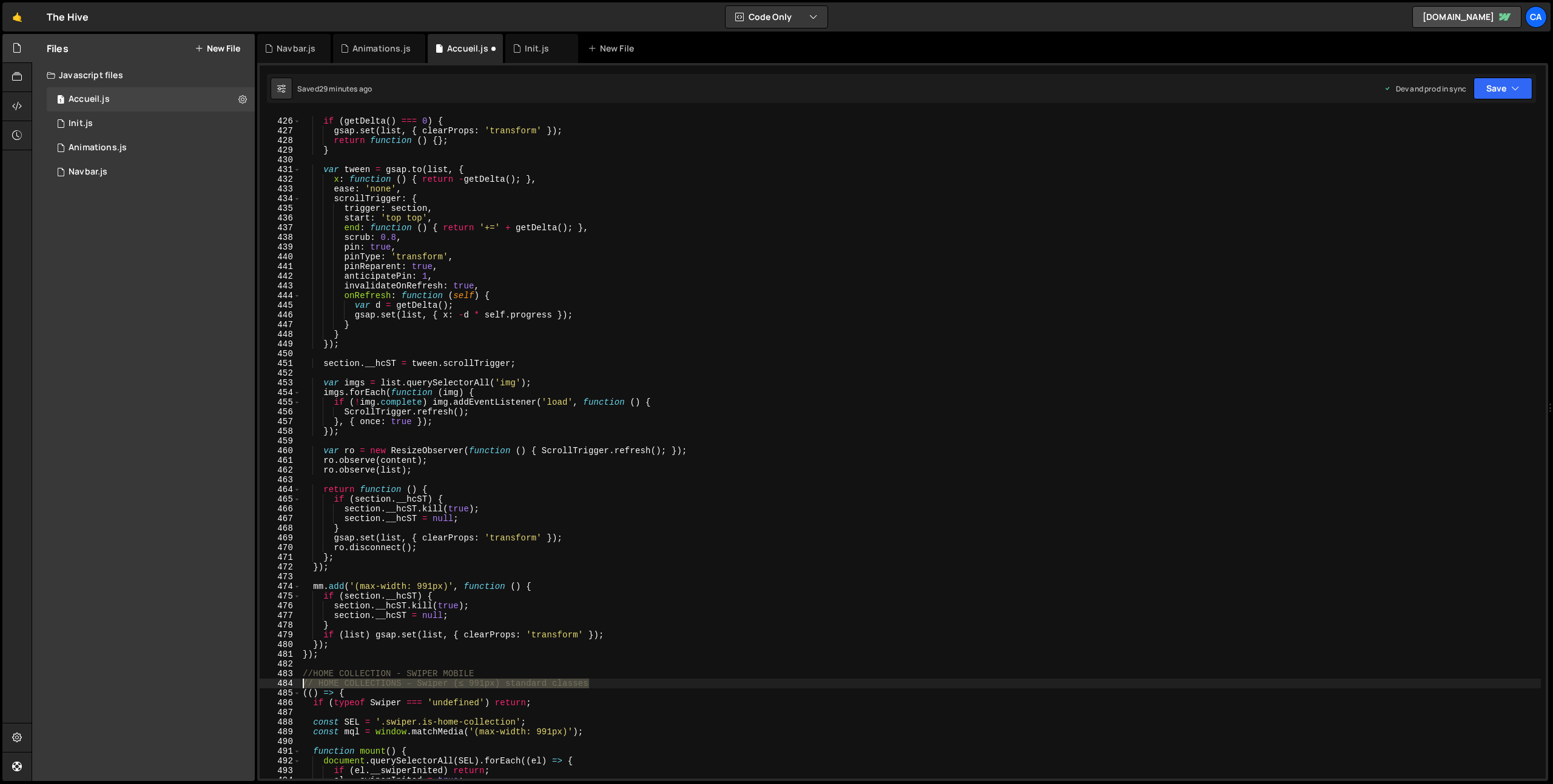
drag, startPoint x: 602, startPoint y: 684, endPoint x: 263, endPoint y: 685, distance: 339.0
click at [263, 685] on div "425 426 427 428 429 430 431 432 433 434 435 436 437 438 439 440 441 442 443 444…" at bounding box center [902, 446] width 1286 height 665
type textarea "// HOME COLLECTIONS – Swiper (≤ 991px) standard classes"
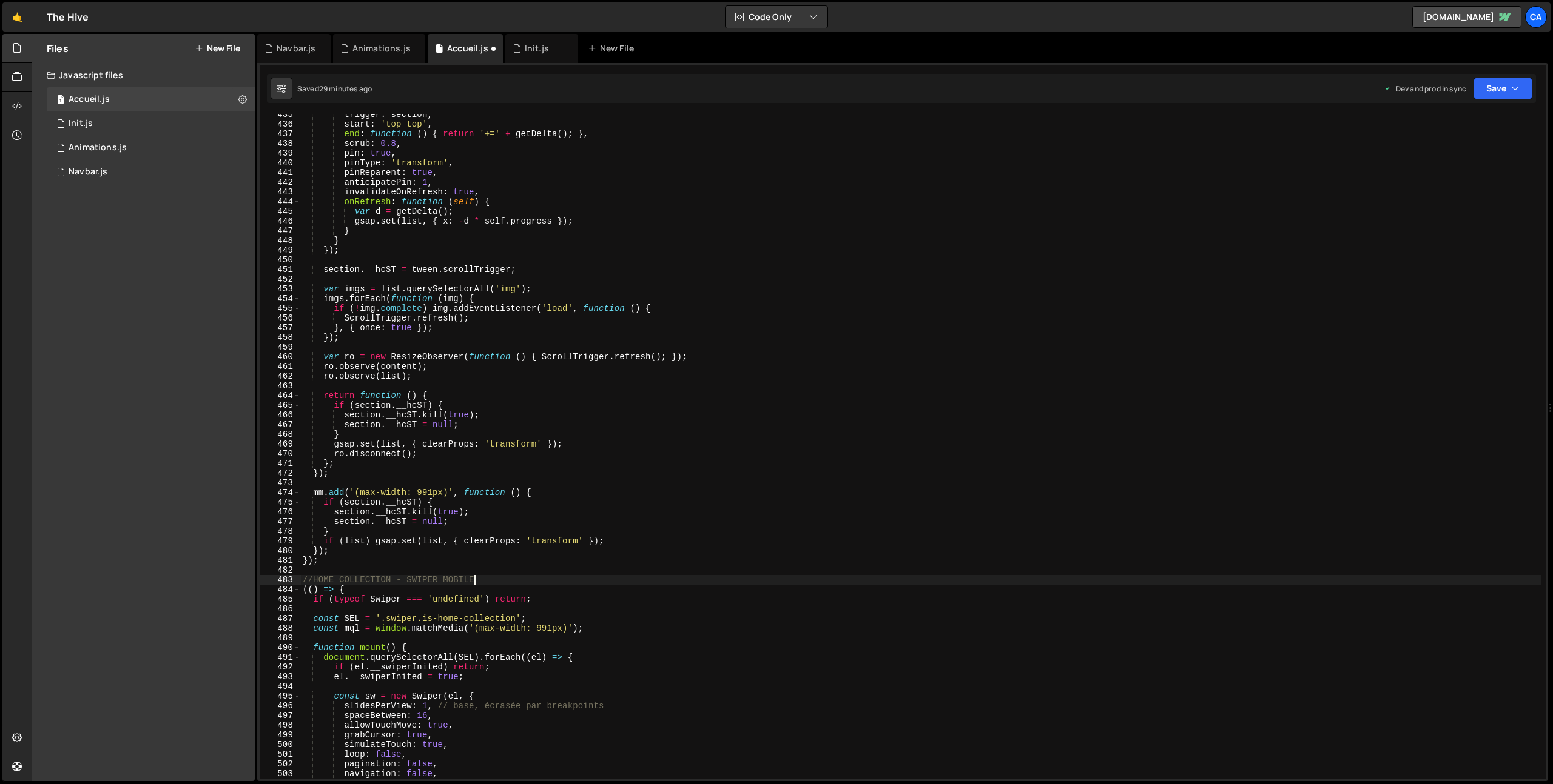
scroll to position [4291, 0]
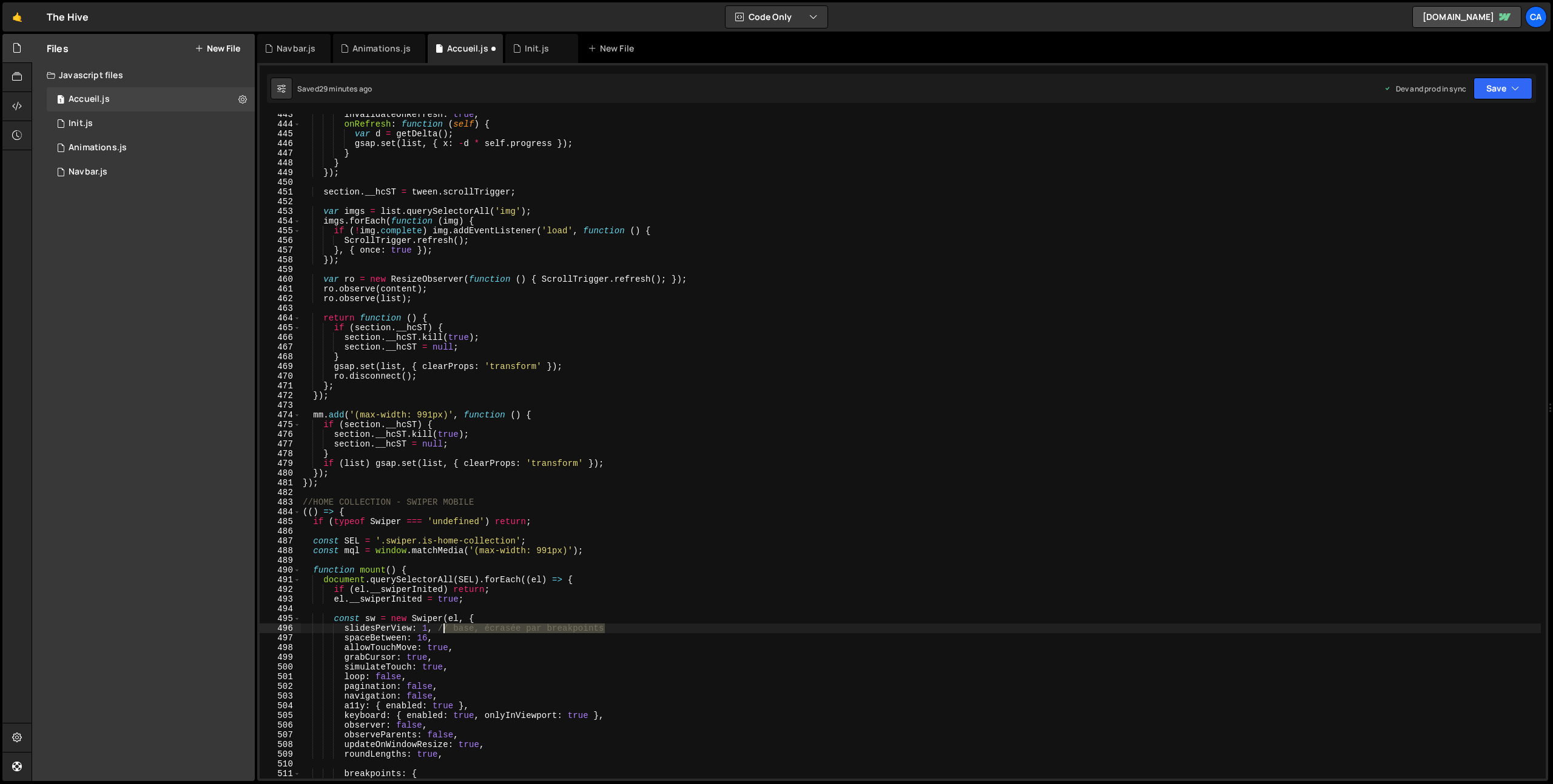
drag, startPoint x: 613, startPoint y: 633, endPoint x: 445, endPoint y: 630, distance: 168.0
click at [445, 630] on div "invalidateOnRefresh : true , onRefresh : function ( self ) { var d = getDelta (…" at bounding box center [920, 451] width 1240 height 684
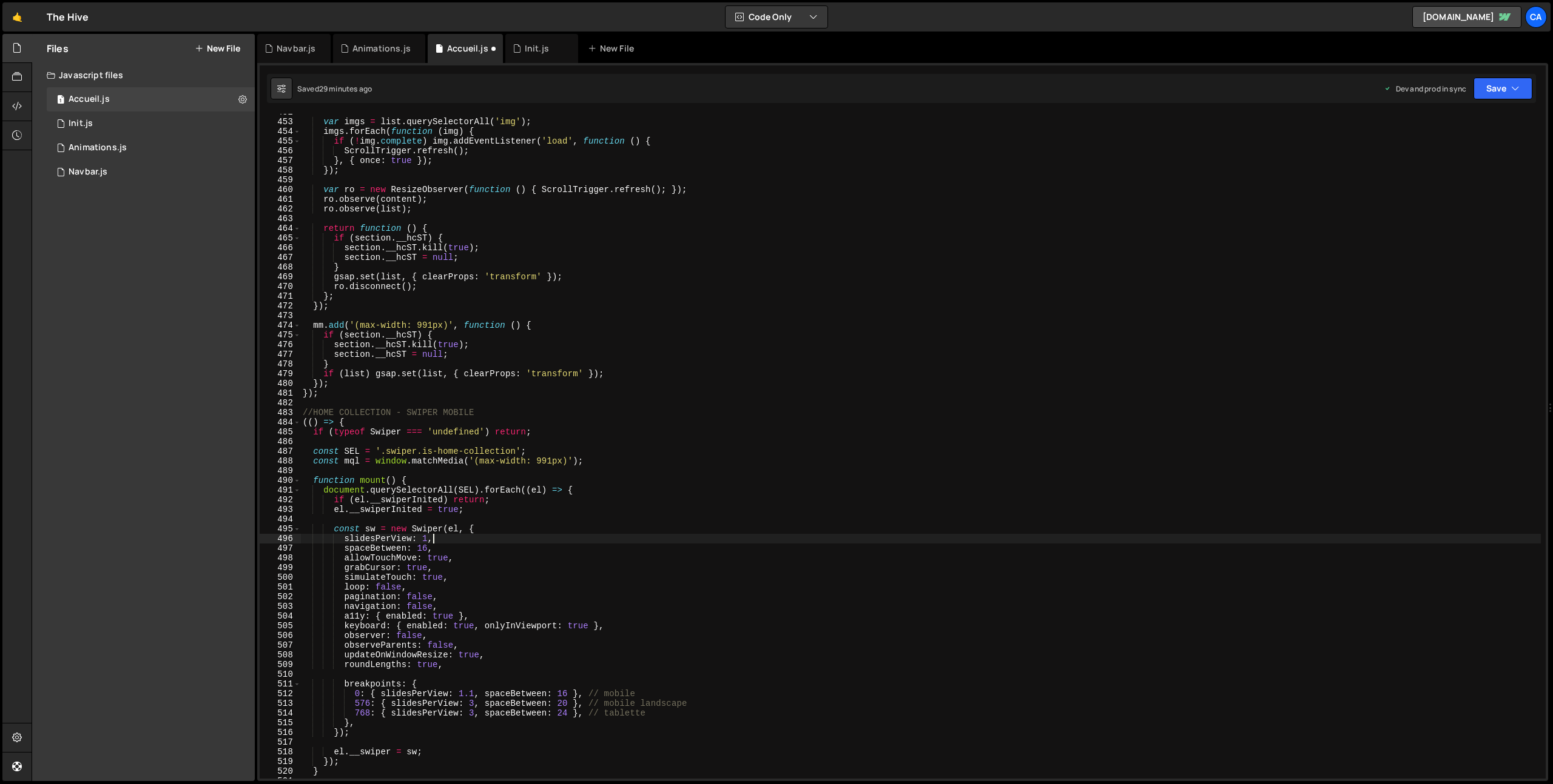
scroll to position [4404, 0]
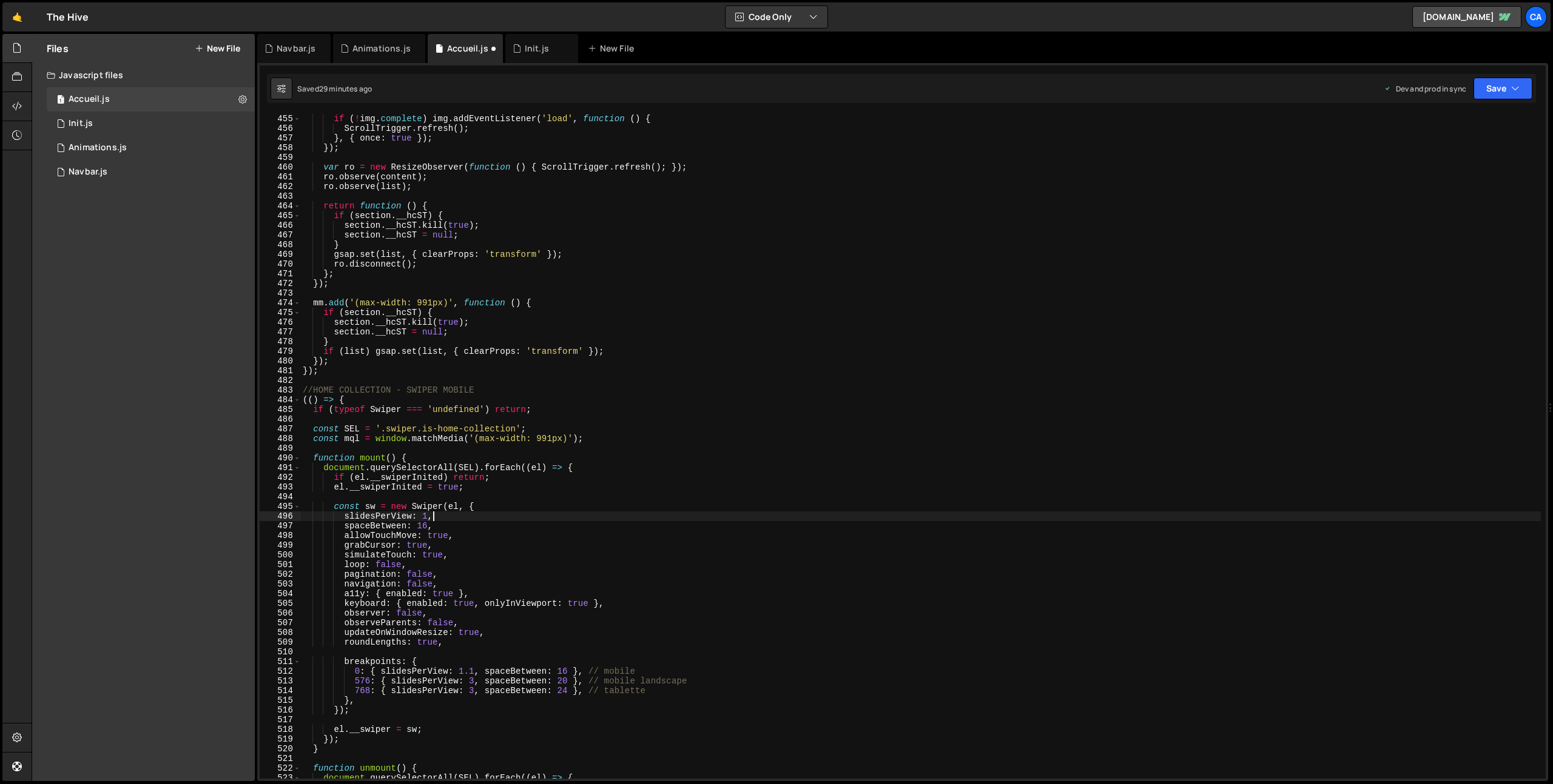
click at [657, 670] on div "if ( ! img . complete ) img . addEventListener ( 'load' , function ( ) { Scroll…" at bounding box center [920, 455] width 1240 height 684
click at [700, 680] on div "if ( ! img . complete ) img . addEventListener ( 'load' , function ( ) { Scroll…" at bounding box center [920, 455] width 1240 height 684
click at [681, 689] on div "if ( ! img . complete ) img . addEventListener ( 'load' , function ( ) { Scroll…" at bounding box center [920, 455] width 1240 height 684
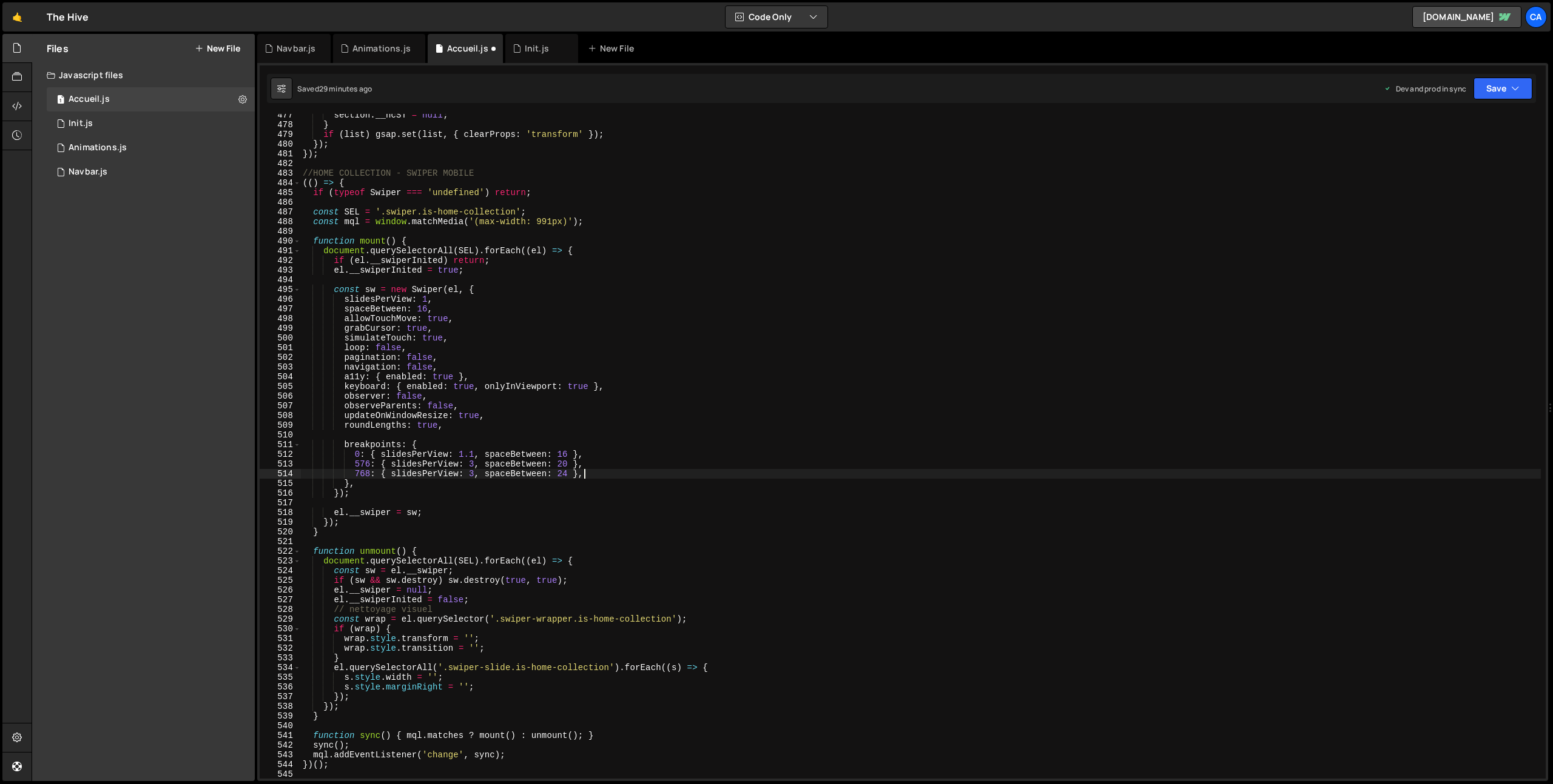
scroll to position [4621, 0]
drag, startPoint x: 442, startPoint y: 609, endPoint x: 266, endPoint y: 608, distance: 176.0
click at [266, 608] on div "768: { slidesPerView: 3, spaceBetween: 24 }, 477 478 479 480 481 482 483 484 48…" at bounding box center [902, 446] width 1286 height 665
type textarea "// nettoyage visuel"
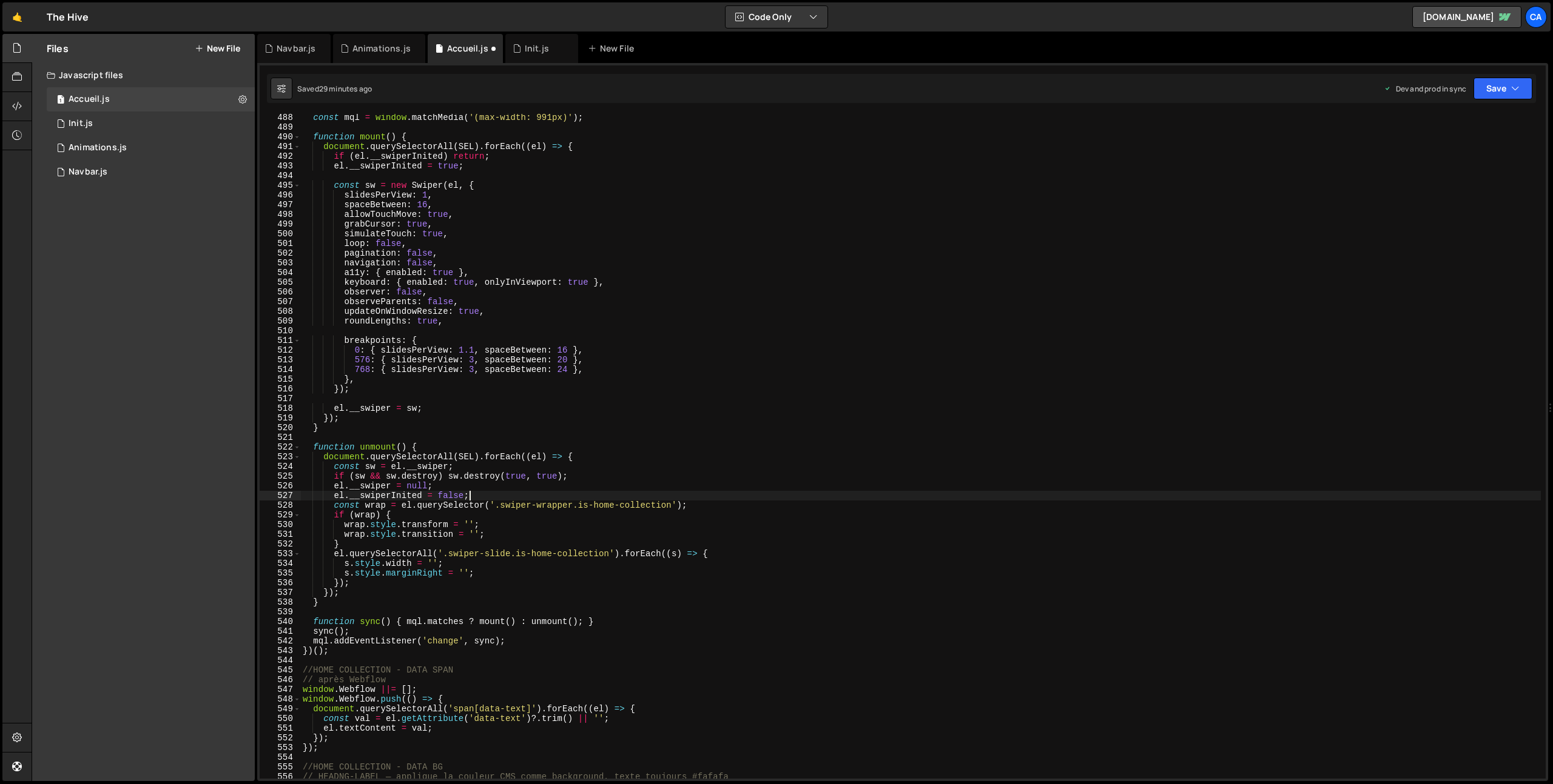
scroll to position [4725, 0]
drag, startPoint x: 398, startPoint y: 680, endPoint x: 294, endPoint y: 677, distance: 104.0
click at [294, 677] on div "el.__swiperInited = false; 488 489 490 491 492 493 494 495 496 497 498 499 500 …" at bounding box center [902, 446] width 1286 height 665
type textarea "// après Webflow"
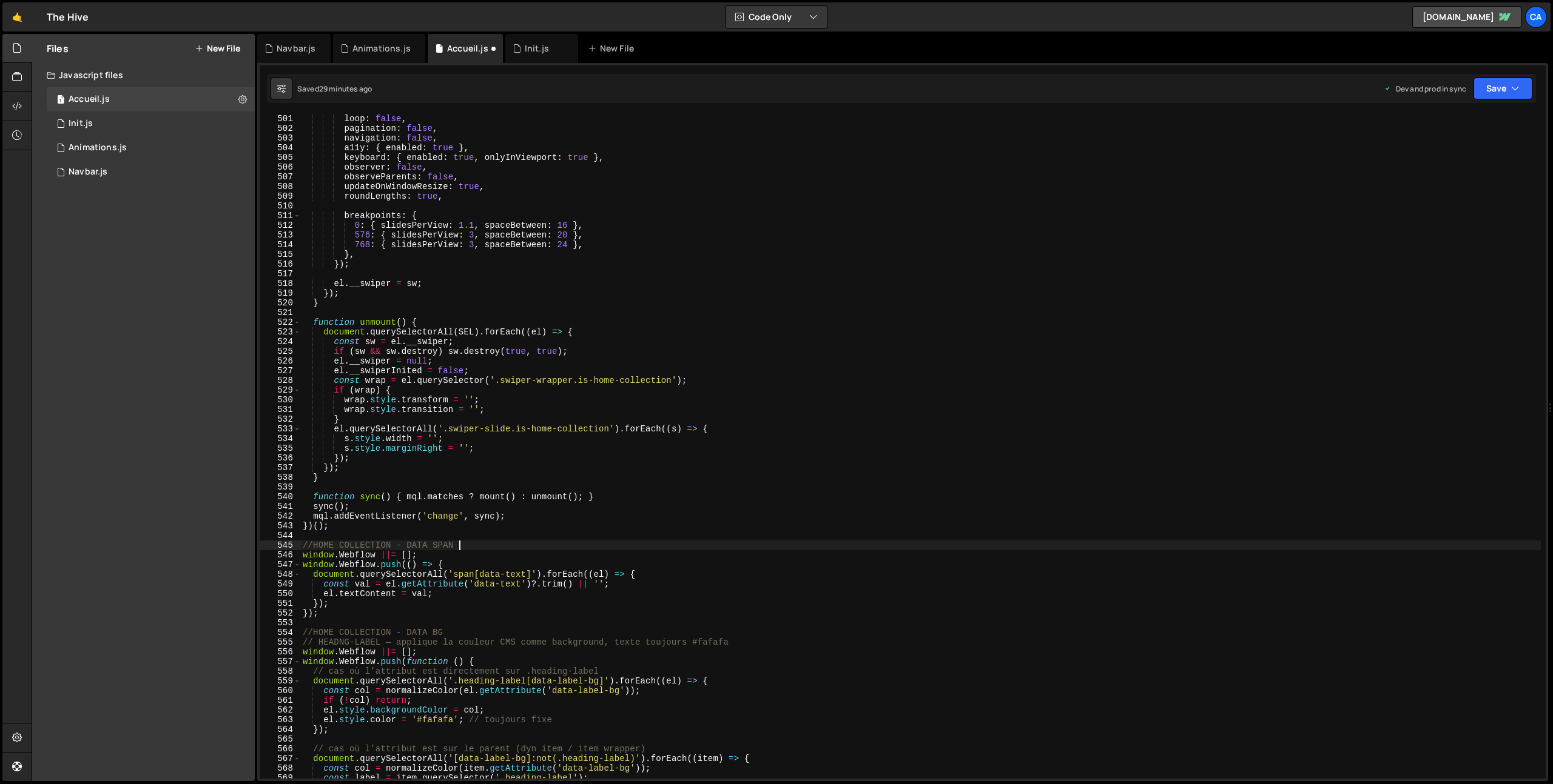
scroll to position [4872, 0]
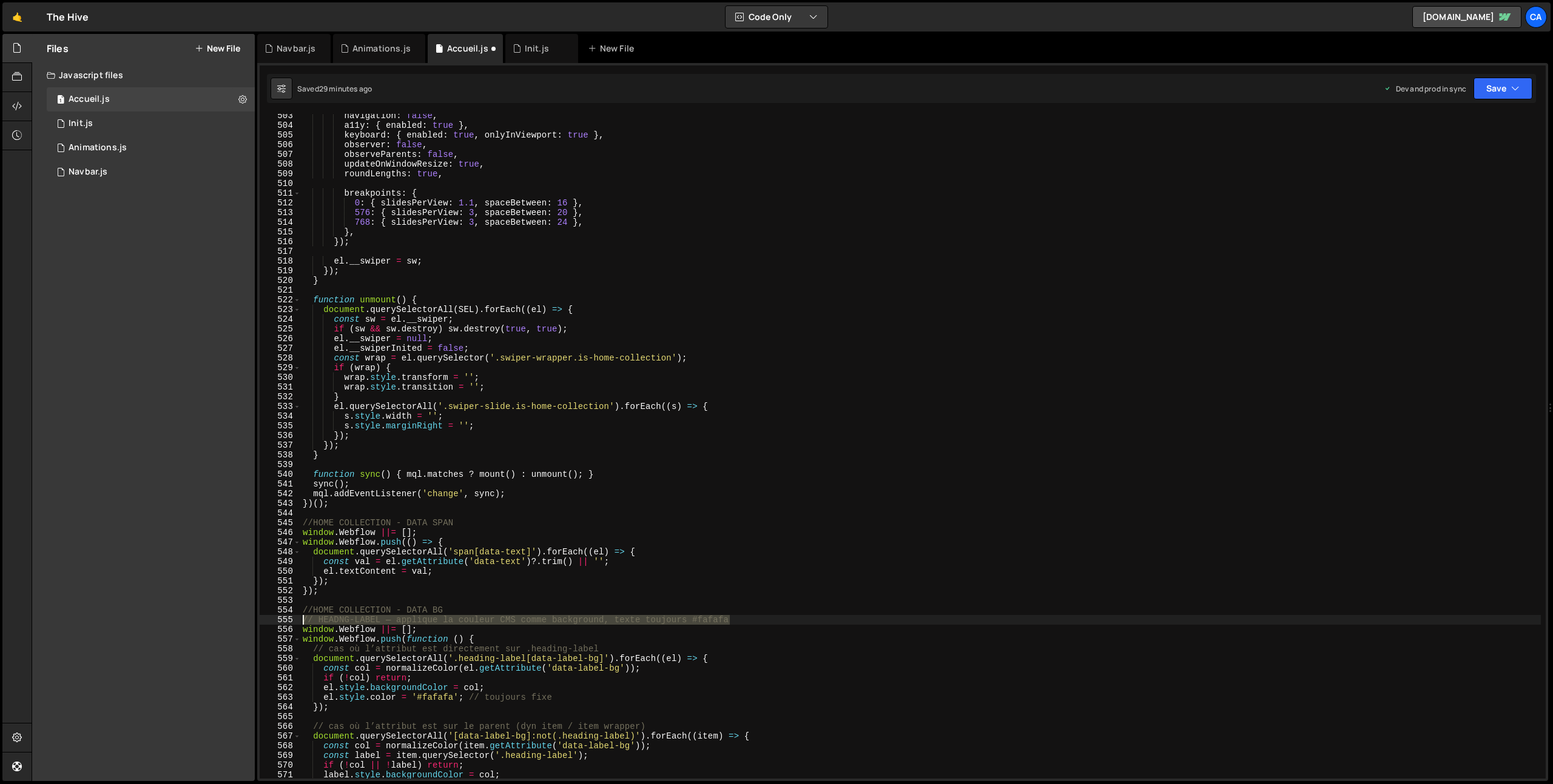
drag, startPoint x: 745, startPoint y: 621, endPoint x: 277, endPoint y: 619, distance: 468.0
click at [277, 619] on div "//HOME COLLECTION - DATA SPAN 503 504 505 506 507 508 509 510 511 512 513 514 5…" at bounding box center [902, 446] width 1286 height 665
type textarea "// HEADNG-LABEL — applique la couleur CMS comme background, texte toujours #faf…"
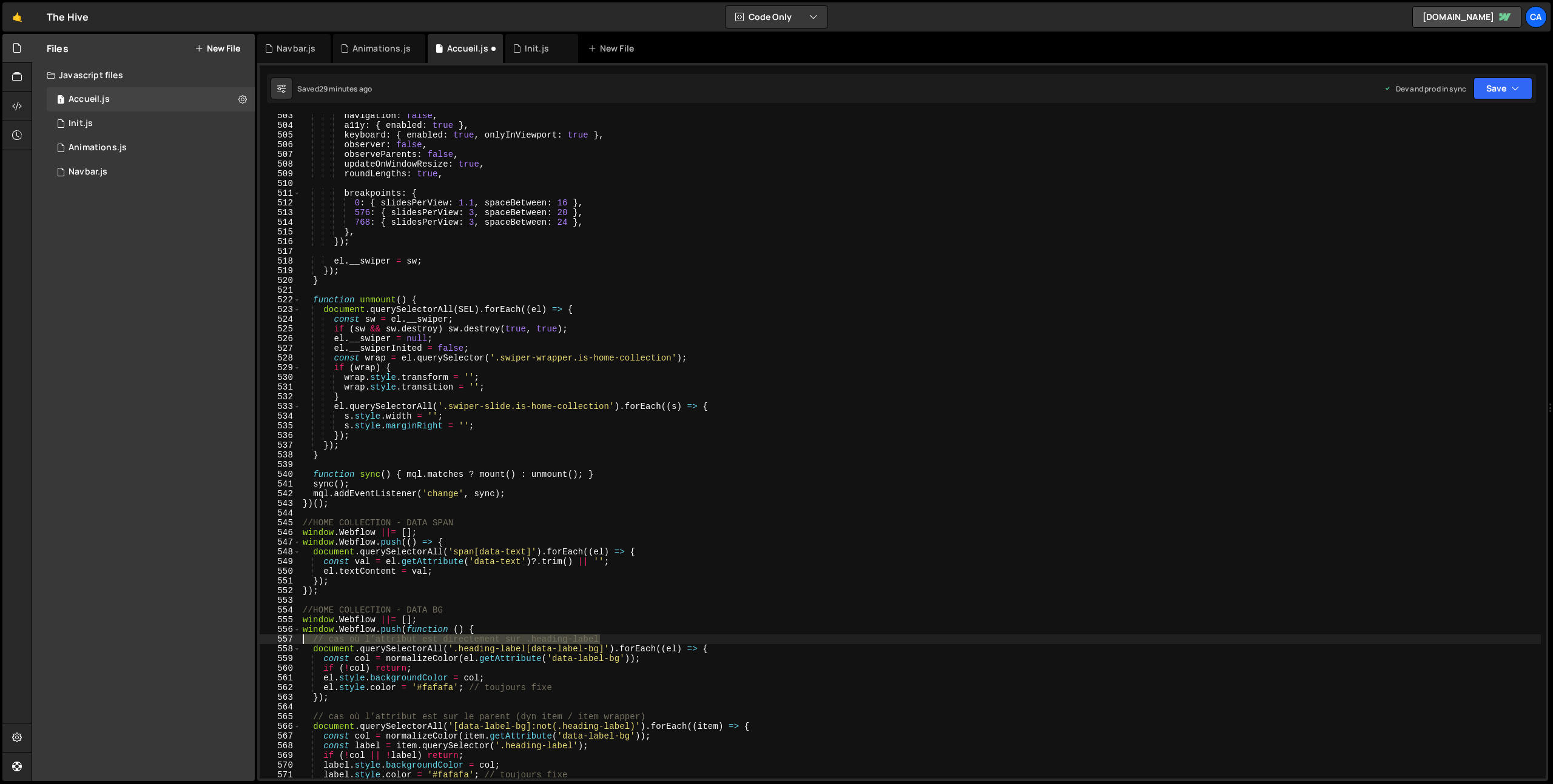
drag, startPoint x: 608, startPoint y: 638, endPoint x: 289, endPoint y: 637, distance: 319.0
click at [289, 637] on div "//HOME COLLECTION - DATA BG 503 504 505 506 507 508 509 510 511 512 513 514 515…" at bounding box center [902, 446] width 1286 height 665
type textarea "// cas où l’attribut est directement sur .heading-label"
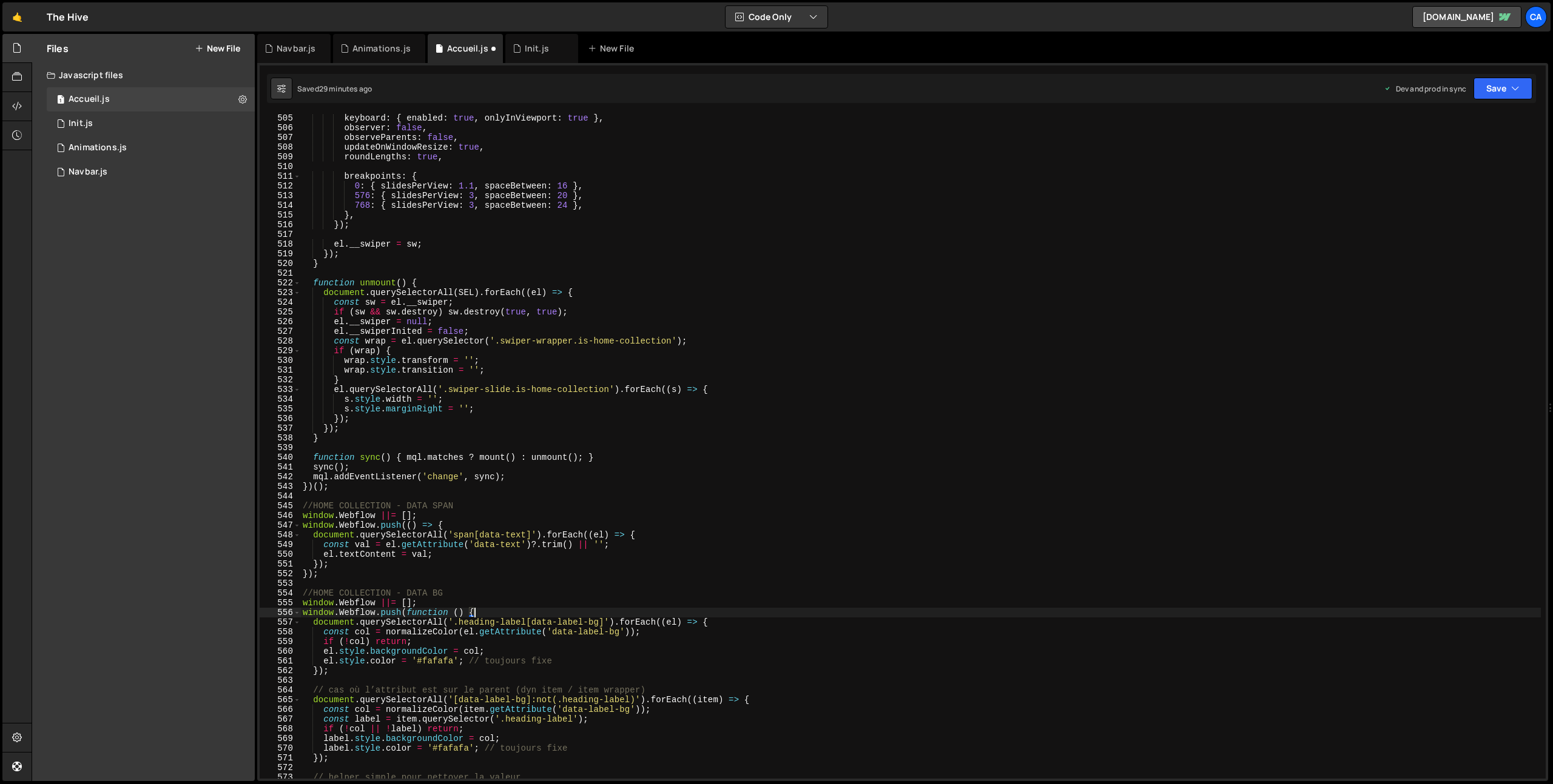
scroll to position [4889, 0]
drag, startPoint x: 559, startPoint y: 661, endPoint x: 467, endPoint y: 660, distance: 92.0
click at [467, 660] on div "keyboard : { enabled : true , onlyInViewport : true } , observer : false , obse…" at bounding box center [920, 455] width 1240 height 684
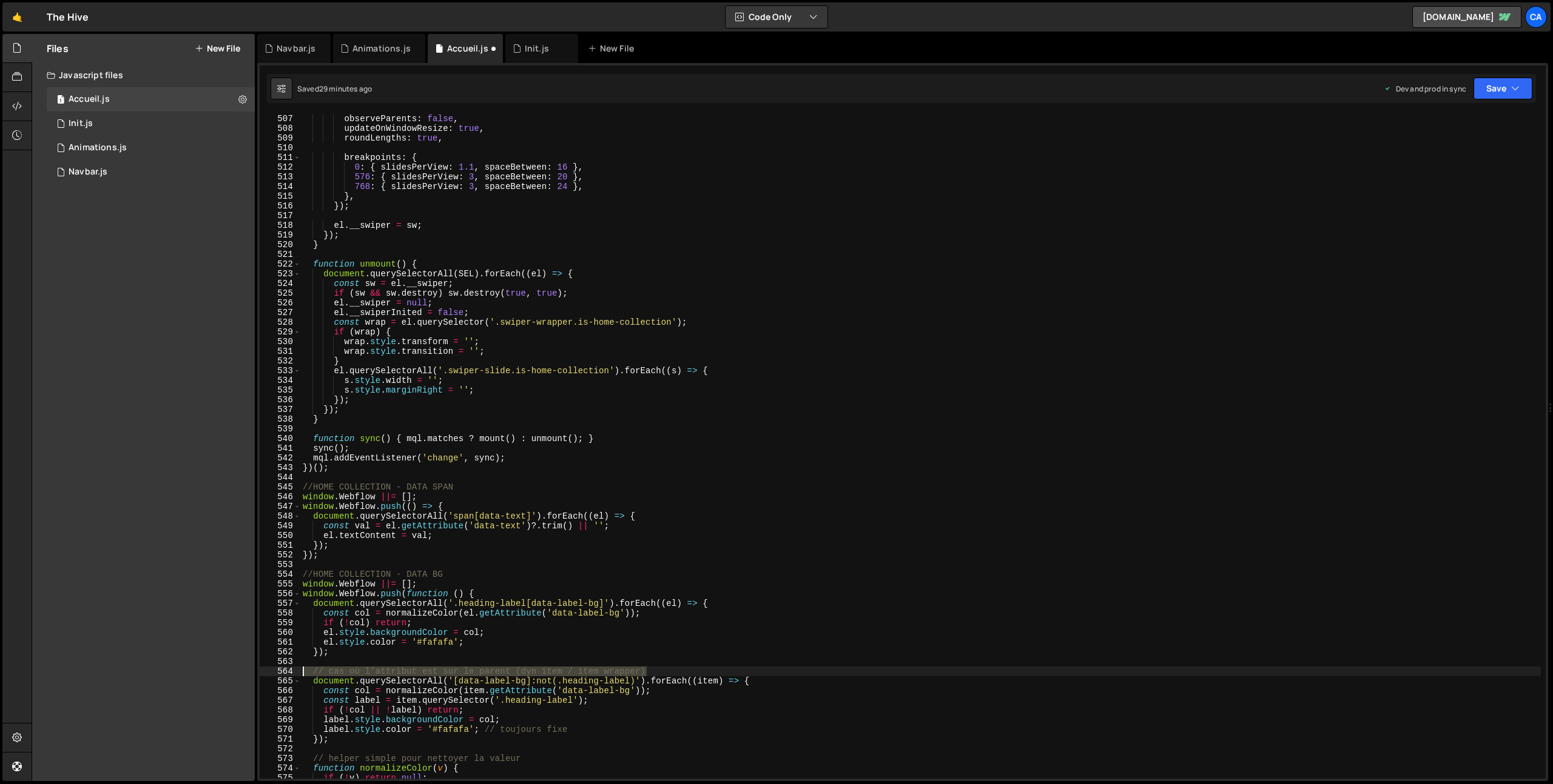
drag, startPoint x: 656, startPoint y: 672, endPoint x: 286, endPoint y: 675, distance: 370.0
click at [286, 675] on div "el.style.color = '#fafafa'; 506 507 508 509 510 511 512 513 514 515 516 517 518…" at bounding box center [902, 446] width 1286 height 665
type textarea "// cas où l’attribut est sur le parent (dyn item / item wrapper)"
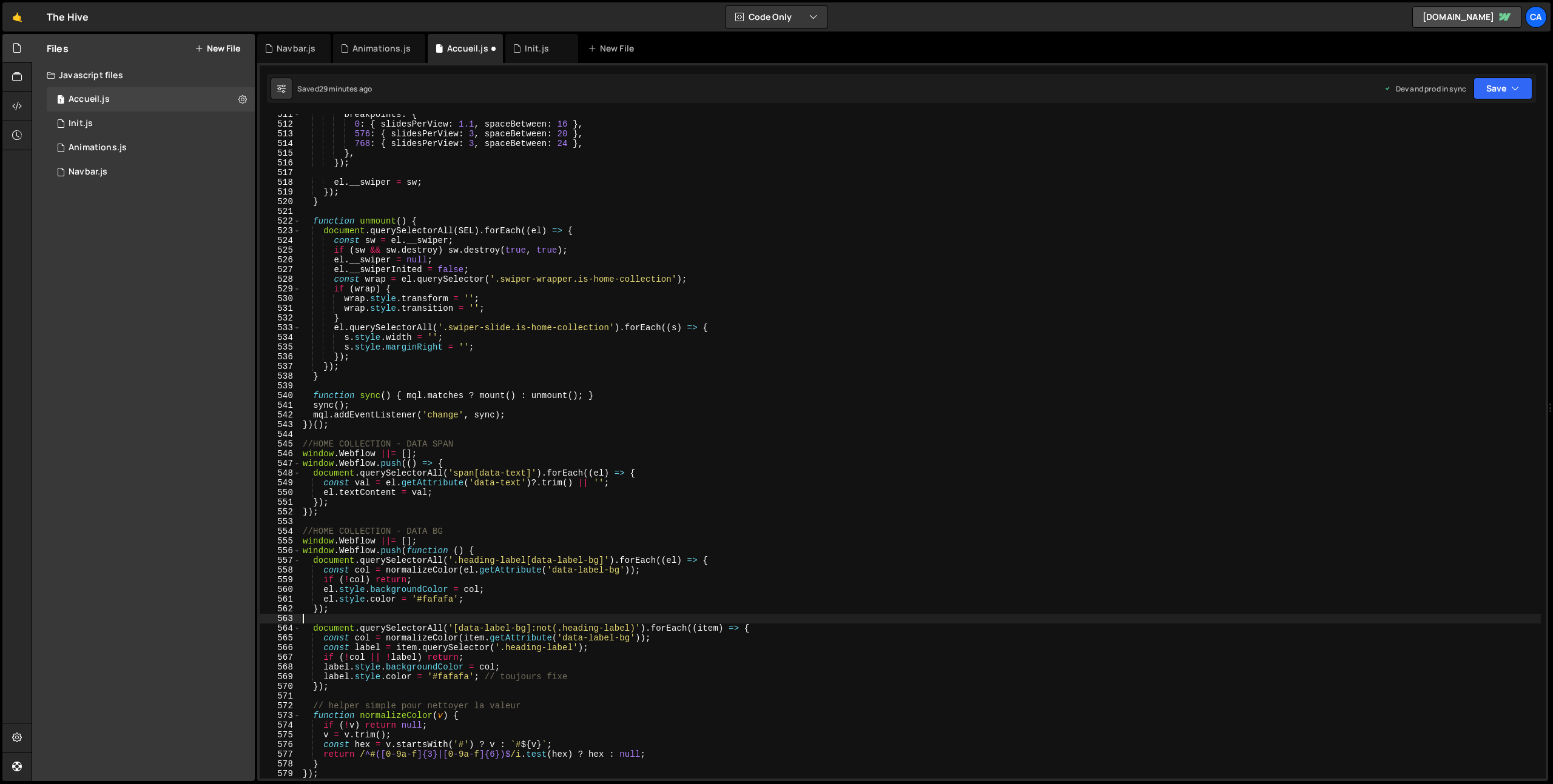
scroll to position [4951, 0]
drag, startPoint x: 594, startPoint y: 680, endPoint x: 488, endPoint y: 679, distance: 106.0
click at [488, 679] on div "breakpoints : { 0 : { slidesPerView : 1.1 , spaceBetween : 16 } , 576 : { slide…" at bounding box center [920, 451] width 1240 height 684
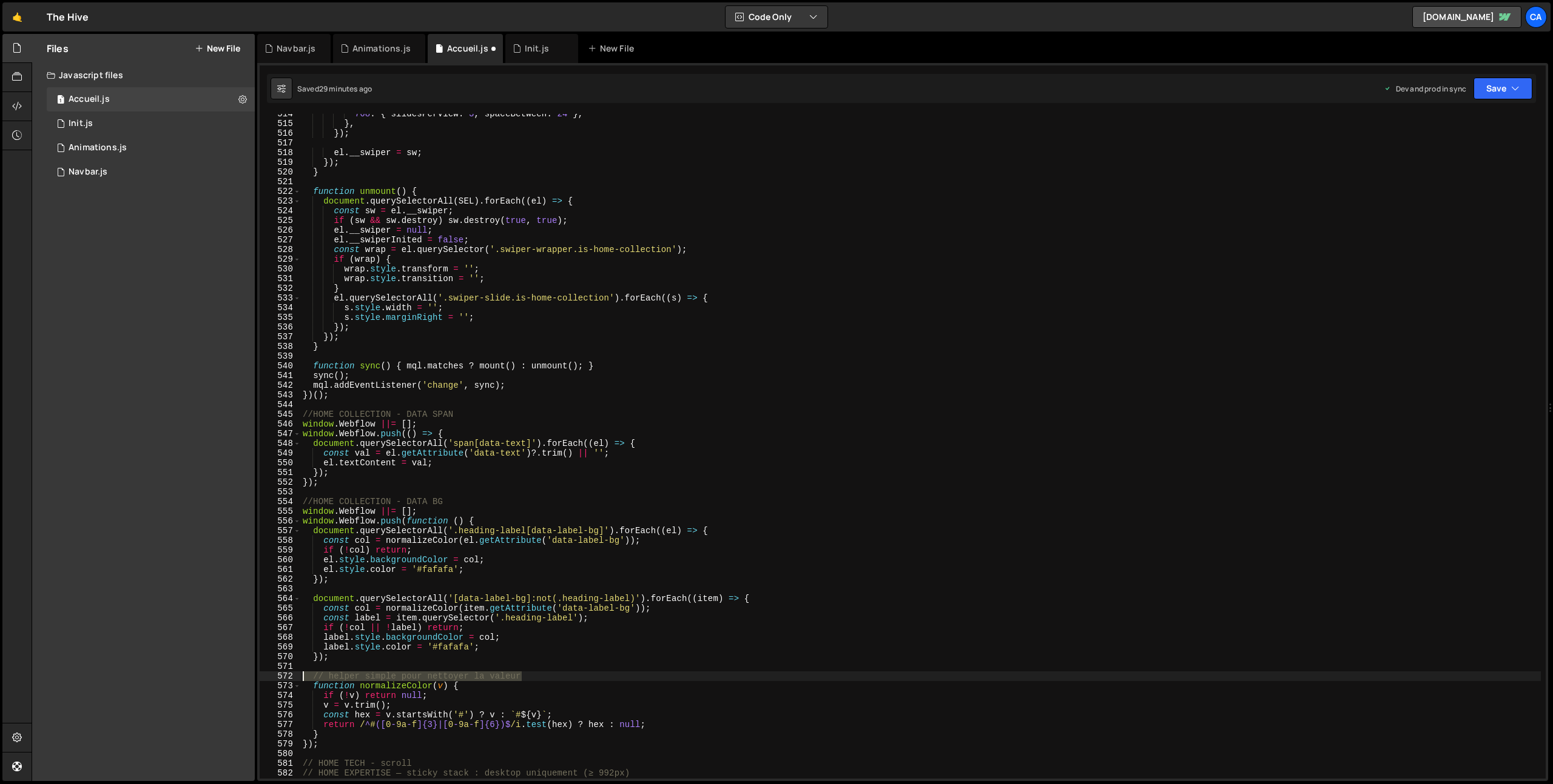
drag, startPoint x: 533, startPoint y: 677, endPoint x: 293, endPoint y: 676, distance: 240.0
click at [293, 676] on div "label.style.color = '#fafafa'; 514 515 516 517 518 519 520 521 522 523 524 525 …" at bounding box center [902, 446] width 1286 height 665
type textarea "// helper simple pour nettoyer la valeur"
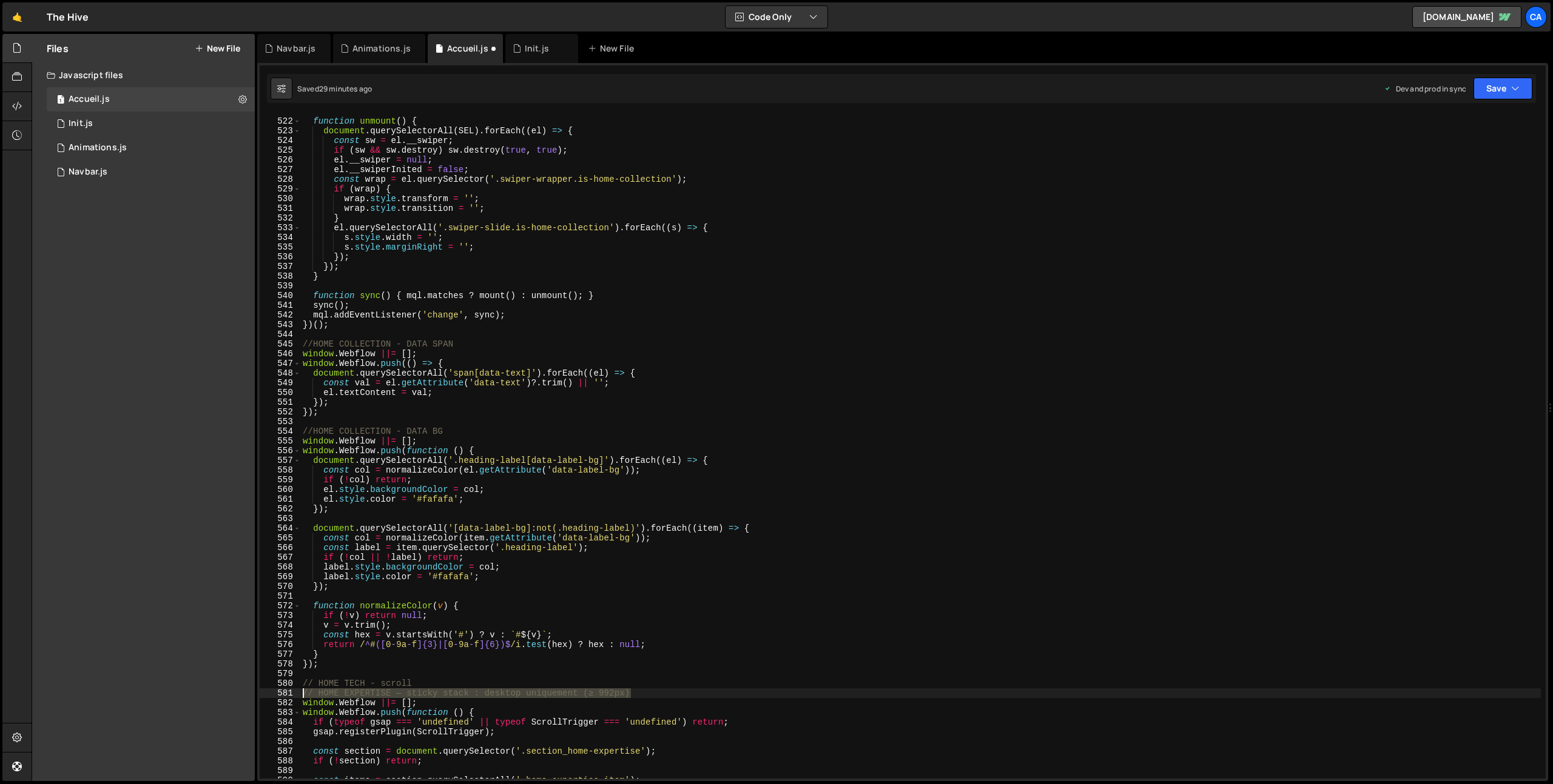
drag, startPoint x: 642, startPoint y: 694, endPoint x: 290, endPoint y: 694, distance: 352.0
click at [290, 694] on div "521 522 523 524 525 526 527 528 529 530 531 532 533 534 535 536 537 538 539 540…" at bounding box center [902, 446] width 1286 height 665
type textarea "// HOME EXPERTISE — sticky stack : desktop uniquement (≥ 992px)"
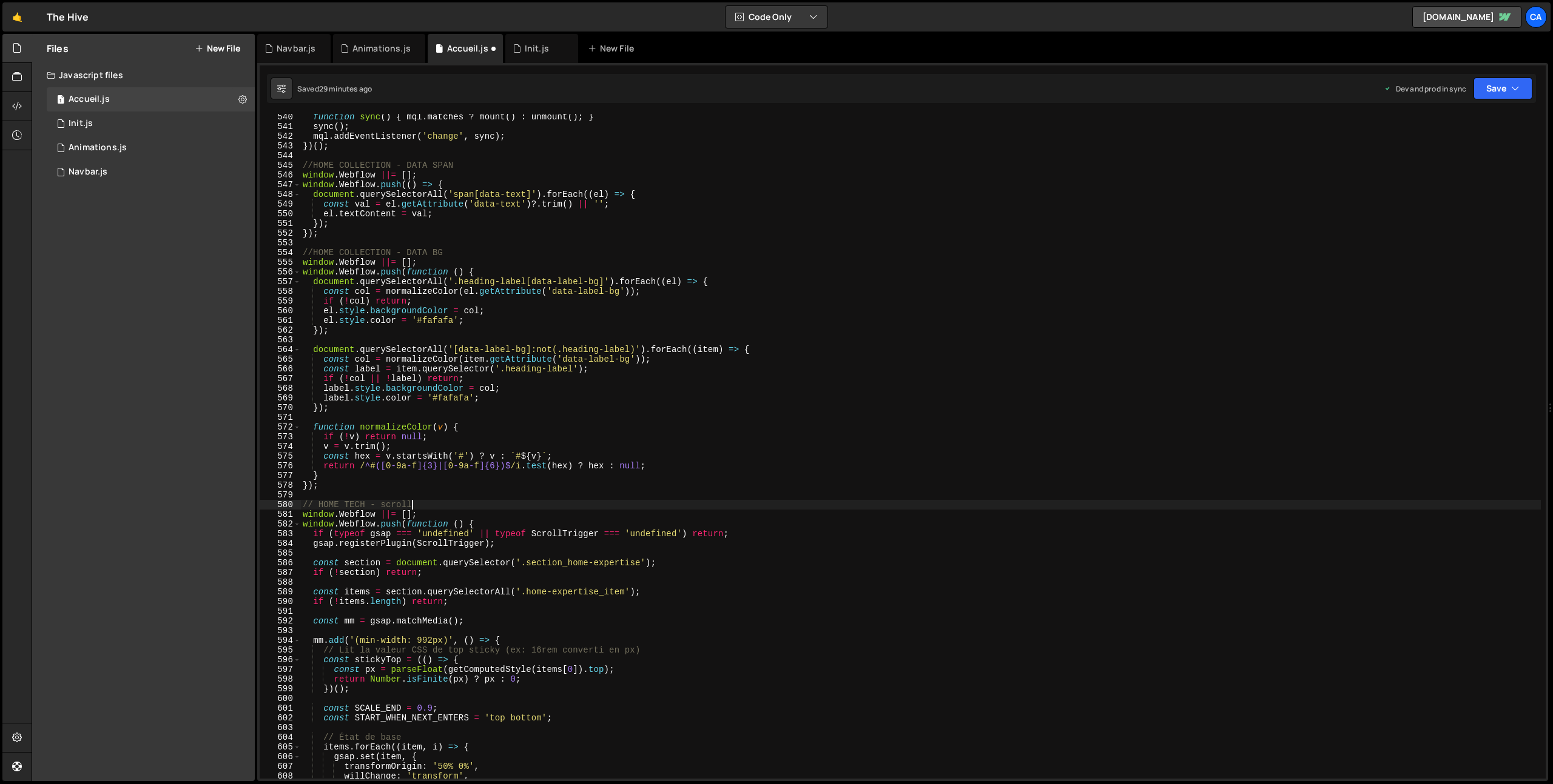
scroll to position [5230, 0]
drag, startPoint x: 657, startPoint y: 650, endPoint x: 288, endPoint y: 650, distance: 369.0
click at [288, 650] on div "// HOME TECH - scroll 540 541 542 543 544 545 546 547 548 549 550 551 552 553 5…" at bounding box center [902, 446] width 1286 height 665
type textarea "// Lit la valeur CSS de top sticky (ex: 16rem converti en px)"
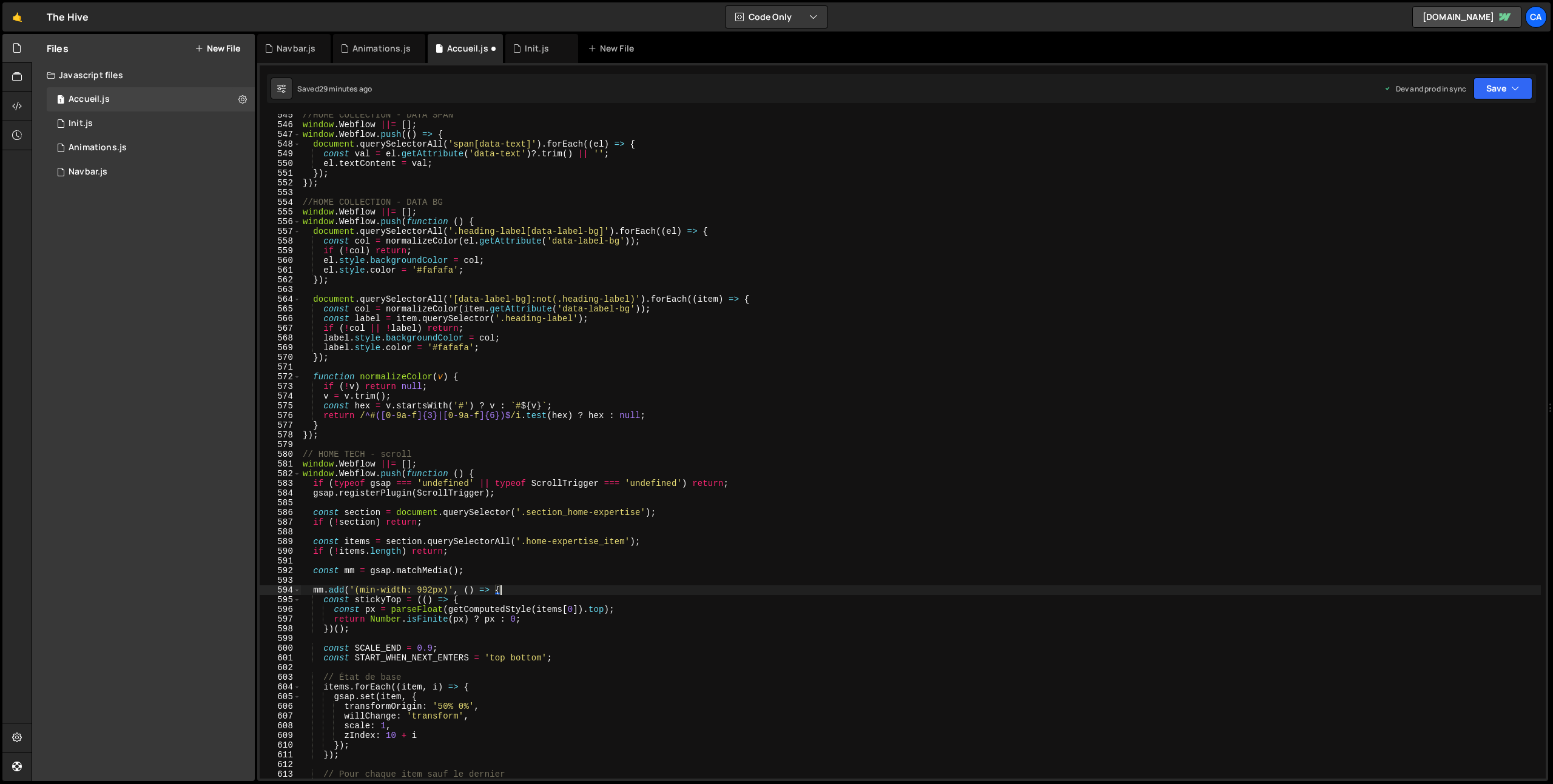
scroll to position [5303, 0]
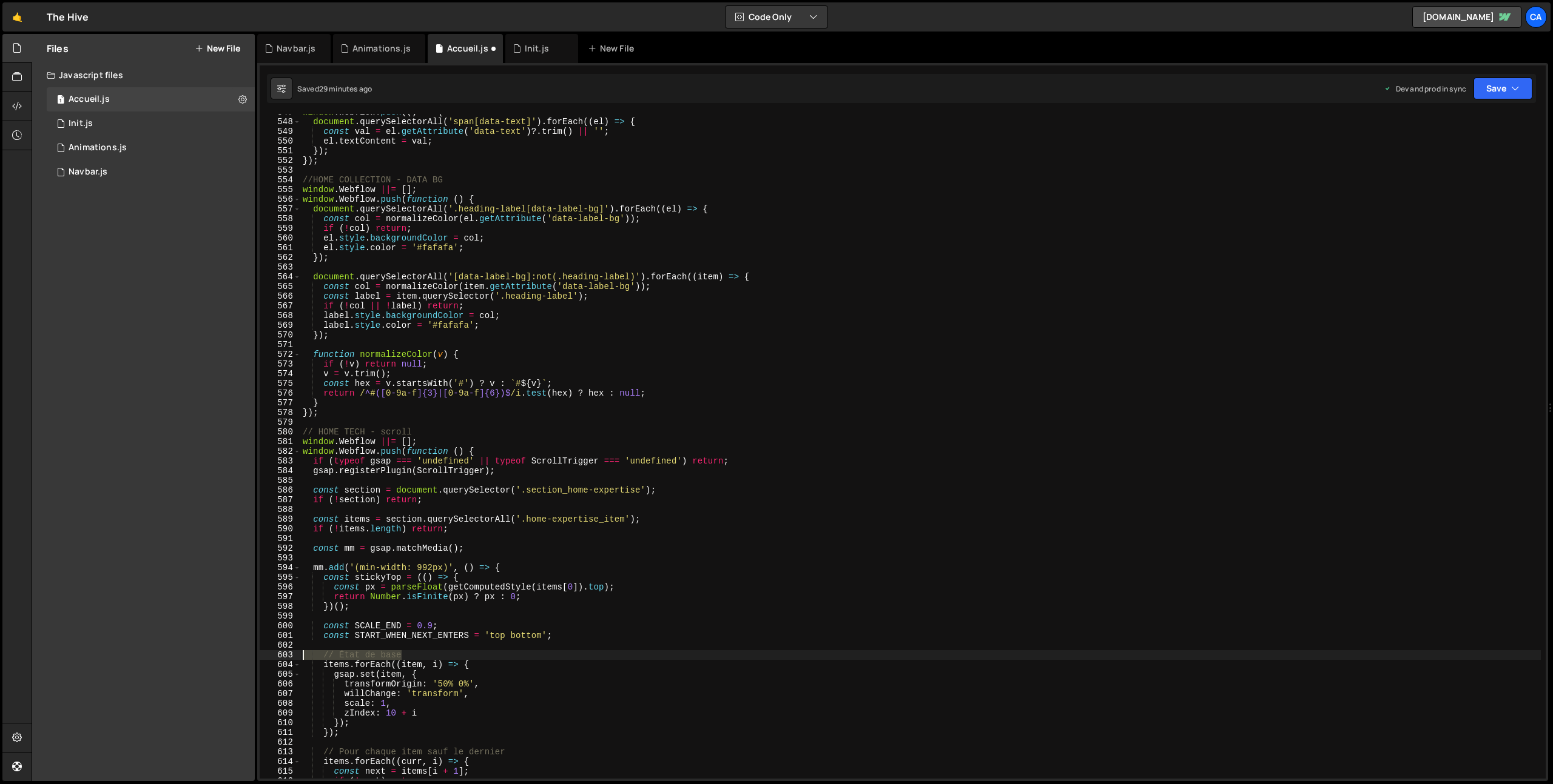
drag, startPoint x: 411, startPoint y: 654, endPoint x: 295, endPoint y: 653, distance: 116.0
click at [295, 653] on div "mm.add('(min-width: 992px)', () => { 547 548 549 550 551 552 553 554 555 556 55…" at bounding box center [902, 446] width 1286 height 665
type textarea "// État de base"
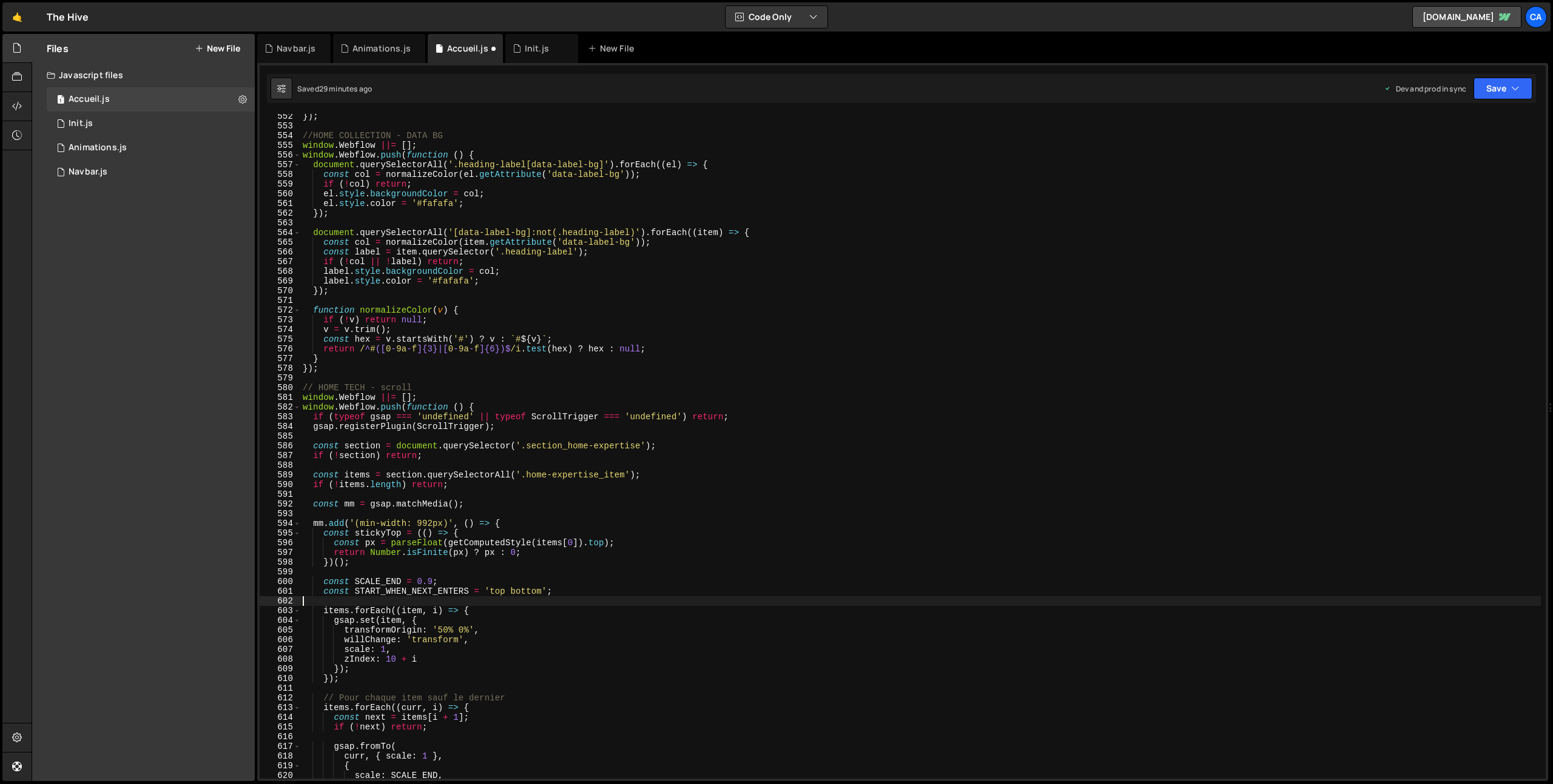
scroll to position [5369, 0]
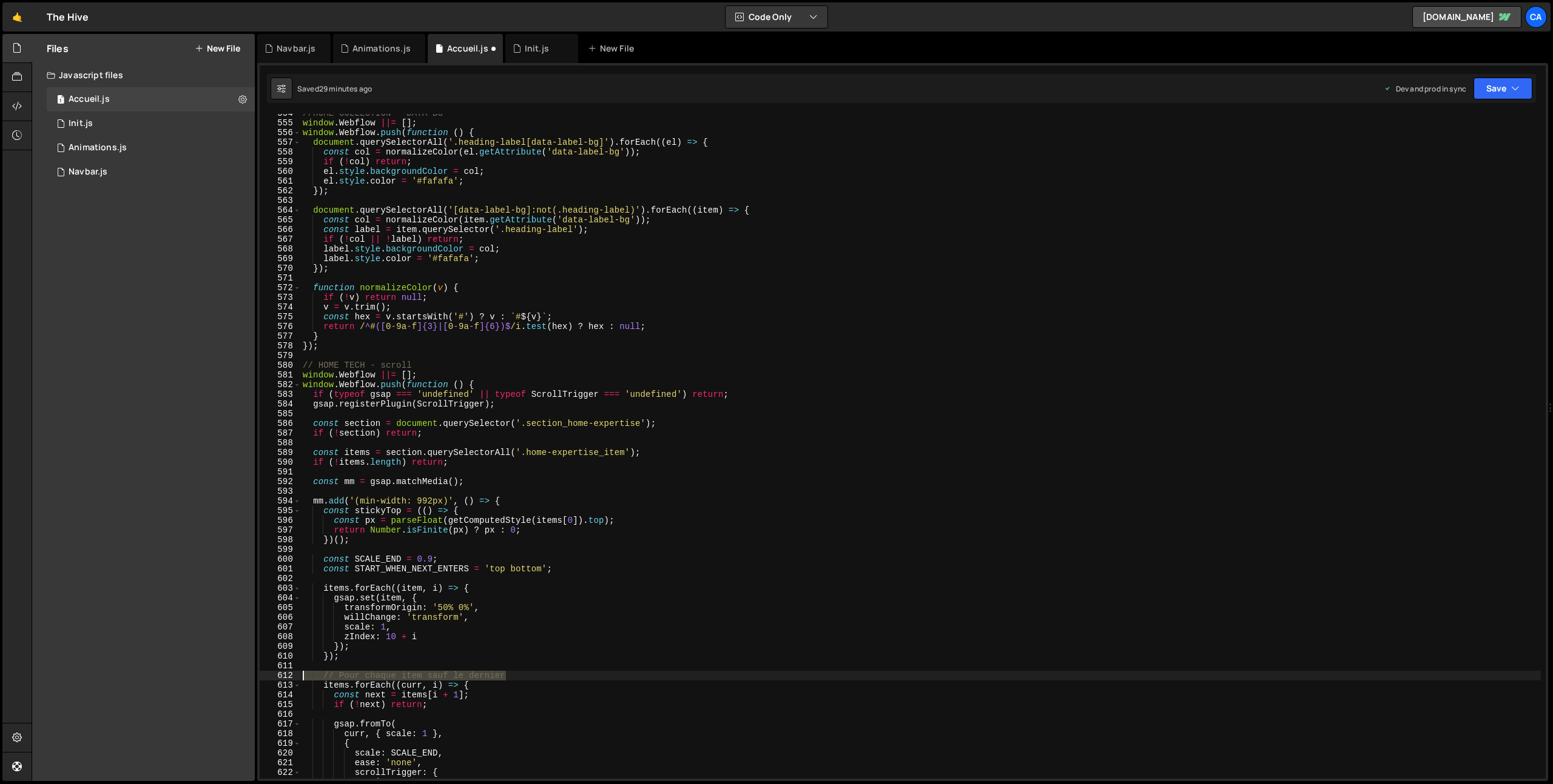
drag, startPoint x: 520, startPoint y: 676, endPoint x: 293, endPoint y: 674, distance: 227.0
click at [293, 674] on div "554 555 556 557 558 559 560 561 562 563 564 565 566 567 568 569 570 571 572 573…" at bounding box center [902, 446] width 1286 height 665
type textarea "// Pour chaque item sauf le dernier"
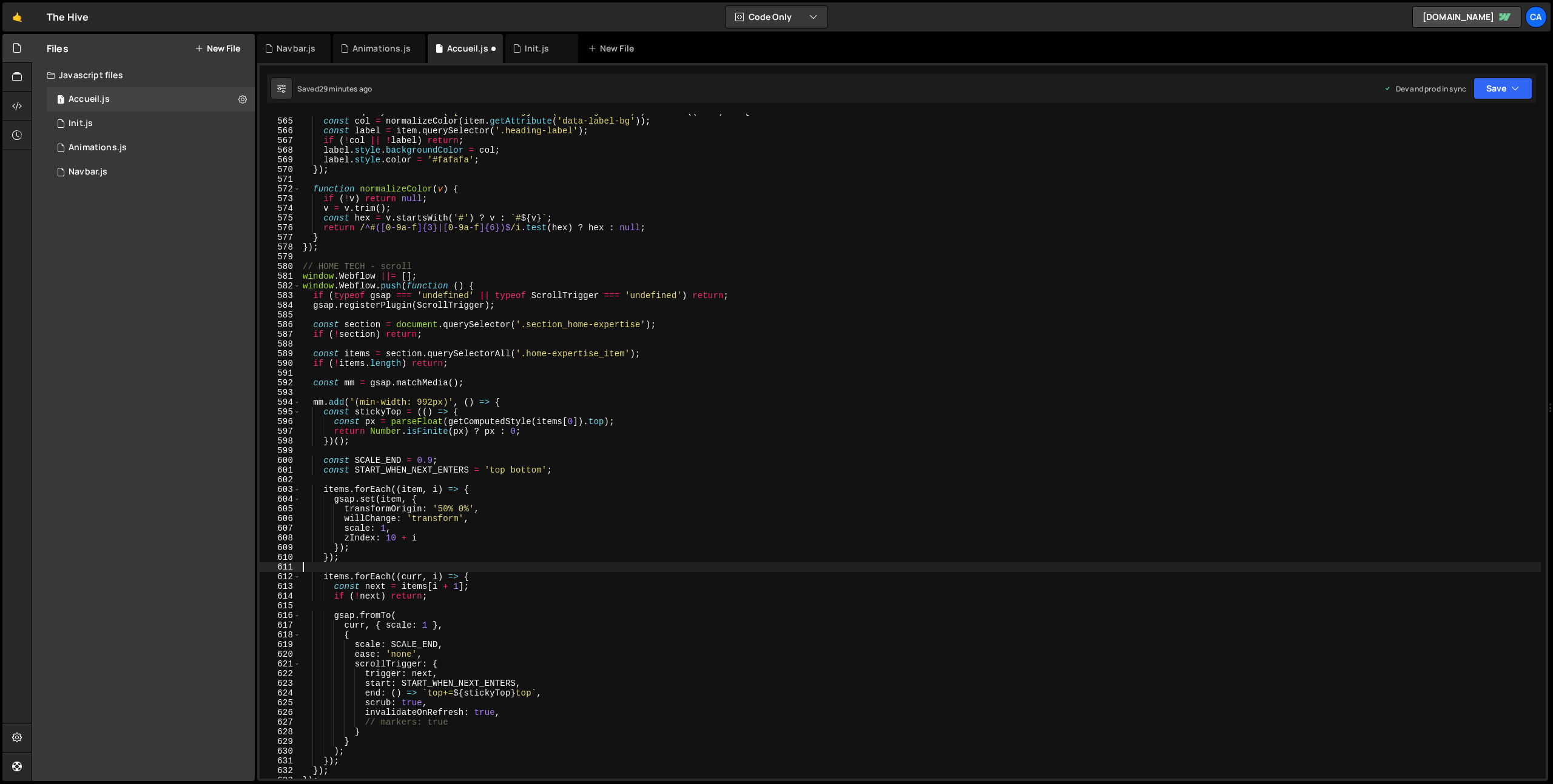
scroll to position [5561, 0]
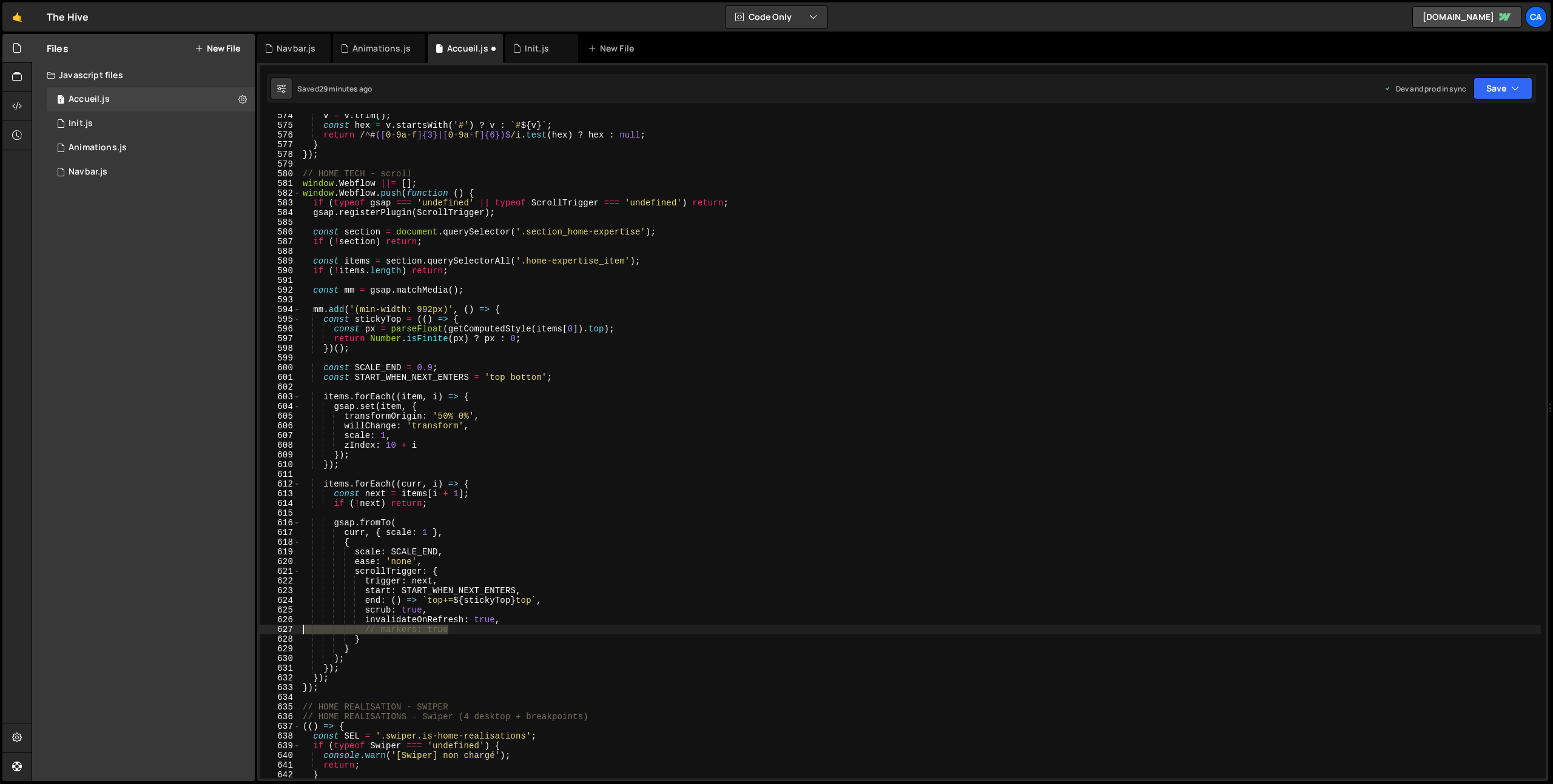
drag, startPoint x: 466, startPoint y: 632, endPoint x: 258, endPoint y: 627, distance: 208.1
click at [258, 627] on div "36 37 38 39 40 41 42 43 44 45 46 47 48 49 50 51 52 53 54 55 56 57 58 59 60 61 6…" at bounding box center [902, 423] width 1291 height 719
type textarea "// markers: true"
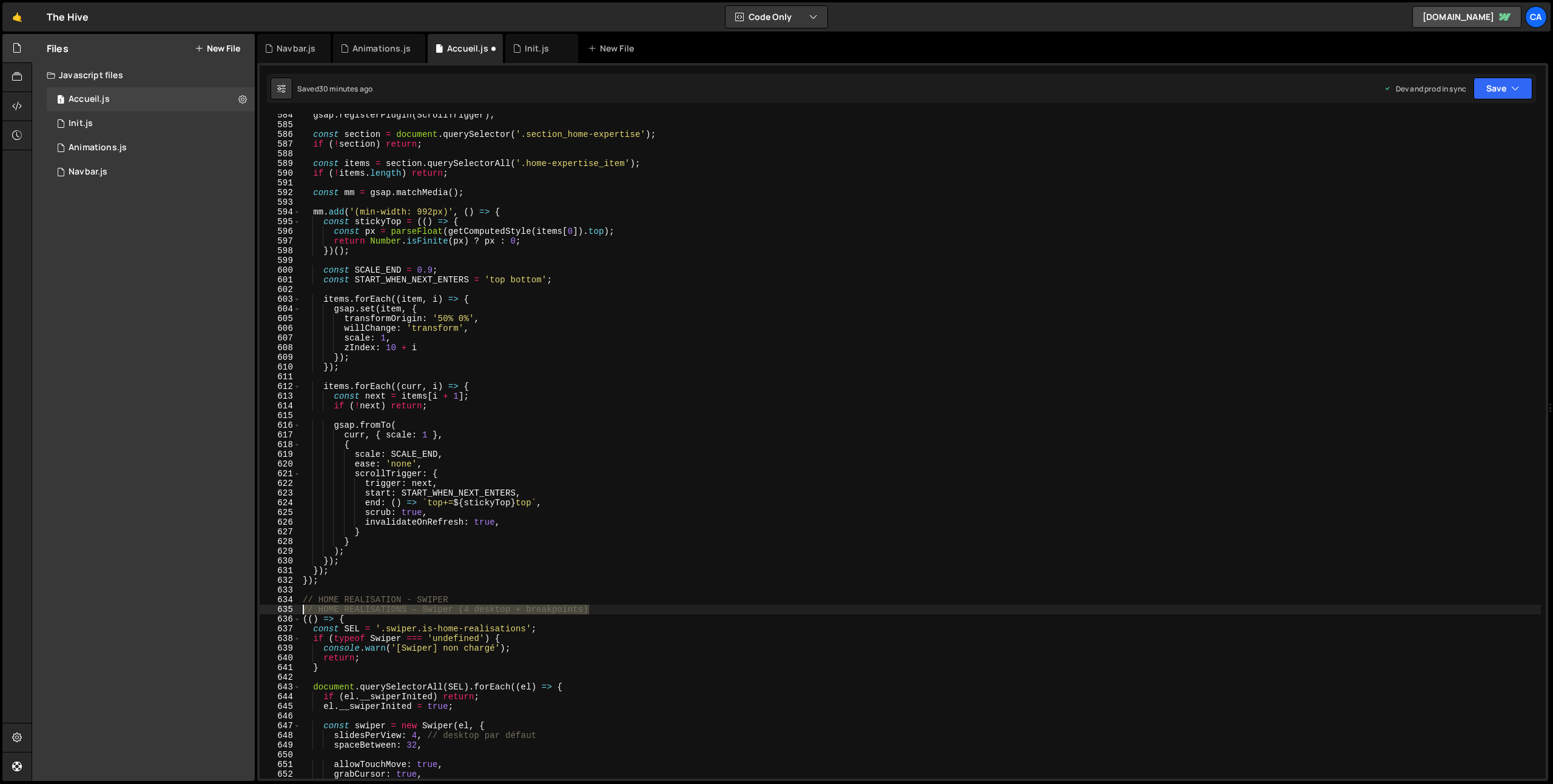
drag, startPoint x: 574, startPoint y: 614, endPoint x: 270, endPoint y: 609, distance: 304.0
click at [270, 609] on div "invalidateOnRefresh: true, 584 585 586 587 588 589 590 591 592 593 594 595 596 …" at bounding box center [902, 446] width 1286 height 665
type textarea "// HOME REALISATIONS – Swiper (4 desktop + breakpoints)"
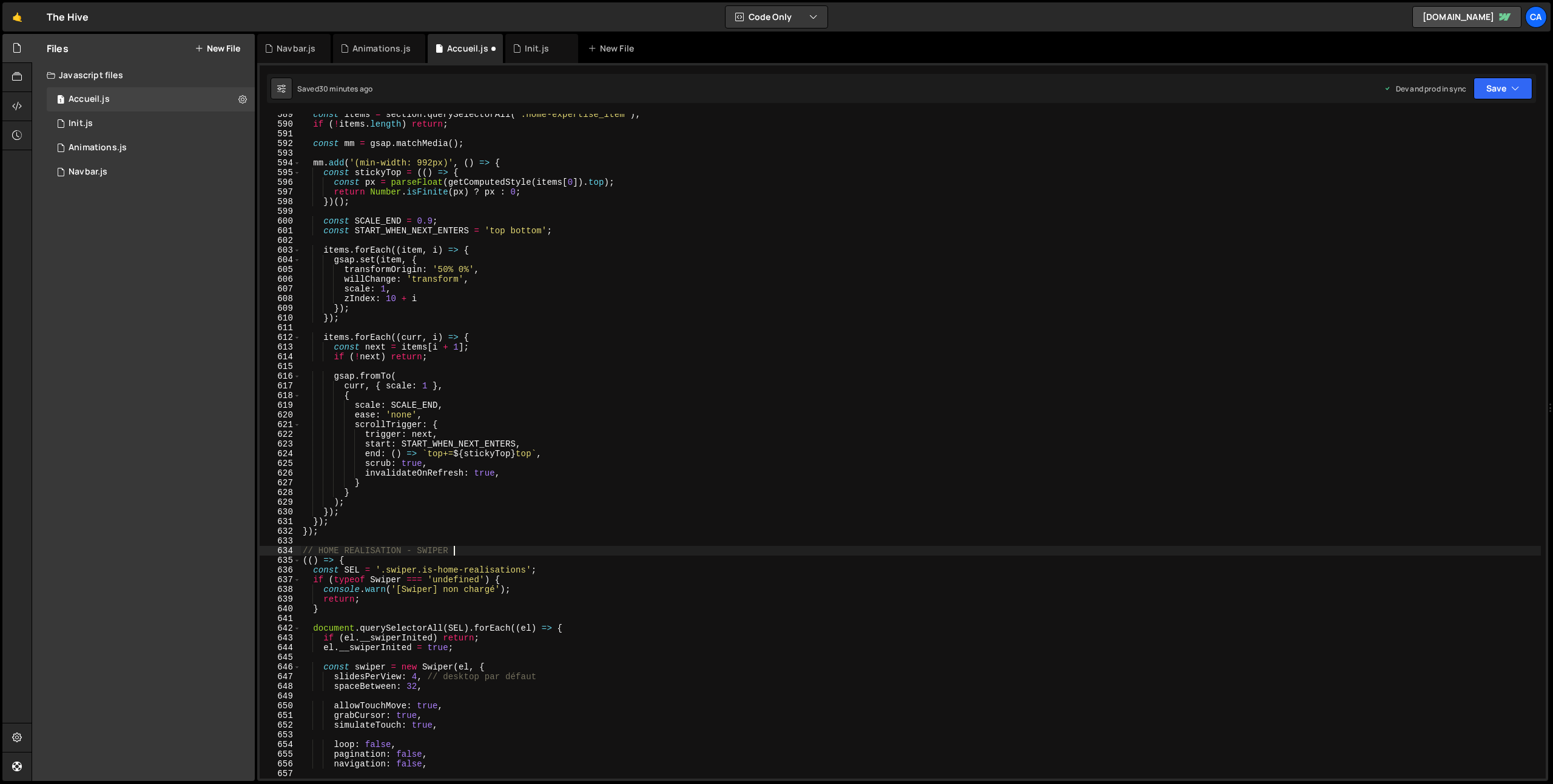
scroll to position [5775, 0]
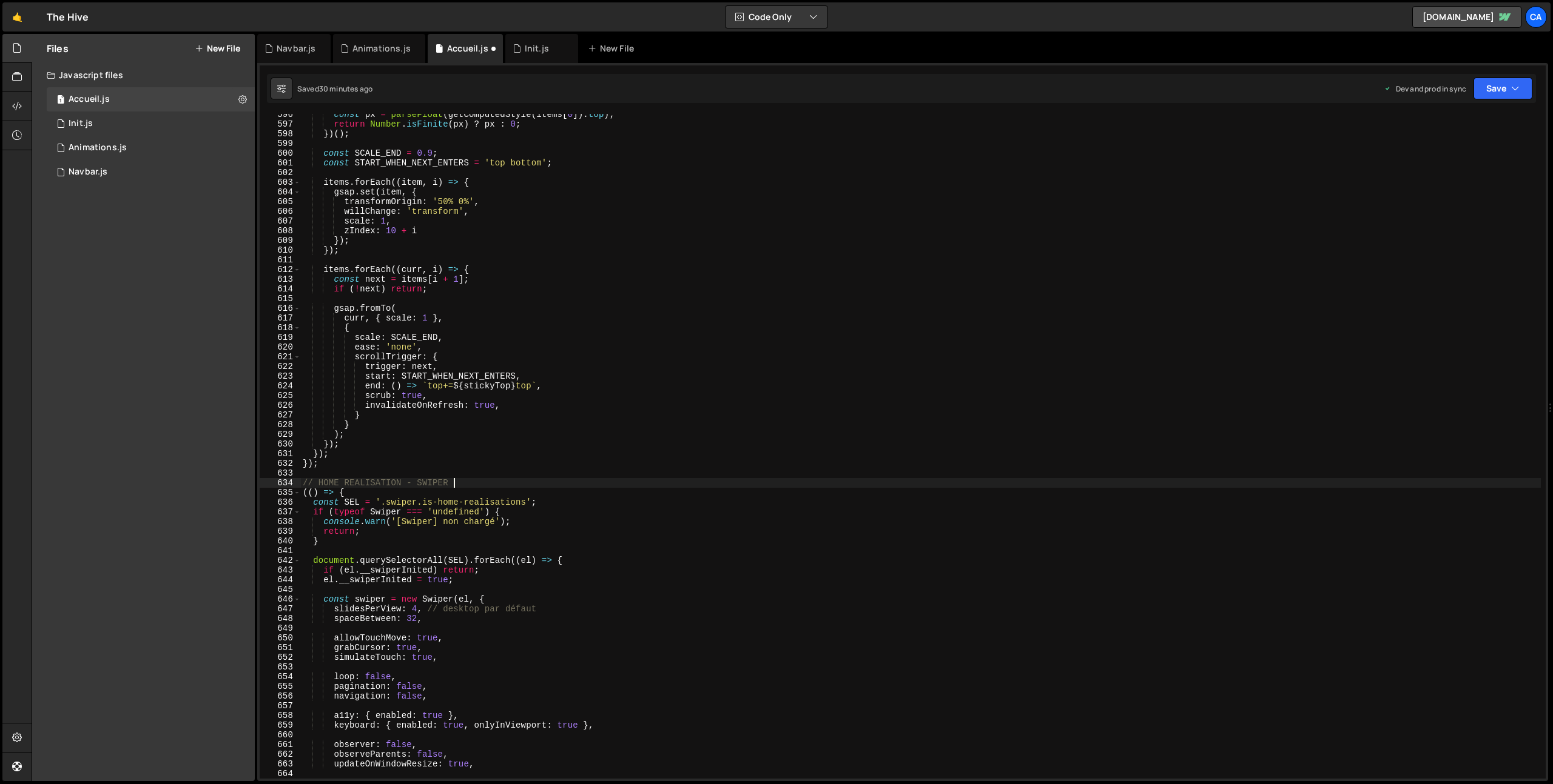
click at [568, 608] on div "const px = parseFloat ( getComputedStyle ( items [ 0 ]) . top ) ; return Number…" at bounding box center [920, 451] width 1240 height 684
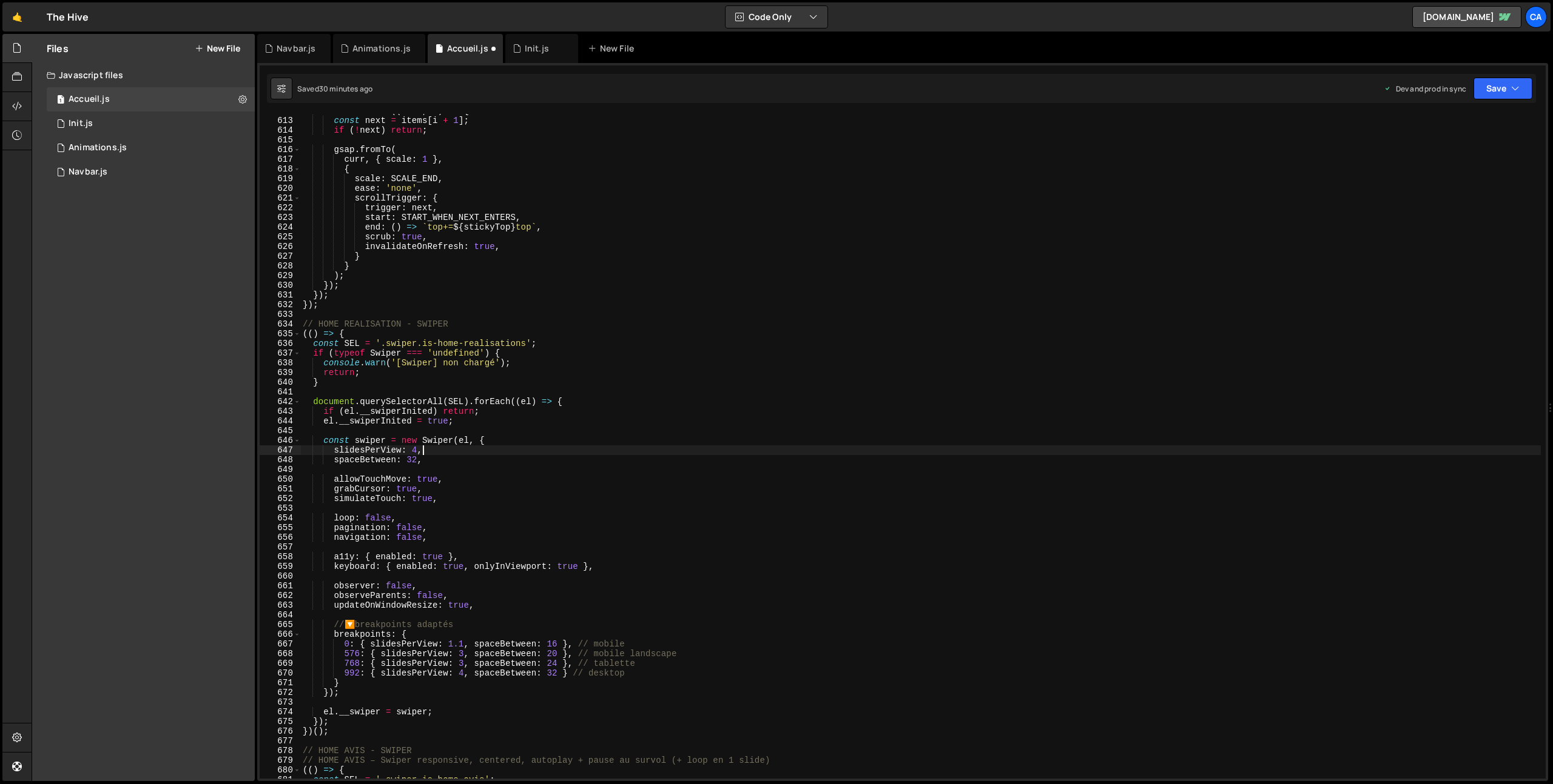
scroll to position [5934, 0]
drag, startPoint x: 480, startPoint y: 627, endPoint x: 259, endPoint y: 624, distance: 221.0
click at [259, 624] on div "slidesPerView: 4, 612 613 614 615 616 617 618 619 620 621 622 623 624 625 626 6…" at bounding box center [902, 446] width 1286 height 665
type textarea "// 🔽 breakpoints adaptés"
click at [643, 635] on div "items . forEach (( curr , i ) => { const next = items [ i + 1 ] ; if ( ! next )…" at bounding box center [920, 447] width 1240 height 684
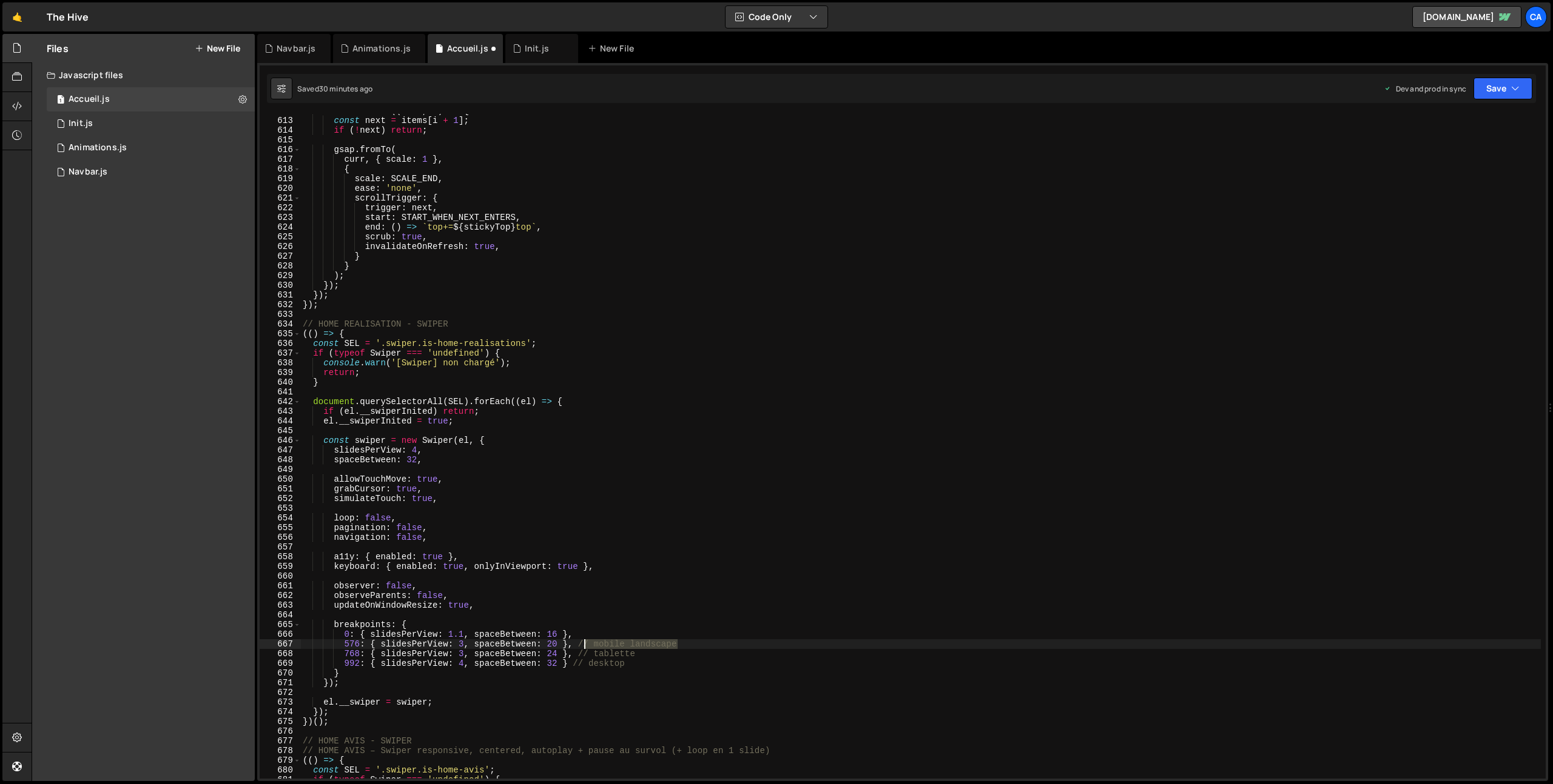
drag, startPoint x: 652, startPoint y: 646, endPoint x: 587, endPoint y: 645, distance: 65.0
click at [584, 646] on div "items . forEach (( curr , i ) => { const next = items [ i + 1 ] ; if ( ! next )…" at bounding box center [920, 447] width 1240 height 684
drag, startPoint x: 628, startPoint y: 656, endPoint x: 581, endPoint y: 657, distance: 47.0
click at [581, 657] on div "items . forEach (( curr , i ) => { const next = items [ i + 1 ] ; if ( ! next )…" at bounding box center [920, 447] width 1240 height 684
drag, startPoint x: 634, startPoint y: 665, endPoint x: 576, endPoint y: 665, distance: 58.0
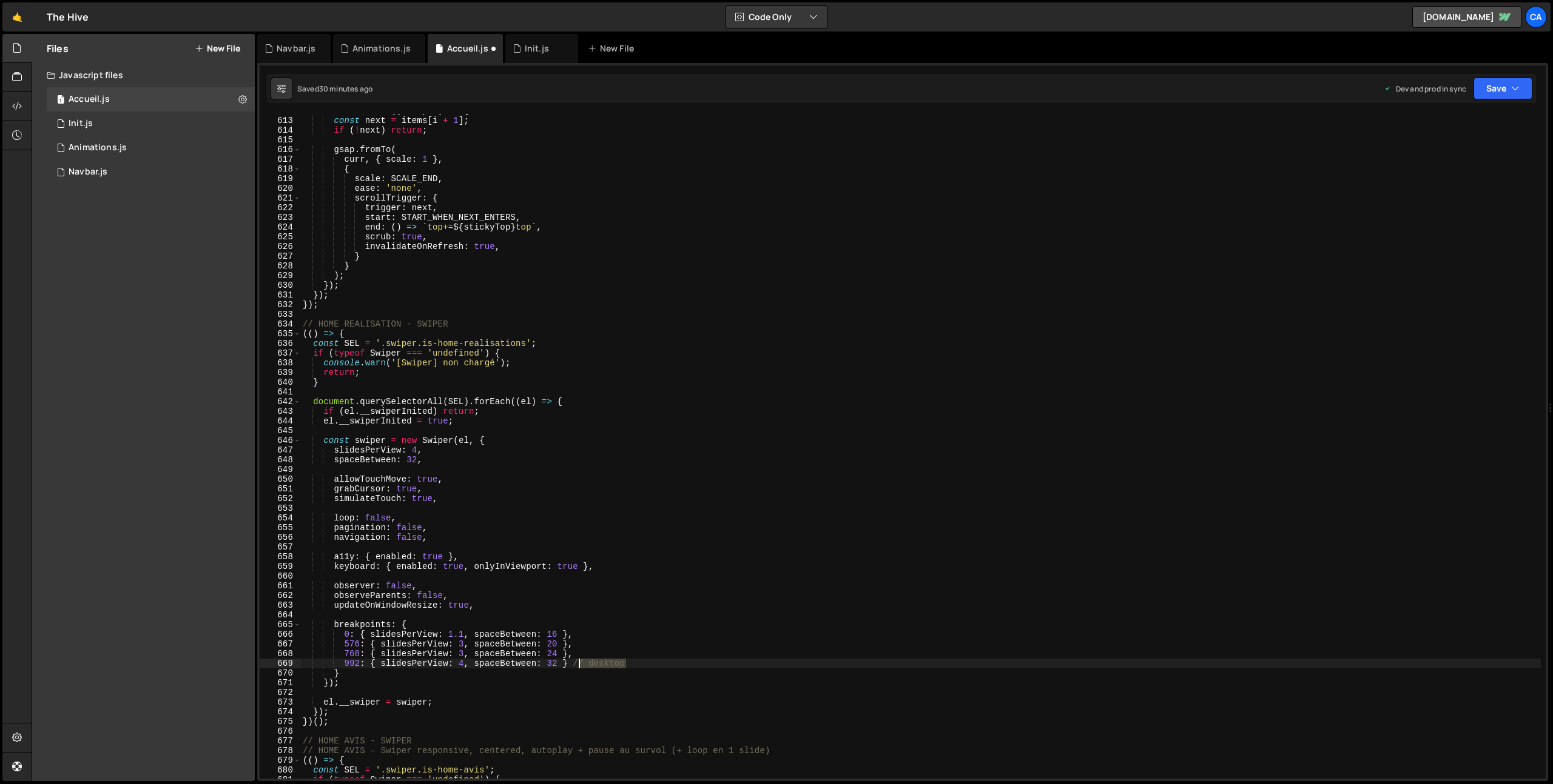
click at [576, 665] on div "items . forEach (( curr , i ) => { const next = items [ i + 1 ] ; if ( ! next )…" at bounding box center [920, 447] width 1240 height 684
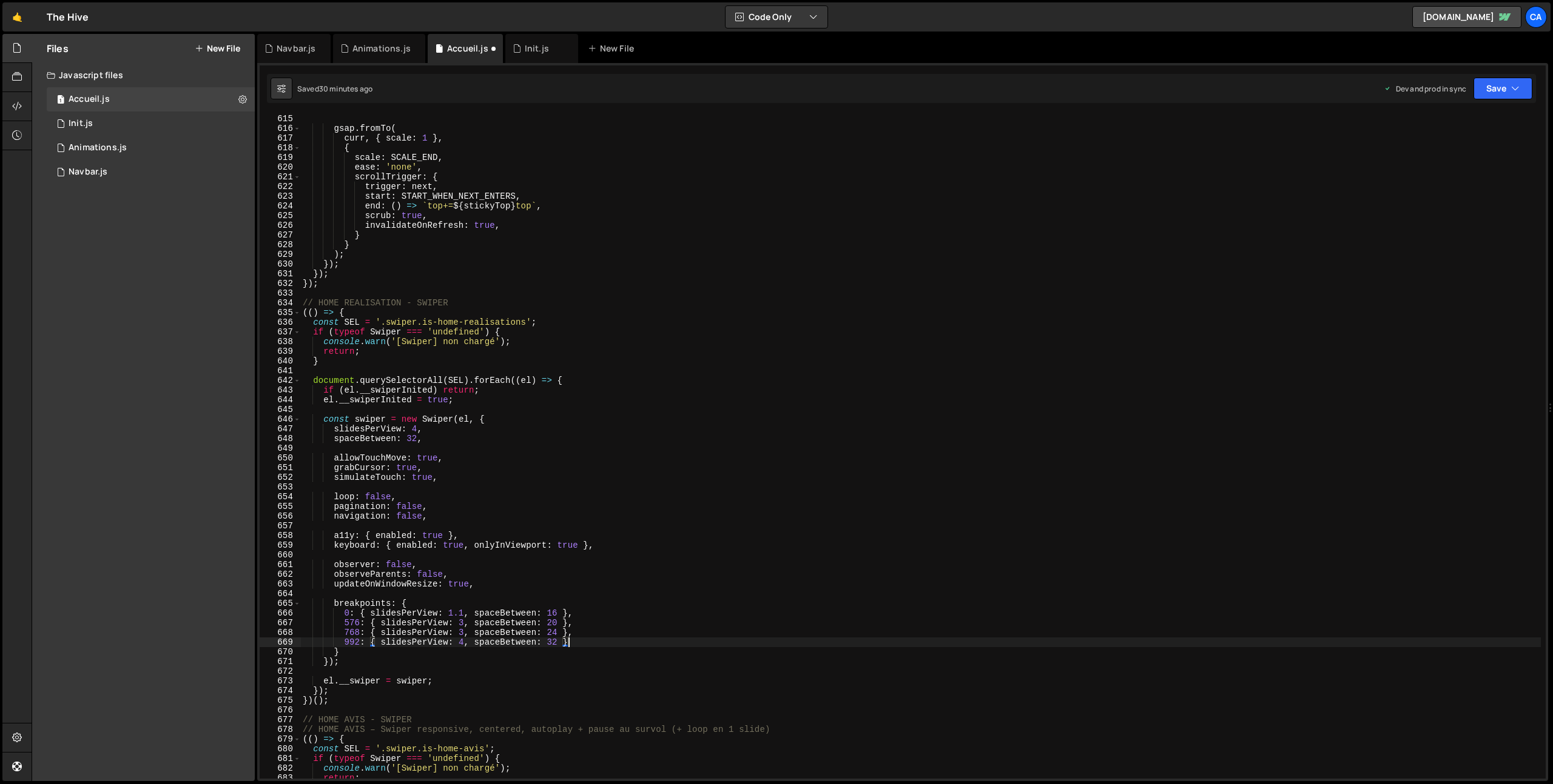
scroll to position [6025, 0]
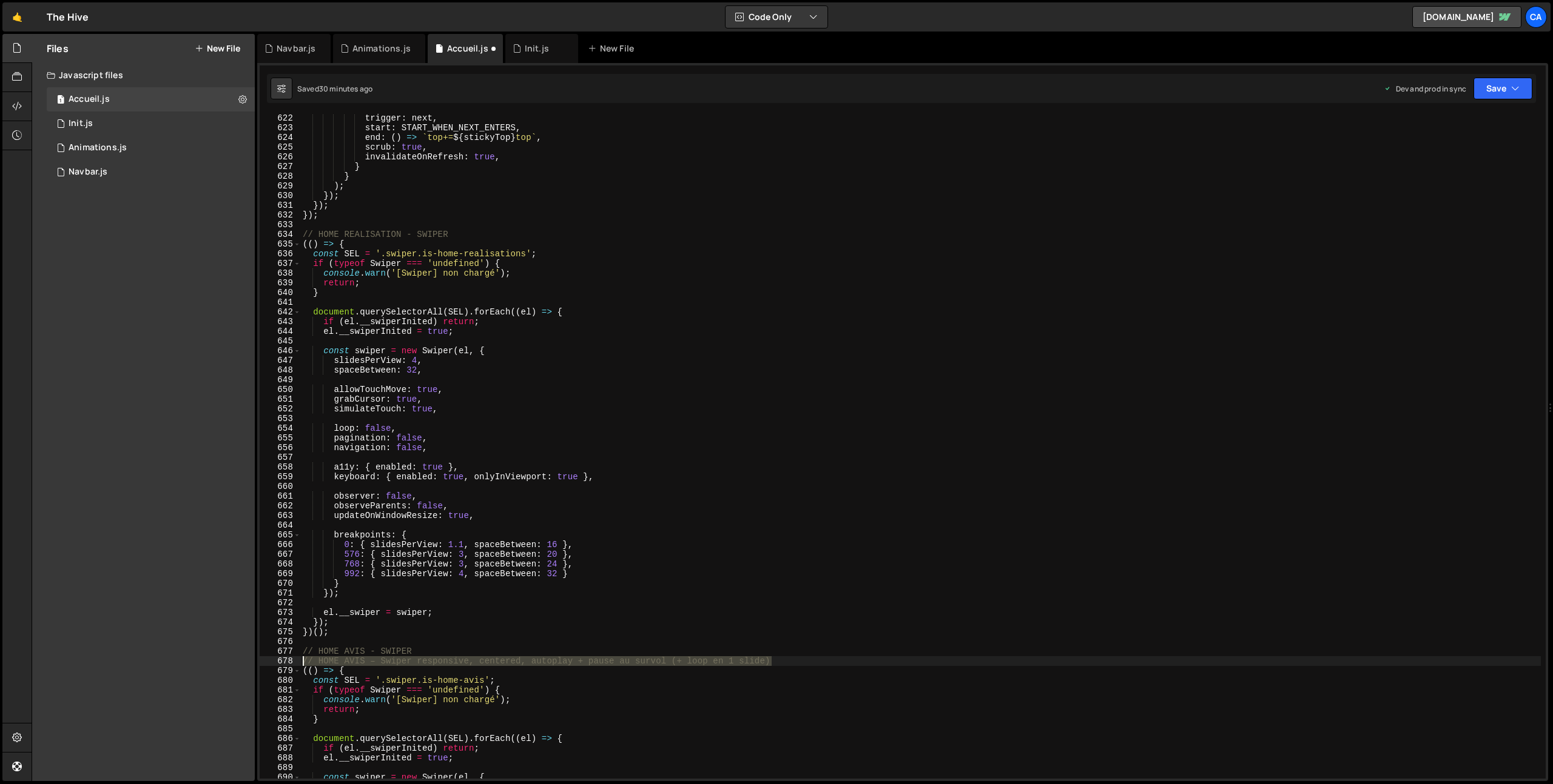
drag, startPoint x: 787, startPoint y: 664, endPoint x: 282, endPoint y: 659, distance: 505.0
click at [282, 659] on div "992: { slidesPerView: 4, spaceBetween: 32 } 622 623 624 625 626 627 628 629 630…" at bounding box center [902, 446] width 1286 height 665
type textarea "// HOME AVIS – Swiper responsive, centered, autoplay + pause au survol (+ loop …"
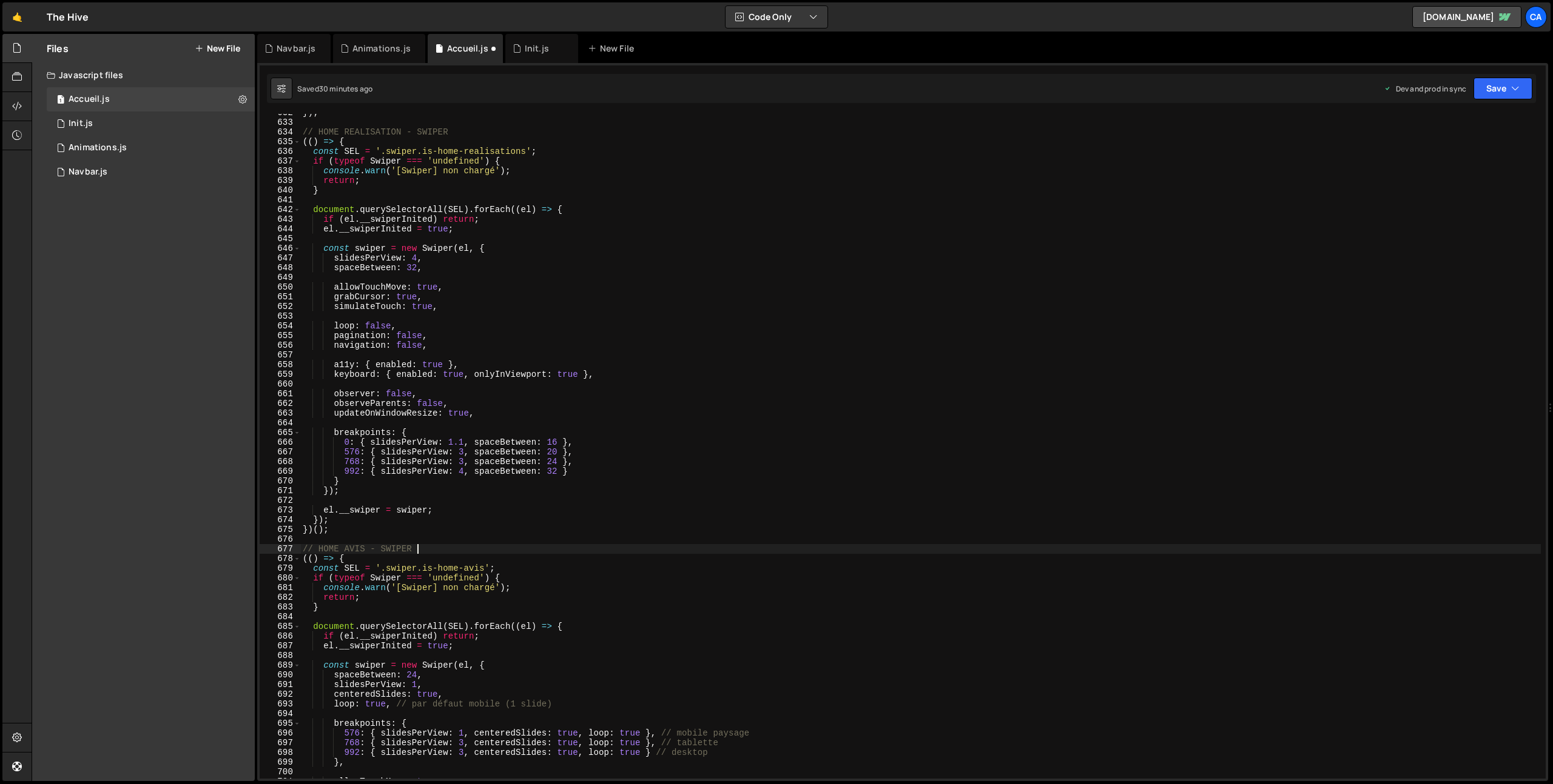
scroll to position [6214, 0]
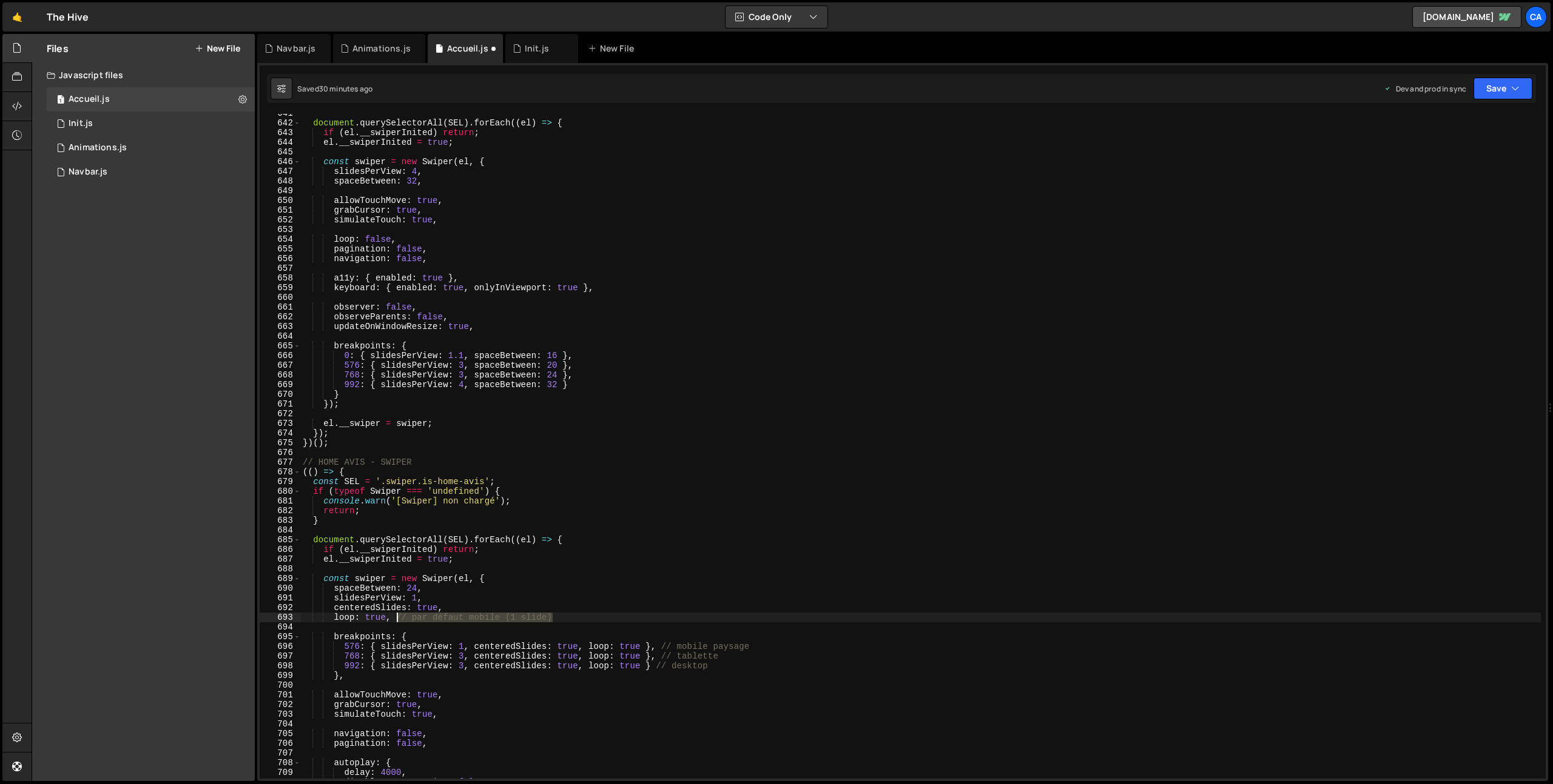
drag, startPoint x: 568, startPoint y: 618, endPoint x: 398, endPoint y: 620, distance: 170.0
click at [398, 620] on div "document . querySelectorAll ( SEL ) . forEach (( el ) => { if ( el . __swiperIn…" at bounding box center [920, 450] width 1240 height 684
drag, startPoint x: 738, startPoint y: 649, endPoint x: 669, endPoint y: 647, distance: 69.0
click at [669, 647] on div "document . querySelectorAll ( SEL ) . forEach (( el ) => { if ( el . __swiperIn…" at bounding box center [920, 450] width 1240 height 684
drag, startPoint x: 696, startPoint y: 659, endPoint x: 666, endPoint y: 657, distance: 30.1
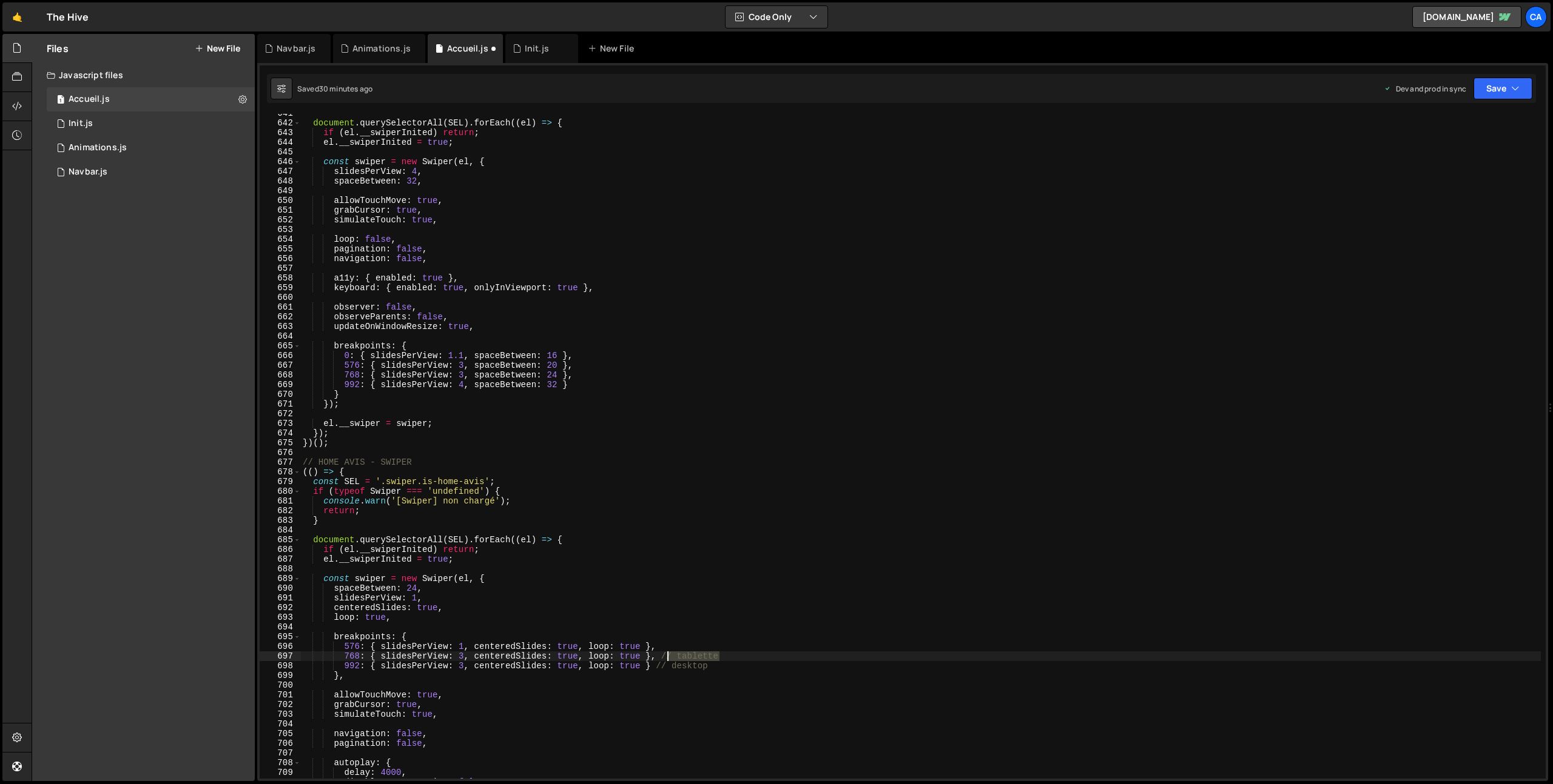
click at [666, 657] on div "document . querySelectorAll ( SEL ) . forEach (( el ) => { if ( el . __swiperIn…" at bounding box center [920, 450] width 1240 height 684
drag, startPoint x: 694, startPoint y: 667, endPoint x: 659, endPoint y: 667, distance: 35.0
click at [659, 667] on div "document . querySelectorAll ( SEL ) . forEach (( el ) => { if ( el . __swiperIn…" at bounding box center [920, 450] width 1240 height 684
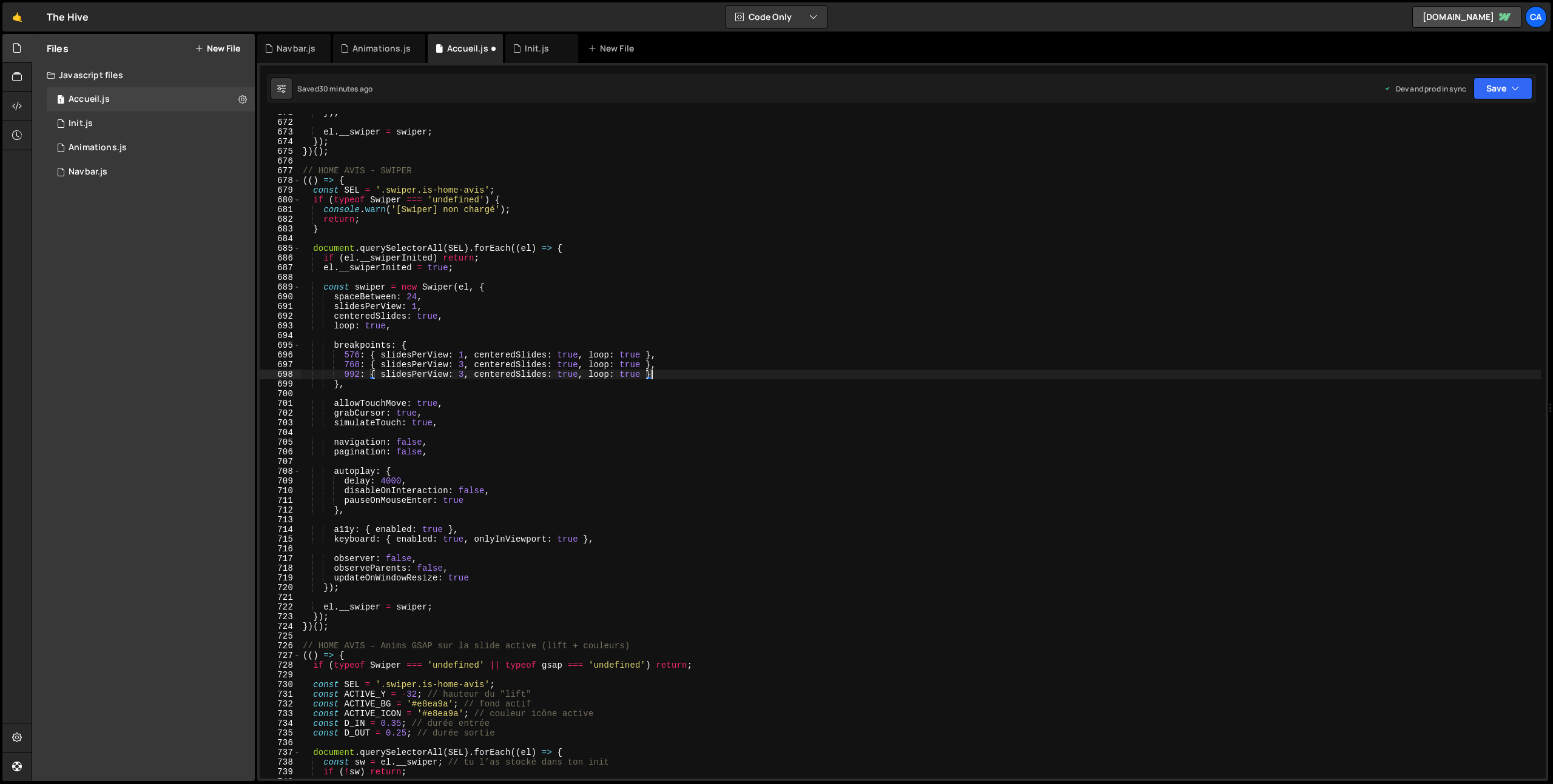
scroll to position [6527, 0]
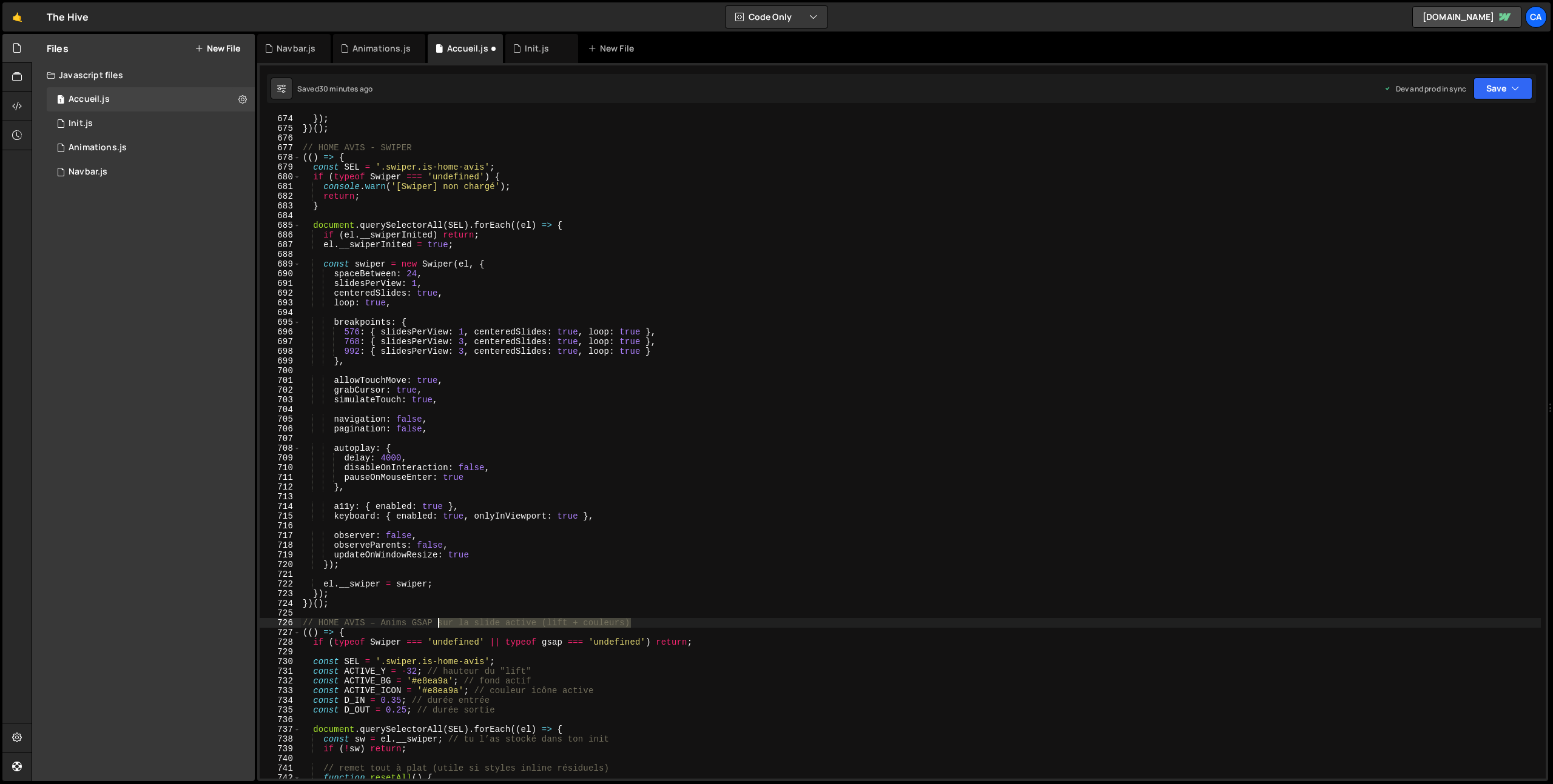
drag, startPoint x: 644, startPoint y: 625, endPoint x: 437, endPoint y: 625, distance: 207.0
click at [437, 625] on div "el . __swiper = swiper ; }) ; }) ( ) ; // HOME AVIS - SWIPER (( ) => { const SE…" at bounding box center [920, 445] width 1240 height 684
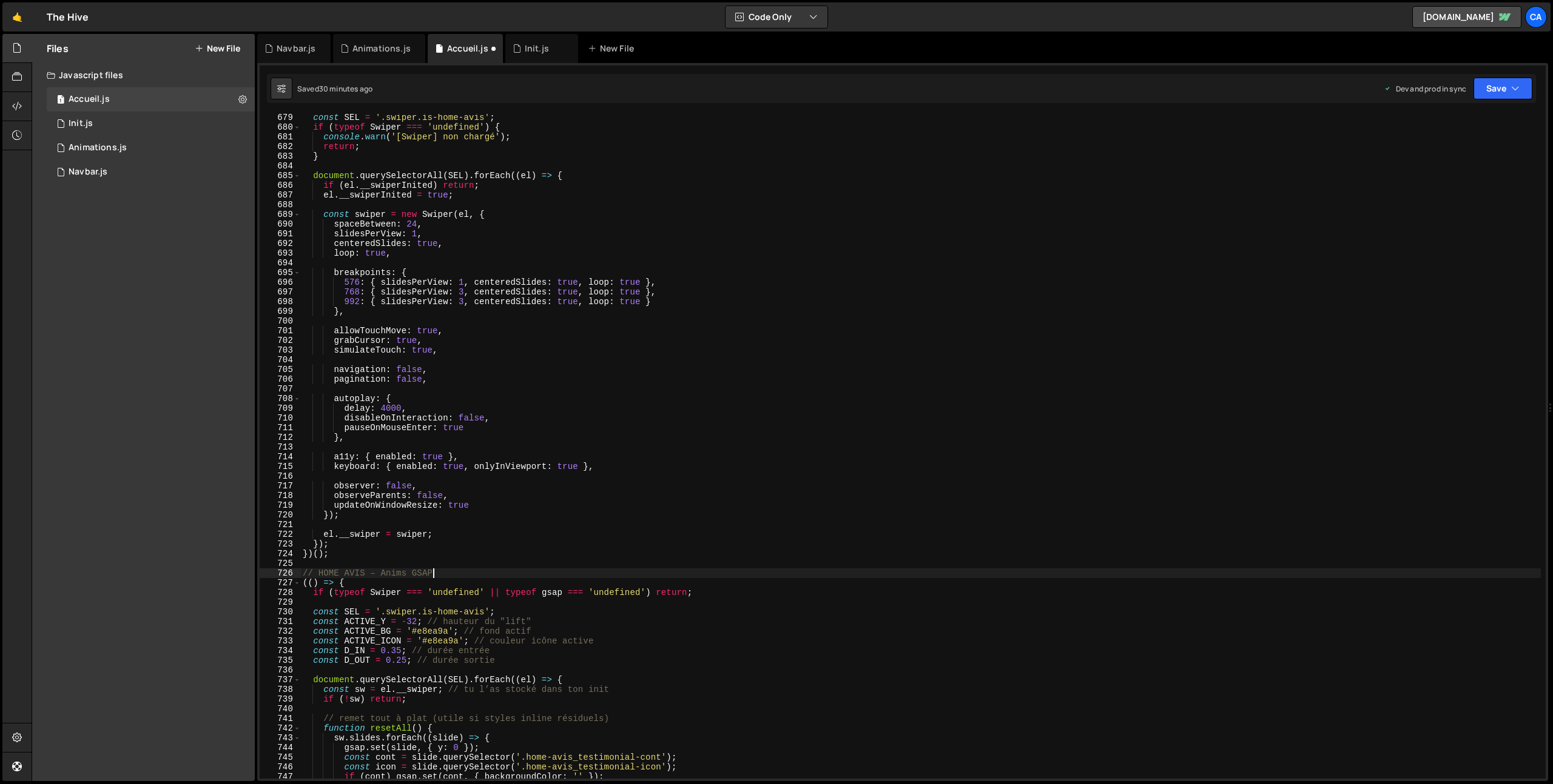
scroll to position [6623, 0]
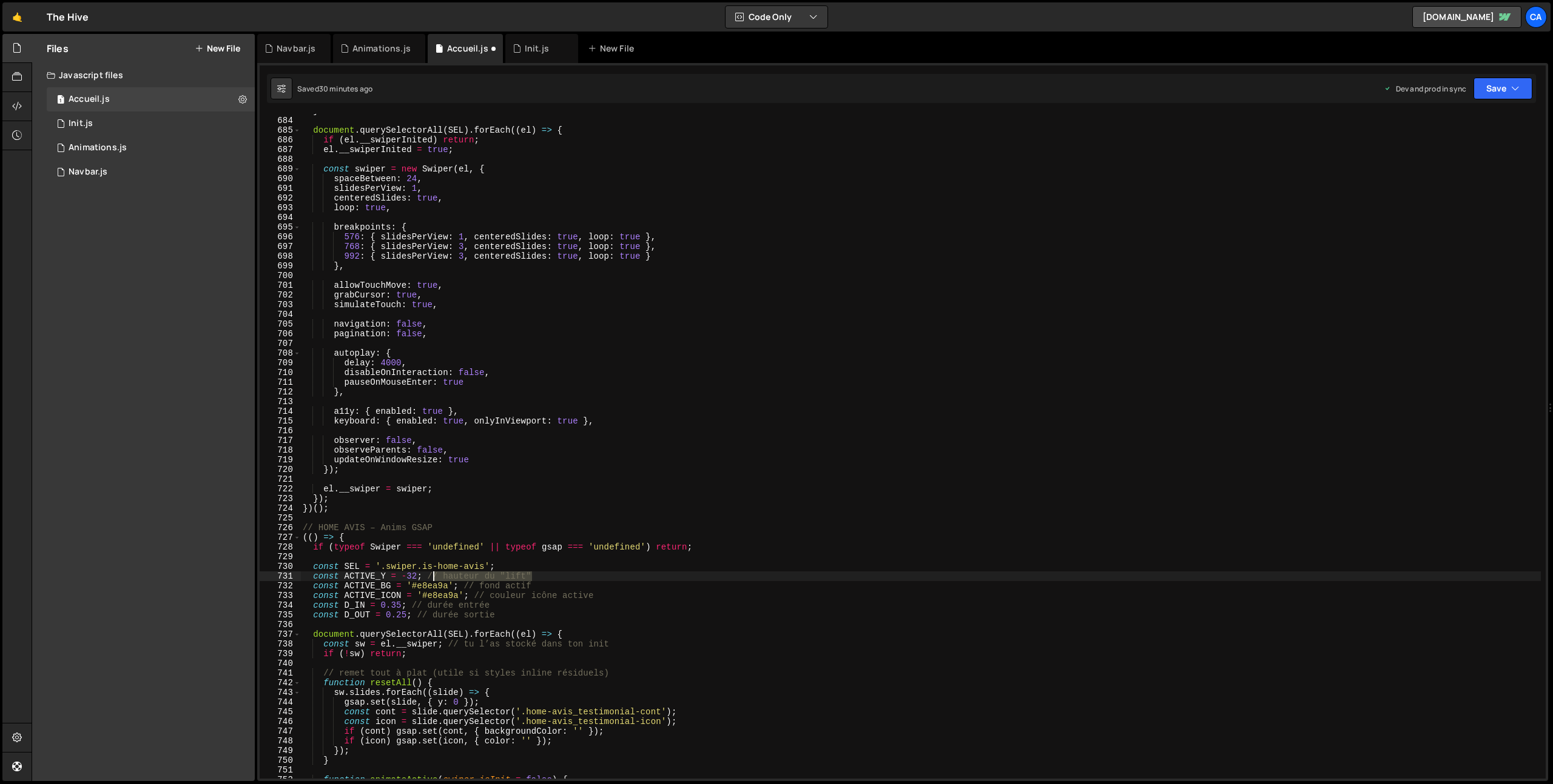
drag, startPoint x: 544, startPoint y: 574, endPoint x: 439, endPoint y: 578, distance: 105.1
click at [433, 578] on div "} document . querySelectorAll ( SEL ) . forEach (( el ) => { if ( el . __swiper…" at bounding box center [920, 447] width 1240 height 684
drag, startPoint x: 540, startPoint y: 586, endPoint x: 468, endPoint y: 587, distance: 72.0
click at [468, 587] on div "} document . querySelectorAll ( SEL ) . forEach (( el ) => { if ( el . __swiper…" at bounding box center [920, 447] width 1240 height 684
drag, startPoint x: 603, startPoint y: 597, endPoint x: 478, endPoint y: 598, distance: 125.0
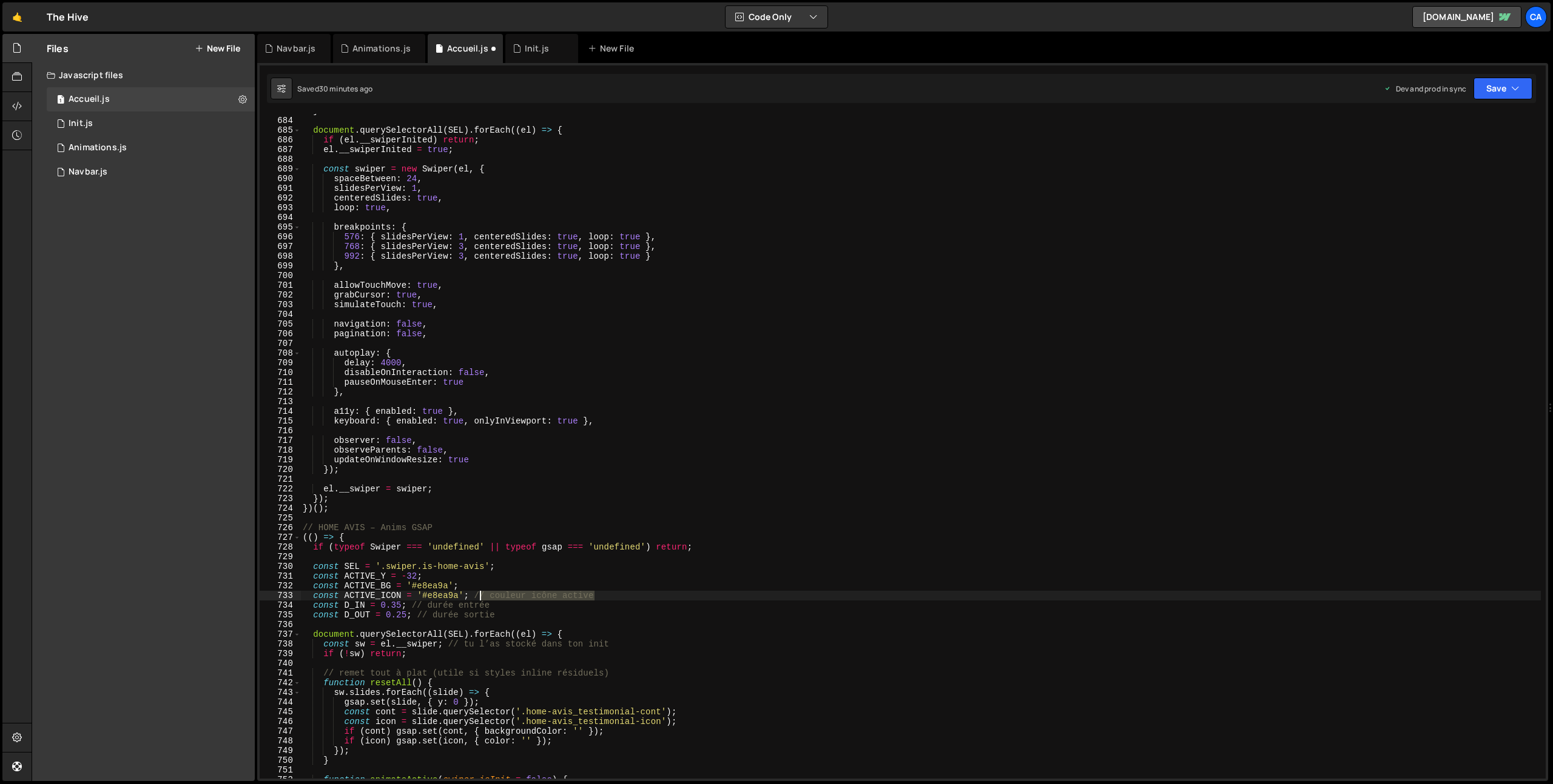
click at [478, 598] on div "} document . querySelectorAll ( SEL ) . forEach (( el ) => { if ( el . __swiper…" at bounding box center [920, 447] width 1240 height 684
drag, startPoint x: 470, startPoint y: 605, endPoint x: 419, endPoint y: 606, distance: 51.0
click at [417, 606] on div "} document . querySelectorAll ( SEL ) . forEach (( el ) => { if ( el . __swiper…" at bounding box center [920, 447] width 1240 height 684
drag, startPoint x: 516, startPoint y: 616, endPoint x: 420, endPoint y: 616, distance: 96.0
click at [420, 616] on div "} document . querySelectorAll ( SEL ) . forEach (( el ) => { if ( el . __swiper…" at bounding box center [920, 447] width 1240 height 684
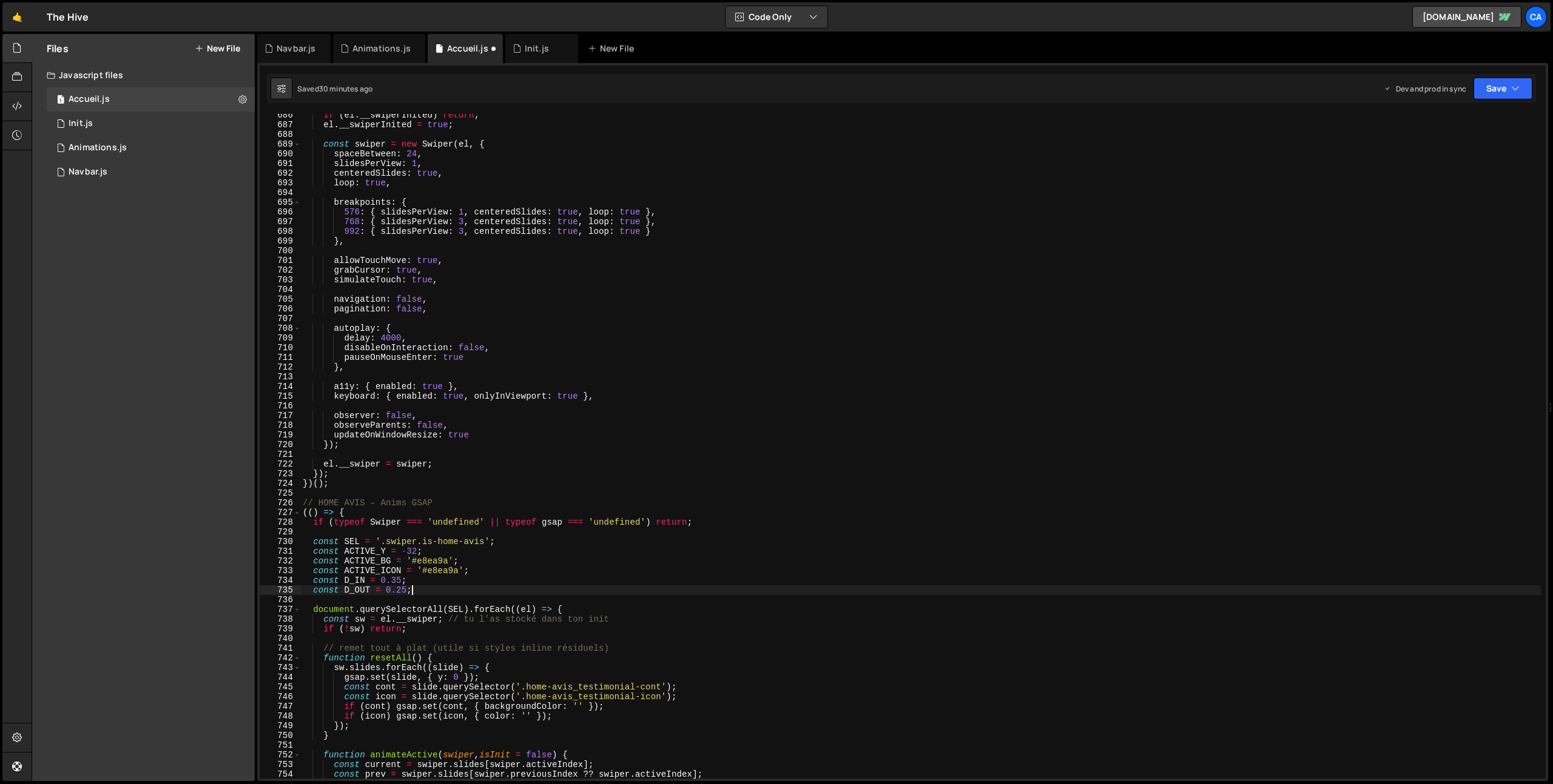
scroll to position [6670, 0]
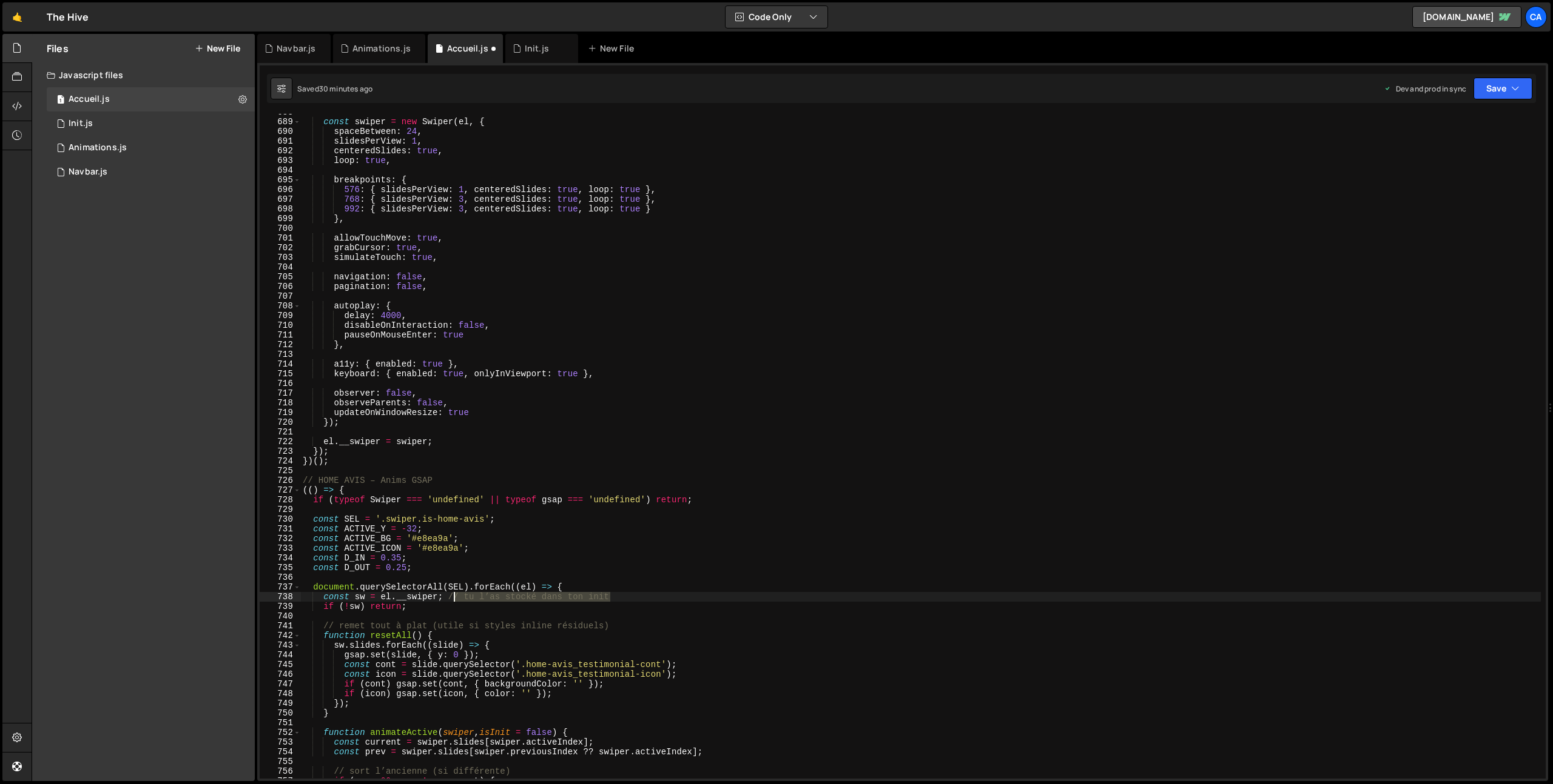
drag, startPoint x: 622, startPoint y: 597, endPoint x: 453, endPoint y: 598, distance: 169.0
click at [453, 598] on div "const swiper = new Swiper ( el , { spaceBetween : 24 , slidesPerView : 1 , cent…" at bounding box center [920, 448] width 1240 height 684
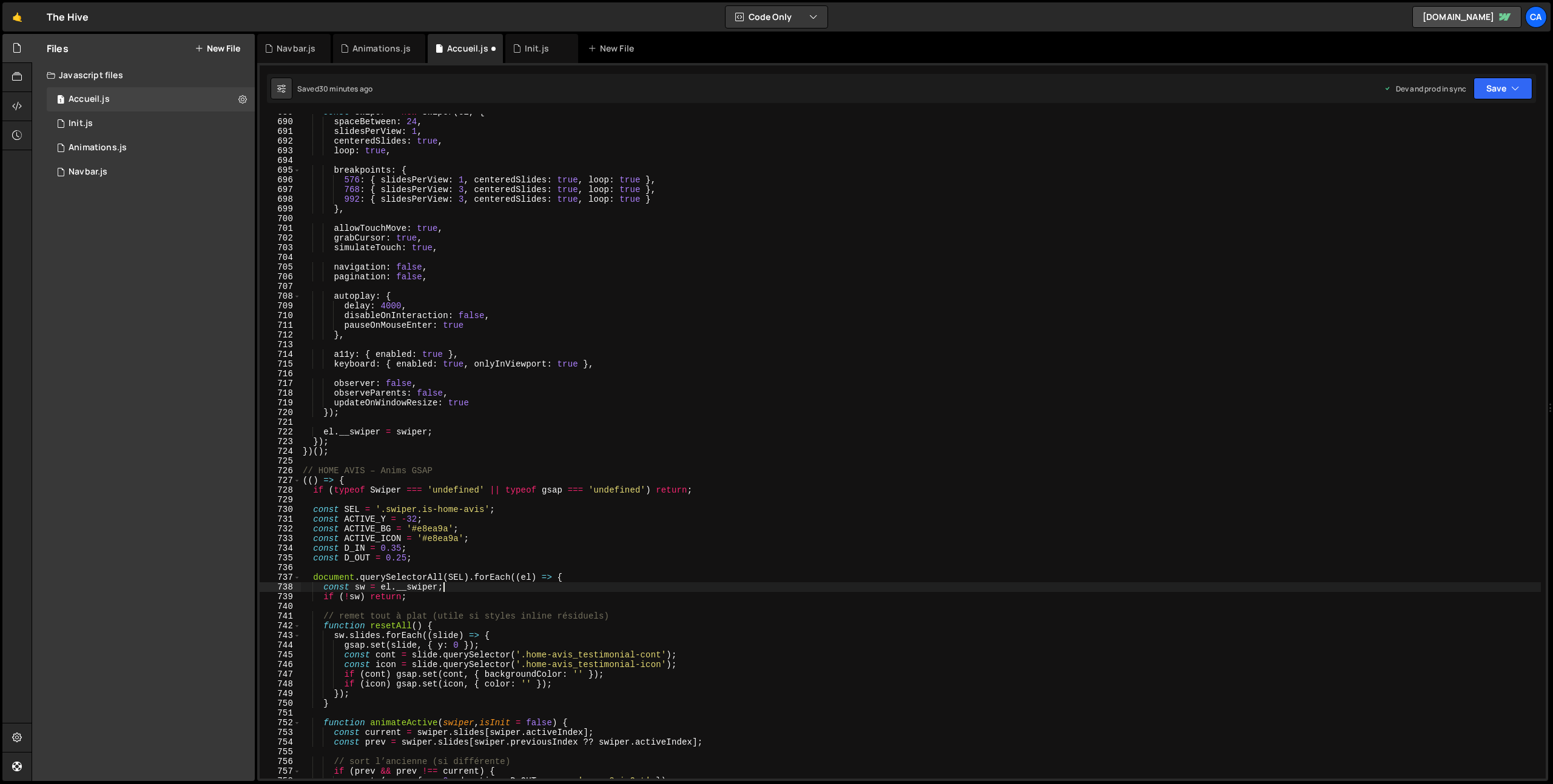
scroll to position [6685, 0]
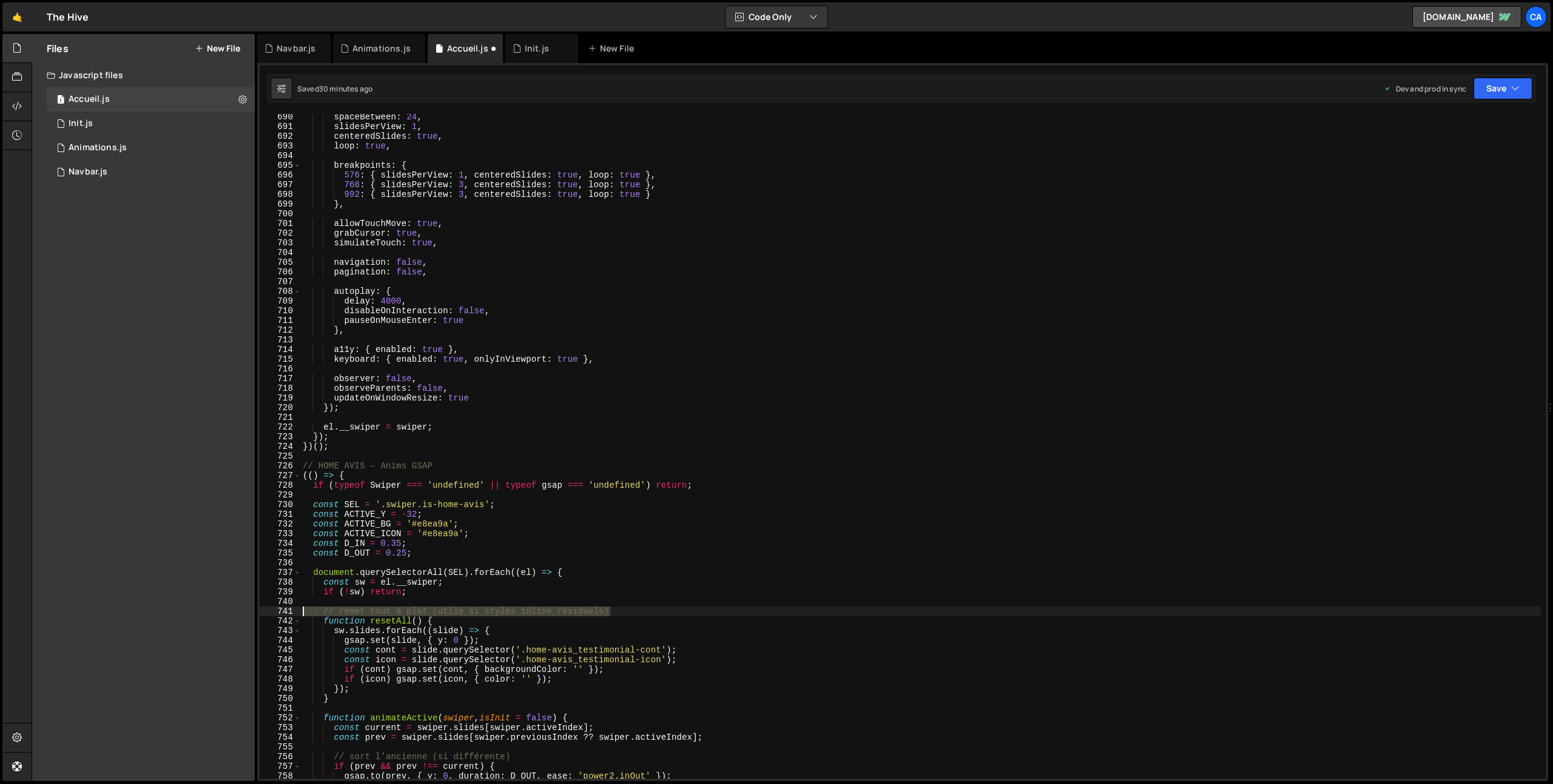
drag, startPoint x: 617, startPoint y: 610, endPoint x: 294, endPoint y: 611, distance: 323.0
click at [294, 612] on div "const sw = el.__swiper; 690 691 692 693 694 695 696 697 698 699 700 701 702 703…" at bounding box center [902, 446] width 1286 height 665
type textarea "// remet tout à plat (utile si styles inline résiduels)"
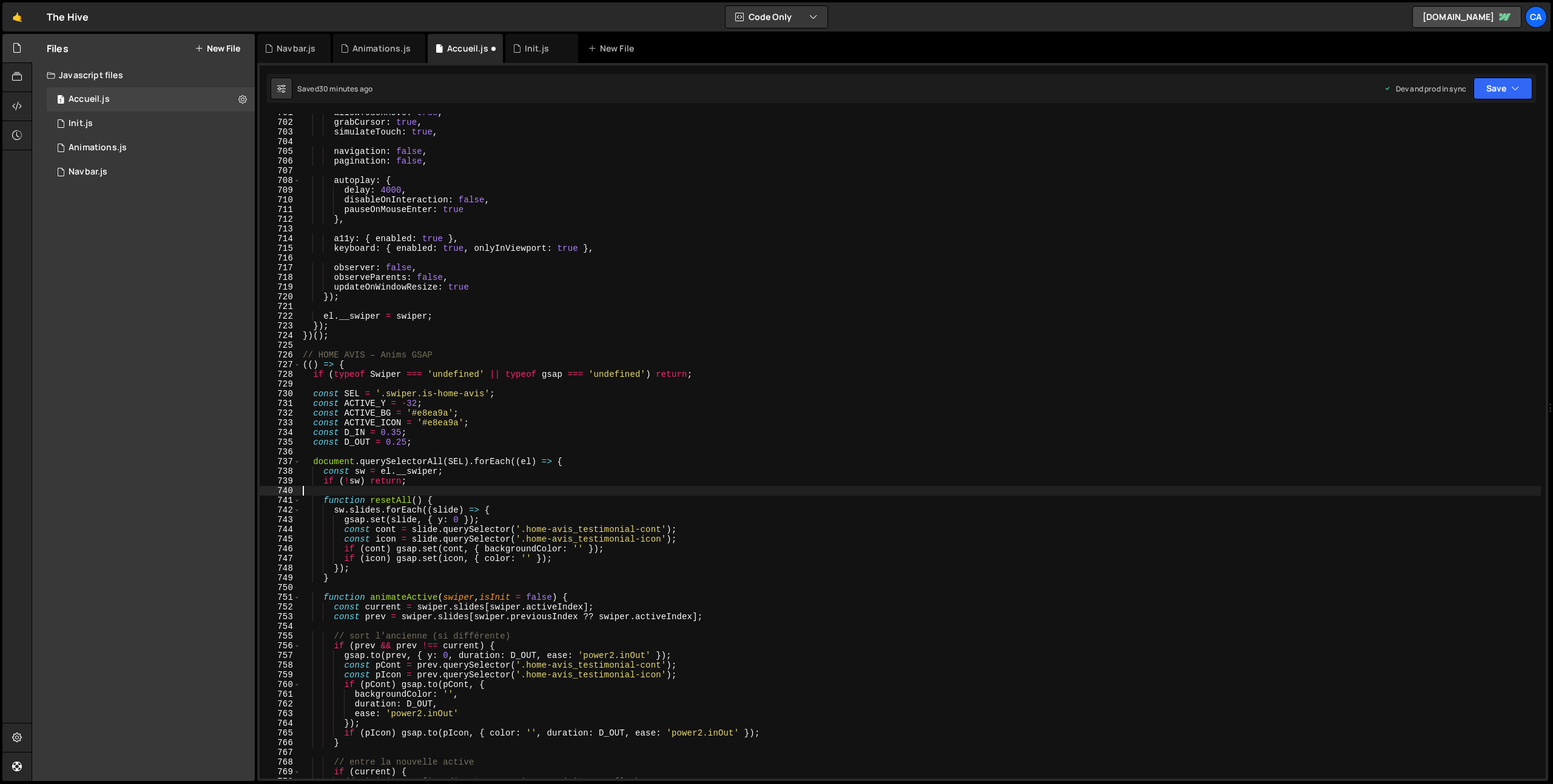
scroll to position [6836, 0]
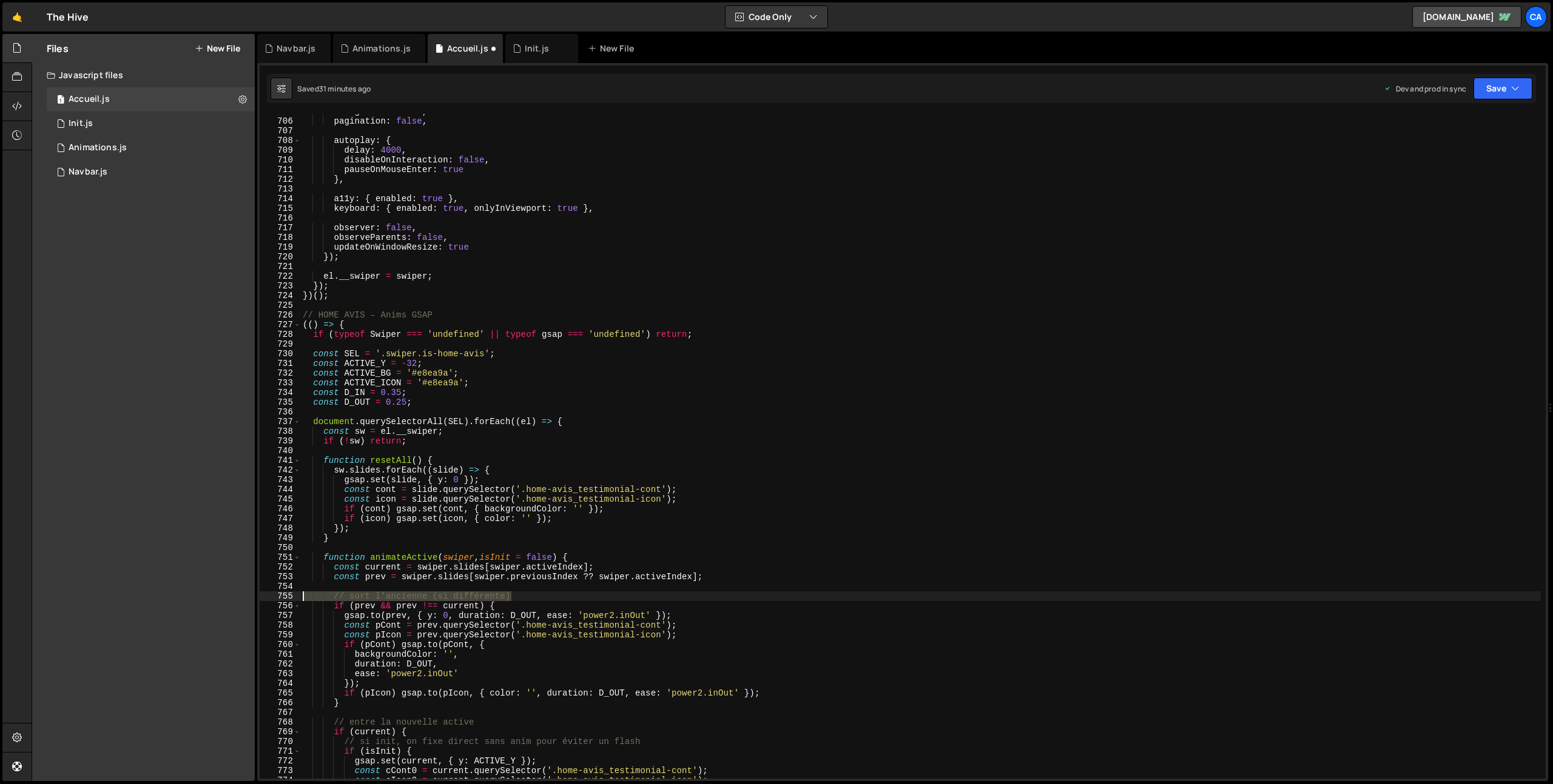
drag, startPoint x: 527, startPoint y: 598, endPoint x: 297, endPoint y: 595, distance: 230.0
click at [298, 595] on div "705 706 707 708 709 710 711 712 713 714 715 716 717 718 719 720 721 722 723 724…" at bounding box center [902, 446] width 1286 height 665
type textarea "// sort l’ancienne (si différente)"
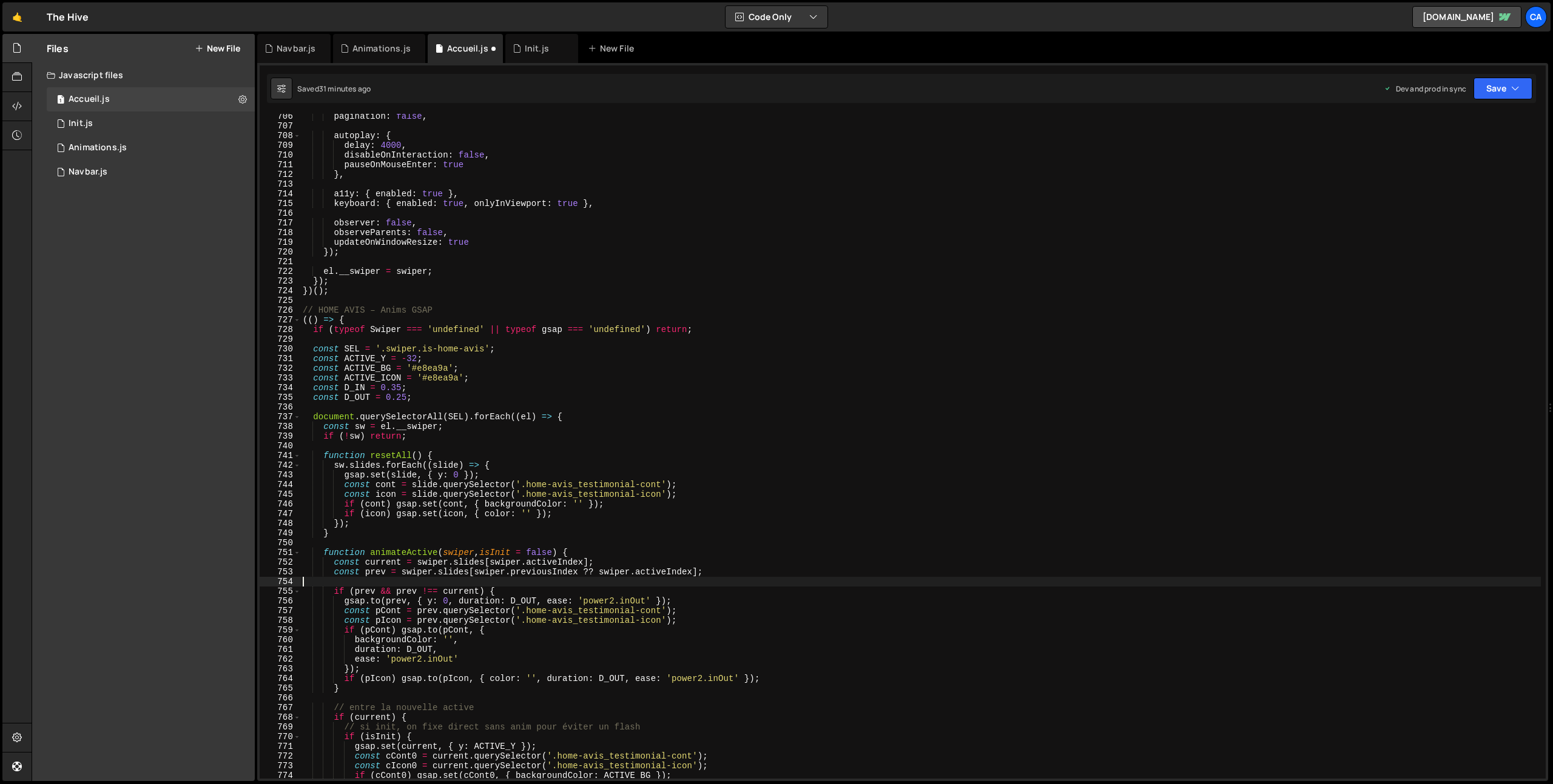
scroll to position [6908, 0]
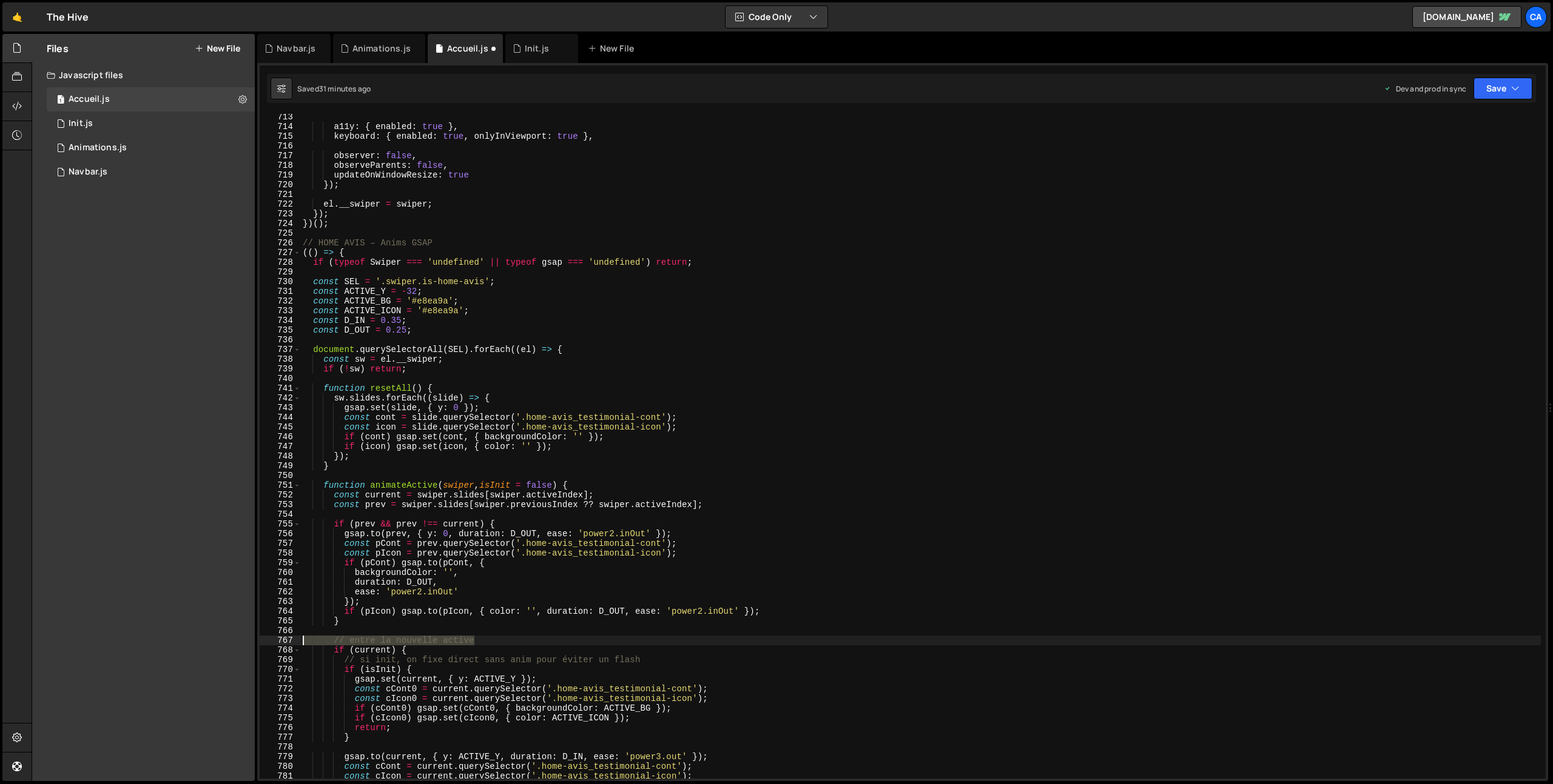
drag, startPoint x: 487, startPoint y: 639, endPoint x: 284, endPoint y: 638, distance: 203.0
click at [284, 638] on div "713 714 715 716 717 718 719 720 721 722 723 724 725 726 727 728 729 730 731 732…" at bounding box center [902, 446] width 1286 height 665
type textarea "// entre la nouvelle active"
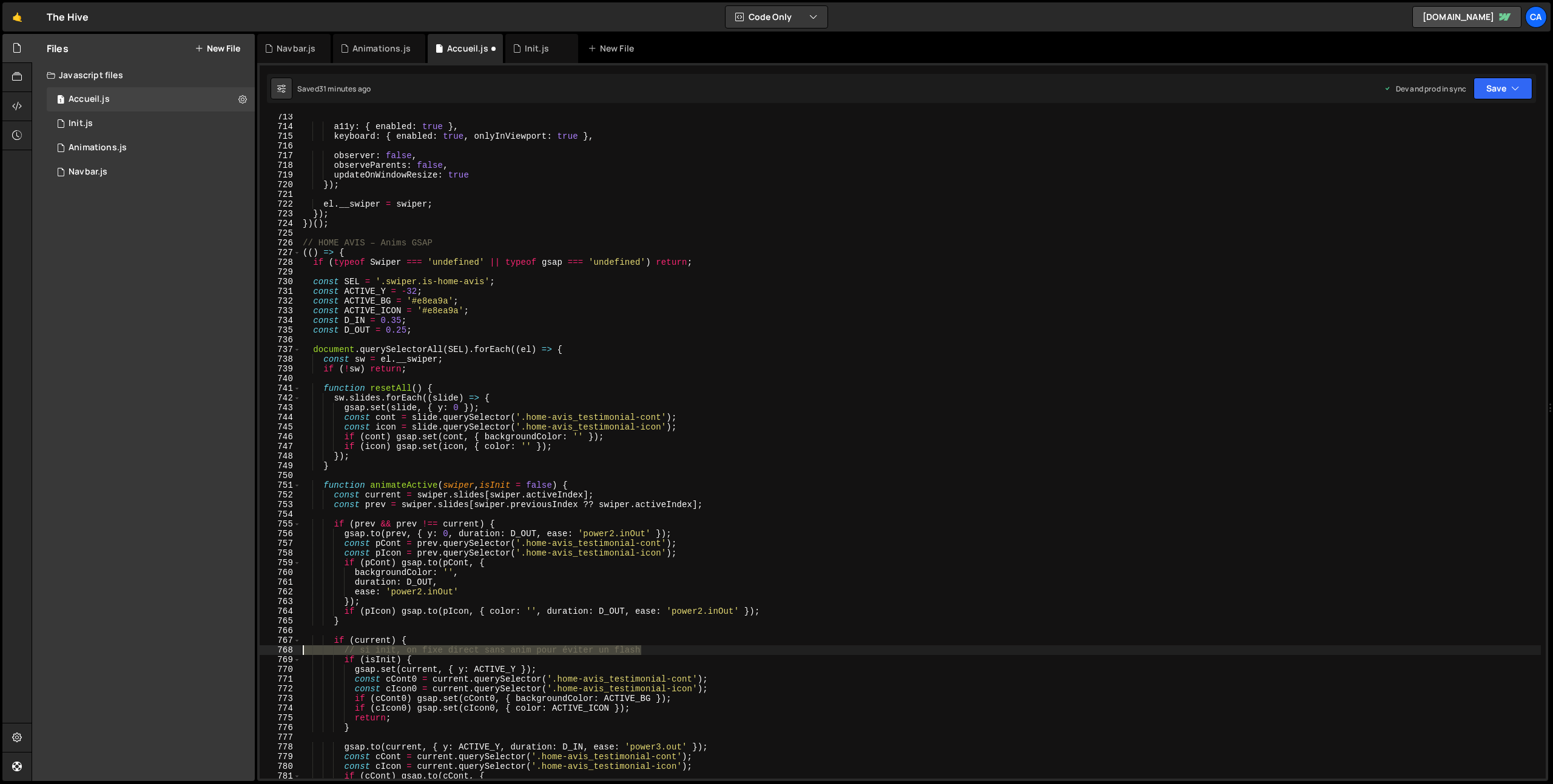
drag, startPoint x: 654, startPoint y: 650, endPoint x: 292, endPoint y: 652, distance: 362.0
click at [292, 652] on div "713 714 715 716 717 718 719 720 721 722 723 724 725 726 727 728 729 730 731 732…" at bounding box center [902, 446] width 1286 height 665
type textarea "// si init, on fixe direct sans anim pour éviter un flash"
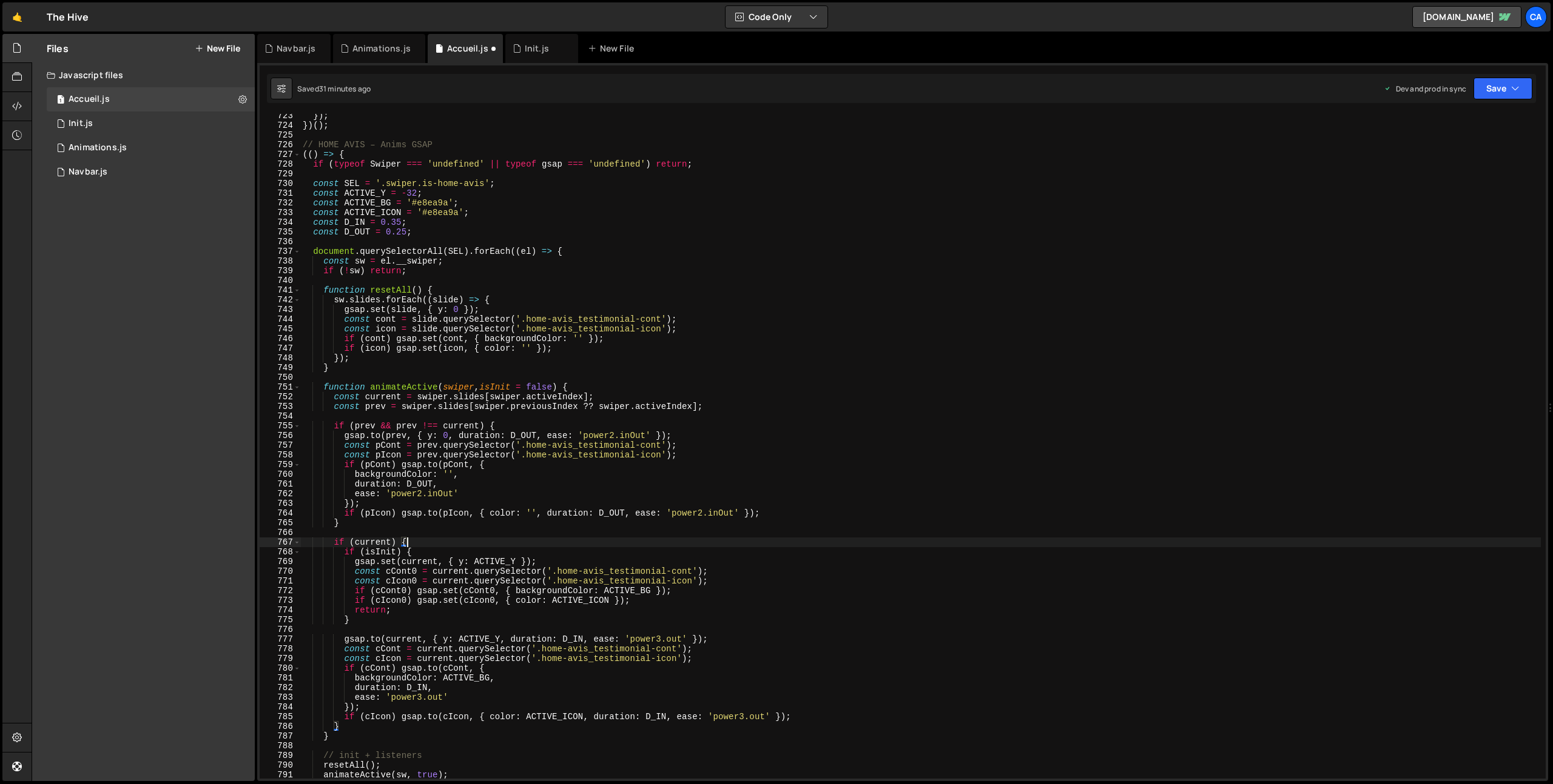
scroll to position [7097, 0]
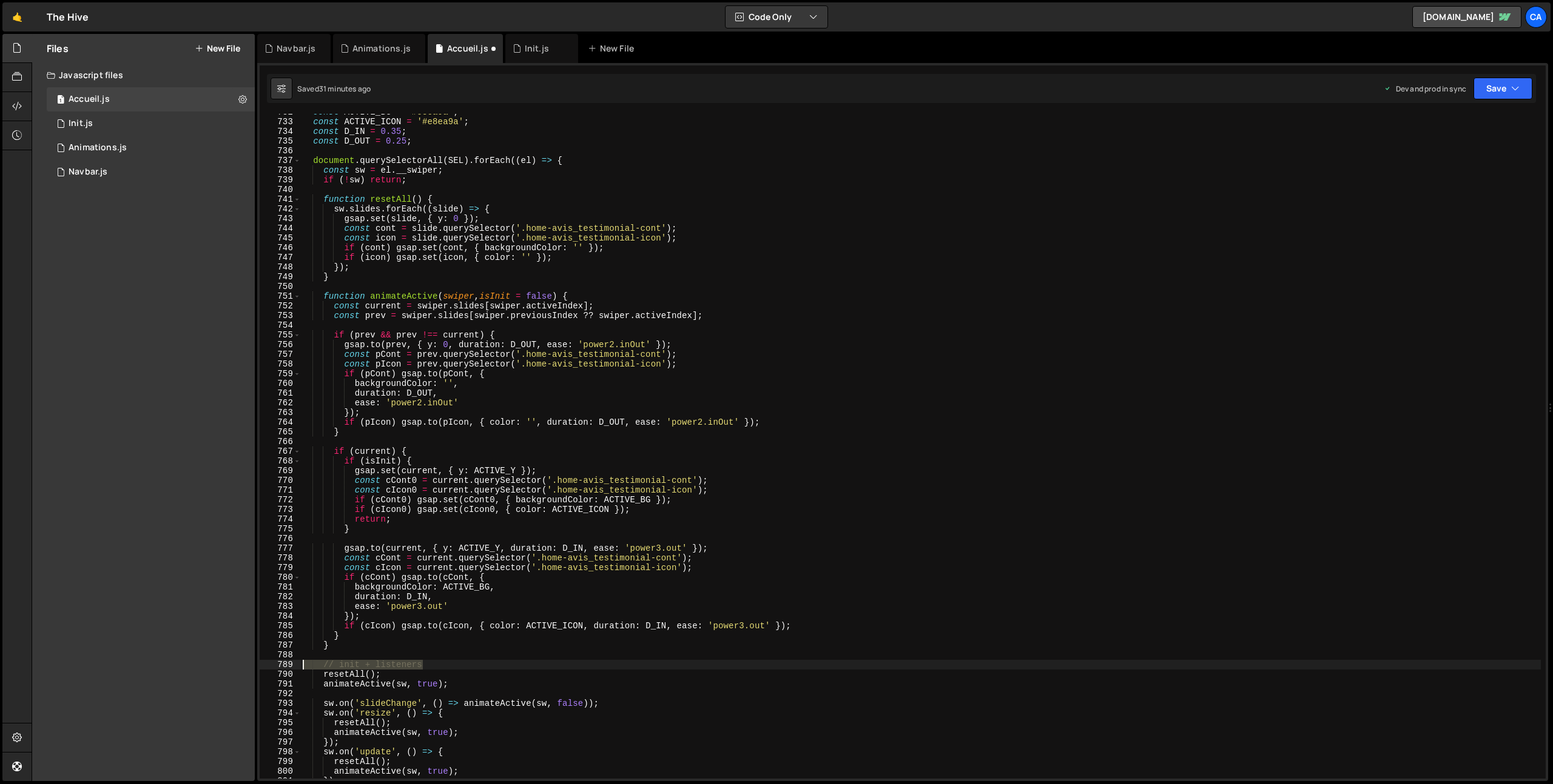
drag, startPoint x: 434, startPoint y: 664, endPoint x: 268, endPoint y: 665, distance: 166.0
click at [268, 665] on div "if (current) { 732 733 734 735 736 737 738 739 740 741 742 743 744 745 746 747 …" at bounding box center [902, 446] width 1286 height 665
type textarea "// init + listeners"
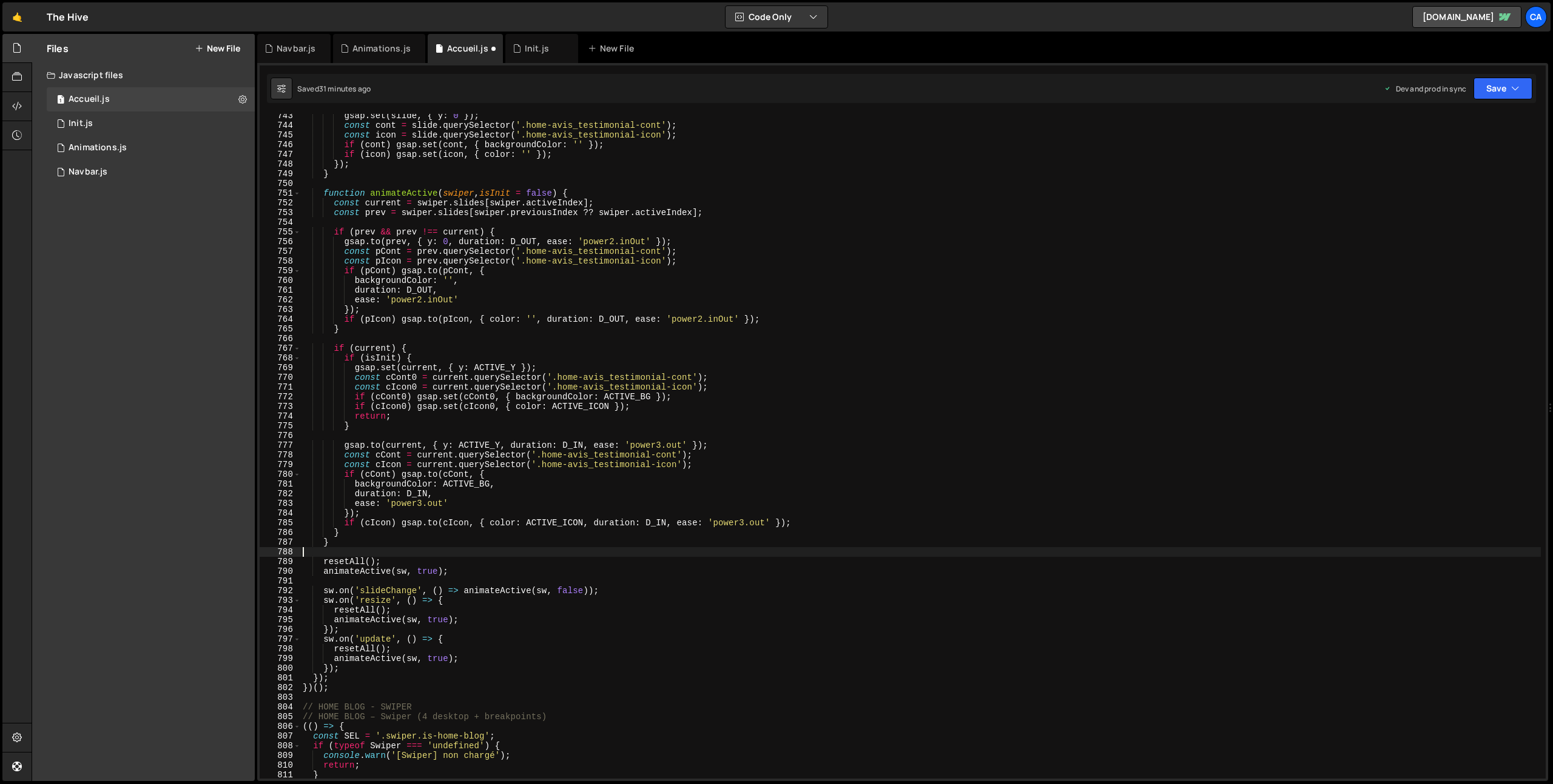
scroll to position [7255, 0]
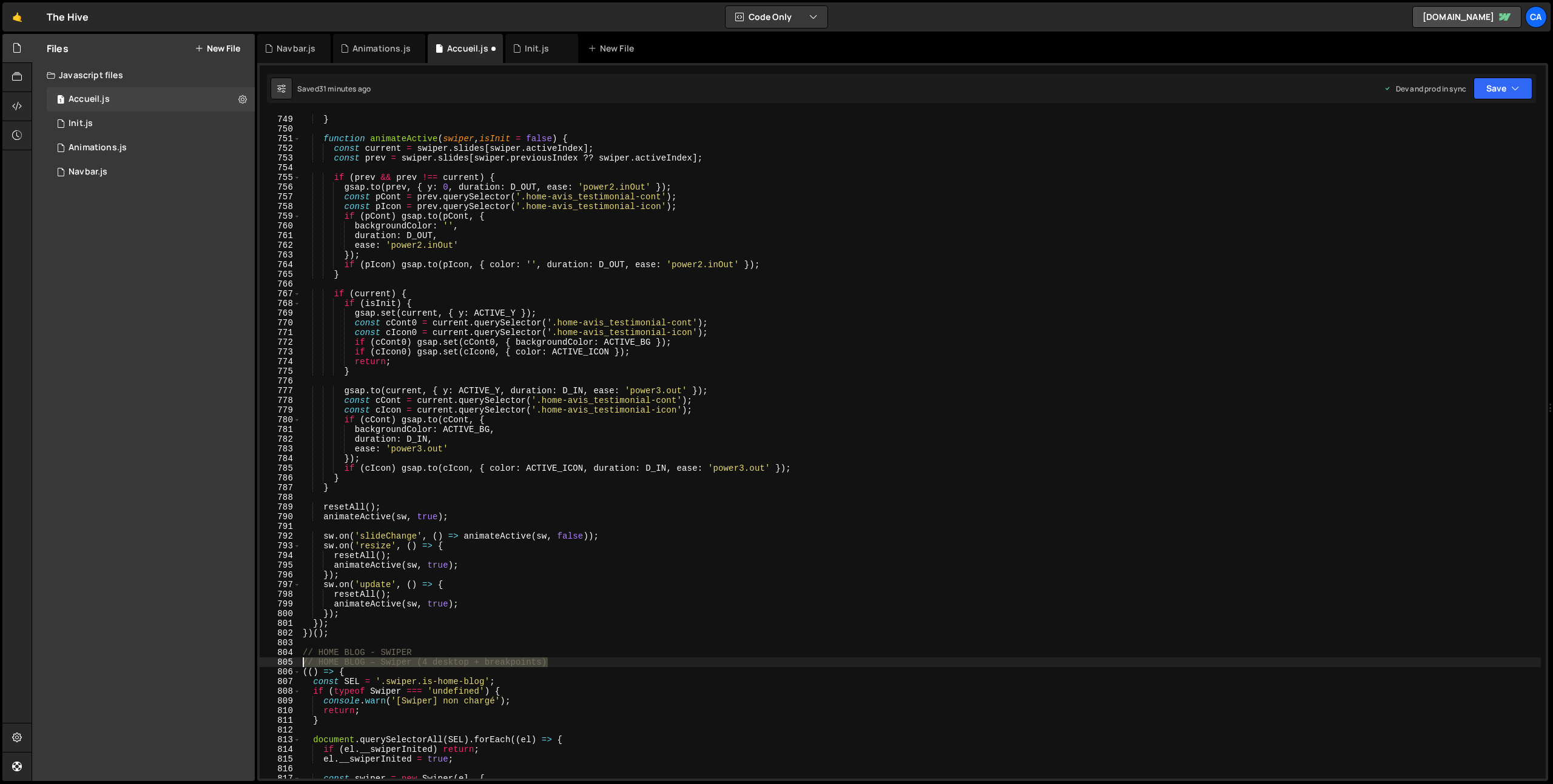
drag, startPoint x: 573, startPoint y: 662, endPoint x: 281, endPoint y: 658, distance: 292.0
click at [280, 659] on div "748 749 750 751 752 753 754 755 756 757 758 759 760 761 762 763 764 765 766 767…" at bounding box center [902, 446] width 1286 height 665
type textarea "// HOME BLOG – Swiper (4 desktop + breakpoints)"
type textarea "// HOME BLOG - SWIPER"
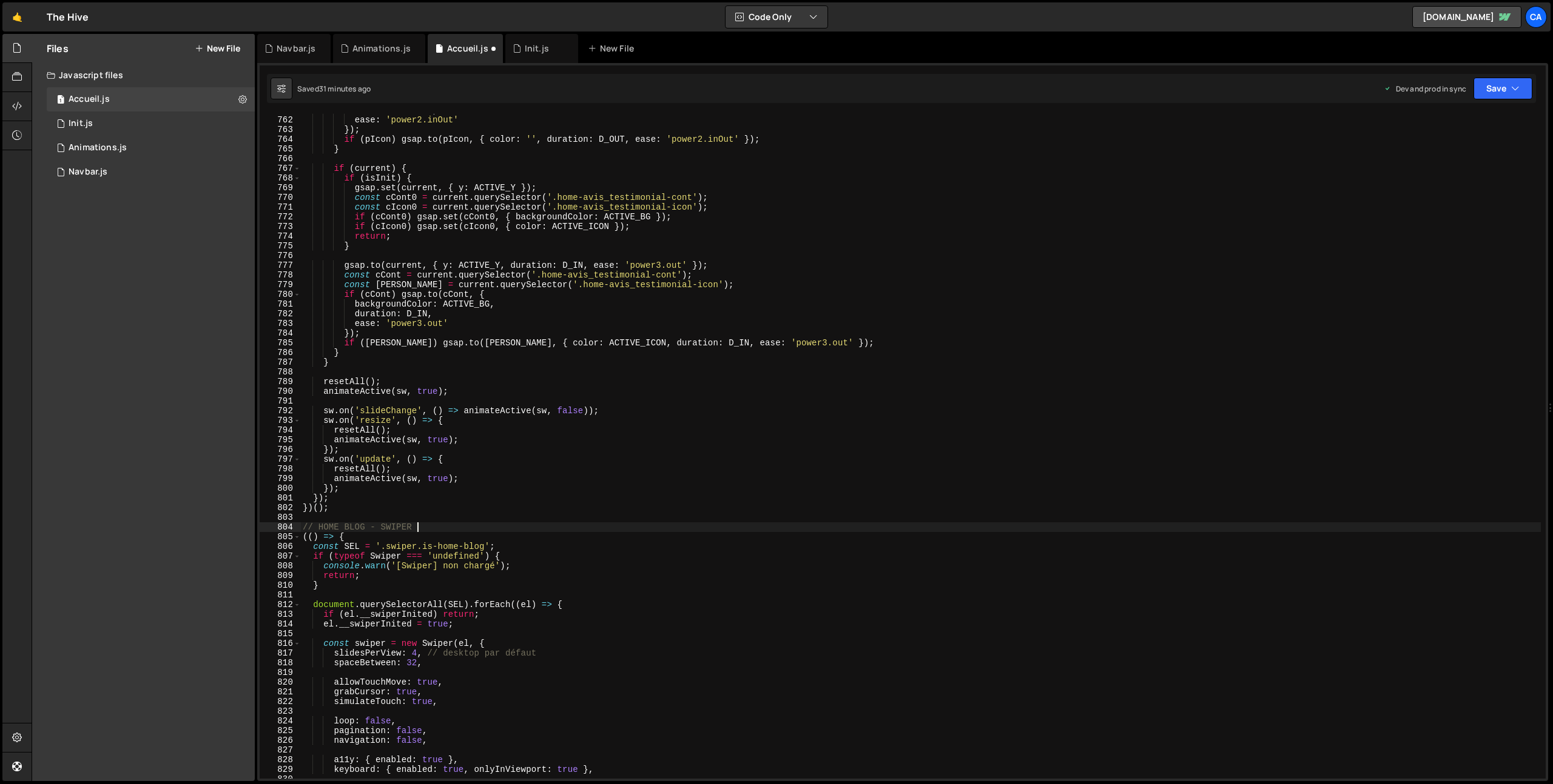
scroll to position [7380, 0]
drag, startPoint x: 541, startPoint y: 653, endPoint x: 432, endPoint y: 651, distance: 109.0
click at [432, 652] on div "duration : D_OUT , ease : 'power2.inOut' }) ; if ( pIcon ) gsap . to ( pIcon , …" at bounding box center [920, 447] width 1240 height 684
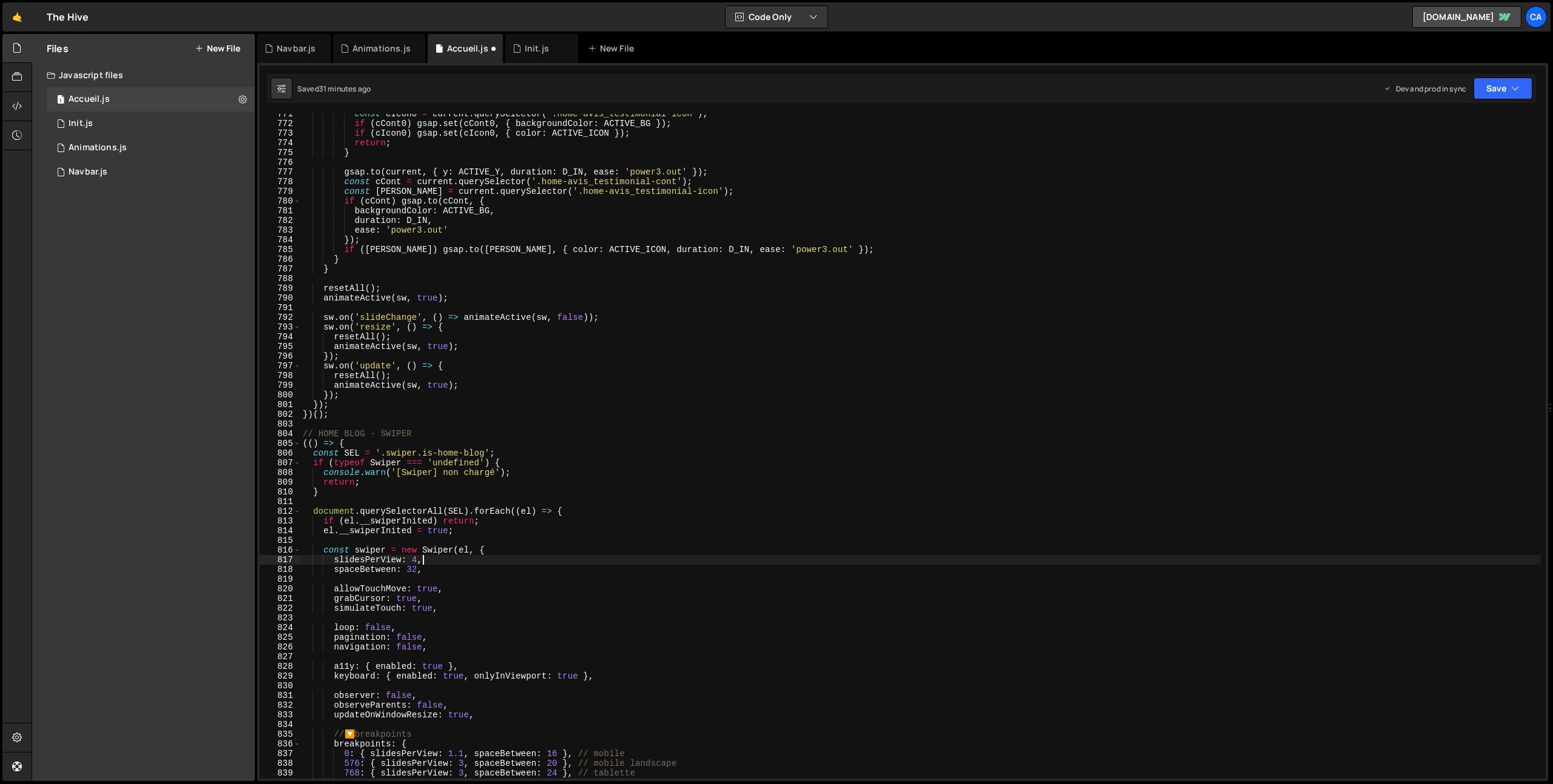
scroll to position [7569, 0]
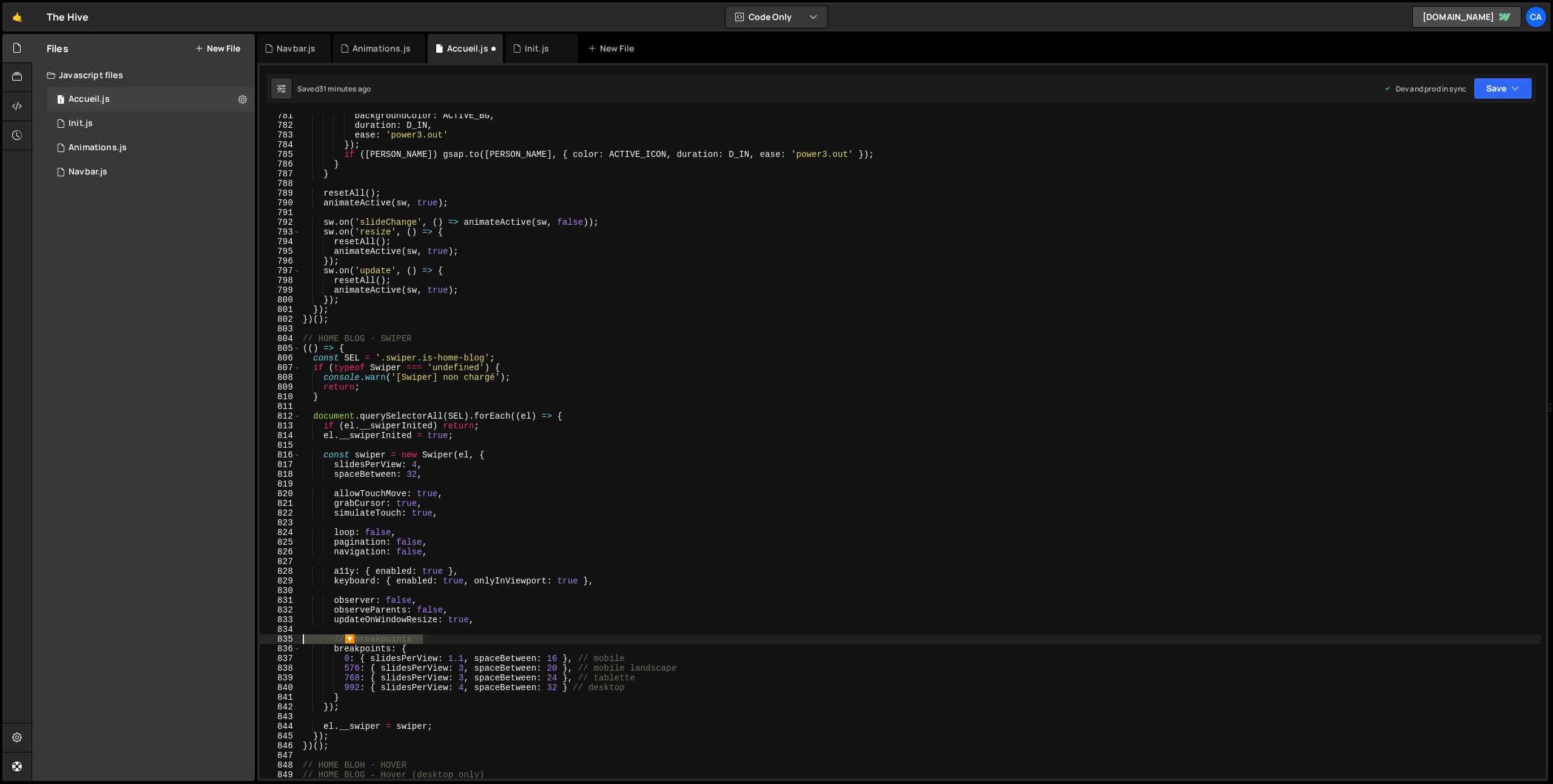
drag, startPoint x: 427, startPoint y: 638, endPoint x: 267, endPoint y: 637, distance: 160.0
click at [267, 637] on div "slidesPerView: 4, 781 782 783 784 785 786 787 788 789 790 791 792 793 794 795 7…" at bounding box center [902, 446] width 1286 height 665
type textarea "// 🔽 breakpoints"
drag, startPoint x: 646, startPoint y: 648, endPoint x: 583, endPoint y: 650, distance: 63.0
click at [583, 651] on div "backgroundColor : ACTIVE_BG , duration : D_IN , ease : 'power3.out' }) ; if ( c…" at bounding box center [920, 452] width 1240 height 684
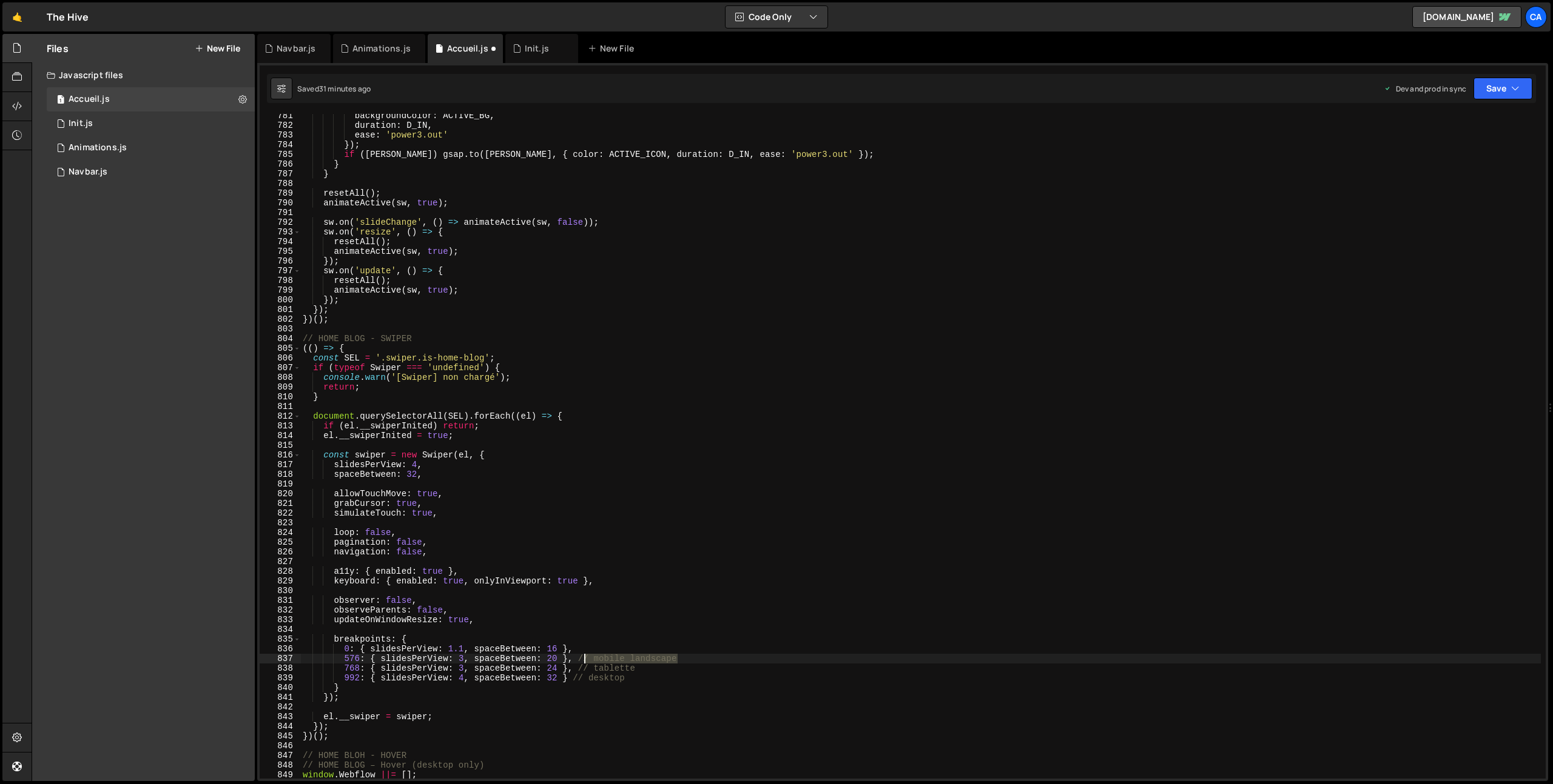
drag, startPoint x: 697, startPoint y: 661, endPoint x: 585, endPoint y: 659, distance: 112.0
click at [585, 659] on div "backgroundColor : ACTIVE_BG , duration : D_IN , ease : 'power3.out' }) ; if ( c…" at bounding box center [920, 452] width 1240 height 684
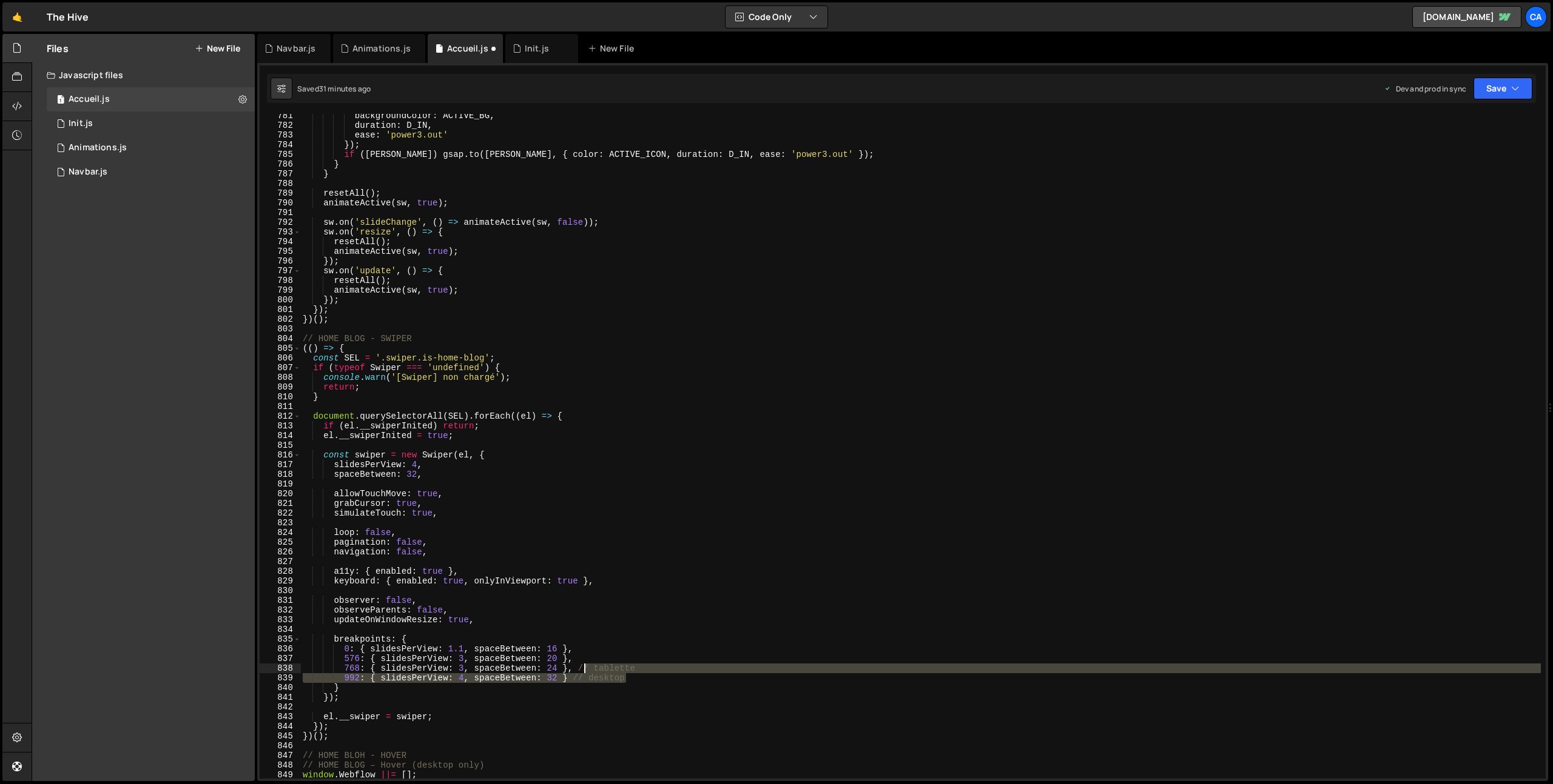
drag, startPoint x: 647, startPoint y: 673, endPoint x: 586, endPoint y: 672, distance: 61.0
click at [586, 672] on div "backgroundColor : ACTIVE_BG , duration : D_IN , ease : 'power3.out' }) ; if ( c…" at bounding box center [920, 452] width 1240 height 684
click at [644, 671] on div "backgroundColor : ACTIVE_BG , duration : D_IN , ease : 'power3.out' }) ; if ( c…" at bounding box center [920, 452] width 1240 height 684
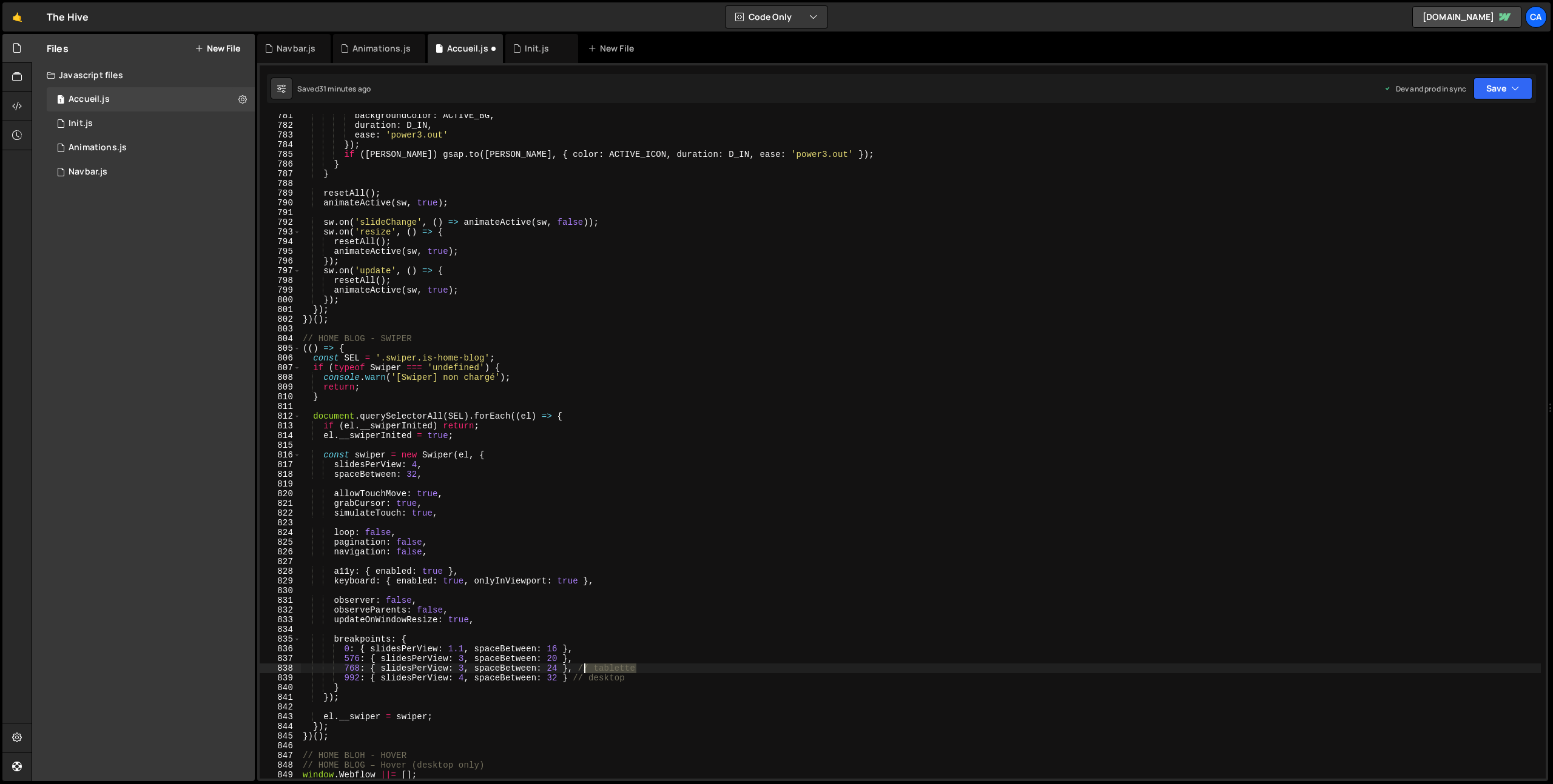
drag, startPoint x: 634, startPoint y: 667, endPoint x: 581, endPoint y: 669, distance: 53.0
click at [581, 669] on div "backgroundColor : ACTIVE_BG , duration : D_IN , ease : 'power3.out' }) ; if ( c…" at bounding box center [920, 452] width 1240 height 684
drag, startPoint x: 619, startPoint y: 678, endPoint x: 576, endPoint y: 677, distance: 43.0
click at [576, 677] on div "backgroundColor : ACTIVE_BG , duration : D_IN , ease : 'power3.out' }) ; if ( c…" at bounding box center [920, 452] width 1240 height 684
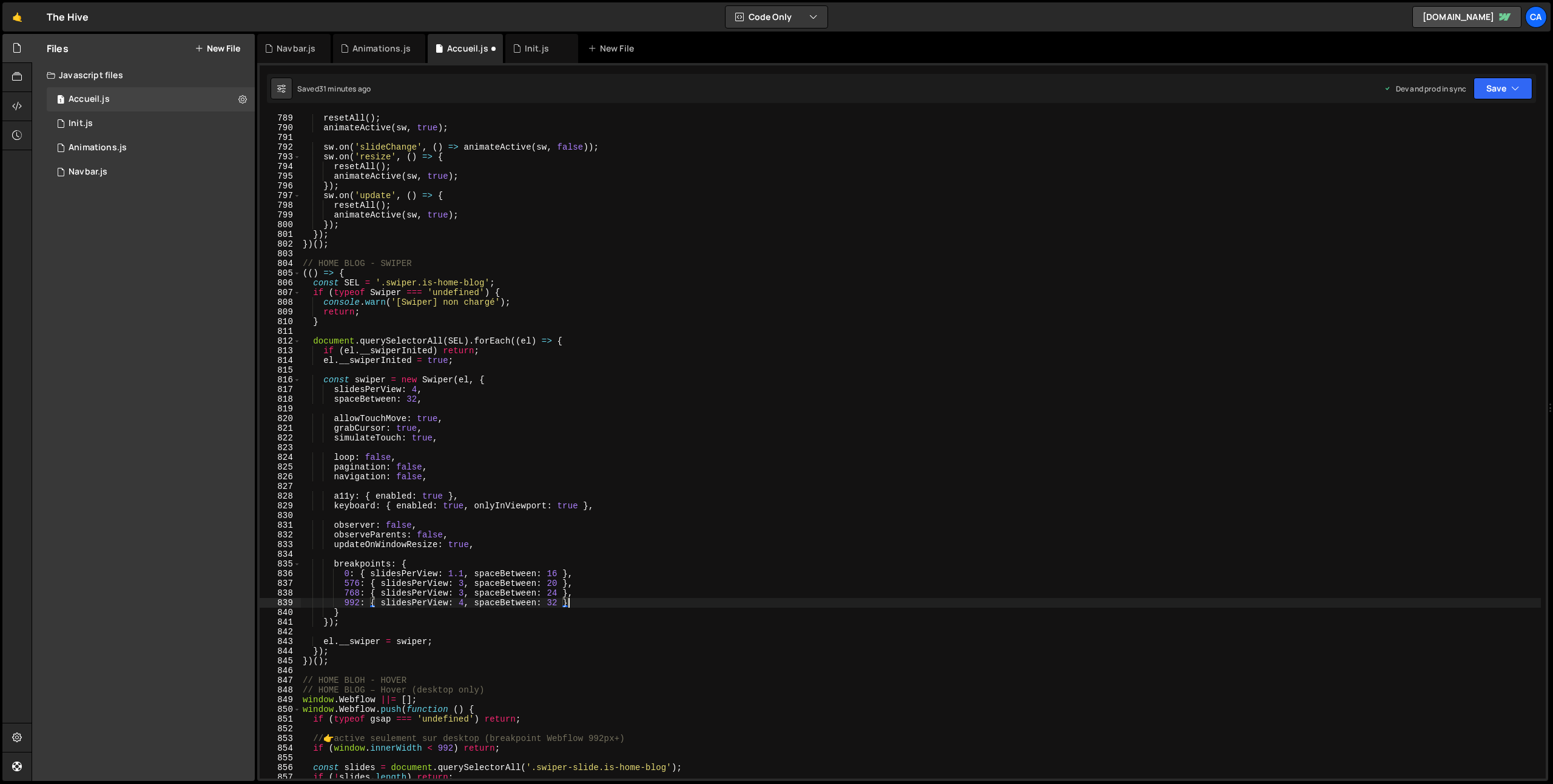
scroll to position [7667, 0]
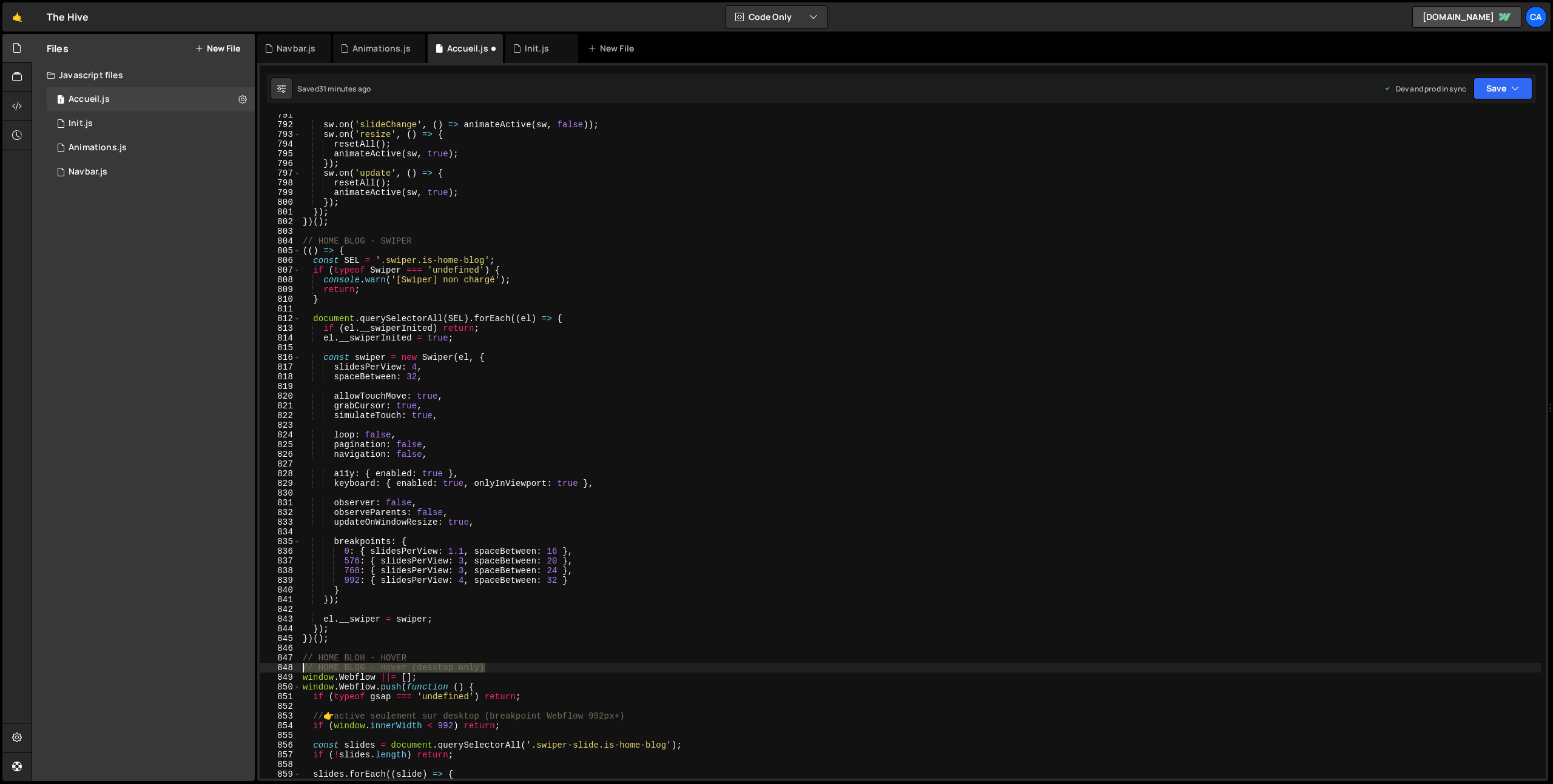
drag, startPoint x: 503, startPoint y: 669, endPoint x: 260, endPoint y: 669, distance: 243.0
click at [260, 669] on div "992: { slidesPerView: 4, spaceBetween: 32 } 791 792 793 794 795 796 797 798 799…" at bounding box center [902, 446] width 1286 height 665
type textarea "// HOME BLOG – Hover (desktop only)"
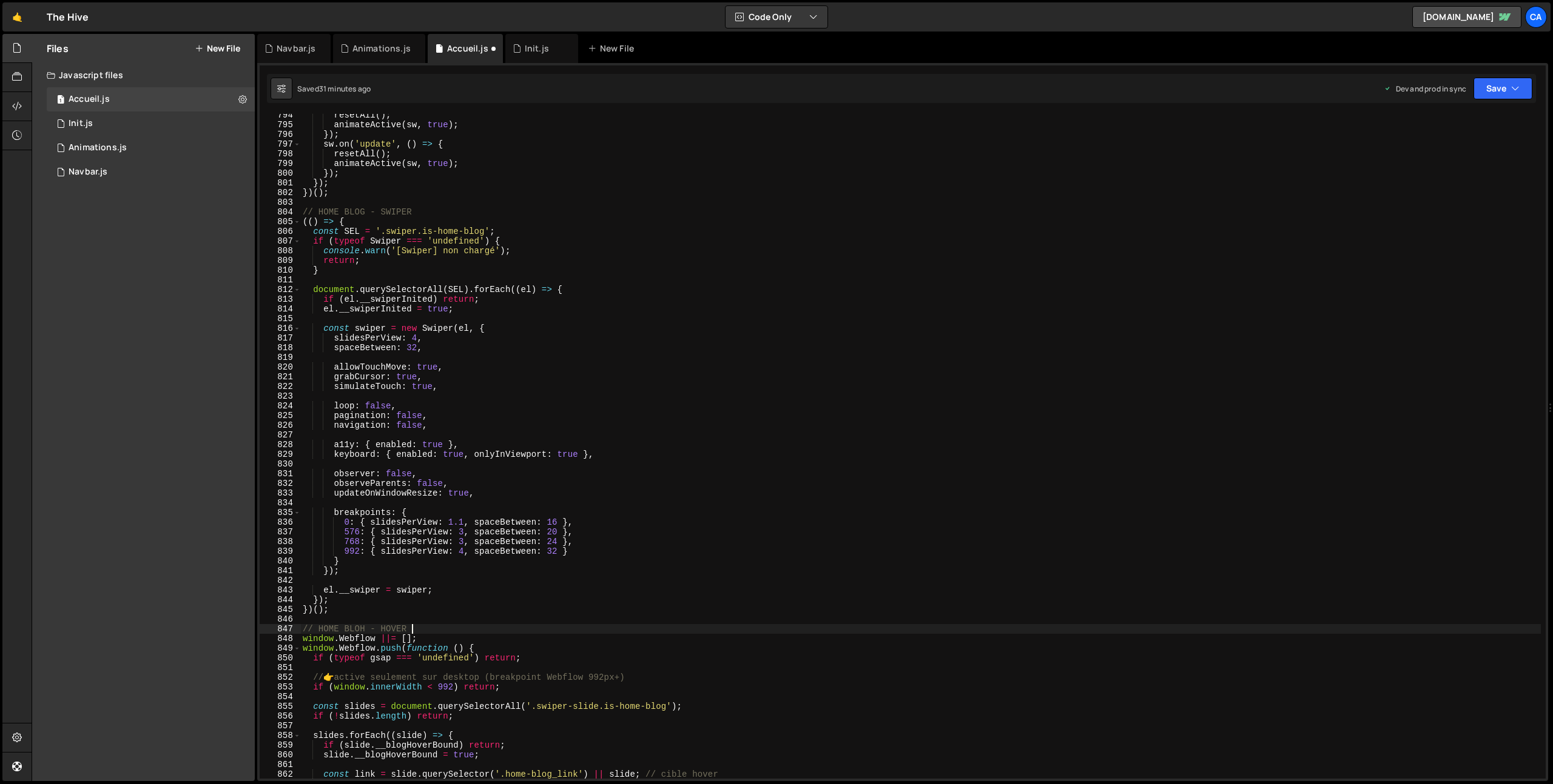
scroll to position [7740, 0]
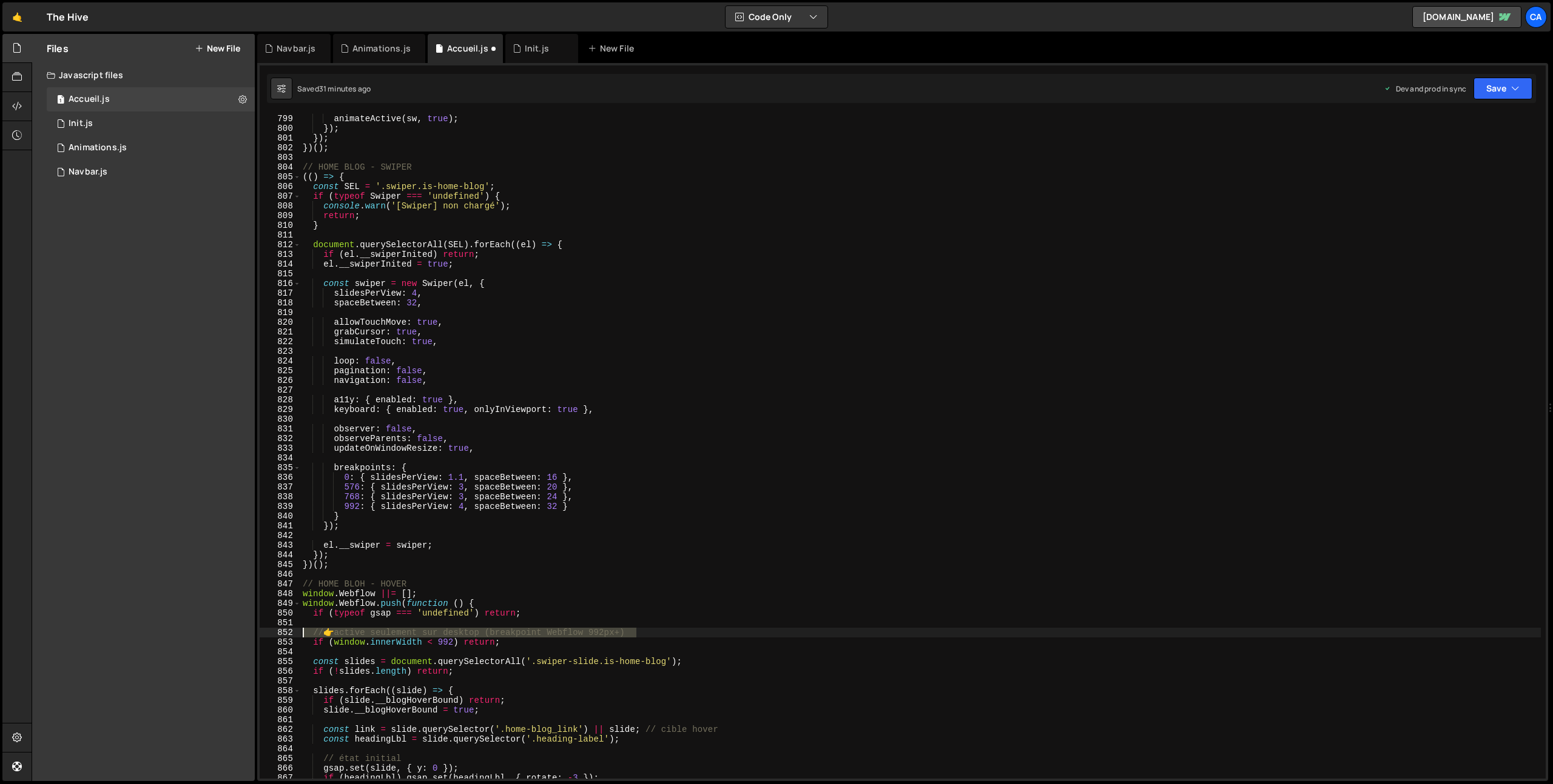
drag, startPoint x: 644, startPoint y: 635, endPoint x: 255, endPoint y: 635, distance: 389.0
click at [255, 635] on div "Files New File Javascript files 1 Accueil.js 0 1 Init.js 0 1 Animations.js 0 1 0" at bounding box center [792, 408] width 1521 height 748
type textarea "// 👉 active seulement sur desktop (breakpoint Webflow 992px+)"
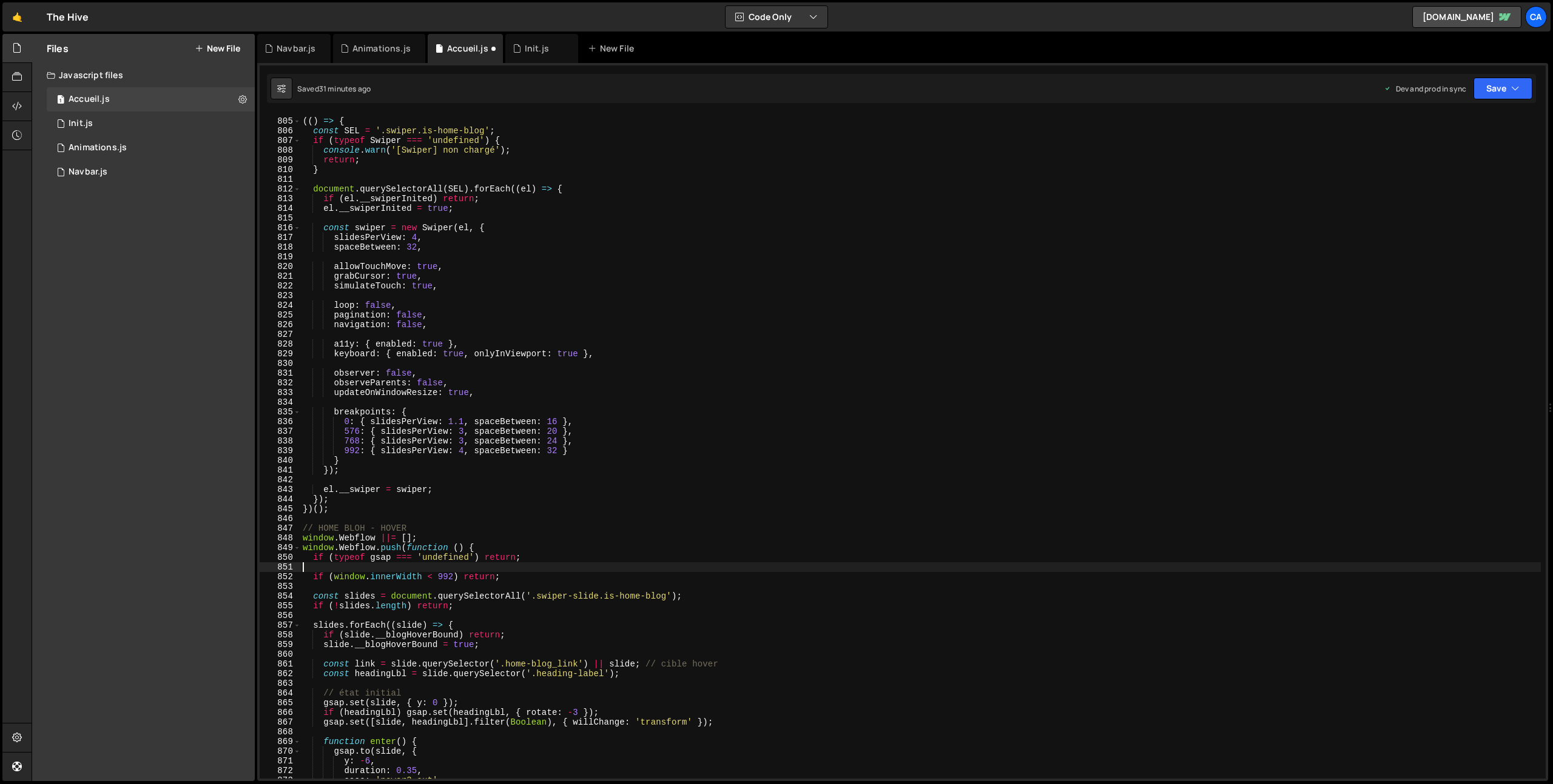
scroll to position [7819, 0]
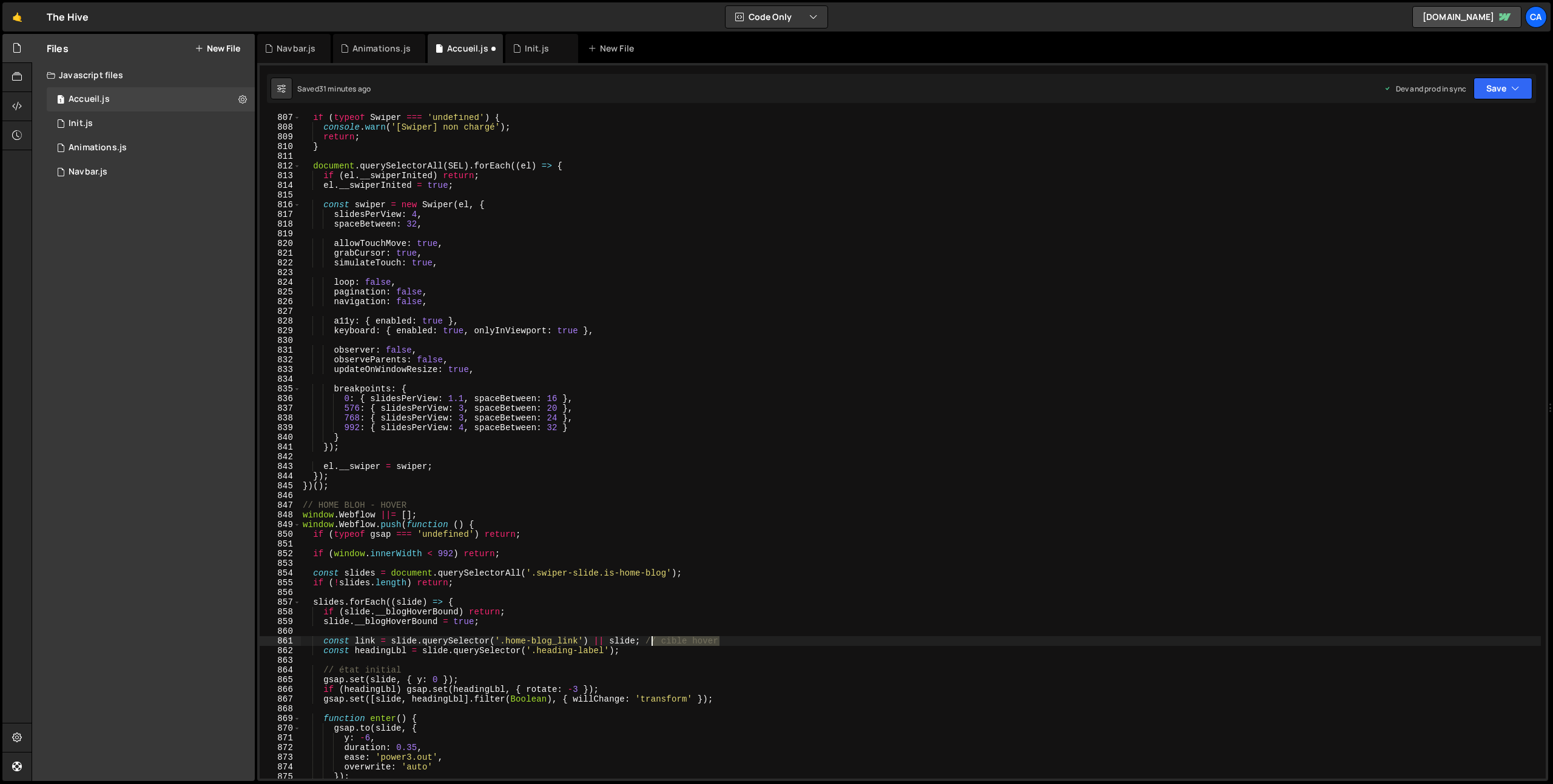
drag, startPoint x: 740, startPoint y: 641, endPoint x: 651, endPoint y: 643, distance: 89.0
click at [651, 643] on div "if ( typeof Swiper === 'undefined' ) { console . warn ( '[Swiper] non chargé' )…" at bounding box center [920, 454] width 1240 height 684
drag, startPoint x: 417, startPoint y: 670, endPoint x: 284, endPoint y: 670, distance: 133.0
click at [284, 670] on div "const link = slide.querySelector('.home-blog_link') || slide; 807 808 809 810 8…" at bounding box center [902, 446] width 1286 height 665
type textarea "// état initial"
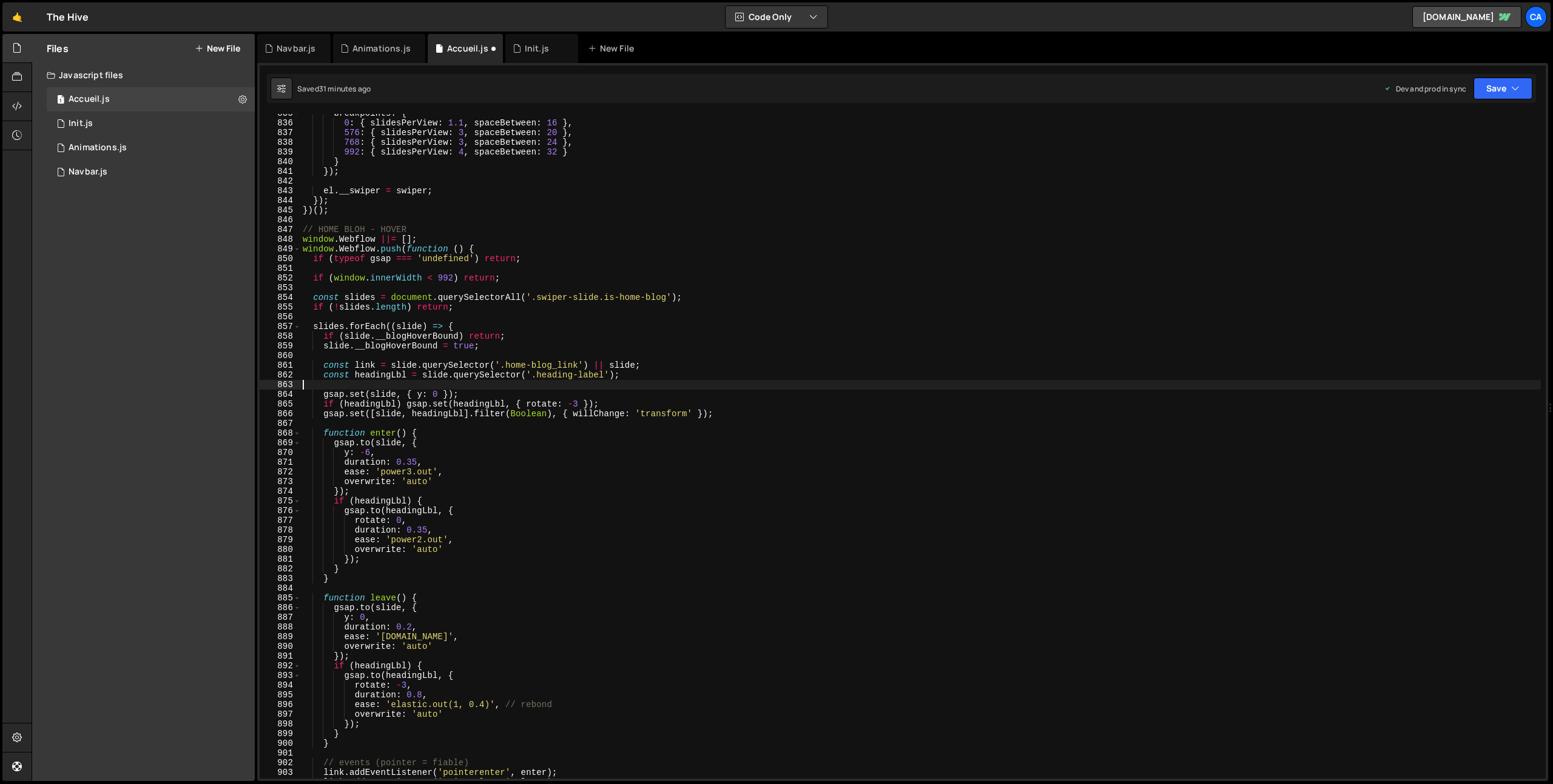
scroll to position [8099, 0]
click at [573, 697] on div "0 : { slidesPerView : 1.1 , spaceBetween : 16 } , 576 : { slidesPerView : 3 , s…" at bounding box center [920, 455] width 1240 height 684
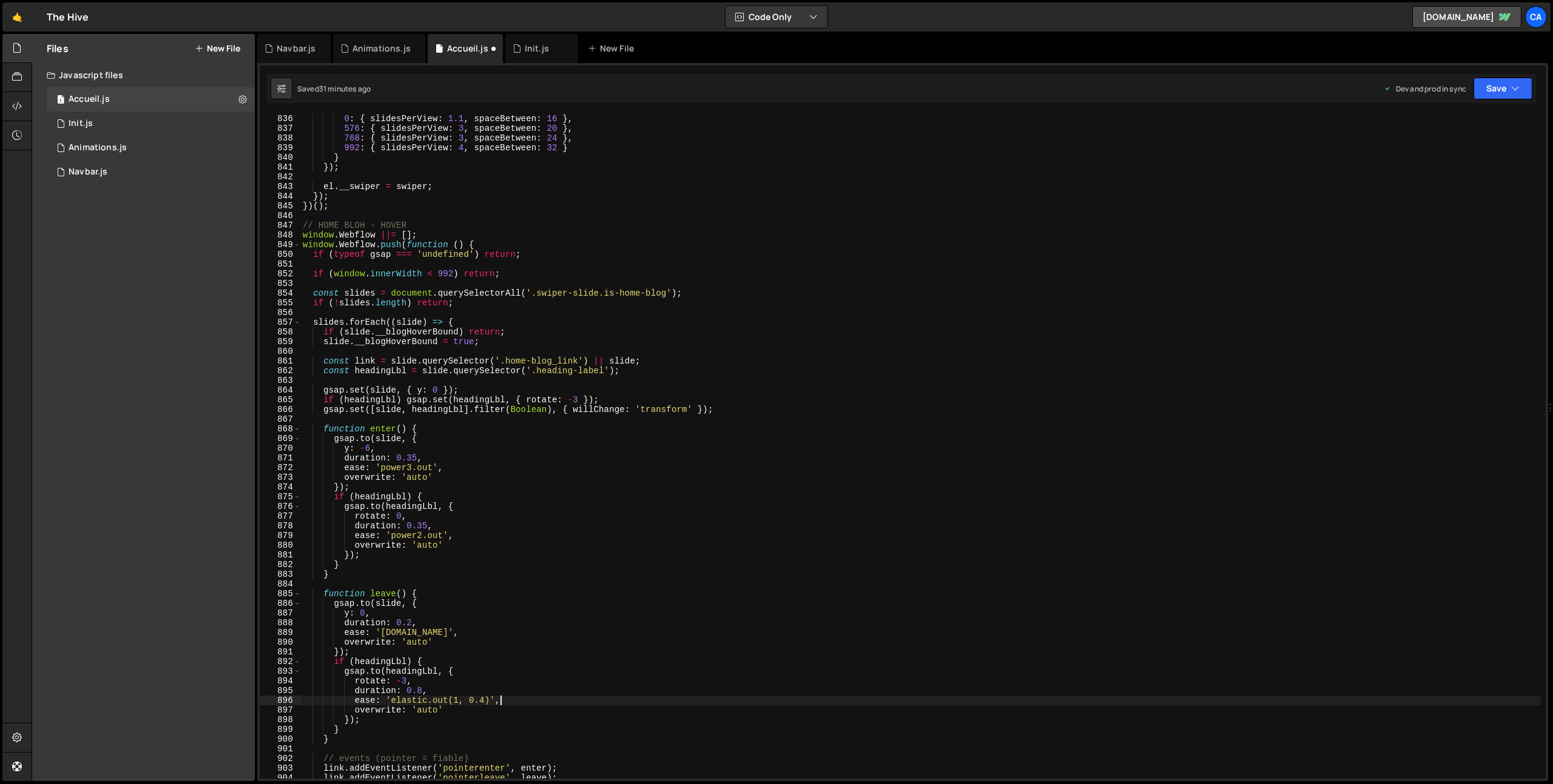
scroll to position [8193, 0]
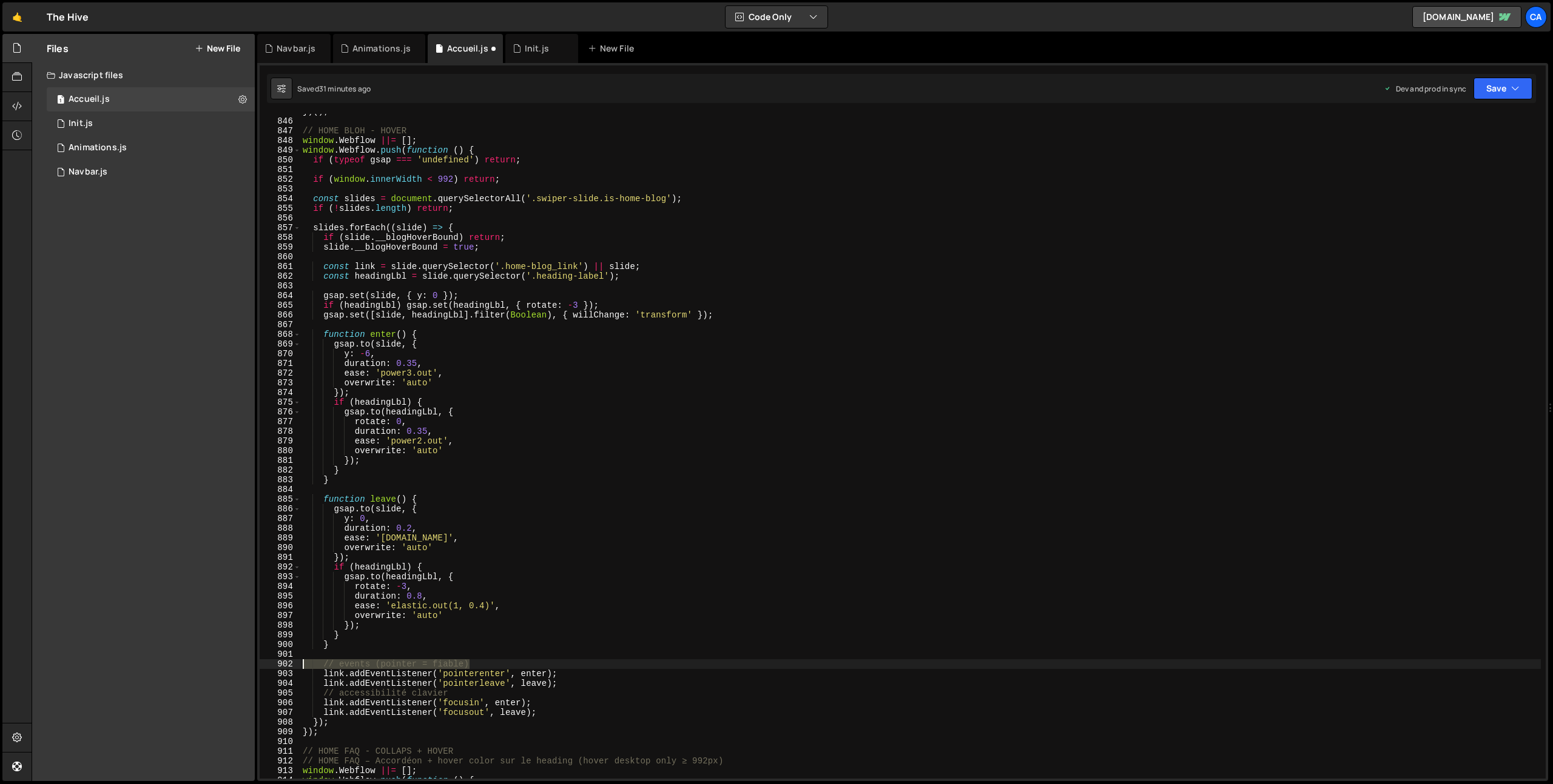
drag, startPoint x: 474, startPoint y: 663, endPoint x: 269, endPoint y: 666, distance: 205.0
click at [270, 667] on div "ease: 'elastic.out(1, 0.4)', 845 846 847 848 849 850 851 852 853 854 855 856 85…" at bounding box center [902, 446] width 1286 height 665
type textarea "// events (pointer = fiable)"
drag, startPoint x: 450, startPoint y: 685, endPoint x: 282, endPoint y: 681, distance: 168.0
click at [283, 682] on div "845 846 847 848 849 850 851 852 853 854 855 856 857 858 859 860 861 862 863 864…" at bounding box center [902, 446] width 1286 height 665
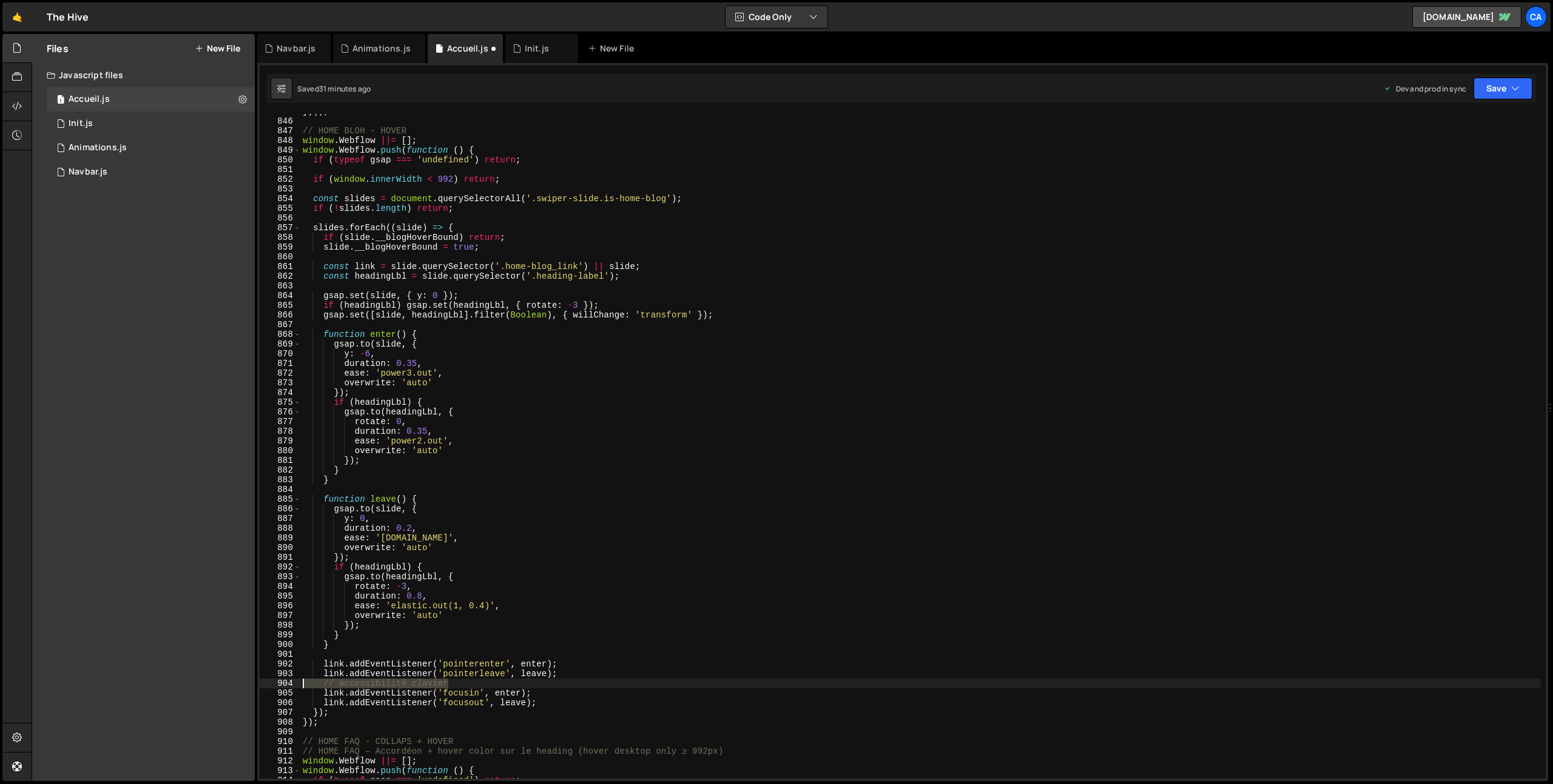
type textarea "// accessibilité clavier"
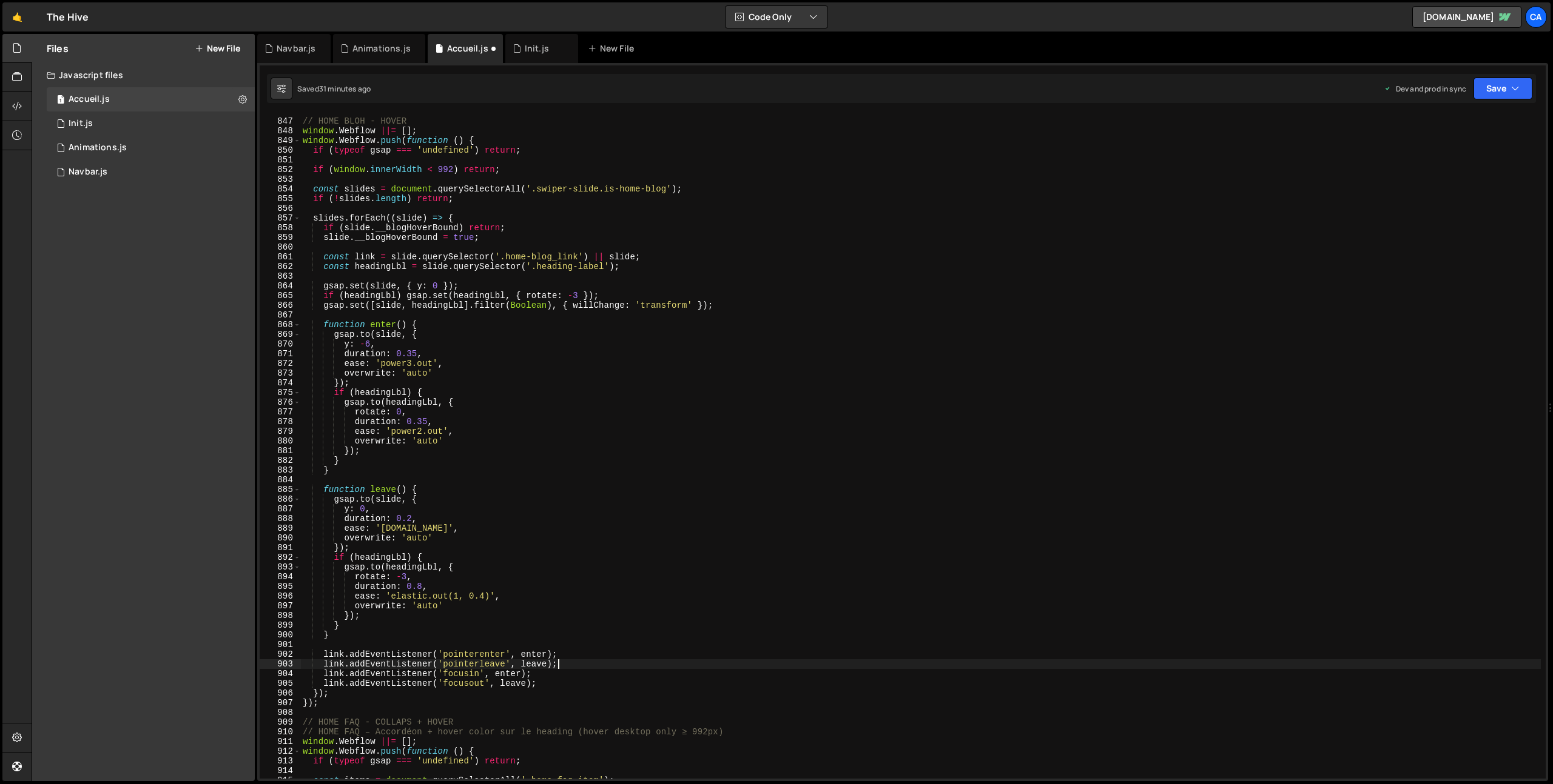
scroll to position [8262, 0]
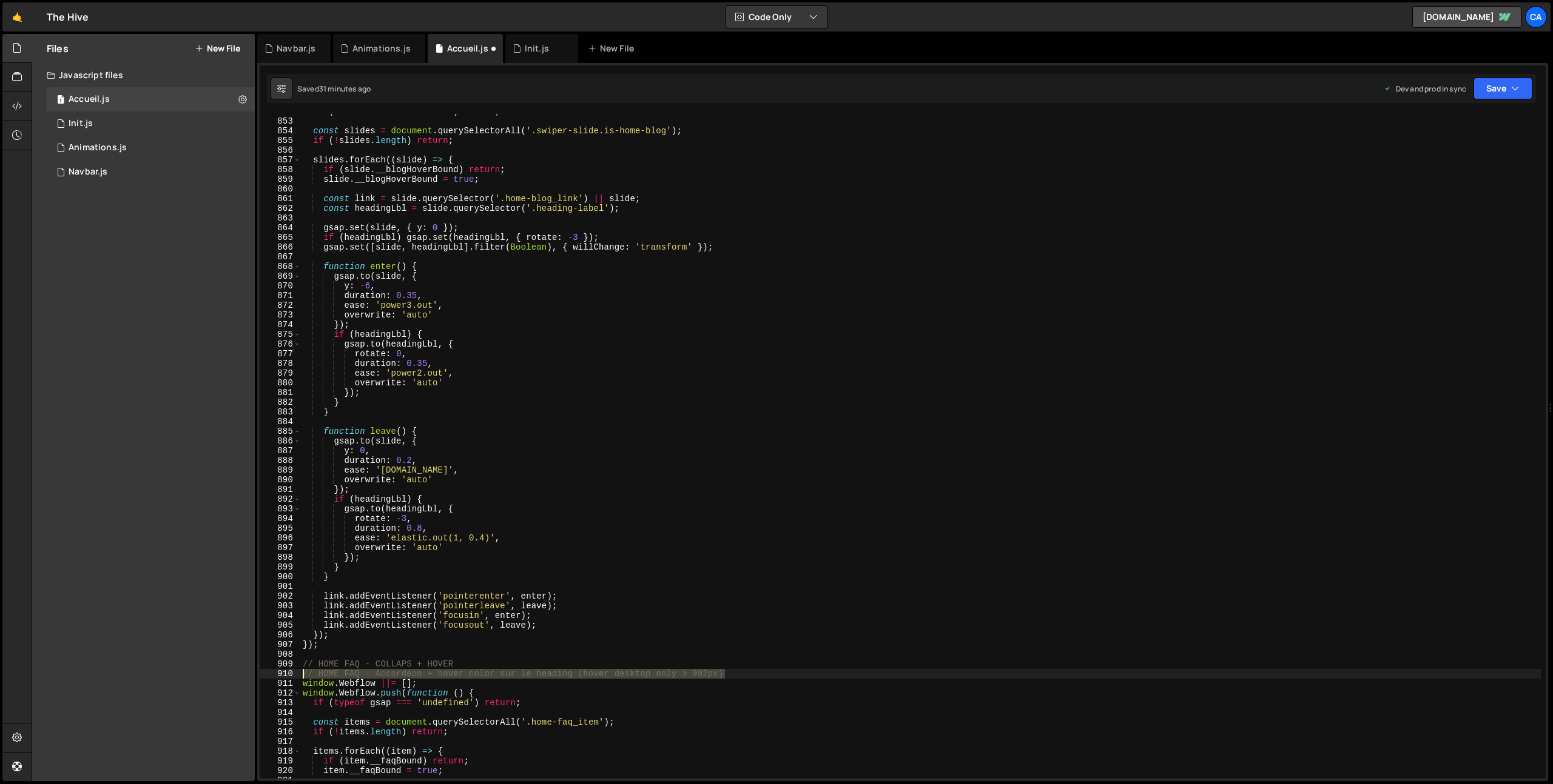
drag, startPoint x: 741, startPoint y: 673, endPoint x: 262, endPoint y: 673, distance: 479.0
click at [262, 673] on div "link.addEventListener('pointerleave', leave); 852 853 854 855 856 857 858 859 8…" at bounding box center [902, 446] width 1286 height 665
type textarea "// HOME FAQ – Accordéon + hover color sur le heading (hover desktop only ≥ 992p…"
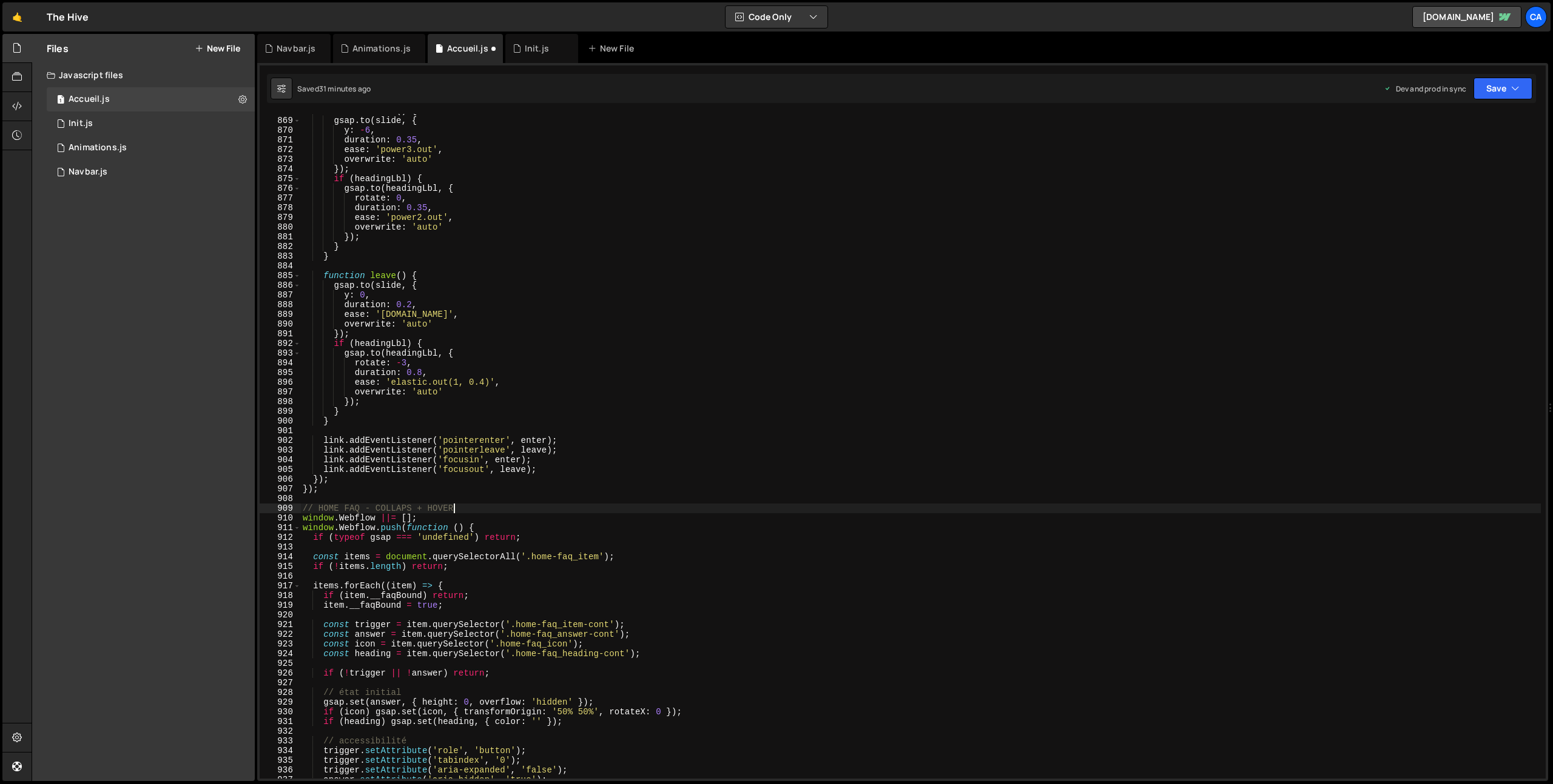
scroll to position [8463, 0]
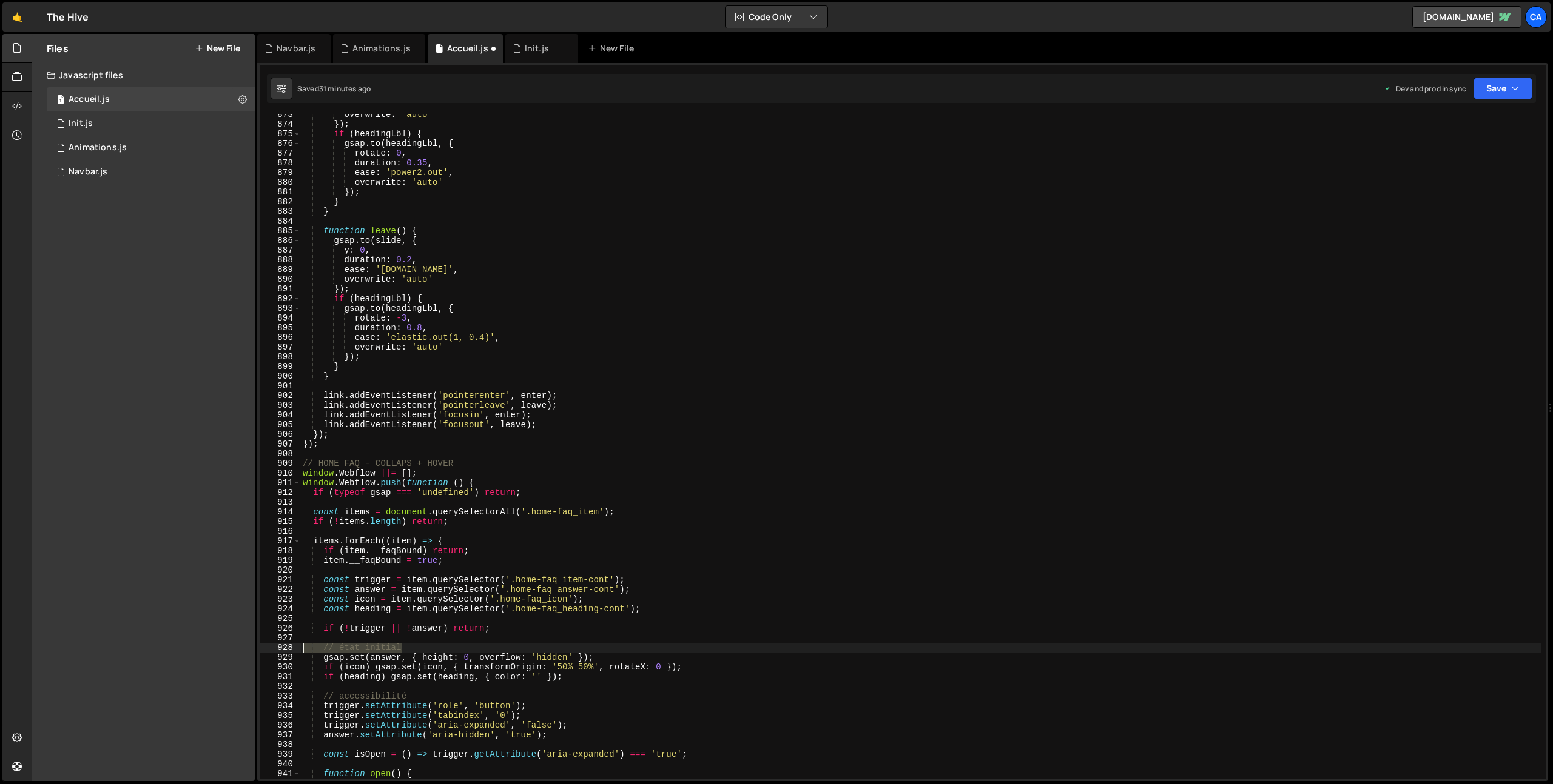
drag, startPoint x: 408, startPoint y: 647, endPoint x: 265, endPoint y: 645, distance: 143.0
click at [265, 645] on div "// HOME FAQ - COLLAPS + HOVER 873 874 875 876 877 878 879 880 881 882 883 884 8…" at bounding box center [902, 446] width 1286 height 665
type textarea "// état initial"
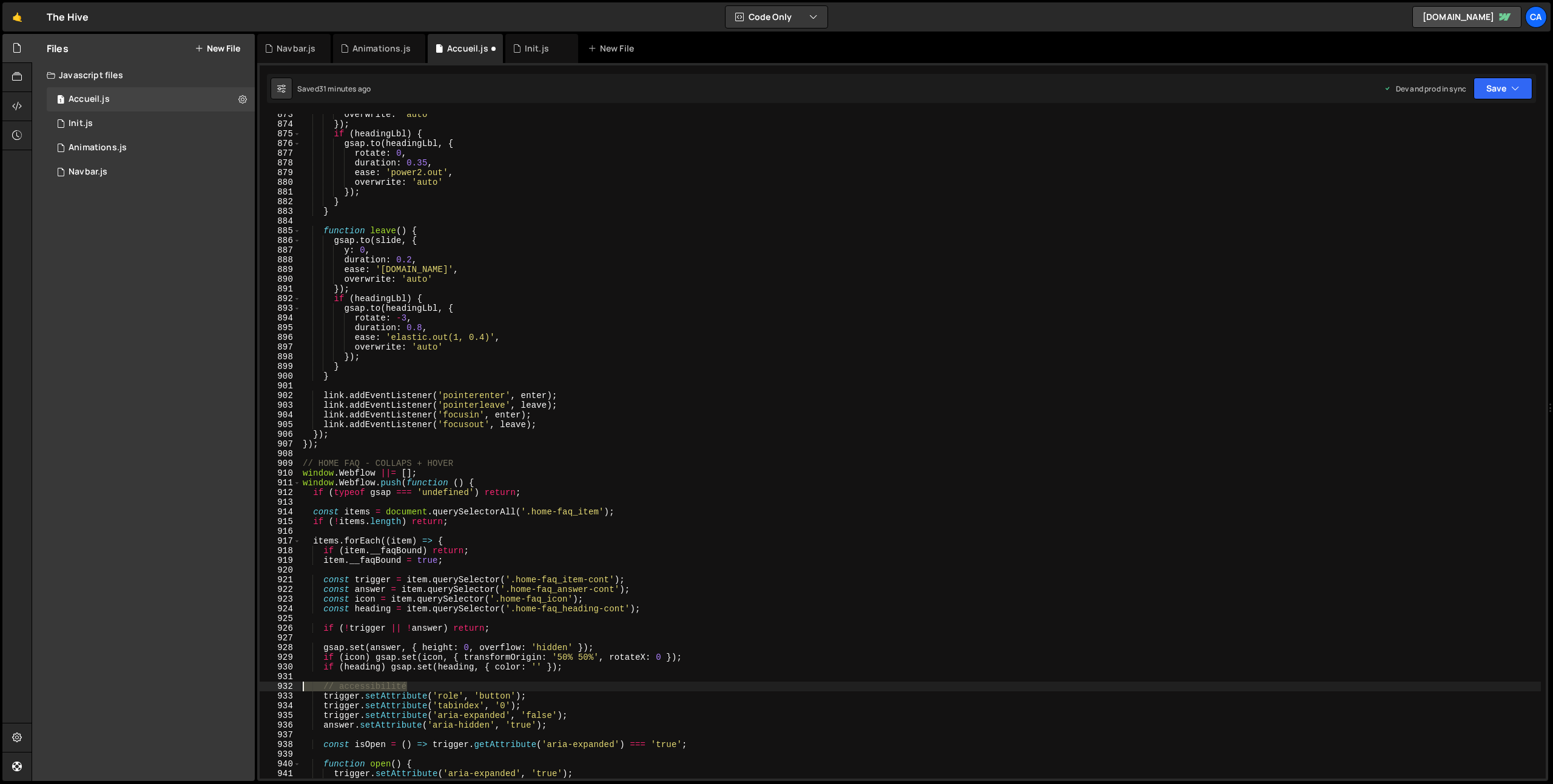
drag, startPoint x: 419, startPoint y: 684, endPoint x: 275, endPoint y: 683, distance: 144.0
click at [276, 683] on div "873 874 875 876 877 878 879 880 881 882 883 884 885 886 887 888 889 890 891 892…" at bounding box center [902, 446] width 1286 height 665
type textarea "// accessibilité"
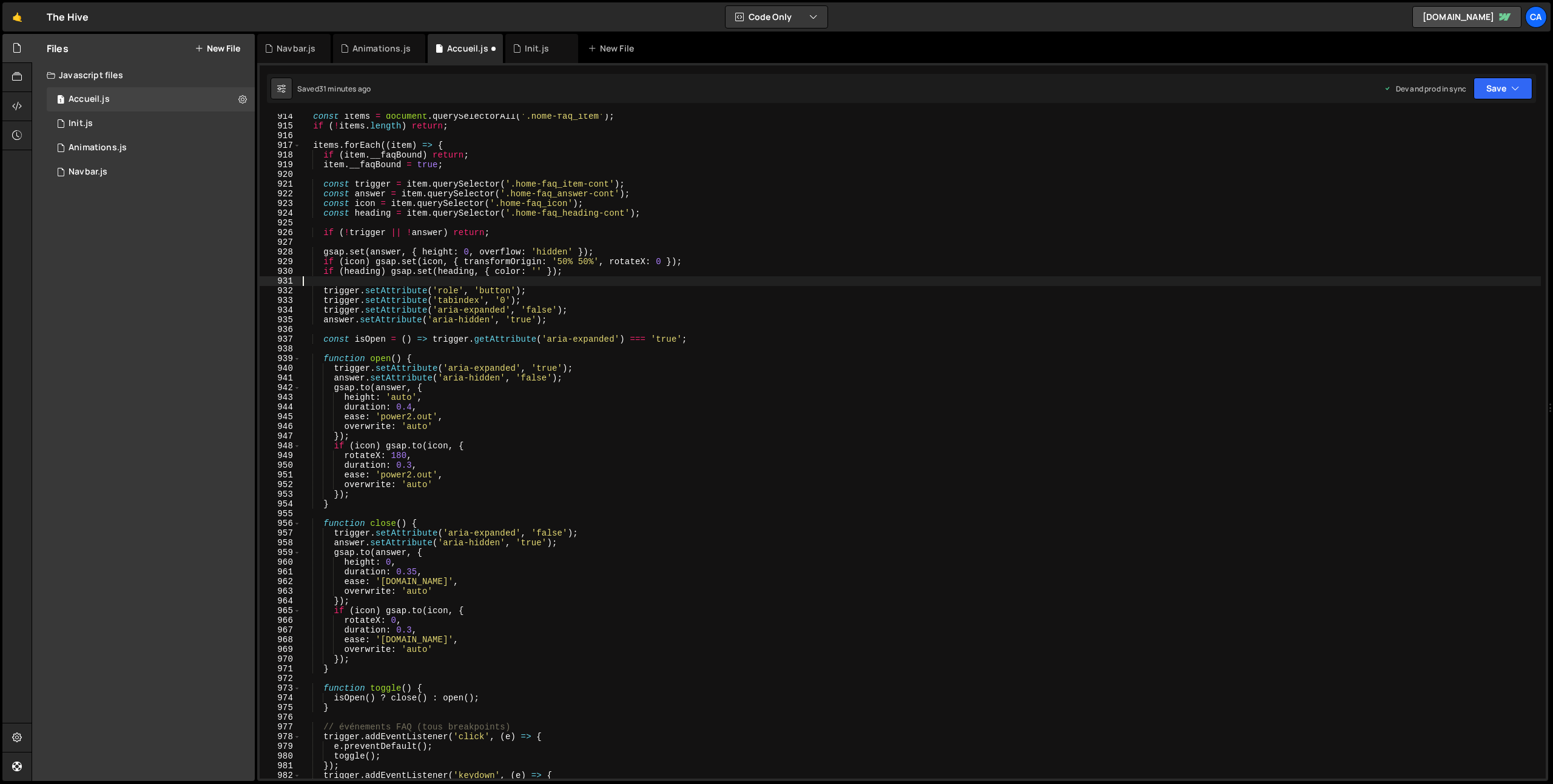
scroll to position [8930, 0]
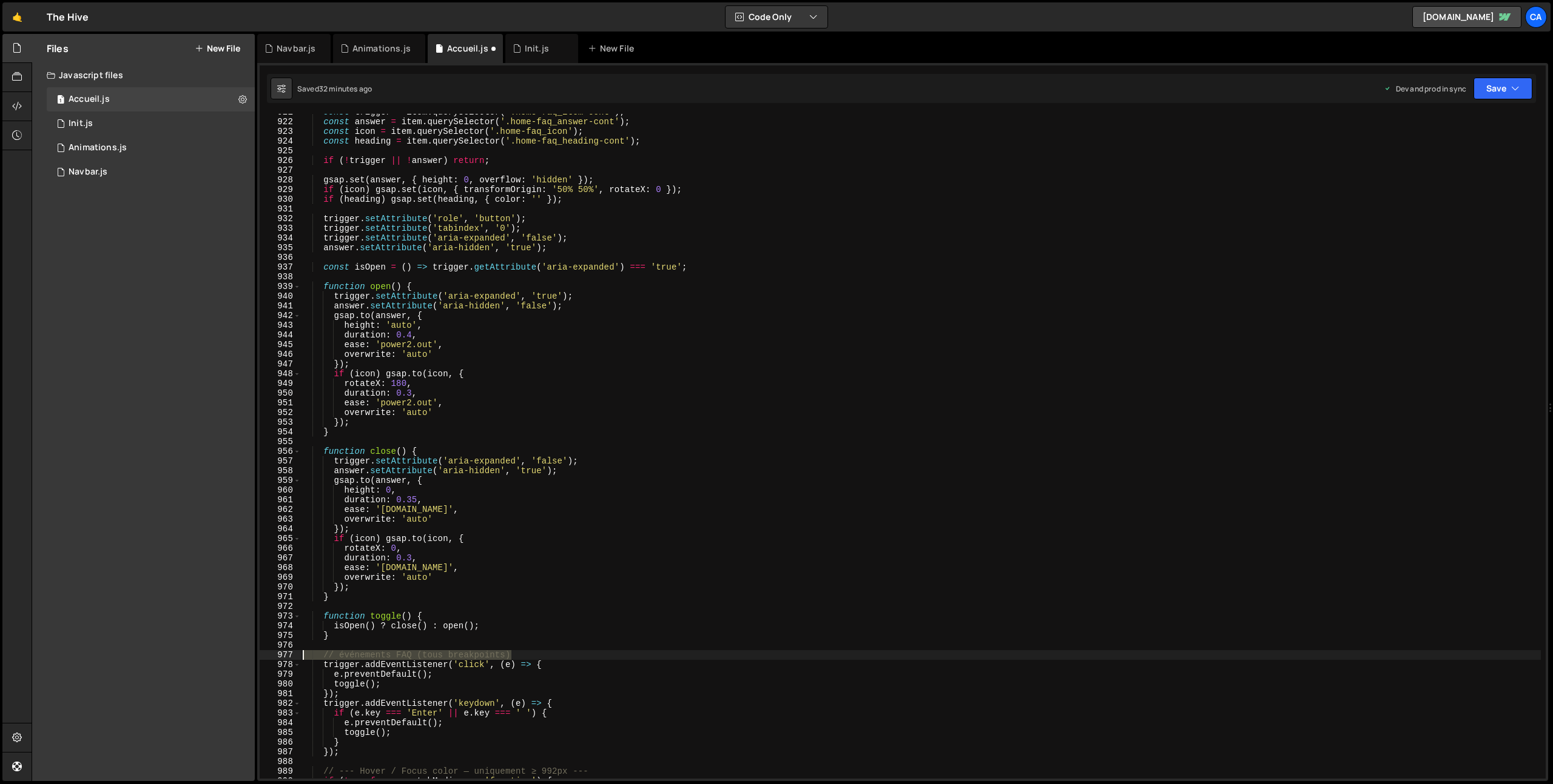
drag, startPoint x: 518, startPoint y: 655, endPoint x: 270, endPoint y: 656, distance: 248.0
click at [270, 656] on div "921 922 923 924 925 926 927 928 929 930 931 932 933 934 935 936 937 938 939 940…" at bounding box center [902, 446] width 1286 height 665
type textarea "// événements FAQ (tous breakpoints)"
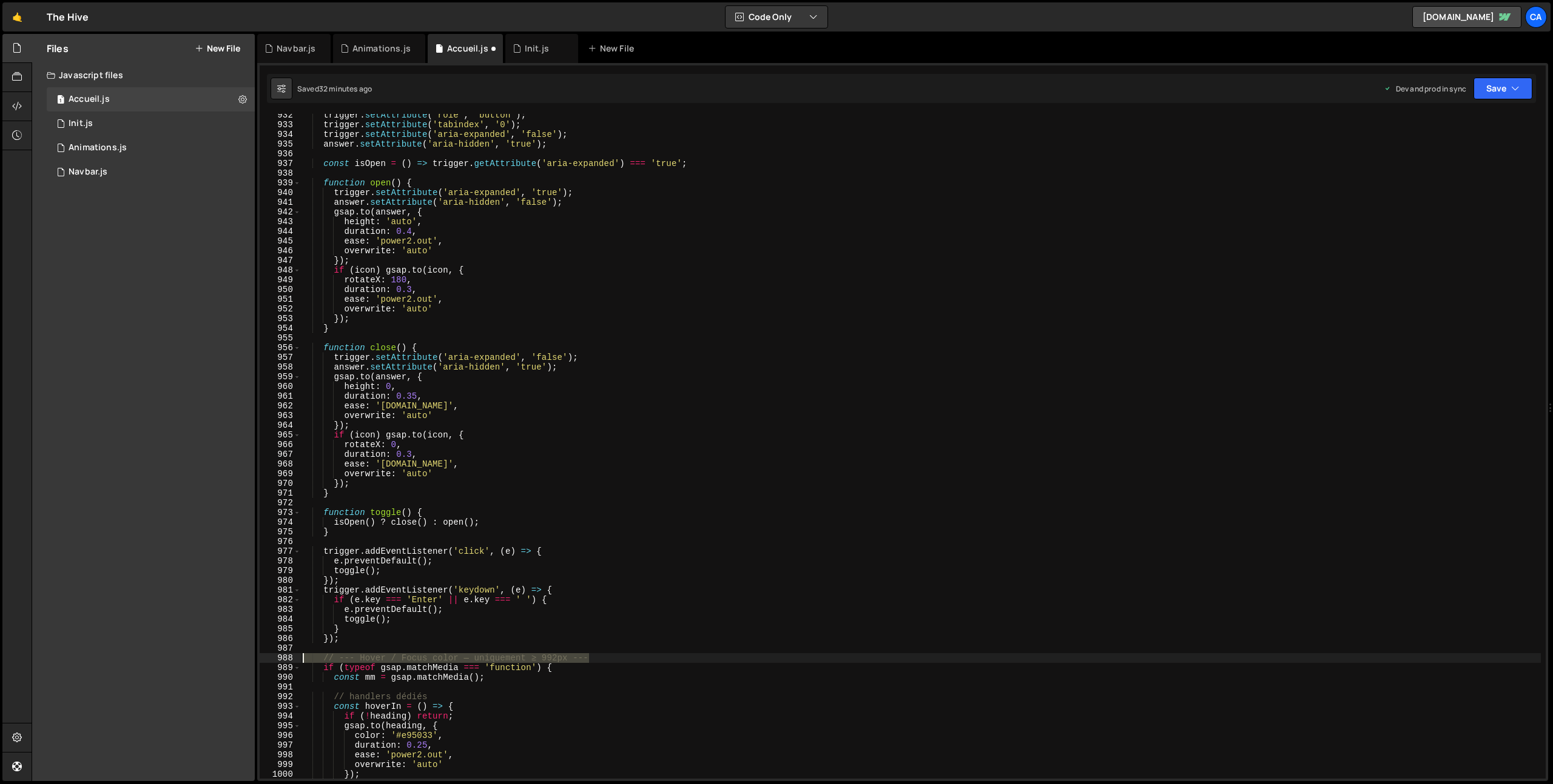
drag, startPoint x: 594, startPoint y: 658, endPoint x: 276, endPoint y: 657, distance: 318.0
click at [276, 657] on div "932 933 934 935 936 937 938 939 940 941 942 943 944 945 946 947 948 949 950 951…" at bounding box center [902, 446] width 1286 height 665
type textarea "// --- Hover / Focus color — uniquement ≥ 992px ---"
drag, startPoint x: 441, startPoint y: 688, endPoint x: 279, endPoint y: 683, distance: 162.1
click at [279, 683] on div "932 933 934 935 936 937 938 939 940 941 942 943 944 945 946 947 948 949 950 951…" at bounding box center [902, 446] width 1286 height 665
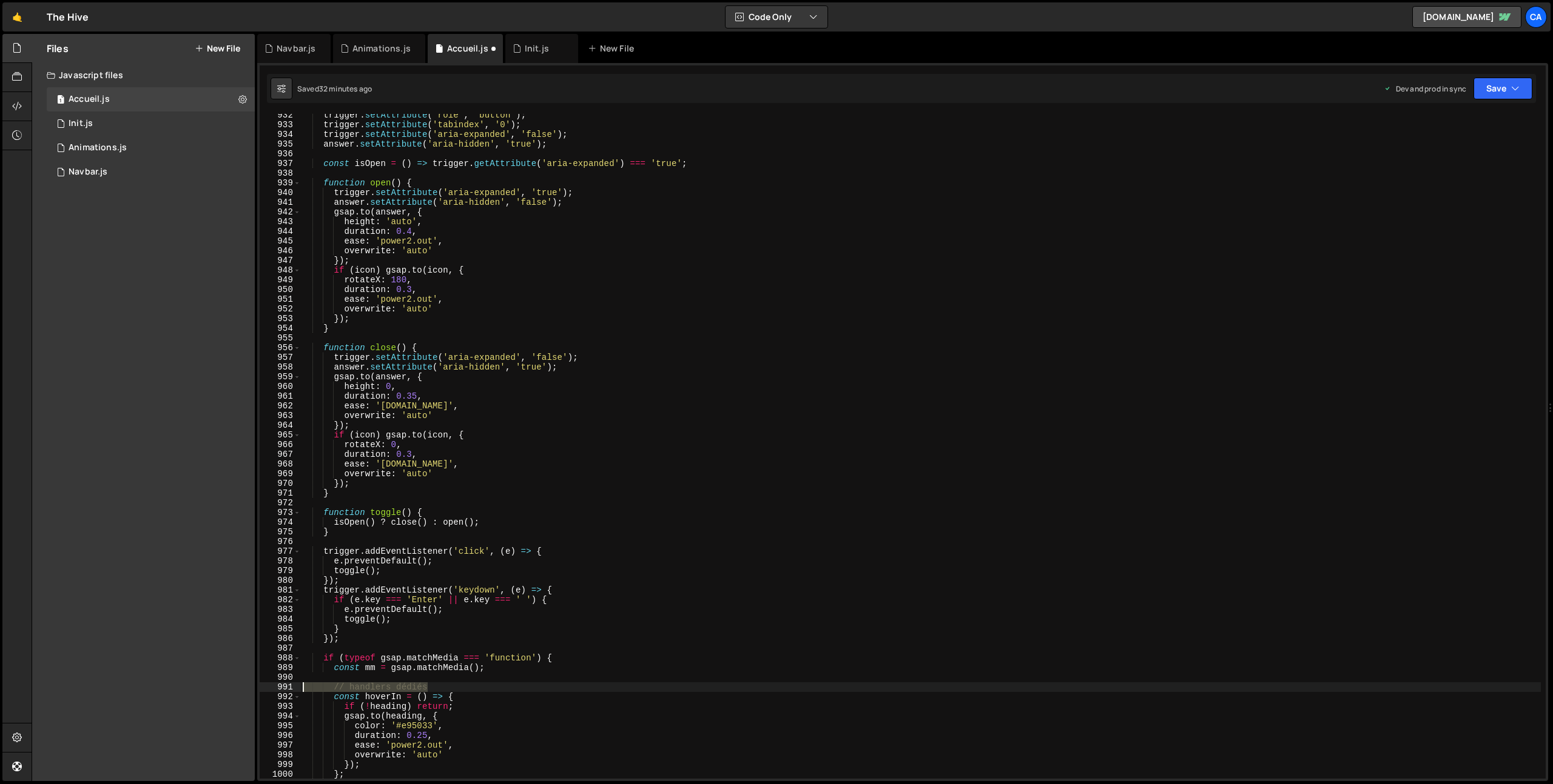
type textarea "// handlers dédiés"
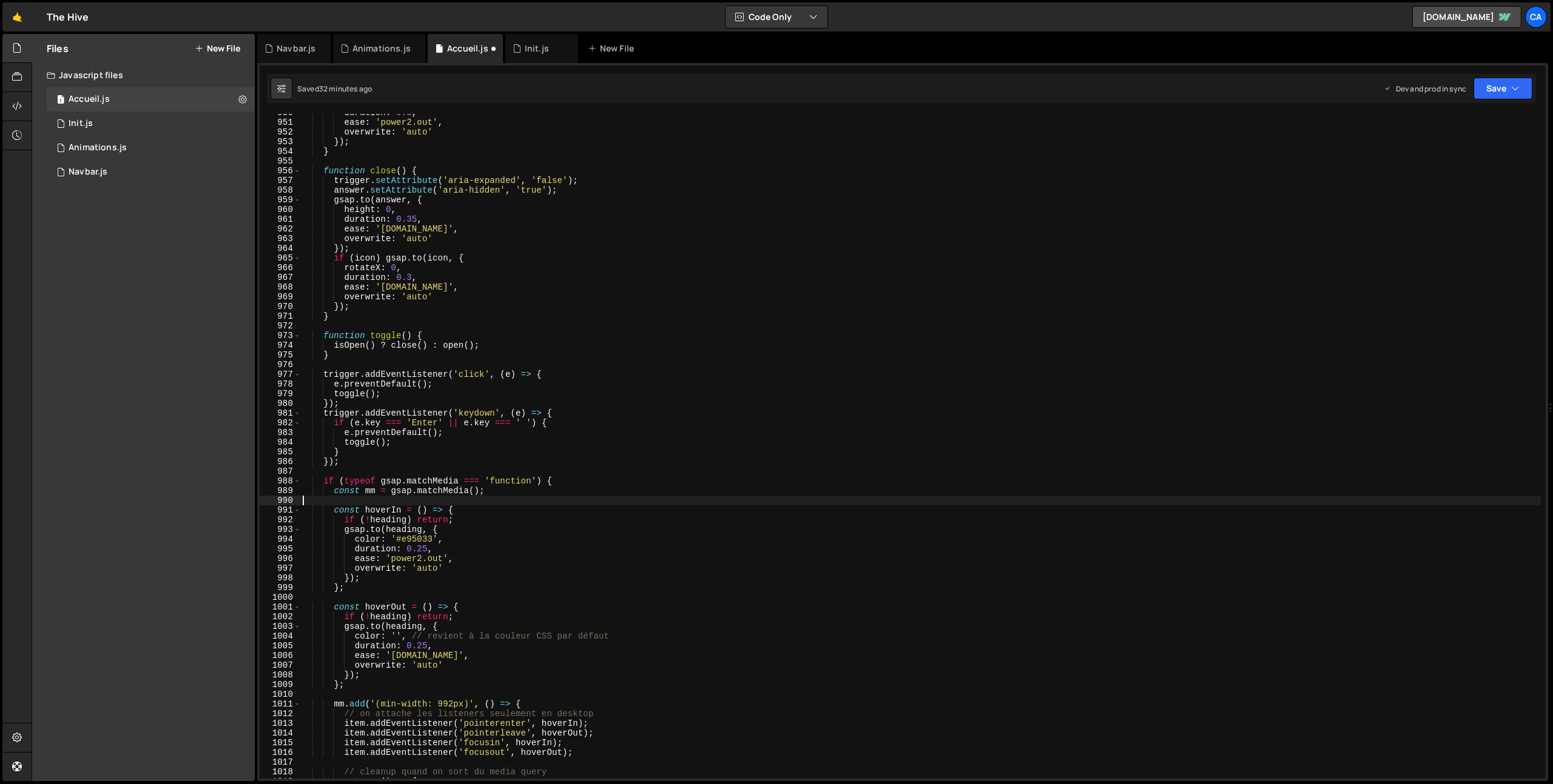
scroll to position [9211, 0]
drag, startPoint x: 630, startPoint y: 634, endPoint x: 411, endPoint y: 637, distance: 219.0
click at [411, 637] on div "duration : 0.3 , ease : 'power2.out' , overwrite : 'auto' }) ; } function close…" at bounding box center [920, 449] width 1240 height 684
drag, startPoint x: 617, startPoint y: 714, endPoint x: 284, endPoint y: 716, distance: 333.0
click at [284, 716] on div "color: '', 950 951 952 953 954 955 956 957 958 959 960 961 962 963 964 965 966 …" at bounding box center [902, 446] width 1286 height 665
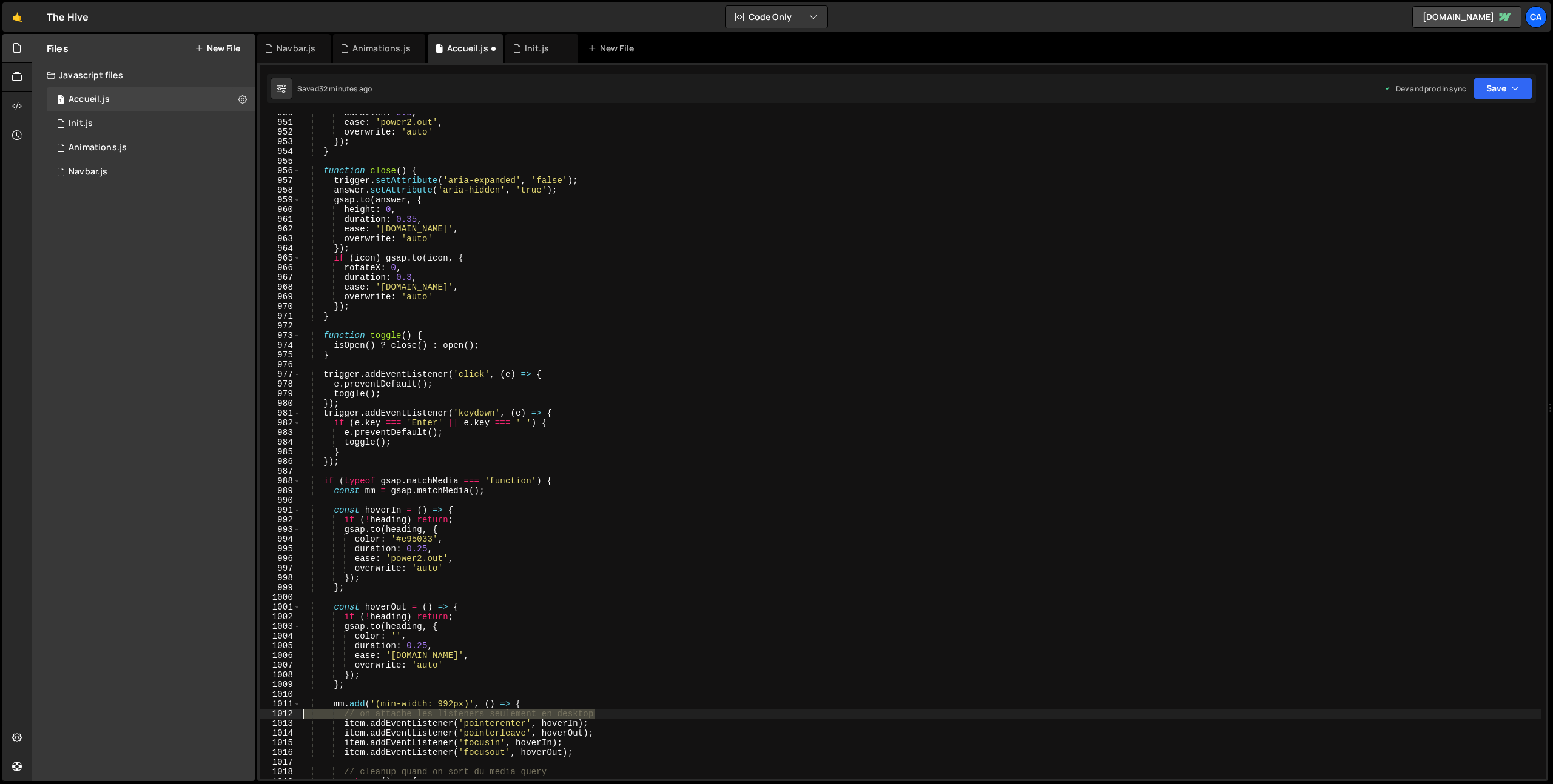
type textarea "// on attache les listeners seulement en desktop"
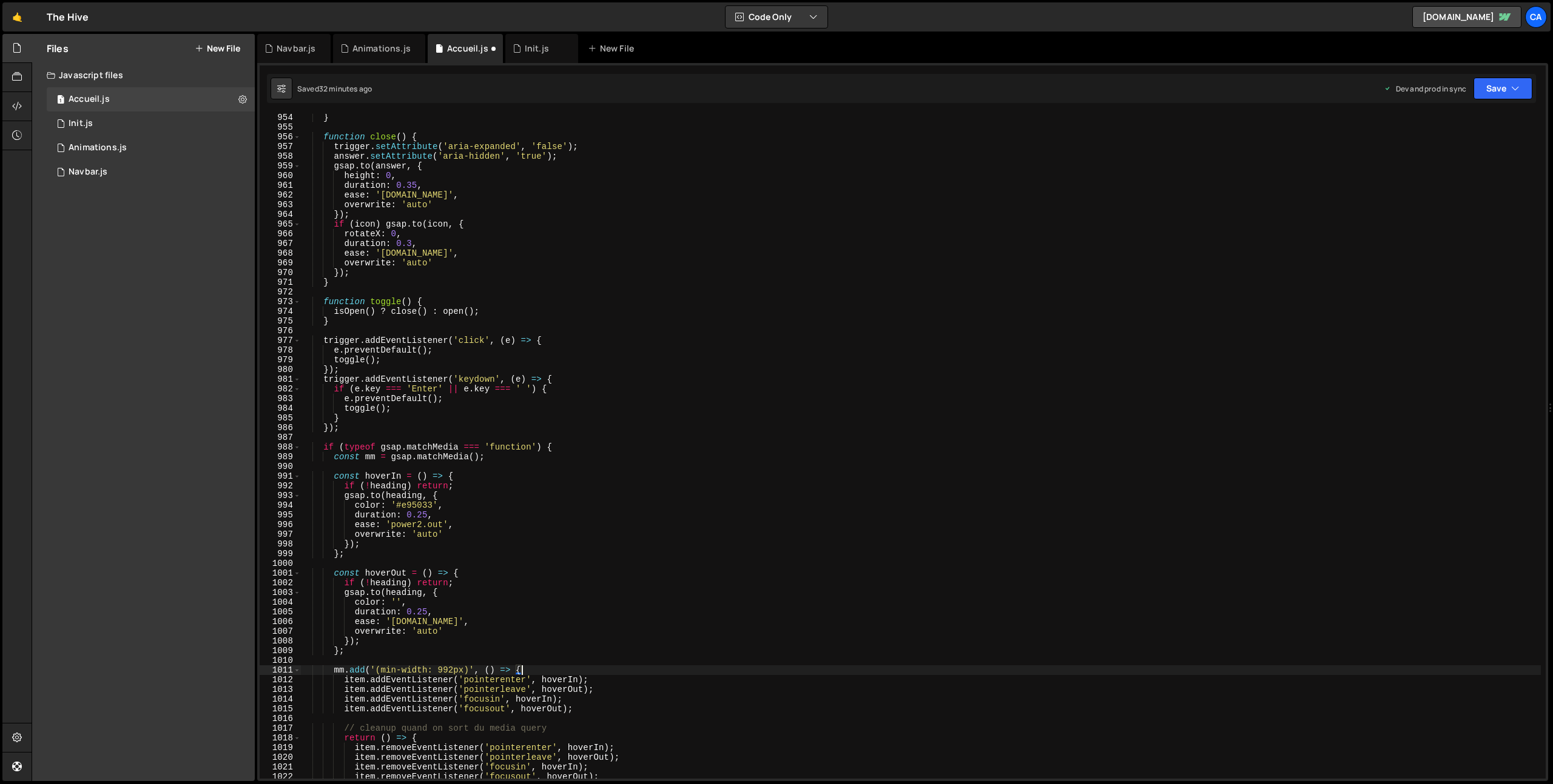
scroll to position [9336, 0]
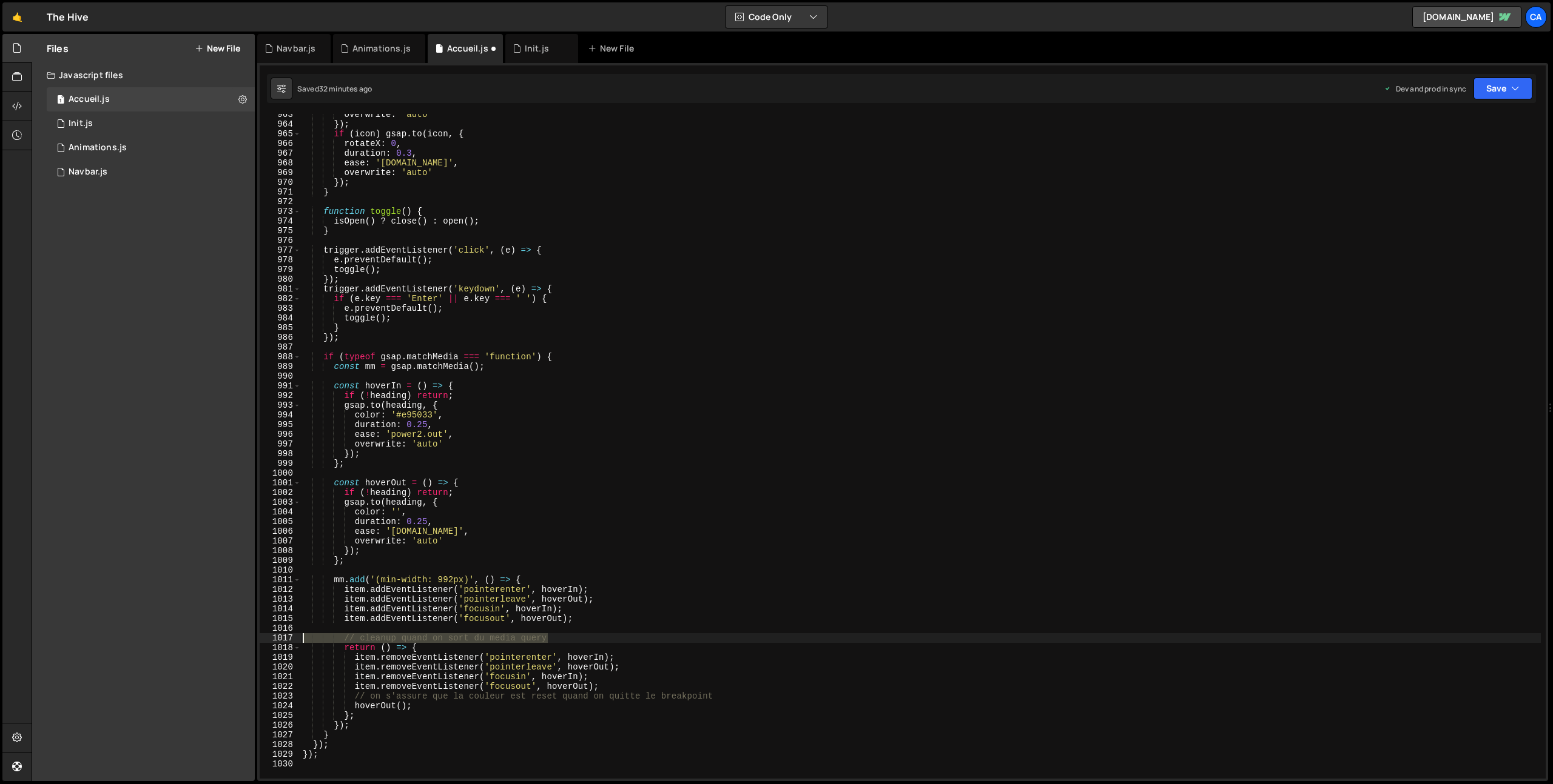
drag, startPoint x: 562, startPoint y: 637, endPoint x: 267, endPoint y: 640, distance: 295.0
click at [267, 640] on div "mm.add('(min-width: 992px)', () => { 963 964 965 966 967 968 969 970 971 972 97…" at bounding box center [902, 446] width 1286 height 665
type textarea "// cleanup quand on sort du media query"
drag, startPoint x: 729, startPoint y: 689, endPoint x: 279, endPoint y: 687, distance: 450.0
click at [279, 687] on div "963 964 965 966 967 968 969 970 971 972 973 974 975 976 977 978 979 980 981 982…" at bounding box center [902, 446] width 1286 height 665
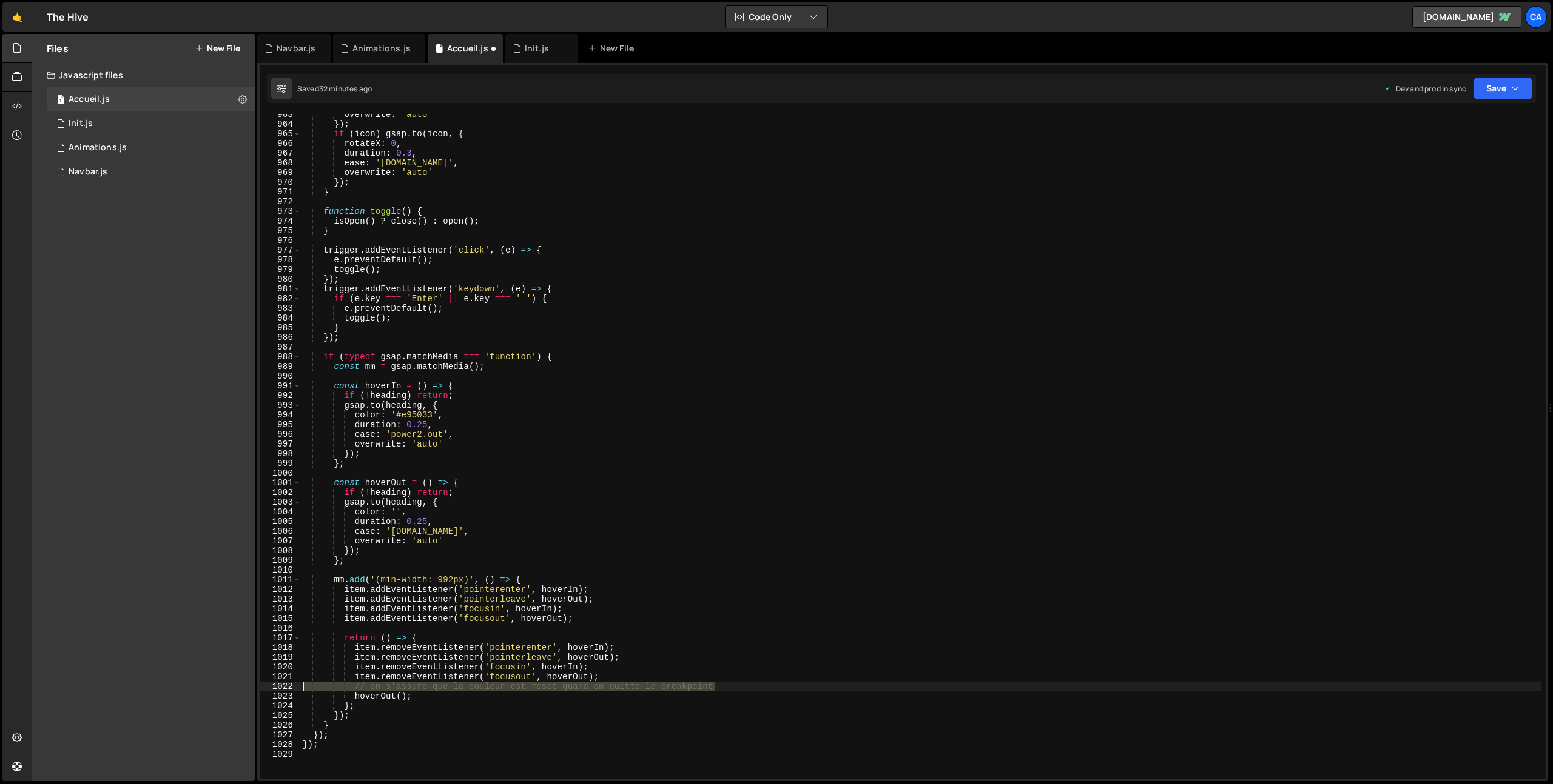
type textarea "// on s'assure que la couleur est reset quand on quitte le breakpoint"
type textarea "item.removeEventListener('focusout', hoverOut);"
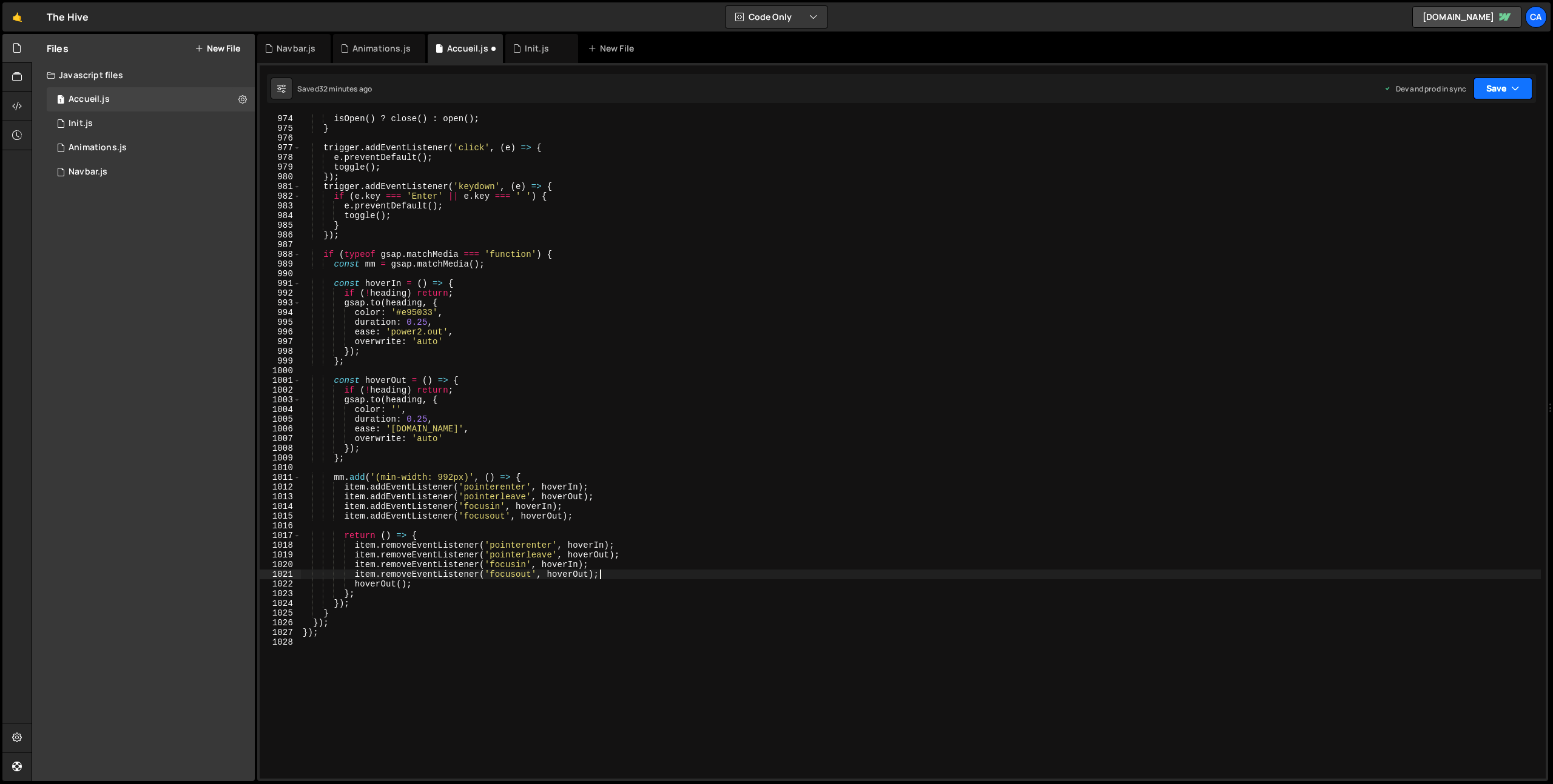
click at [1512, 81] on button "Save" at bounding box center [1502, 88] width 58 height 22
click at [1464, 155] on div "Save to Production S" at bounding box center [1461, 157] width 126 height 12
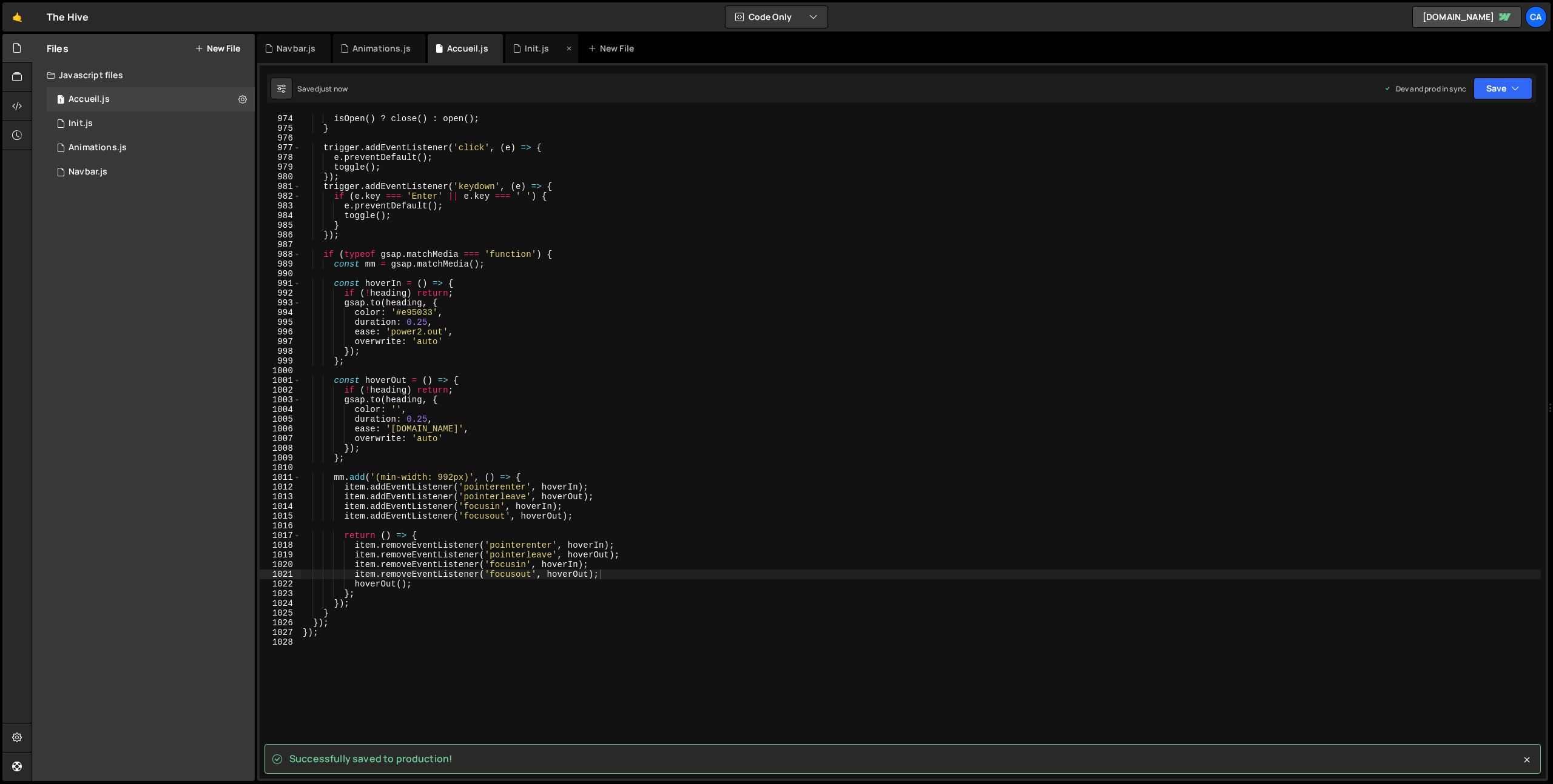
click at [525, 47] on div "Init.js" at bounding box center [537, 49] width 24 height 12
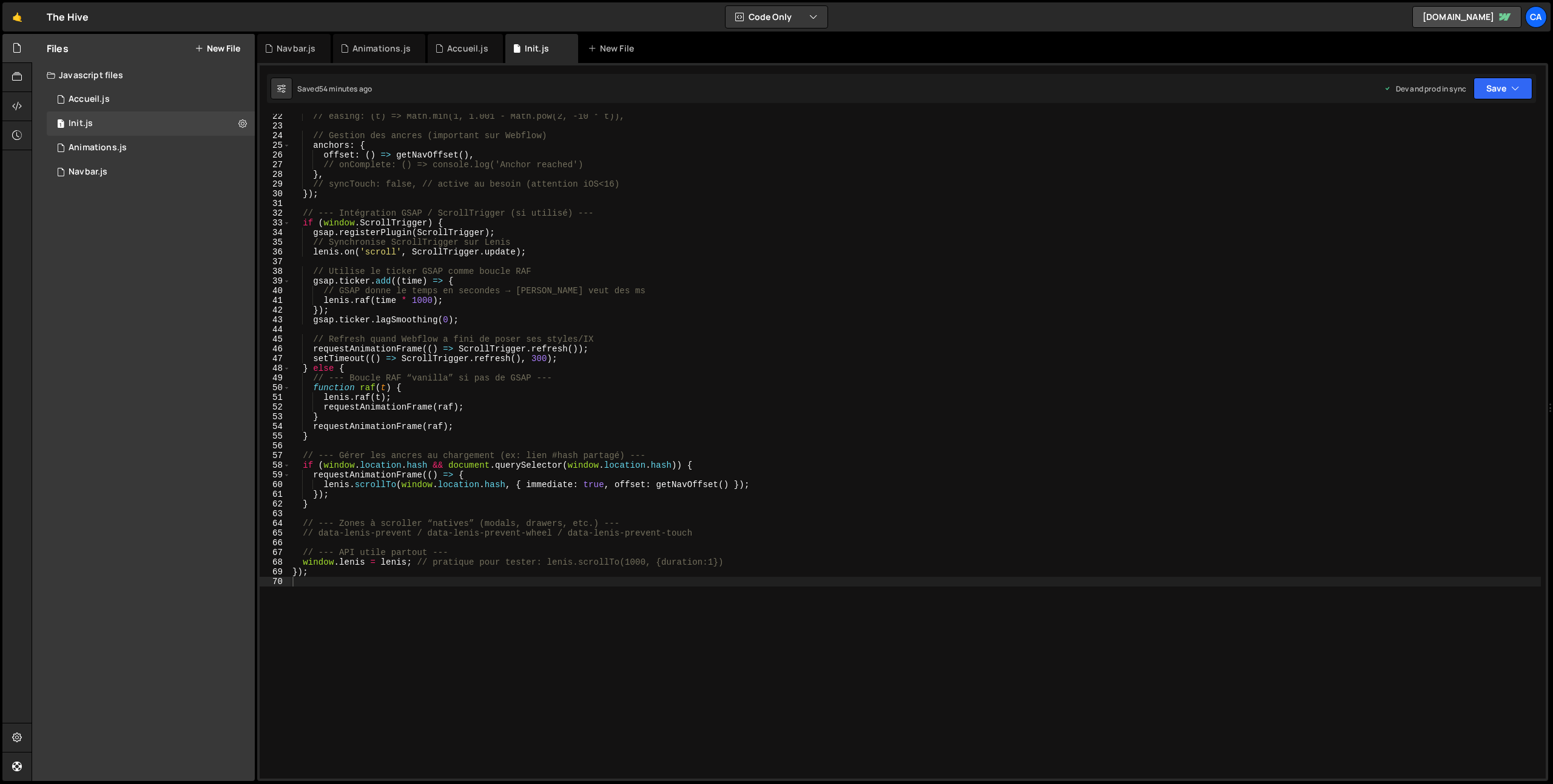
scroll to position [0, 0]
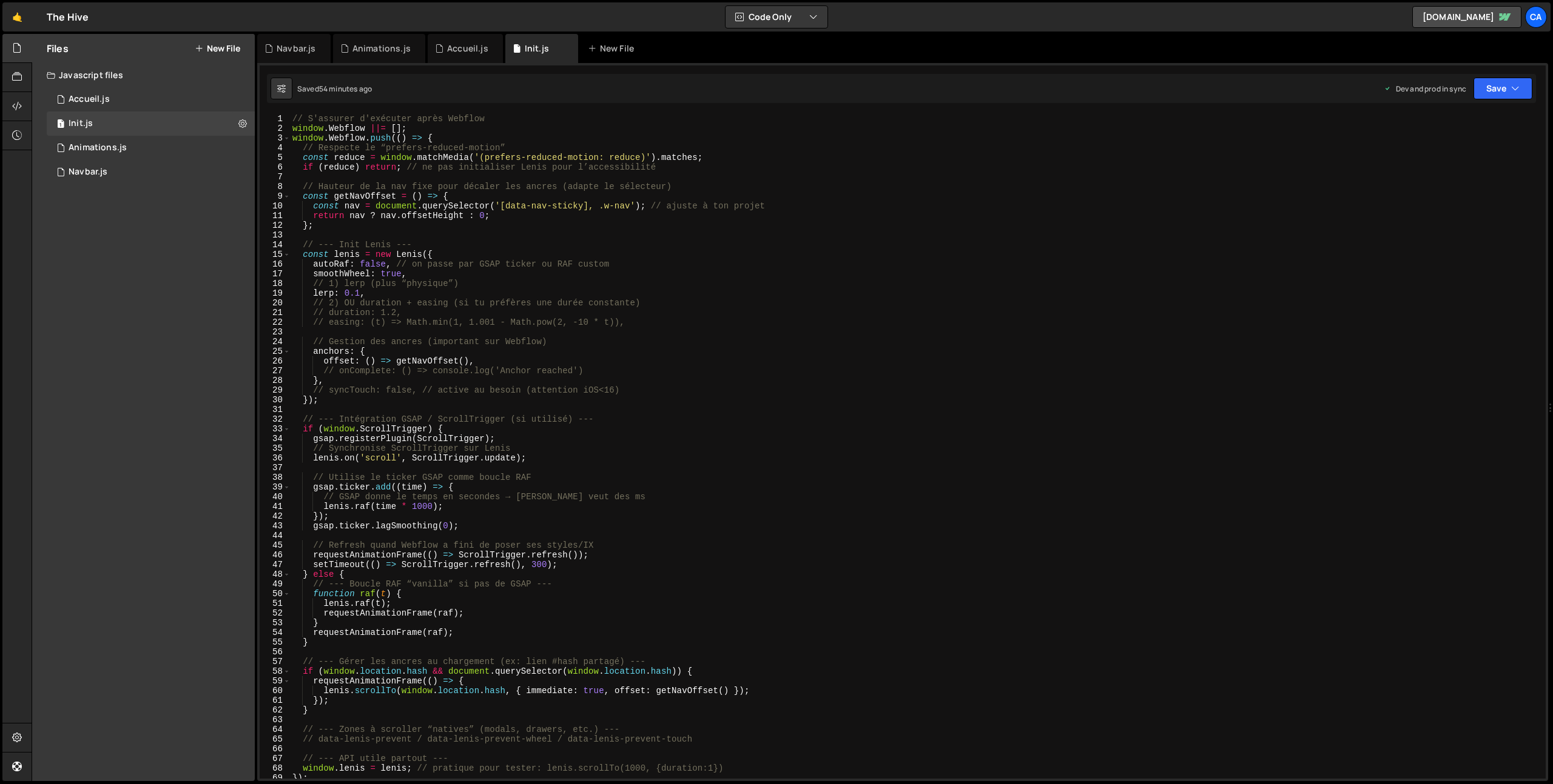
type textarea "// S'assurer d'exécuter après Webflow"
drag, startPoint x: 508, startPoint y: 118, endPoint x: 242, endPoint y: 115, distance: 266.0
click at [242, 115] on div "Files New File Javascript files 1 Accueil.js 0 1 Init.js 0 1 Animations.js 0 1 0" at bounding box center [792, 408] width 1521 height 748
click at [293, 128] on div "window . Webflow ||= [ ] ; window . Webflow . push (( ) => { // Respecte le “pr…" at bounding box center [915, 455] width 1251 height 684
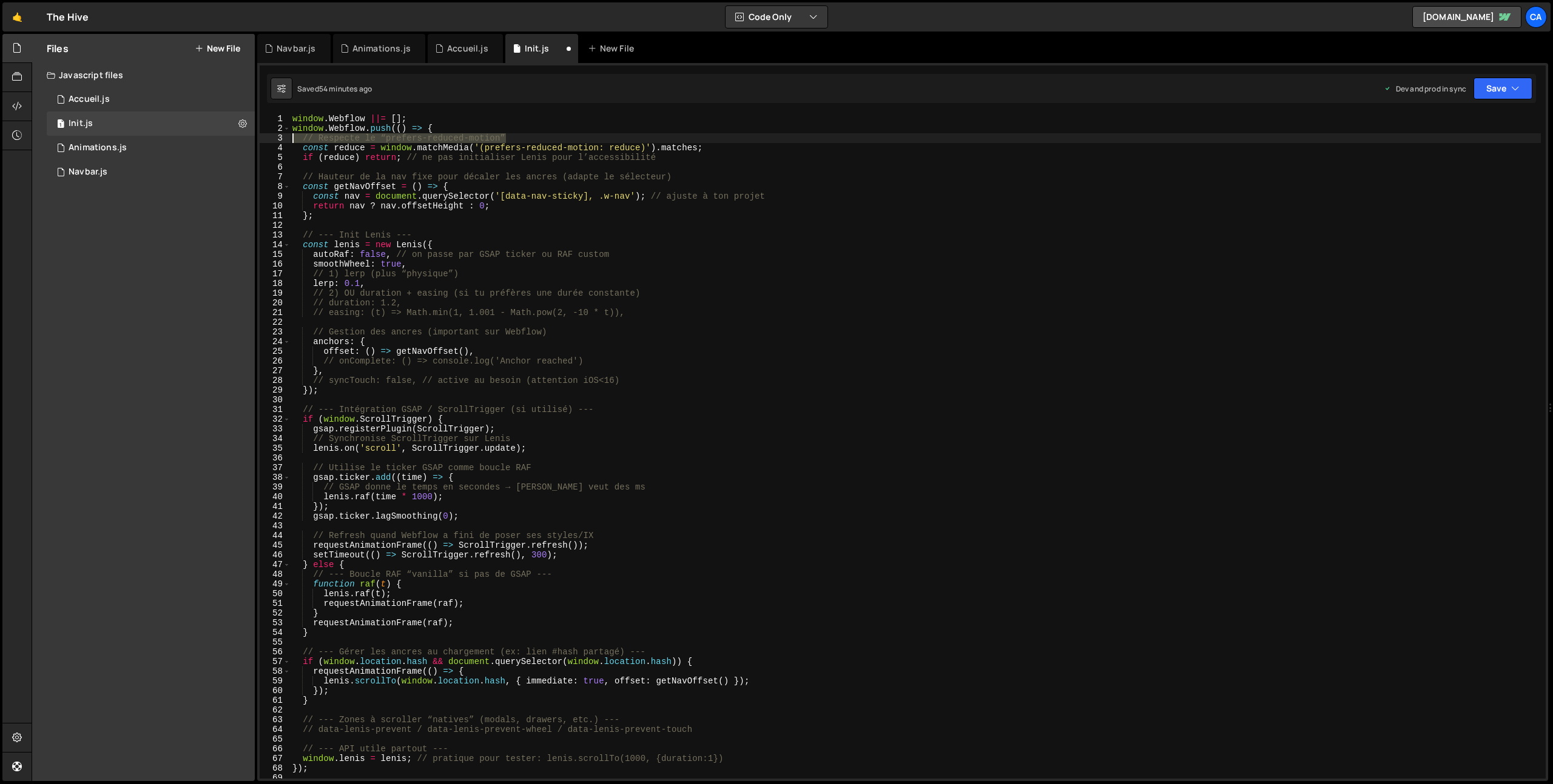
drag, startPoint x: 516, startPoint y: 139, endPoint x: 262, endPoint y: 136, distance: 254.0
click at [262, 136] on div "window.Webflow ||= []; 1 2 3 4 5 6 7 8 9 10 11 12 13 14 15 16 17 18 19 20 21 22…" at bounding box center [902, 446] width 1286 height 665
type textarea "// Respecte le “prefers-reduced-motion”"
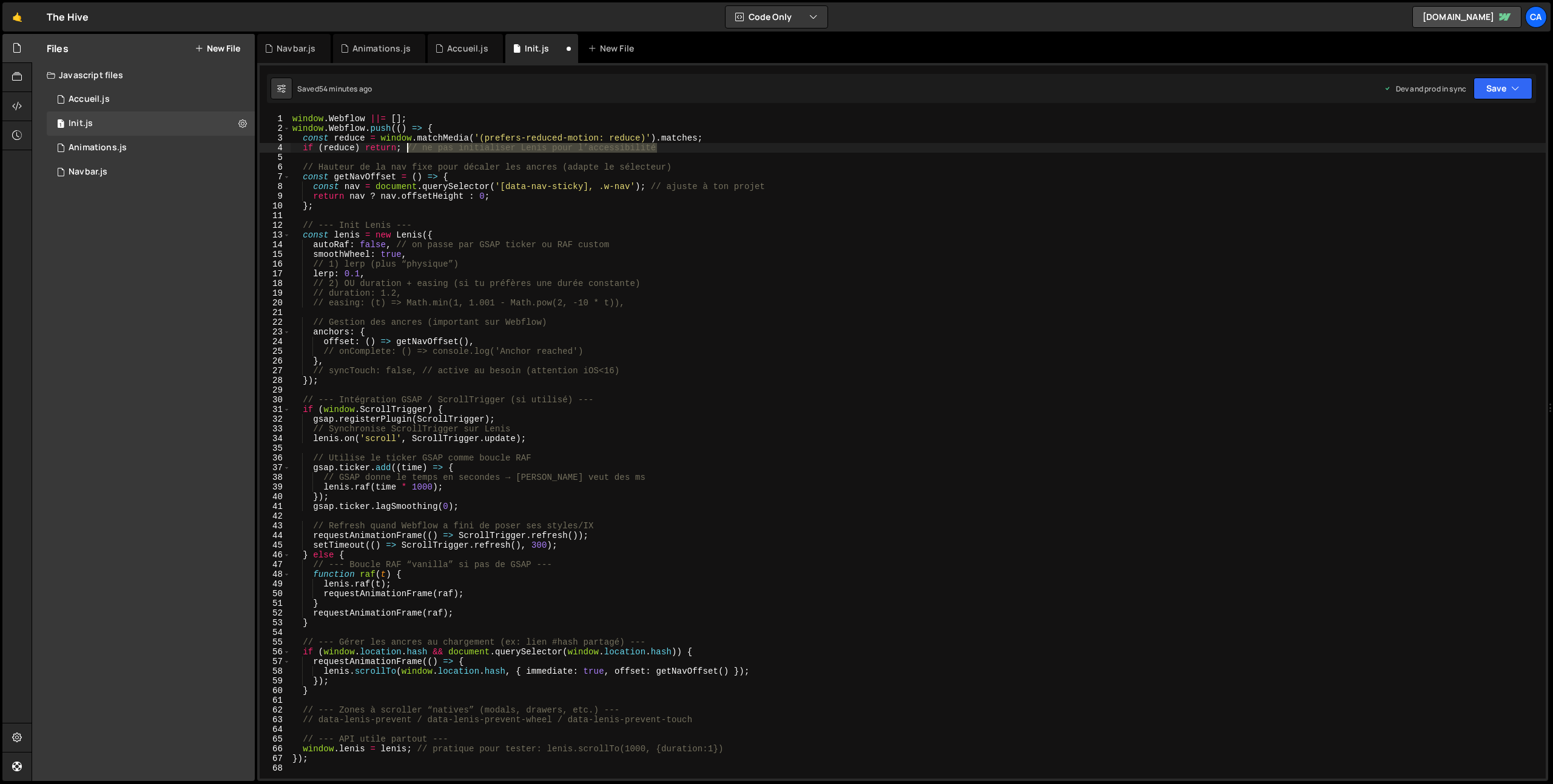
drag, startPoint x: 684, startPoint y: 147, endPoint x: 408, endPoint y: 148, distance: 276.0
click at [408, 148] on div "window . Webflow ||= [ ] ; window . Webflow . push (( ) => { const reduce = win…" at bounding box center [918, 455] width 1256 height 684
drag, startPoint x: 699, startPoint y: 168, endPoint x: 266, endPoint y: 163, distance: 433.0
click at [268, 163] on div "if (reduce) return; 1 2 3 4 5 6 7 8 9 10 11 12 13 14 15 16 17 18 19 20 21 22 23…" at bounding box center [902, 446] width 1286 height 665
type textarea "// Hauteur de la nav fixe pour décaler les ancres (adapte le sélecteur)"
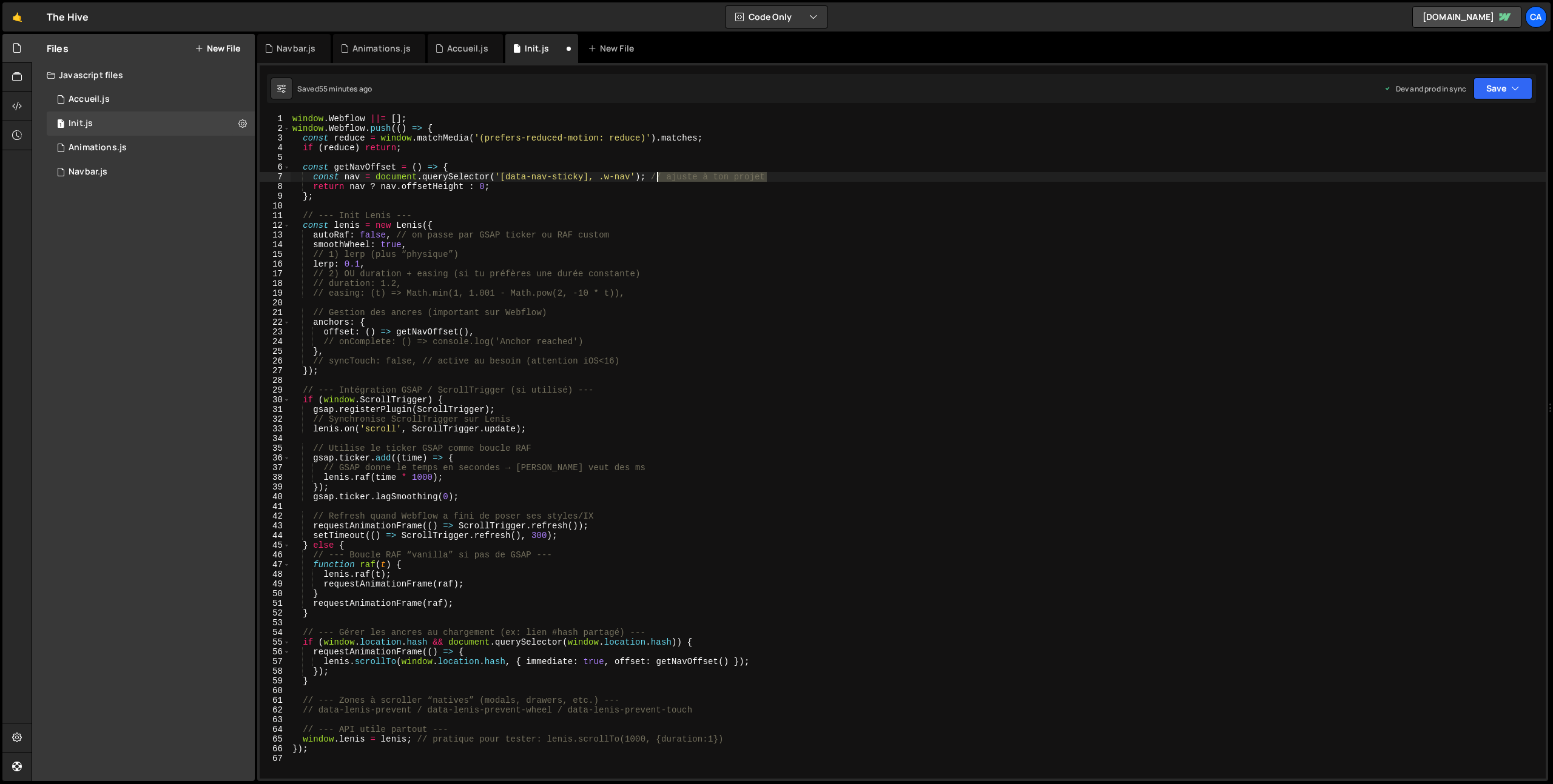
drag, startPoint x: 765, startPoint y: 177, endPoint x: 655, endPoint y: 177, distance: 110.0
click at [655, 177] on div "window . Webflow ||= [ ] ; window . Webflow . push (( ) => { const reduce = win…" at bounding box center [918, 455] width 1256 height 684
drag, startPoint x: 432, startPoint y: 215, endPoint x: 278, endPoint y: 215, distance: 154.0
click at [278, 215] on div "const nav = document.querySelector('[data-nav-sticky], .w-nav'); 1 2 3 4 5 6 7 …" at bounding box center [902, 446] width 1286 height 665
type textarea "// --- Init Lenis ---"
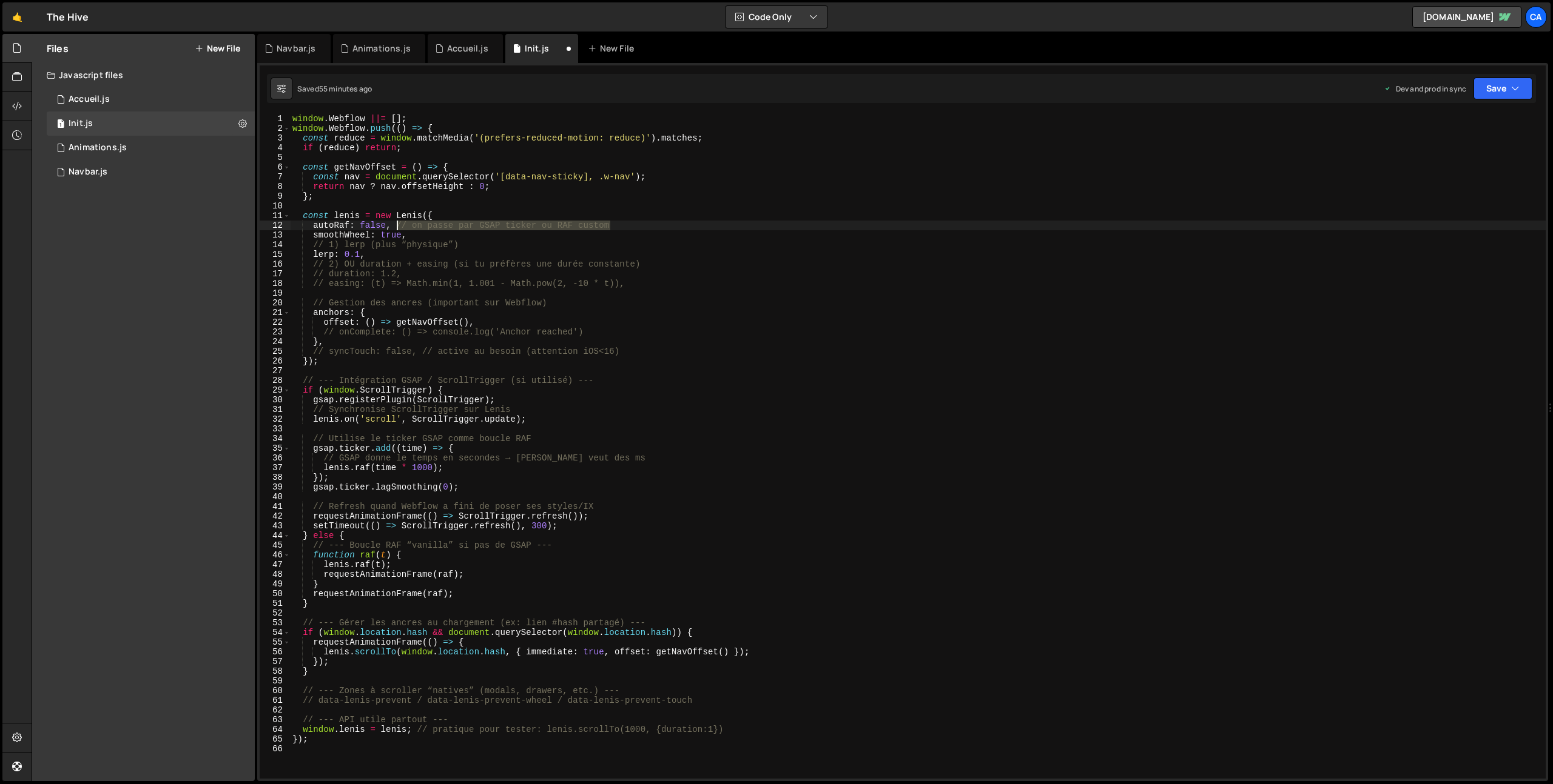
drag, startPoint x: 620, startPoint y: 223, endPoint x: 396, endPoint y: 225, distance: 224.0
click at [396, 225] on div "window . Webflow ||= [ ] ; window . Webflow . push (( ) => { const reduce = win…" at bounding box center [918, 455] width 1256 height 684
drag, startPoint x: 463, startPoint y: 245, endPoint x: 275, endPoint y: 242, distance: 188.0
click at [275, 242] on div "autoRaf: false, 1 2 3 4 5 6 7 8 9 10 11 12 13 14 15 16 17 18 19 20 21 22 23 24 …" at bounding box center [902, 446] width 1286 height 665
type textarea "// 1) lerp (plus “physique”)"
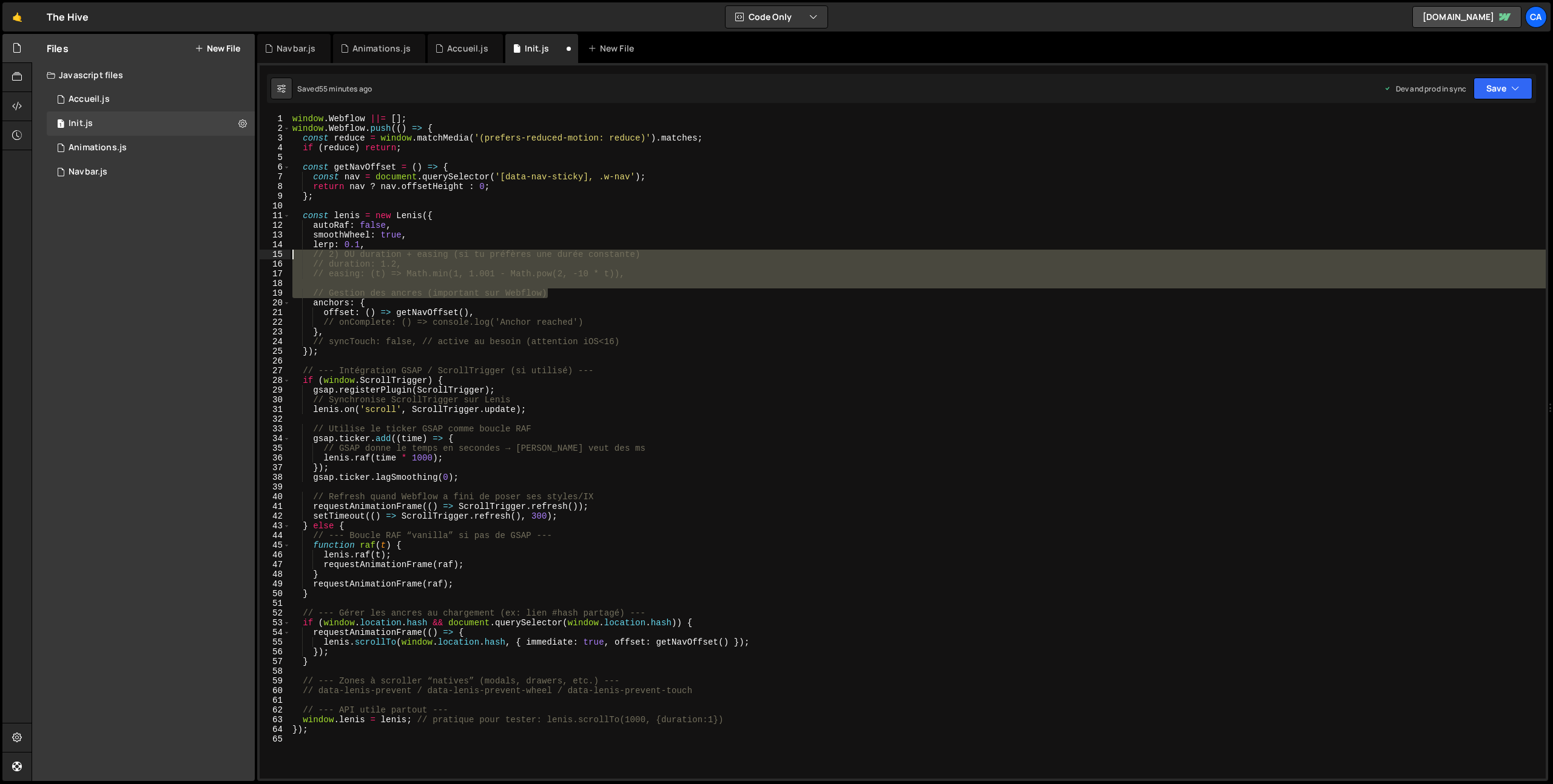
drag, startPoint x: 493, startPoint y: 287, endPoint x: 270, endPoint y: 253, distance: 225.6
click at [270, 253] on div "smoothWheel: true, 1 2 3 4 5 6 7 8 9 10 11 12 13 14 15 16 17 18 19 20 21 22 23 …" at bounding box center [902, 446] width 1286 height 665
type textarea "// 2) OU duration + easing (si tu préfères une durée constante) // duration: 1.…"
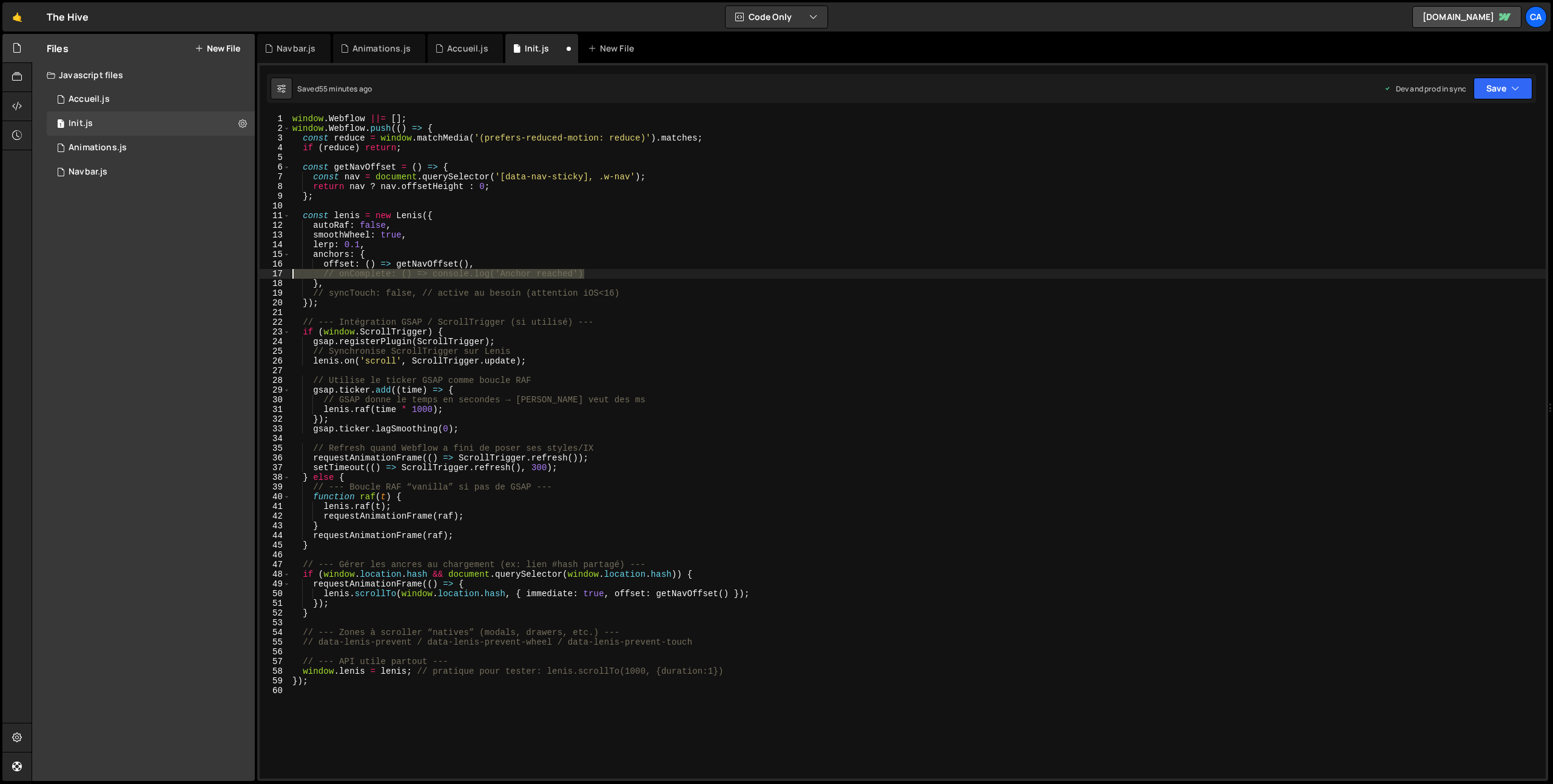
drag, startPoint x: 592, startPoint y: 277, endPoint x: 289, endPoint y: 271, distance: 303.1
click at [289, 271] on div "lerp: 0.1, 1 2 3 4 5 6 7 8 9 10 11 12 13 14 15 16 17 18 19 20 21 22 23 24 25 26…" at bounding box center [902, 446] width 1286 height 665
type textarea "// onComplete: () => console.log('Anchor reached')"
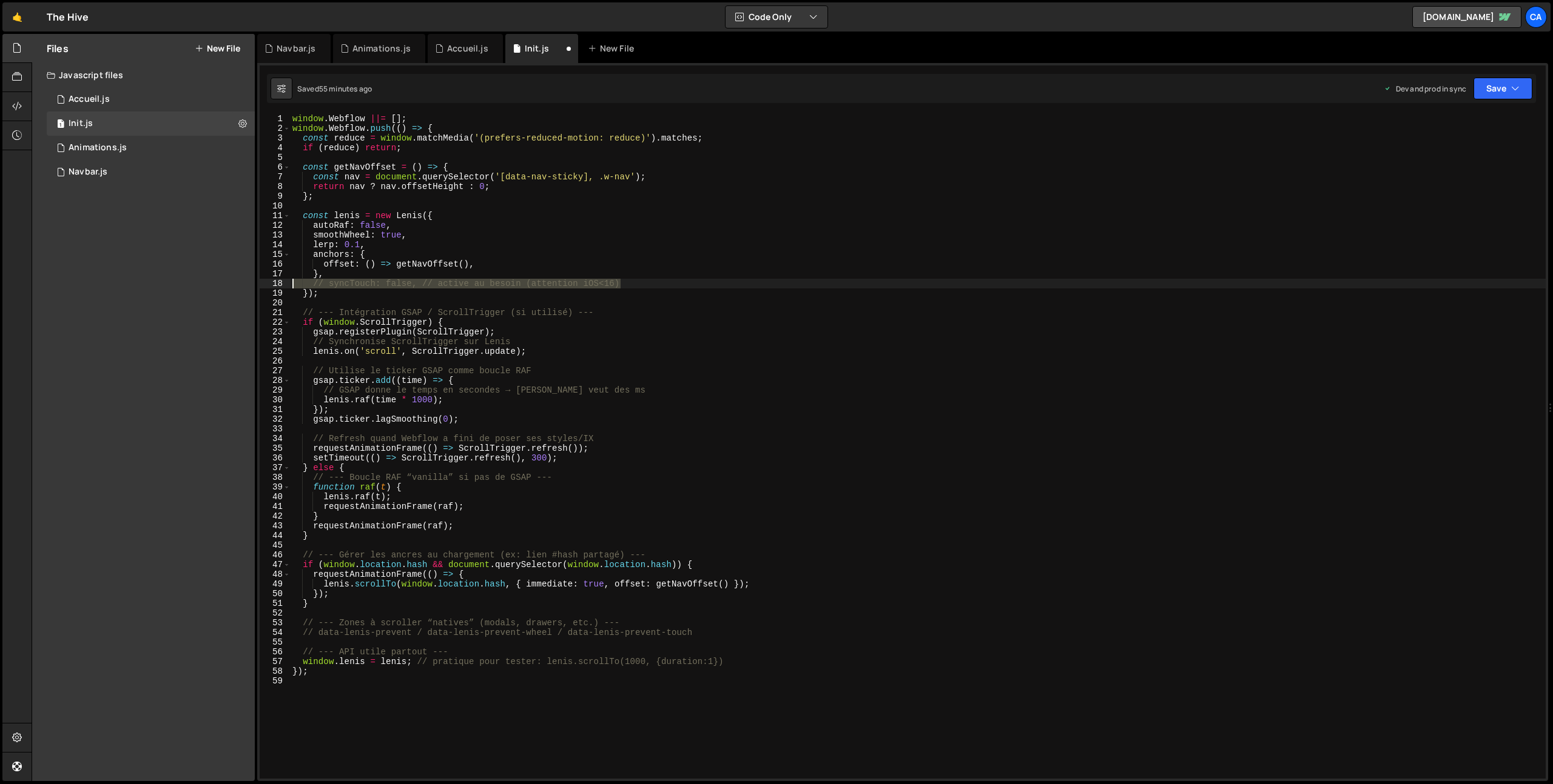
drag, startPoint x: 645, startPoint y: 284, endPoint x: 278, endPoint y: 282, distance: 367.0
click at [278, 282] on div "offset: () => getNavOffset(), 1 2 3 4 5 6 7 8 9 10 11 12 13 14 15 16 17 18 19 2…" at bounding box center [902, 446] width 1286 height 665
type textarea "// syncTouch: false, // active au besoin (attention iOS<16)"
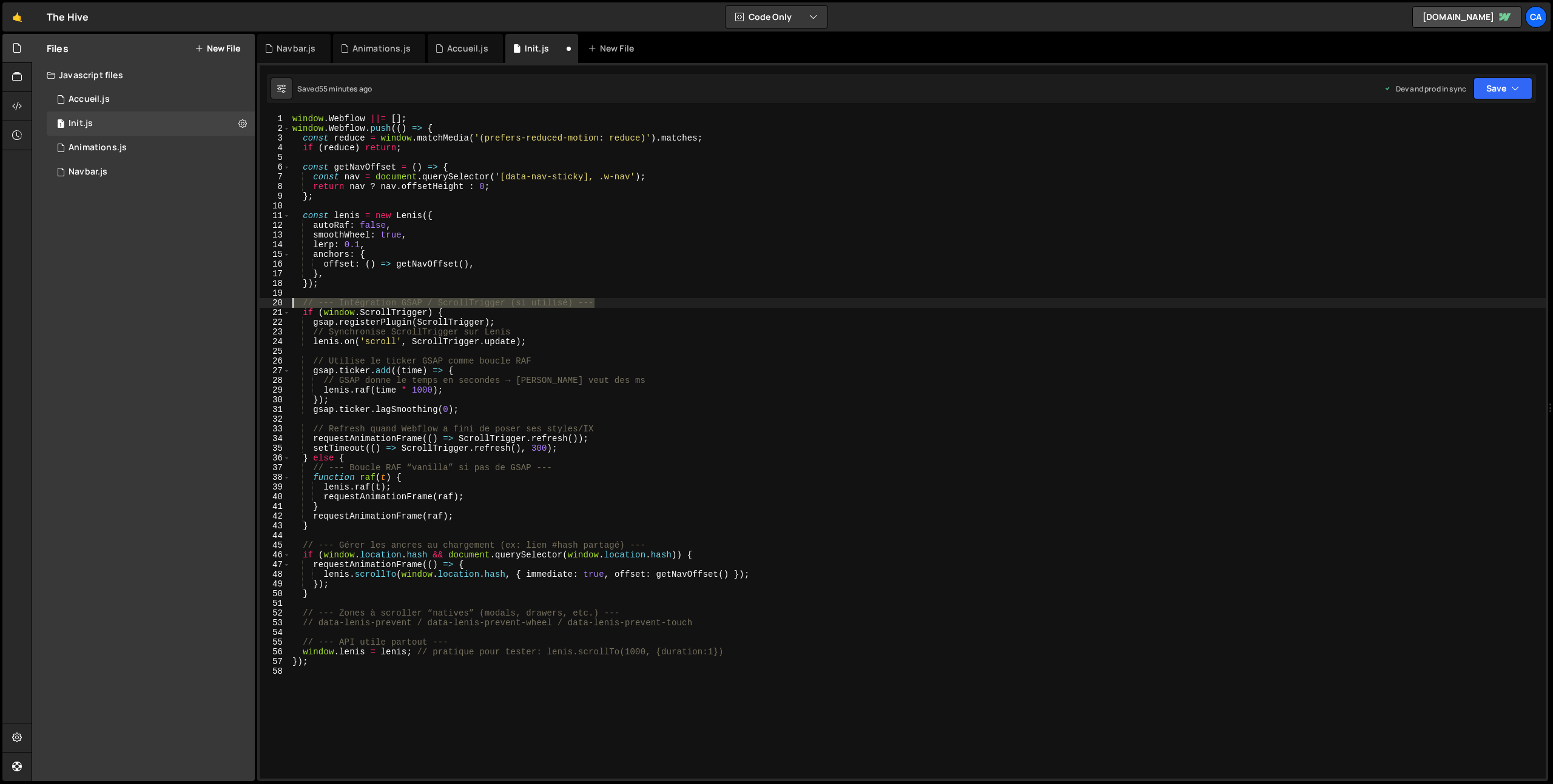
drag, startPoint x: 611, startPoint y: 304, endPoint x: 274, endPoint y: 300, distance: 337.0
click at [274, 300] on div "}, 1 2 3 4 5 6 7 8 9 10 11 12 13 14 15 16 17 18 19 20 21 22 23 24 25 26 27 28 2…" at bounding box center [902, 446] width 1286 height 665
type textarea "// --- Intégration GSAP / ScrollTrigger (si utilisé) ---"
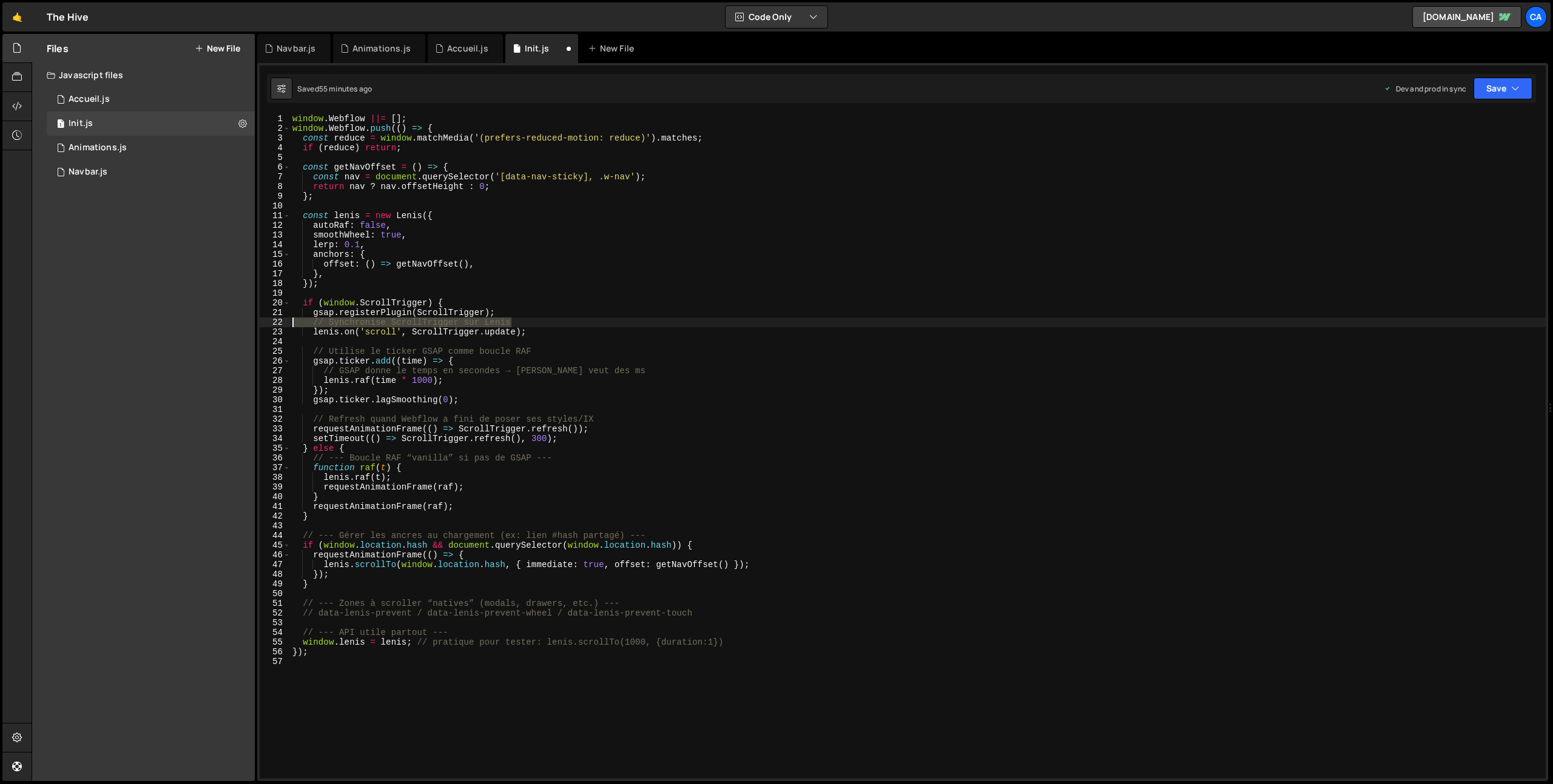
drag, startPoint x: 523, startPoint y: 325, endPoint x: 278, endPoint y: 319, distance: 245.1
click at [278, 319] on div "1 2 3 4 5 6 7 8 9 10 11 12 13 14 15 16 17 18 19 20 21 22 23 24 25 26 27 28 29 3…" at bounding box center [902, 446] width 1286 height 665
type textarea "// Synchronise ScrollTrigger sur Lenis"
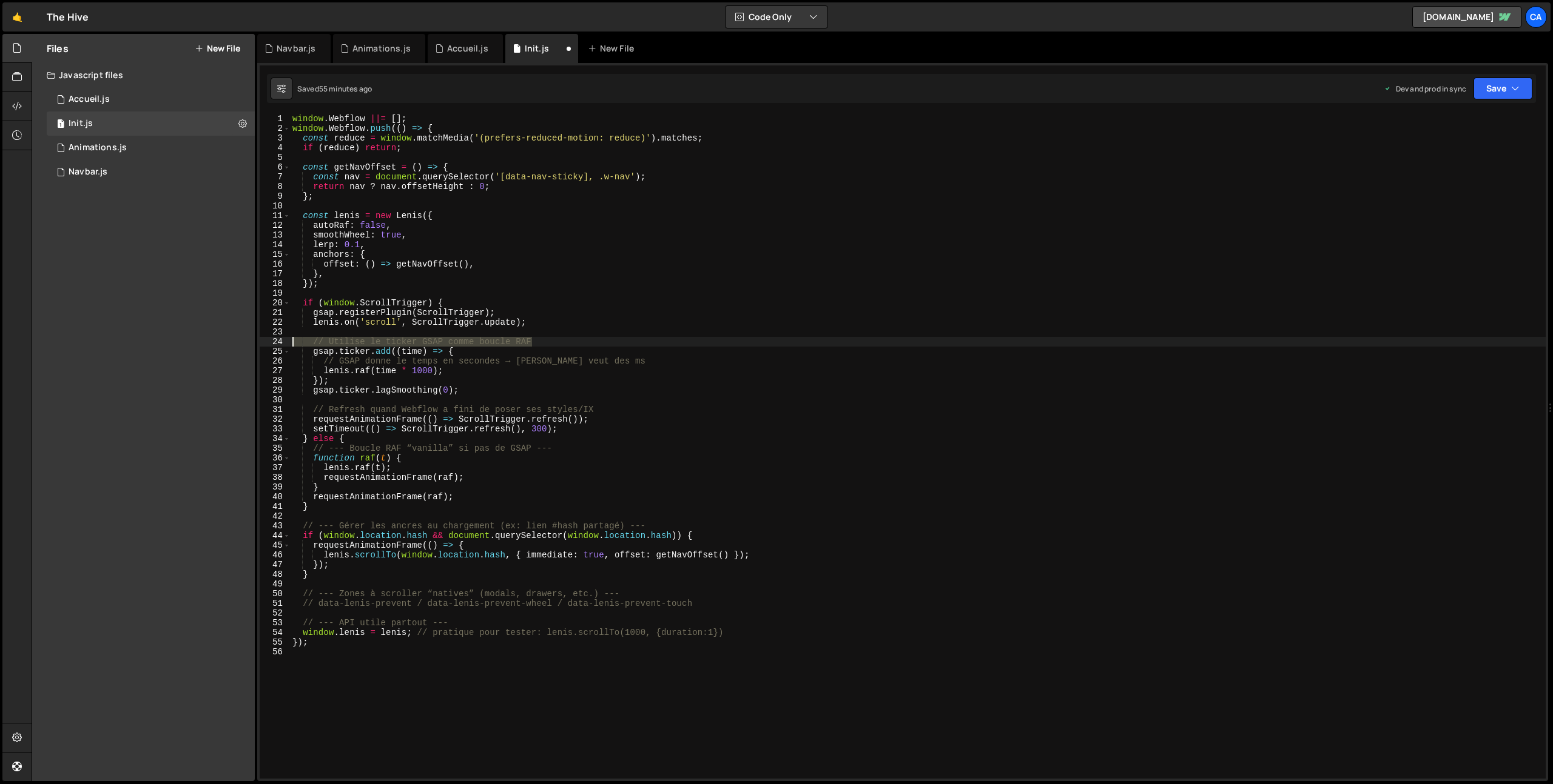
drag, startPoint x: 557, startPoint y: 342, endPoint x: 285, endPoint y: 339, distance: 272.0
click at [285, 339] on div "gsap.registerPlugin(ScrollTrigger); 1 2 3 4 5 6 7 8 9 10 11 12 13 14 15 16 17 1…" at bounding box center [902, 446] width 1286 height 665
type textarea "// Utilise le ticker GSAP comme boucle RAF"
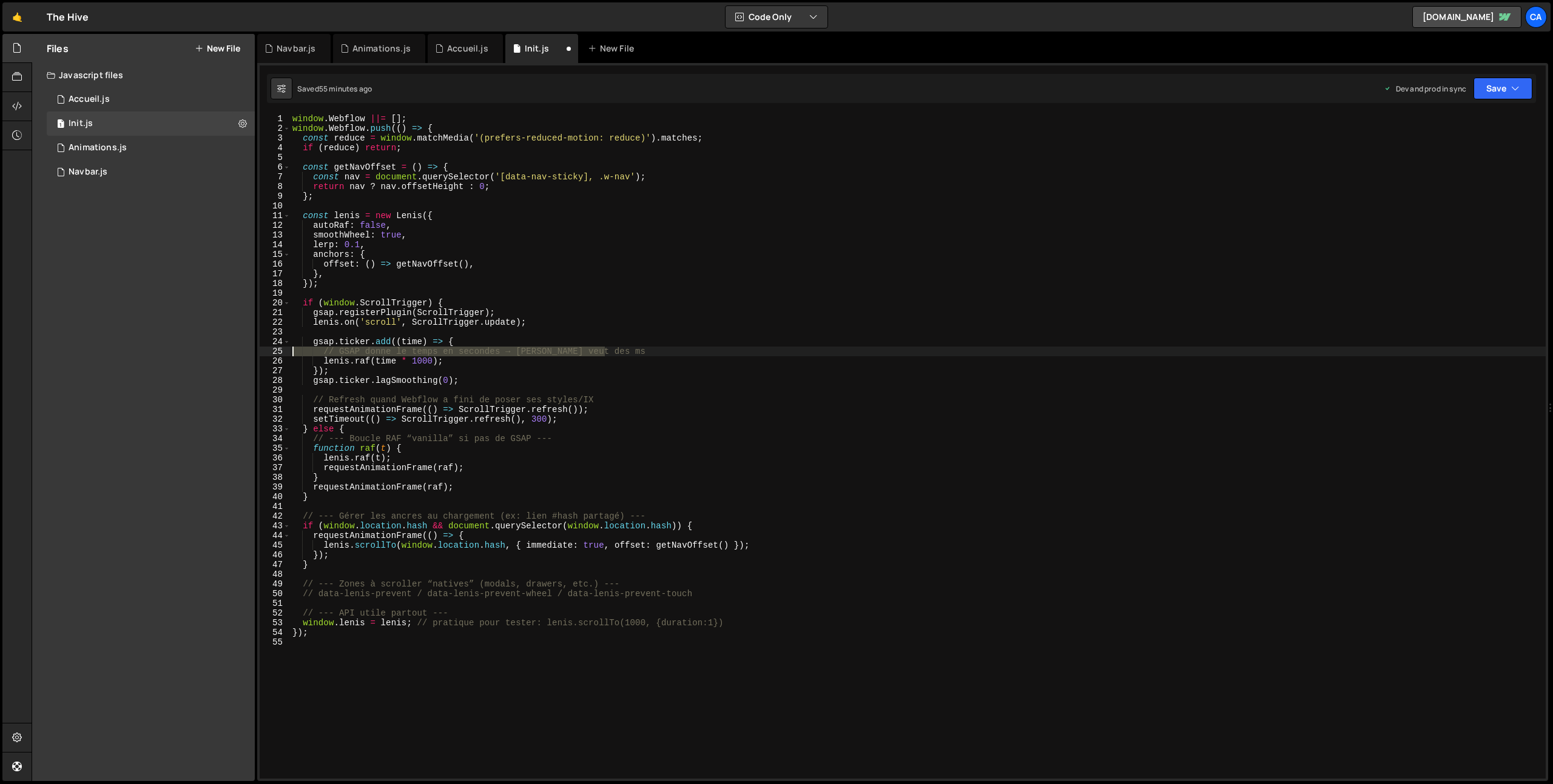
drag, startPoint x: 623, startPoint y: 352, endPoint x: 285, endPoint y: 348, distance: 338.0
click at [285, 348] on div "1 2 3 4 5 6 7 8 9 10 11 12 13 14 15 16 17 18 19 20 21 22 23 24 25 26 27 28 29 3…" at bounding box center [902, 446] width 1286 height 665
type textarea "// GSAP donne le temps en secondes → Lenis veut des ms"
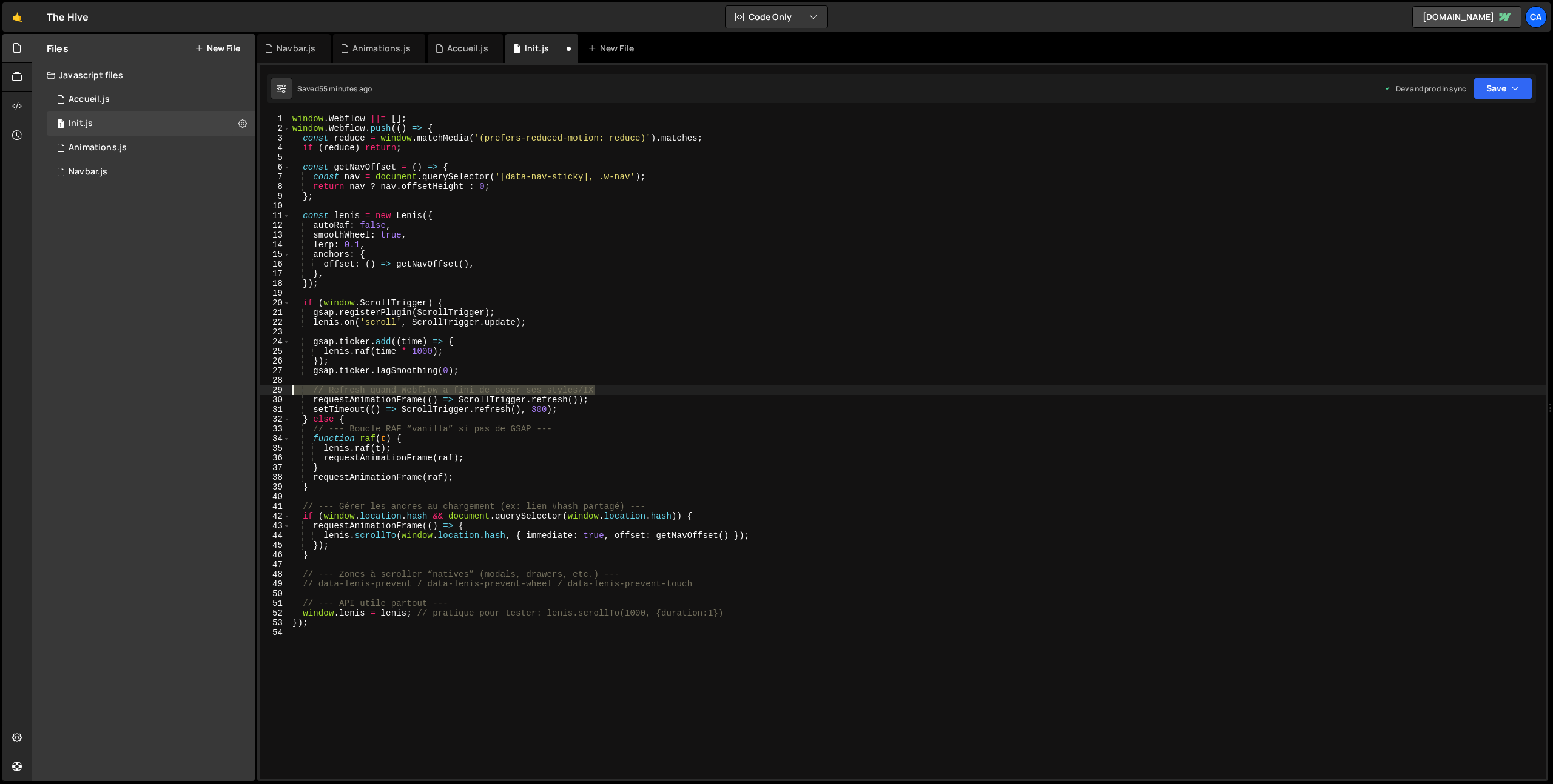
drag, startPoint x: 611, startPoint y: 390, endPoint x: 279, endPoint y: 389, distance: 332.0
click at [279, 389] on div "gsap.ticker.add((time) => { 1 2 3 4 5 6 7 8 9 10 11 12 13 14 15 16 17 18 19 20 …" at bounding box center [902, 446] width 1286 height 665
type textarea "// Refresh quand Webflow a fini de poser ses styles/IX"
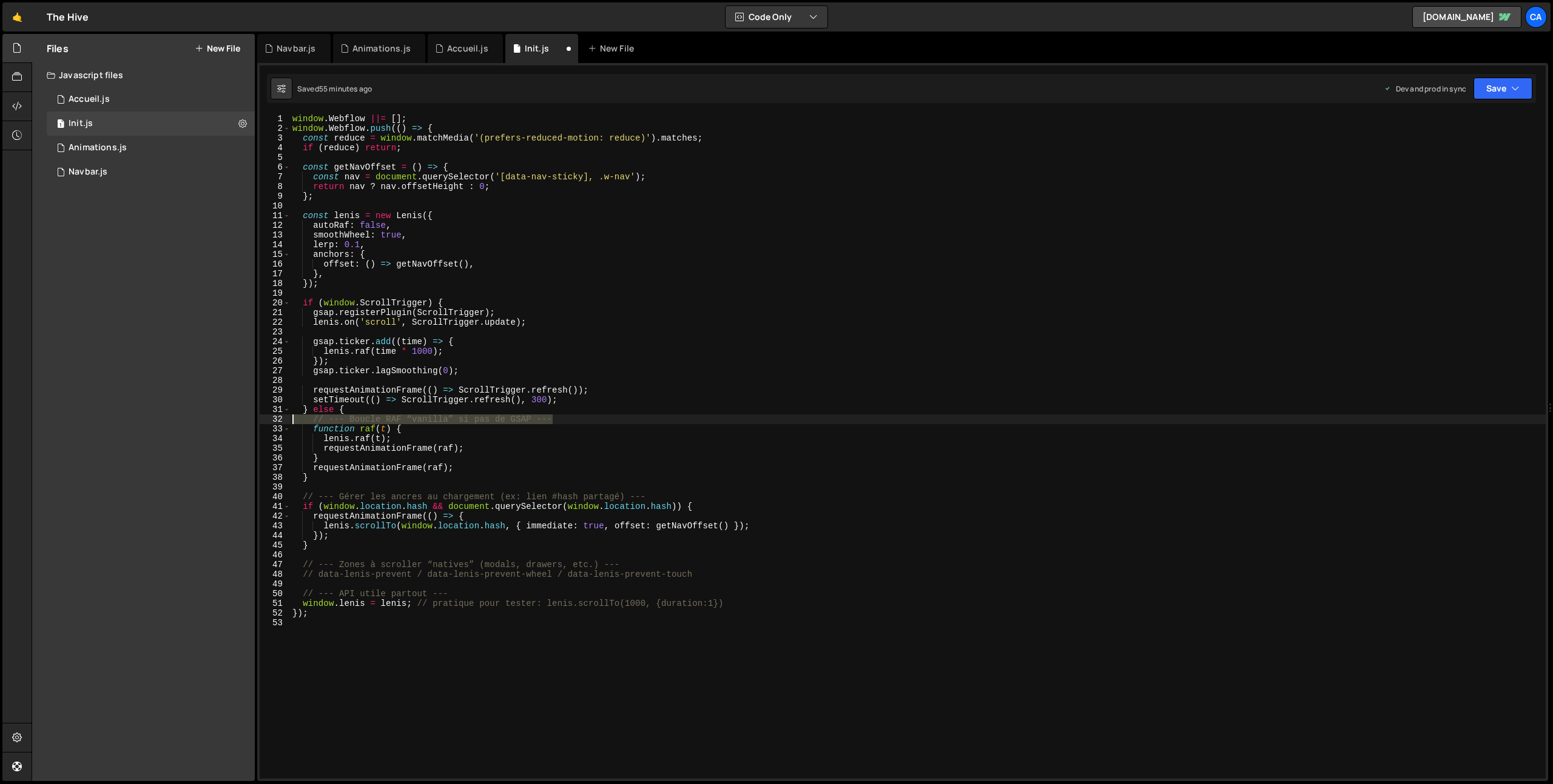
drag, startPoint x: 570, startPoint y: 421, endPoint x: 266, endPoint y: 419, distance: 304.0
click at [266, 419] on div "1 2 3 4 5 6 7 8 9 10 11 12 13 14 15 16 17 18 19 20 21 22 23 24 25 26 27 28 29 3…" at bounding box center [902, 446] width 1286 height 665
type textarea "// --- Boucle RAF “vanilla” si pas de GSAP ---"
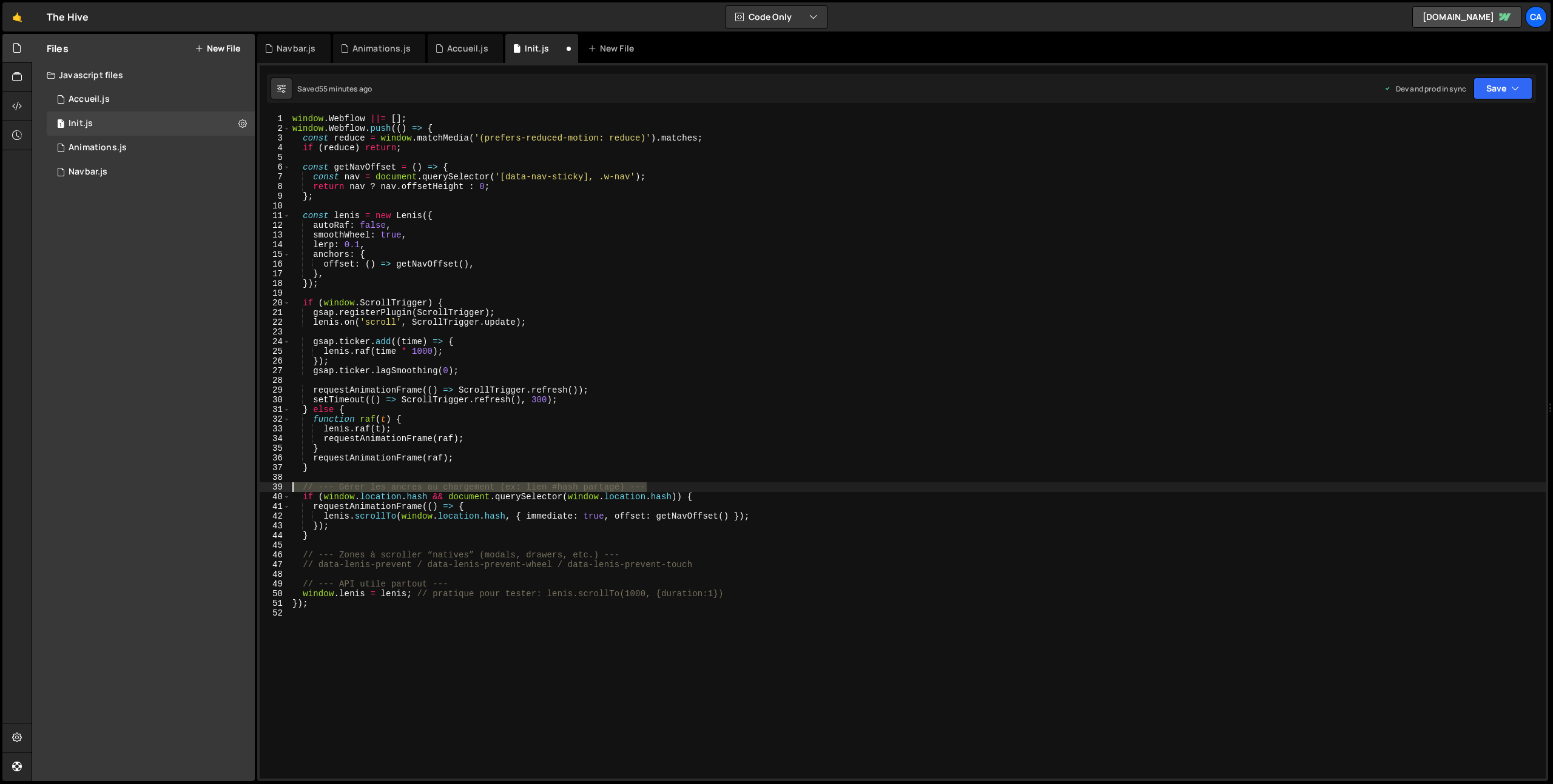
drag, startPoint x: 657, startPoint y: 489, endPoint x: 271, endPoint y: 489, distance: 386.0
click at [271, 489] on div "} else { 1 2 3 4 5 6 7 8 9 10 11 12 13 14 15 16 17 18 19 20 21 22 23 24 25 26 2…" at bounding box center [902, 446] width 1286 height 665
type textarea "// --- Gérer les ancres au chargement (ex: lien #hash partagé) ---"
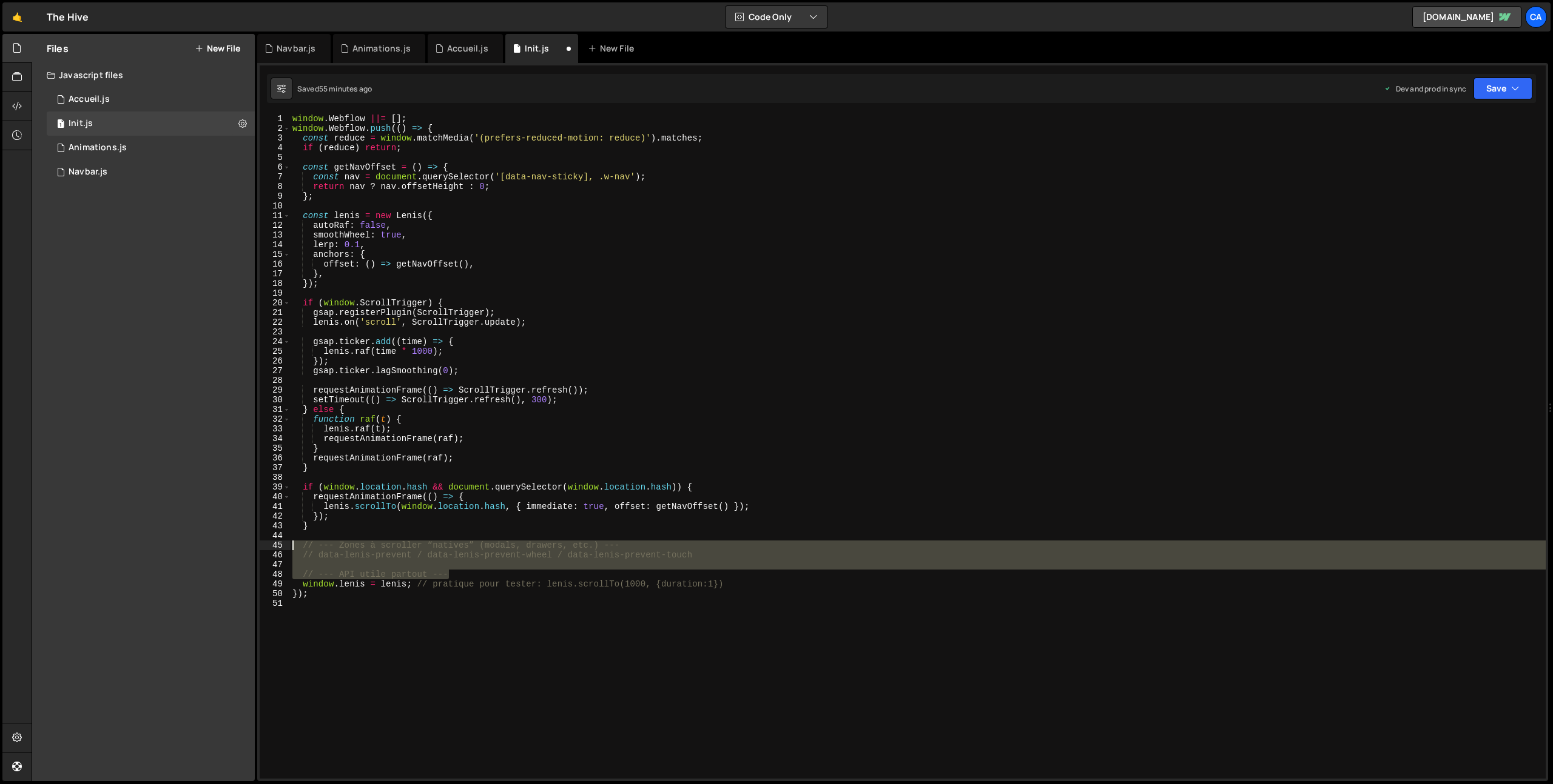
drag, startPoint x: 471, startPoint y: 574, endPoint x: 259, endPoint y: 541, distance: 214.6
click at [259, 541] on div "1 2 3 4 5 6 7 8 9 10 11 12 13 14 15 16 17 18 19 20 21 22 23 24 25 26 27 28 29 3…" at bounding box center [902, 423] width 1291 height 719
type textarea "// --- Zones à scroller “natives” (modals, drawers, etc.) --- // data-lenis-pre…"
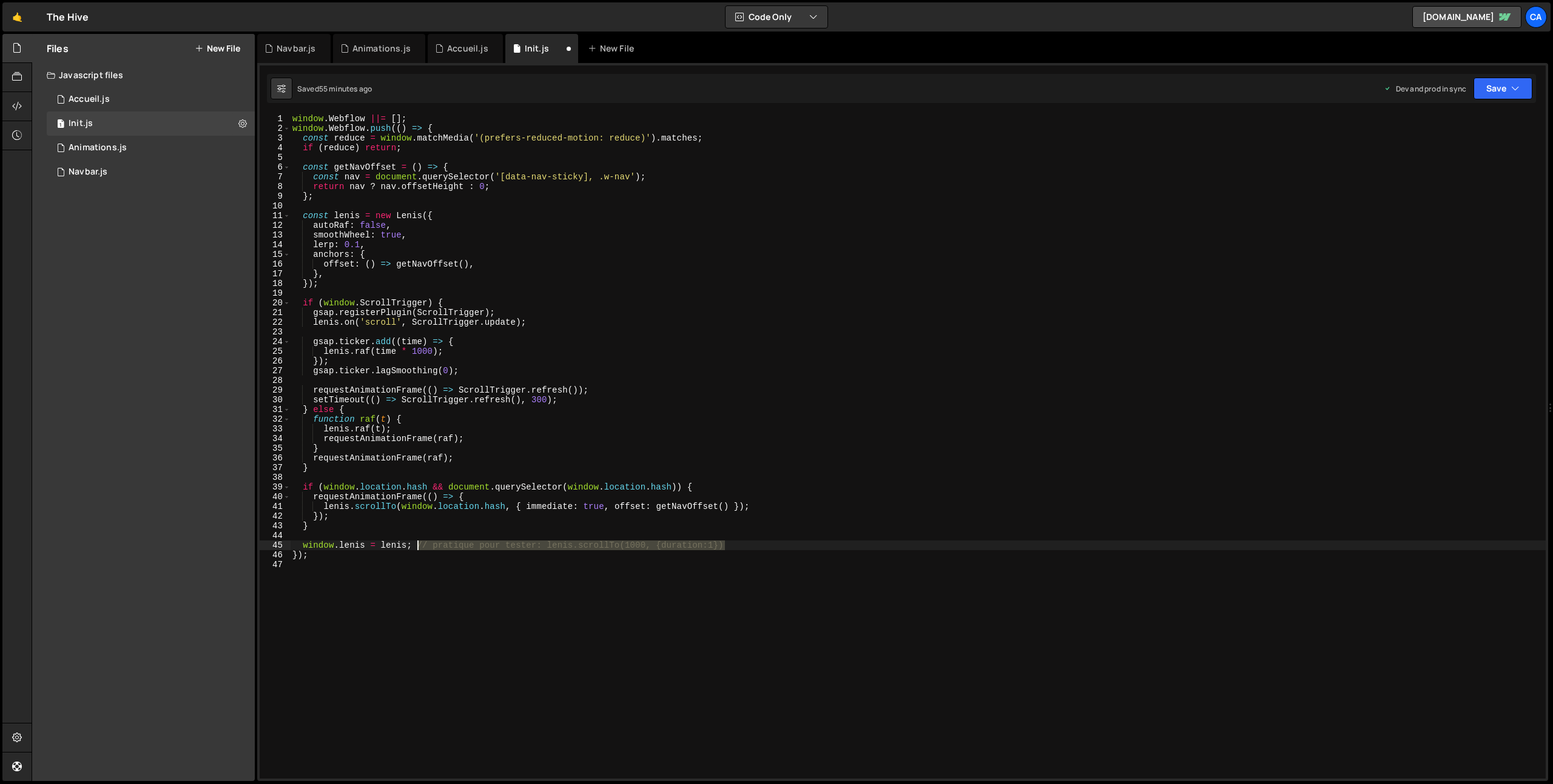
drag, startPoint x: 743, startPoint y: 543, endPoint x: 420, endPoint y: 549, distance: 323.1
click at [420, 549] on div "window . Webflow ||= [ ] ; window . Webflow . push (( ) => { const reduce = win…" at bounding box center [918, 455] width 1256 height 684
type textarea "window.lenis = lenis;"
click at [1509, 87] on button "Save" at bounding box center [1502, 88] width 58 height 22
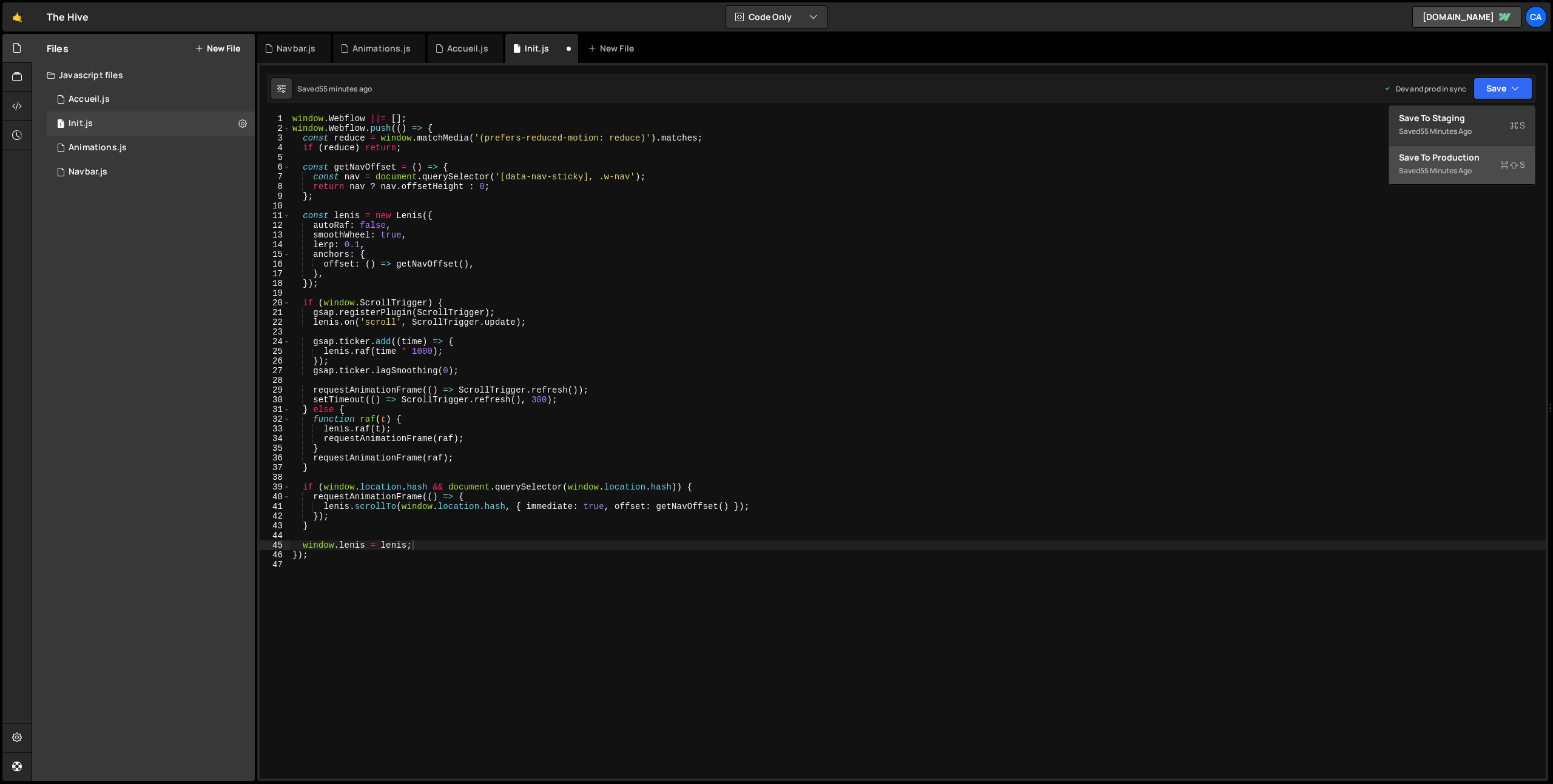
click at [1436, 173] on div "55 minutes ago" at bounding box center [1446, 170] width 52 height 10
click at [14, 18] on link "🤙" at bounding box center [17, 16] width 30 height 29
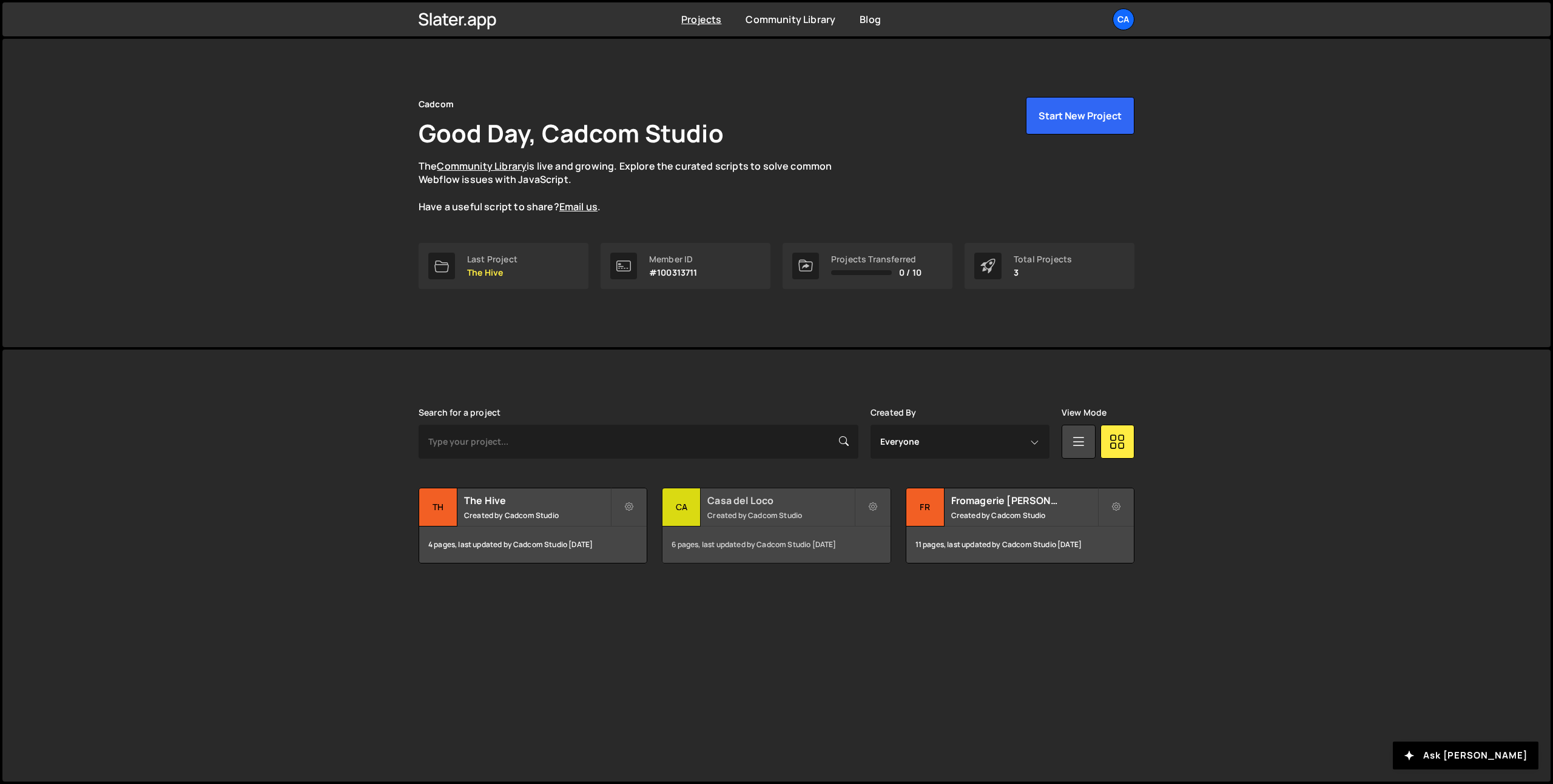
click at [759, 503] on h2 "Casa del Loco" at bounding box center [780, 500] width 147 height 13
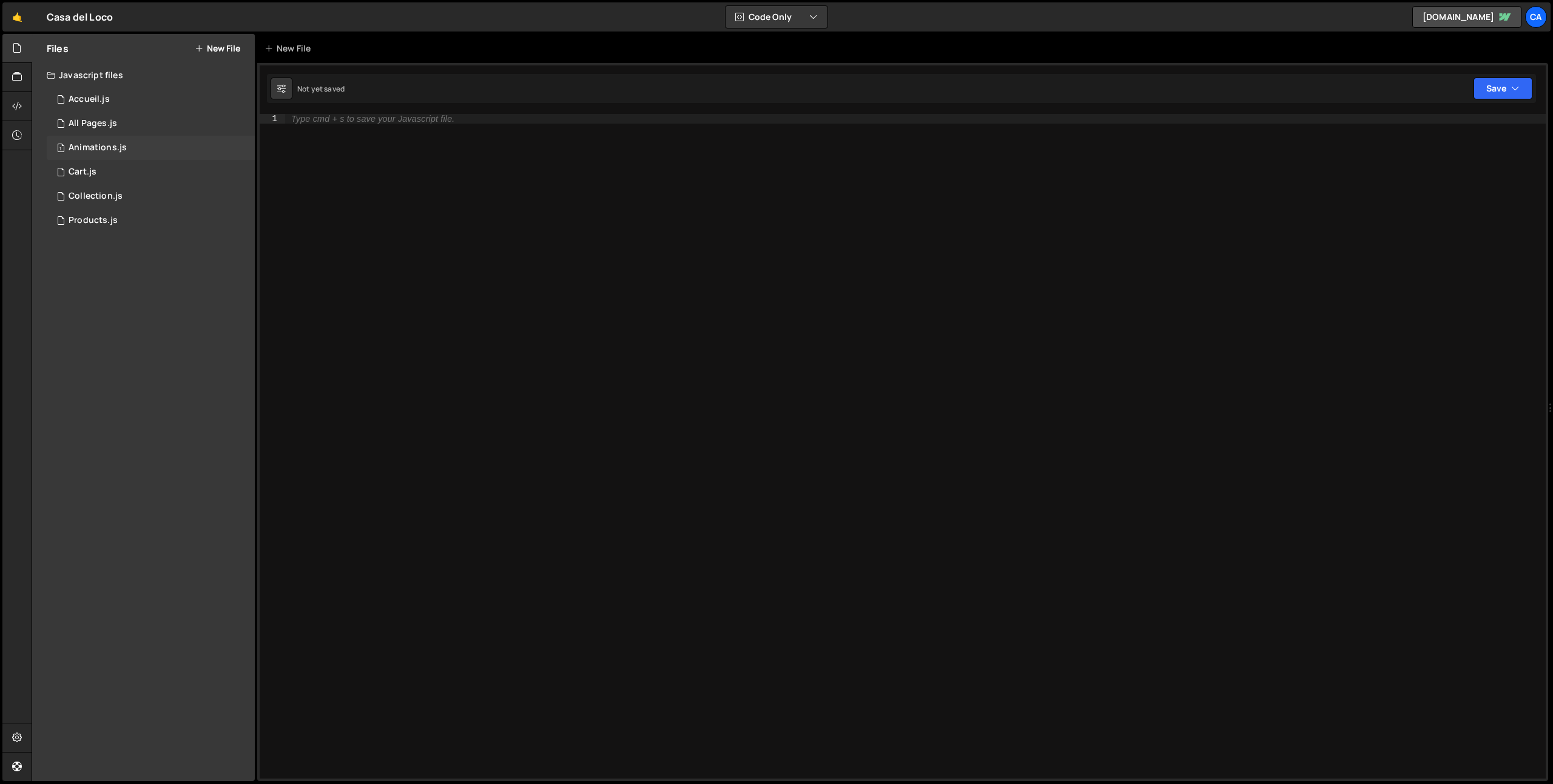
click at [120, 145] on div "Animations.js" at bounding box center [97, 147] width 58 height 11
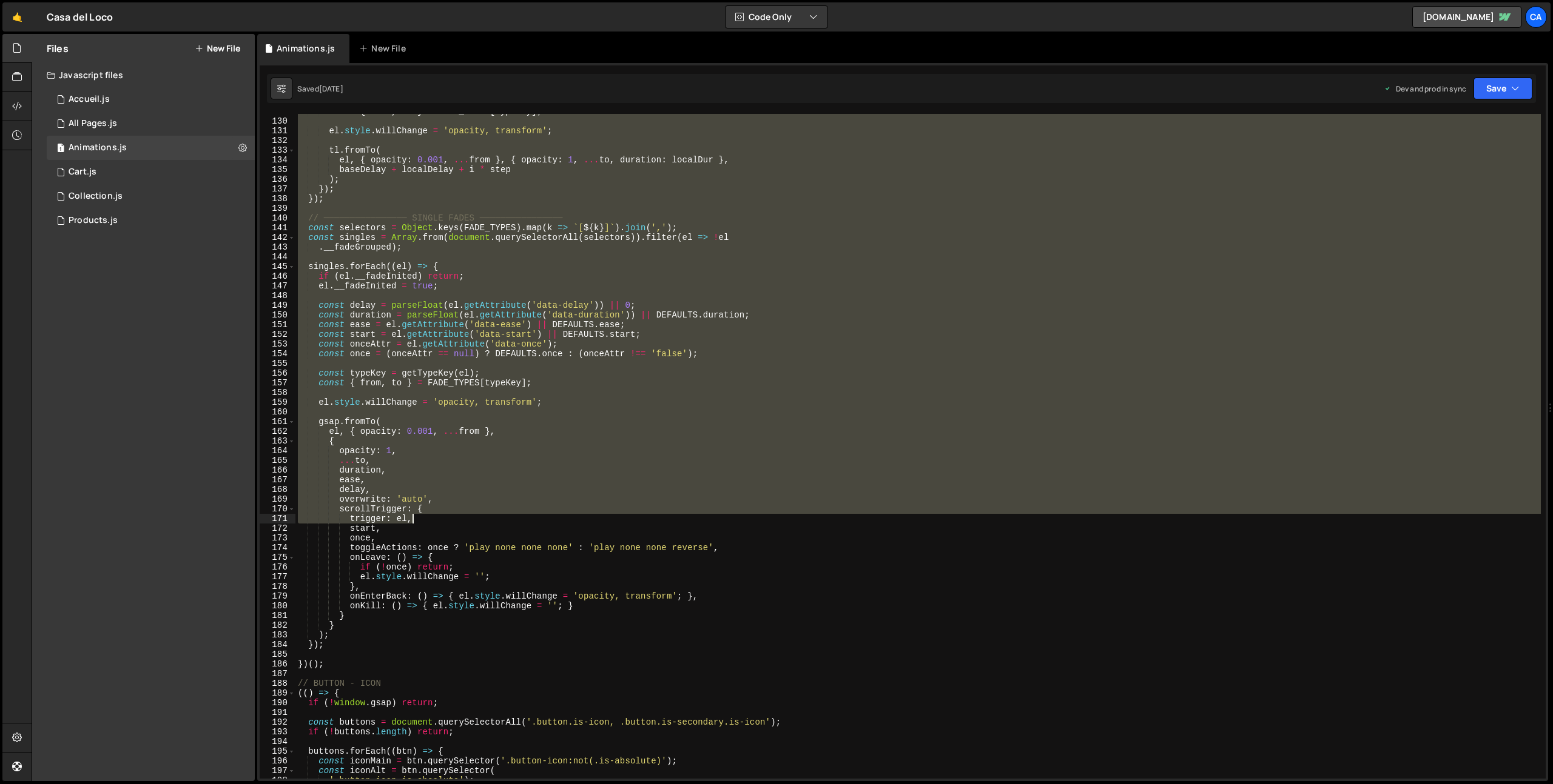
scroll to position [1317, 0]
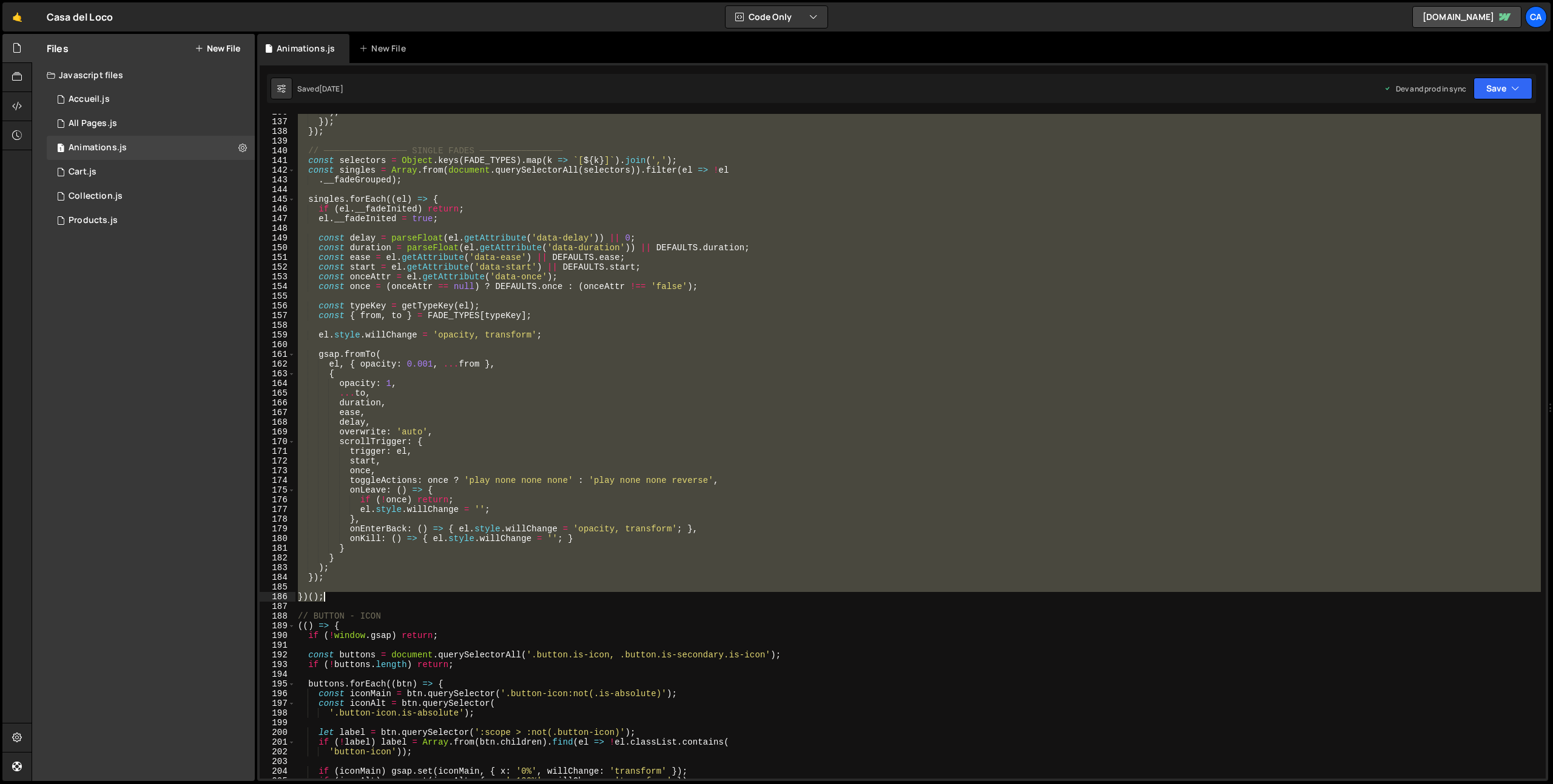
drag, startPoint x: 296, startPoint y: 118, endPoint x: 410, endPoint y: 600, distance: 495.3
click at [410, 600] on div ") ; }) ; }) ; // ──────────────── SINGLE FADES ──────────────── const selectors…" at bounding box center [917, 448] width 1245 height 684
type textarea "})();"
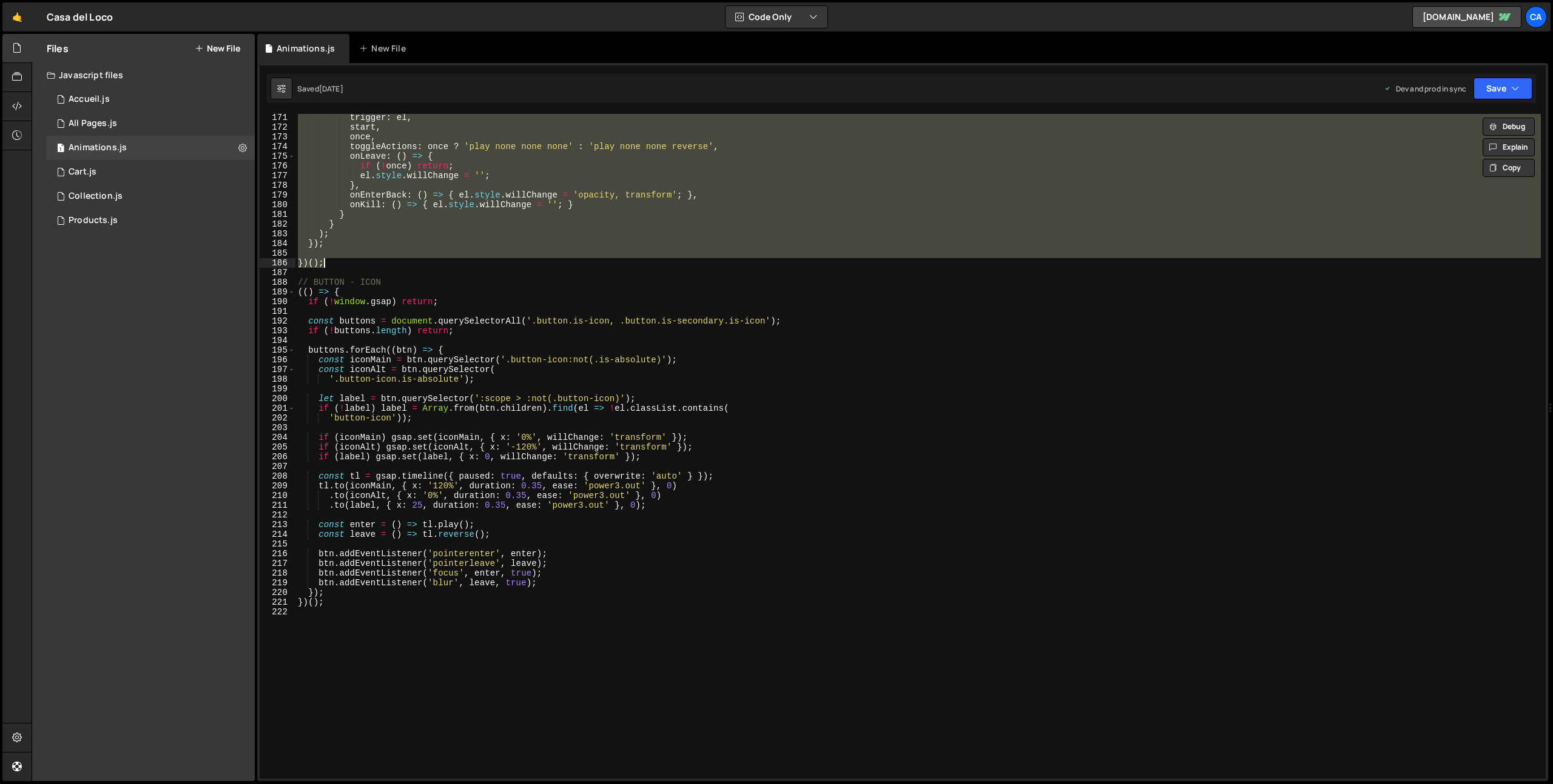
scroll to position [1650, 0]
click at [10, 23] on link "🤙" at bounding box center [17, 16] width 30 height 29
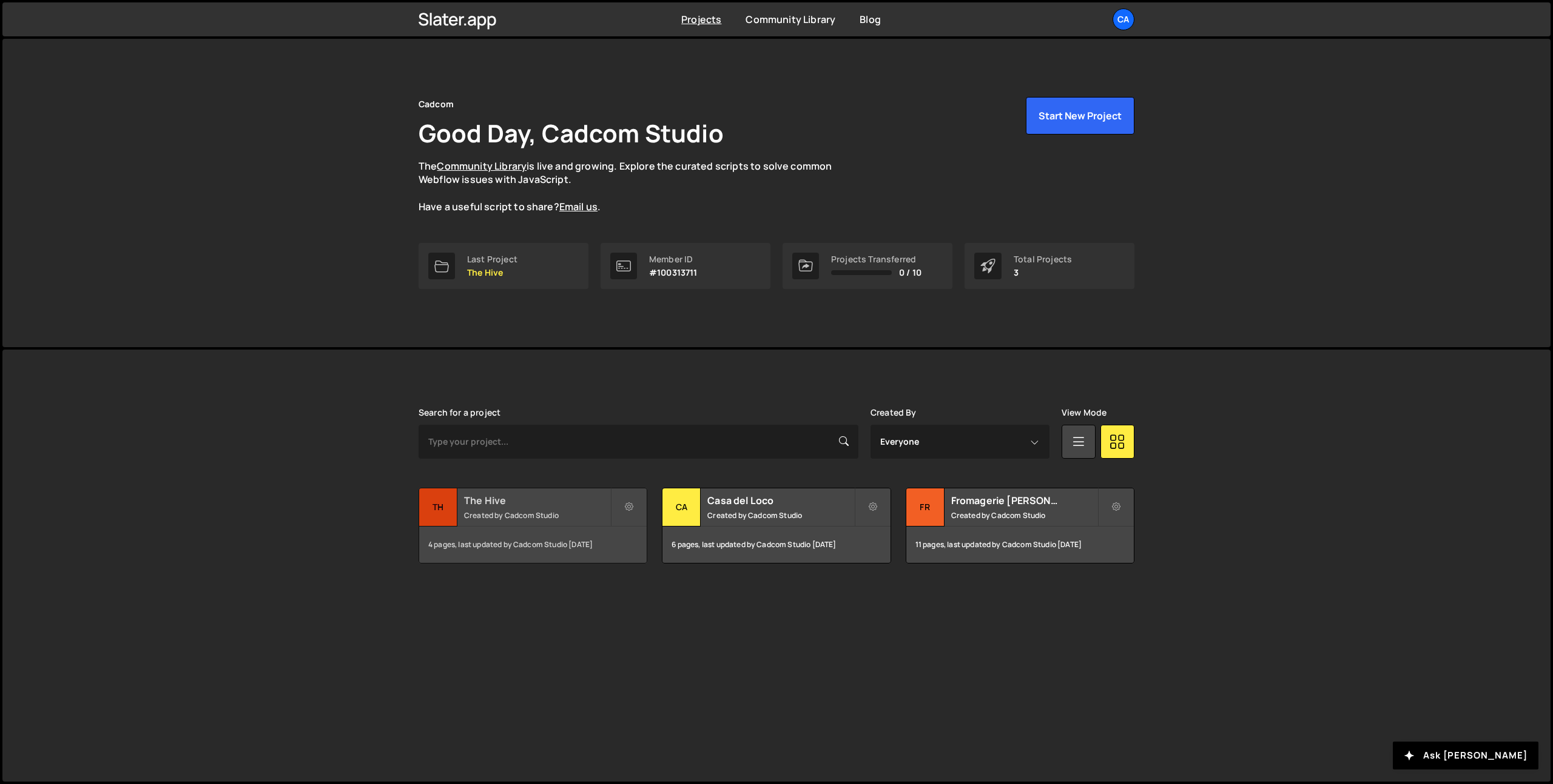
click at [520, 499] on h2 "The Hive" at bounding box center [537, 500] width 147 height 13
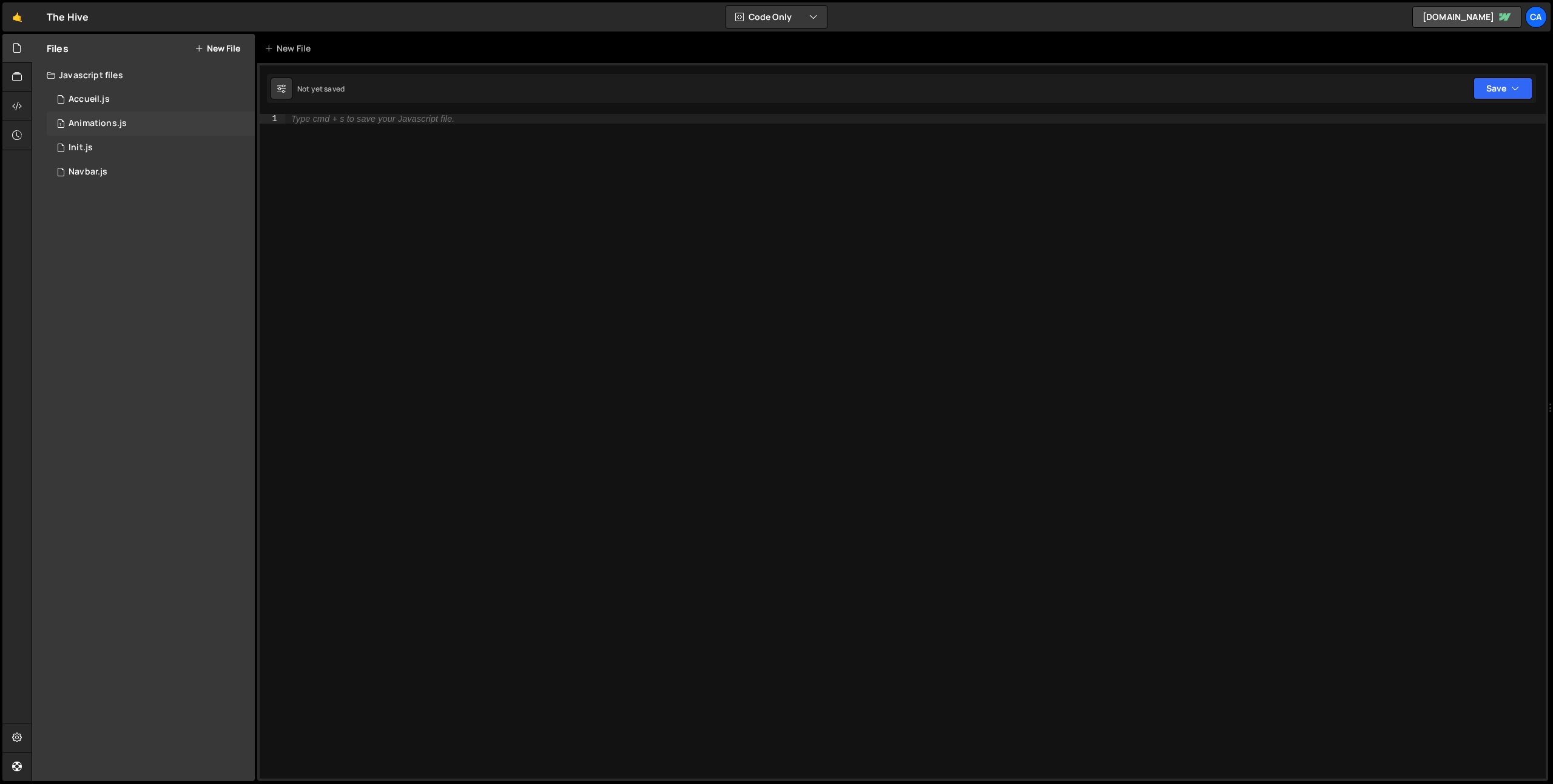
click at [139, 122] on div "1 Animations.js 0" at bounding box center [151, 124] width 208 height 24
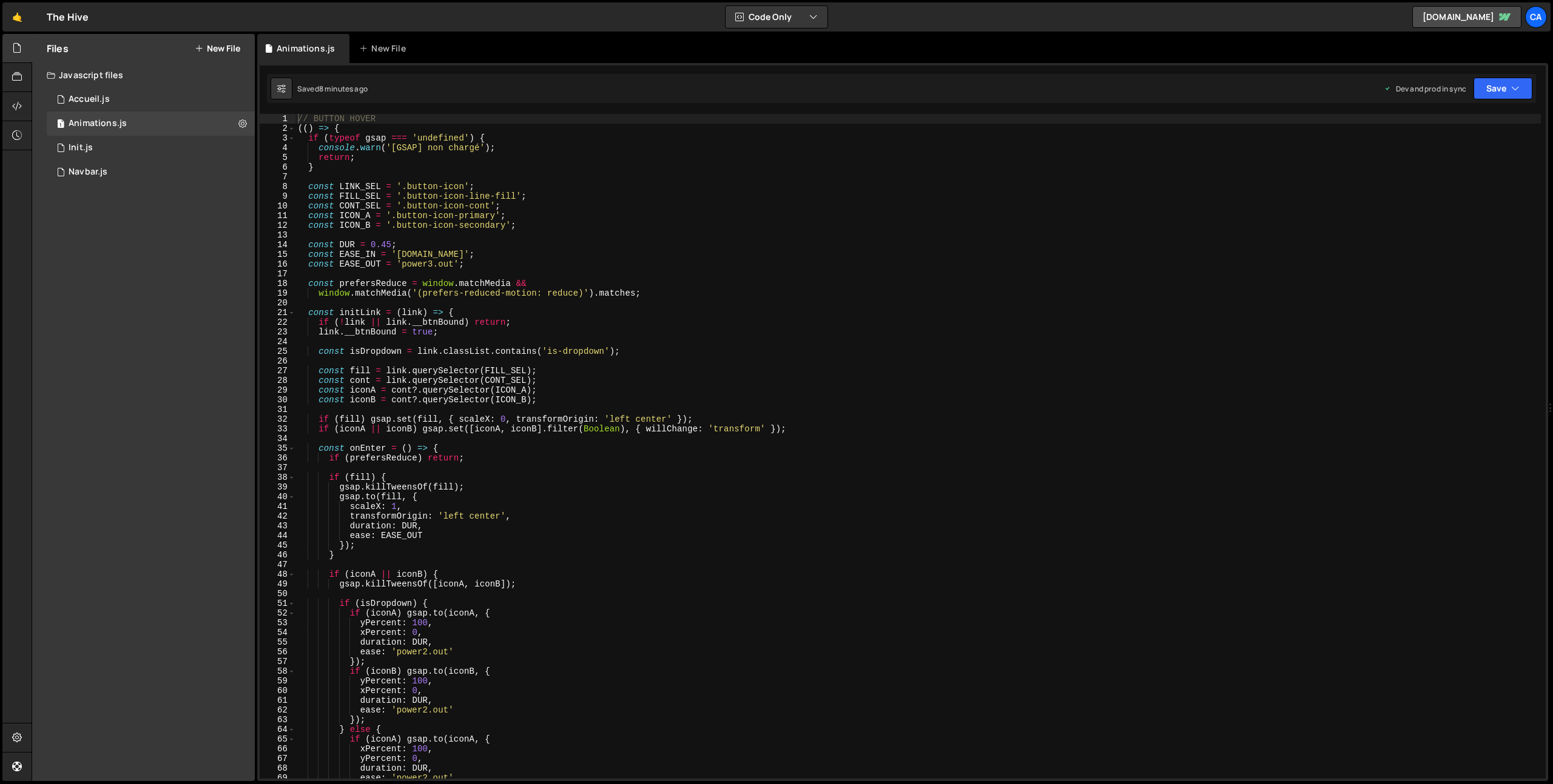
click at [299, 118] on div "// BUTTON HOVER (( ) => { if ( typeof gsap === 'undefined' ) { console . warn (…" at bounding box center [917, 455] width 1245 height 684
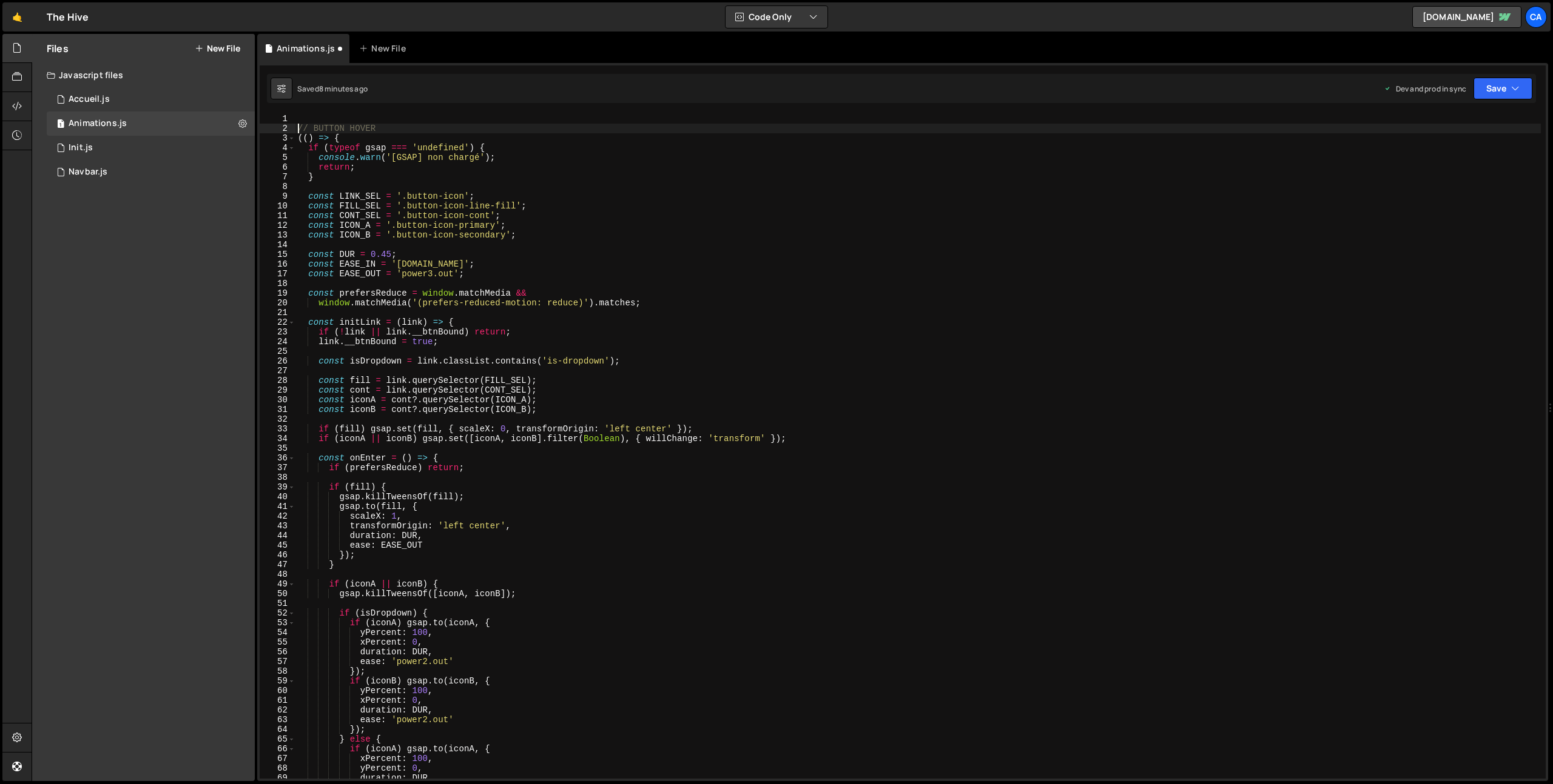
type textarea "// BUTTON HOVER"
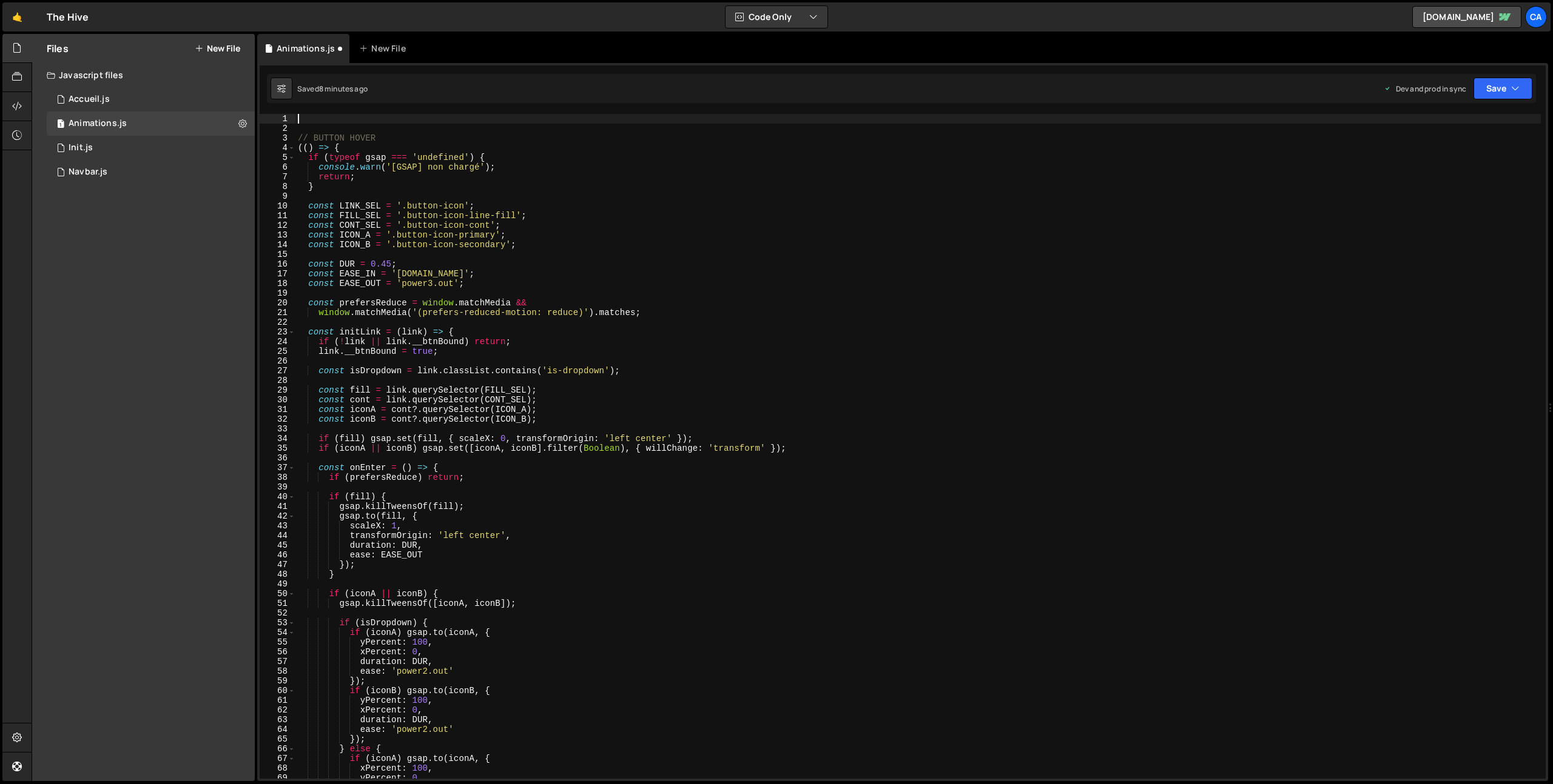
paste textarea "})();"
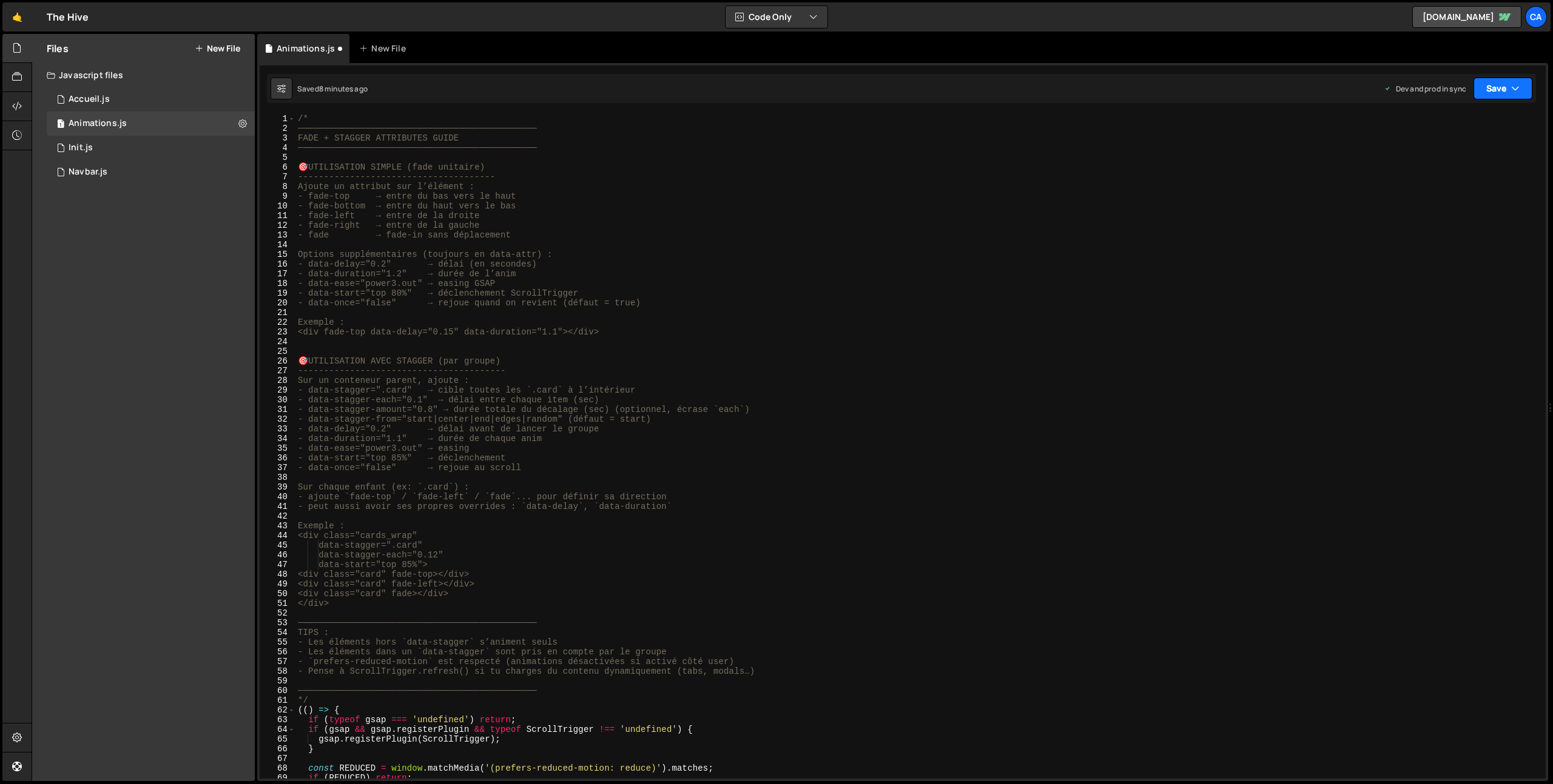
click at [1507, 87] on button "Save" at bounding box center [1502, 88] width 58 height 22
click at [1445, 163] on div "Saved 8 minutes ago" at bounding box center [1461, 170] width 126 height 15
click at [317, 392] on div "/* ────────────────────────────────────────────── FADE + STAGGER ATTRIBUTES GUI…" at bounding box center [917, 455] width 1245 height 684
drag, startPoint x: 317, startPoint y: 392, endPoint x: 347, endPoint y: 391, distance: 30.0
click at [347, 391] on div "/* ────────────────────────────────────────────── FADE + STAGGER ATTRIBUTES GUI…" at bounding box center [917, 455] width 1245 height 684
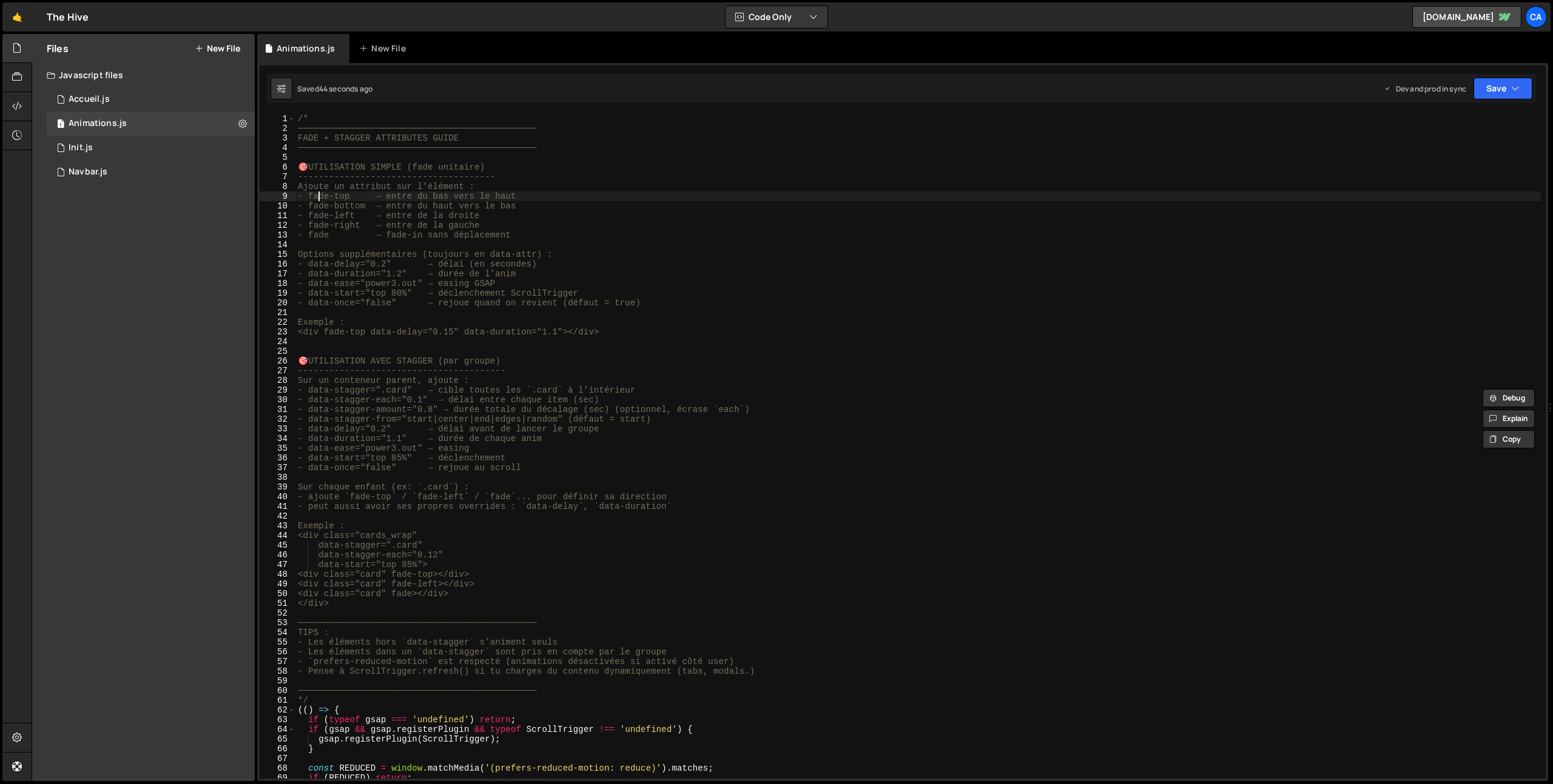
click at [317, 195] on div "/* ────────────────────────────────────────────── FADE + STAGGER ATTRIBUTES GUI…" at bounding box center [917, 455] width 1245 height 684
drag, startPoint x: 317, startPoint y: 195, endPoint x: 339, endPoint y: 195, distance: 22.0
click at [339, 195] on div "/* ────────────────────────────────────────────── FADE + STAGGER ATTRIBUTES GUI…" at bounding box center [917, 455] width 1245 height 684
click at [323, 391] on div "/* ────────────────────────────────────────────── FADE + STAGGER ATTRIBUTES GUI…" at bounding box center [917, 455] width 1245 height 684
type textarea "- data-stagger=".card" → cible toutes les `.card` à l’intérieur"
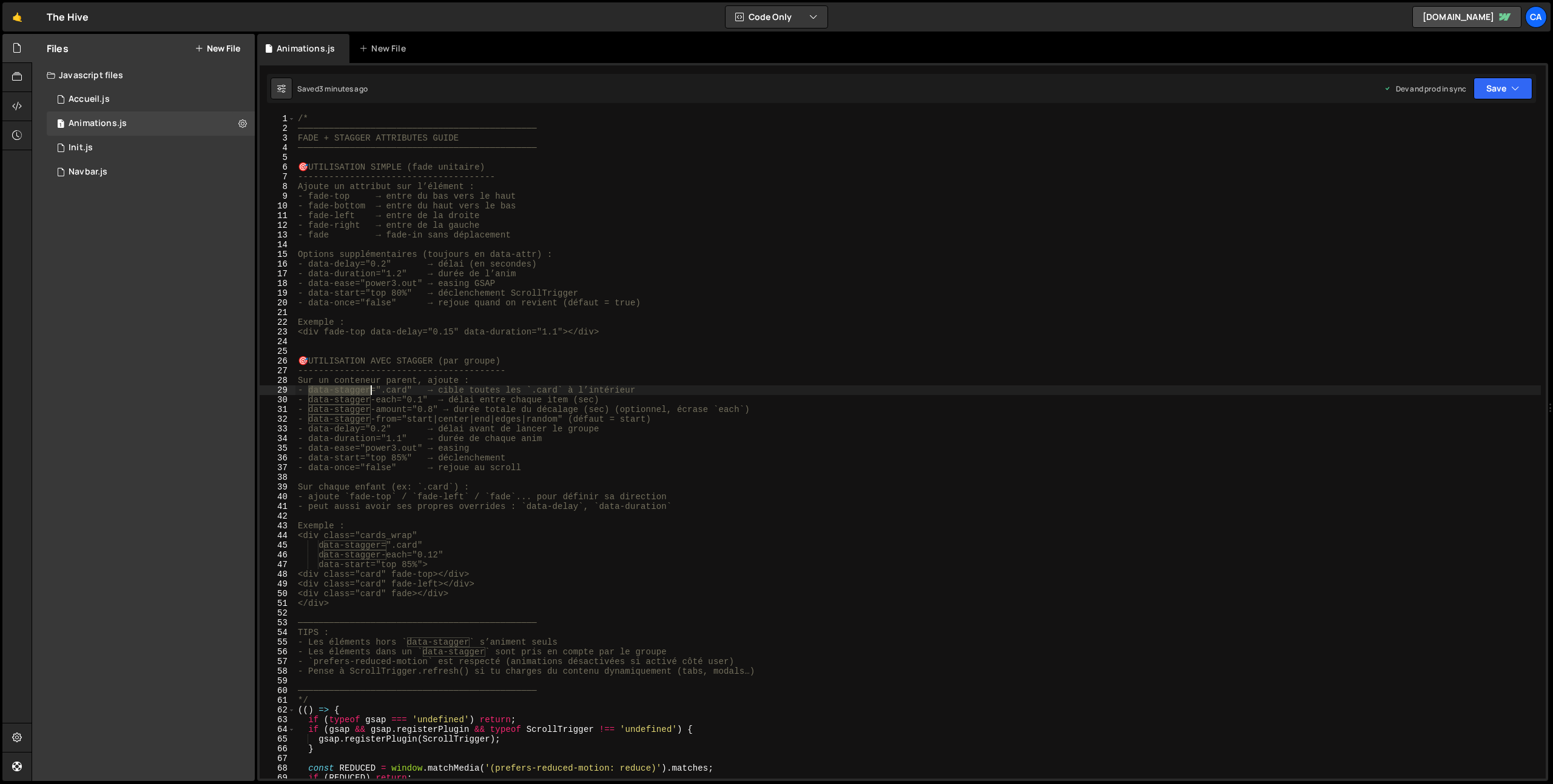
drag, startPoint x: 323, startPoint y: 391, endPoint x: 341, endPoint y: 391, distance: 18.0
click at [341, 391] on div "/* ────────────────────────────────────────────── FADE + STAGGER ATTRIBUTES GUI…" at bounding box center [917, 455] width 1245 height 684
